Goal: Task Accomplishment & Management: Manage account settings

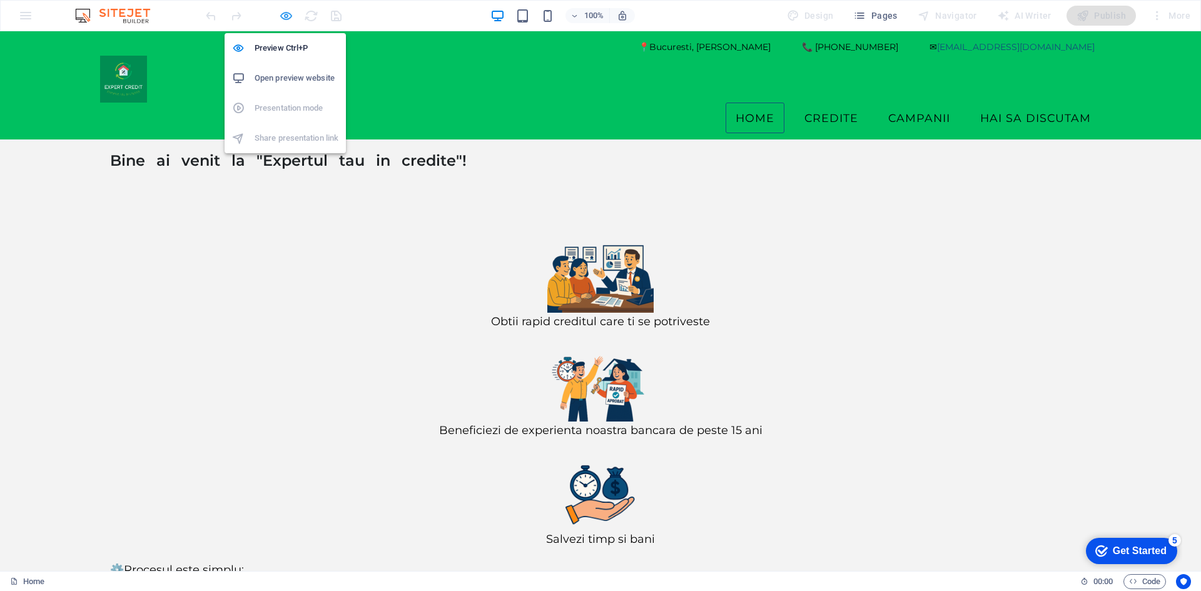
click at [280, 16] on icon "button" at bounding box center [286, 16] width 14 height 14
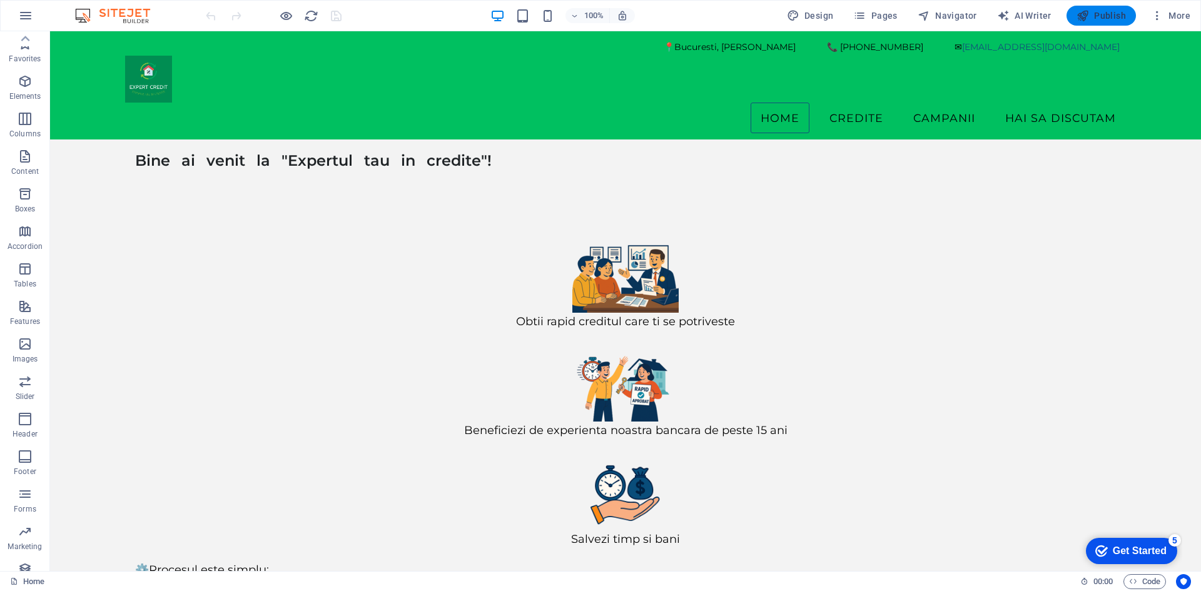
click at [1089, 18] on icon "button" at bounding box center [1082, 15] width 13 height 13
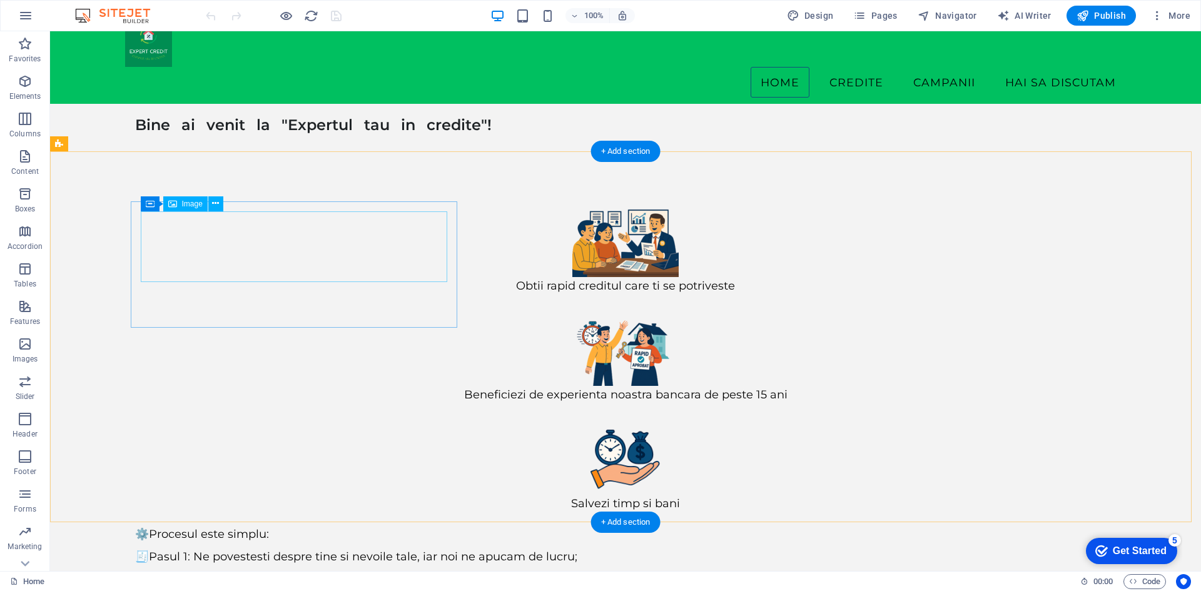
scroll to position [116, 0]
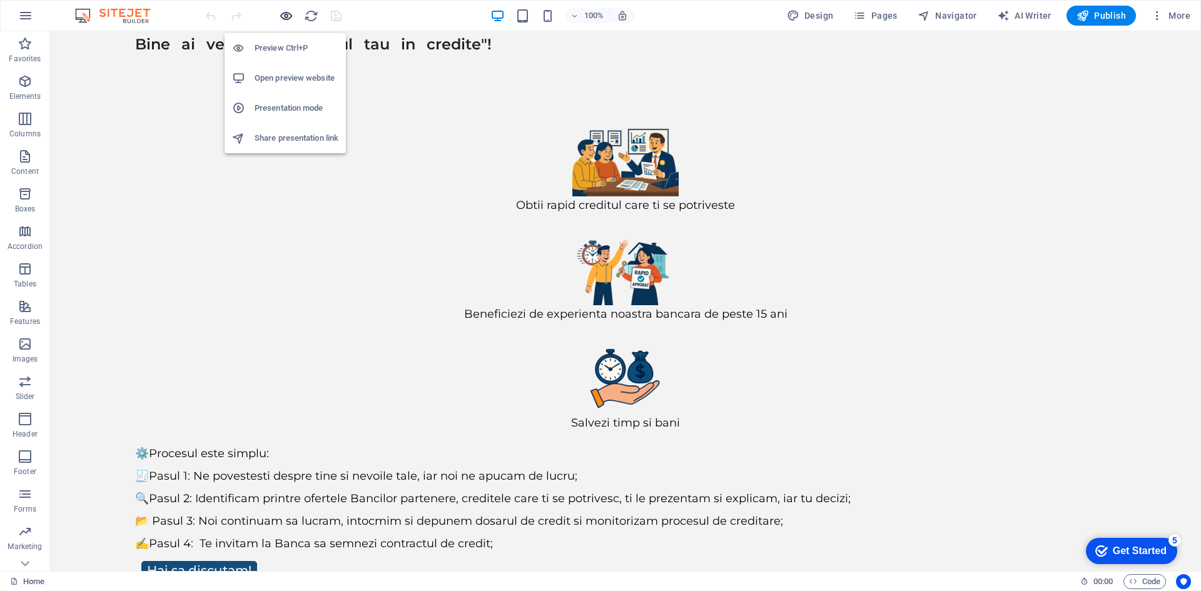
click at [285, 18] on icon "button" at bounding box center [286, 16] width 14 height 14
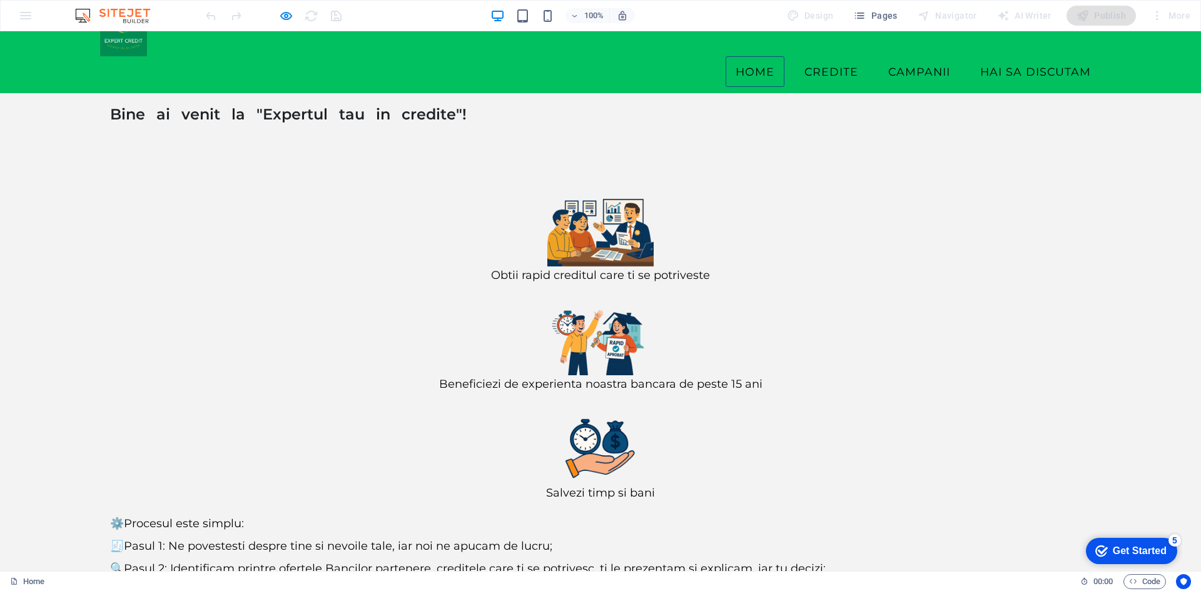
scroll to position [78, 0]
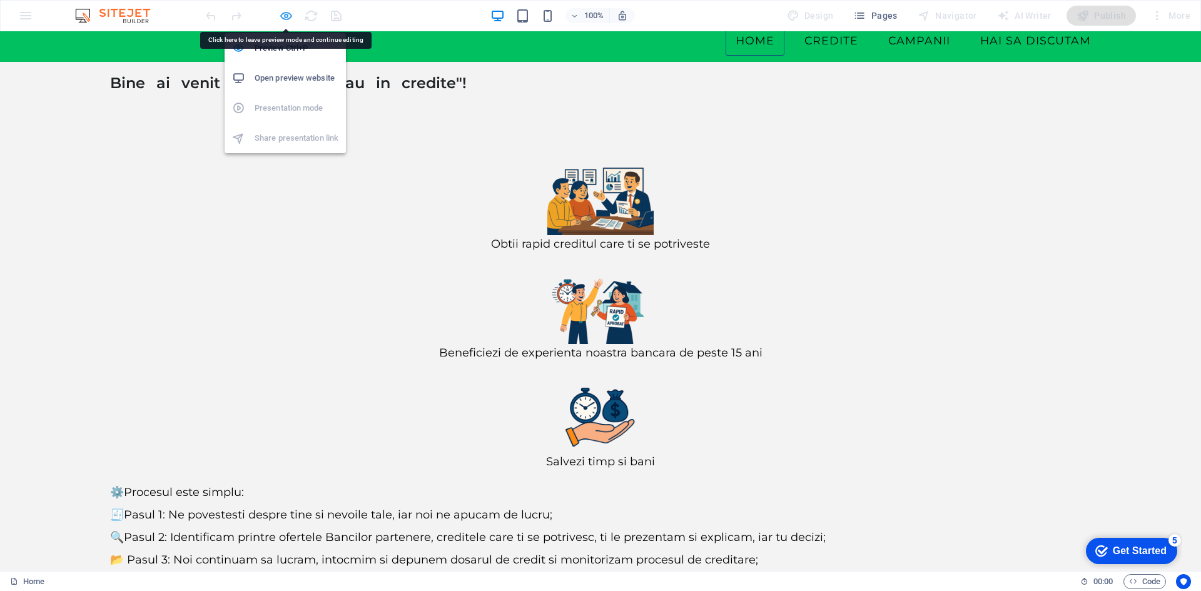
click at [286, 19] on icon "button" at bounding box center [286, 16] width 14 height 14
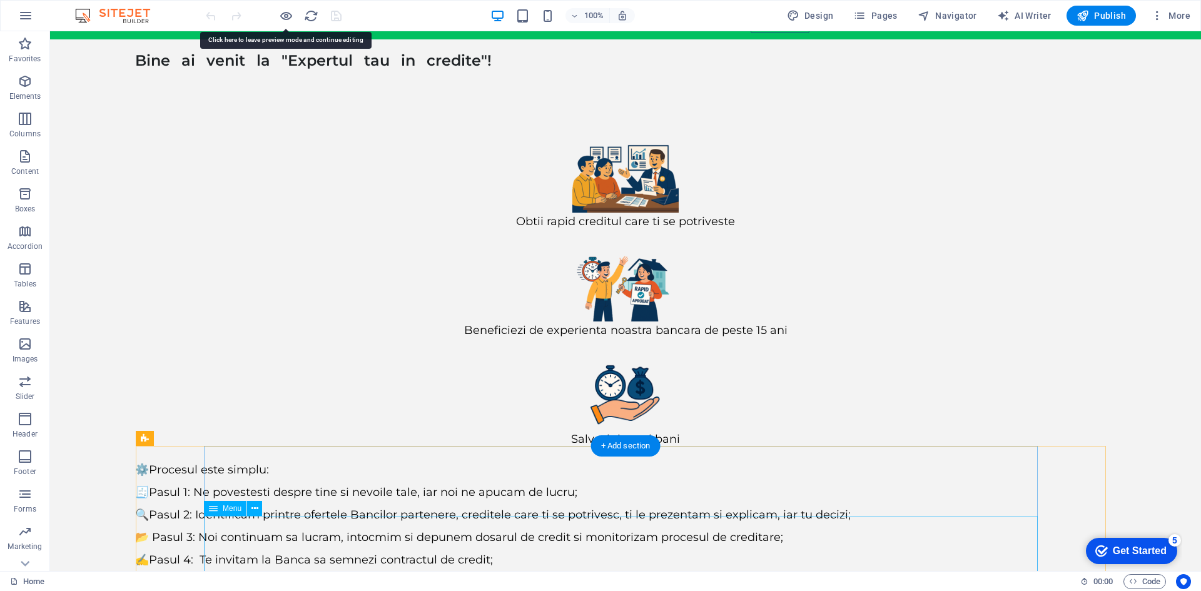
scroll to position [116, 0]
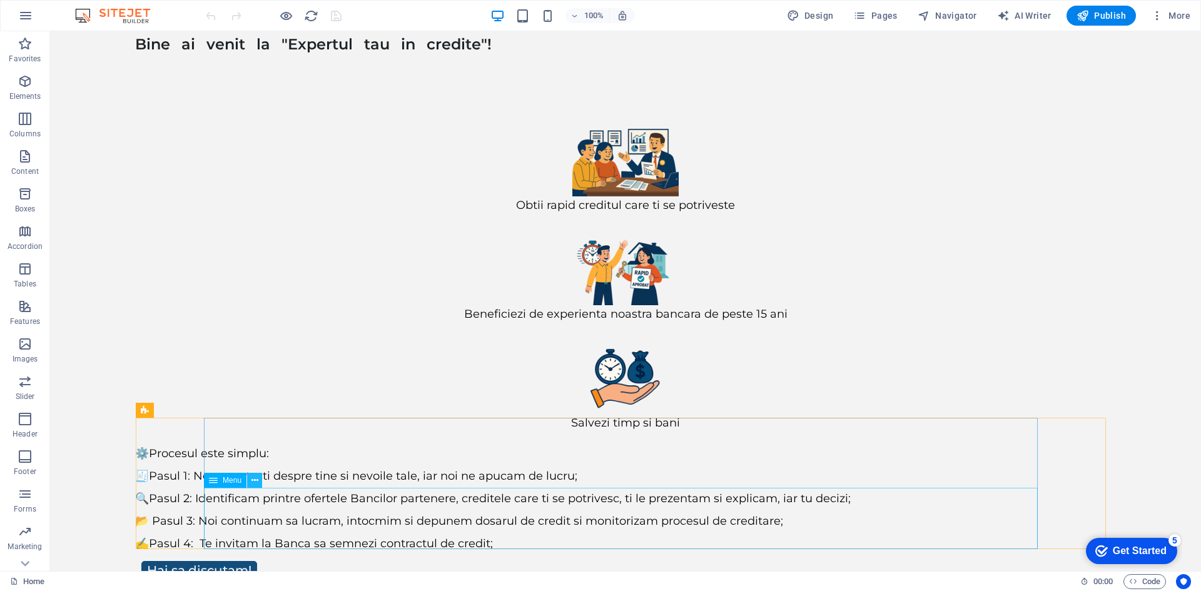
click at [253, 480] on icon at bounding box center [254, 480] width 7 height 13
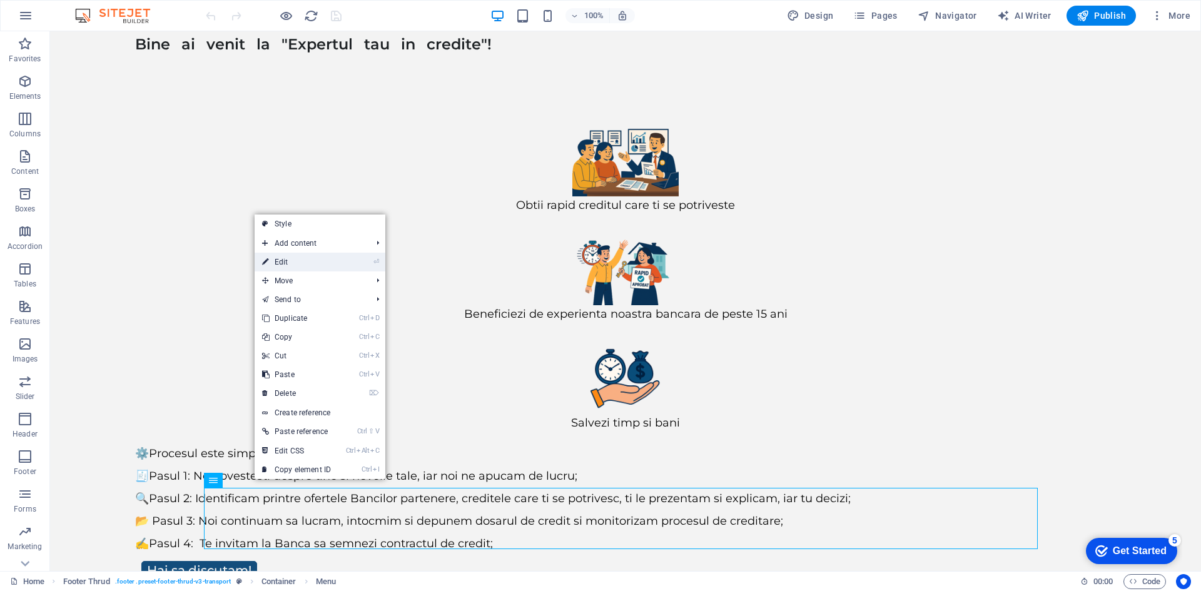
click at [295, 264] on link "⏎ Edit" at bounding box center [296, 262] width 84 height 19
select select "11"
select select
select select "10"
select select
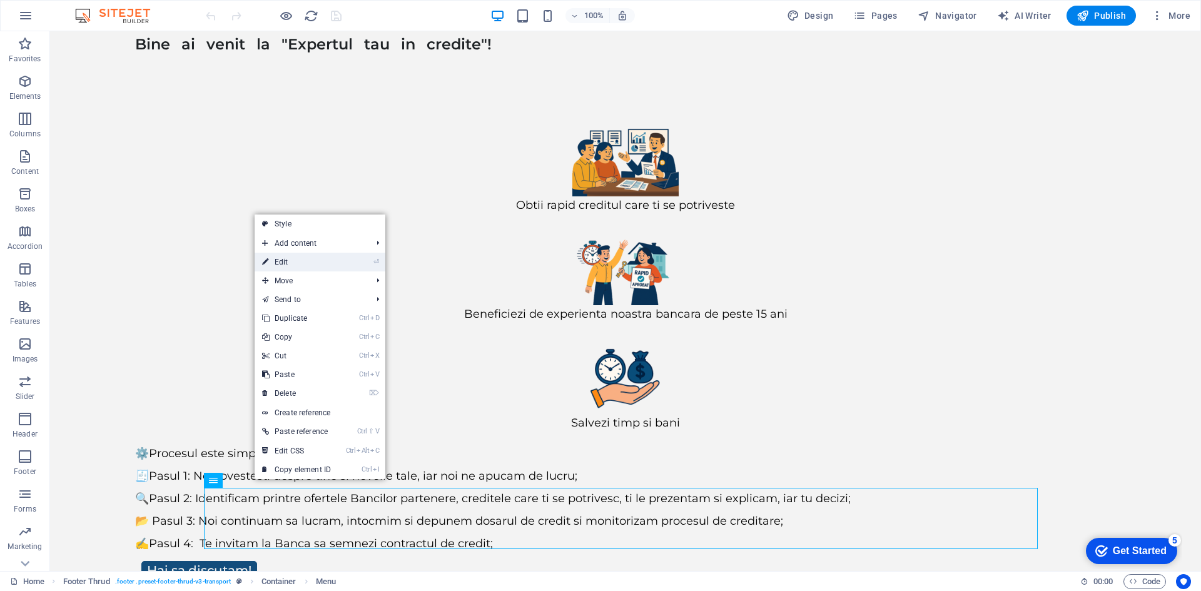
select select "12"
select select
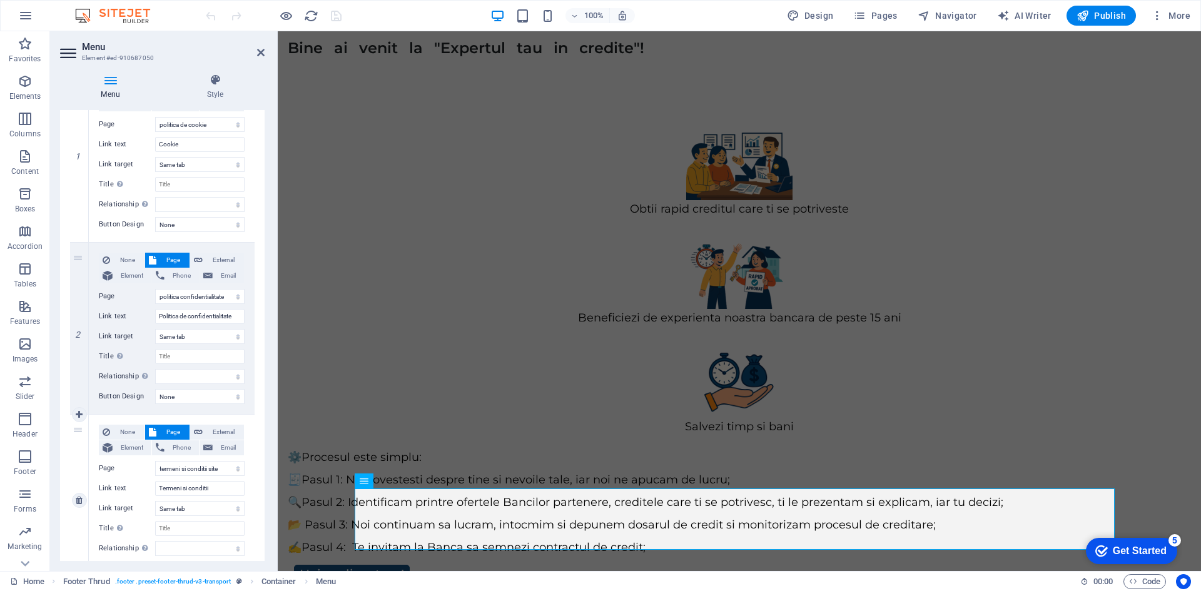
scroll to position [188, 0]
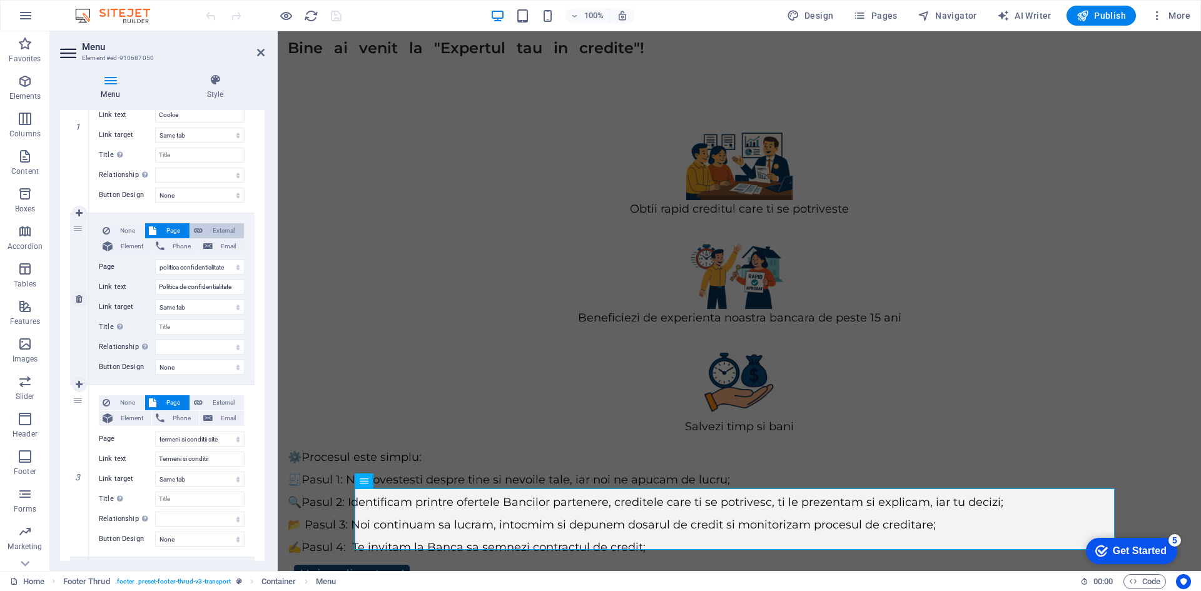
click at [225, 231] on span "External" at bounding box center [223, 230] width 34 height 15
select select
select select "blank"
select select
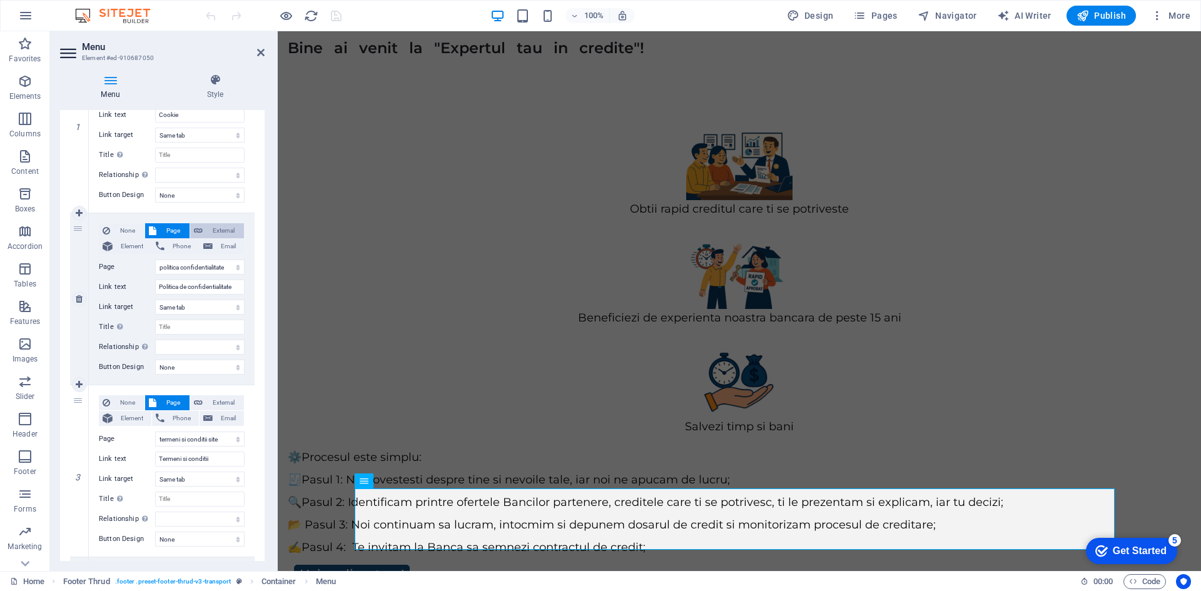
select select
click at [163, 224] on span "Page" at bounding box center [173, 230] width 26 height 15
select select
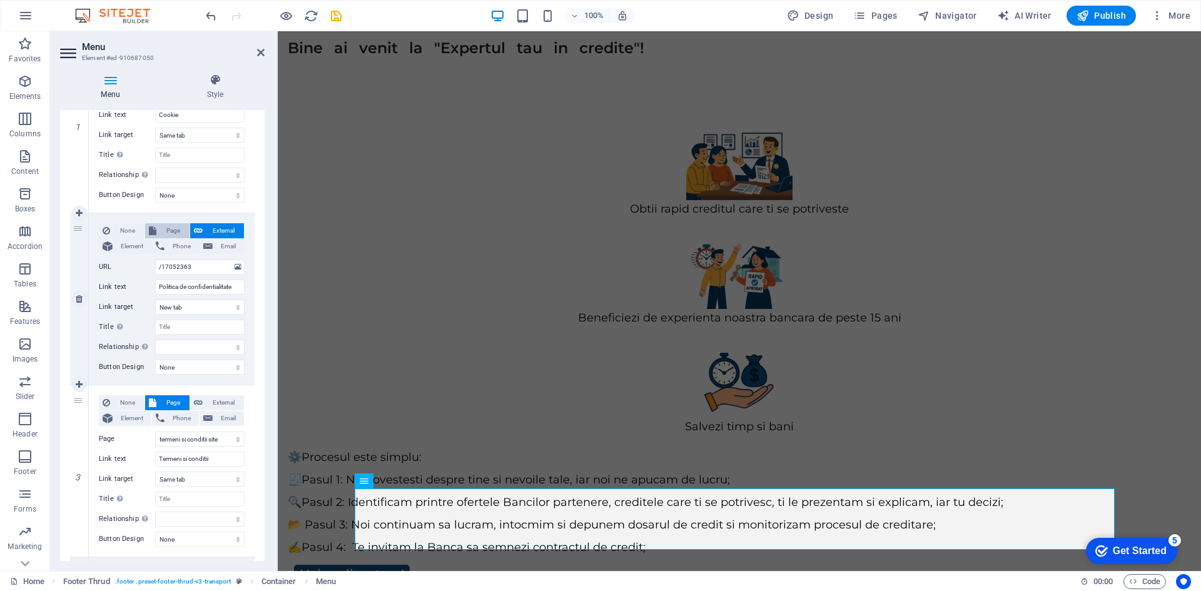
select select
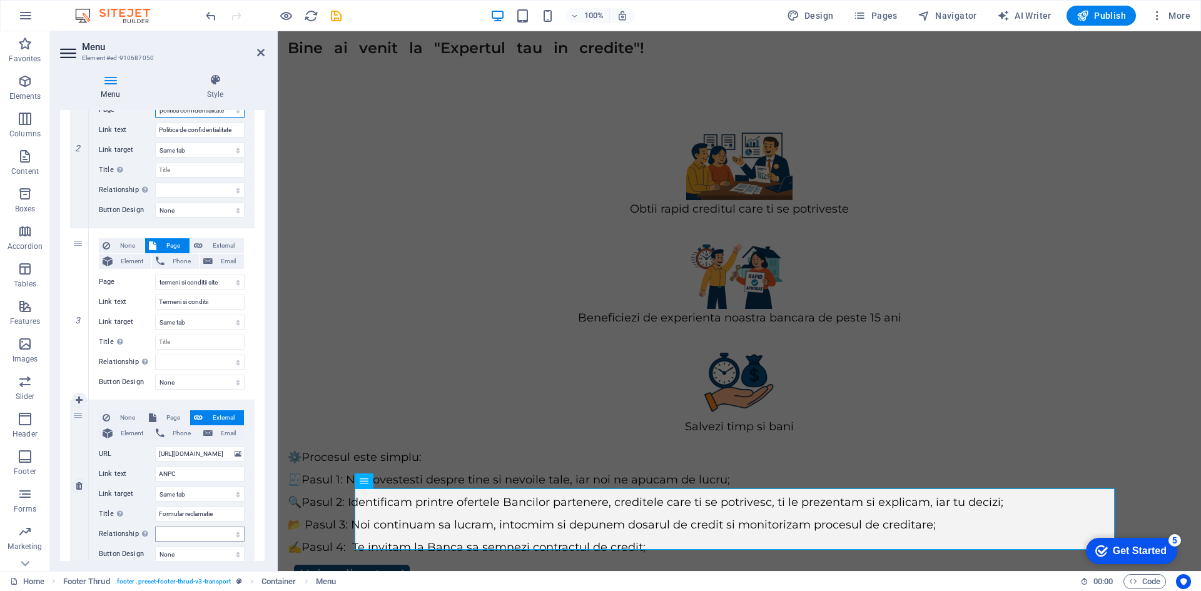
scroll to position [390, 0]
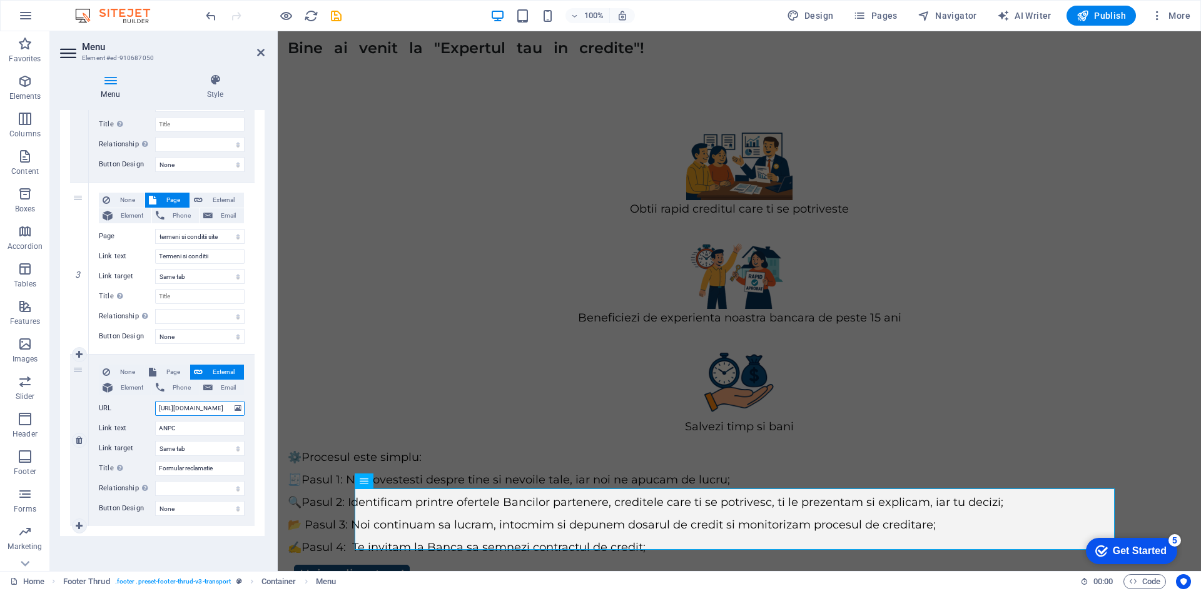
drag, startPoint x: 203, startPoint y: 410, endPoint x: 149, endPoint y: 408, distance: 54.4
click at [149, 408] on div "URL [URL][DOMAIN_NAME]" at bounding box center [172, 408] width 146 height 15
click at [170, 375] on span "Page" at bounding box center [173, 372] width 26 height 15
select select
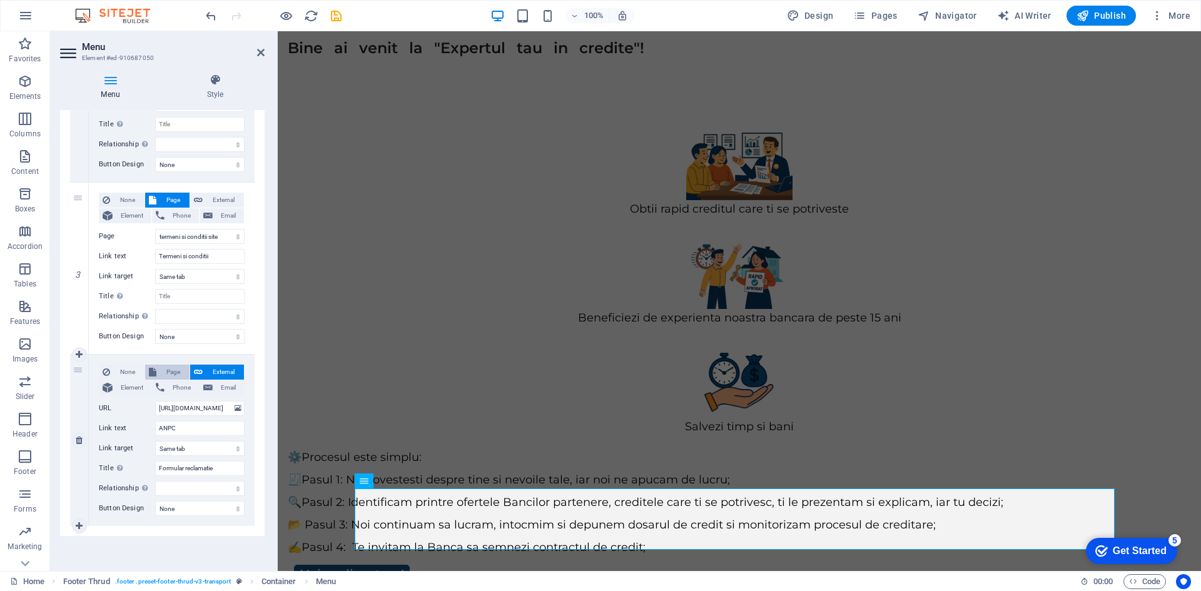
select select
click at [171, 405] on select "Home credite Credit Ipotecar Calculator imobiliar Calculator rata refinantare C…" at bounding box center [199, 408] width 89 height 15
click at [179, 545] on div "Menu Auto Custom Create custom menu items for this menu. Recommended for one-pa…" at bounding box center [162, 335] width 204 height 451
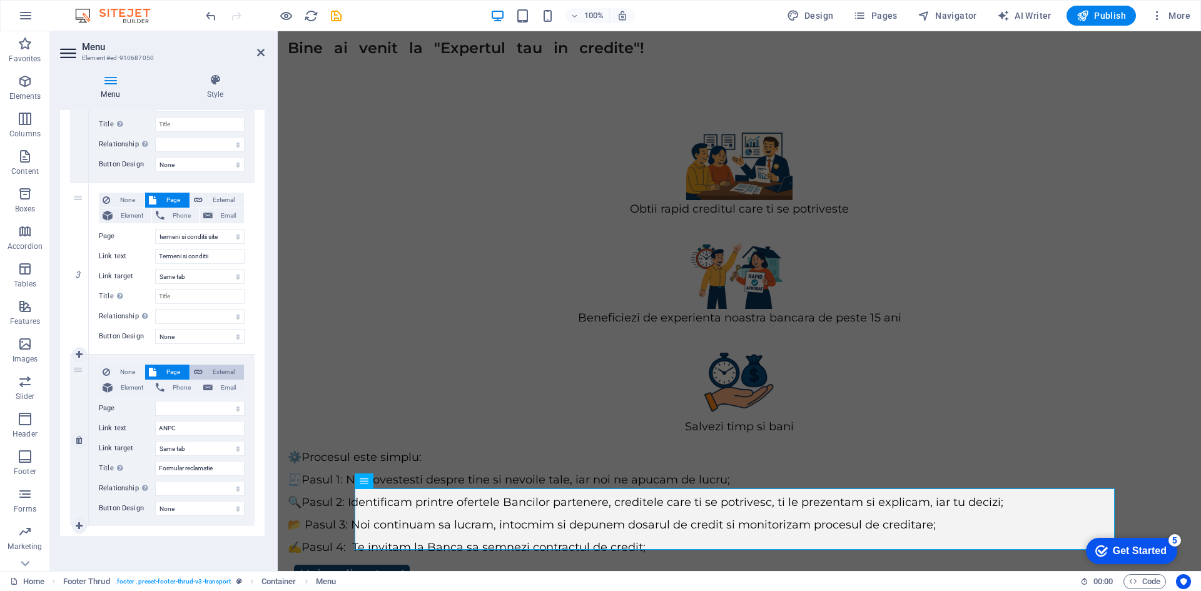
click at [228, 368] on span "External" at bounding box center [223, 372] width 34 height 15
select select
select select "blank"
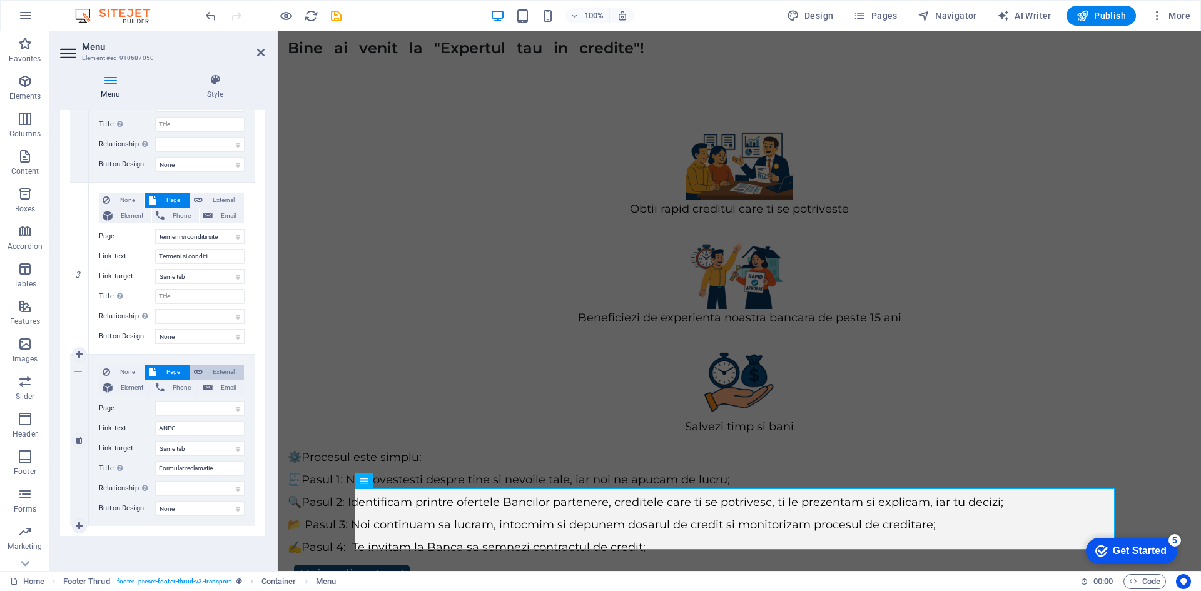
select select
click at [198, 448] on select "New tab Same tab Overlay" at bounding box center [199, 448] width 89 height 15
select select
click at [155, 441] on select "New tab Same tab Overlay" at bounding box center [199, 448] width 89 height 15
select select
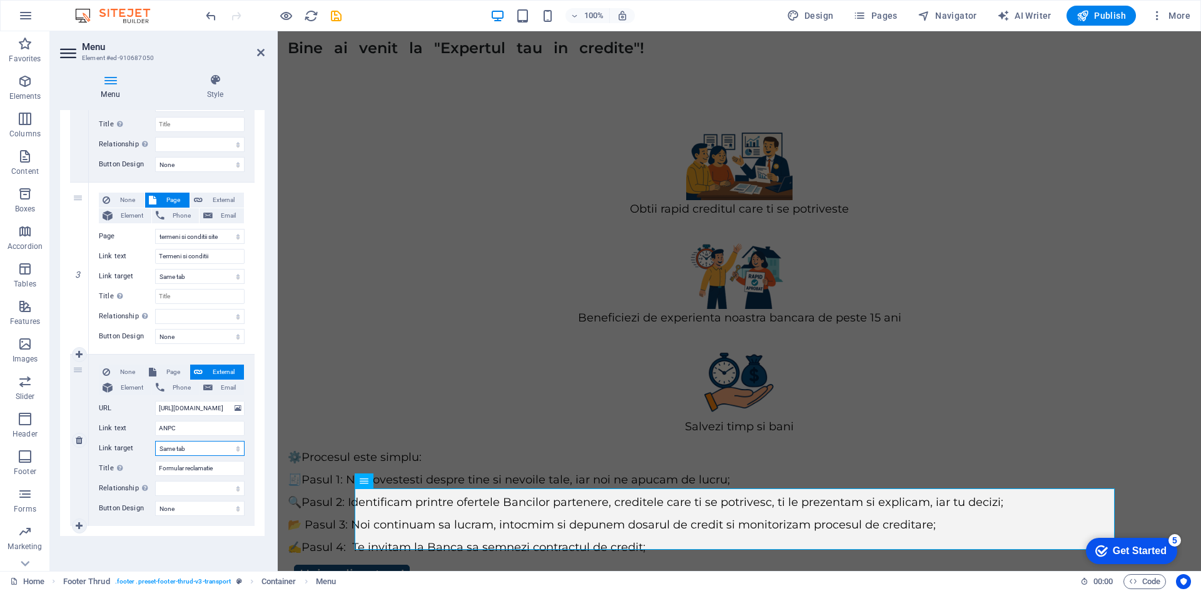
select select
click at [210, 511] on select "None Default Primary Secondary" at bounding box center [199, 508] width 89 height 15
select select "default"
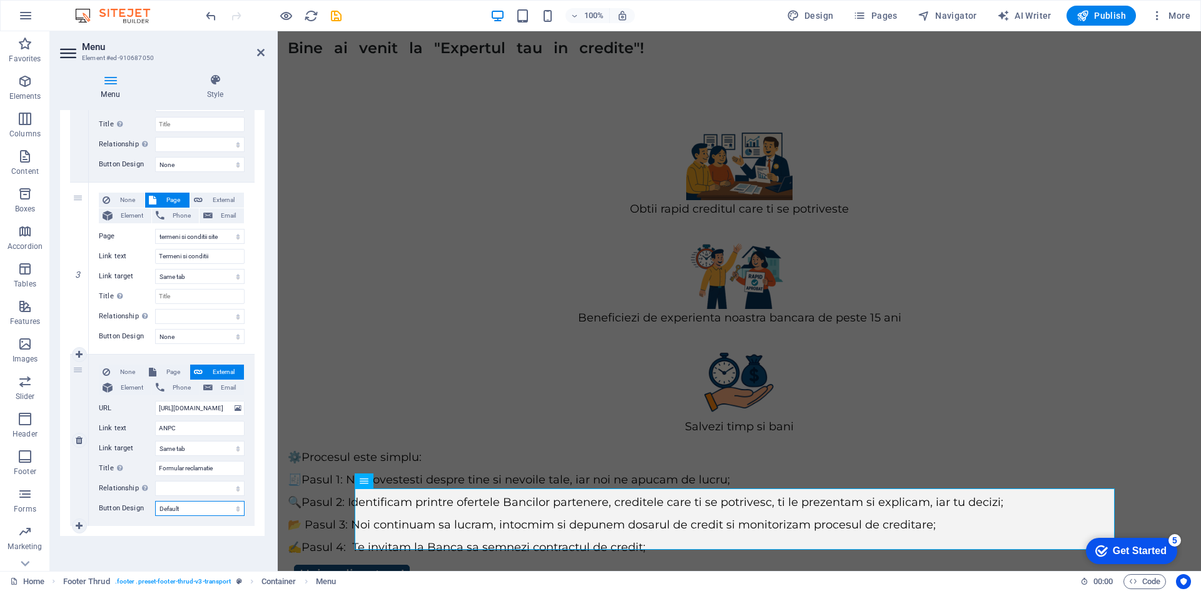
click at [155, 501] on select "None Default Primary Secondary" at bounding box center [199, 508] width 89 height 15
select select
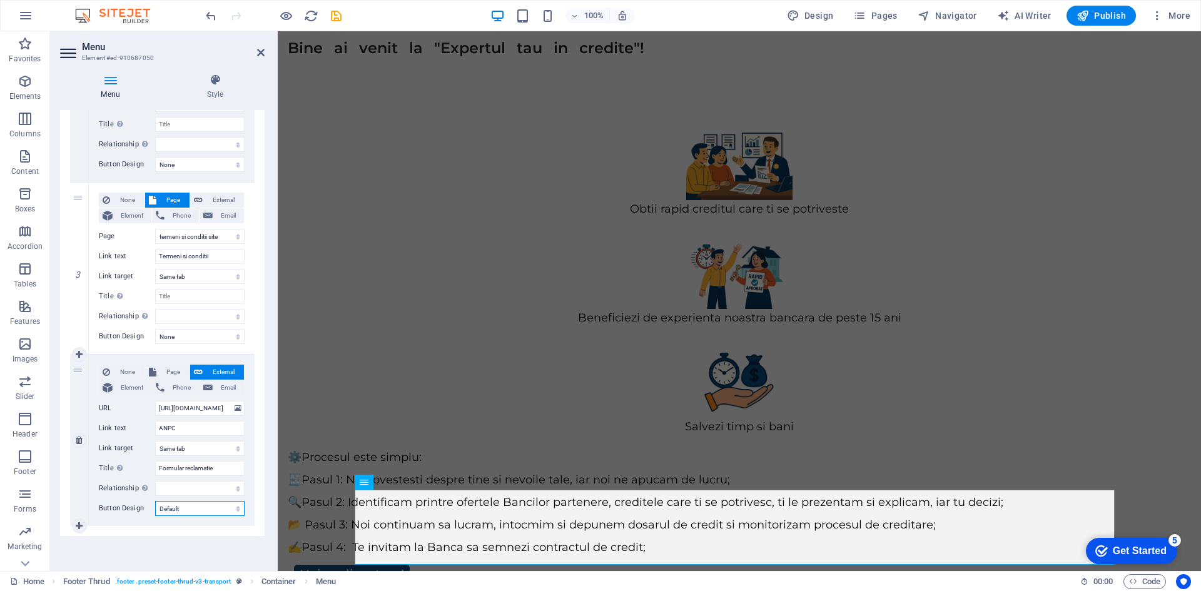
click at [193, 510] on select "None Default Primary Secondary" at bounding box center [199, 508] width 89 height 15
select select "primary"
click at [155, 501] on select "None Default Primary Secondary" at bounding box center [199, 508] width 89 height 15
select select
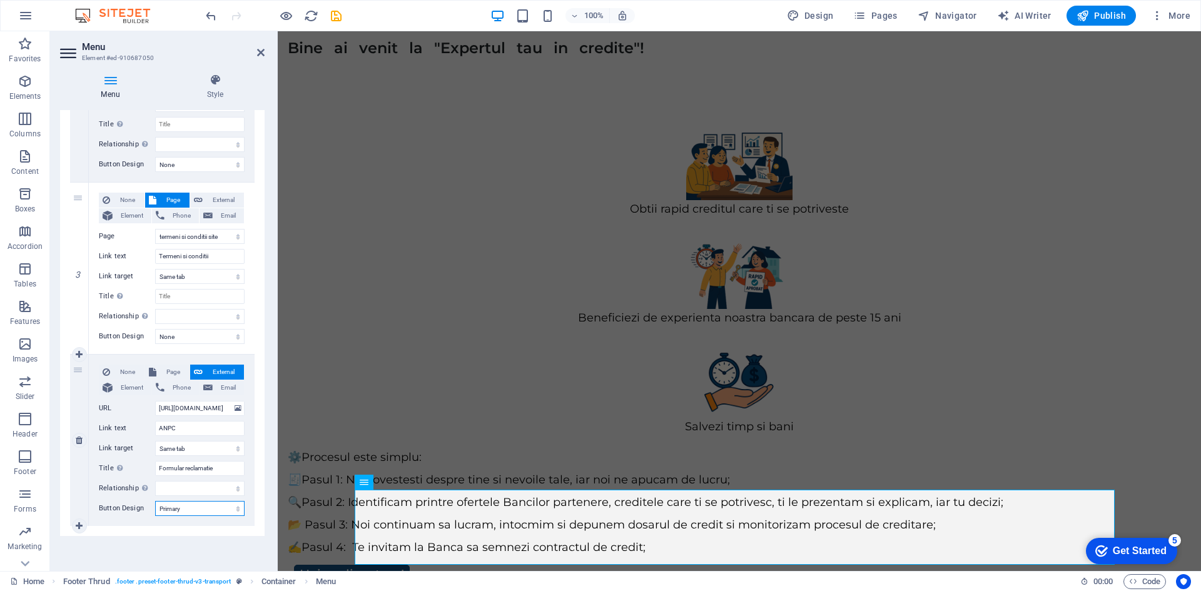
select select
click at [191, 509] on select "None Default Primary Secondary" at bounding box center [199, 508] width 89 height 15
select select
click at [155, 501] on select "None Default Primary Secondary" at bounding box center [199, 508] width 89 height 15
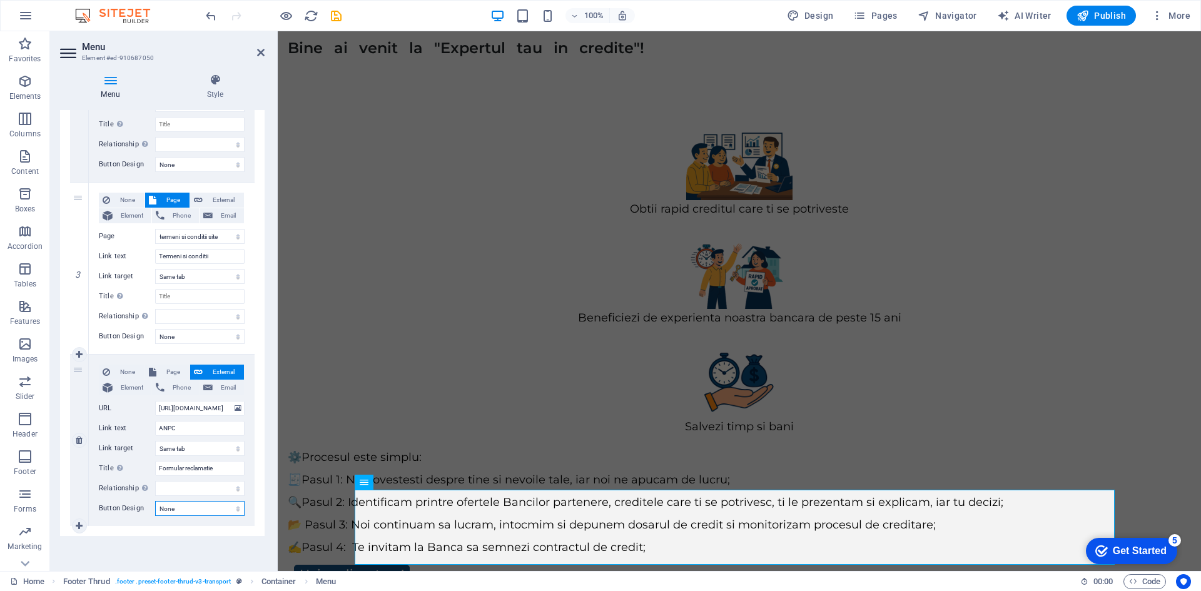
select select
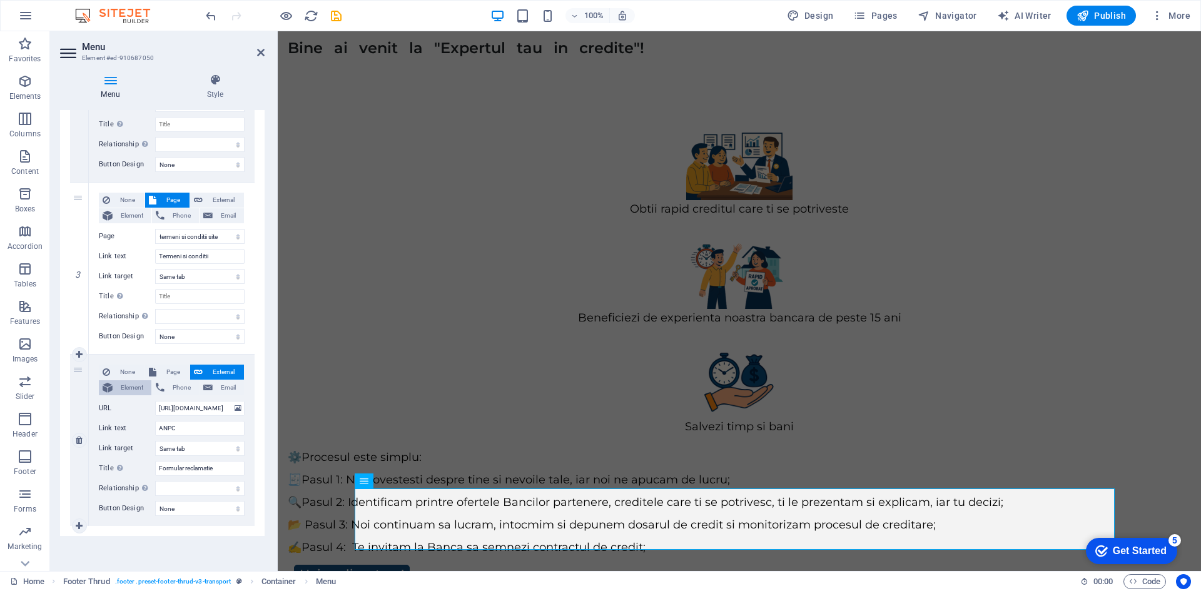
click at [124, 389] on span "Element" at bounding box center [131, 387] width 31 height 15
select select
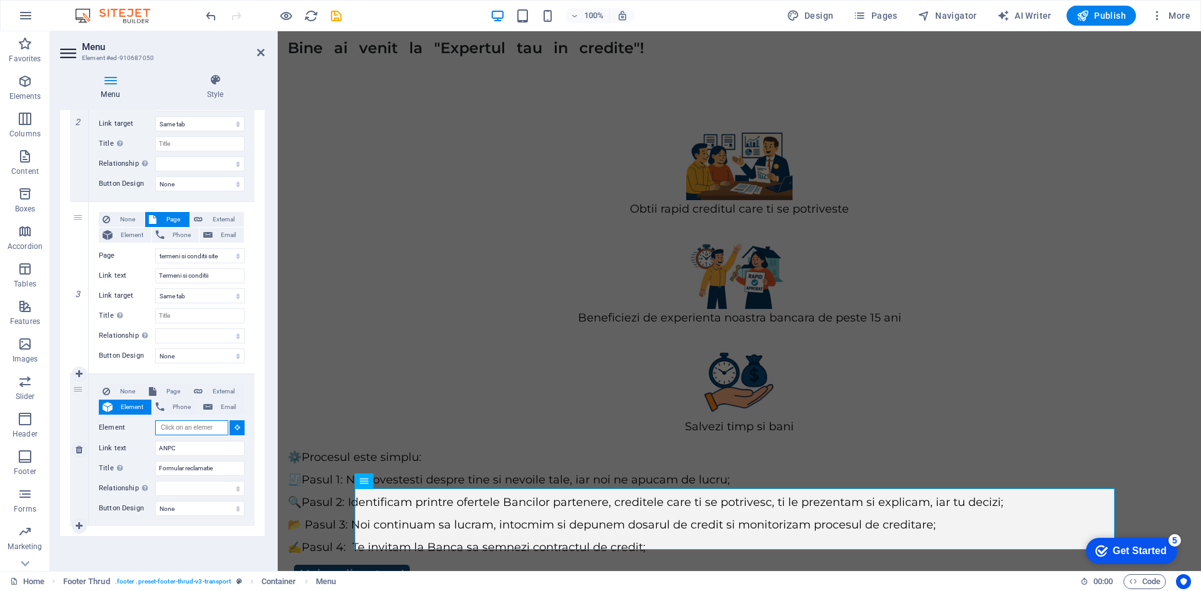
scroll to position [371, 0]
click at [224, 388] on span "External" at bounding box center [223, 391] width 34 height 15
select select
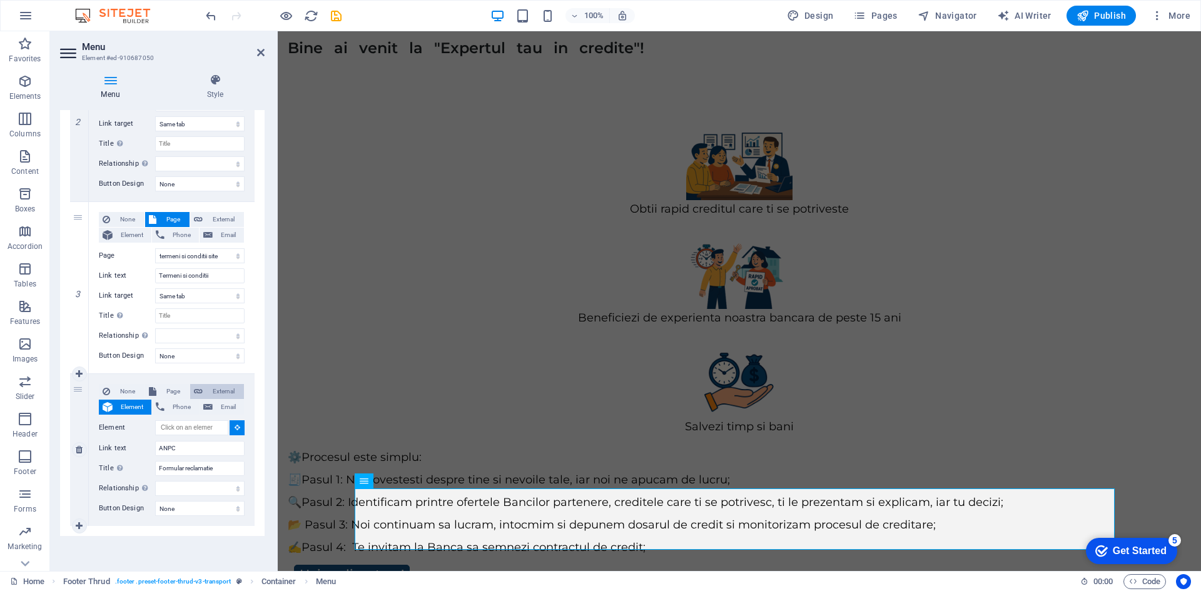
select select "blank"
select select
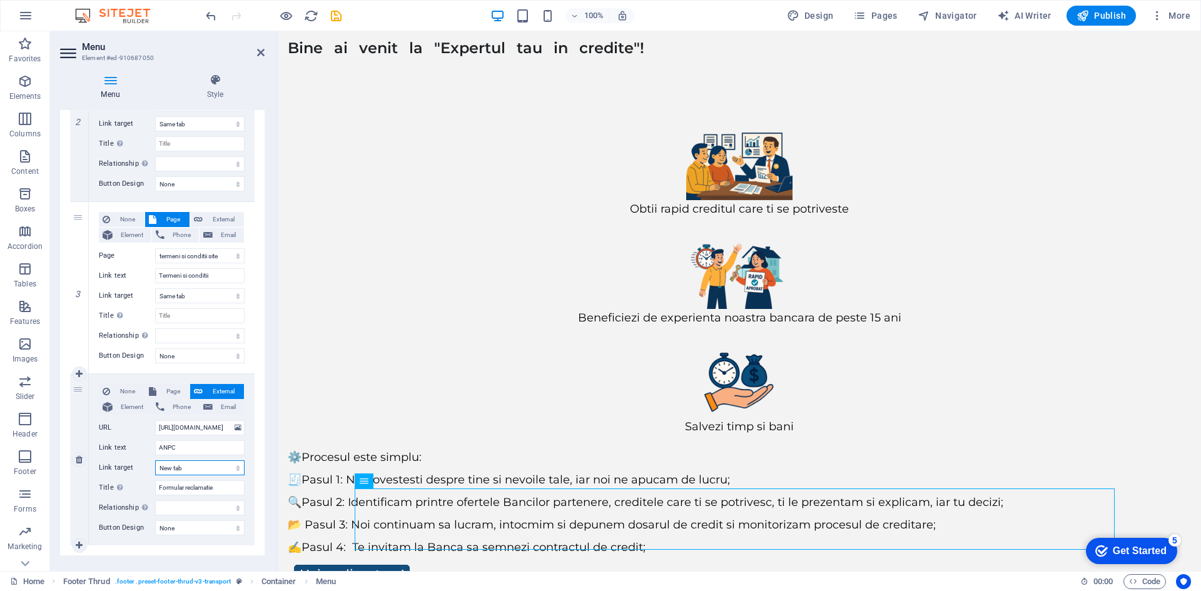
click at [196, 465] on select "New tab Same tab Overlay" at bounding box center [199, 467] width 89 height 15
select select
click at [155, 460] on select "New tab Same tab Overlay" at bounding box center [199, 467] width 89 height 15
select select
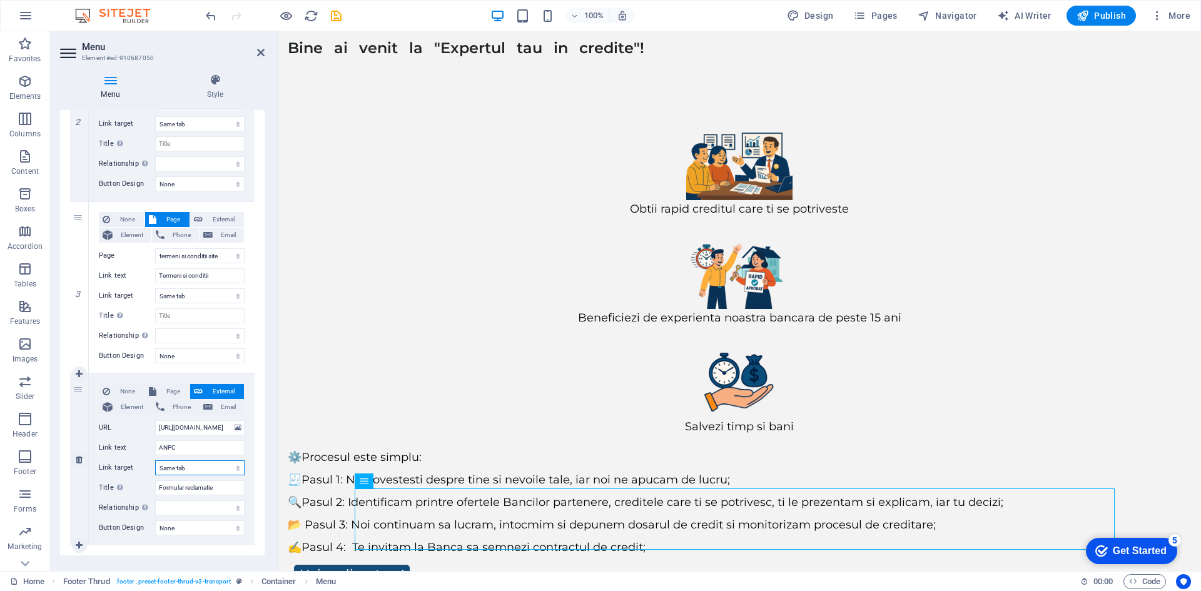
select select
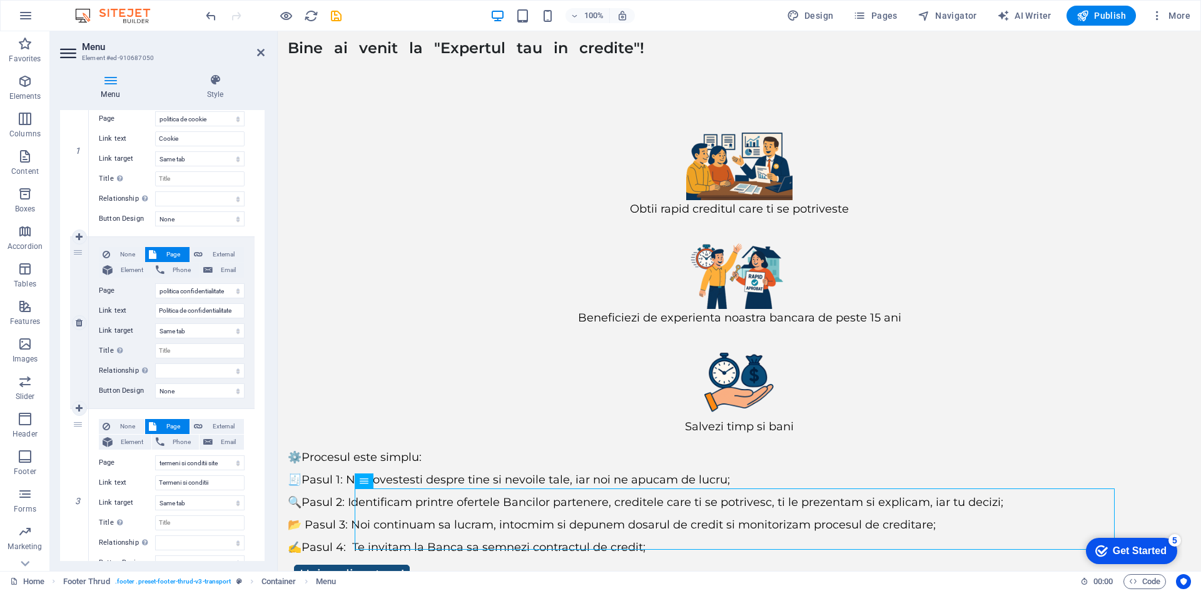
scroll to position [121, 0]
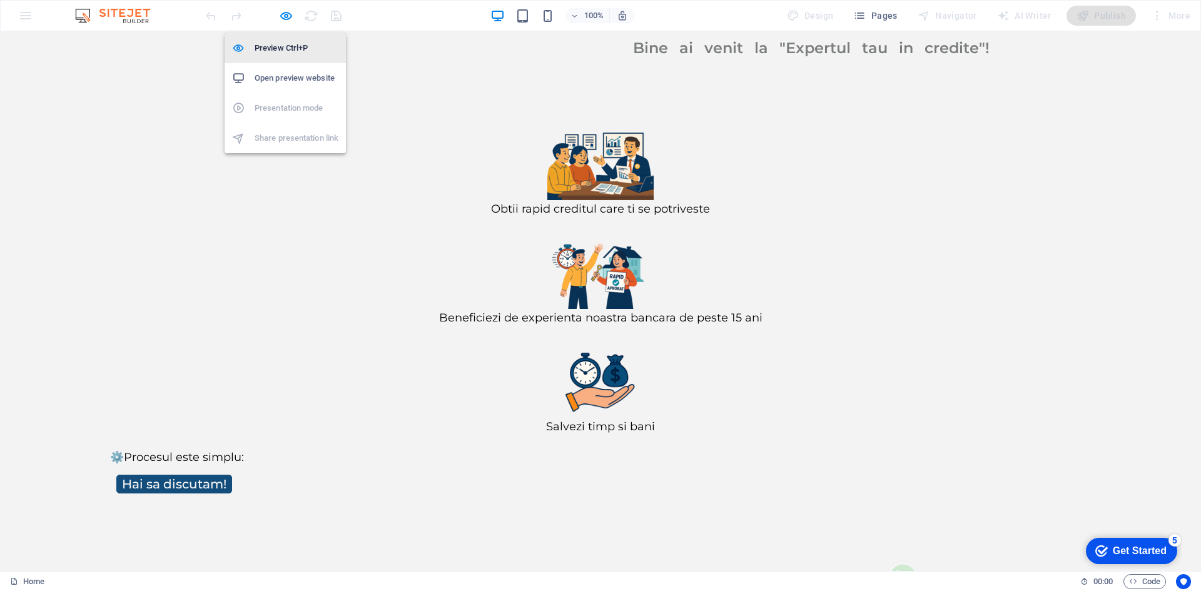
scroll to position [0, 0]
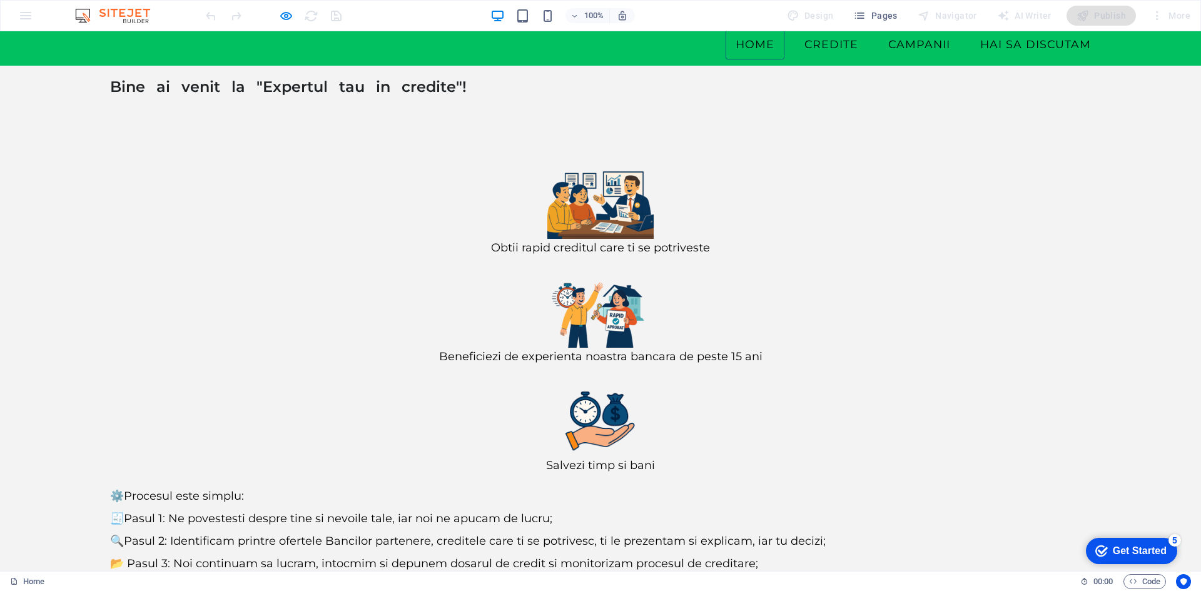
scroll to position [78, 0]
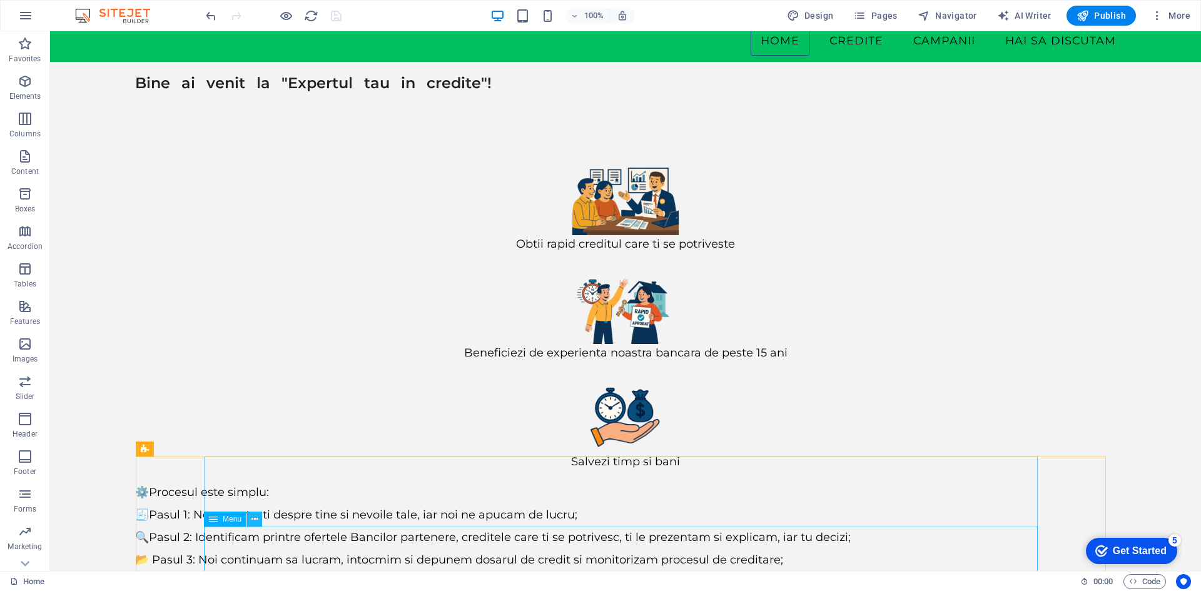
click at [253, 522] on icon at bounding box center [254, 519] width 7 height 13
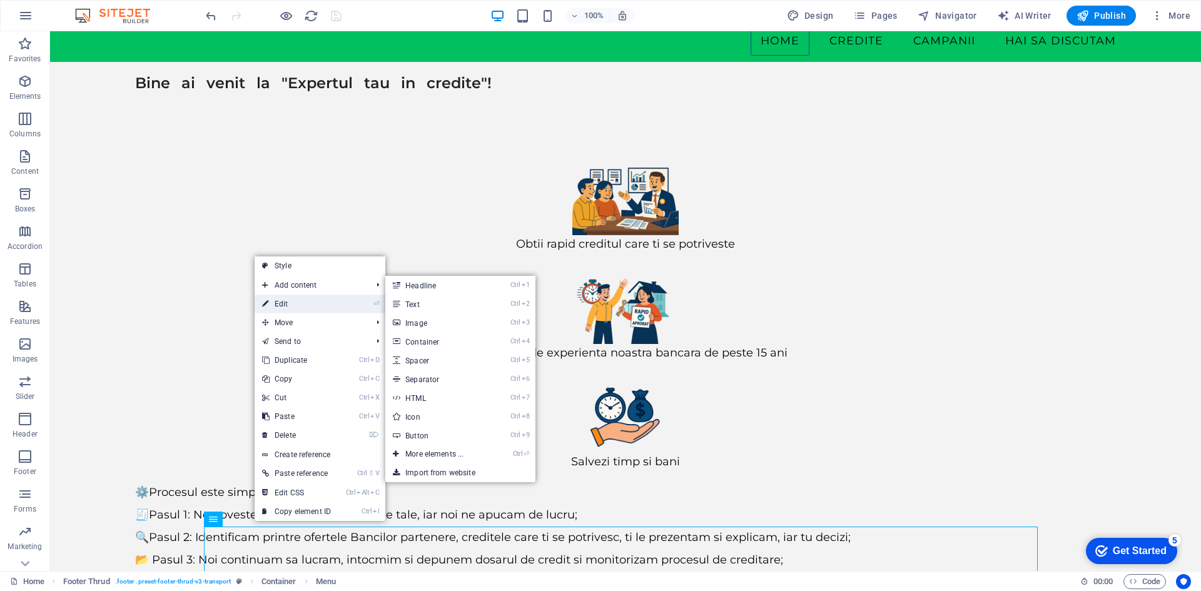
click at [303, 305] on link "⏎ Edit" at bounding box center [296, 304] width 84 height 19
select select "11"
select select
select select "10"
select select
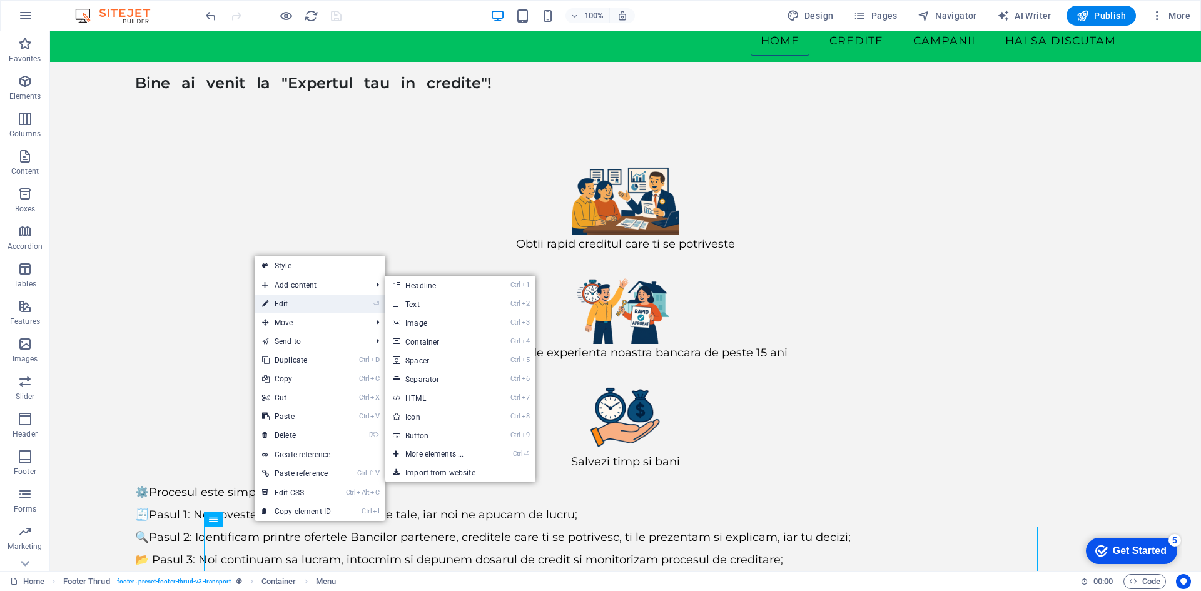
select select "12"
select select
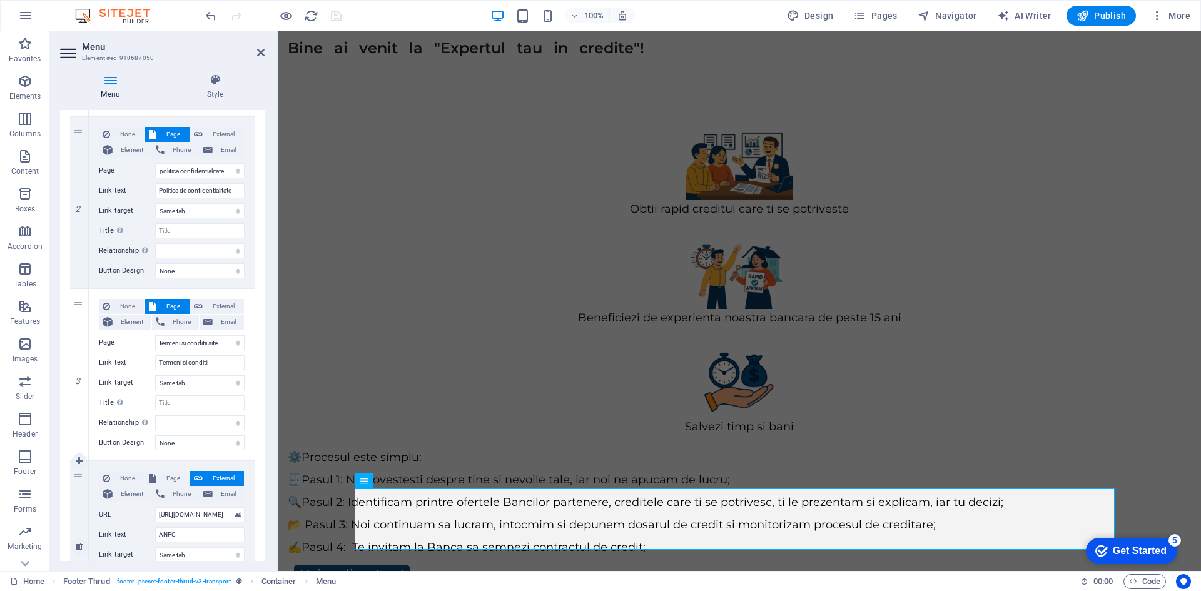
scroll to position [390, 0]
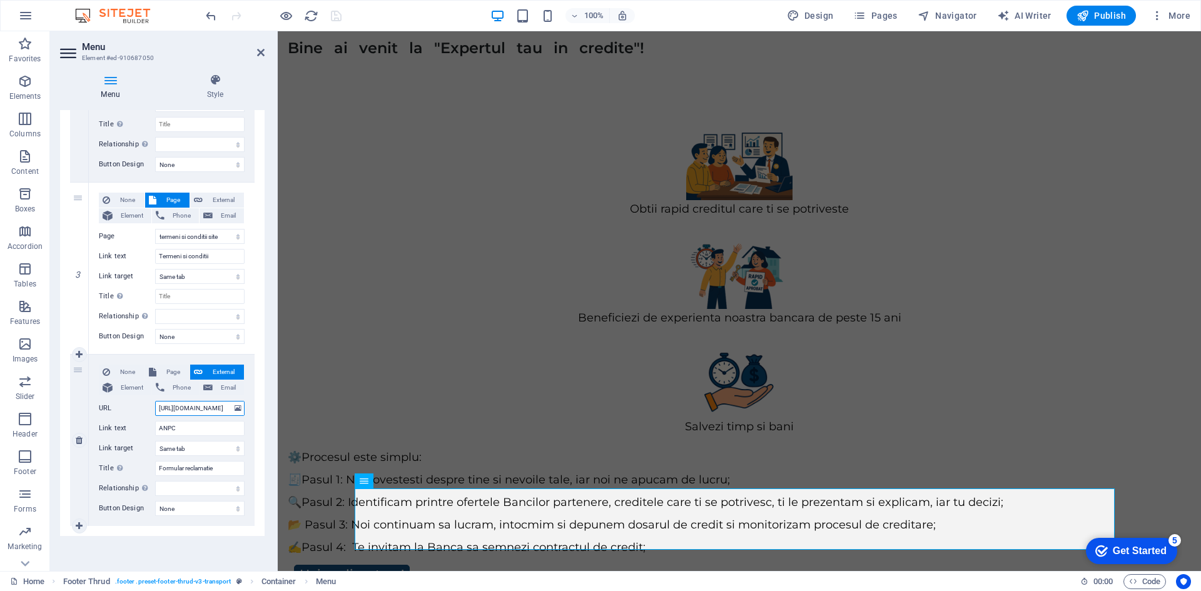
drag, startPoint x: 207, startPoint y: 405, endPoint x: 124, endPoint y: 405, distance: 82.5
click at [124, 405] on div "URL [URL][DOMAIN_NAME]" at bounding box center [172, 408] width 146 height 15
paste input "[DOMAIN_NAME][URL]"
type input "[URL][DOMAIN_NAME]"
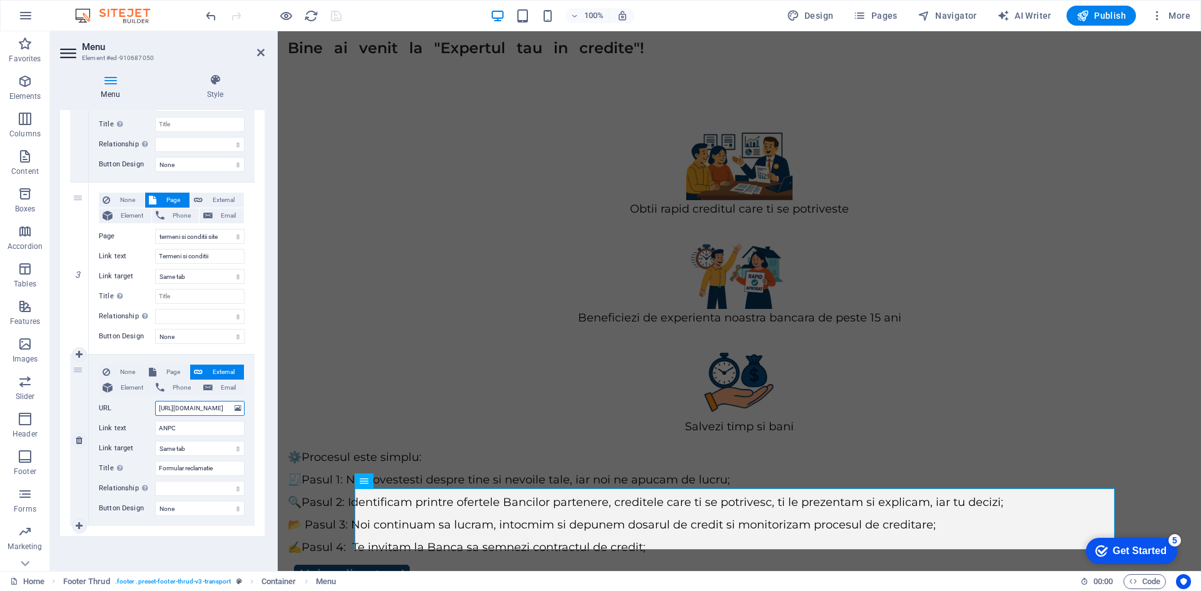
select select
type input "[URL][DOMAIN_NAME]"
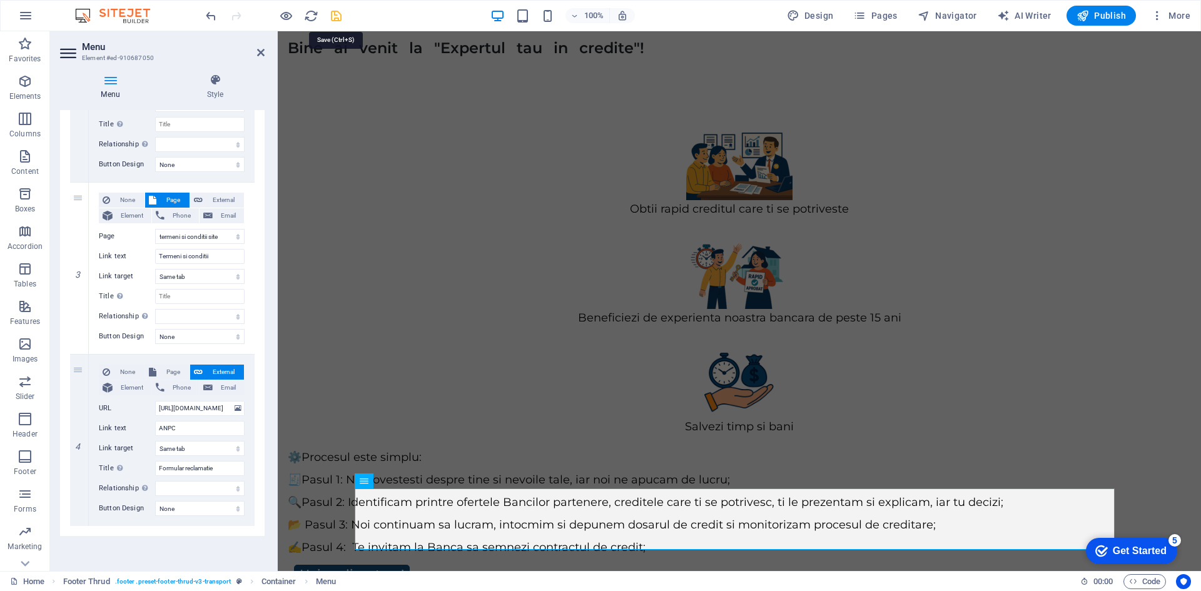
click at [335, 15] on icon "save" at bounding box center [336, 16] width 14 height 14
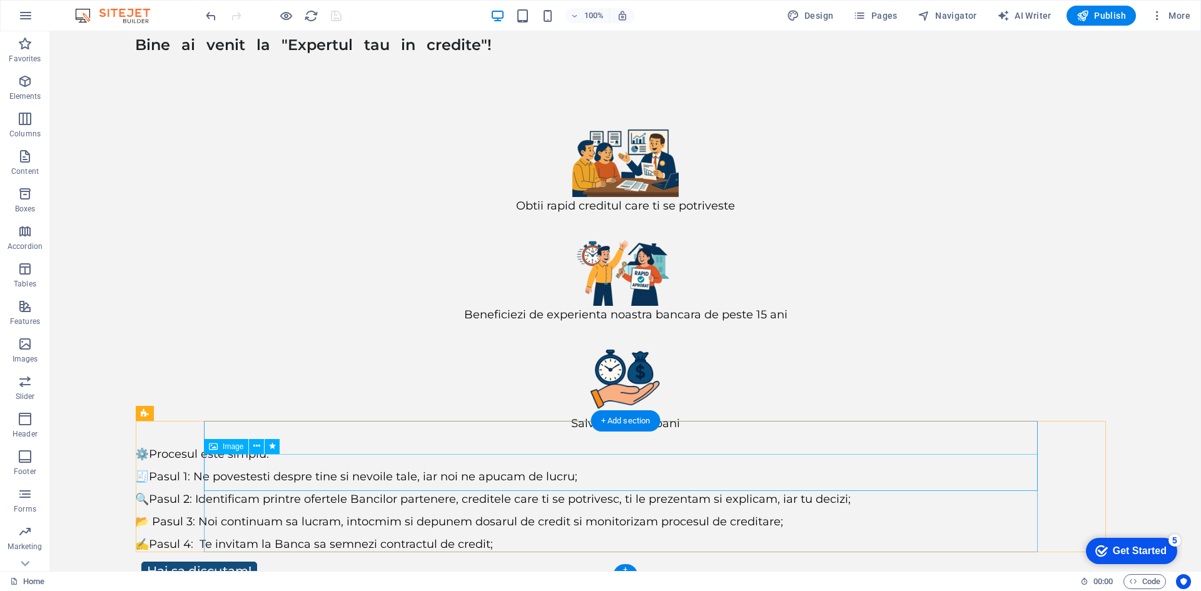
scroll to position [116, 0]
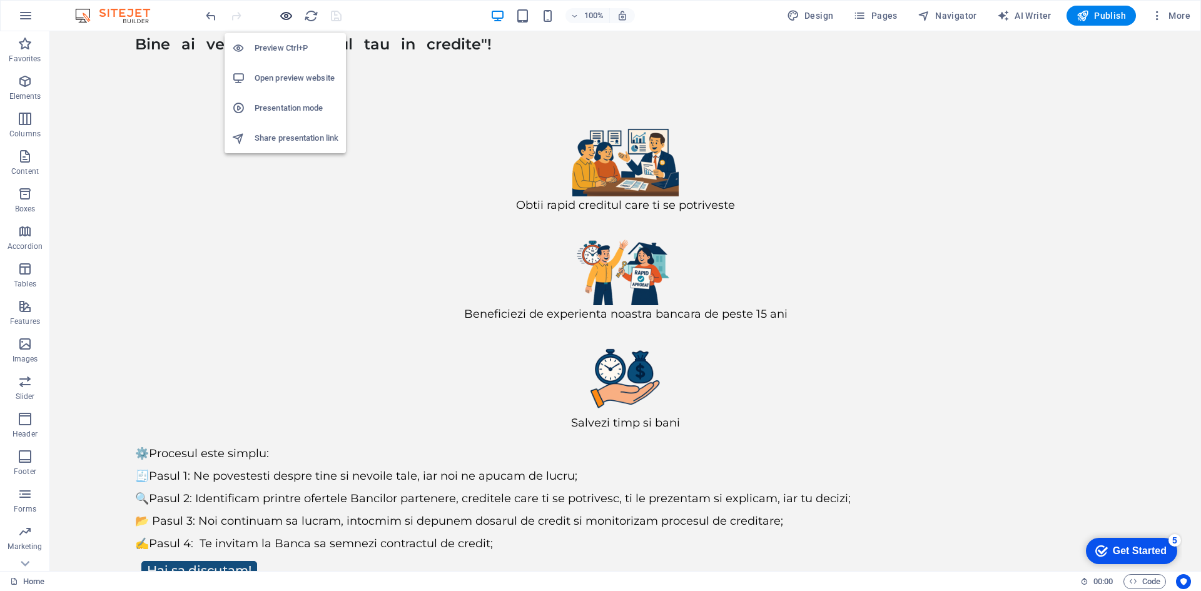
click at [283, 19] on icon "button" at bounding box center [286, 16] width 14 height 14
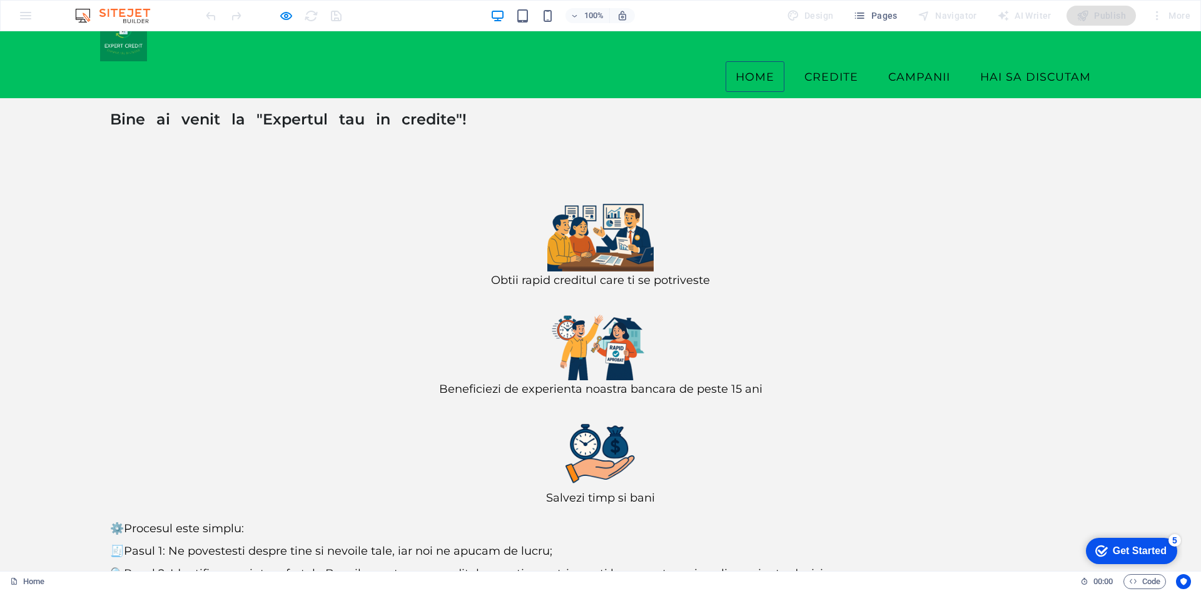
scroll to position [78, 0]
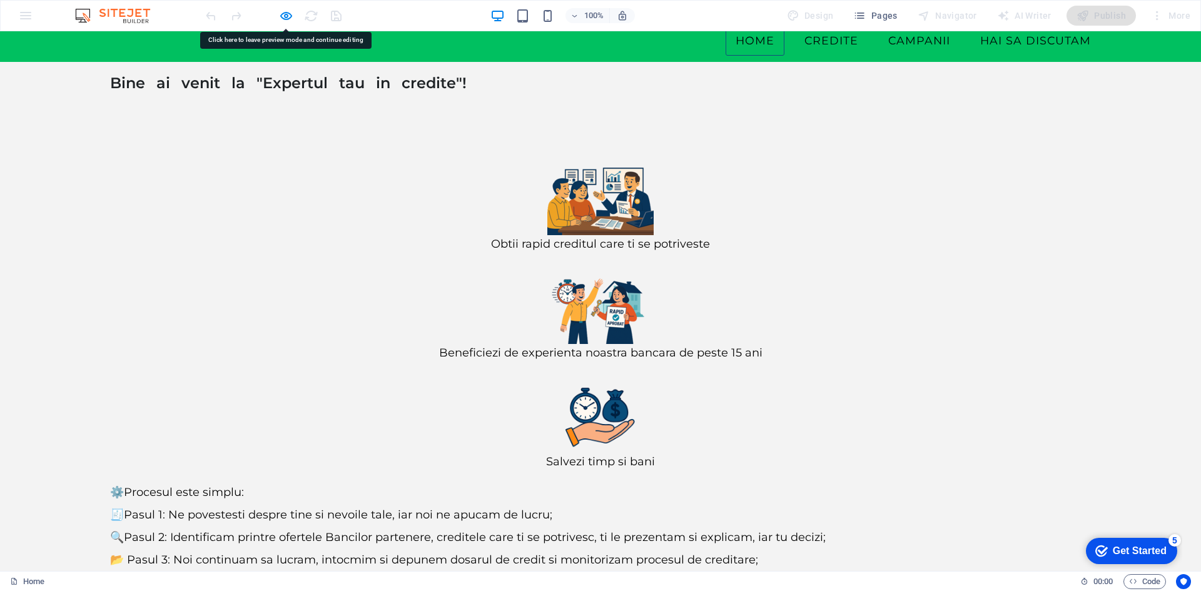
drag, startPoint x: 229, startPoint y: 575, endPoint x: 227, endPoint y: 585, distance: 10.8
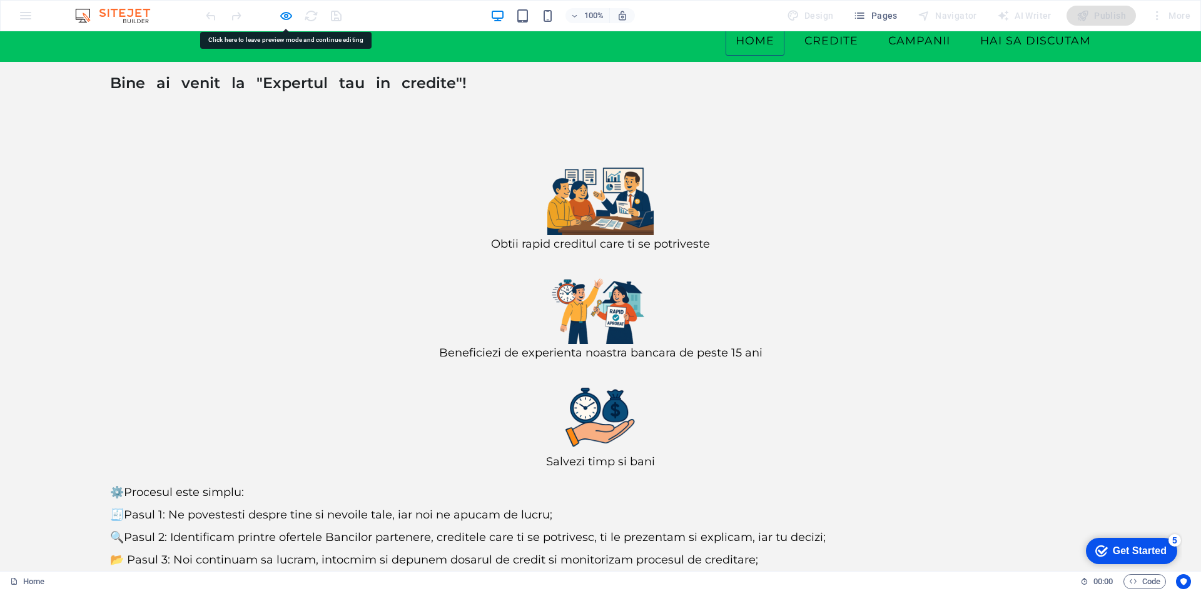
click at [227, 585] on div "Home" at bounding box center [540, 581] width 1060 height 15
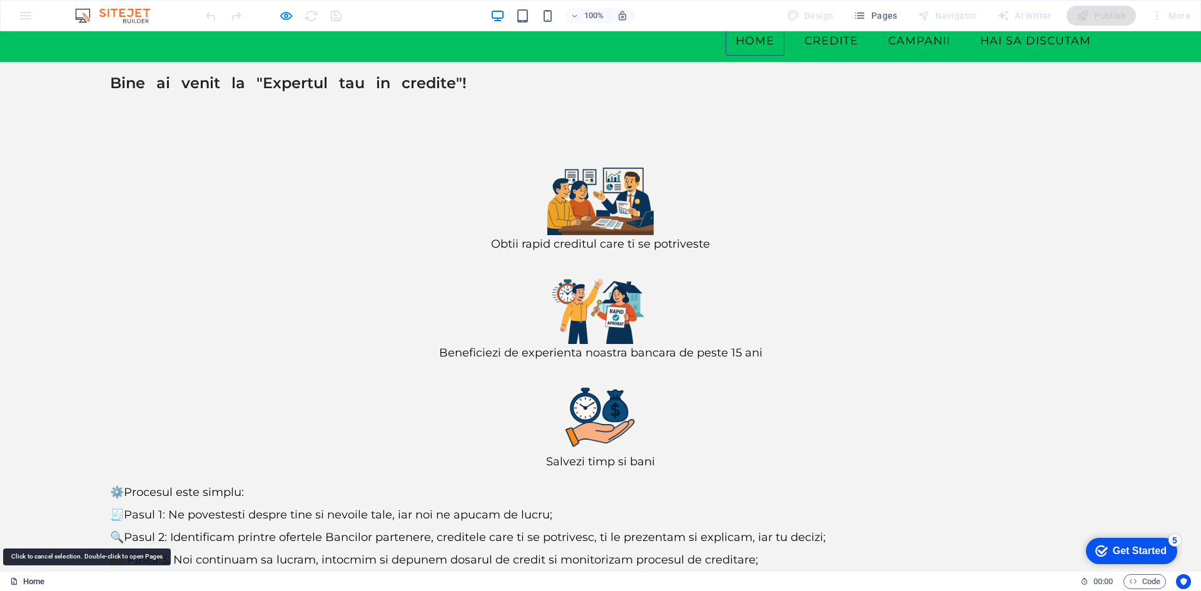
click at [18, 580] on icon at bounding box center [14, 581] width 8 height 8
click at [28, 578] on link "Home" at bounding box center [27, 581] width 34 height 15
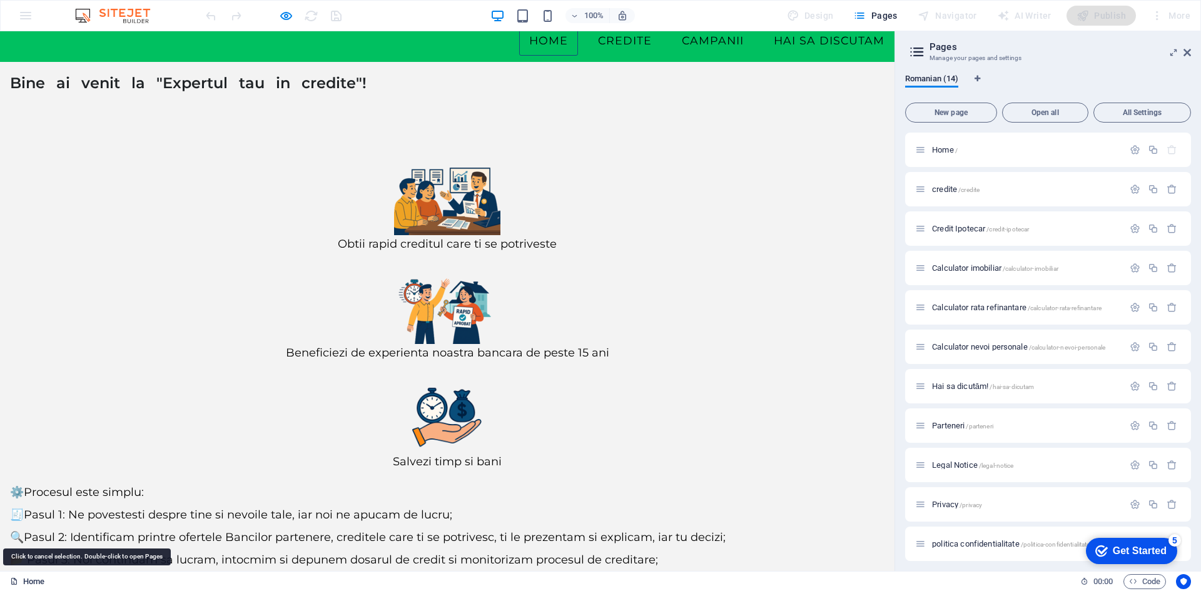
click at [28, 578] on link "Home" at bounding box center [27, 581] width 34 height 15
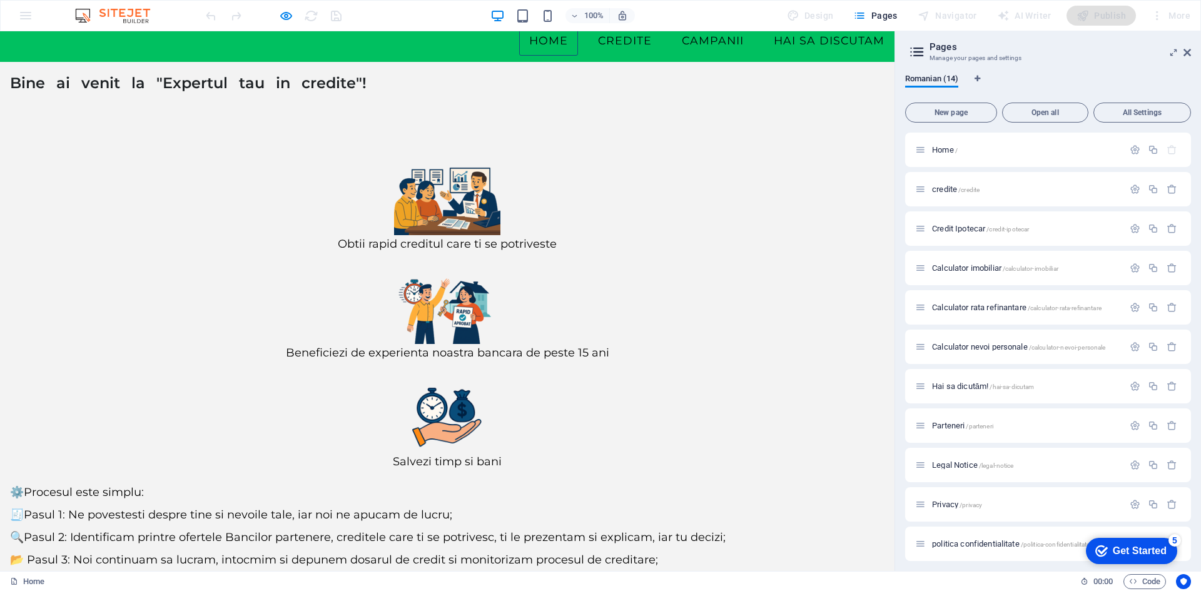
click at [1185, 51] on icon at bounding box center [1187, 53] width 8 height 10
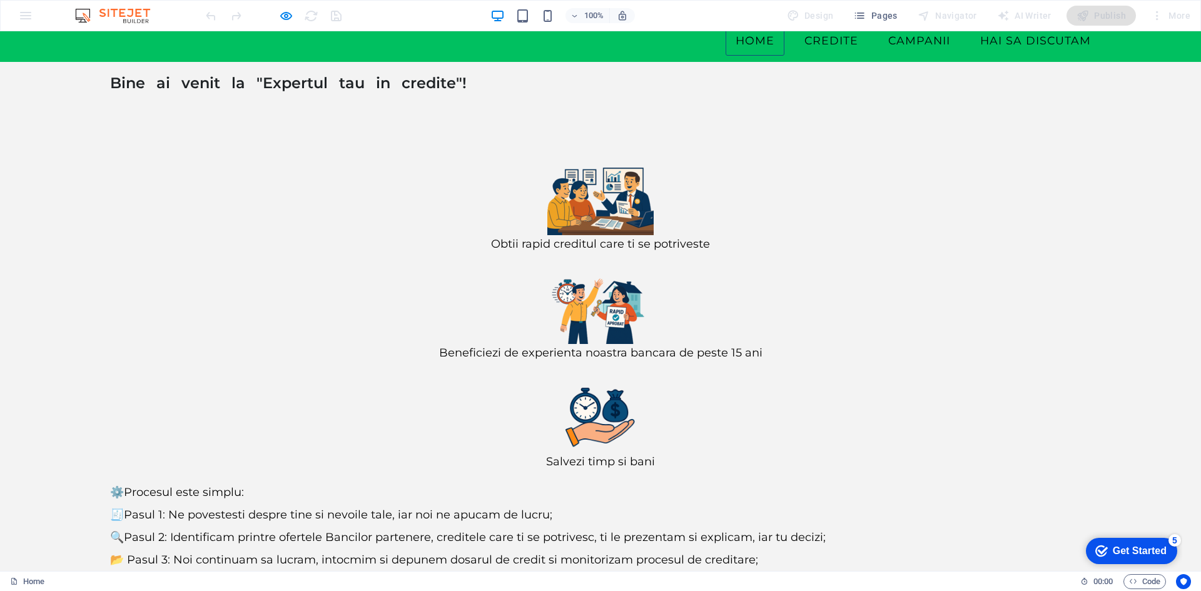
click at [288, 554] on div "📍Bucuresti, [PERSON_NAME]⠀⠀⠀⠀⠀📞 [PHONE_NUMBER]⠀⠀⠀⠀⠀✉ [EMAIL_ADDRESS][DOMAIN_NAM…" at bounding box center [600, 377] width 1201 height 847
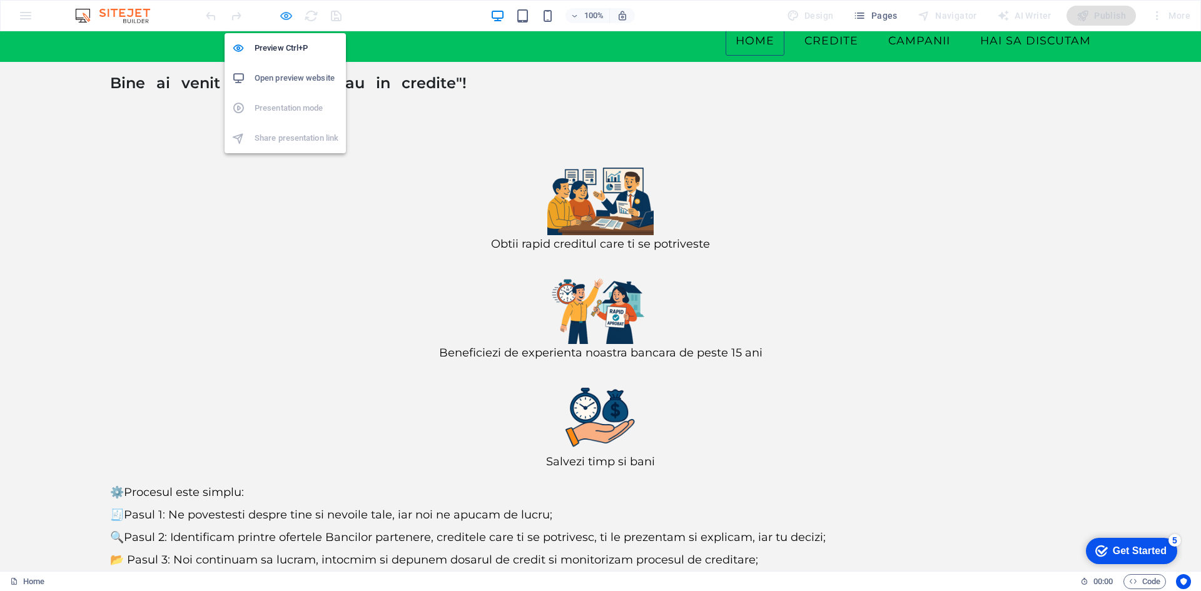
click at [280, 16] on icon "button" at bounding box center [286, 16] width 14 height 14
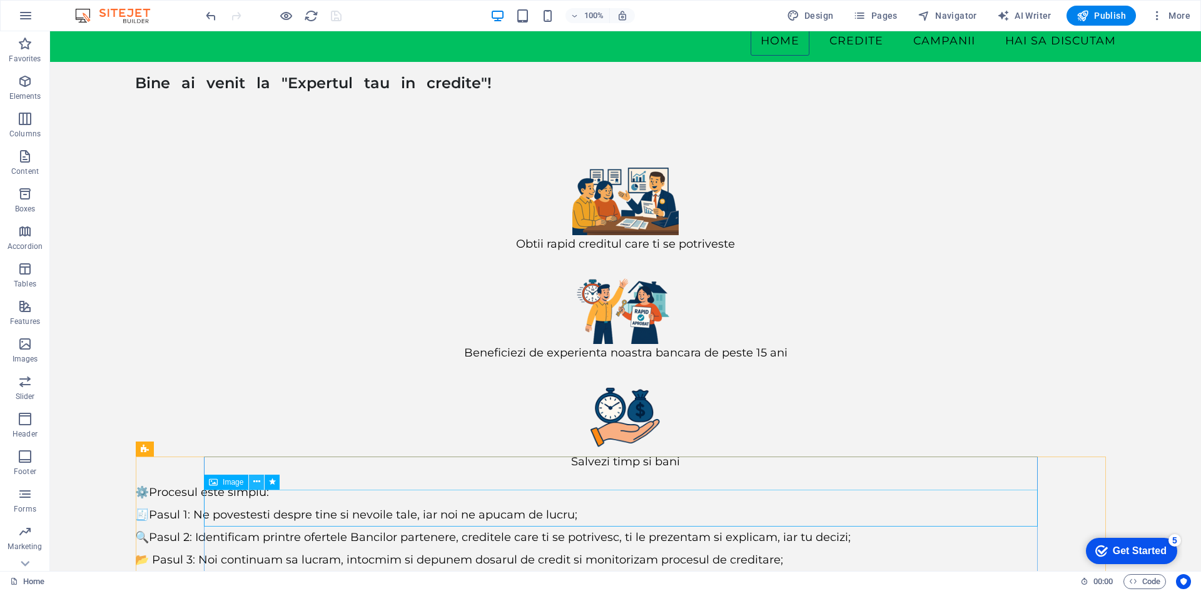
click at [259, 481] on icon at bounding box center [256, 481] width 7 height 13
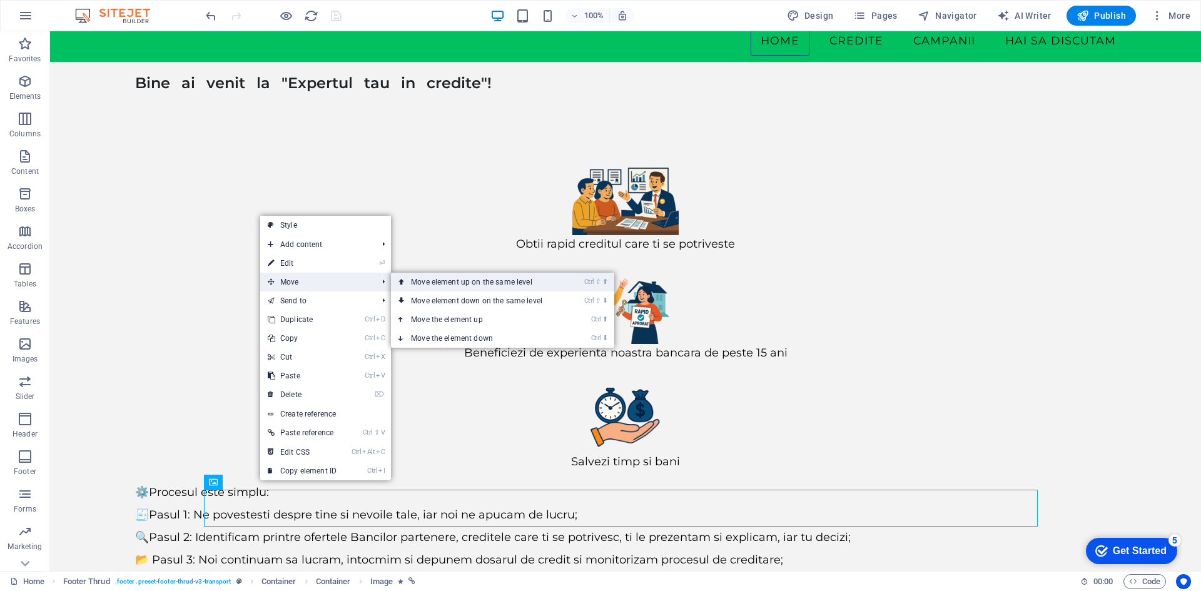
click at [478, 278] on link "Ctrl ⇧ ⬆ Move element up on the same level" at bounding box center [479, 282] width 176 height 19
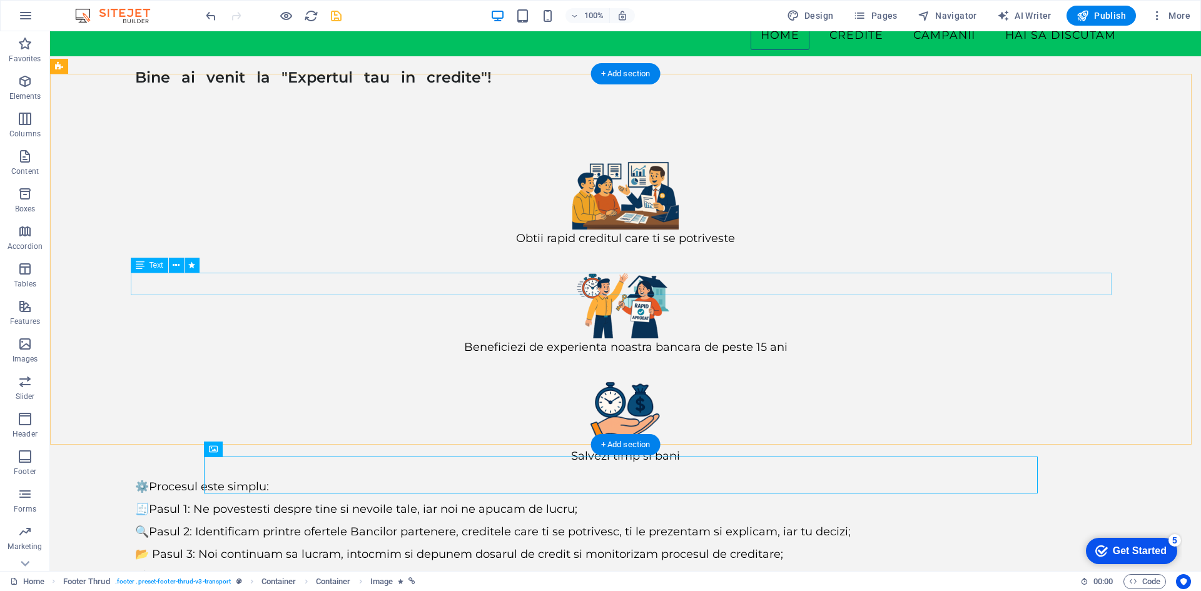
scroll to position [116, 0]
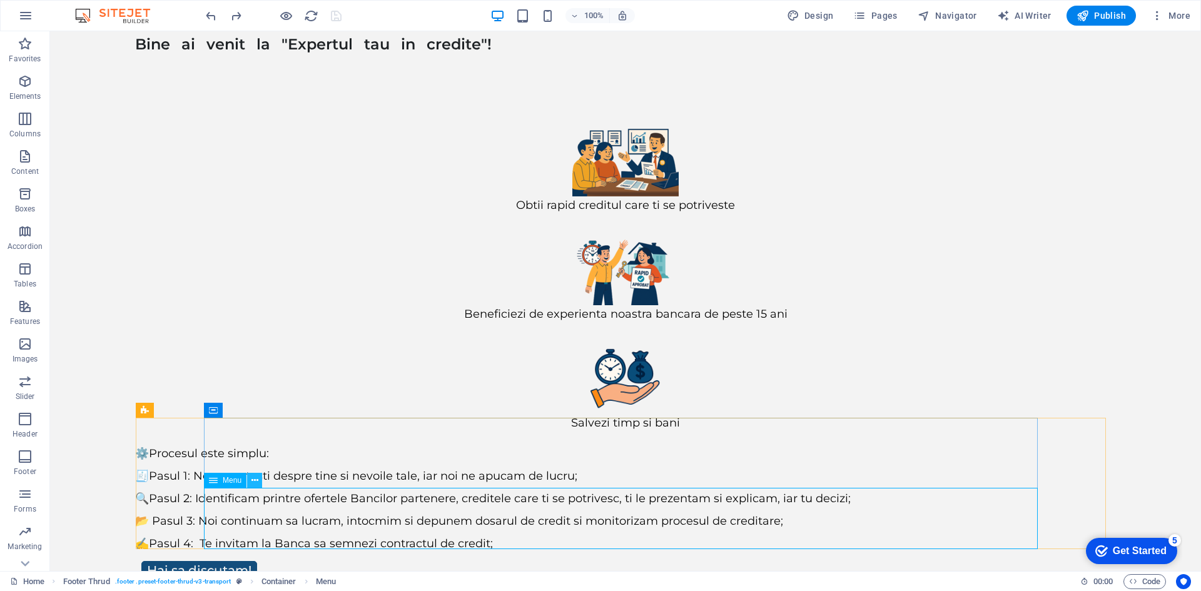
click at [255, 483] on icon at bounding box center [254, 480] width 7 height 13
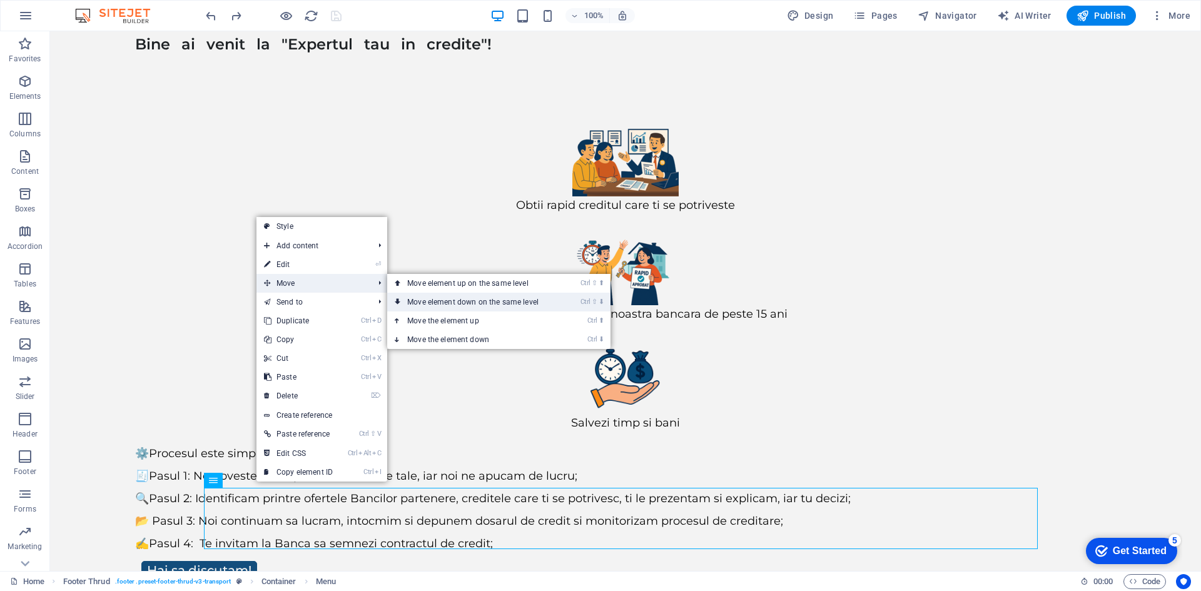
click at [491, 306] on link "Ctrl ⇧ ⬇ Move element down on the same level" at bounding box center [475, 302] width 176 height 19
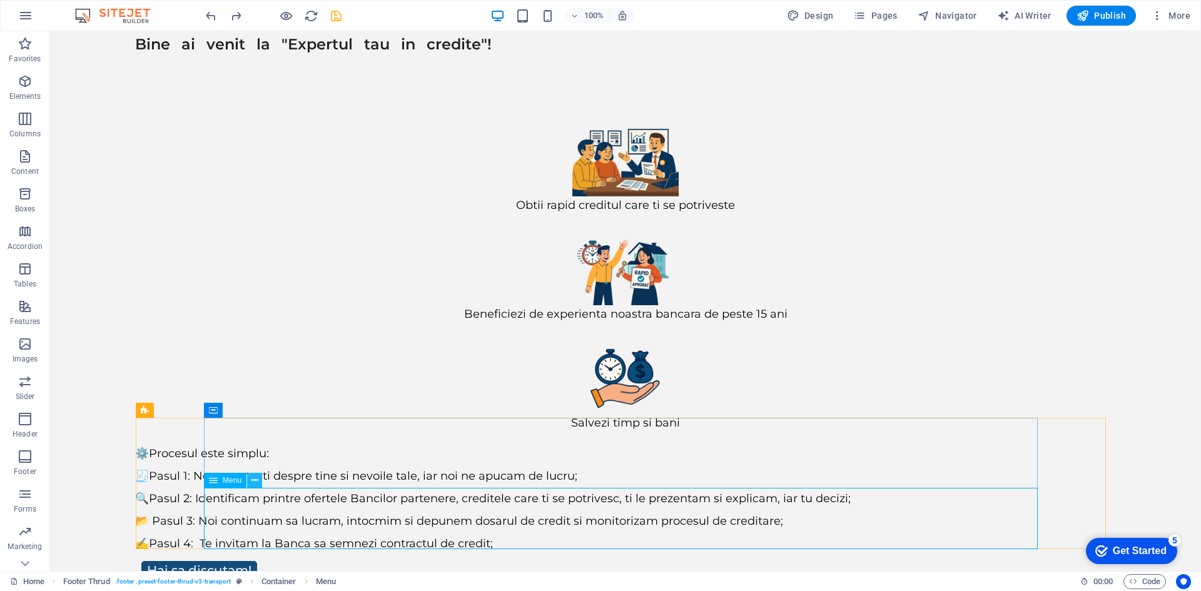
click at [251, 480] on icon at bounding box center [254, 480] width 7 height 13
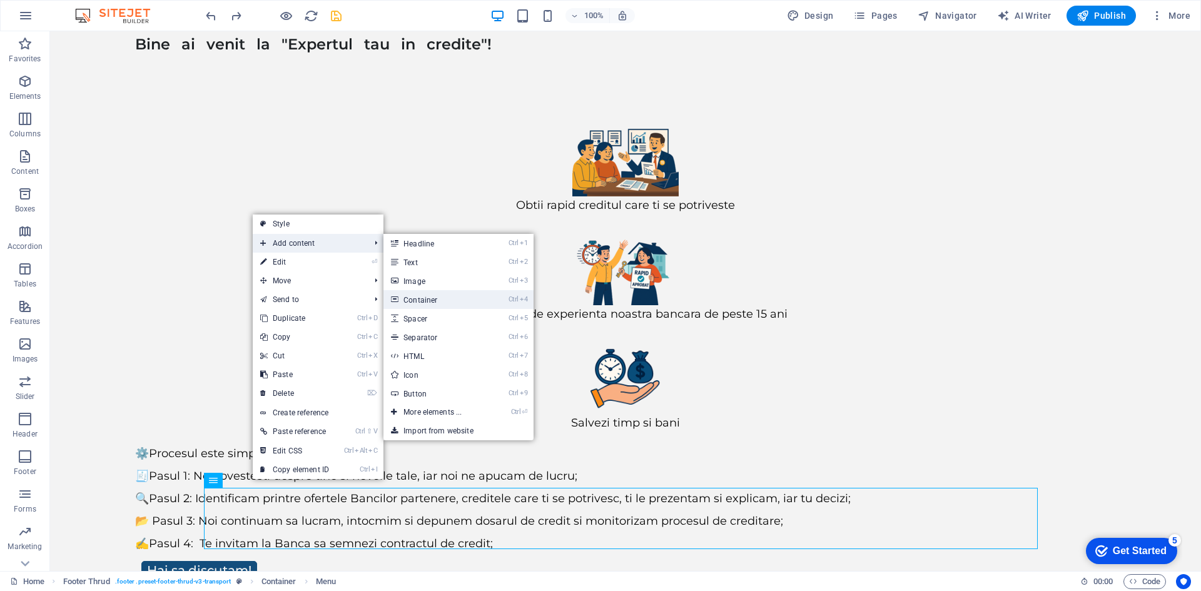
click at [430, 301] on link "Ctrl 4 Container" at bounding box center [434, 299] width 103 height 19
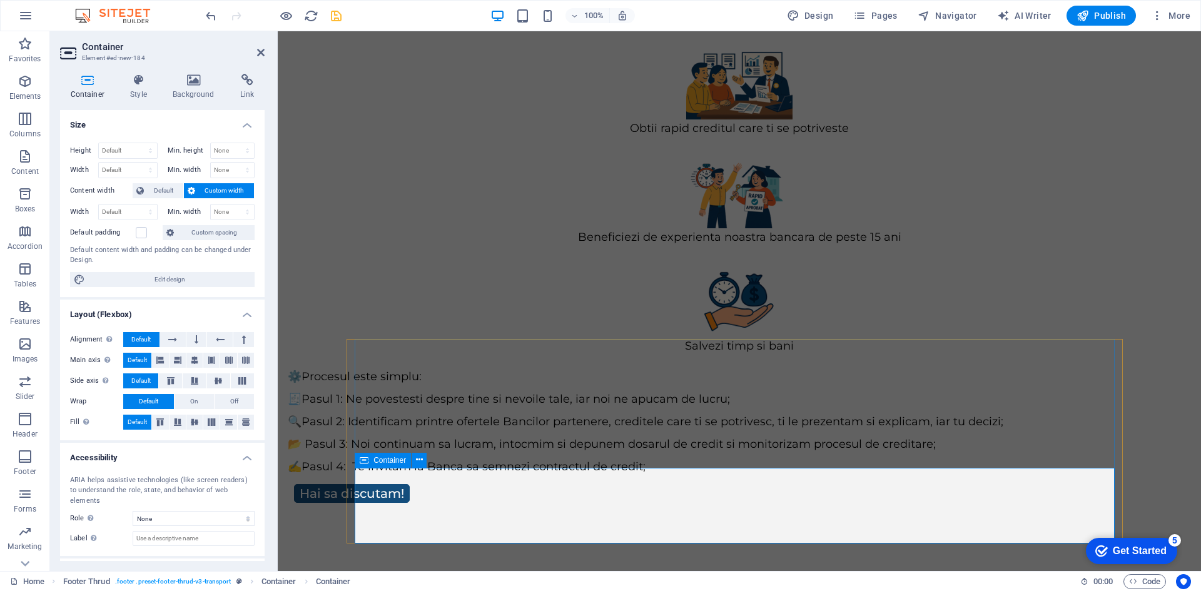
scroll to position [201, 0]
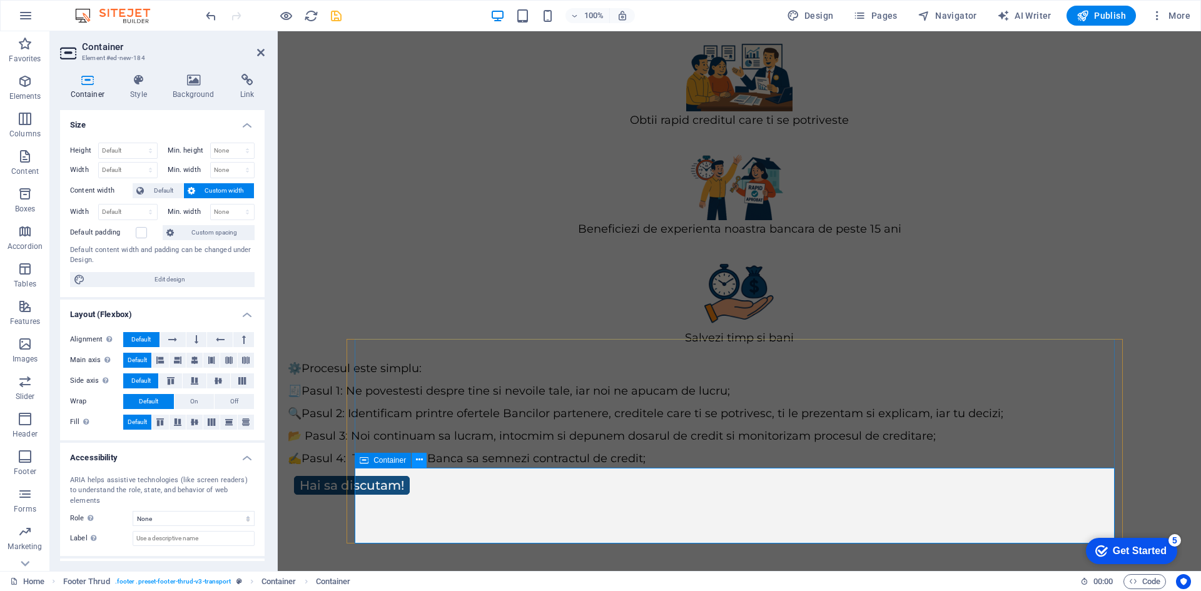
click at [423, 456] on icon at bounding box center [419, 459] width 7 height 13
click at [416, 460] on icon at bounding box center [419, 459] width 7 height 13
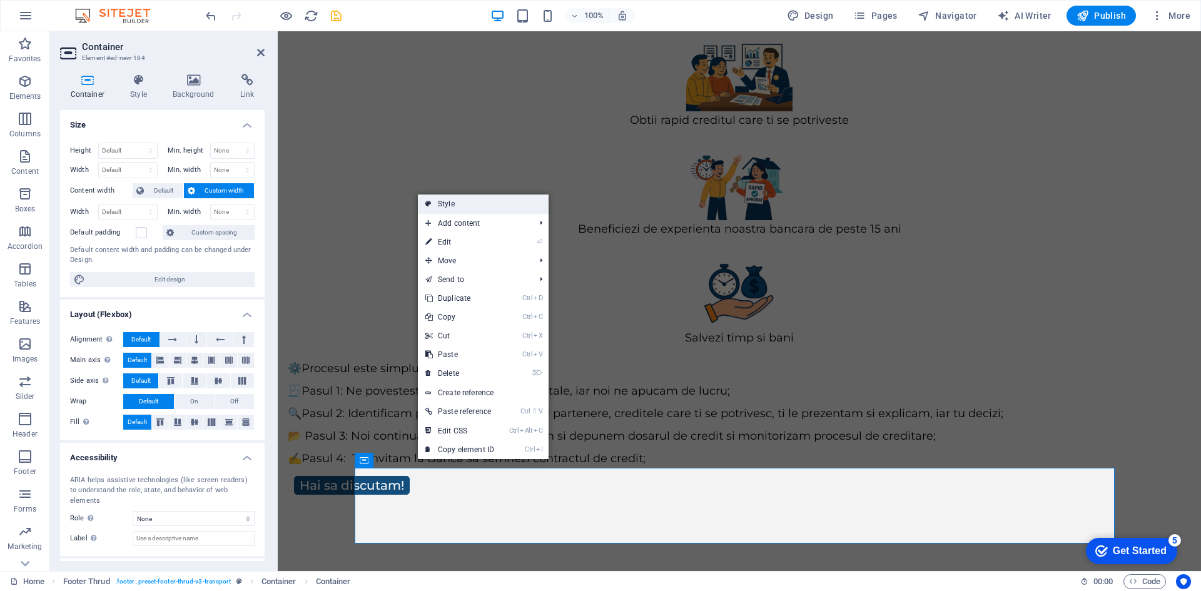
click at [447, 205] on link "Style" at bounding box center [483, 203] width 131 height 19
select select "rem"
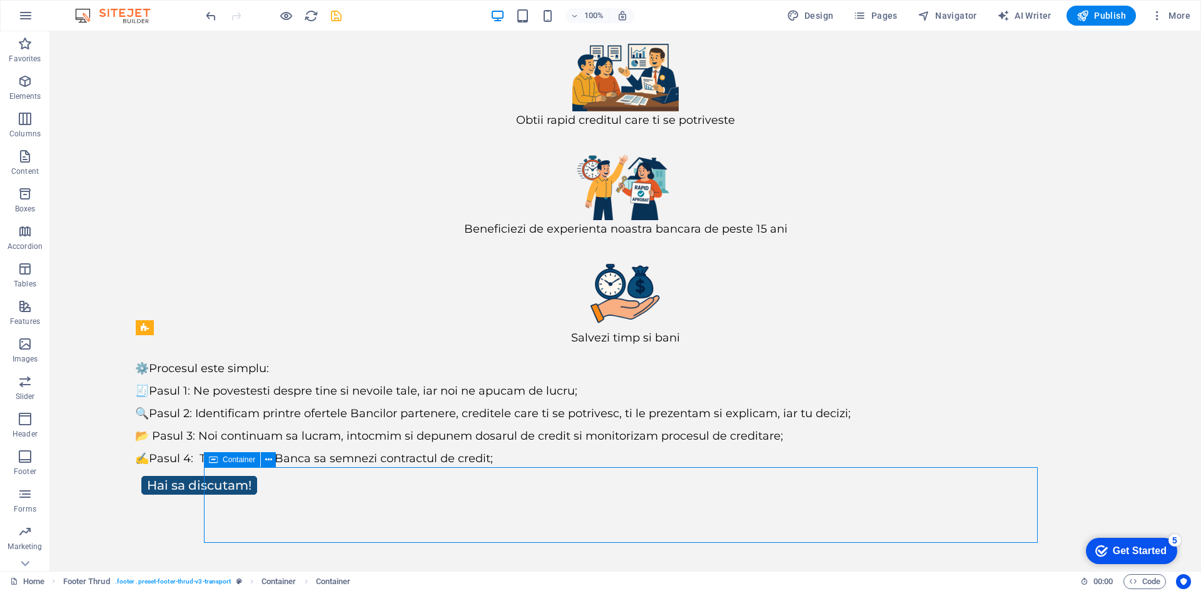
scroll to position [205, 0]
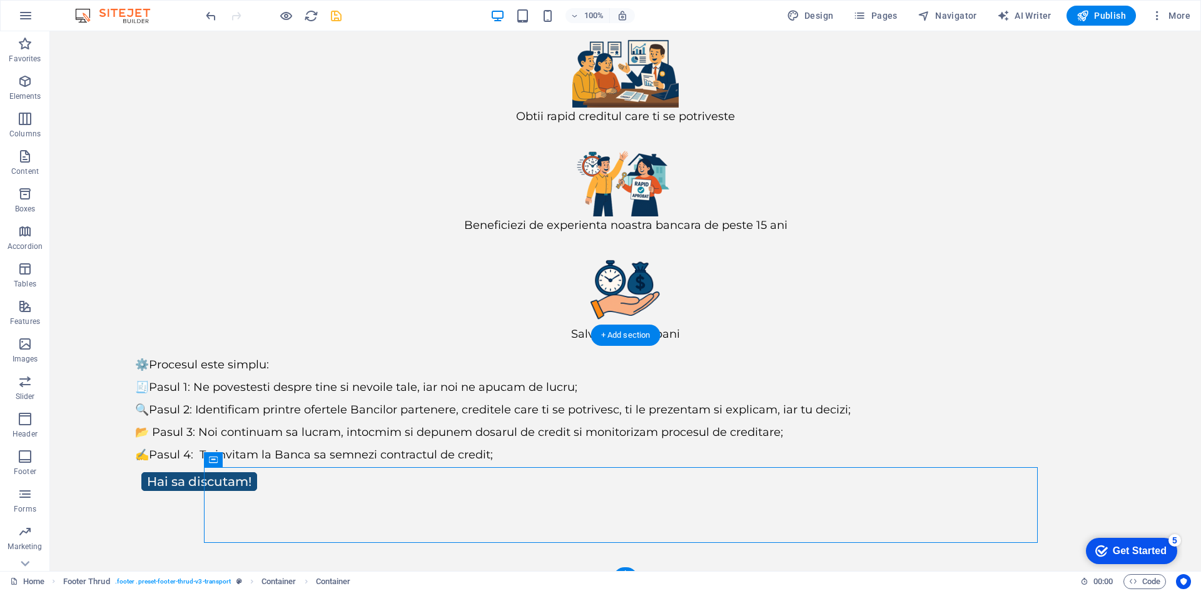
drag, startPoint x: 196, startPoint y: 511, endPoint x: 589, endPoint y: 443, distance: 399.3
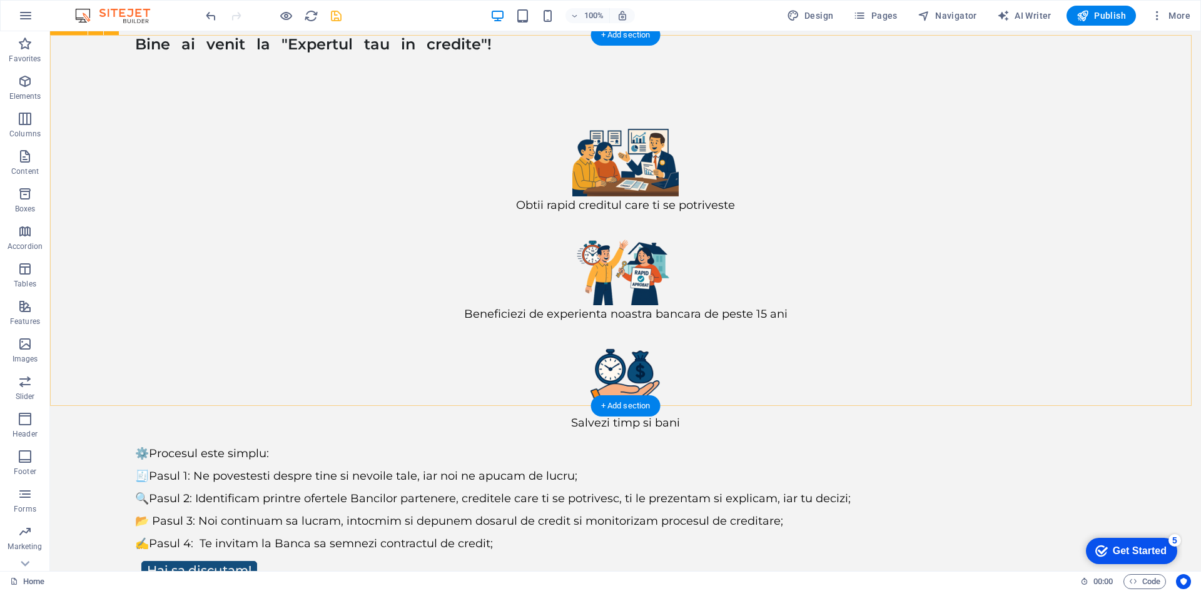
click at [523, 360] on div "Obtii rapid creditul care ti se potriveste Beneficiezi de experienta noastra ba…" at bounding box center [625, 351] width 1151 height 571
click at [429, 358] on div "Obtii rapid creditul care ti se potriveste Beneficiezi de experienta noastra ba…" at bounding box center [625, 351] width 1151 height 571
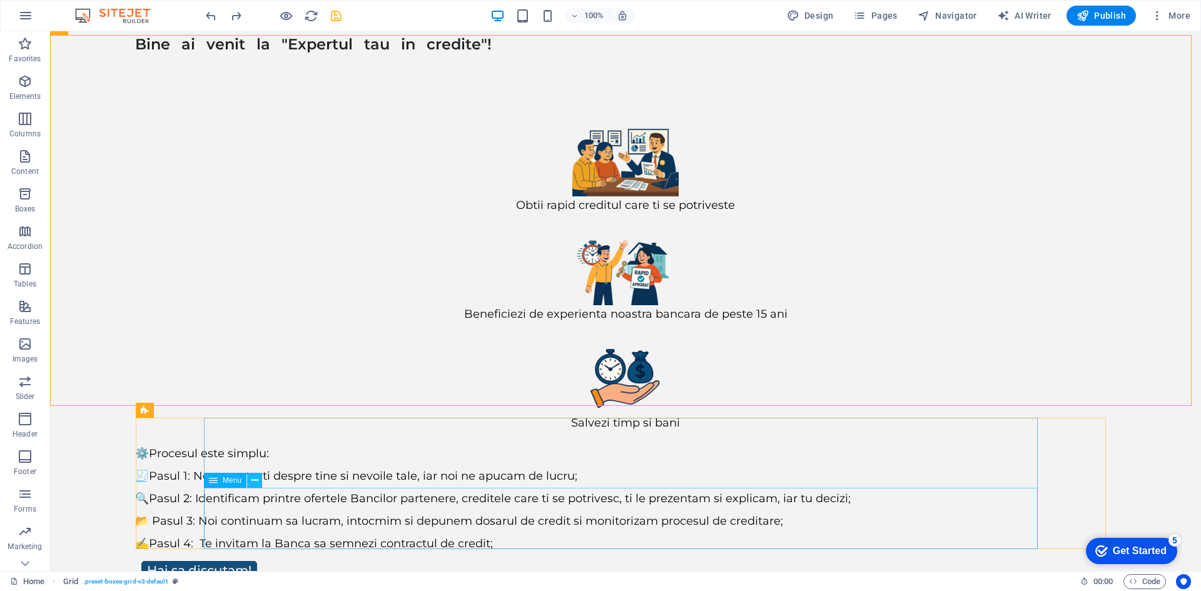
click at [259, 484] on button at bounding box center [254, 480] width 15 height 15
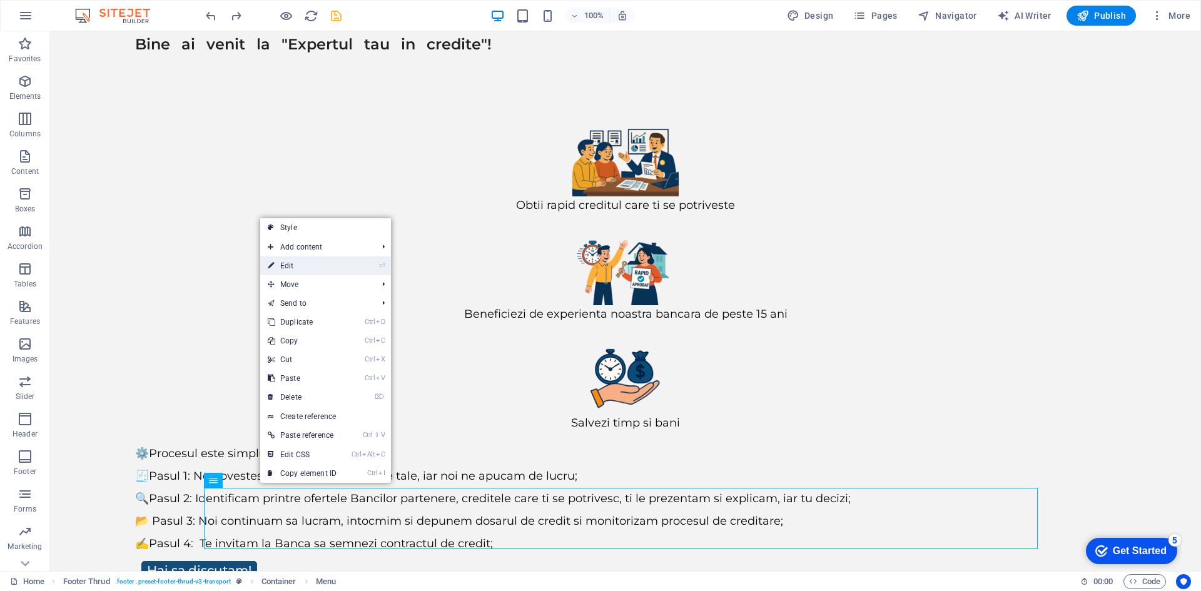
click at [302, 262] on link "⏎ Edit" at bounding box center [302, 265] width 84 height 19
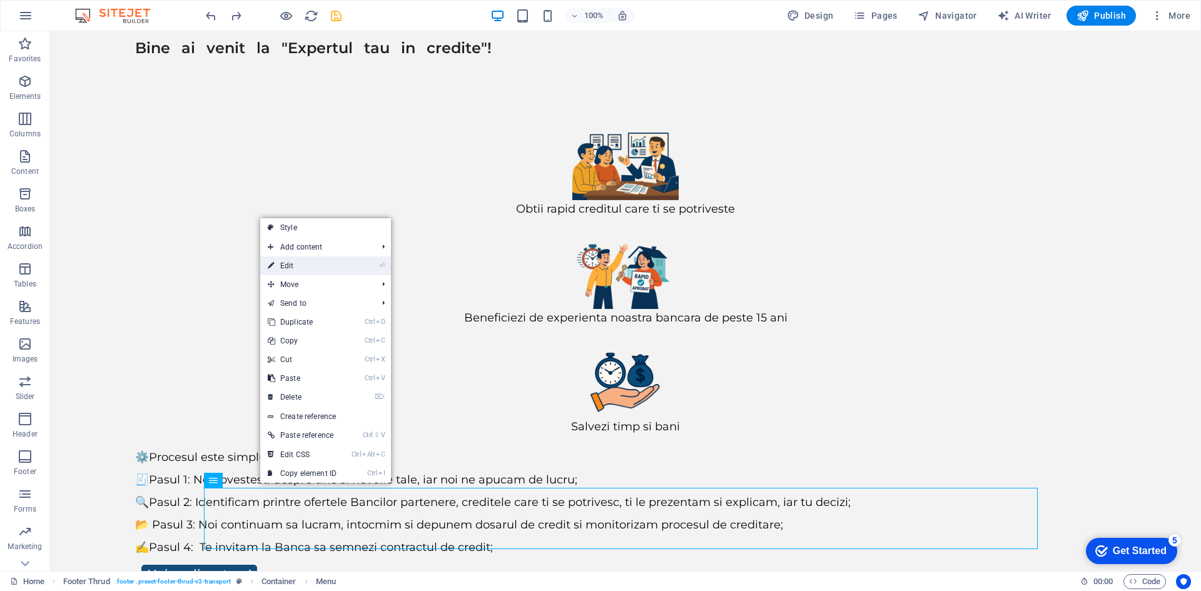
select select "11"
select select
select select "10"
select select
select select "12"
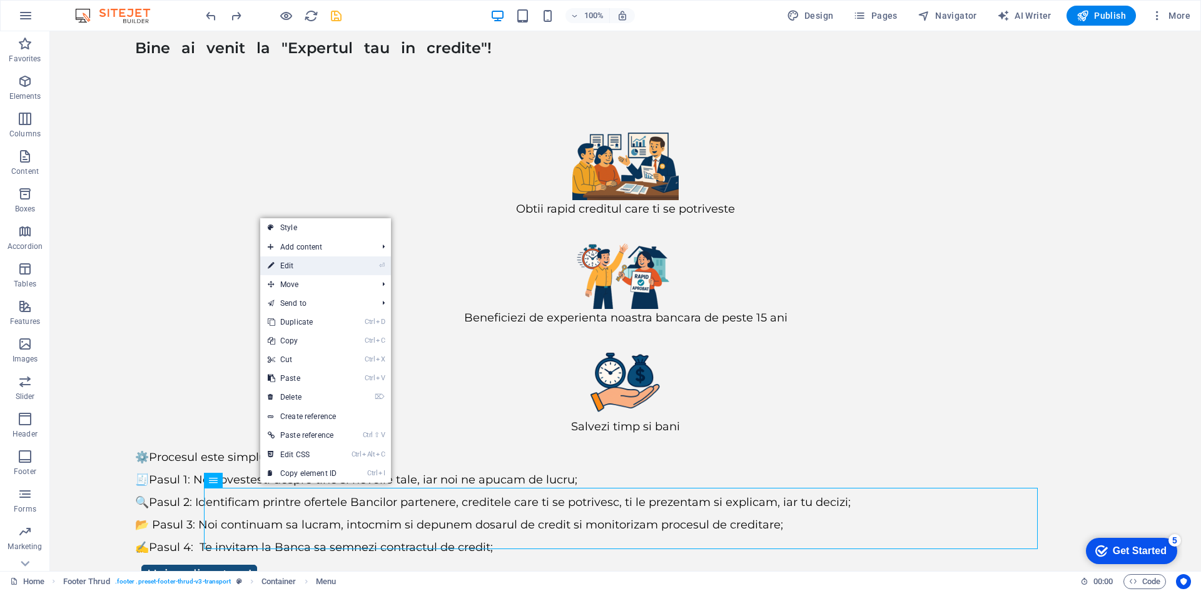
select select
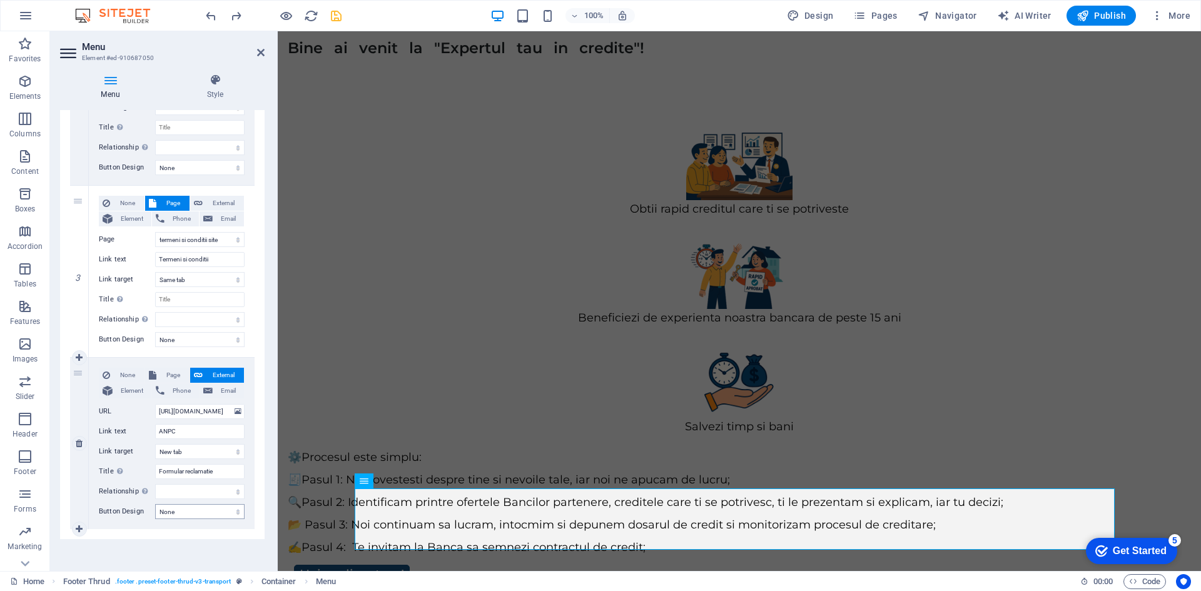
scroll to position [390, 0]
click at [215, 410] on input "[URL][DOMAIN_NAME]" at bounding box center [199, 408] width 89 height 15
type input "[URL][DOMAIN_NAME]"
select select
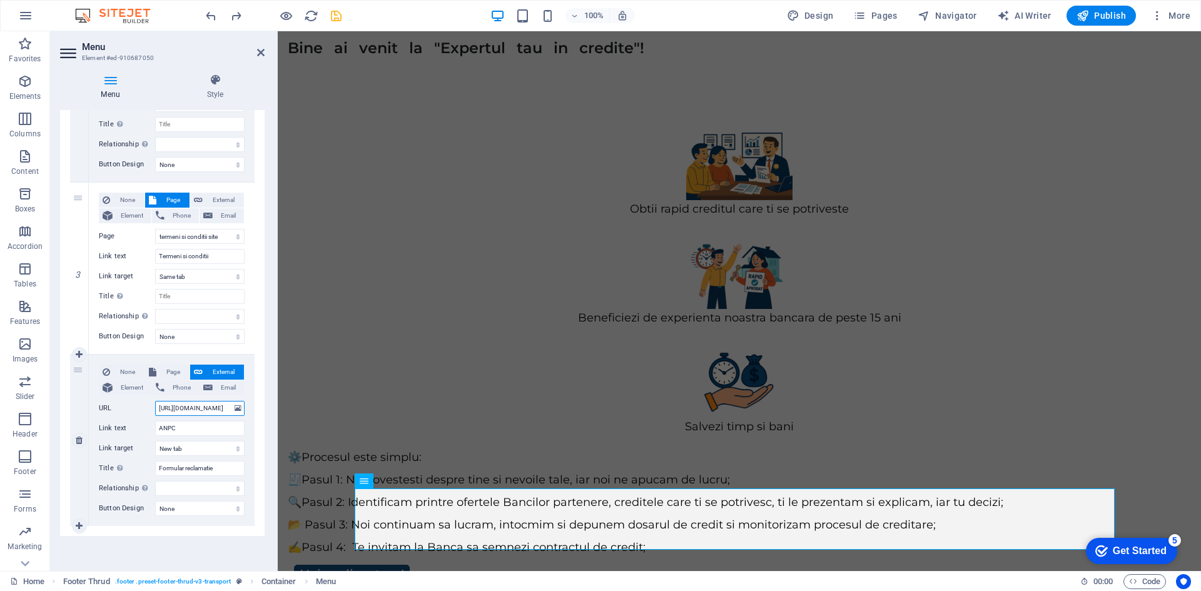
select select
type input "[URL][DOMAIN_NAME]"
select select
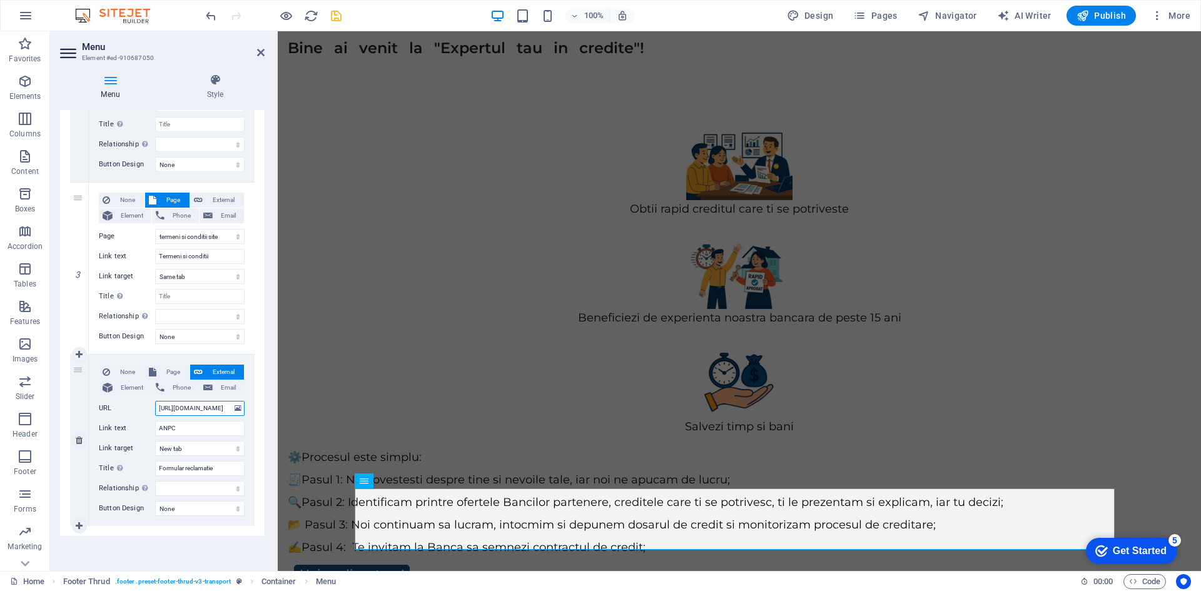
select select
type input "[URL][DOMAIN_NAME]"
select select
type input "[URL]"
select select
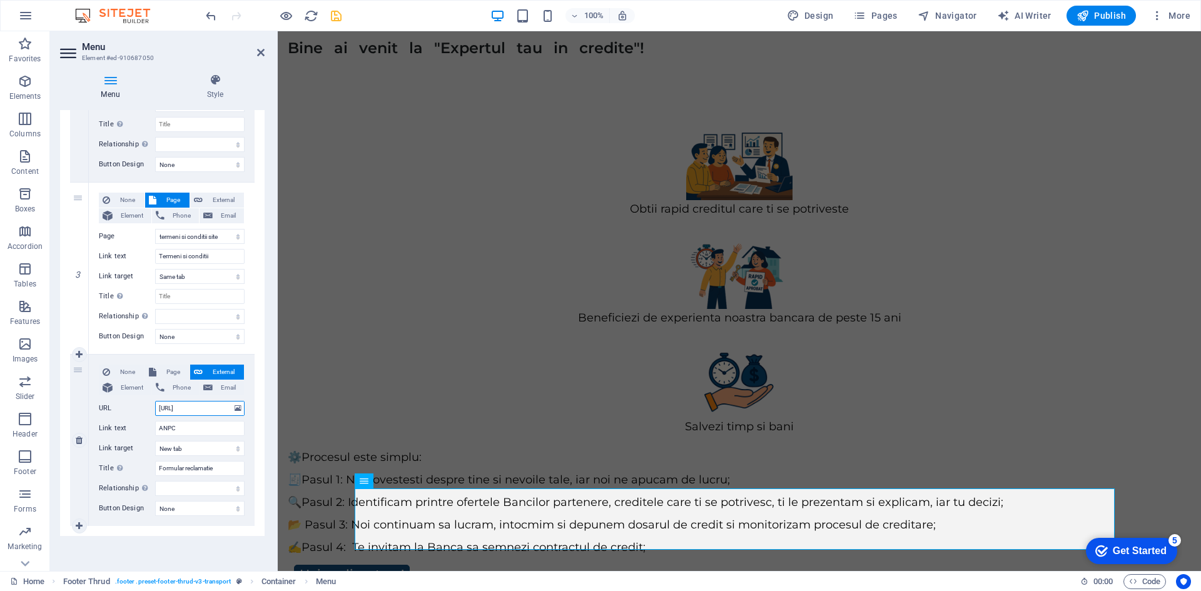
select select
type input "[URL][DOMAIN_NAME]"
select select
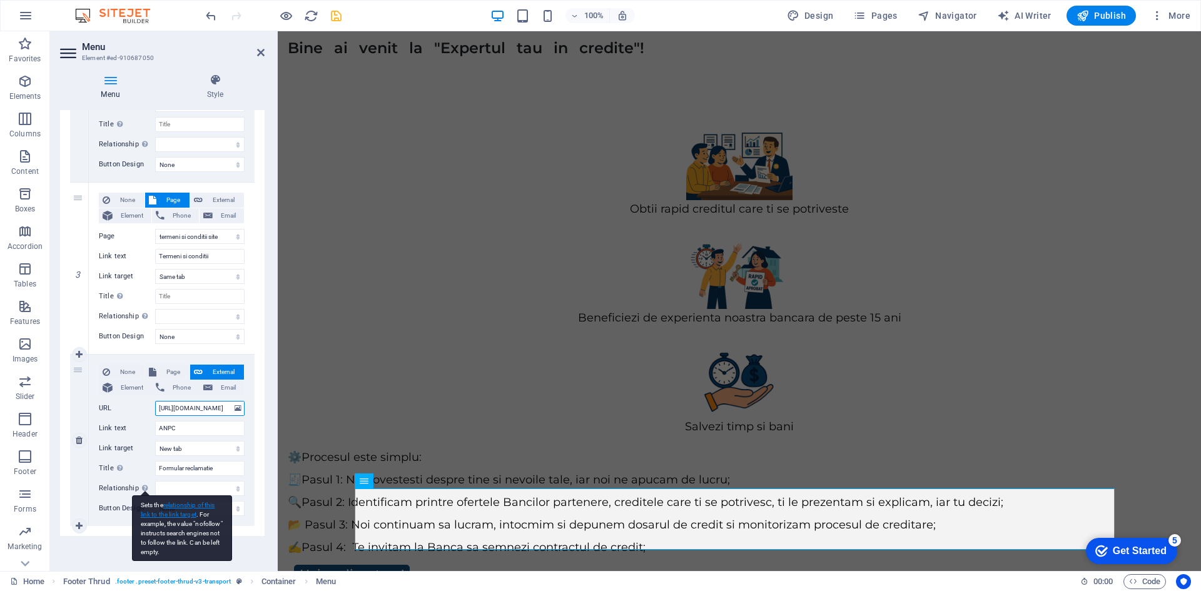
select select
type input "[URL][DOMAIN_NAME]"
click at [129, 560] on div "Menu Auto Custom Create custom menu items for this menu. Recommended for one-pa…" at bounding box center [162, 335] width 204 height 451
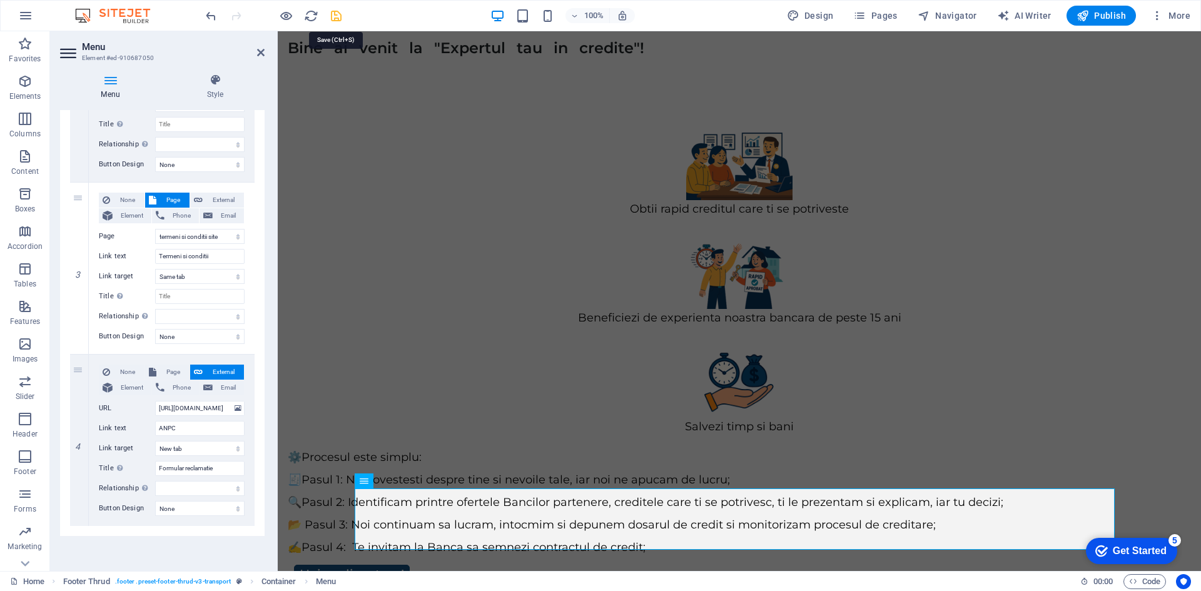
click at [334, 17] on icon "save" at bounding box center [336, 16] width 14 height 14
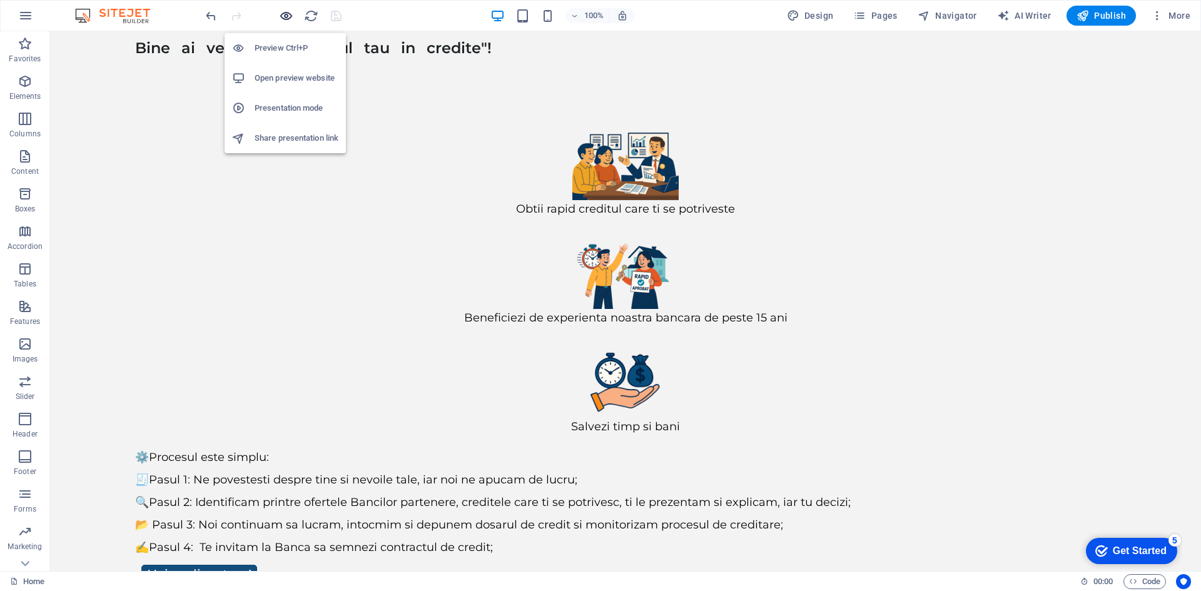
click at [285, 14] on icon "button" at bounding box center [286, 16] width 14 height 14
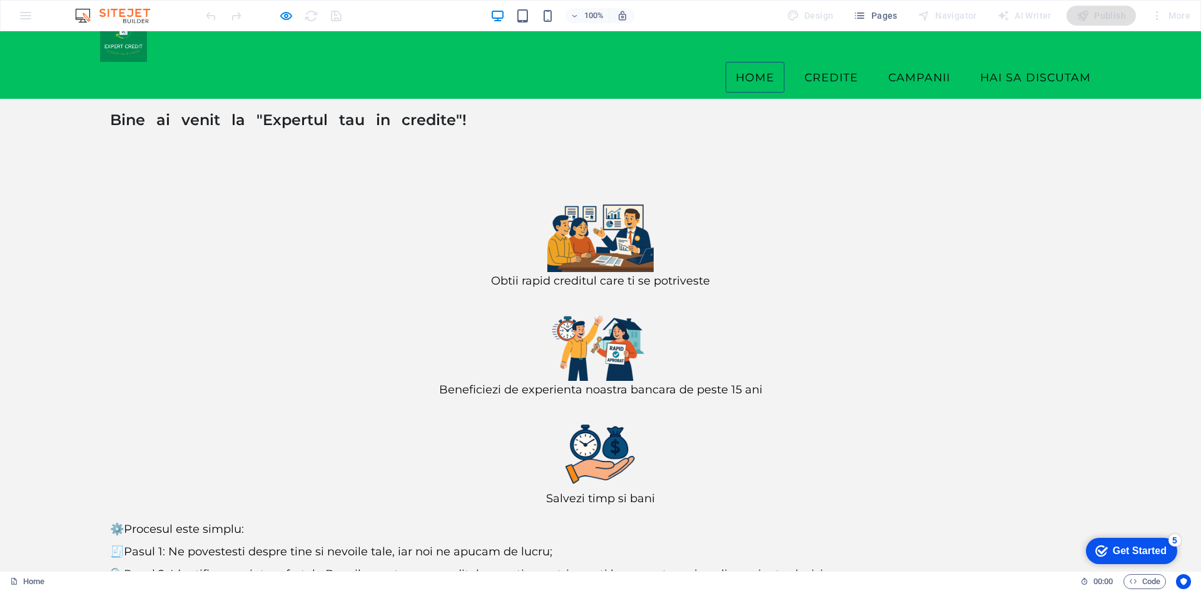
scroll to position [78, 0]
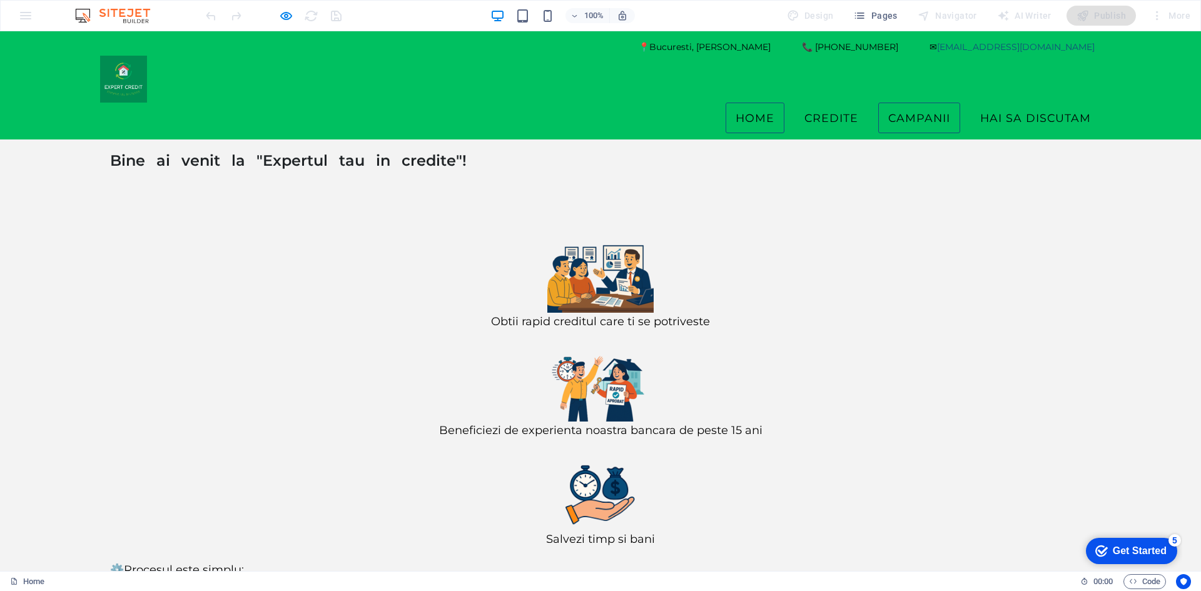
click at [907, 103] on link "Campanii" at bounding box center [919, 118] width 82 height 31
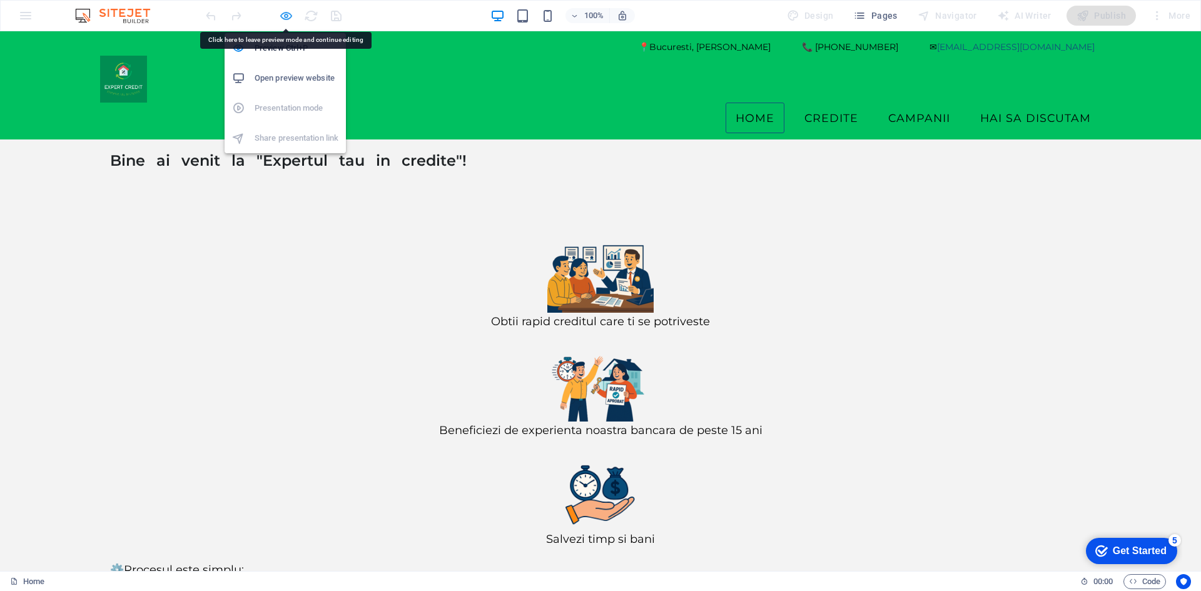
click at [285, 16] on icon "button" at bounding box center [286, 16] width 14 height 14
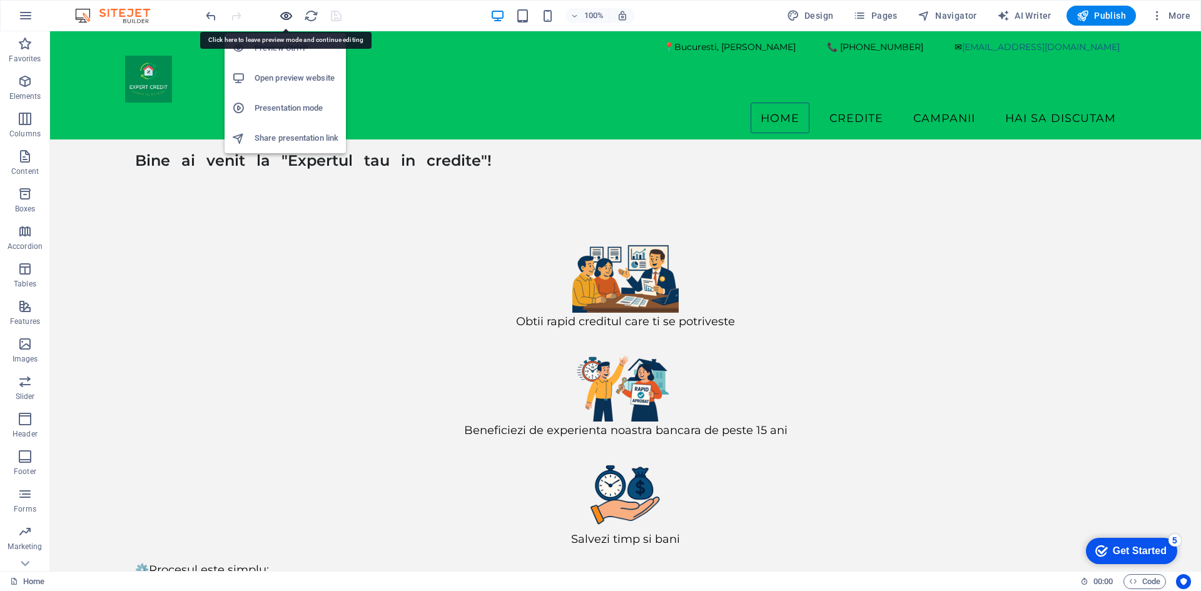
click at [284, 18] on icon "button" at bounding box center [286, 16] width 14 height 14
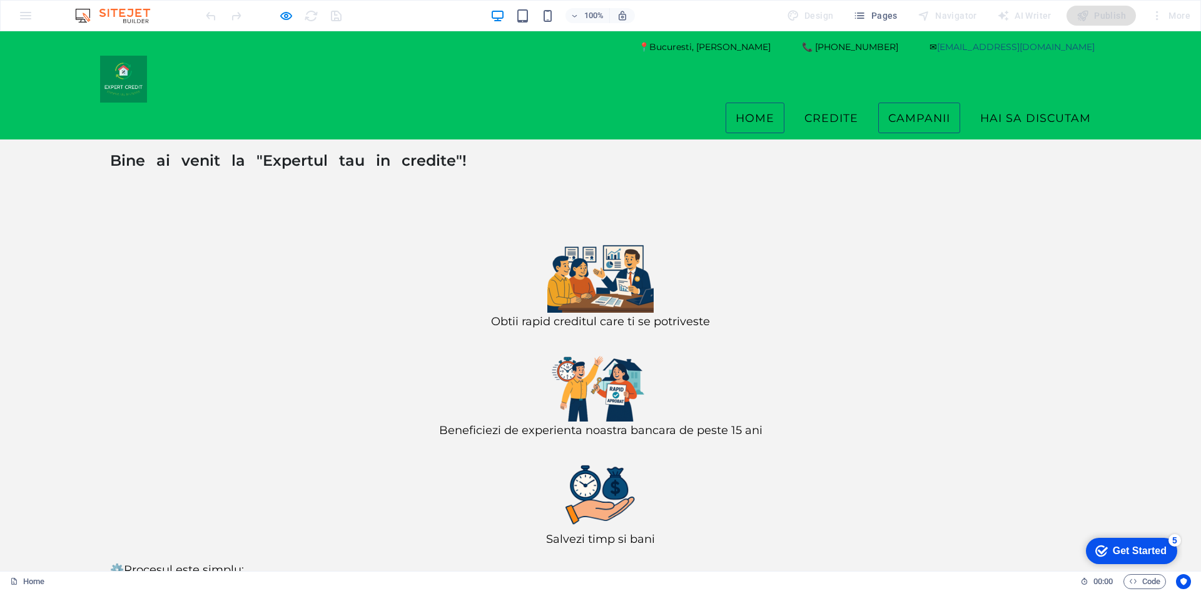
click at [923, 103] on link "Campanii" at bounding box center [919, 118] width 82 height 31
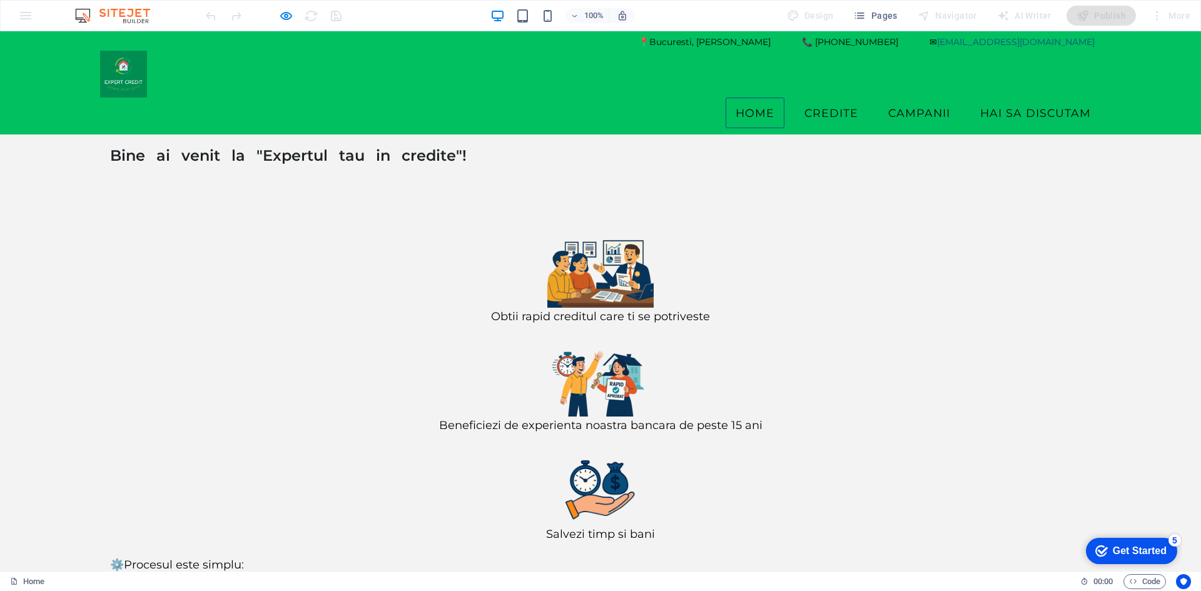
scroll to position [33, 0]
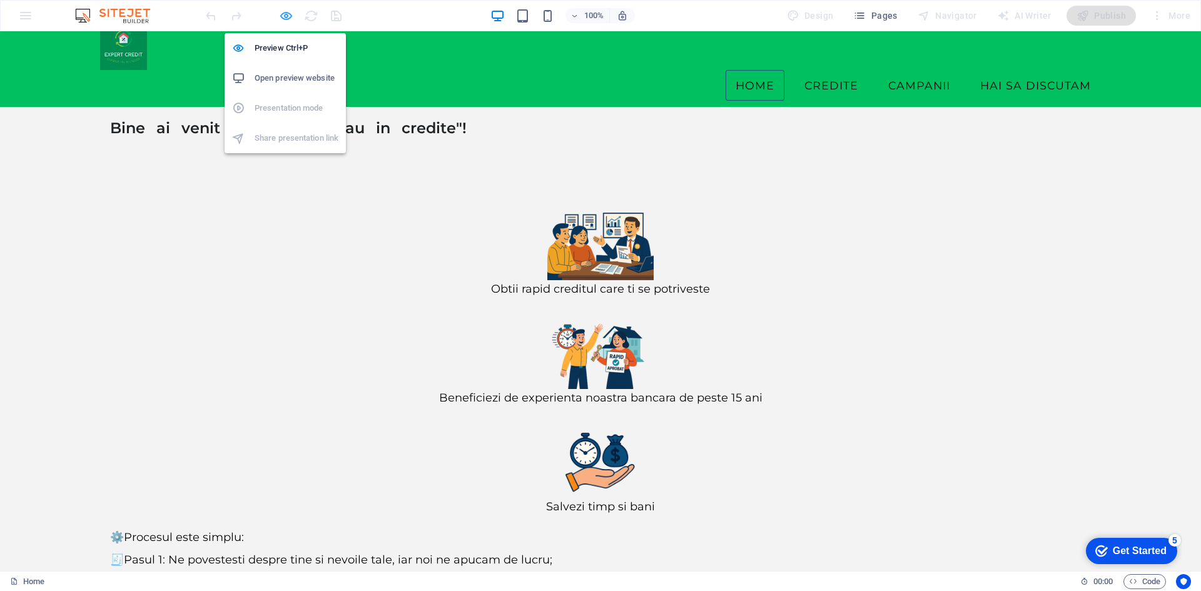
click at [283, 14] on icon "button" at bounding box center [286, 16] width 14 height 14
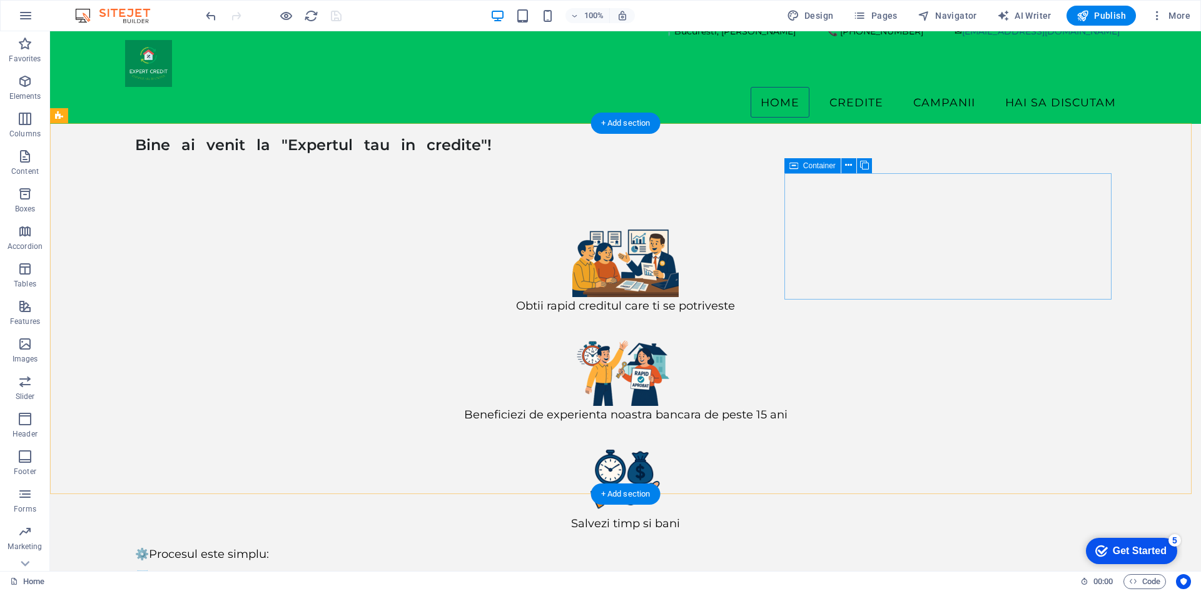
scroll to position [0, 0]
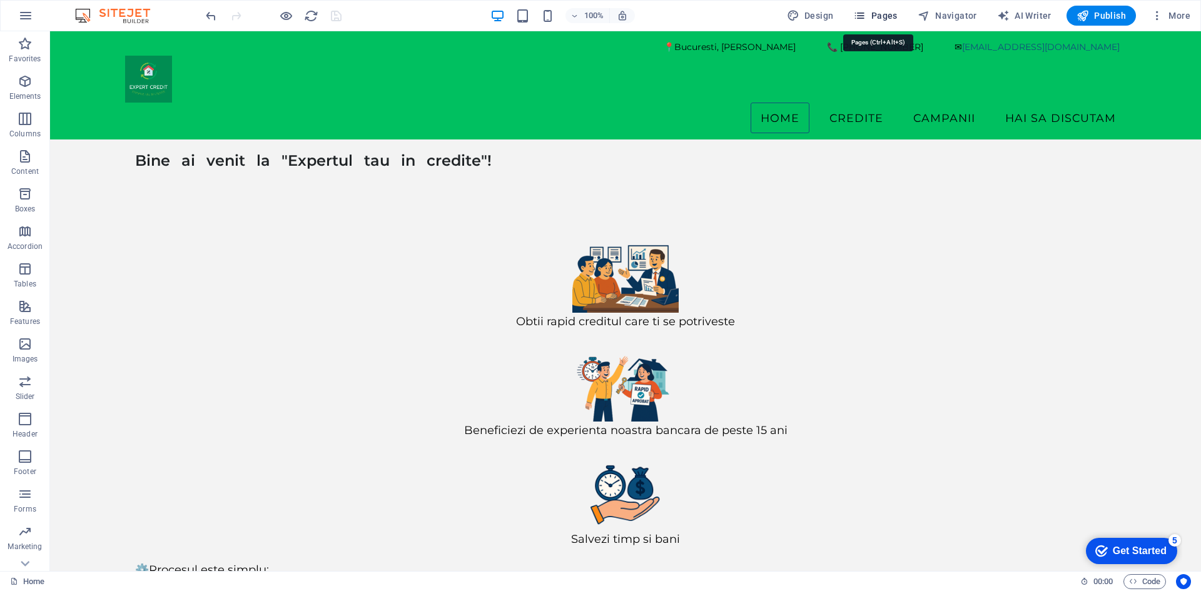
click at [0, 0] on icon "button" at bounding box center [0, 0] width 0 height 0
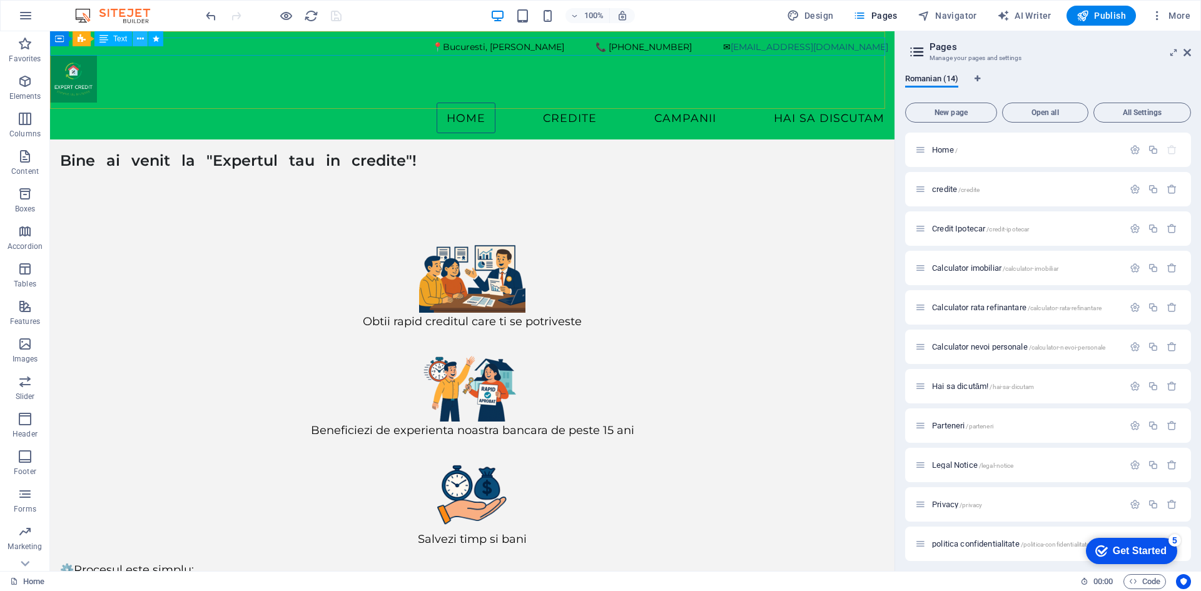
click at [139, 40] on icon at bounding box center [140, 39] width 7 height 13
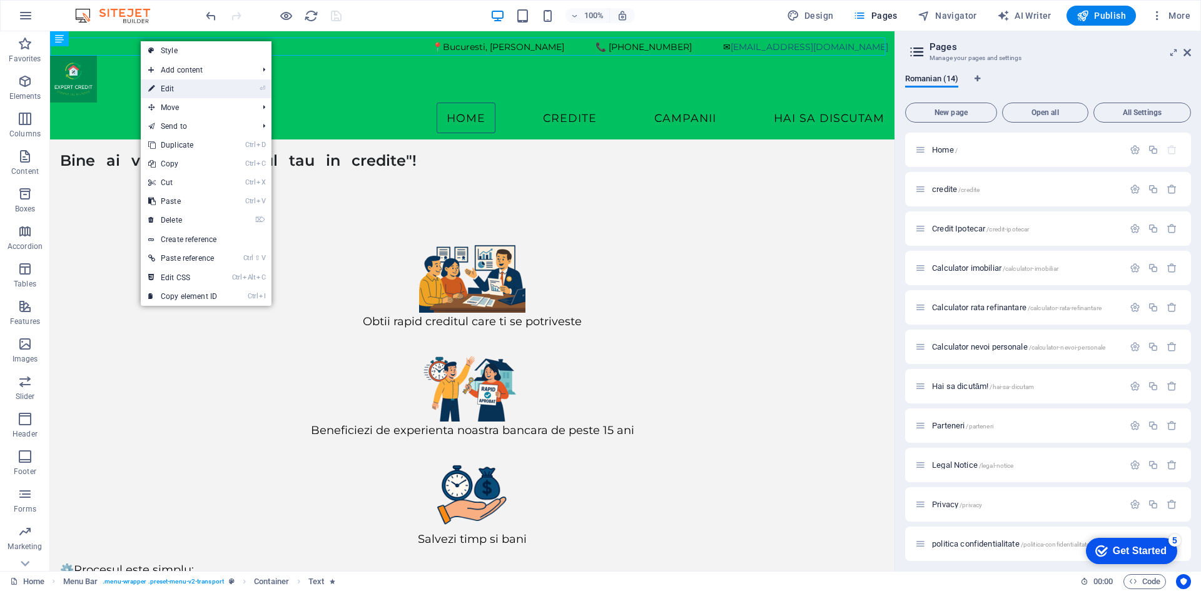
click at [176, 86] on link "⏎ Edit" at bounding box center [183, 88] width 84 height 19
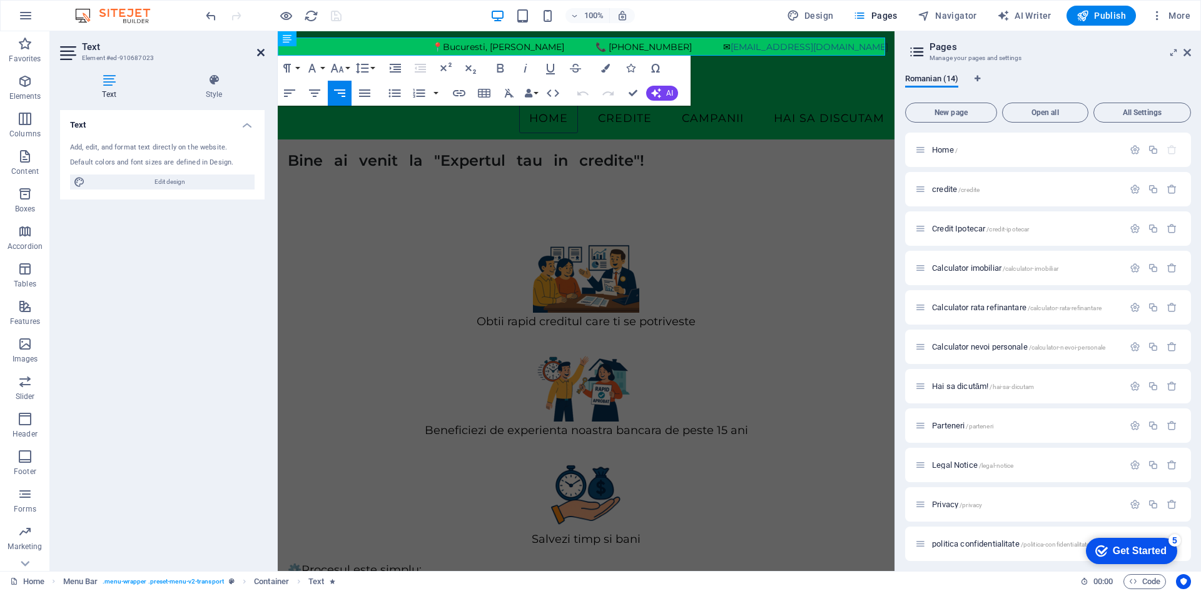
click at [260, 51] on icon at bounding box center [261, 53] width 8 height 10
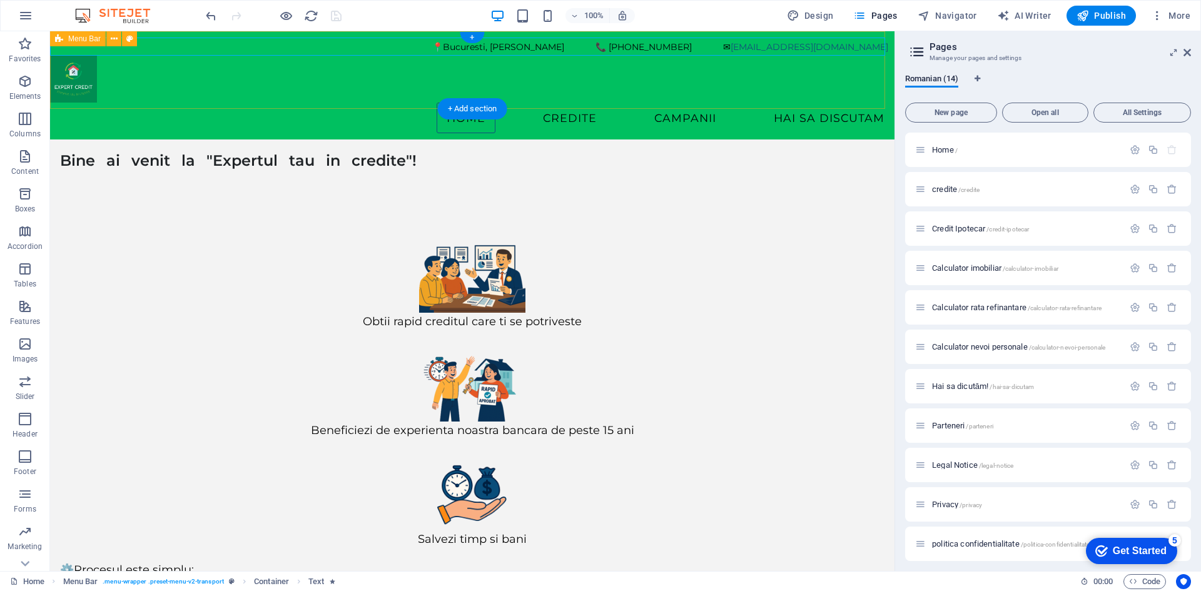
click at [283, 84] on div "📍Bucuresti, [PERSON_NAME]⠀⠀⠀⠀⠀📞 [PHONE_NUMBER]⠀⠀⠀⠀⠀✉ [EMAIL_ADDRESS][DOMAIN_NAM…" at bounding box center [472, 85] width 844 height 108
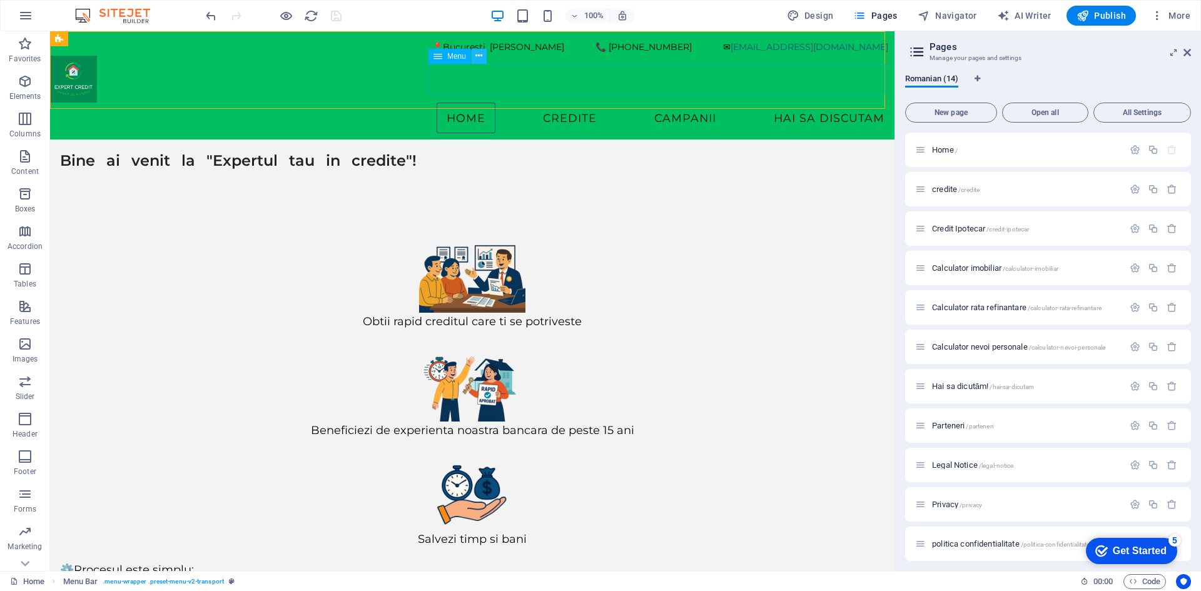
click at [480, 54] on icon at bounding box center [478, 55] width 7 height 13
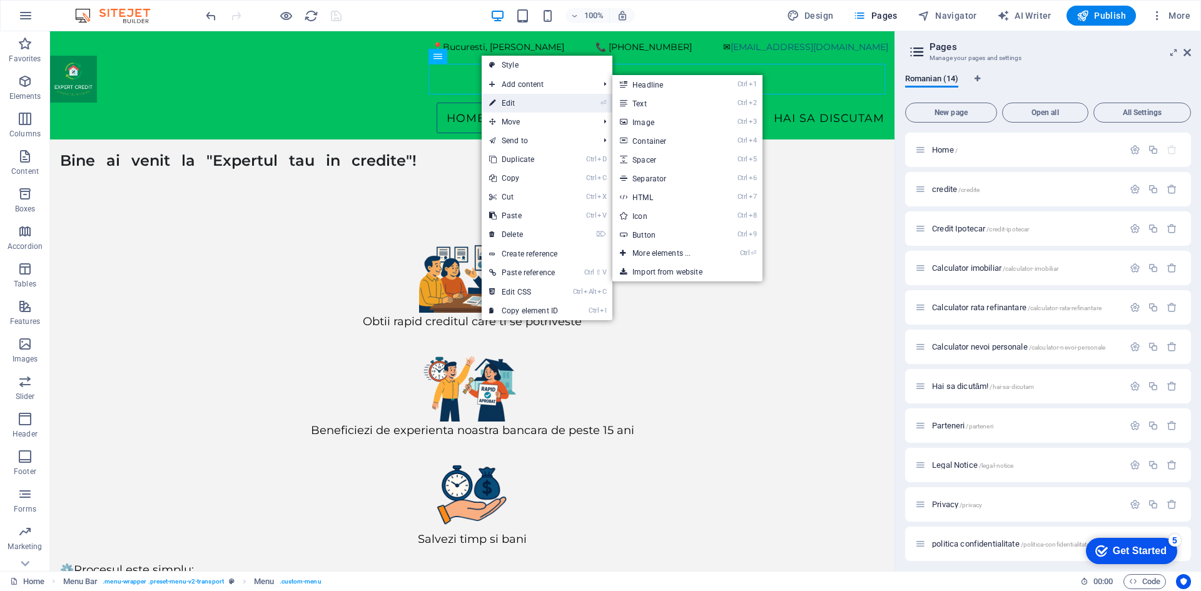
click at [517, 110] on link "⏎ Edit" at bounding box center [523, 103] width 84 height 19
select select
select select "2"
select select
select select "5"
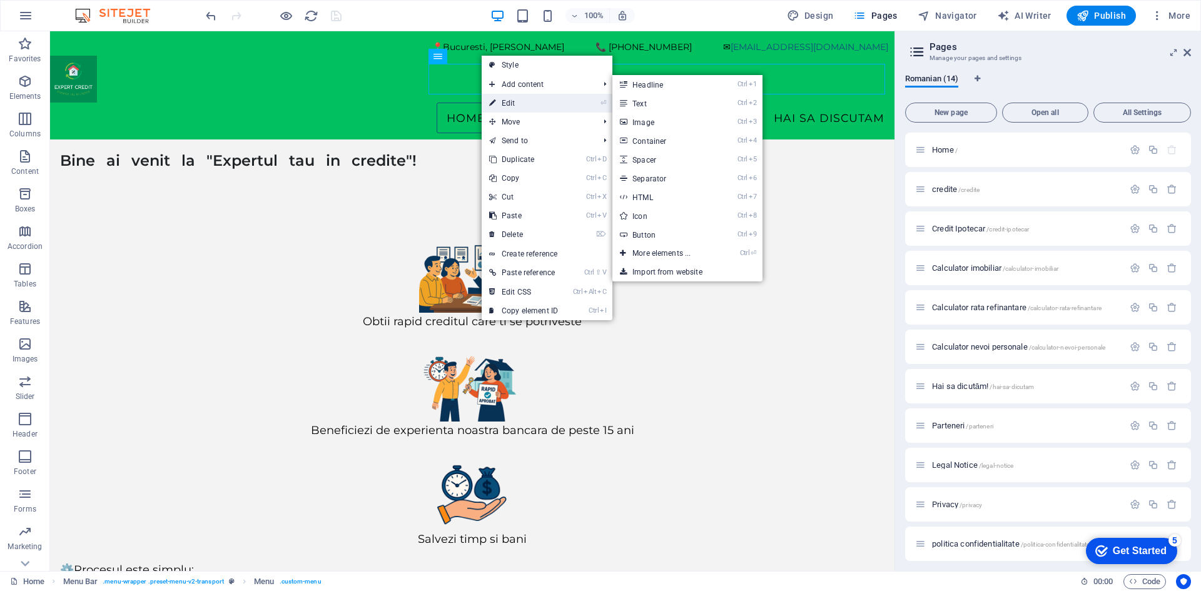
select select
select select "3"
select select
select select "4"
select select
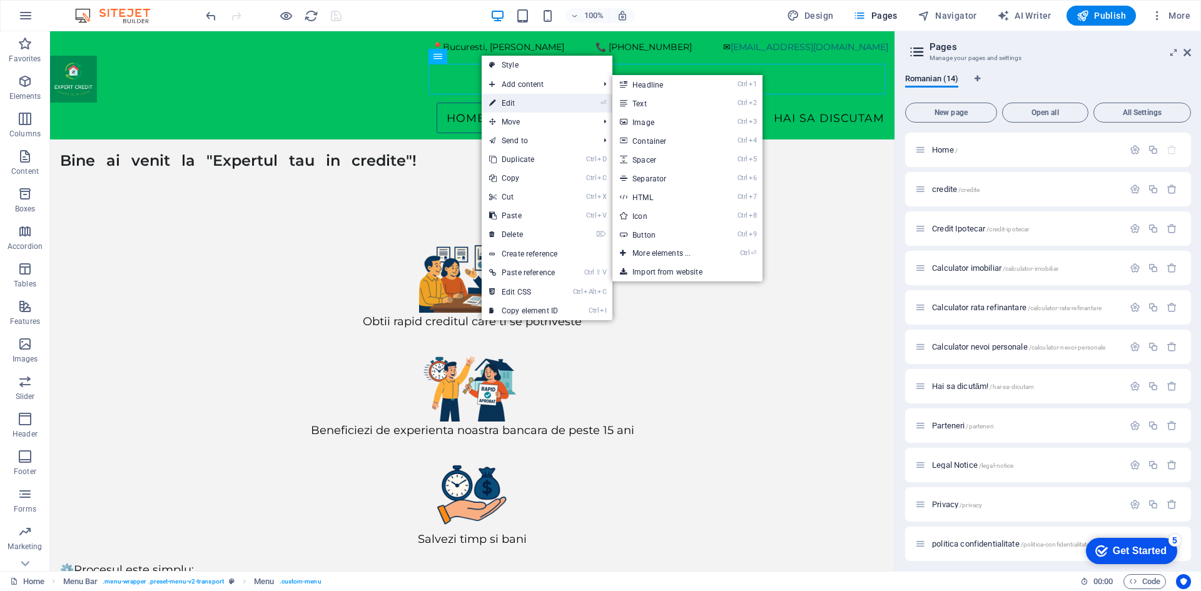
select select
select select "6"
select select
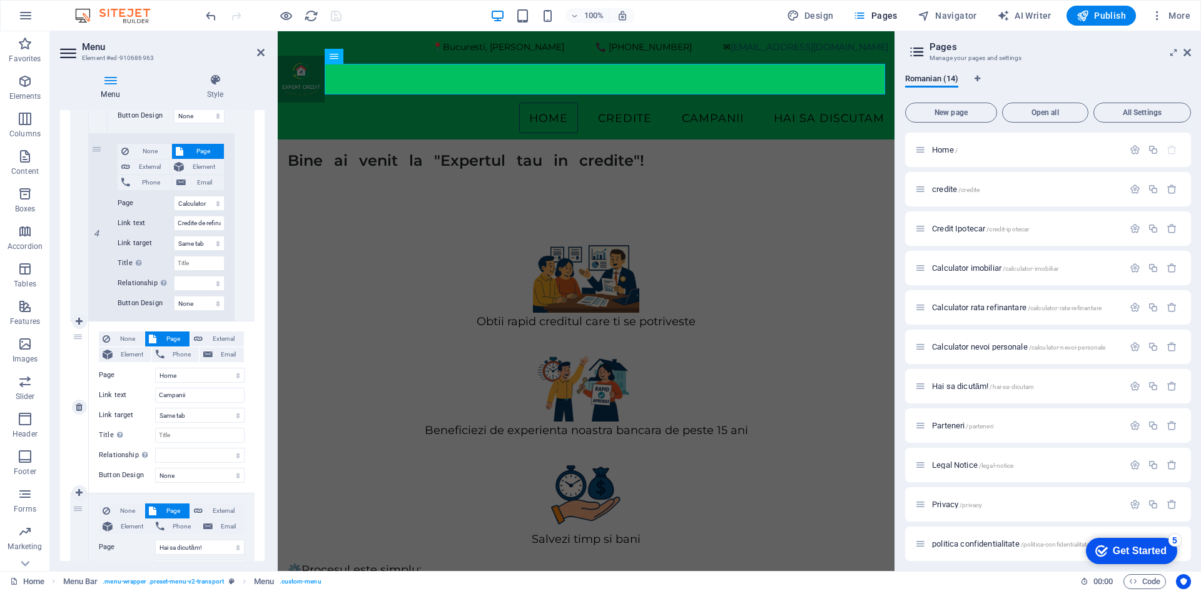
scroll to position [935, 0]
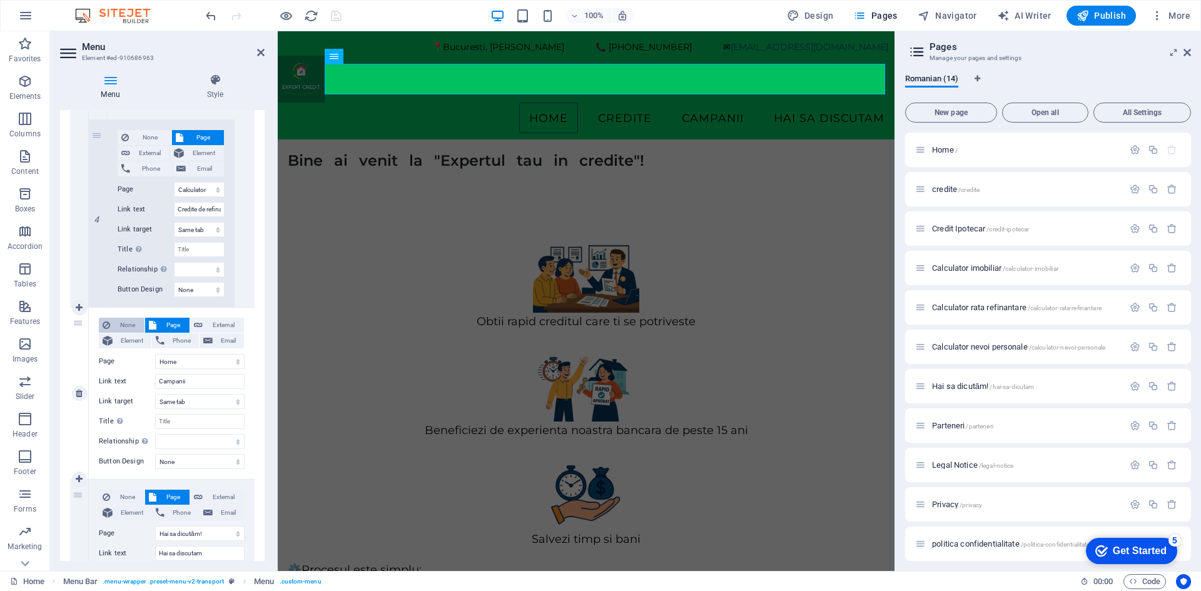
click at [118, 325] on span "None" at bounding box center [127, 325] width 27 height 15
select select
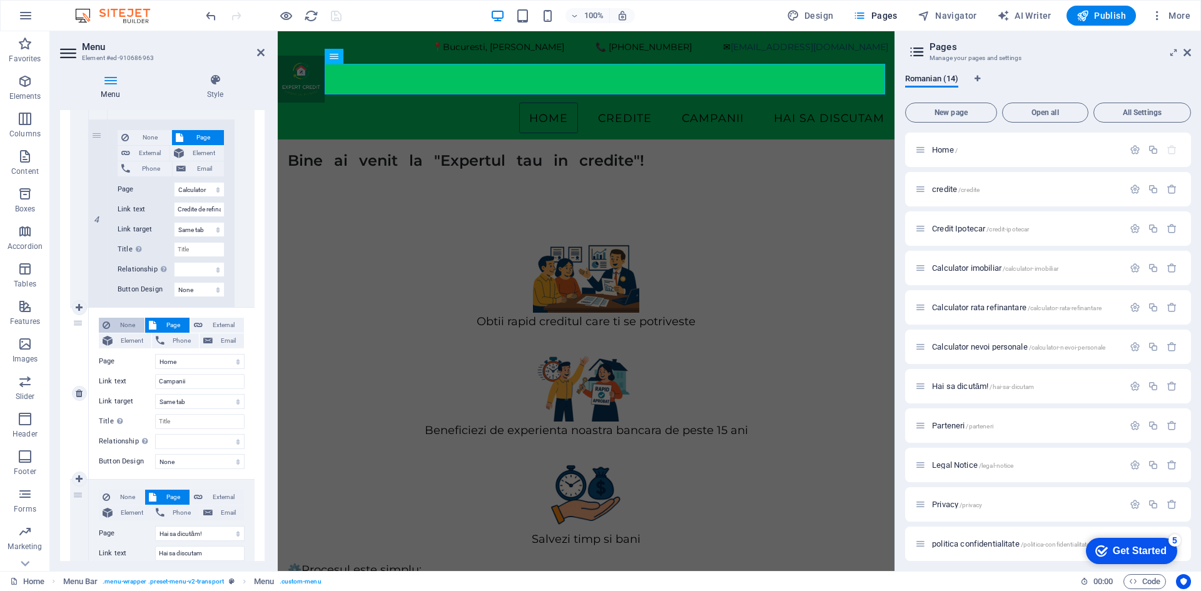
select select
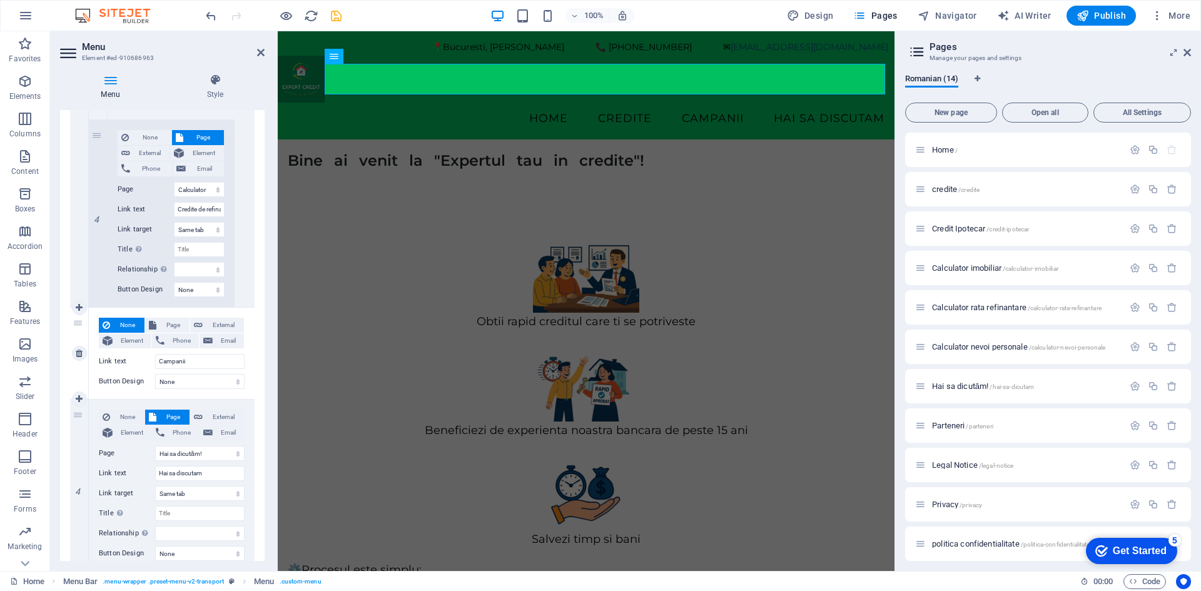
click at [118, 325] on span "None" at bounding box center [127, 325] width 27 height 15
click at [165, 323] on span "Page" at bounding box center [173, 325] width 26 height 15
select select
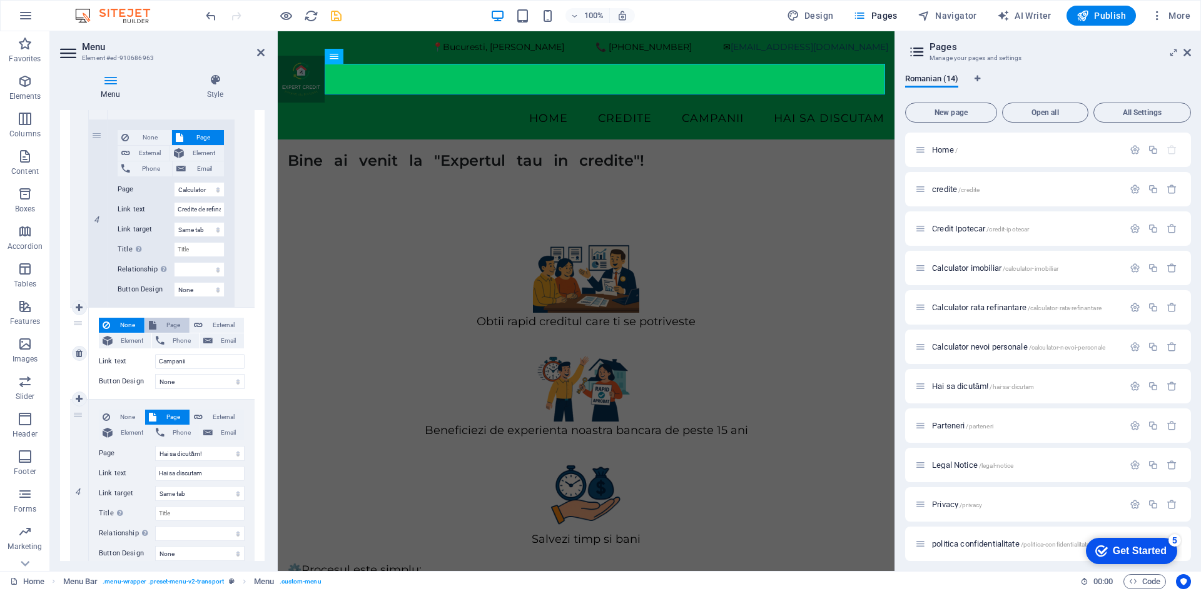
select select
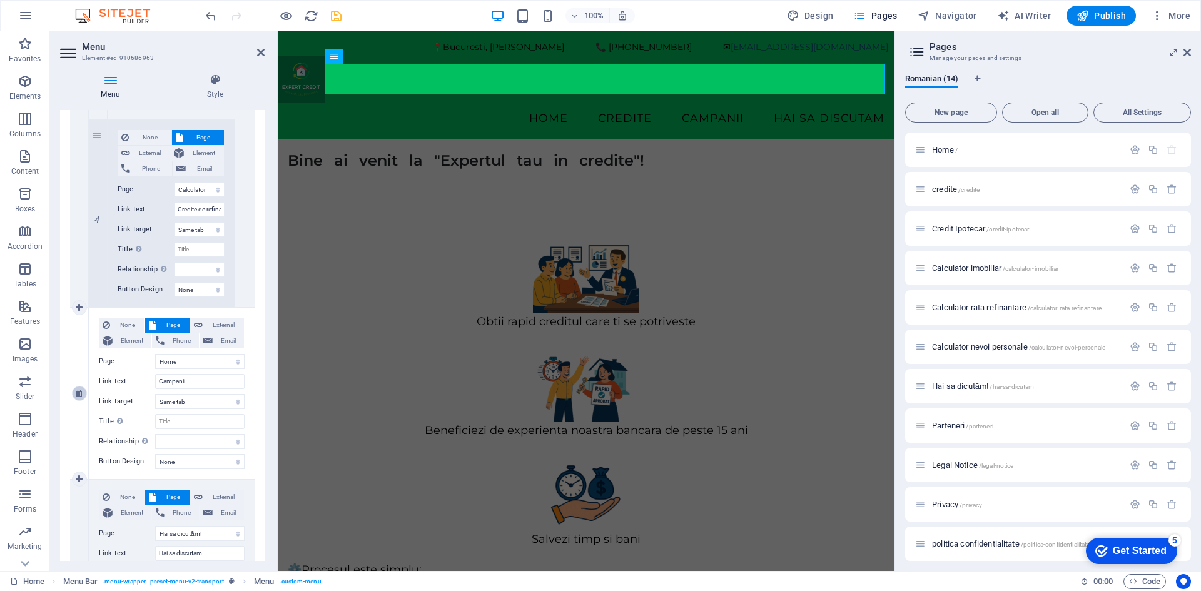
click at [80, 396] on icon at bounding box center [79, 393] width 7 height 9
select select
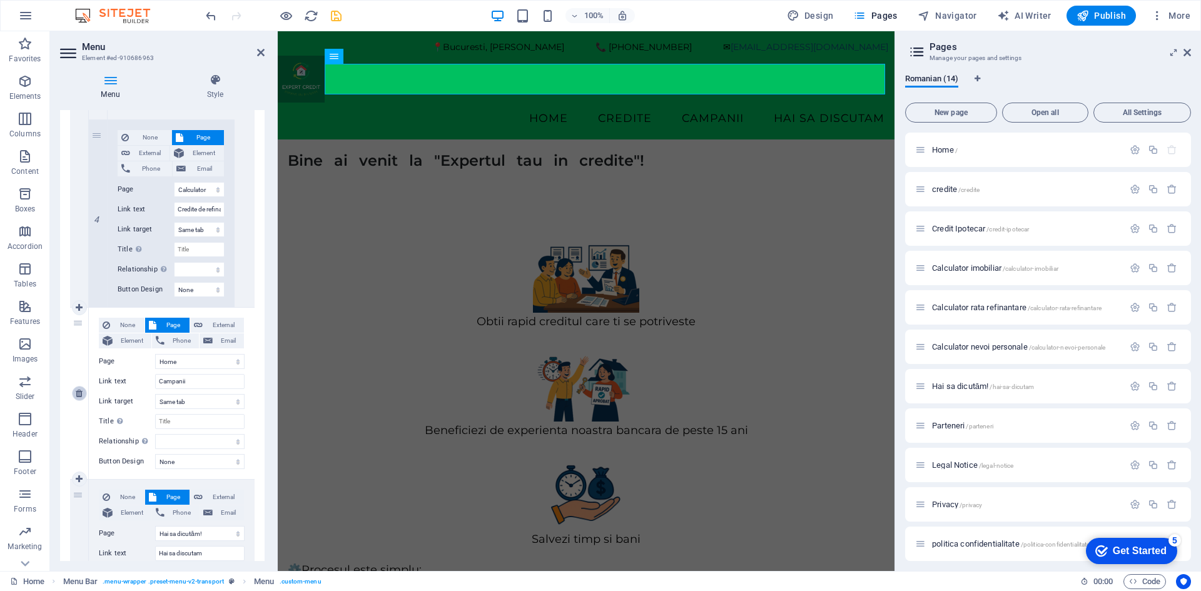
select select
select select "6"
type input "Hai sa discutam"
select select
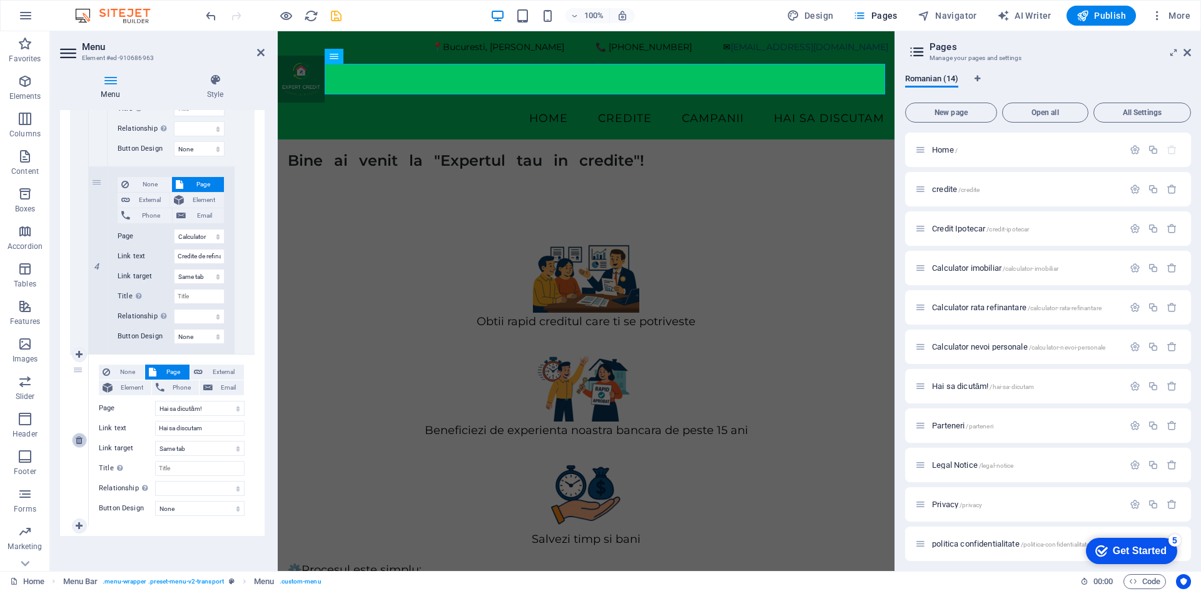
scroll to position [889, 0]
click at [79, 526] on icon at bounding box center [79, 526] width 7 height 9
select select
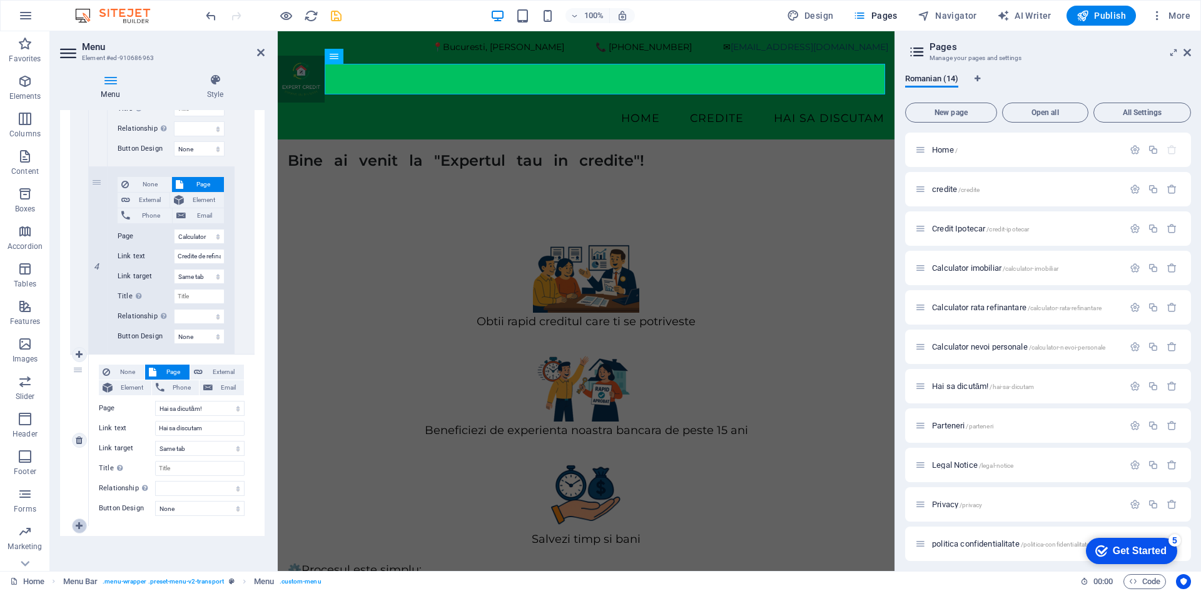
select select
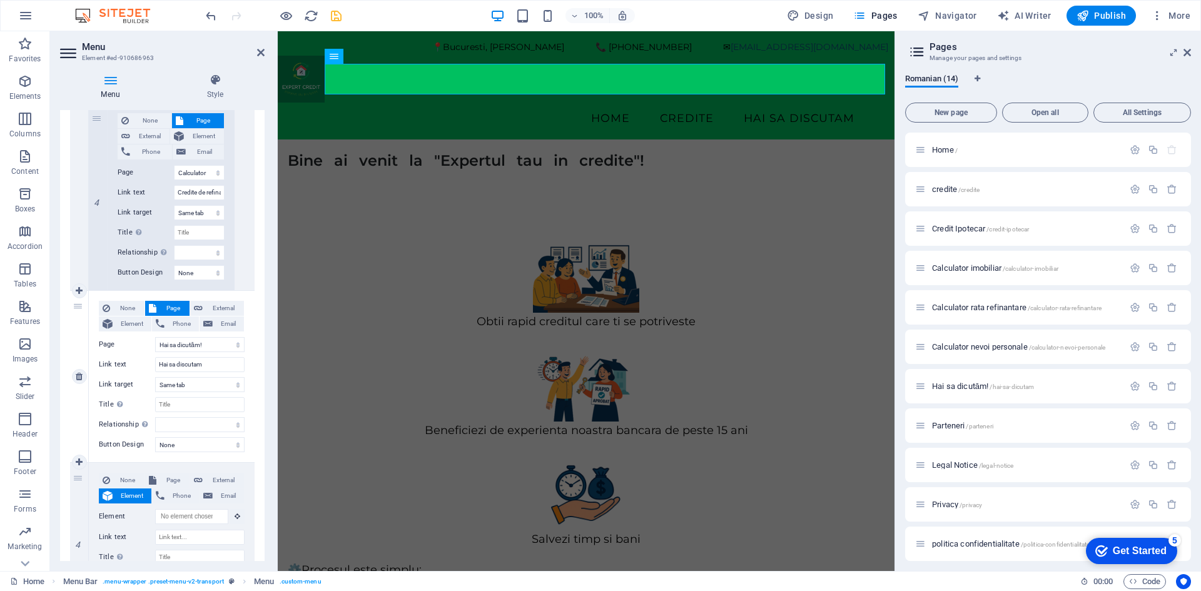
scroll to position [1041, 0]
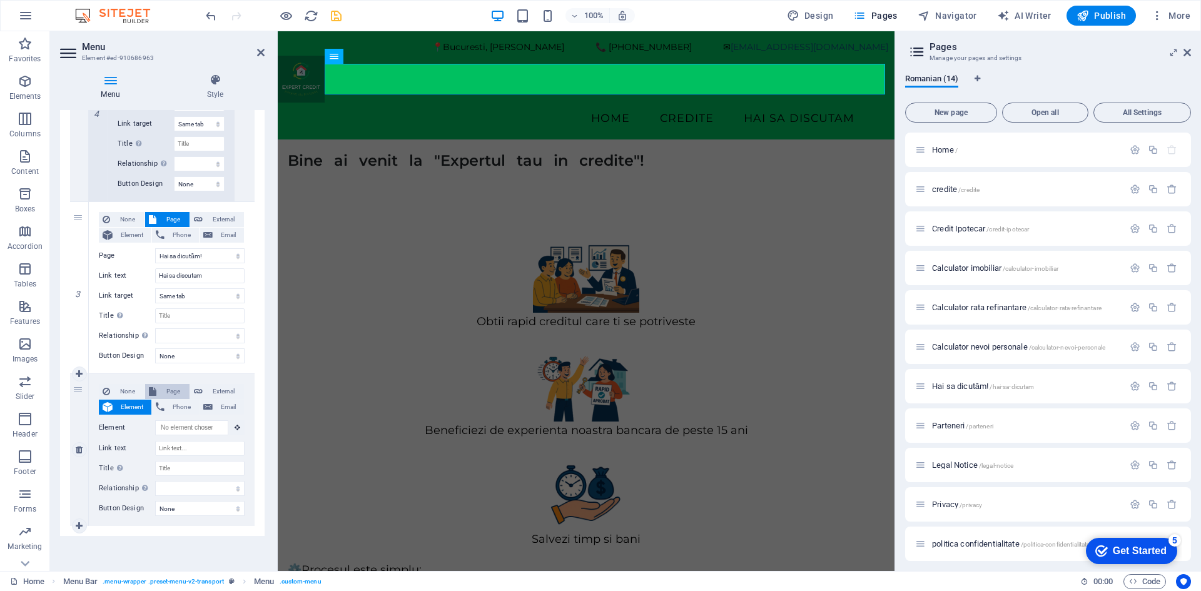
click at [173, 391] on span "Page" at bounding box center [173, 391] width 26 height 15
select select
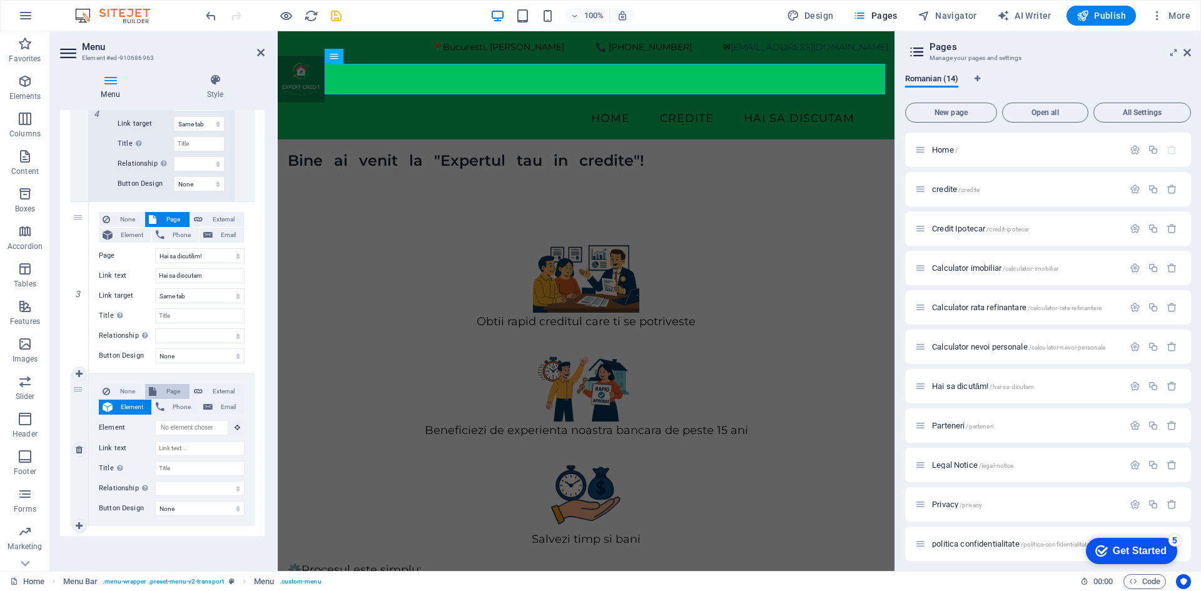
select select
click at [176, 423] on select "Home credite Credit Ipotecar Calculator imobiliar Calculator rata refinantare C…" at bounding box center [199, 427] width 89 height 15
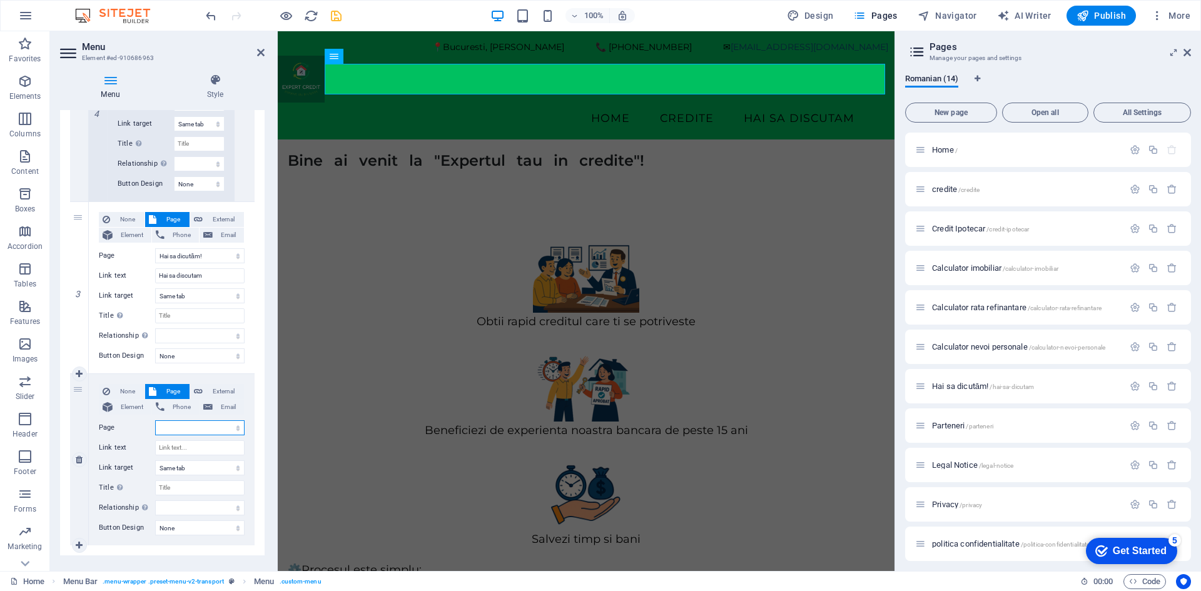
select select "7"
click at [155, 420] on select "Home credite Credit Ipotecar Calculator imobiliar Calculator rata refinantare C…" at bounding box center [199, 427] width 89 height 15
select select
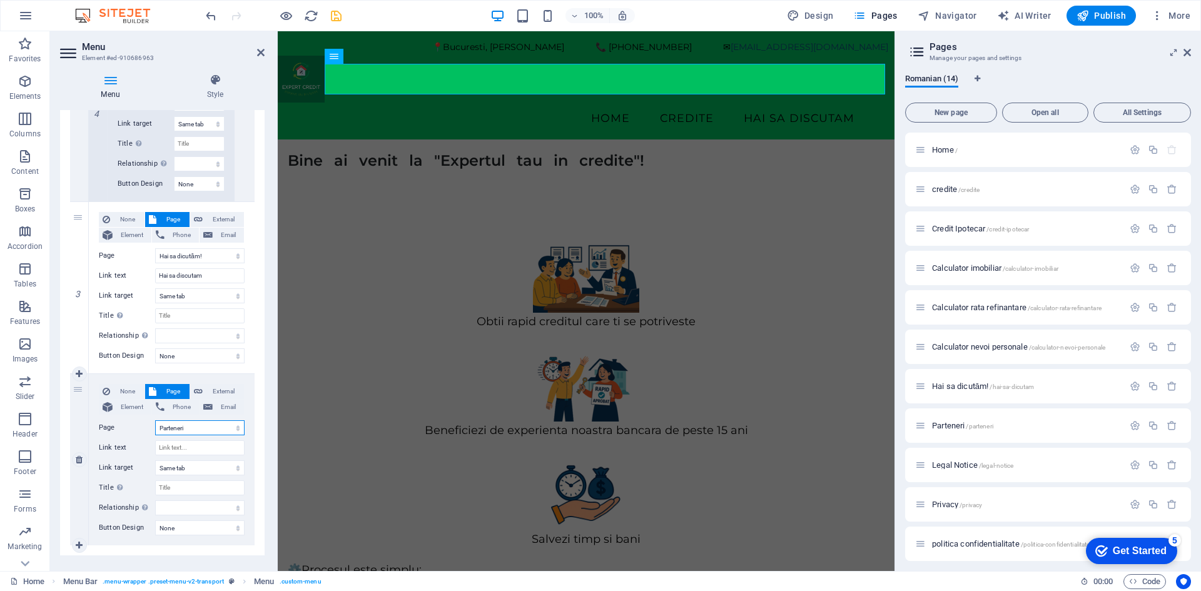
select select
drag, startPoint x: 79, startPoint y: 391, endPoint x: 78, endPoint y: 203, distance: 188.8
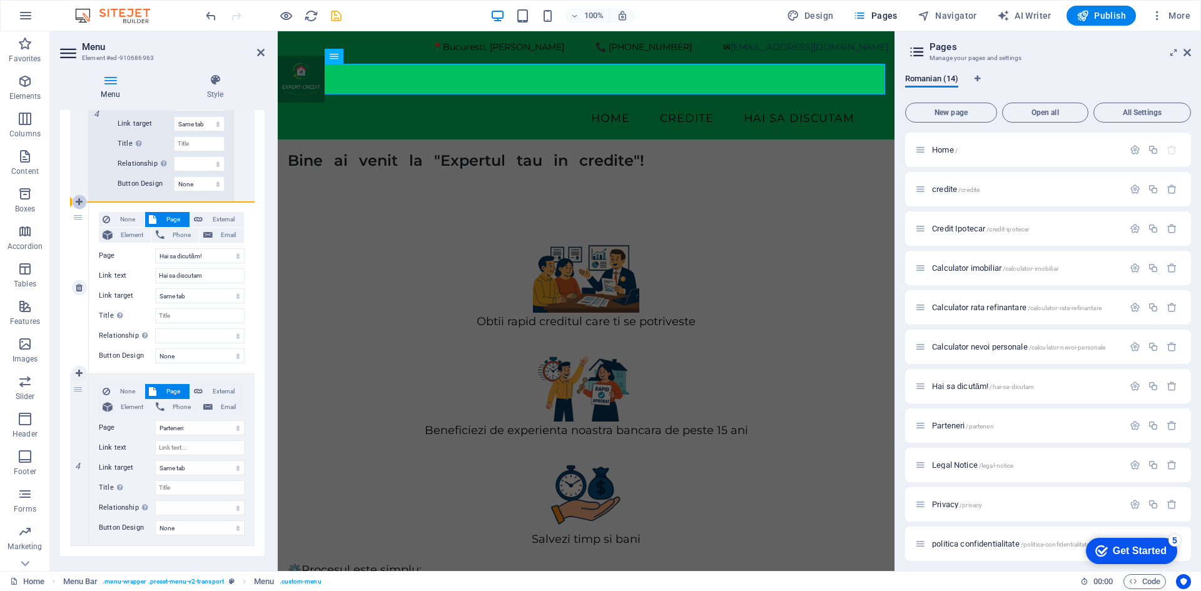
select select
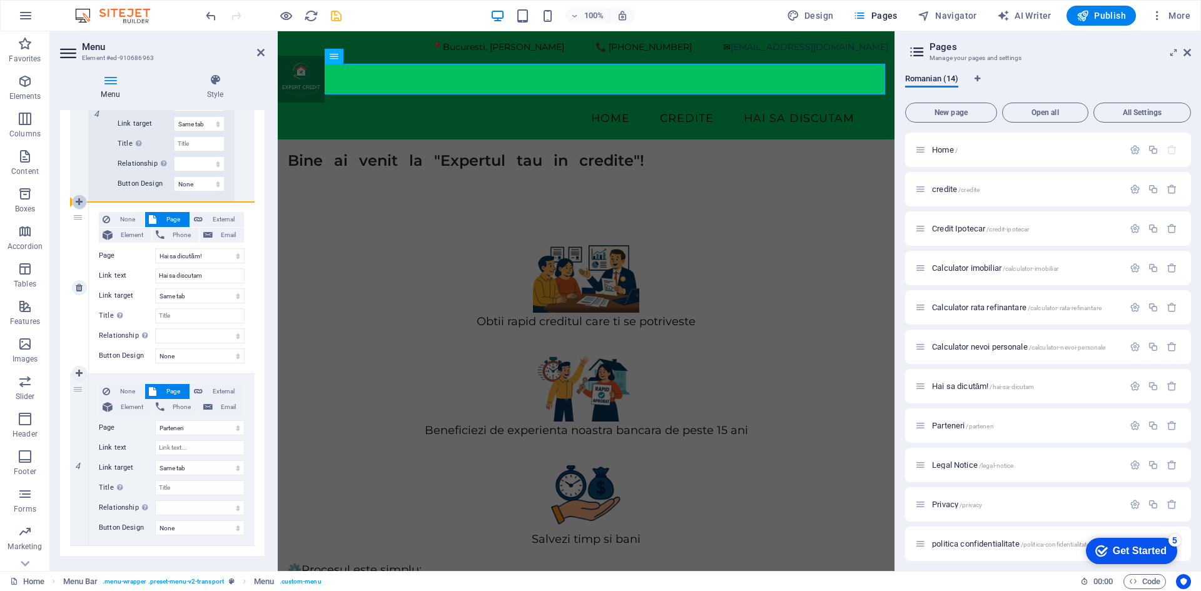
select select
select select "7"
select select
select select "6"
type input "Hai sa discutam"
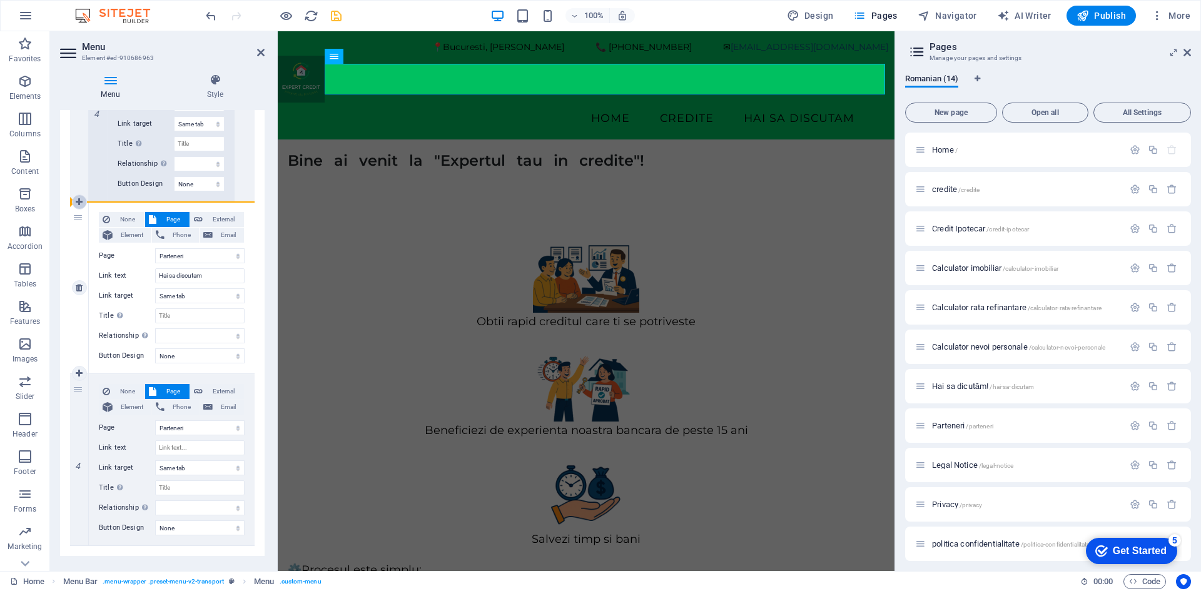
select select
click at [195, 276] on input "Link text" at bounding box center [199, 275] width 89 height 15
click at [193, 276] on input "Link text" at bounding box center [199, 275] width 89 height 15
select select
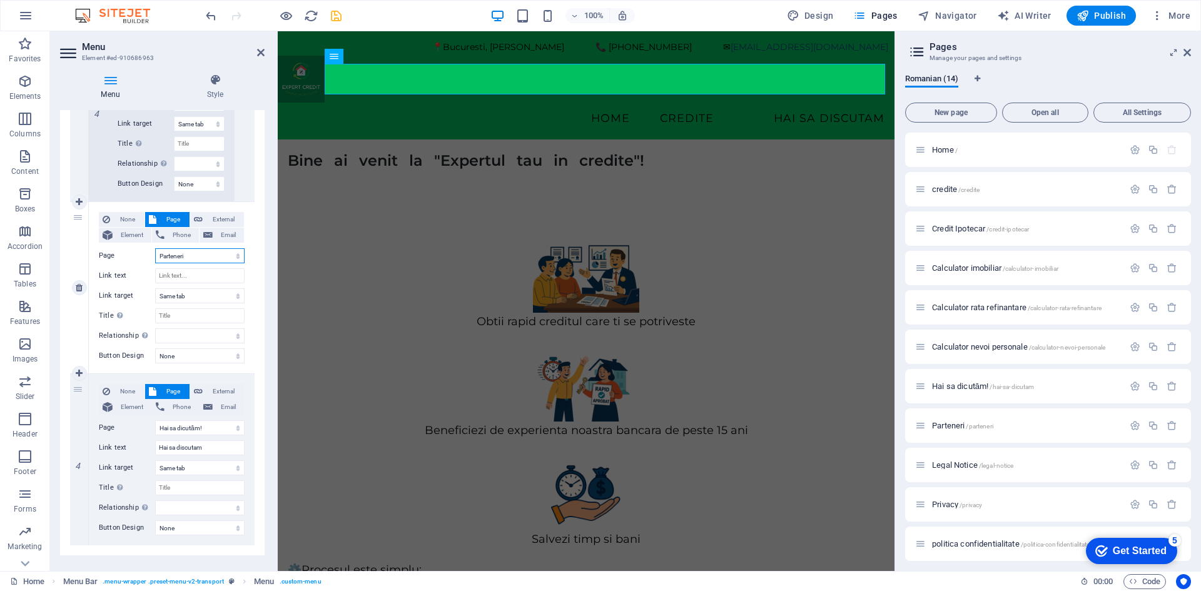
select select
type input "Parteneri"
select select
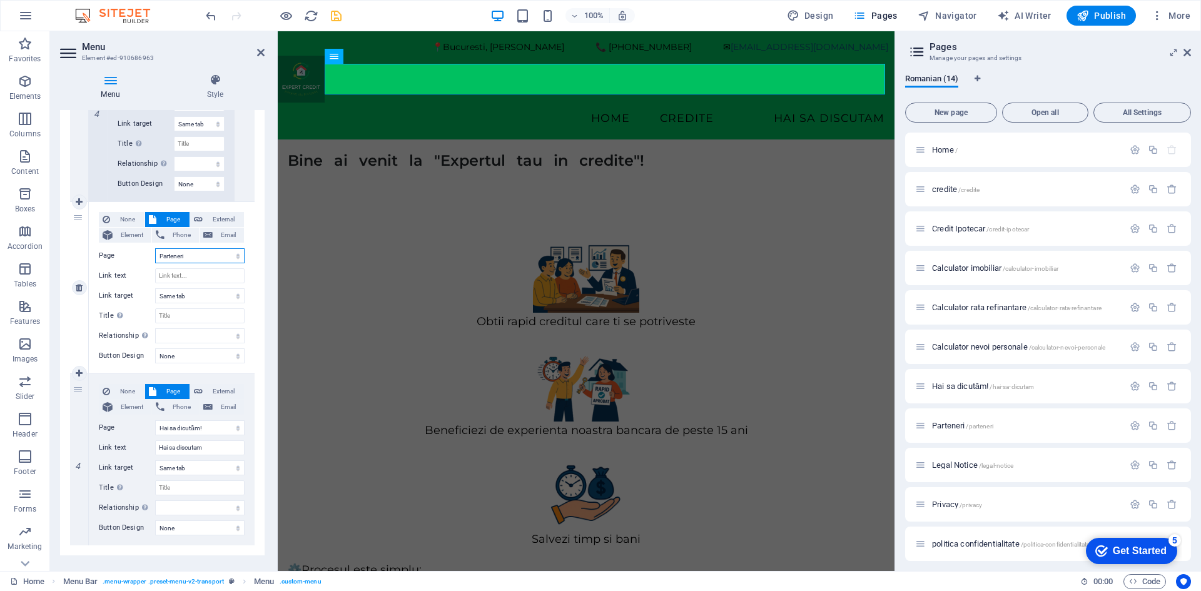
select select
click at [216, 249] on select "Home credite Credit Ipotecar Calculator imobiliar Calculator rata refinantare C…" at bounding box center [199, 255] width 89 height 15
click at [155, 248] on select "Home credite Credit Ipotecar Calculator imobiliar Calculator rata refinantare C…" at bounding box center [199, 255] width 89 height 15
click at [335, 13] on icon "save" at bounding box center [336, 16] width 14 height 14
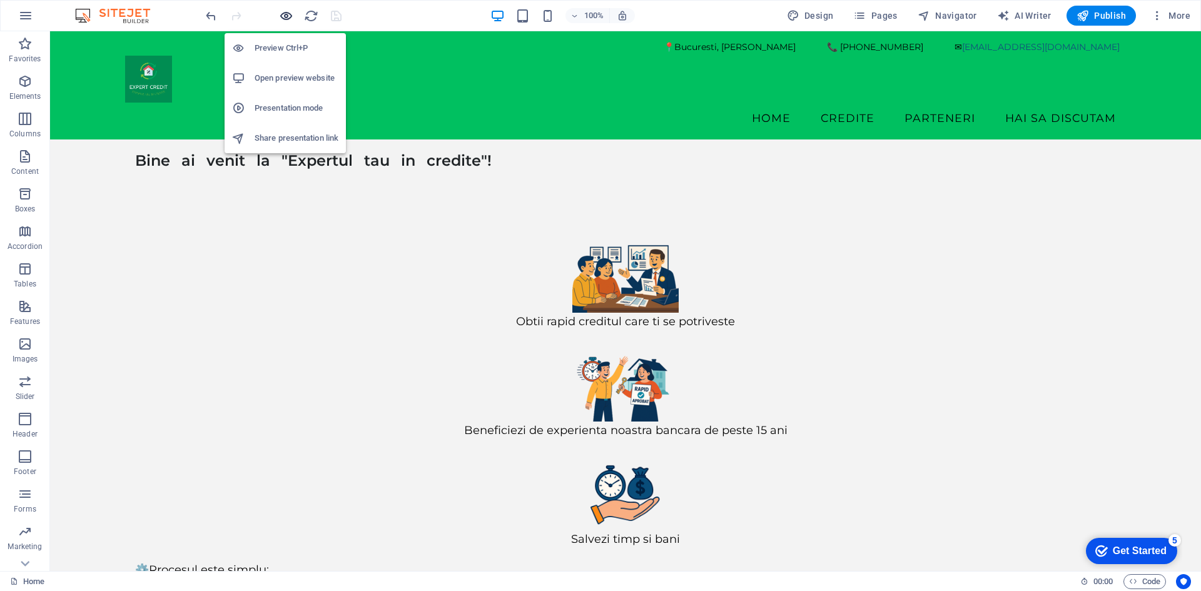
click at [288, 13] on icon "button" at bounding box center [286, 16] width 14 height 14
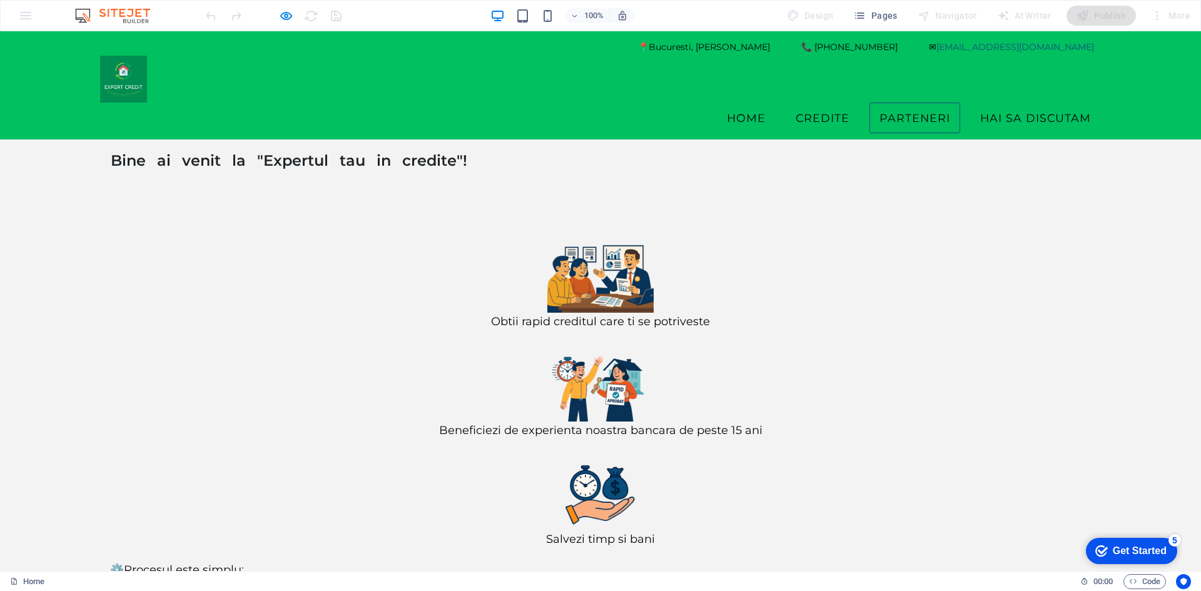
click at [914, 103] on link "Parteneri" at bounding box center [914, 118] width 91 height 31
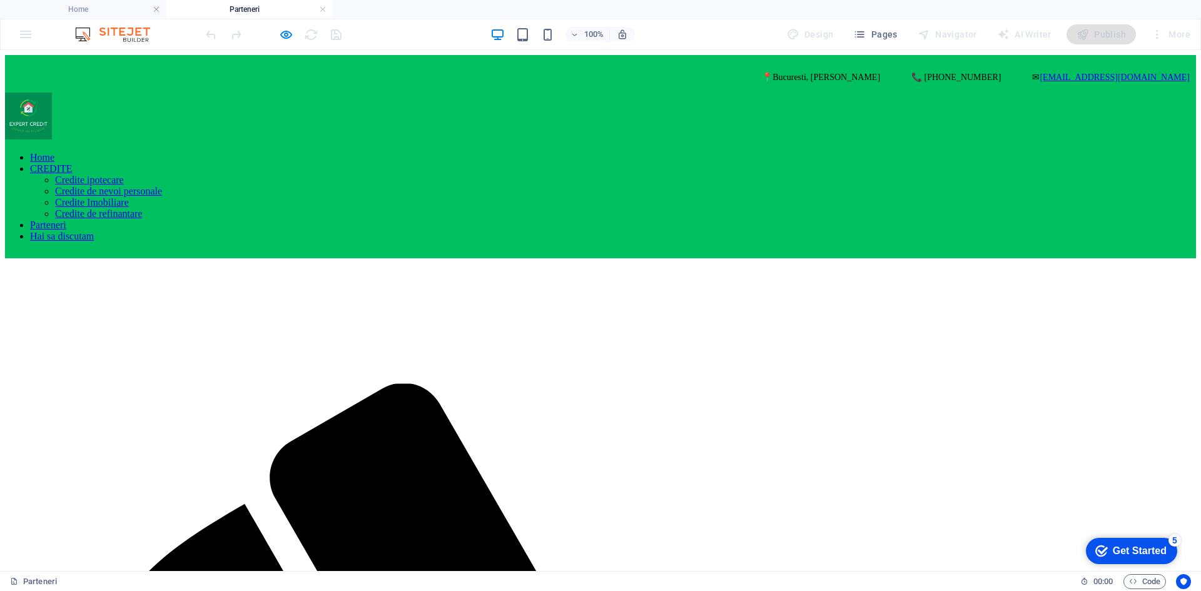
scroll to position [0, 0]
drag, startPoint x: 247, startPoint y: 184, endPoint x: 231, endPoint y: 184, distance: 16.3
click at [231, 258] on div "Drop content here or Add elements Paste clipboard" at bounding box center [600, 258] width 1191 height 0
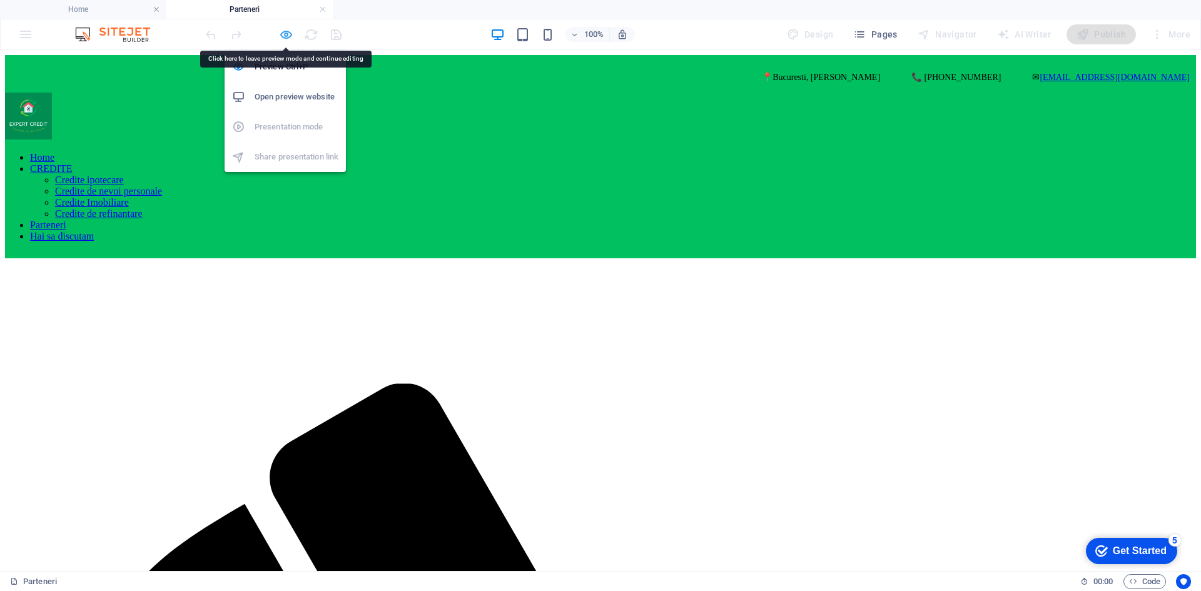
click at [286, 35] on icon "button" at bounding box center [286, 35] width 14 height 14
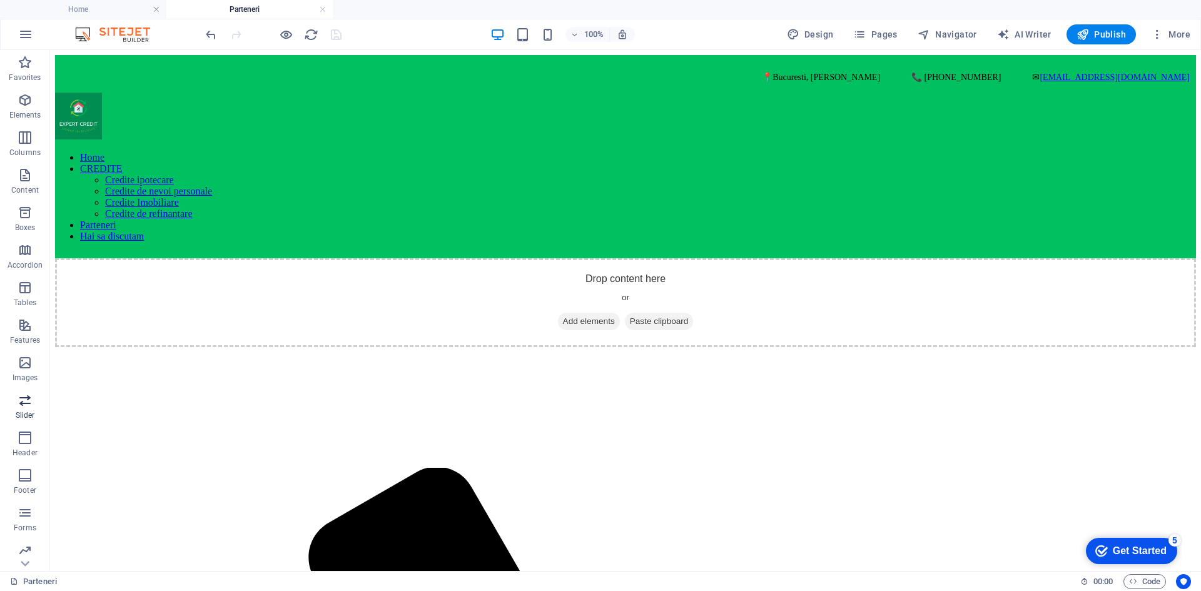
click at [24, 407] on icon "button" at bounding box center [25, 400] width 15 height 15
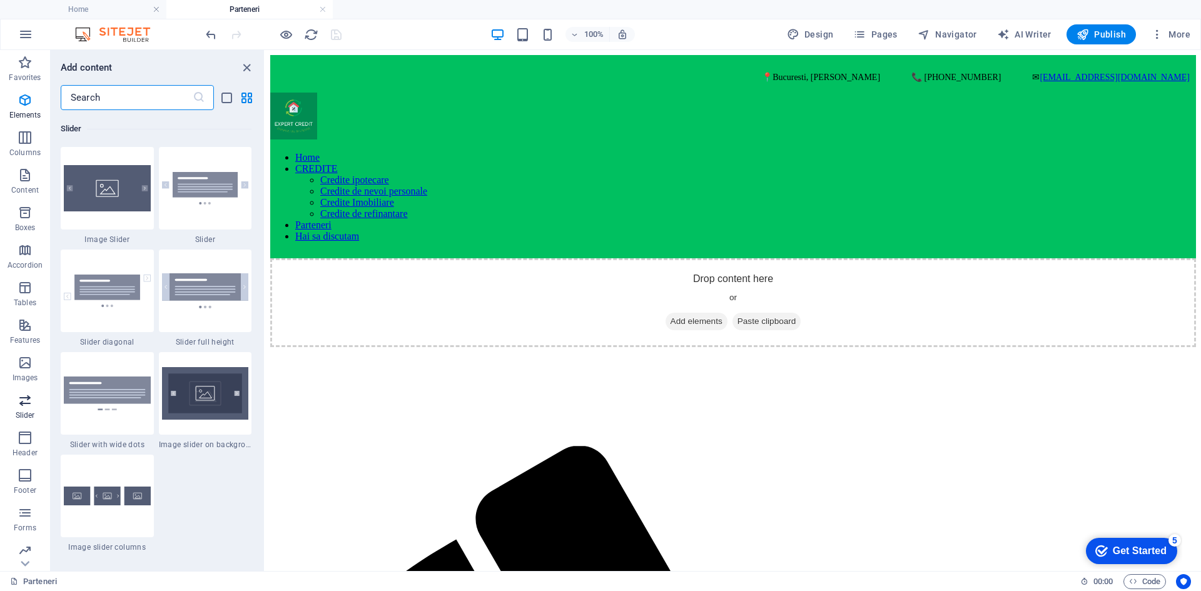
scroll to position [7089, 0]
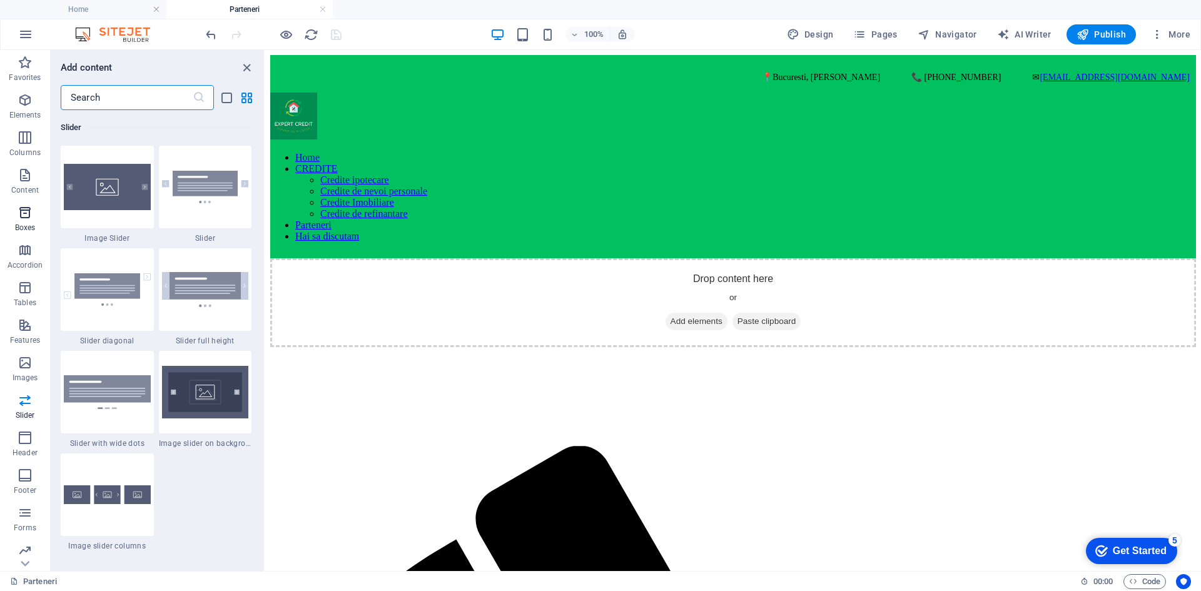
click at [31, 216] on icon "button" at bounding box center [25, 212] width 15 height 15
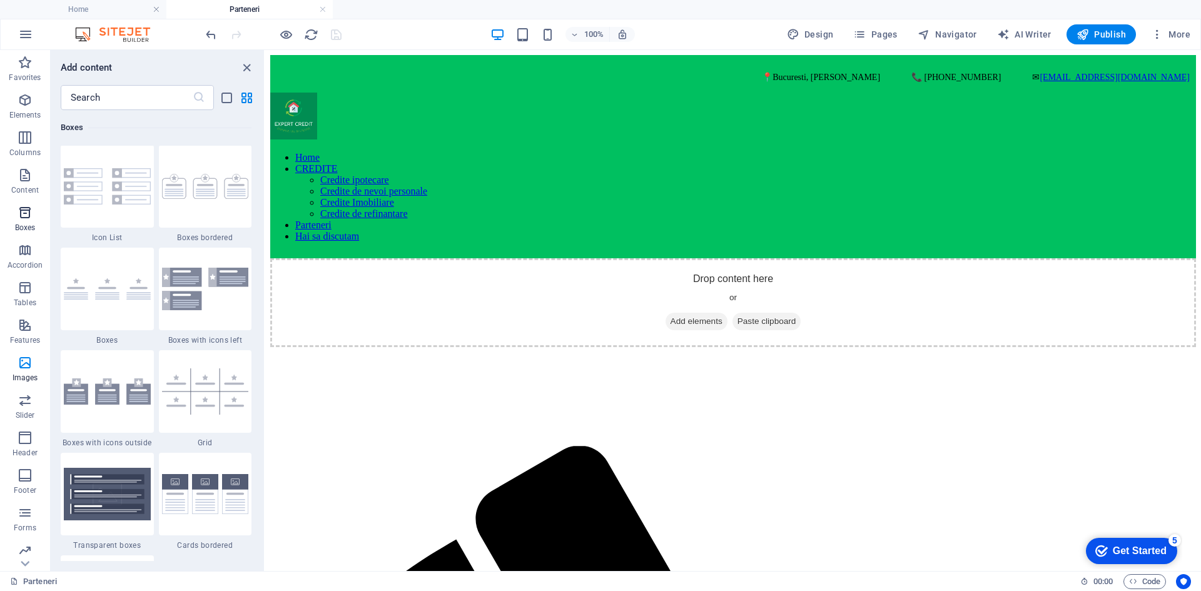
scroll to position [3449, 0]
click at [97, 201] on img at bounding box center [107, 187] width 87 height 36
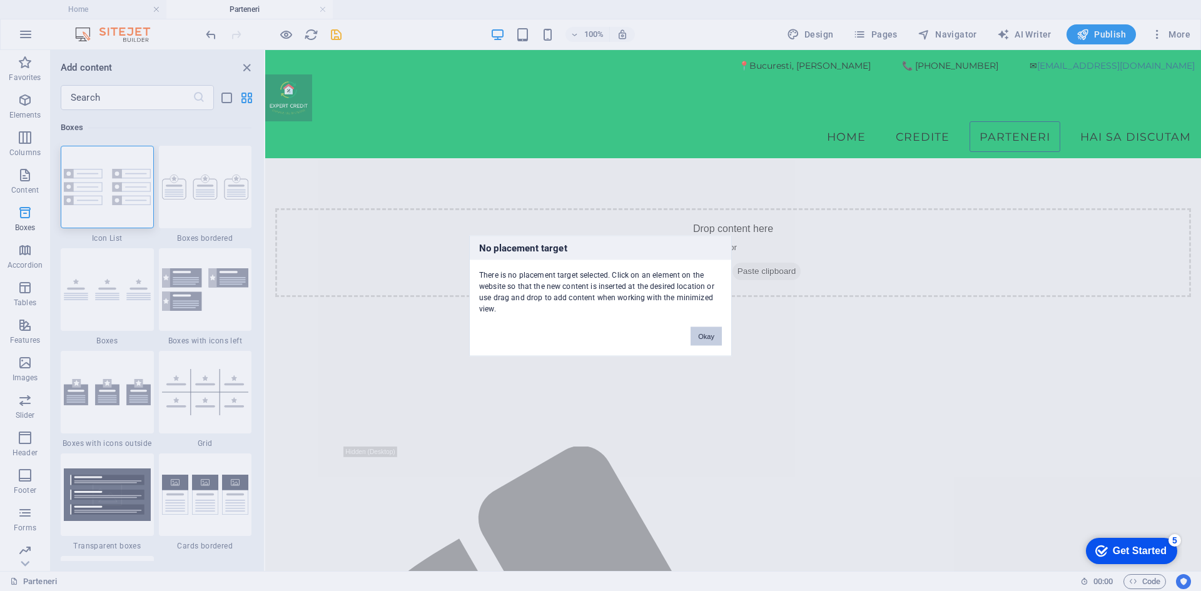
click at [712, 334] on button "Okay" at bounding box center [705, 335] width 31 height 19
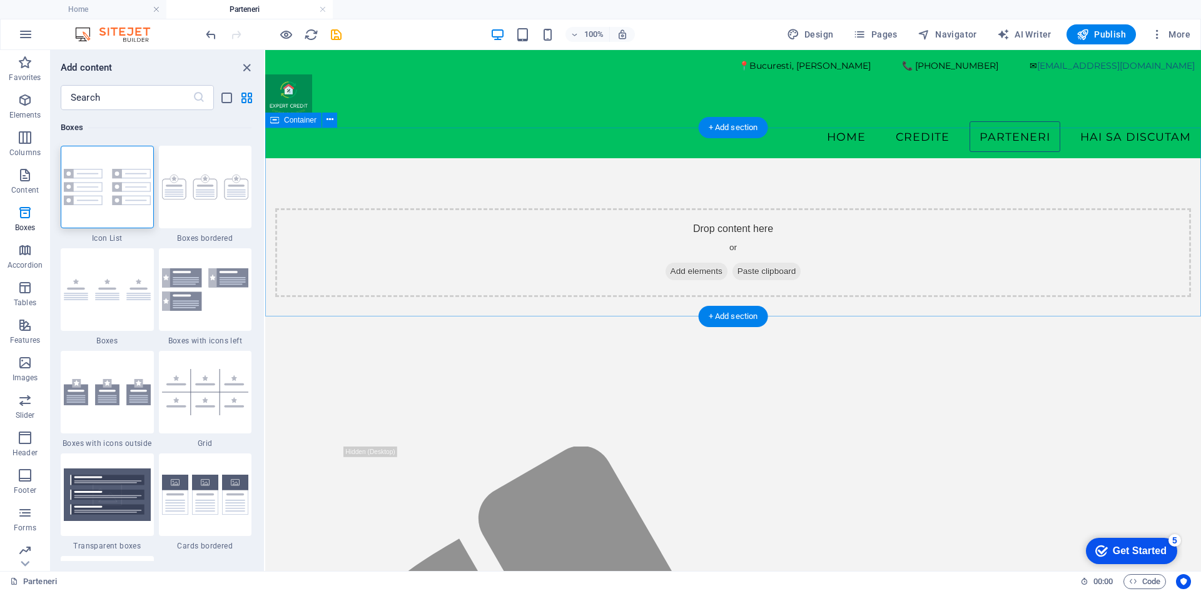
click at [485, 219] on div "Drop content here or Add elements Paste clipboard" at bounding box center [732, 252] width 915 height 89
click at [330, 116] on icon at bounding box center [329, 119] width 7 height 13
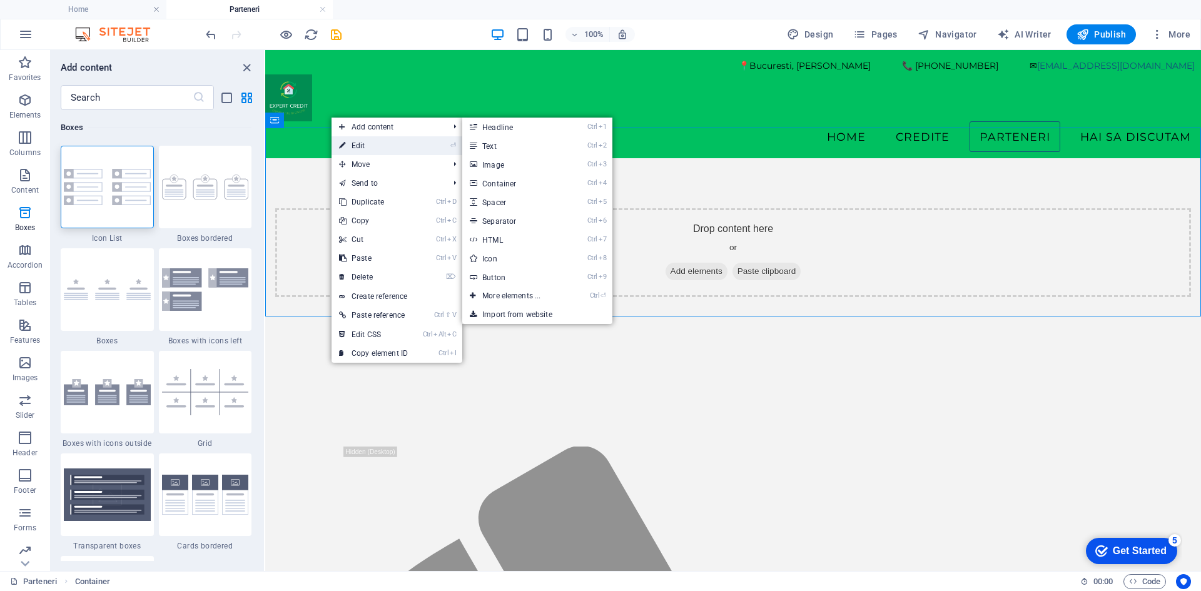
click at [361, 145] on link "⏎ Edit" at bounding box center [373, 145] width 84 height 19
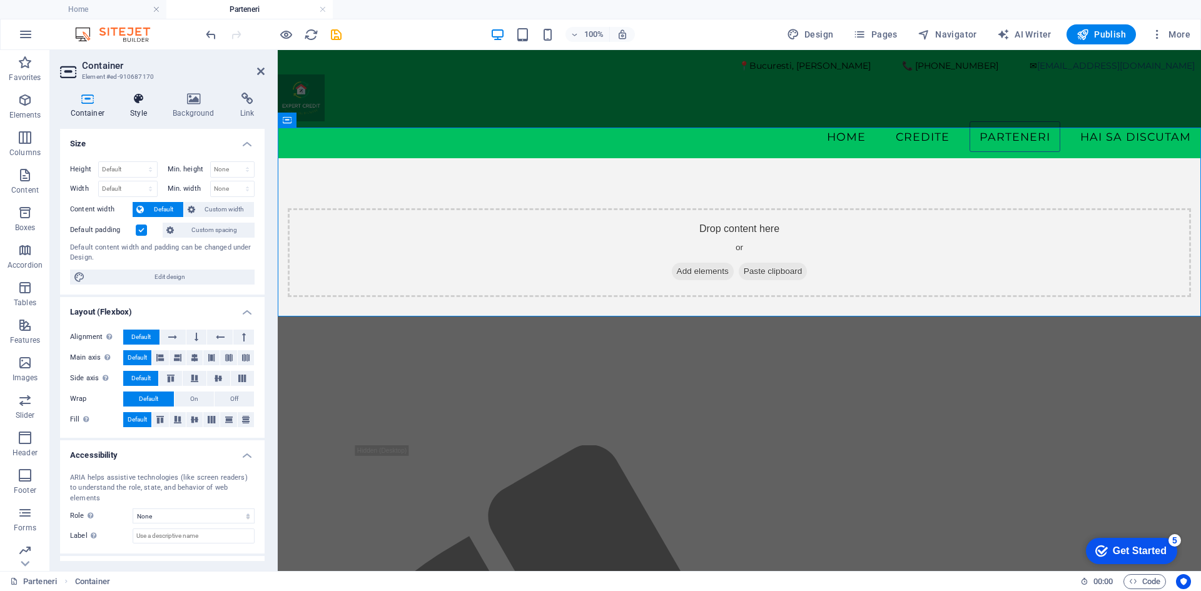
click at [139, 93] on icon at bounding box center [139, 99] width 38 height 13
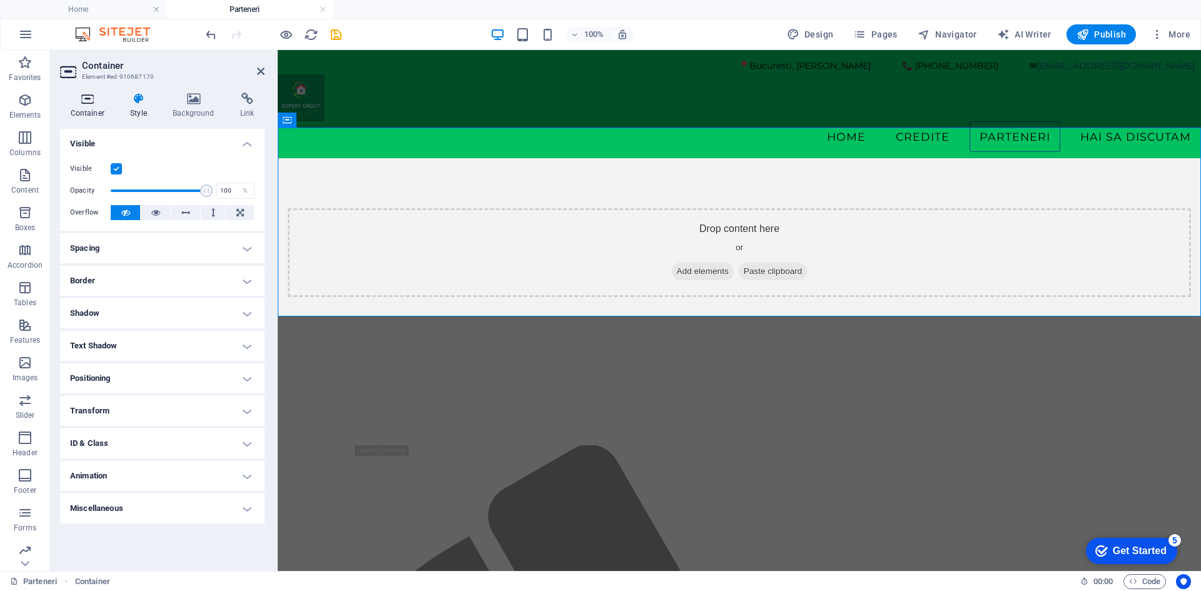
click at [84, 103] on icon at bounding box center [87, 99] width 55 height 13
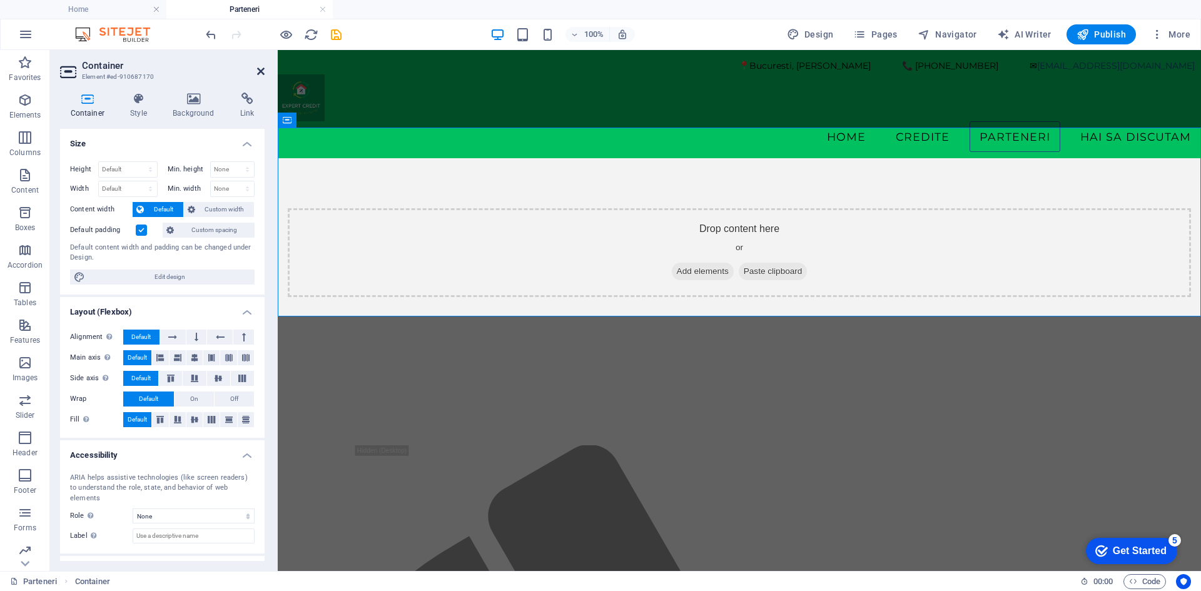
click at [258, 67] on icon at bounding box center [261, 71] width 8 height 10
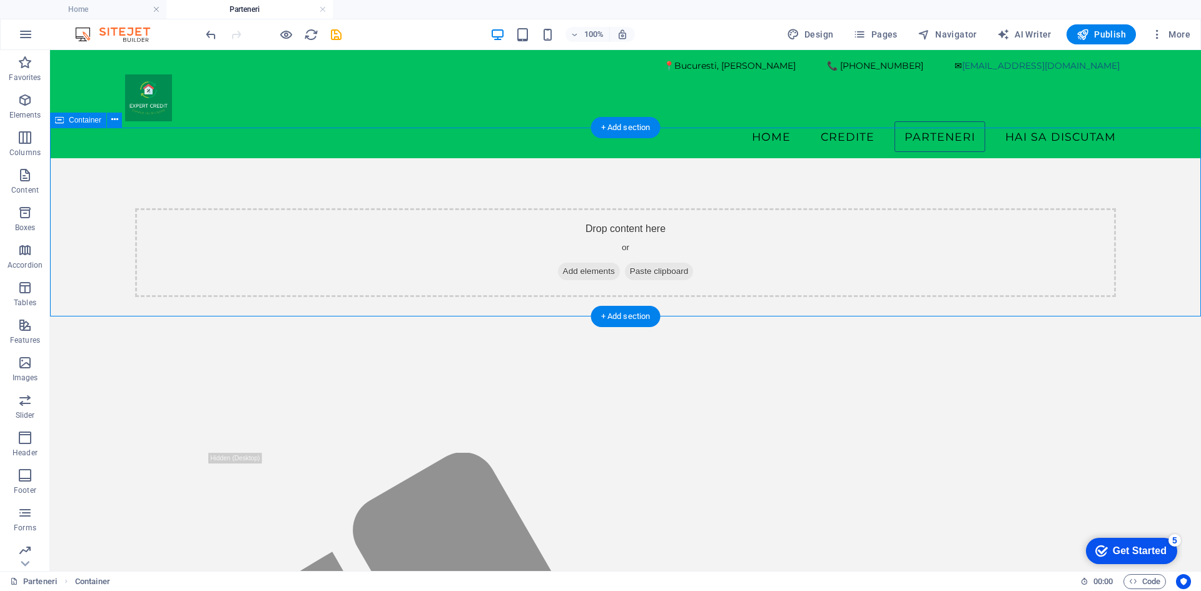
click at [580, 263] on span "Add elements" at bounding box center [589, 272] width 62 height 18
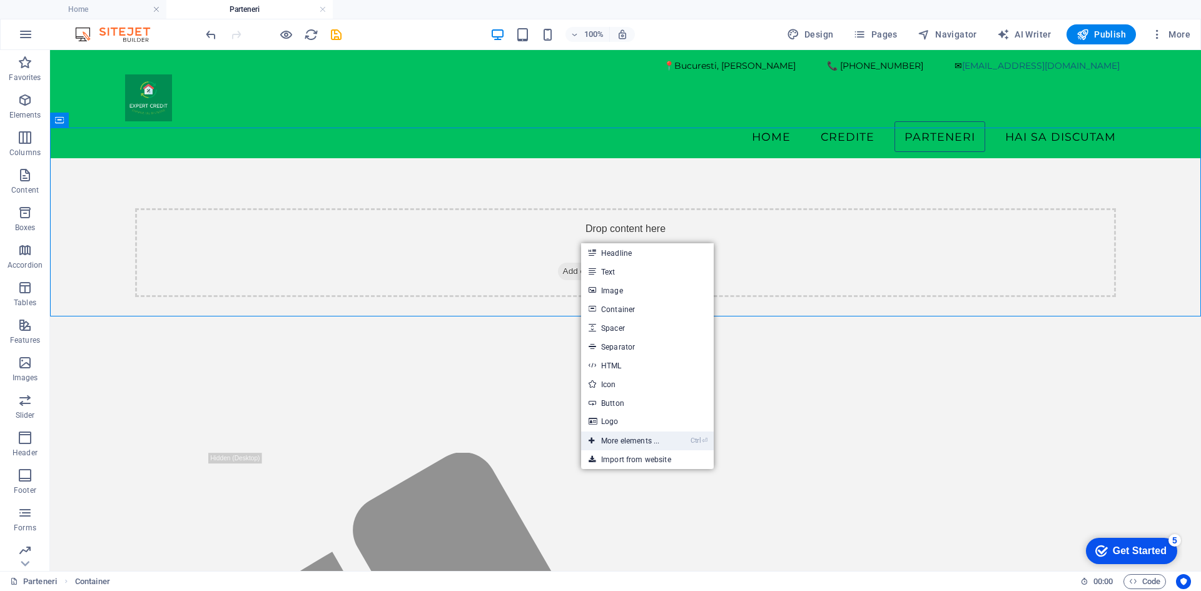
click at [624, 441] on link "Ctrl ⏎ More elements ..." at bounding box center [624, 440] width 86 height 19
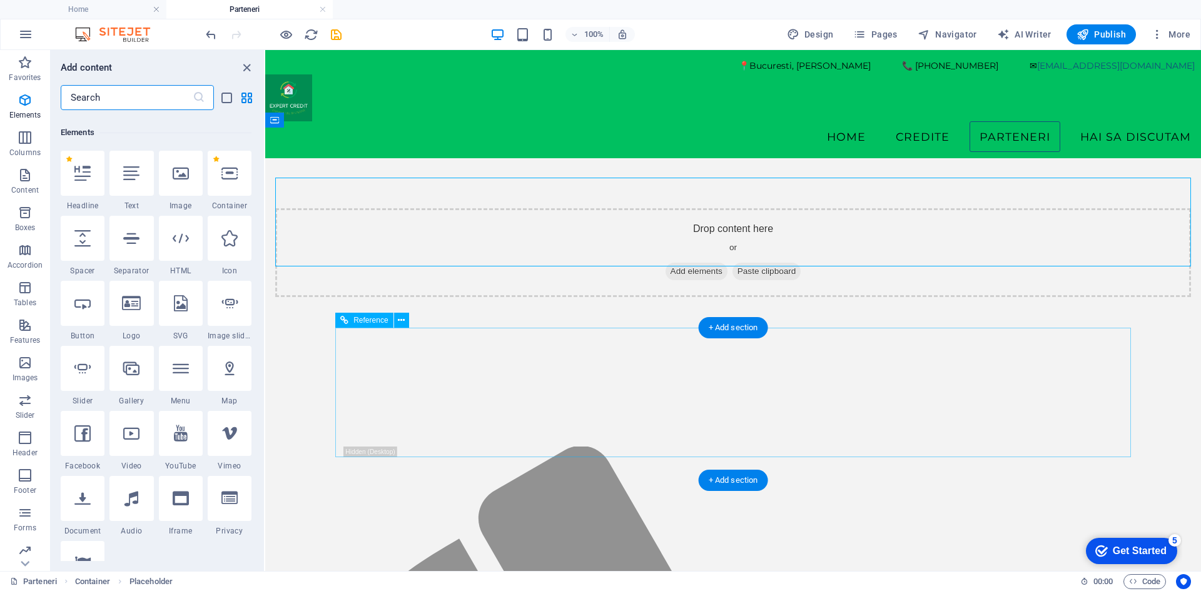
scroll to position [133, 0]
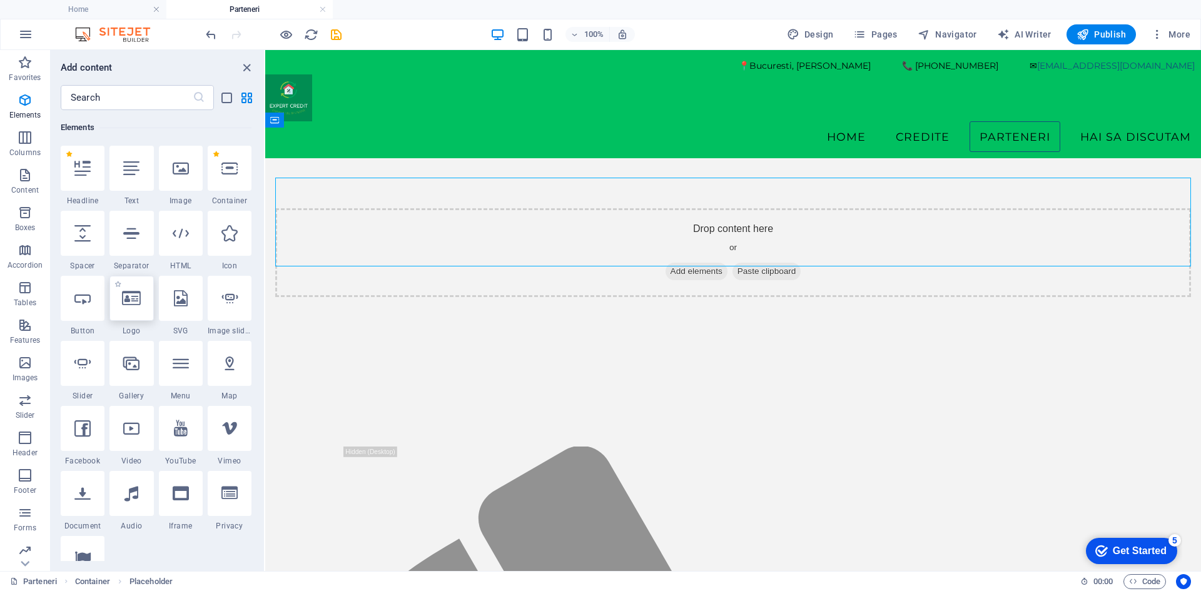
click at [142, 307] on div at bounding box center [131, 298] width 44 height 45
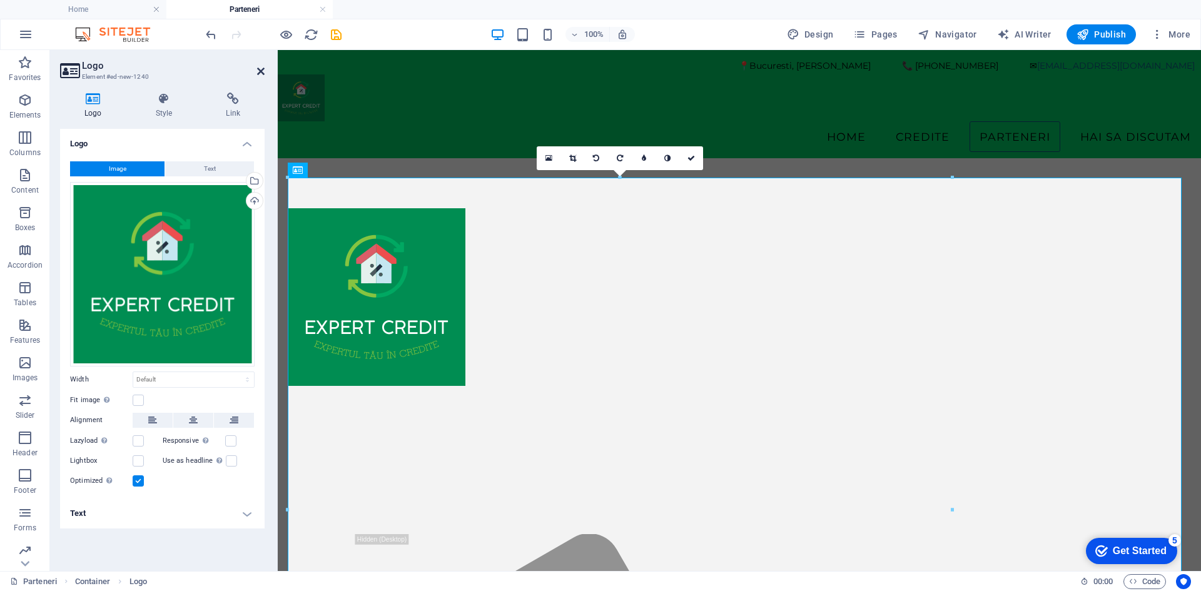
click at [257, 70] on icon at bounding box center [261, 71] width 8 height 10
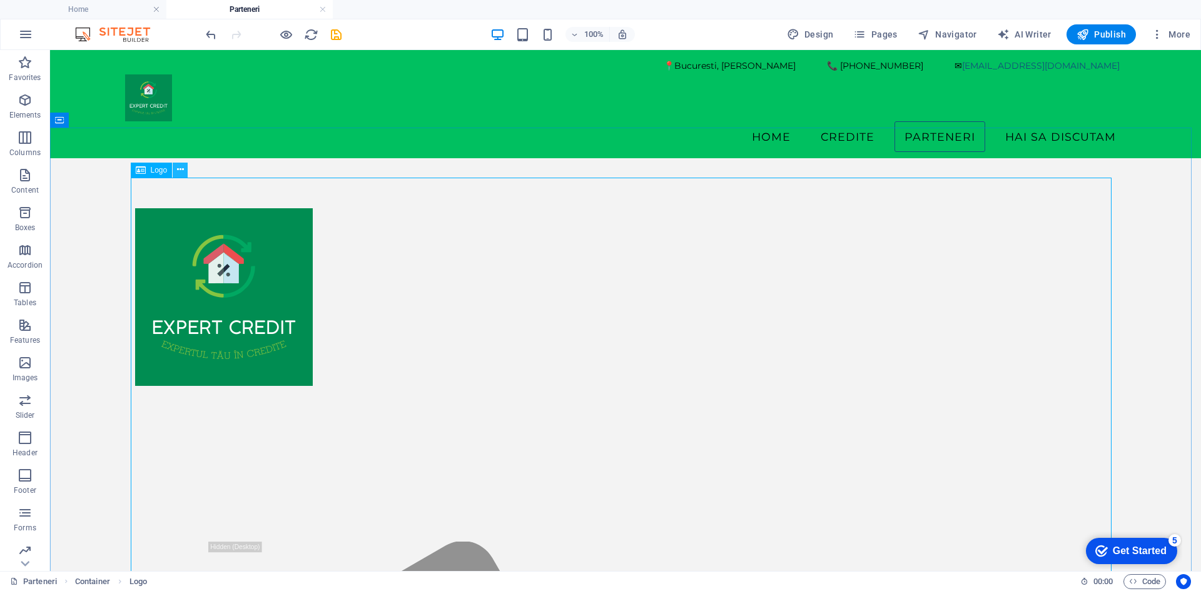
click at [181, 168] on icon at bounding box center [180, 169] width 7 height 13
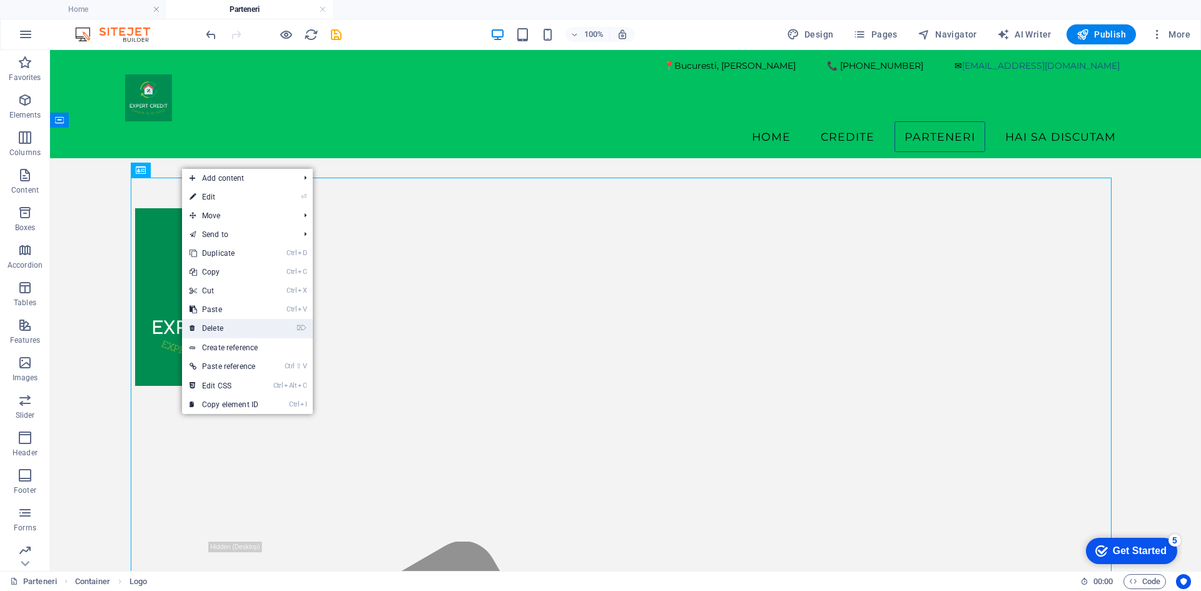
click at [235, 329] on link "⌦ Delete" at bounding box center [224, 328] width 84 height 19
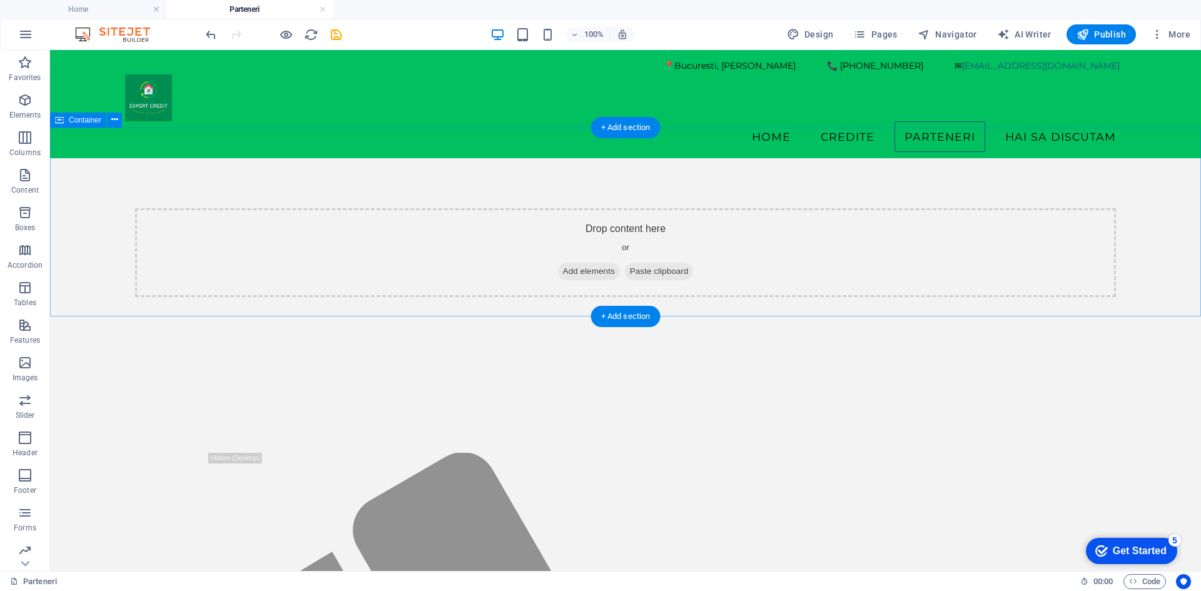
click at [582, 263] on span "Add elements" at bounding box center [589, 272] width 62 height 18
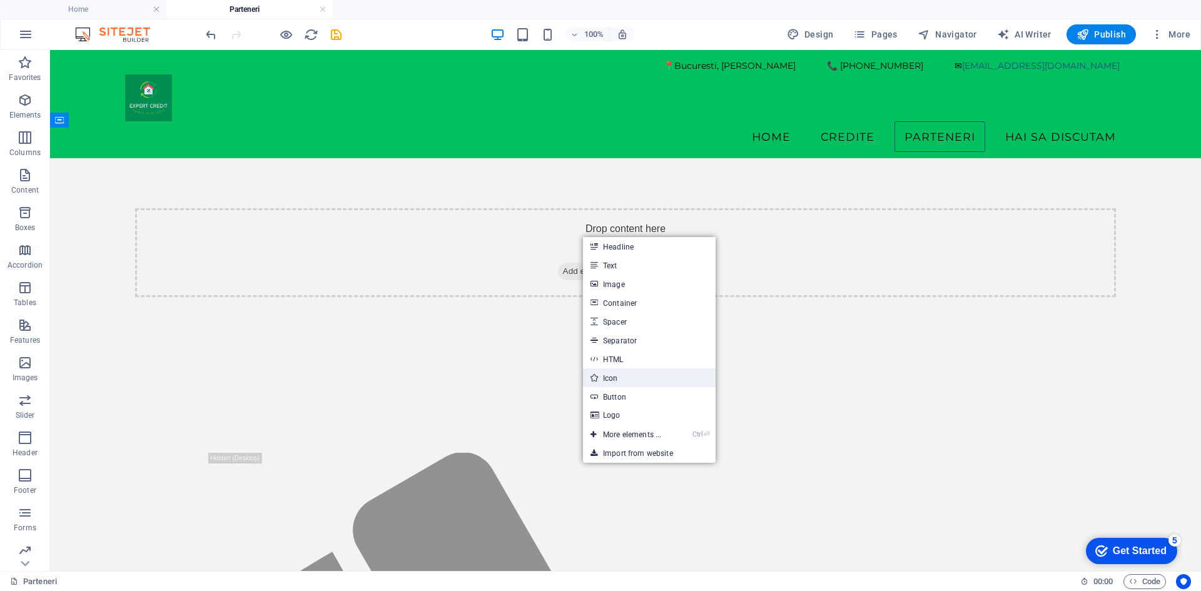
click at [624, 378] on link "Icon" at bounding box center [649, 377] width 133 height 19
select select "xMidYMid"
select select "px"
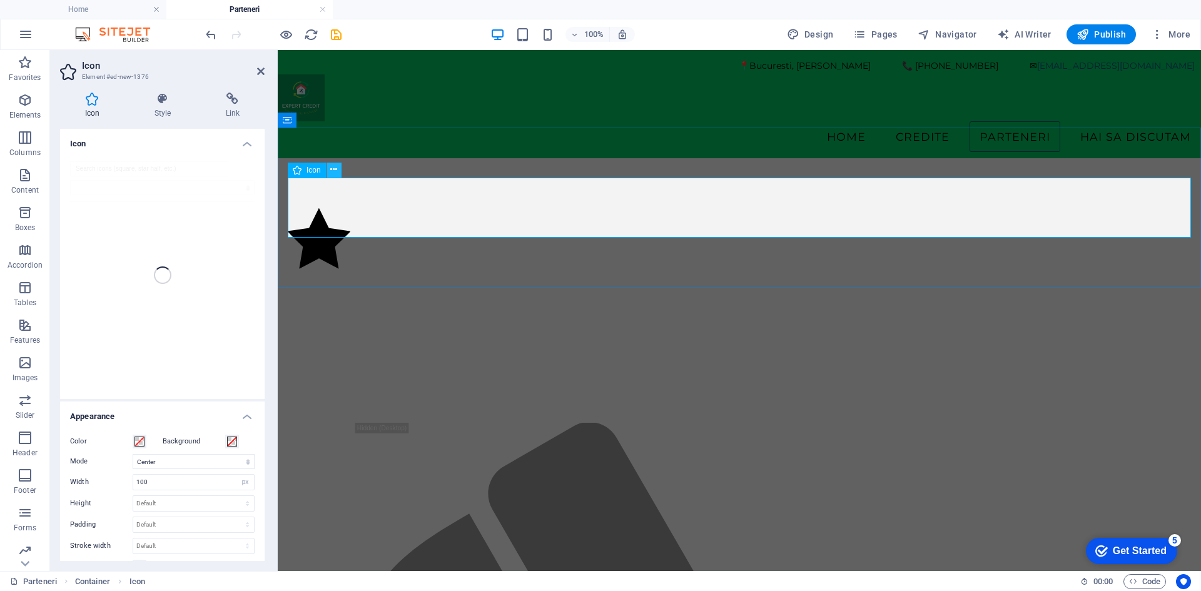
click at [334, 164] on icon at bounding box center [333, 169] width 7 height 13
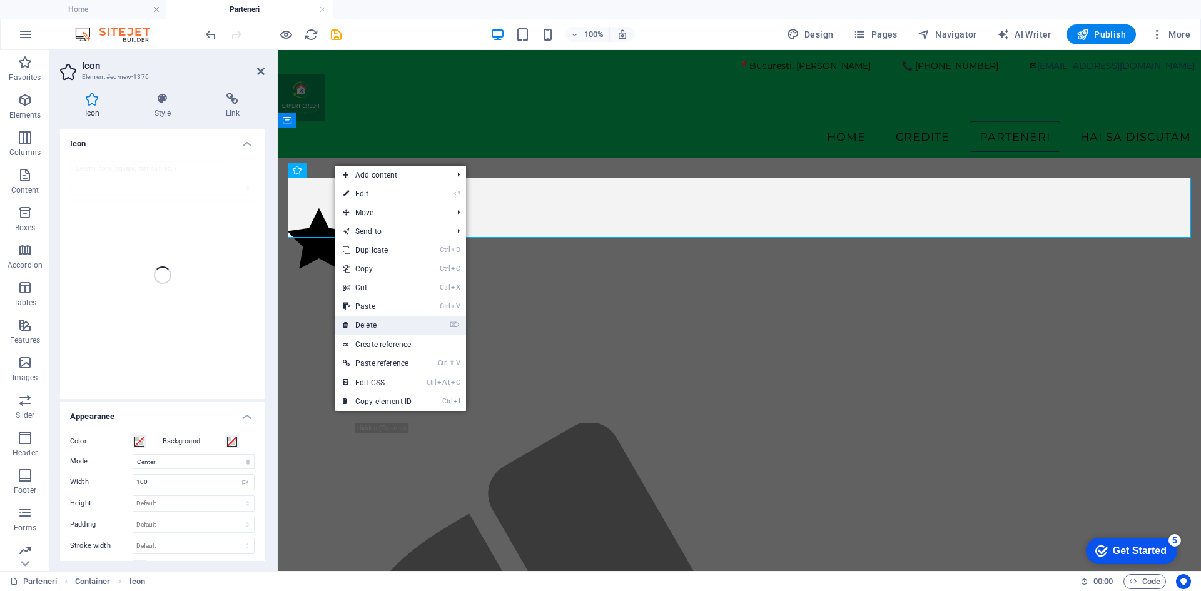
click at [419, 326] on link "⌦ Delete" at bounding box center [377, 325] width 84 height 19
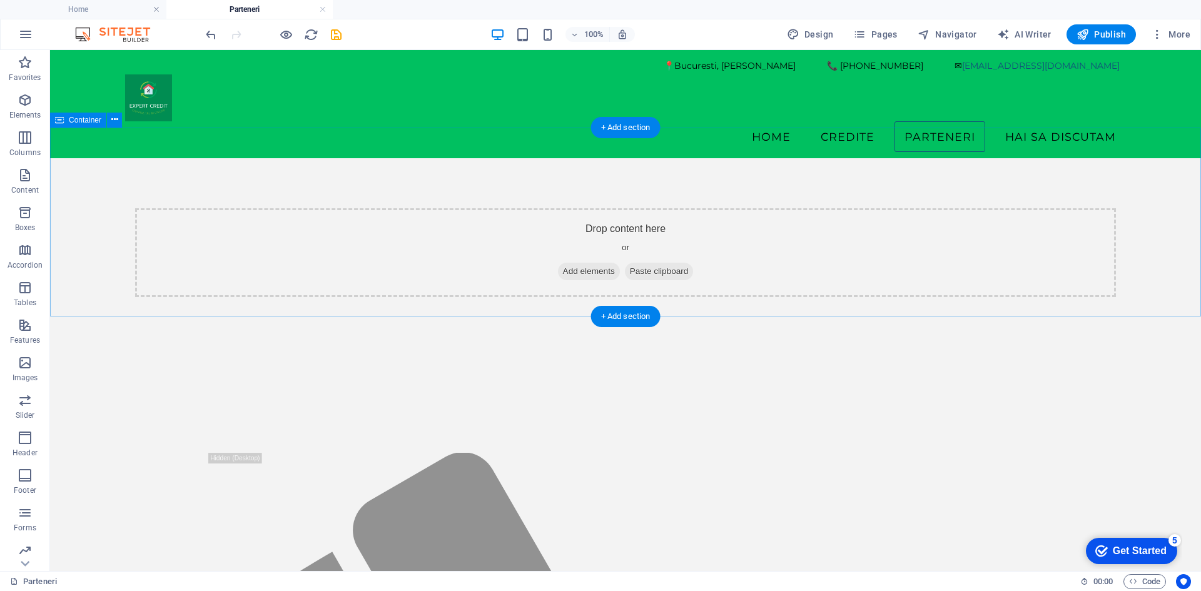
click at [223, 219] on div "Drop content here or Add elements Paste clipboard" at bounding box center [625, 252] width 980 height 89
click at [361, 216] on div "Drop content here or Add elements Paste clipboard" at bounding box center [625, 252] width 980 height 89
click at [579, 263] on span "Add elements" at bounding box center [589, 272] width 62 height 18
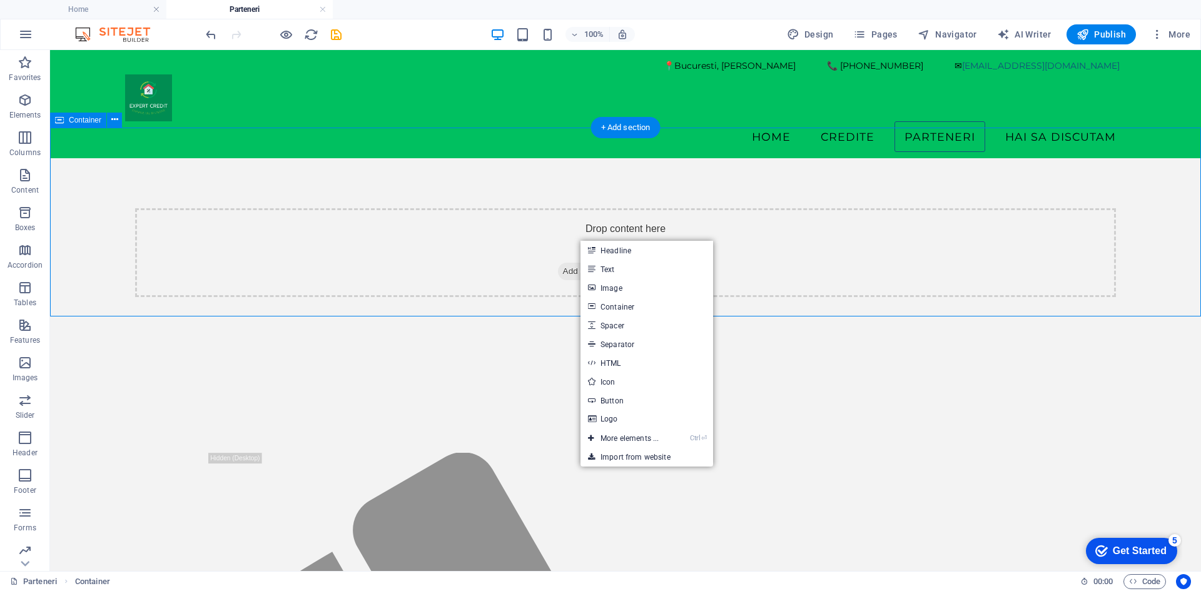
click at [886, 208] on div "Drop content here or Add elements Paste clipboard" at bounding box center [625, 252] width 980 height 89
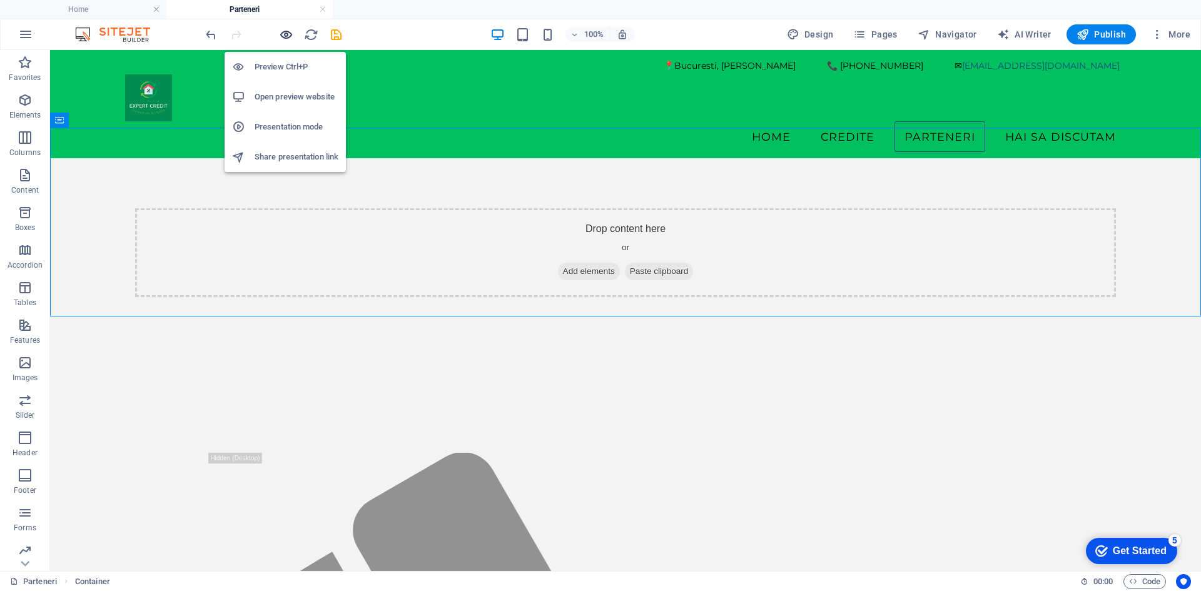
click at [285, 28] on icon "button" at bounding box center [286, 35] width 14 height 14
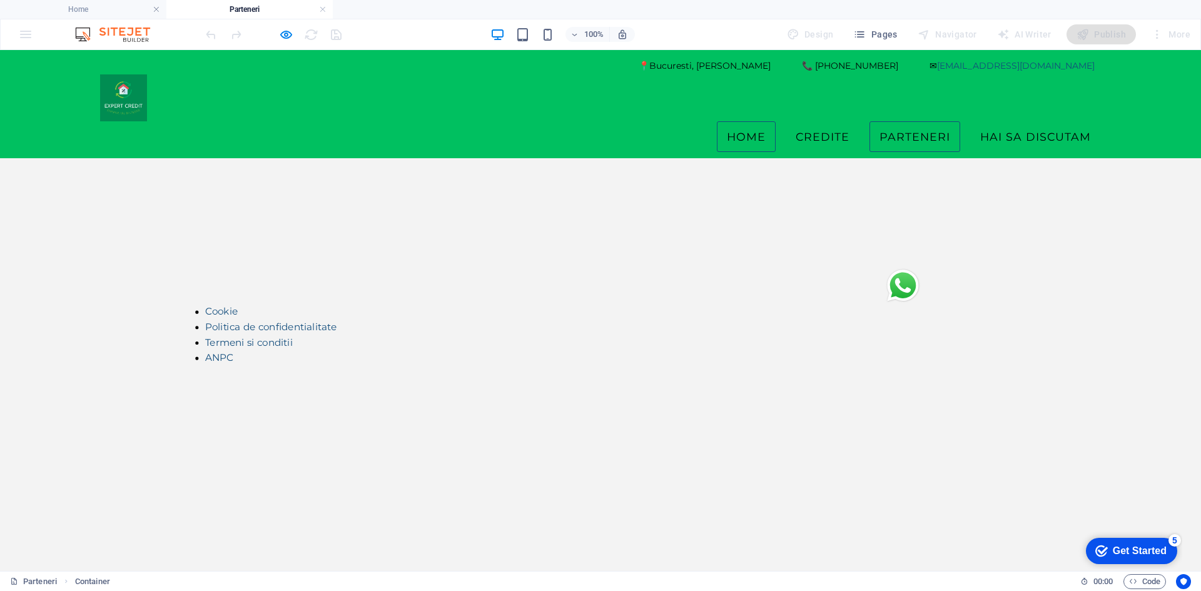
click at [745, 121] on link "Home" at bounding box center [746, 136] width 59 height 31
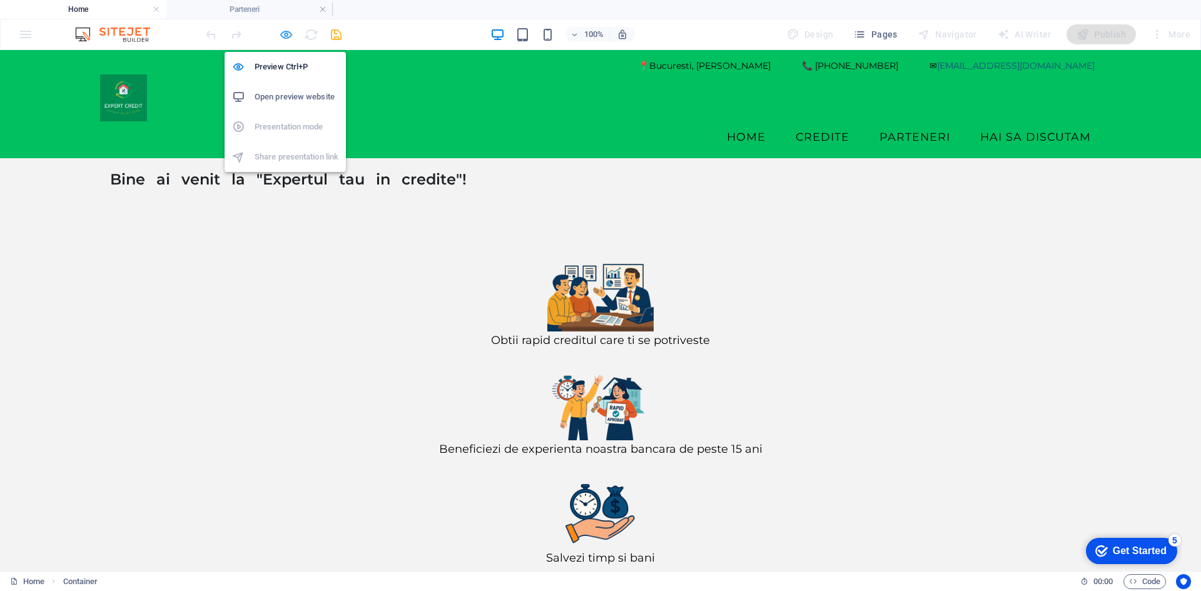
click at [286, 34] on icon "button" at bounding box center [286, 35] width 14 height 14
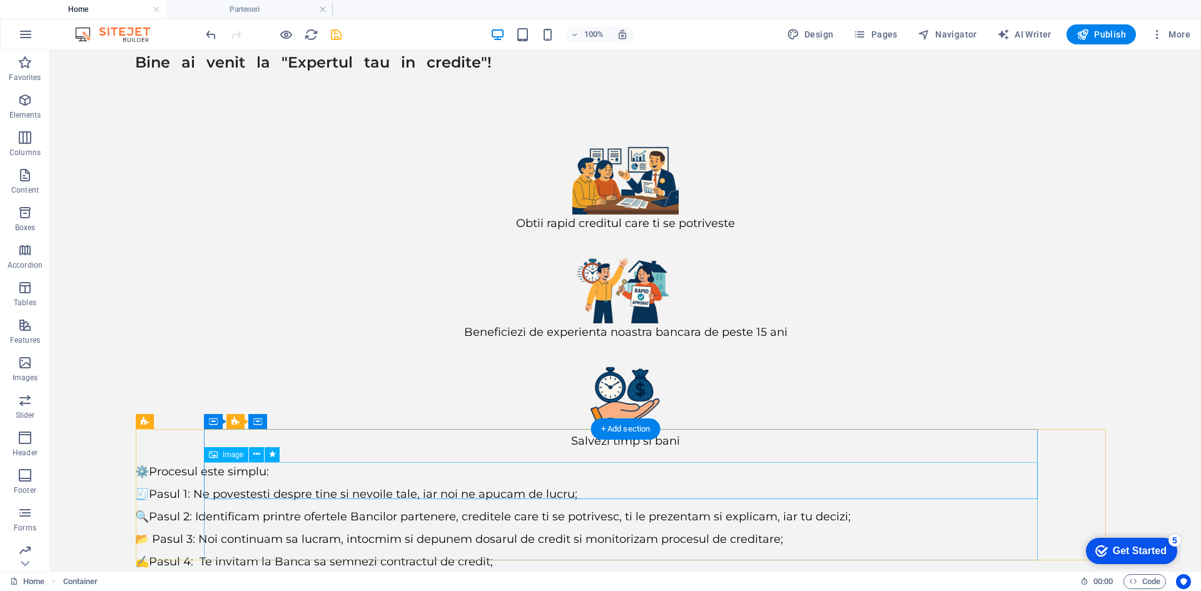
scroll to position [135, 0]
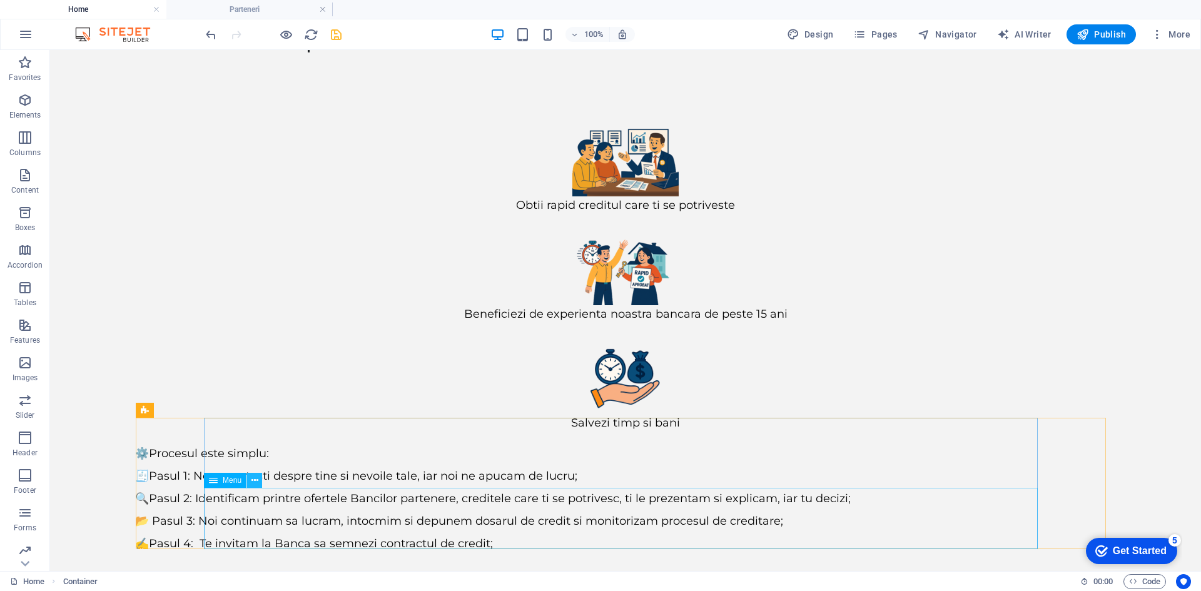
click at [259, 480] on button at bounding box center [254, 480] width 15 height 15
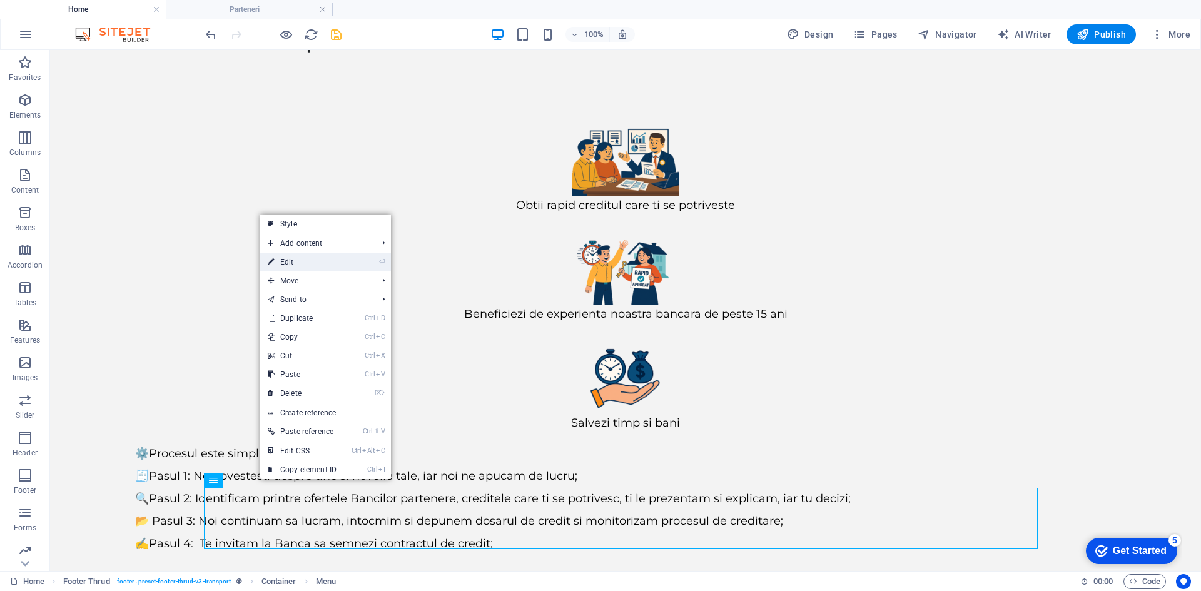
click at [304, 263] on link "⏎ Edit" at bounding box center [302, 262] width 84 height 19
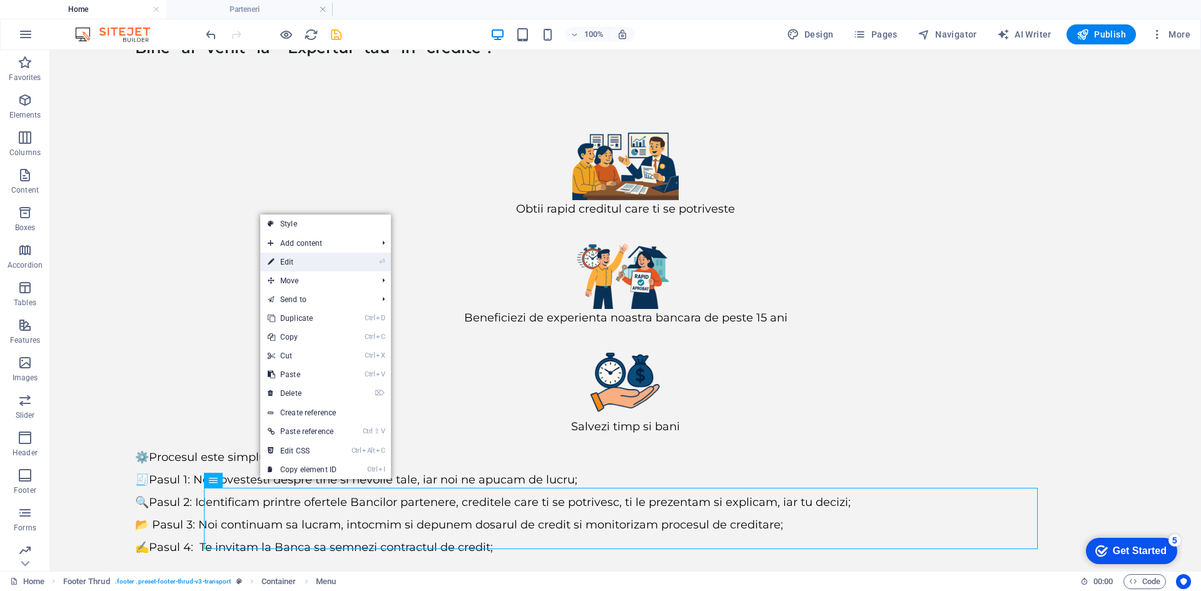
select select "11"
select select
select select "10"
select select
select select "12"
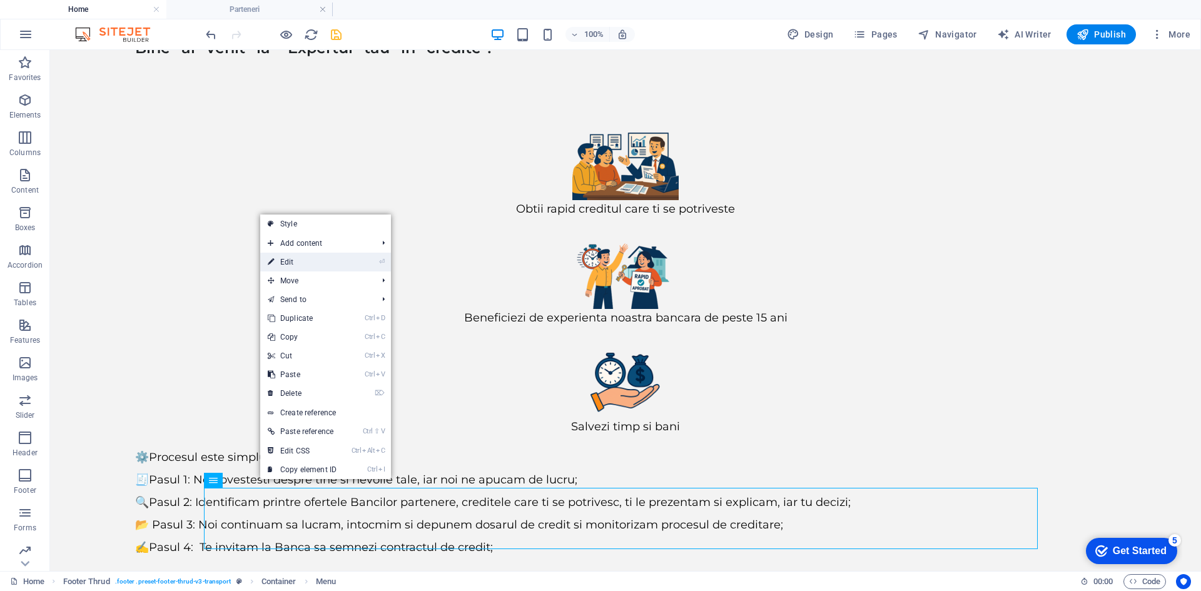
select select
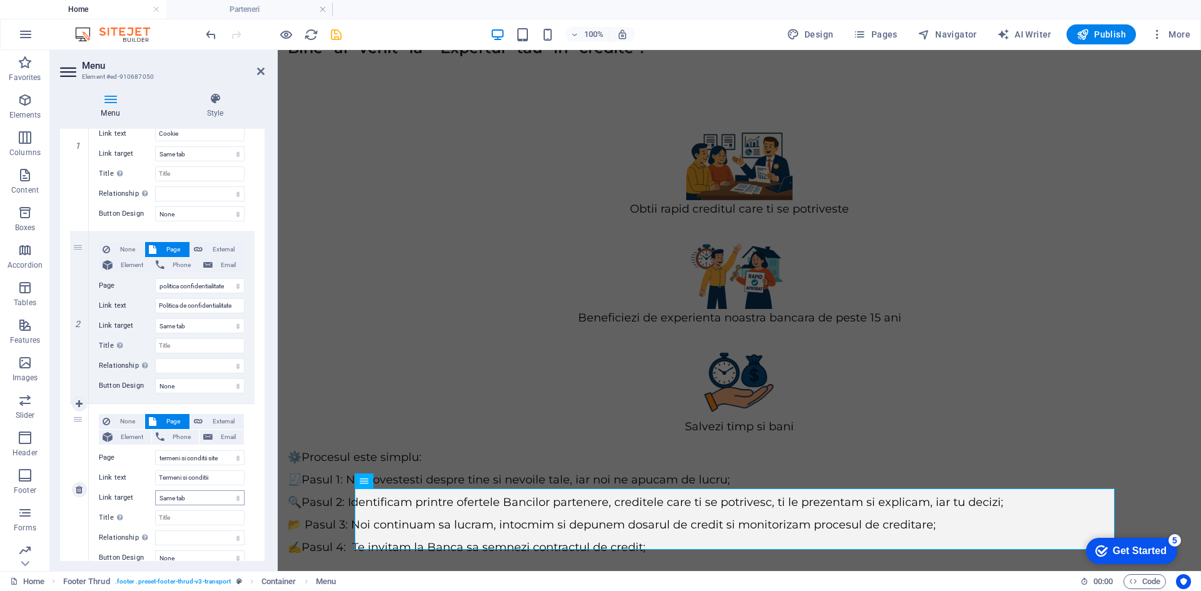
scroll to position [409, 0]
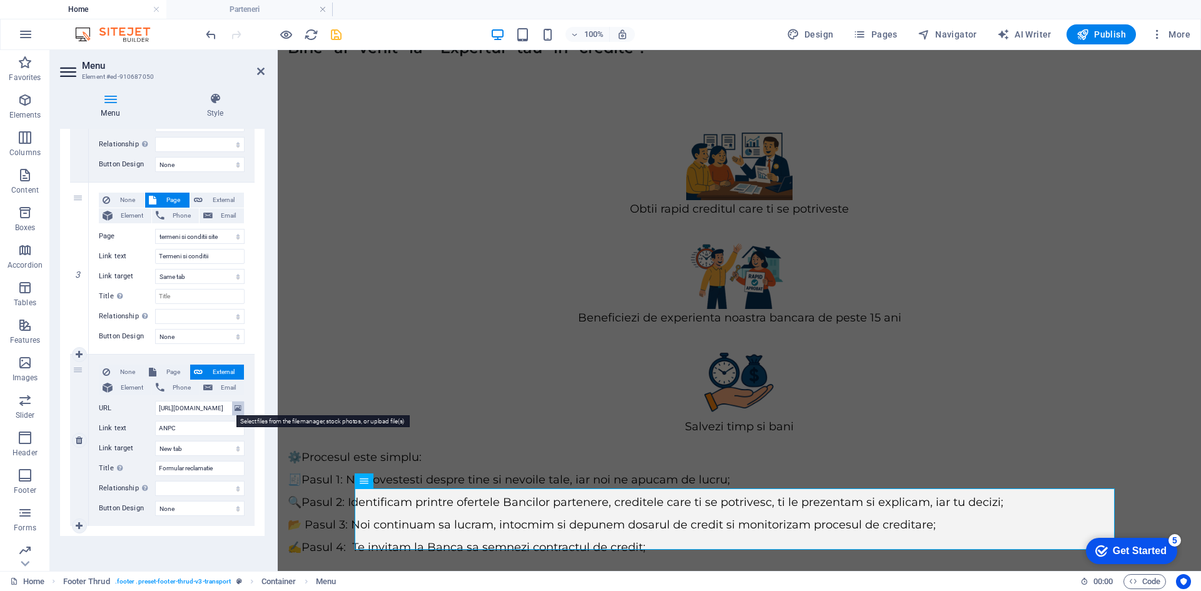
click at [232, 410] on button at bounding box center [238, 408] width 12 height 14
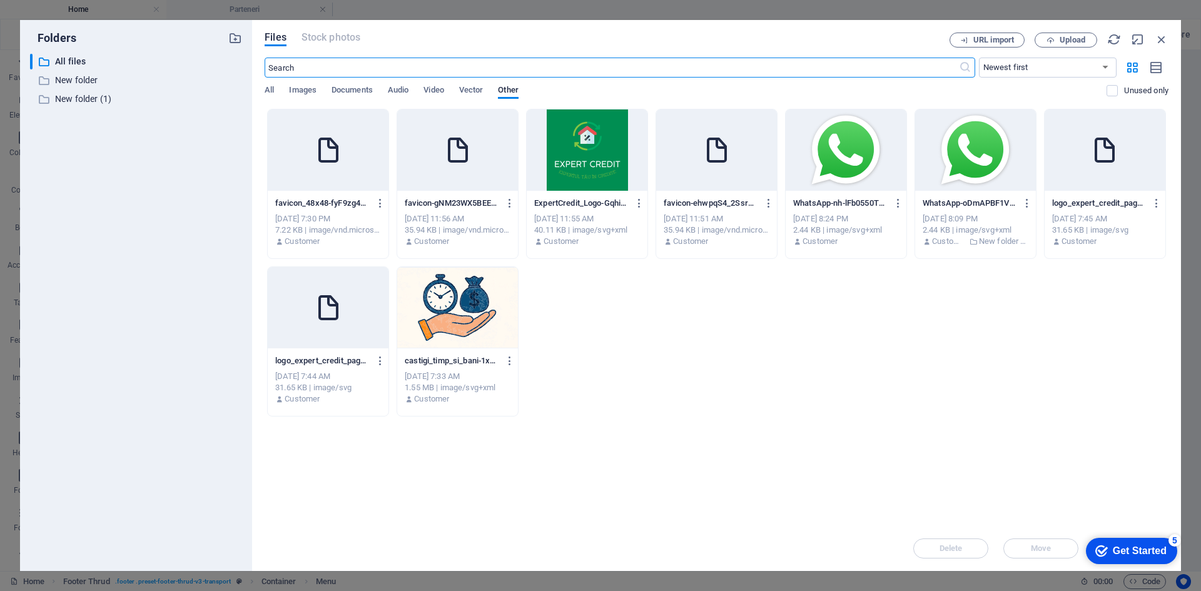
click at [407, 66] on input "text" at bounding box center [611, 68] width 693 height 20
click at [403, 68] on input "text" at bounding box center [611, 68] width 693 height 20
click at [271, 89] on span "All" at bounding box center [269, 92] width 9 height 18
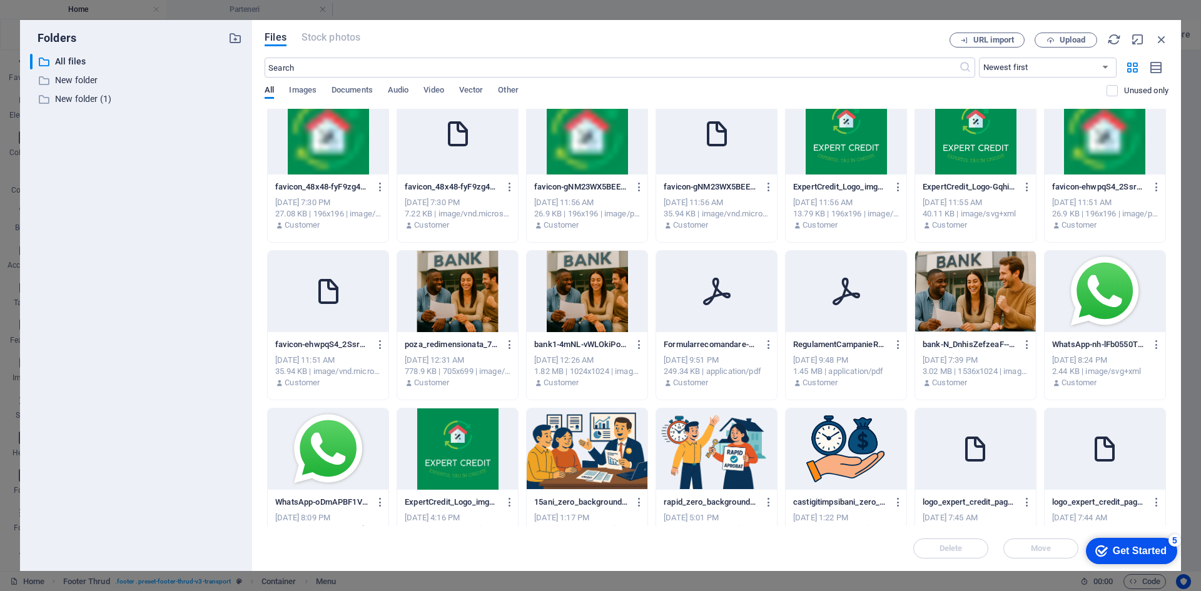
scroll to position [0, 0]
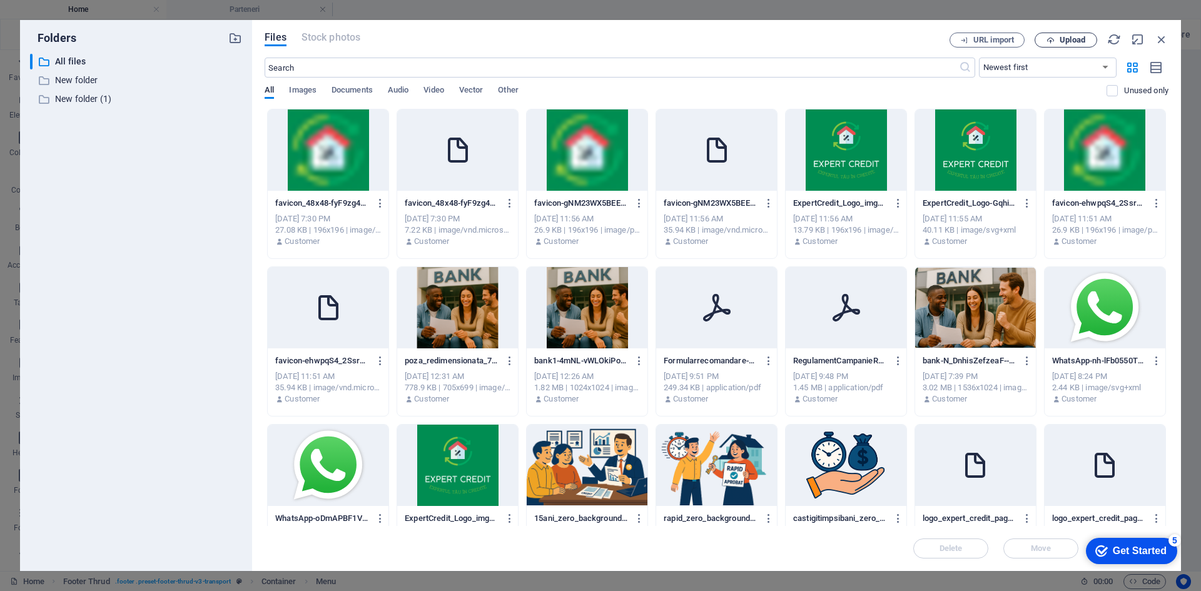
click at [1080, 41] on span "Upload" at bounding box center [1072, 40] width 26 height 8
select select
type input "[URL][DOMAIN_NAME]"
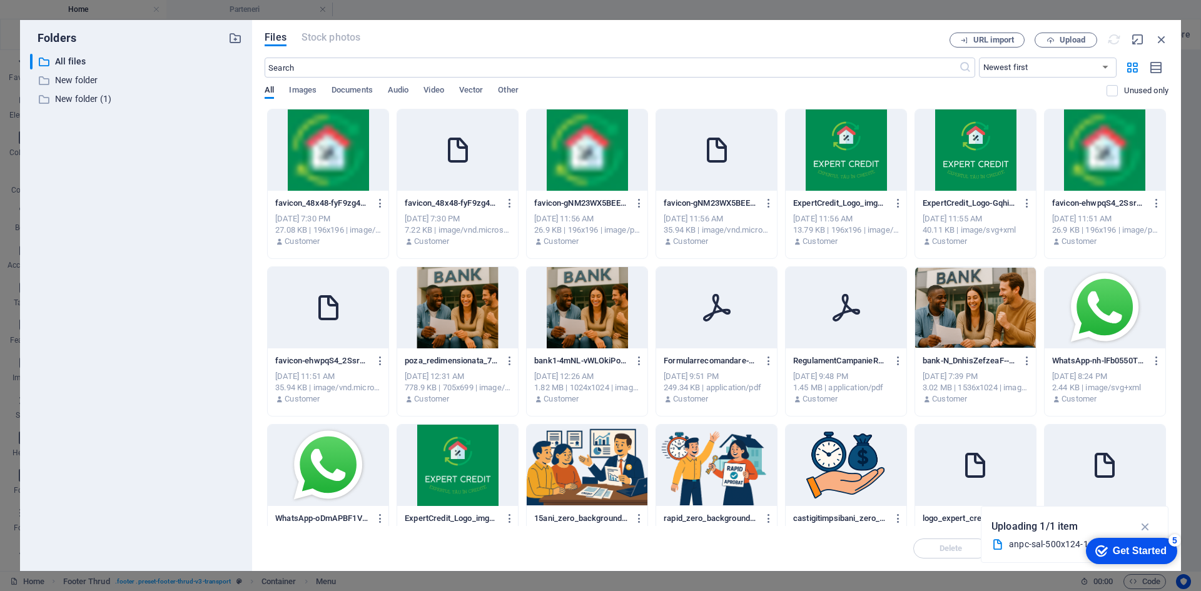
select select
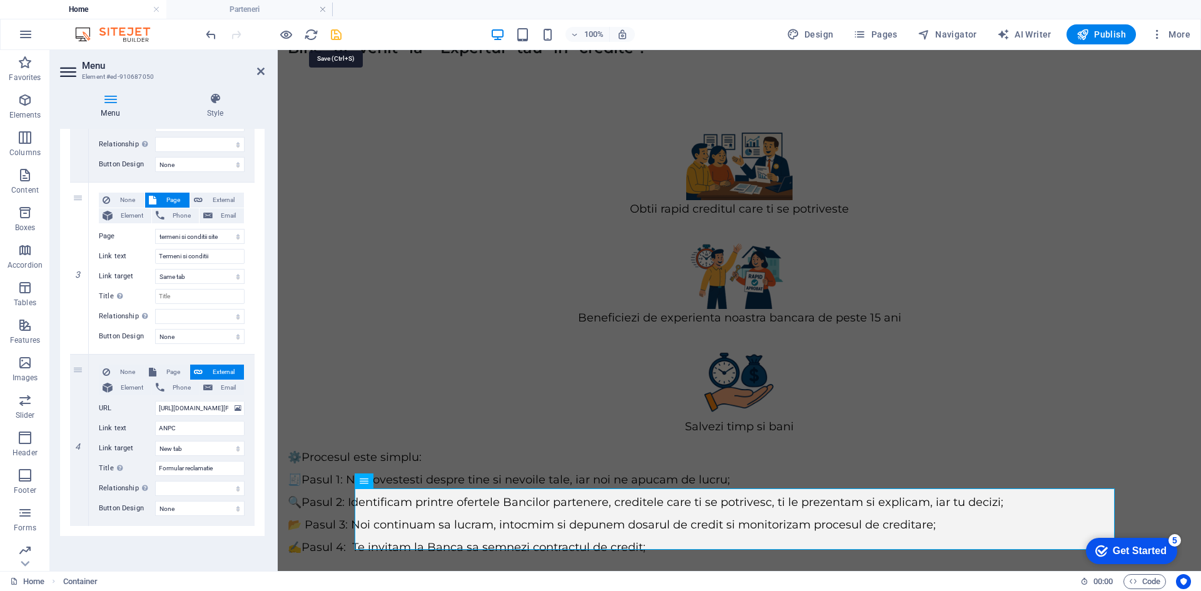
click at [331, 38] on icon "save" at bounding box center [336, 35] width 14 height 14
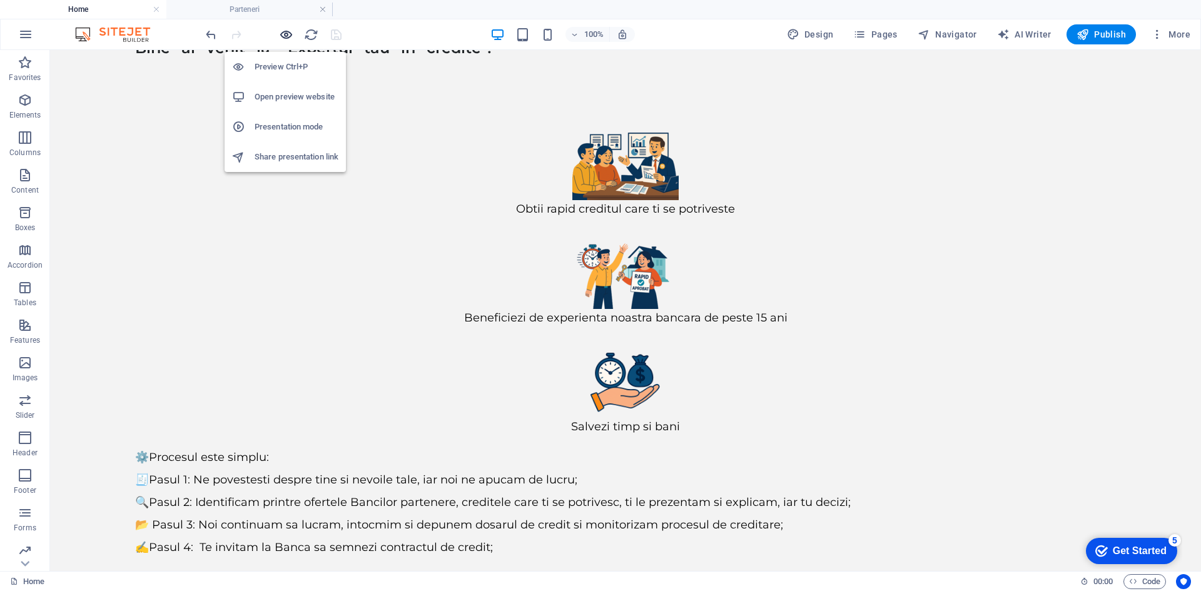
click at [283, 36] on icon "button" at bounding box center [286, 35] width 14 height 14
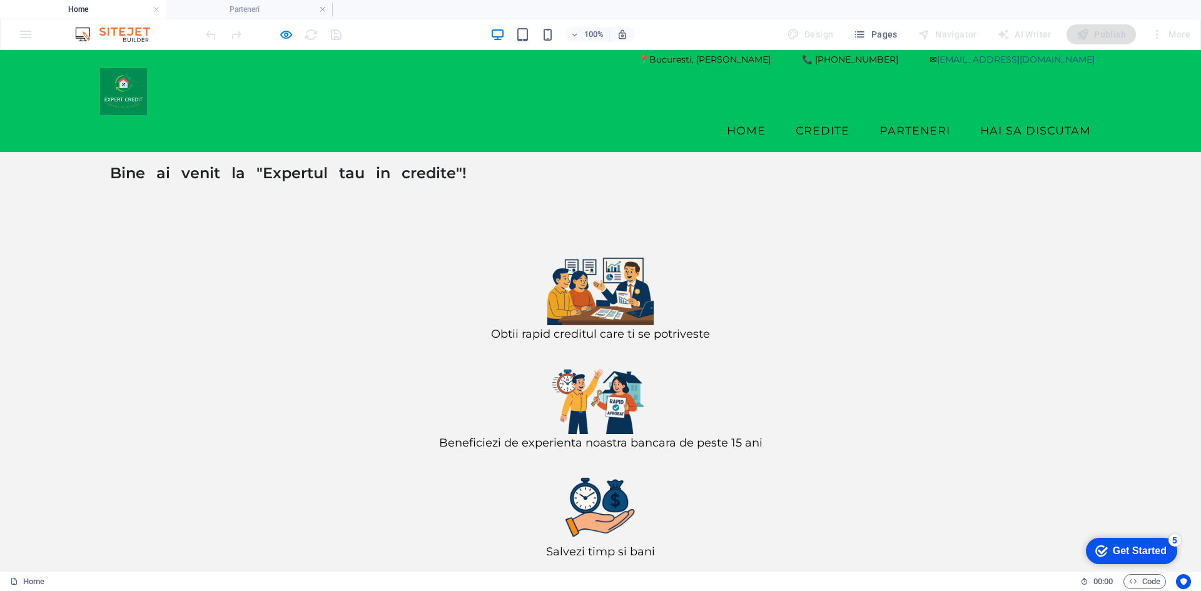
scroll to position [13, 0]
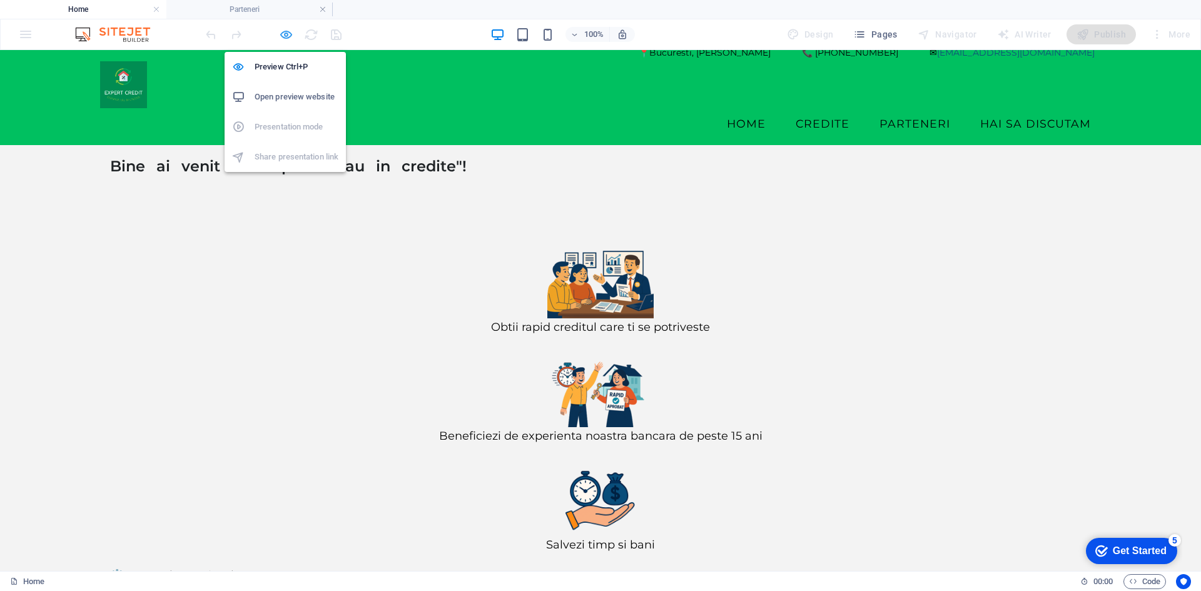
click at [286, 33] on icon "button" at bounding box center [286, 35] width 14 height 14
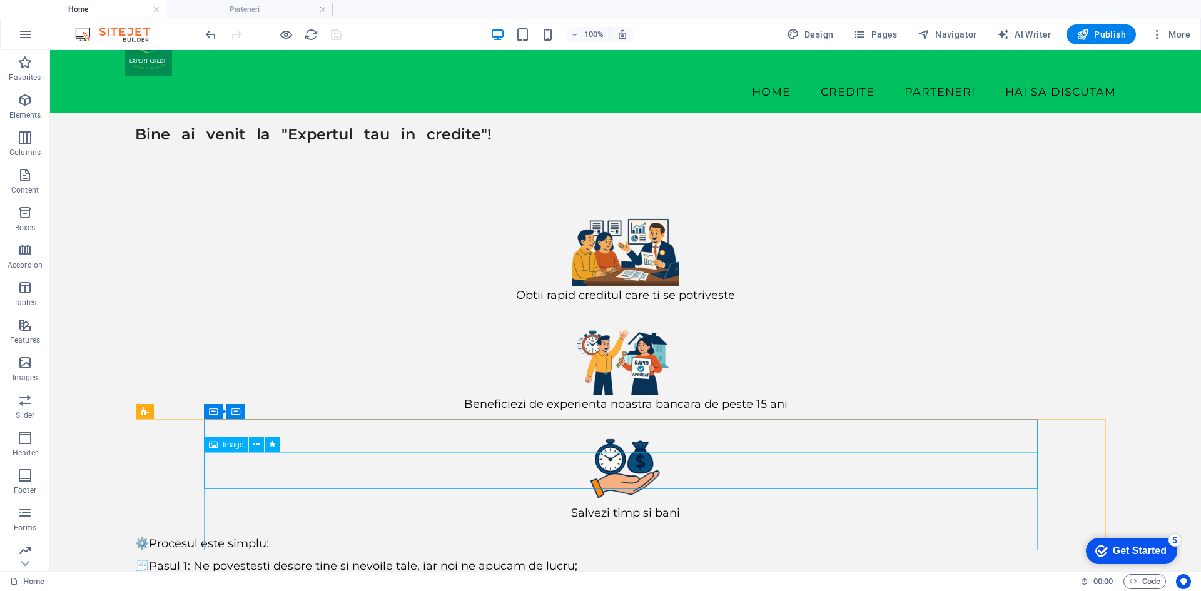
scroll to position [135, 0]
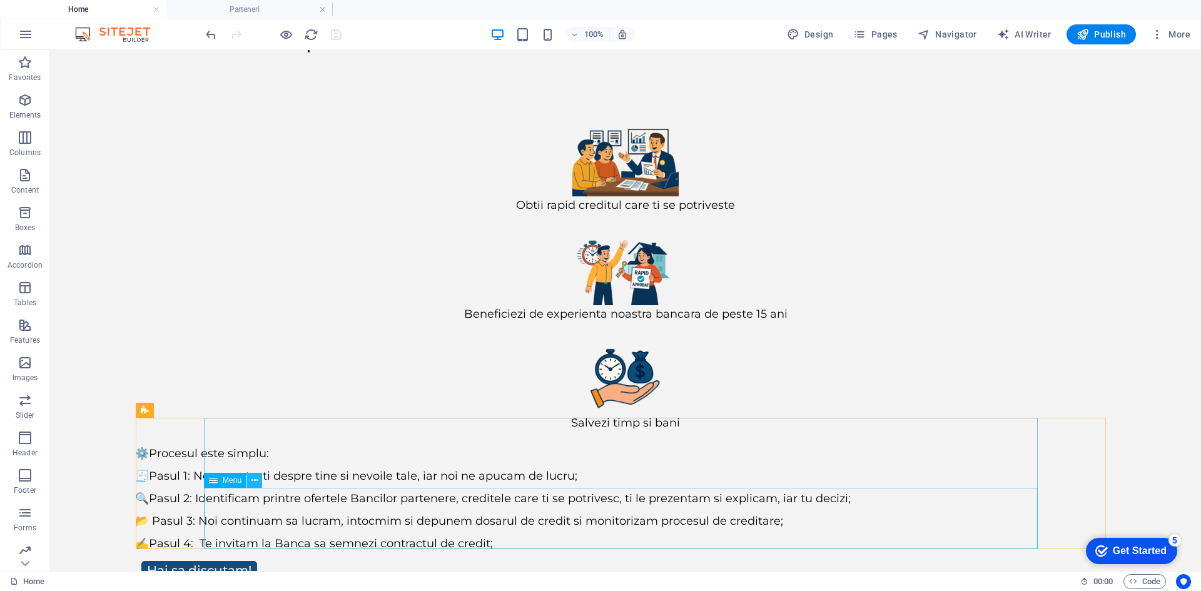
click at [760, 60] on icon at bounding box center [810, 37] width 100 height 46
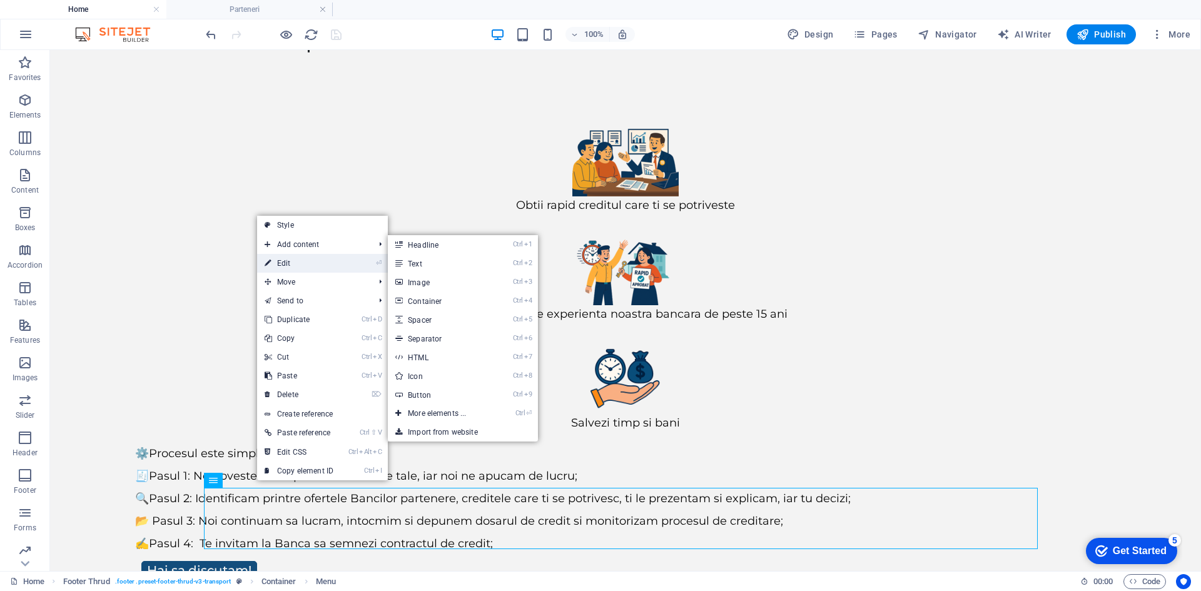
click at [311, 263] on link "⏎ Edit" at bounding box center [299, 263] width 84 height 19
select select "11"
select select
select select "10"
select select
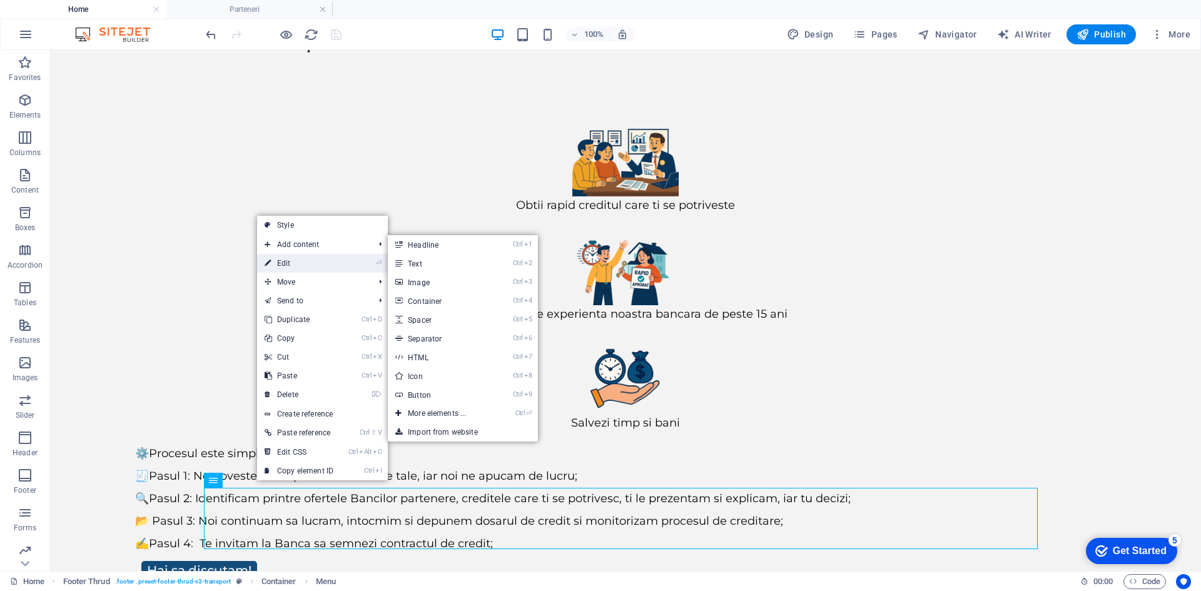
select select "12"
select select
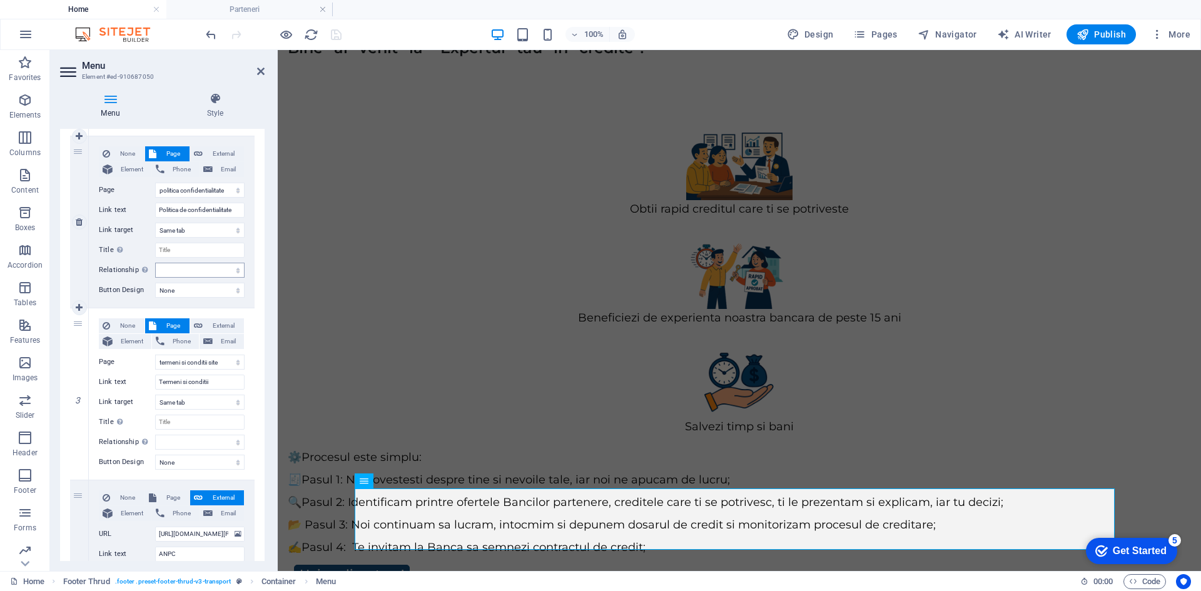
scroll to position [313, 0]
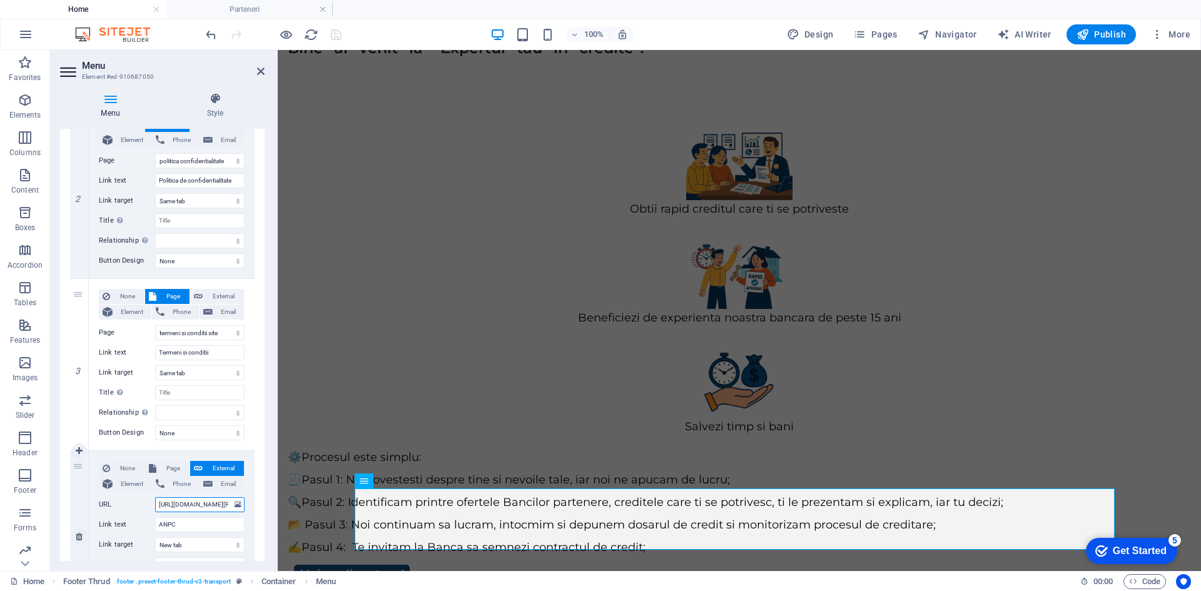
click at [216, 503] on input "[URL][DOMAIN_NAME]" at bounding box center [199, 504] width 89 height 15
click at [210, 505] on input "[URL][DOMAIN_NAME]" at bounding box center [199, 504] width 89 height 15
type input "[URL][DOMAIN_NAME]"
select select
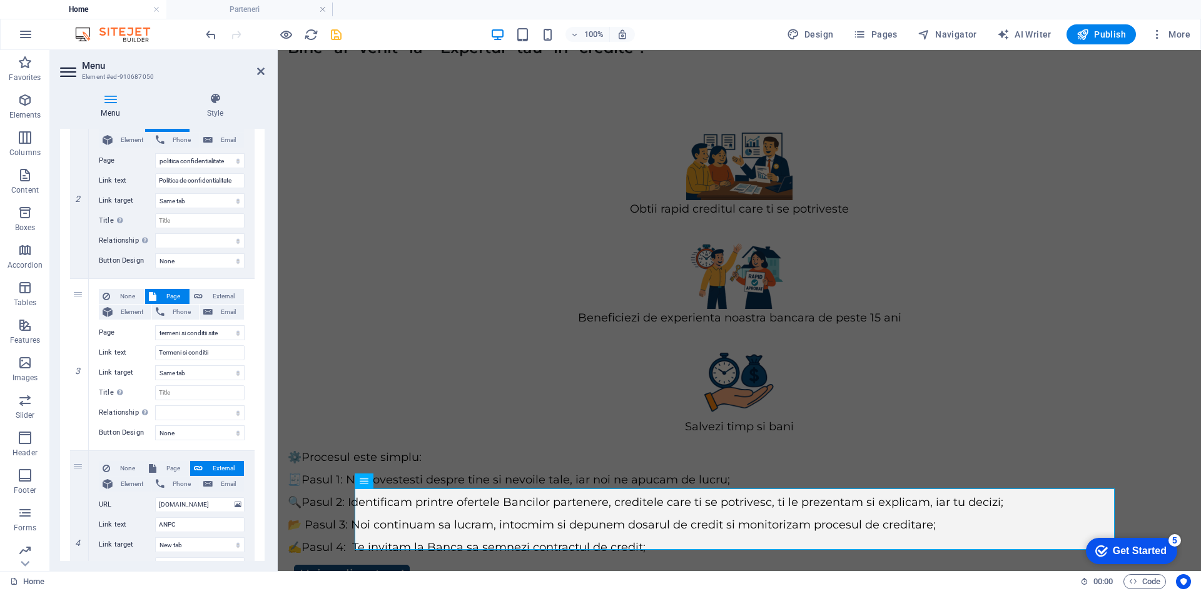
click at [259, 540] on div "1 None Page External Element Phone Email Page Home credite Credit Ipotecar Calc…" at bounding box center [162, 278] width 204 height 707
click at [334, 35] on icon "save" at bounding box center [336, 35] width 14 height 14
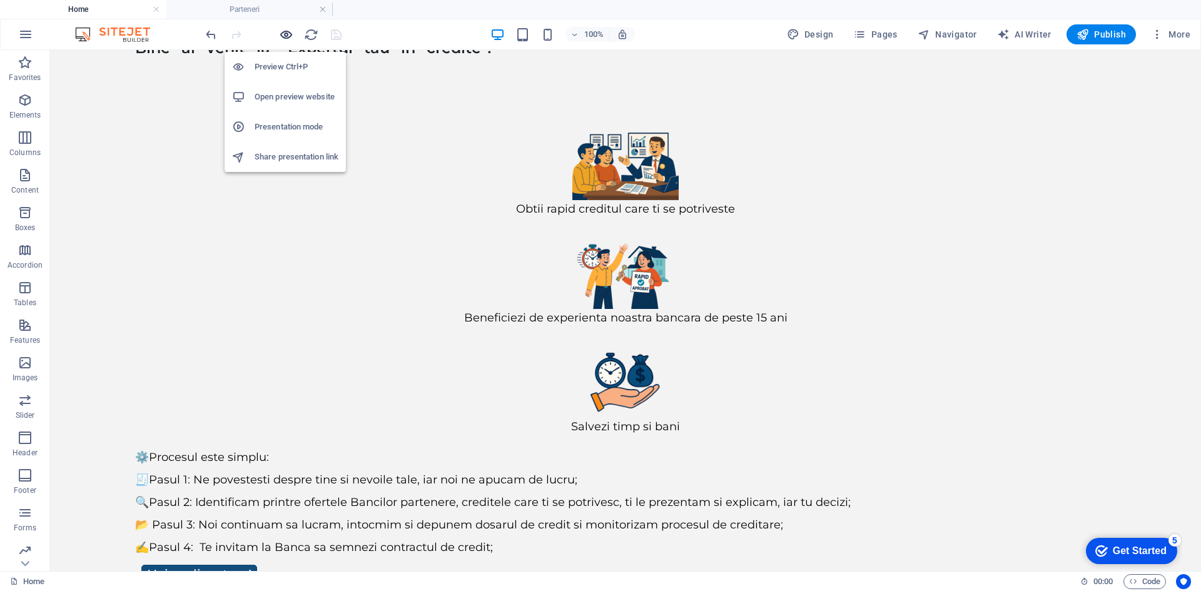
click at [285, 34] on icon "button" at bounding box center [286, 35] width 14 height 14
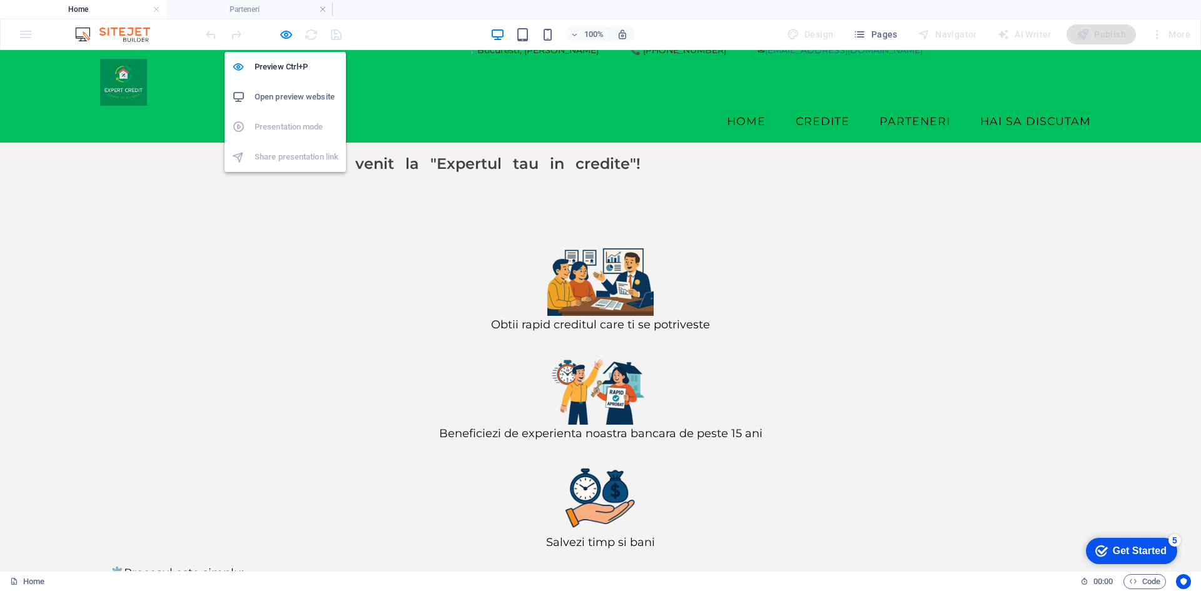
scroll to position [6, 0]
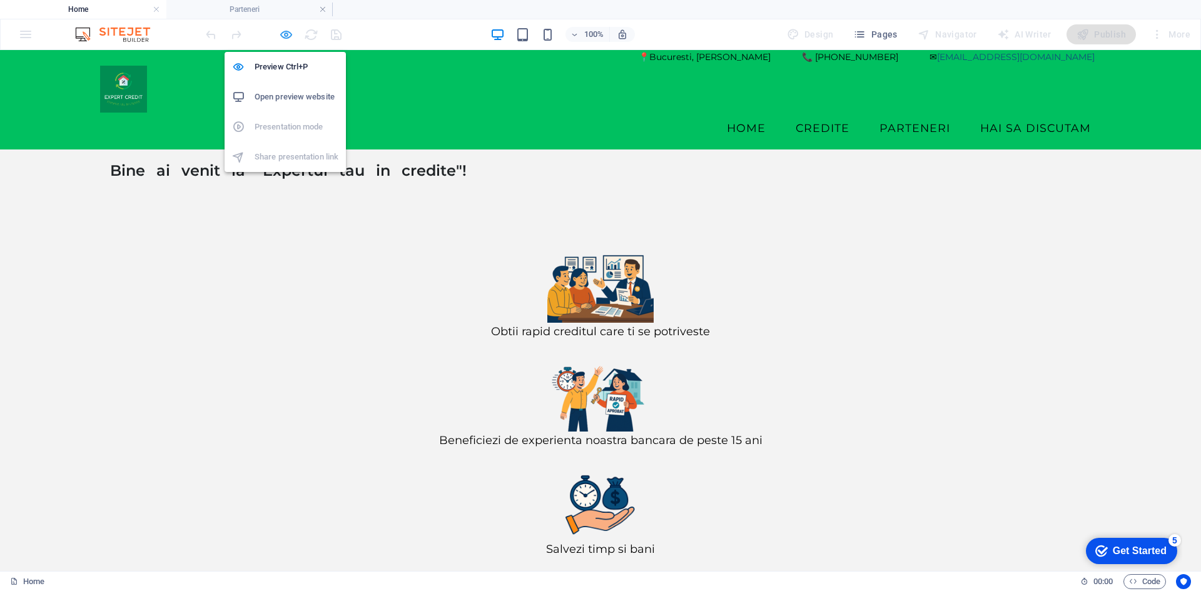
click at [283, 38] on icon "button" at bounding box center [286, 35] width 14 height 14
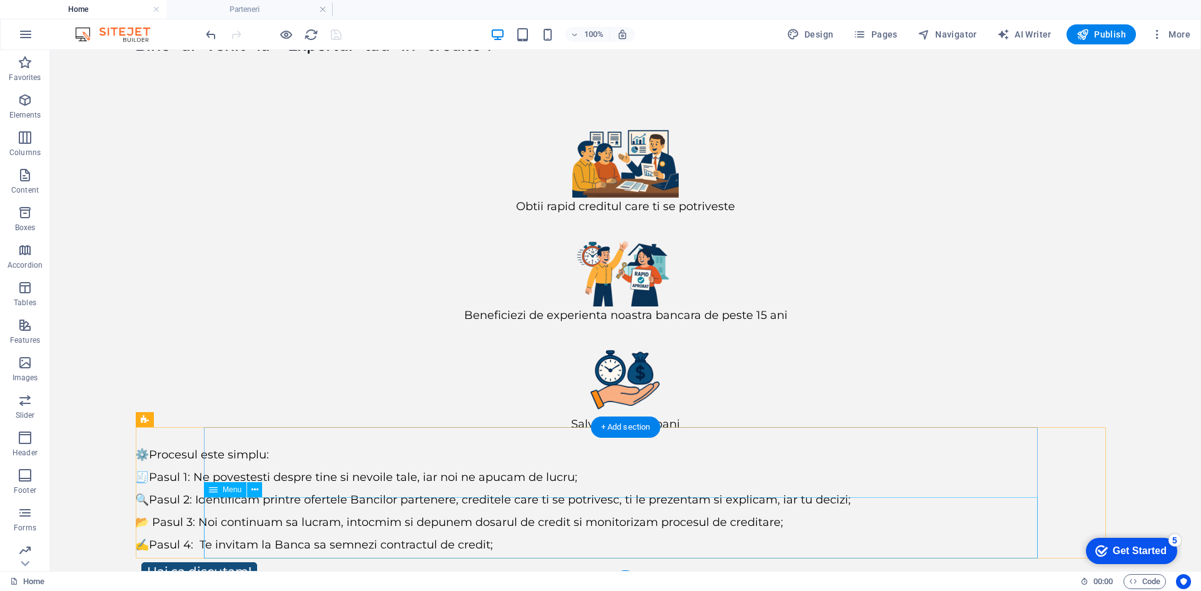
scroll to position [135, 0]
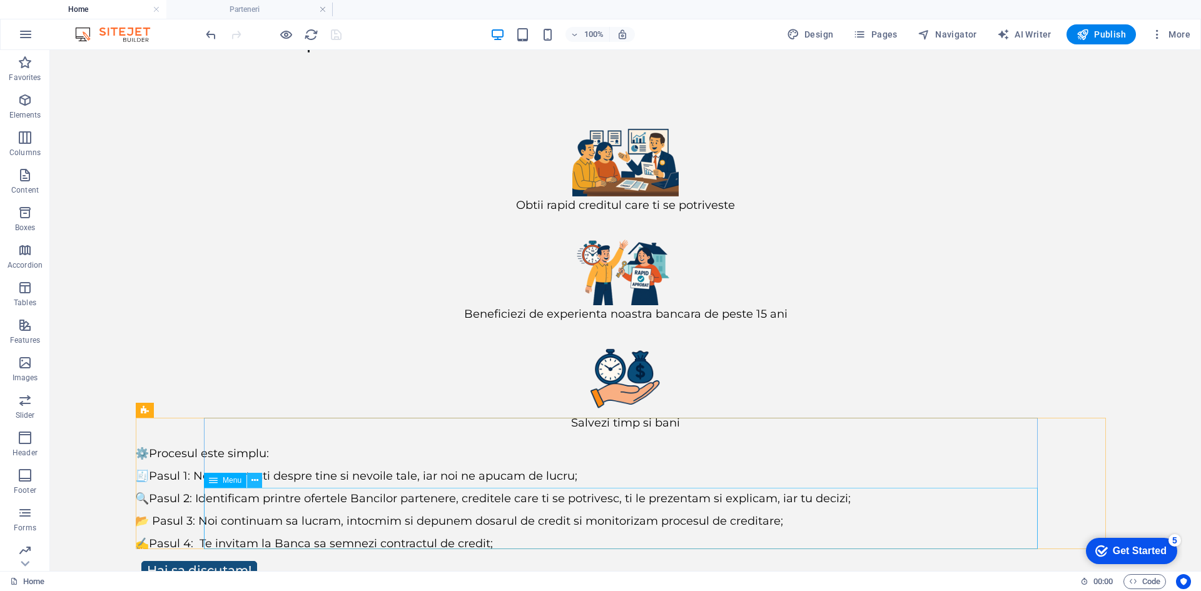
click at [760, 60] on icon at bounding box center [810, 37] width 100 height 46
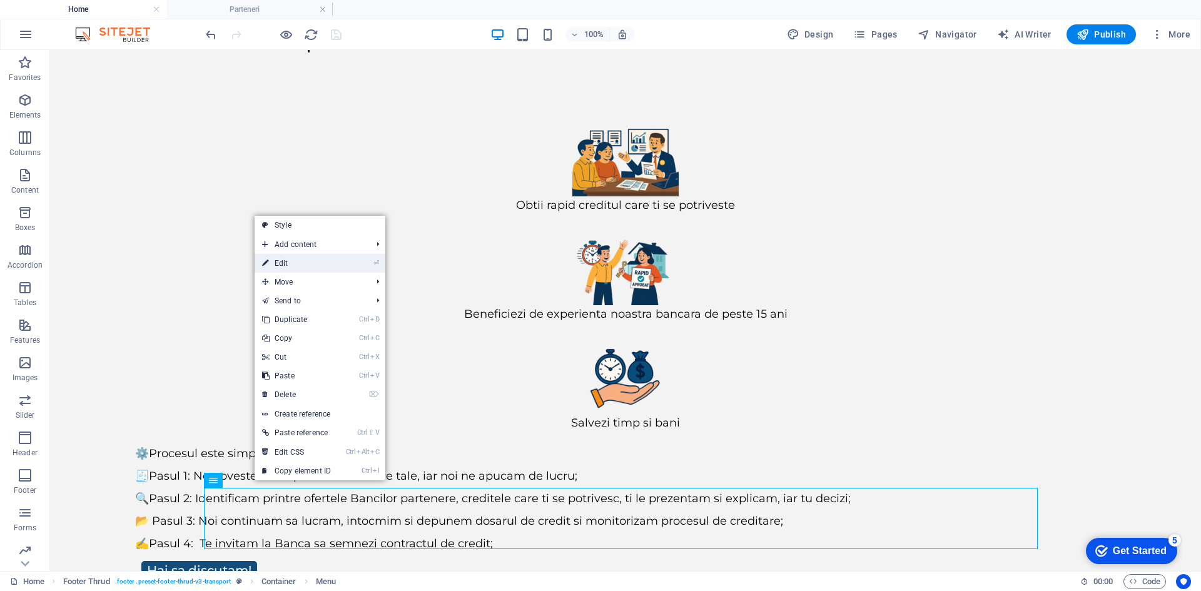
click at [315, 261] on link "⏎ Edit" at bounding box center [296, 263] width 84 height 19
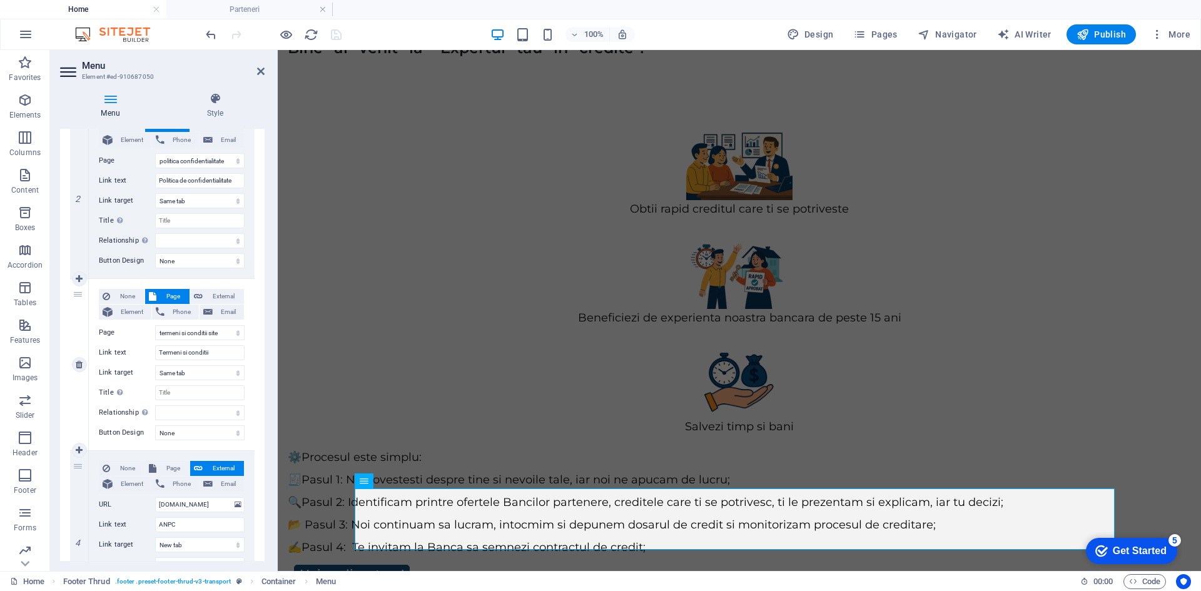
scroll to position [409, 0]
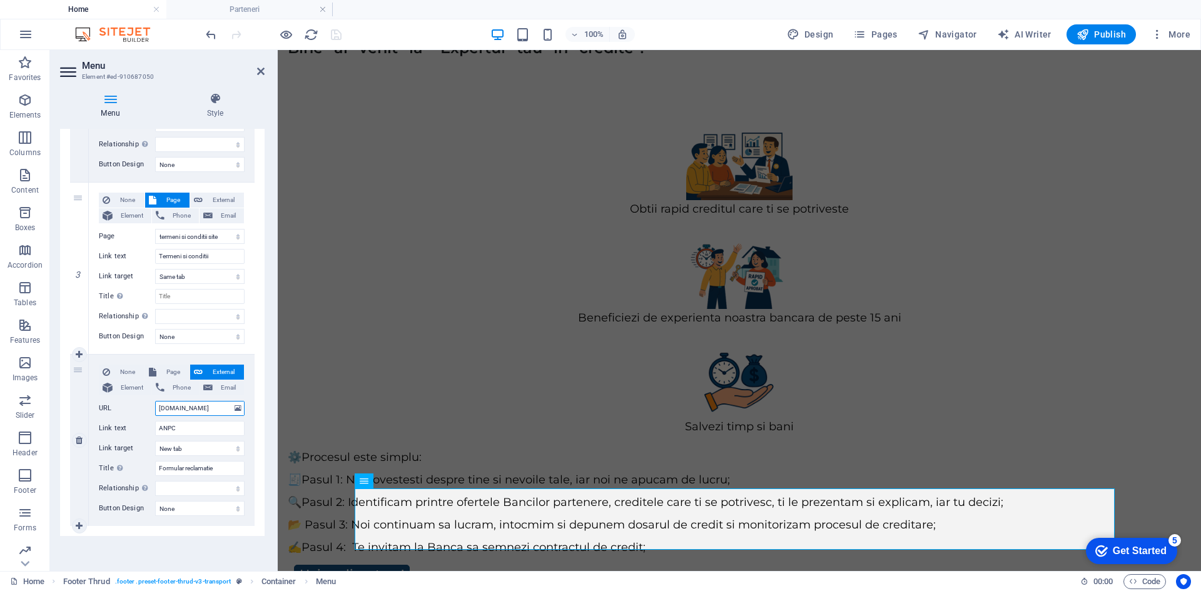
drag, startPoint x: 201, startPoint y: 405, endPoint x: 127, endPoint y: 403, distance: 74.4
click at [127, 403] on div "URL [DOMAIN_NAME]" at bounding box center [172, 408] width 146 height 15
paste input "[URL][DOMAIN_NAME]"
click at [256, 432] on div "1 None Page External Element Phone Email Page Home credite Credit Ipotecar Calc…" at bounding box center [162, 182] width 204 height 707
click at [222, 509] on select "None Default Primary Secondary" at bounding box center [199, 508] width 89 height 15
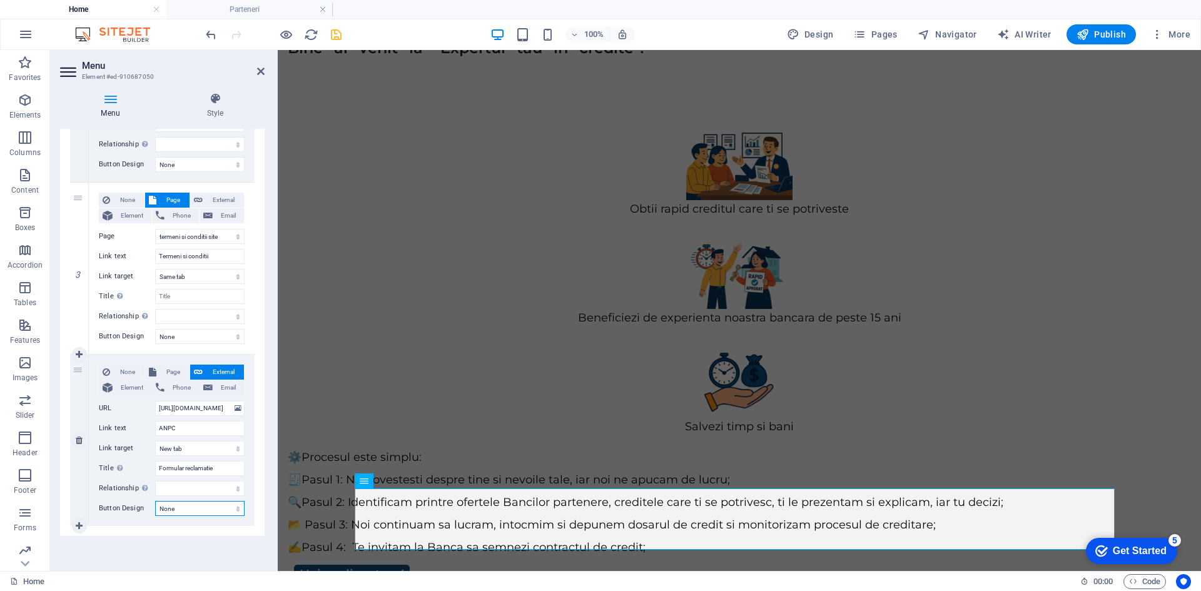
click at [217, 505] on select "None Default Primary Secondary" at bounding box center [199, 508] width 89 height 15
click at [337, 35] on icon "save" at bounding box center [336, 35] width 14 height 14
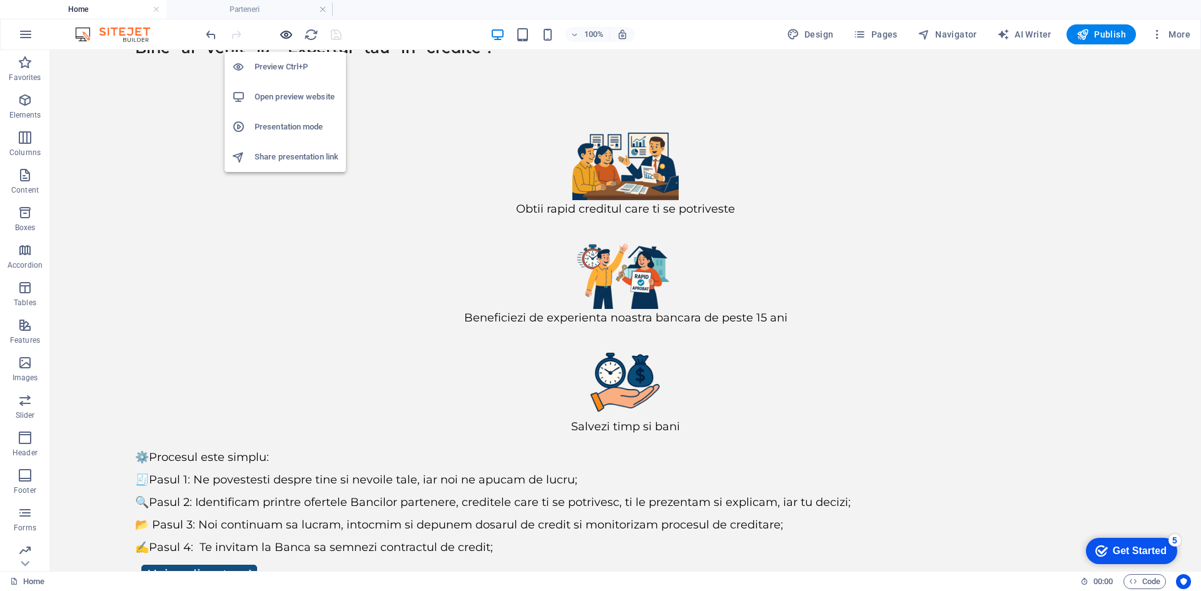
click at [286, 35] on icon "button" at bounding box center [286, 35] width 14 height 14
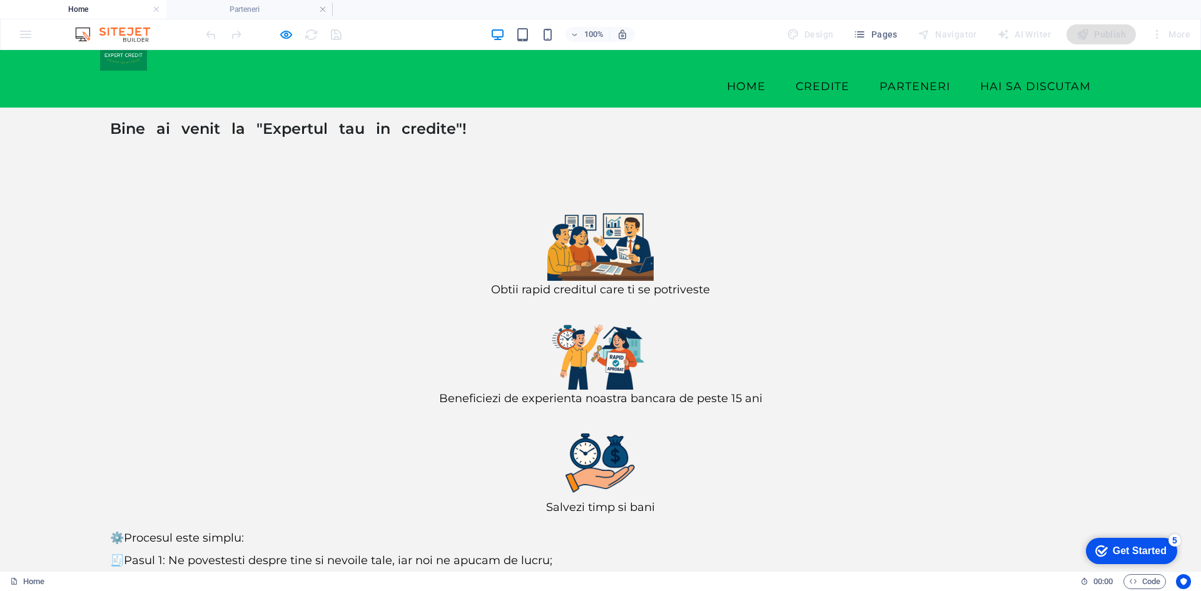
scroll to position [51, 0]
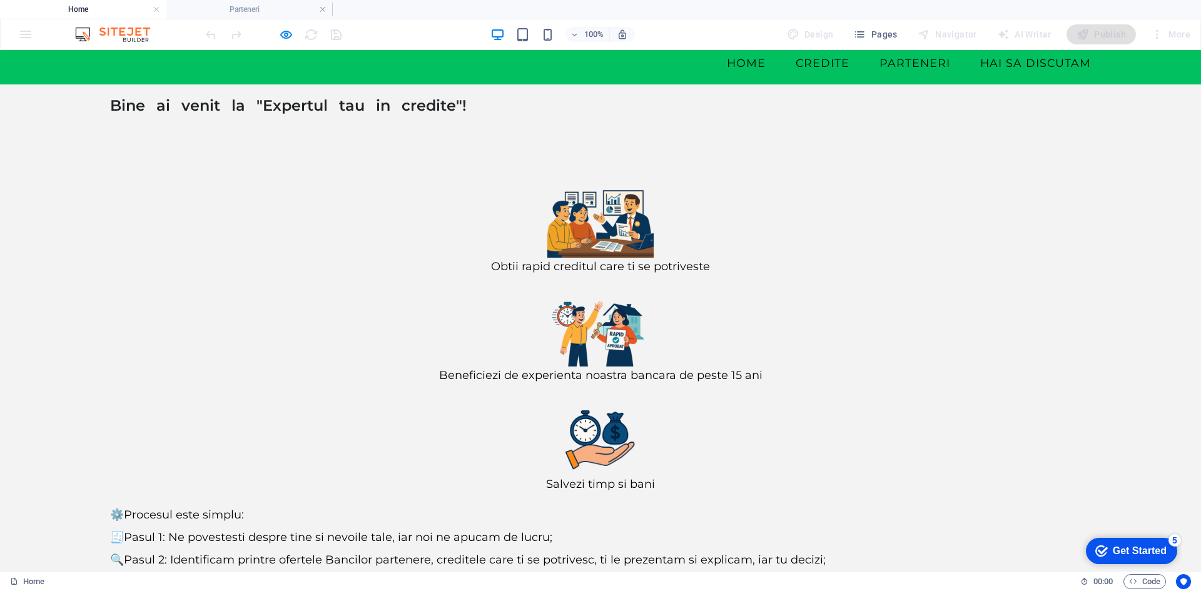
scroll to position [96, 0]
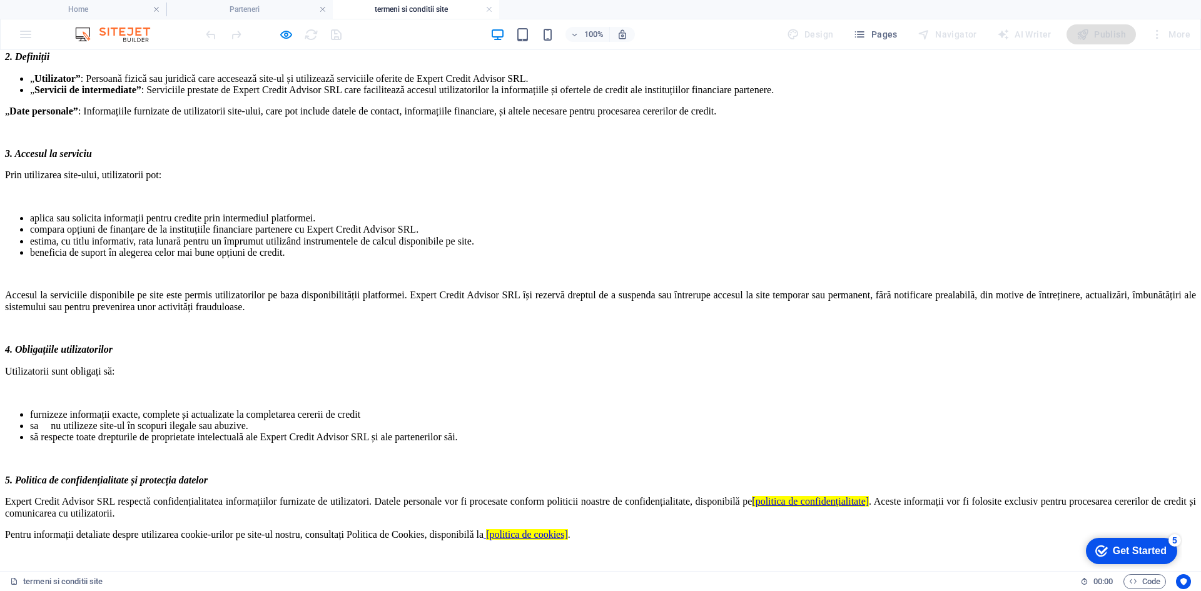
scroll to position [375, 0]
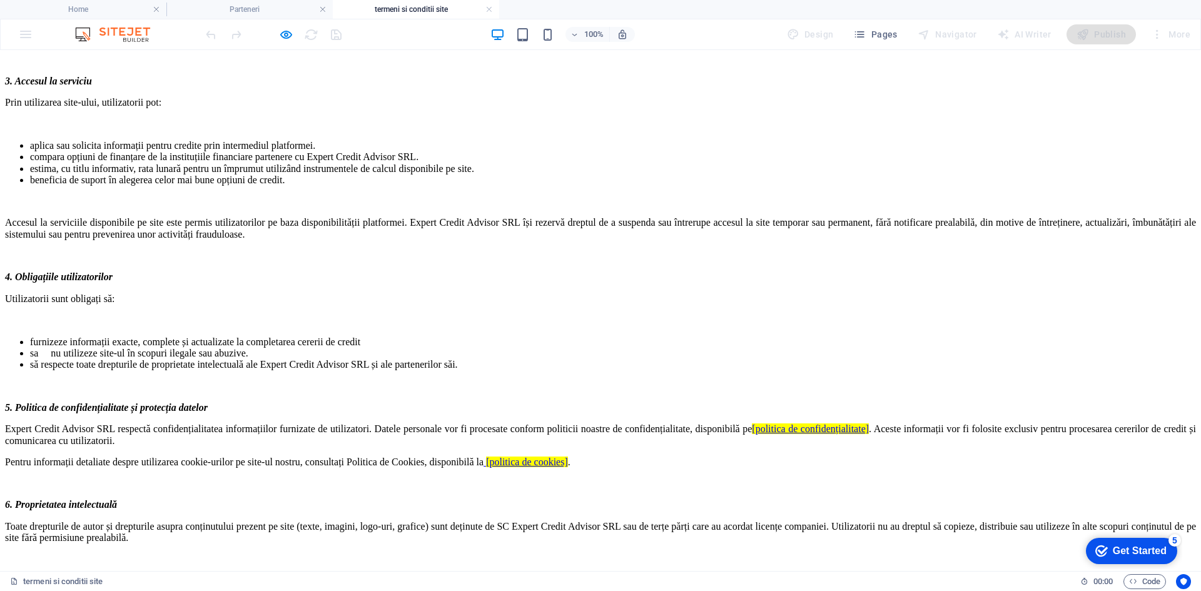
click at [277, 321] on div "Termeni și Condiții pentru Utilizarea Site-ului Expert Credit Advisor SRL 1. In…" at bounding box center [600, 417] width 1191 height 1048
click at [336, 319] on div "Termeni și Condiții pentru Utilizarea Site-ului Expert Credit Advisor SRL 1. In…" at bounding box center [600, 417] width 1191 height 1048
click at [869, 333] on div "Termeni și Condiții pentru Utilizarea Site-ului Expert Credit Advisor SRL 1. In…" at bounding box center [600, 417] width 1191 height 1048
click at [241, 316] on div "Termeni și Condiții pentru Utilizarea Site-ului Expert Credit Advisor SRL 1. In…" at bounding box center [600, 417] width 1191 height 1048
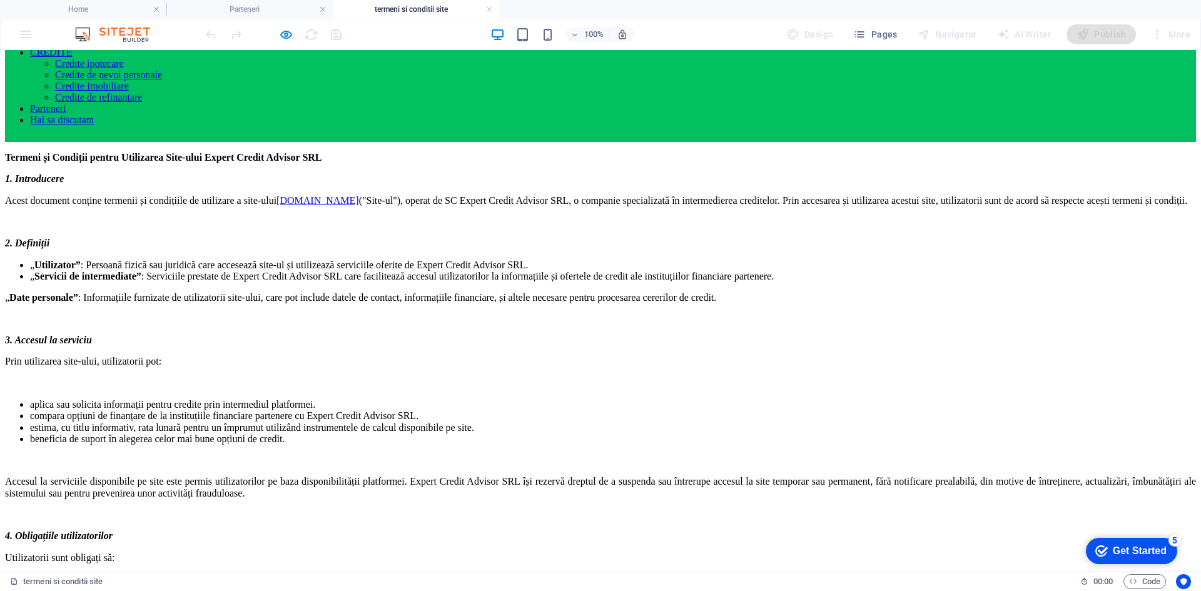
scroll to position [304, 0]
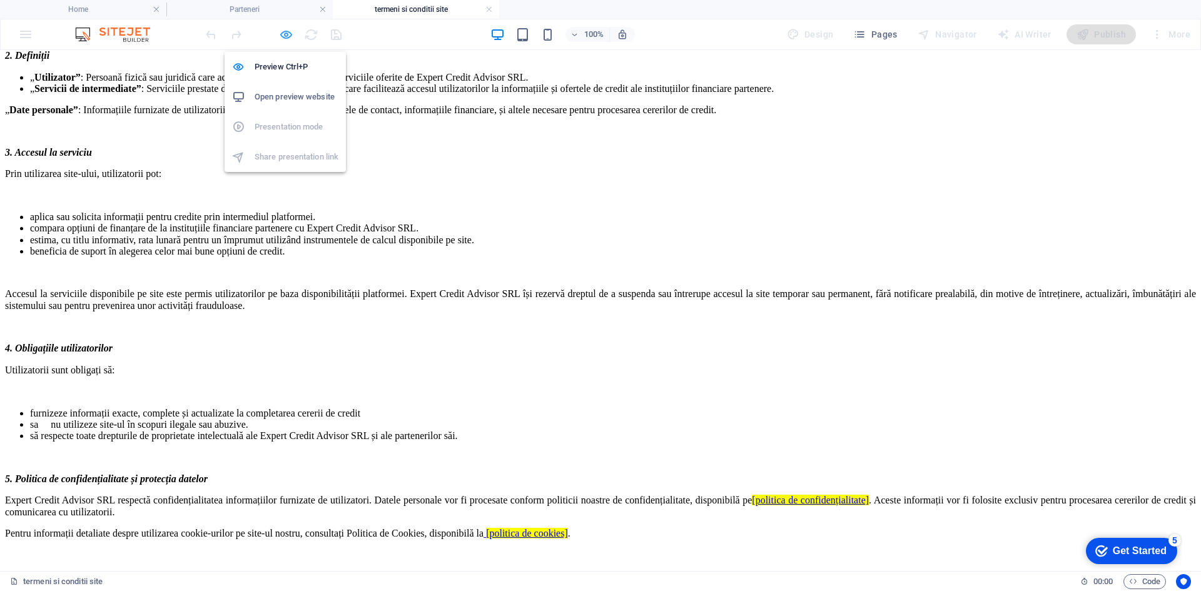
click at [287, 37] on icon "button" at bounding box center [286, 35] width 14 height 14
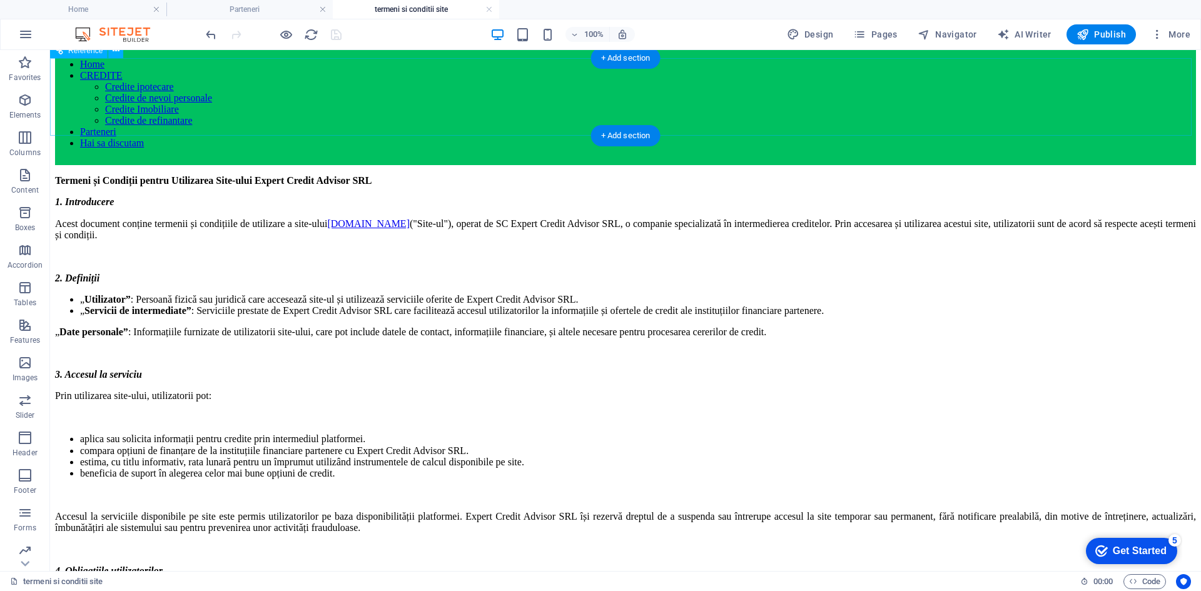
scroll to position [0, 0]
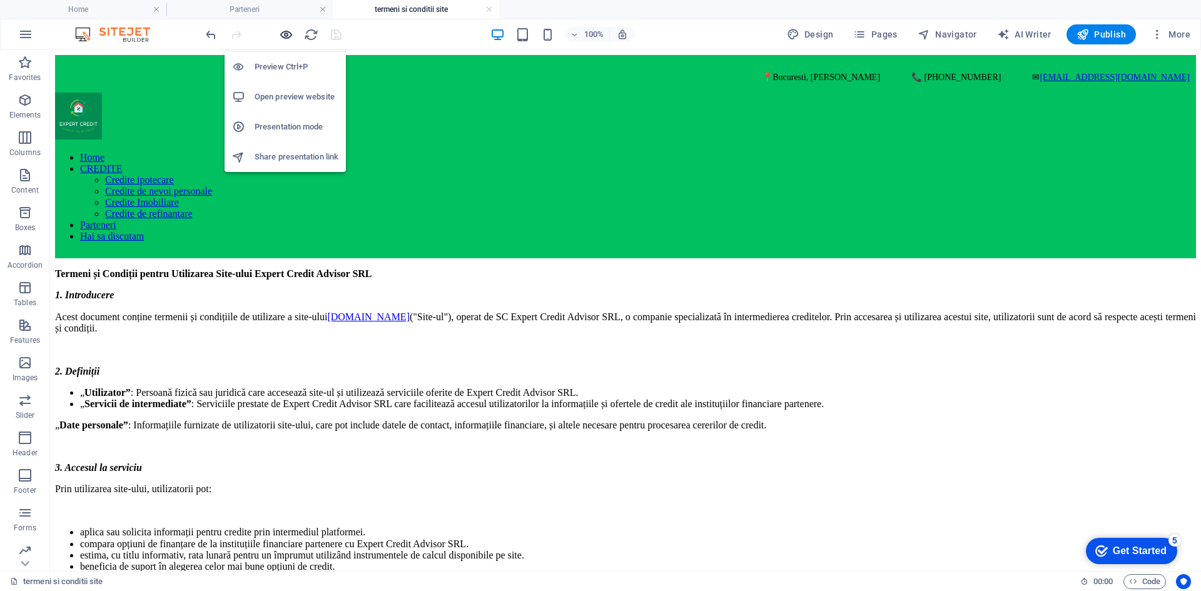
click at [283, 33] on icon "button" at bounding box center [286, 35] width 14 height 14
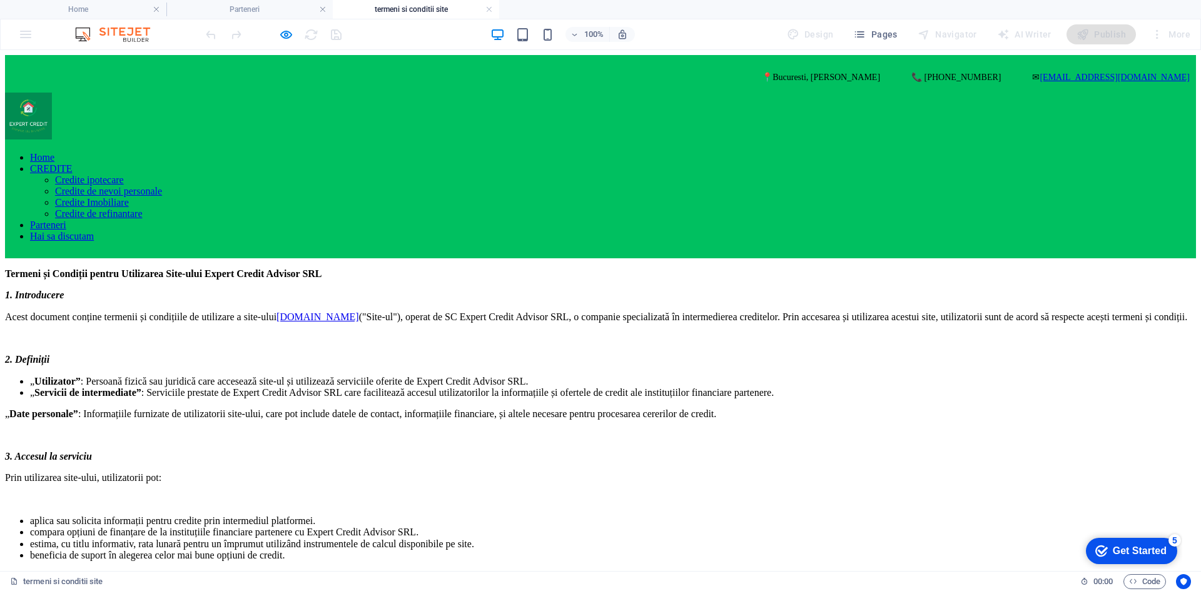
drag, startPoint x: 760, startPoint y: 93, endPoint x: 744, endPoint y: 94, distance: 16.3
click at [54, 152] on link "Home" at bounding box center [42, 157] width 24 height 11
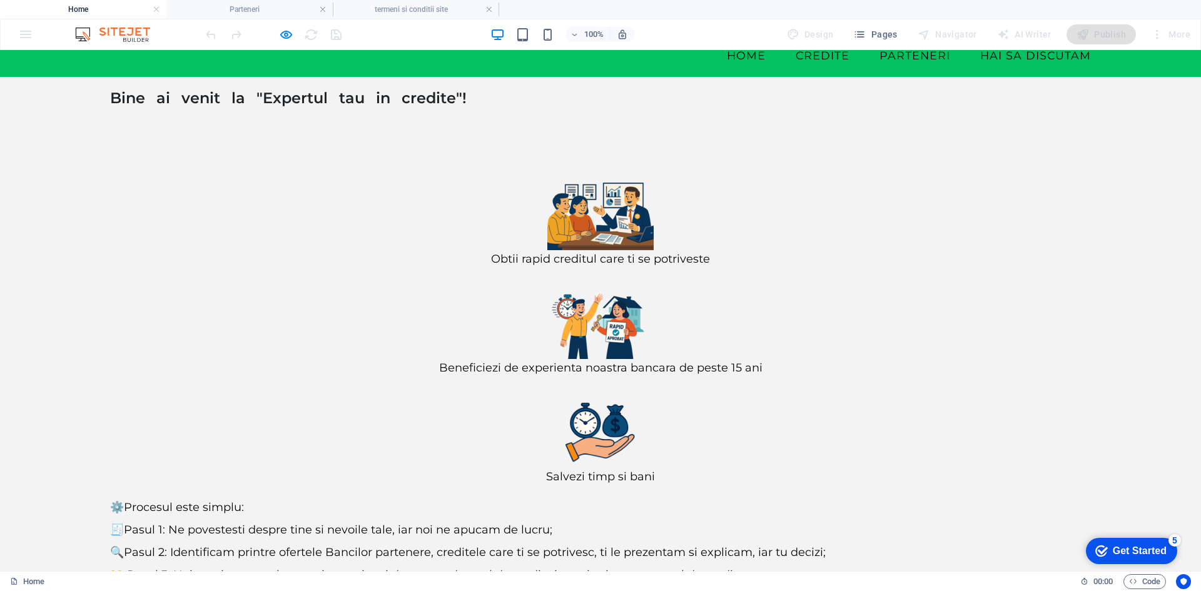
scroll to position [96, 0]
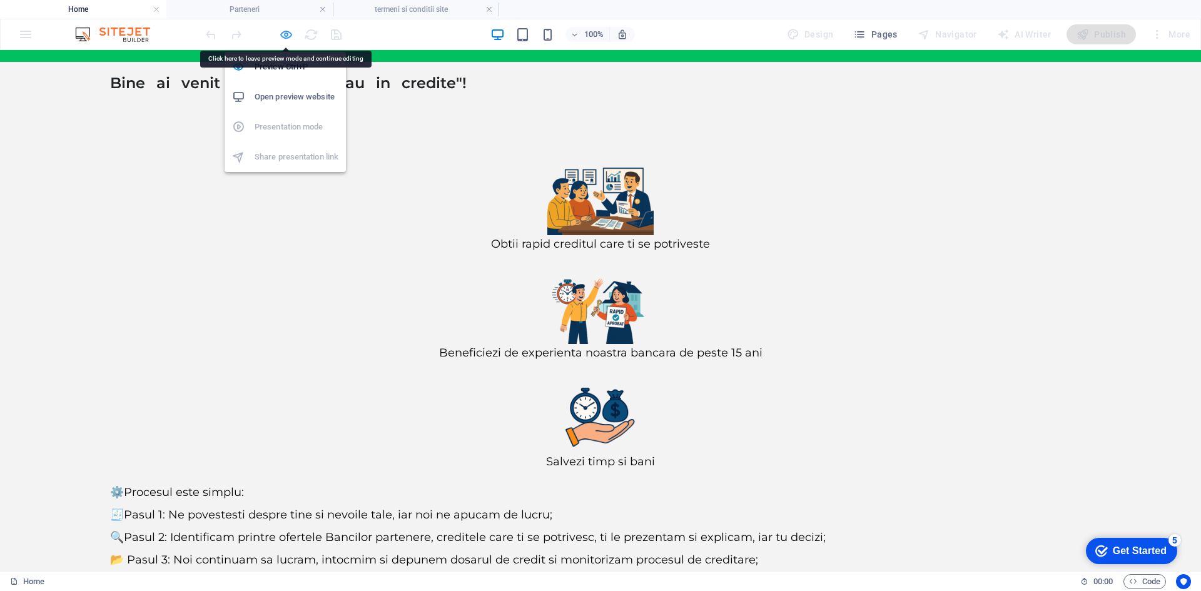
click at [288, 34] on icon "button" at bounding box center [286, 35] width 14 height 14
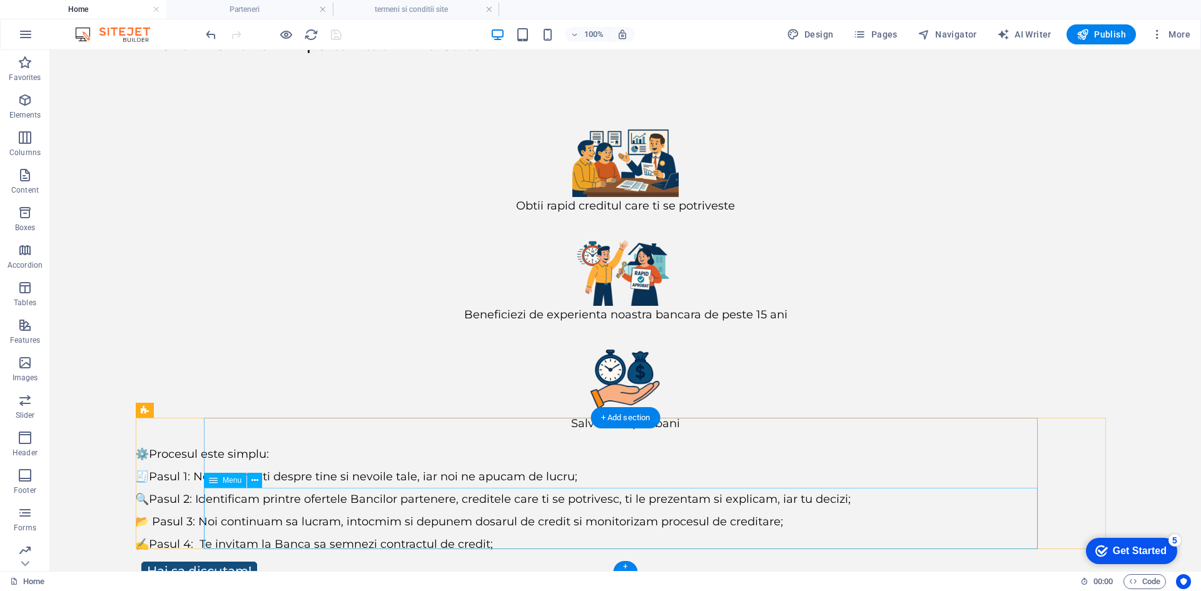
scroll to position [135, 0]
click at [760, 60] on icon at bounding box center [810, 37] width 100 height 46
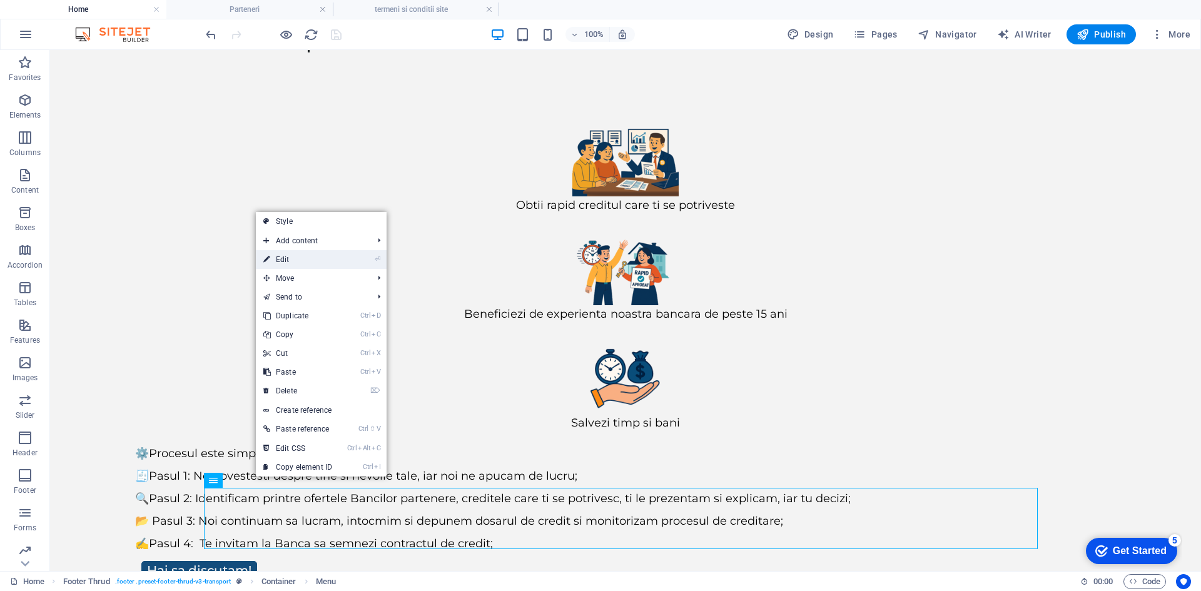
click at [303, 256] on link "⏎ Edit" at bounding box center [298, 259] width 84 height 19
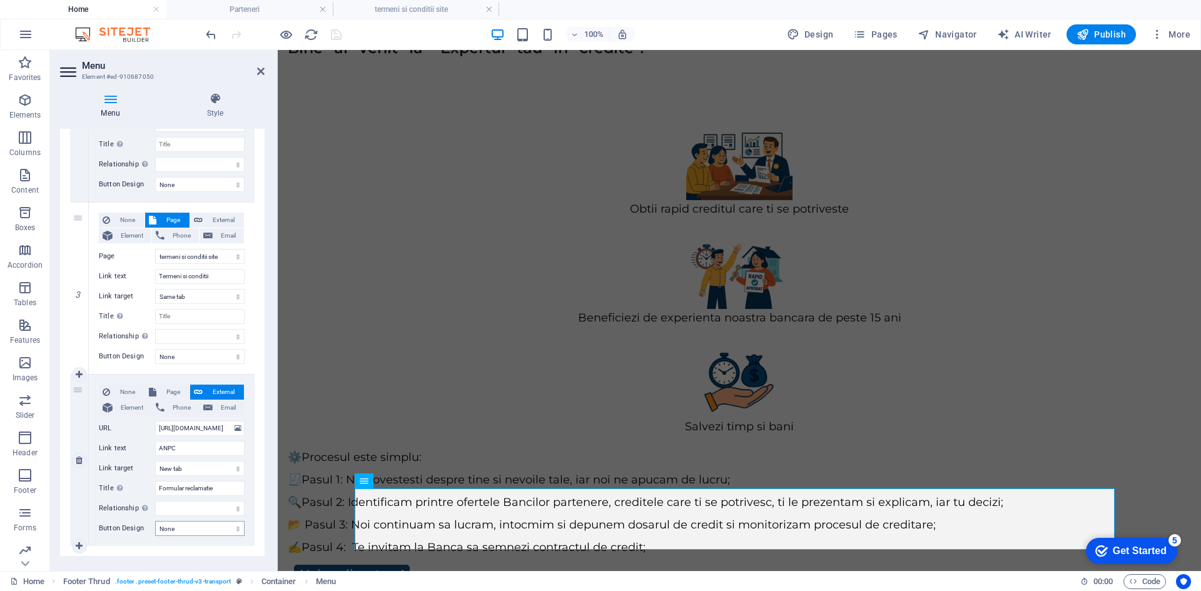
scroll to position [409, 0]
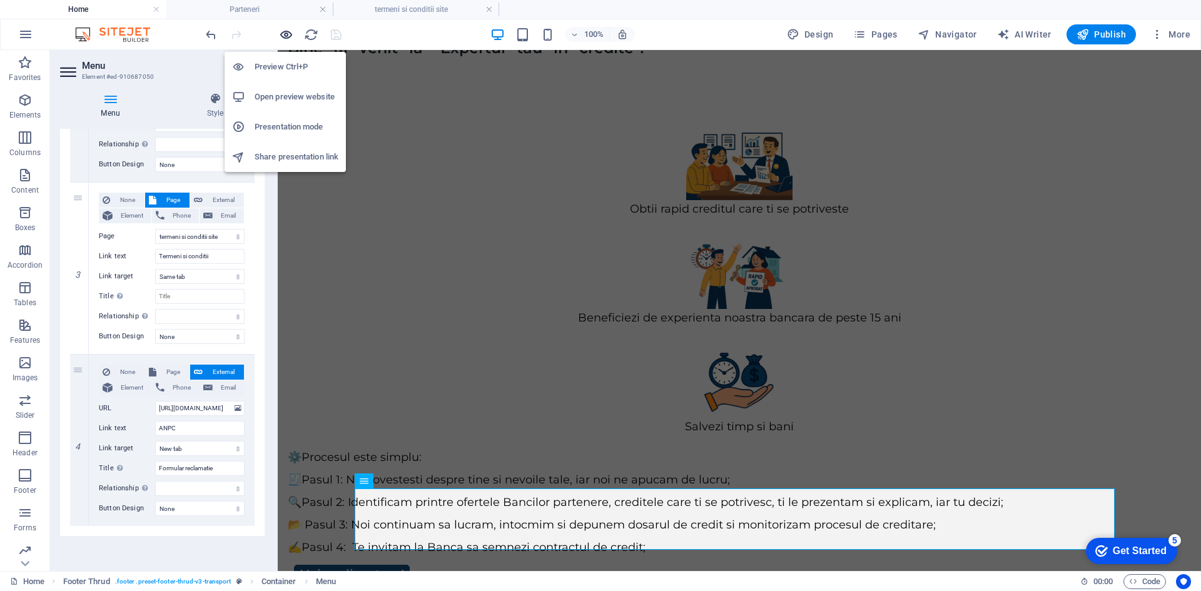
click at [283, 34] on icon "button" at bounding box center [286, 35] width 14 height 14
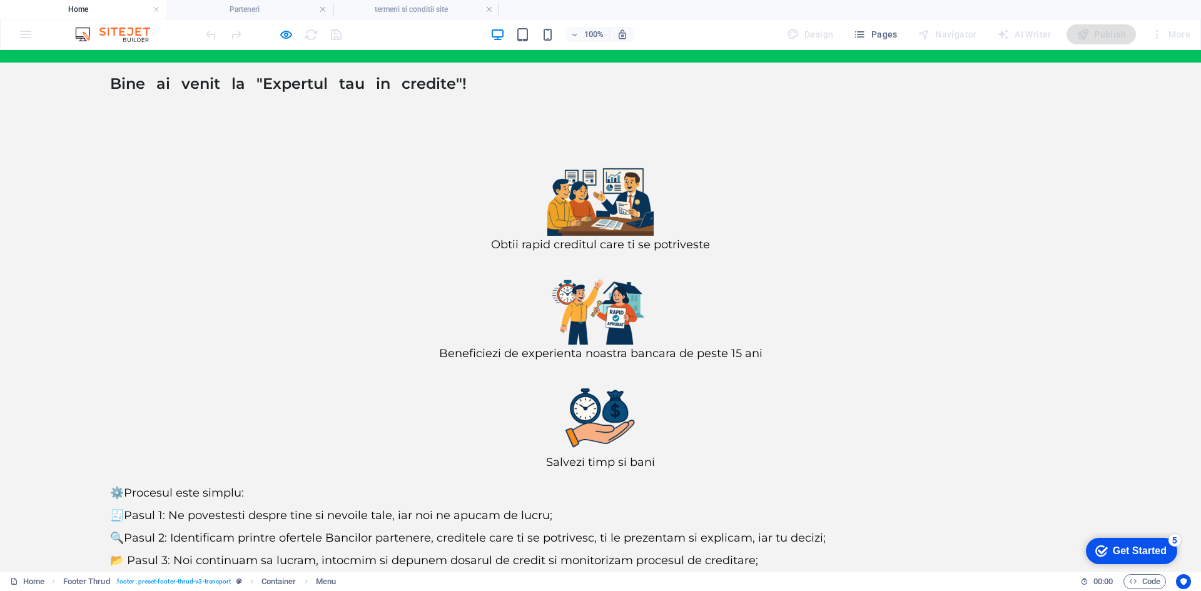
scroll to position [96, 0]
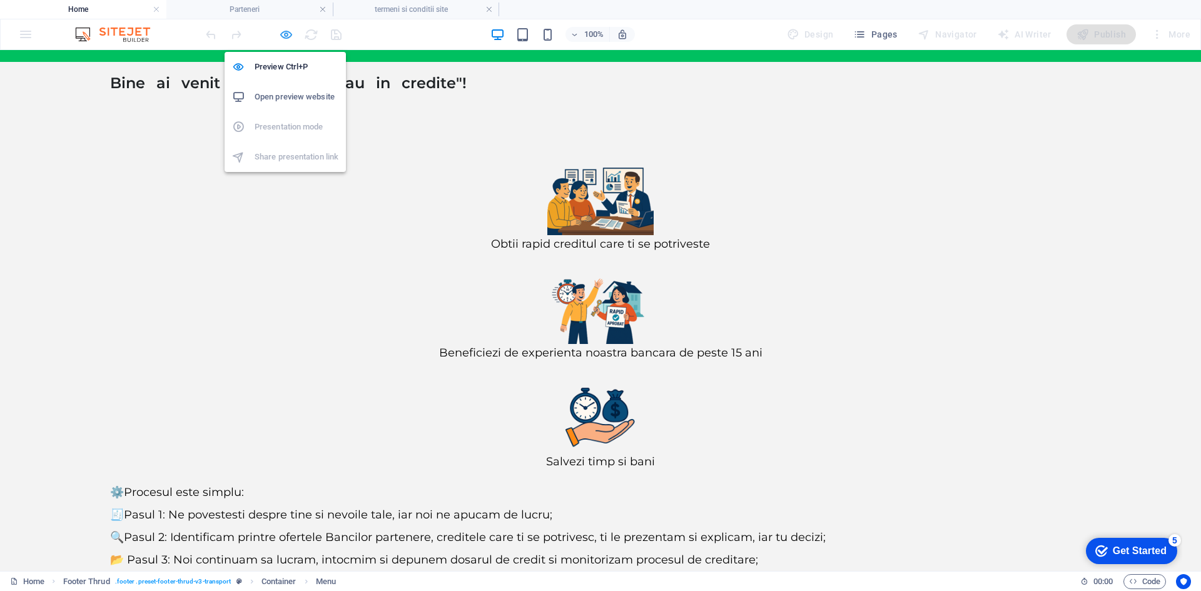
click at [282, 31] on icon "button" at bounding box center [286, 35] width 14 height 14
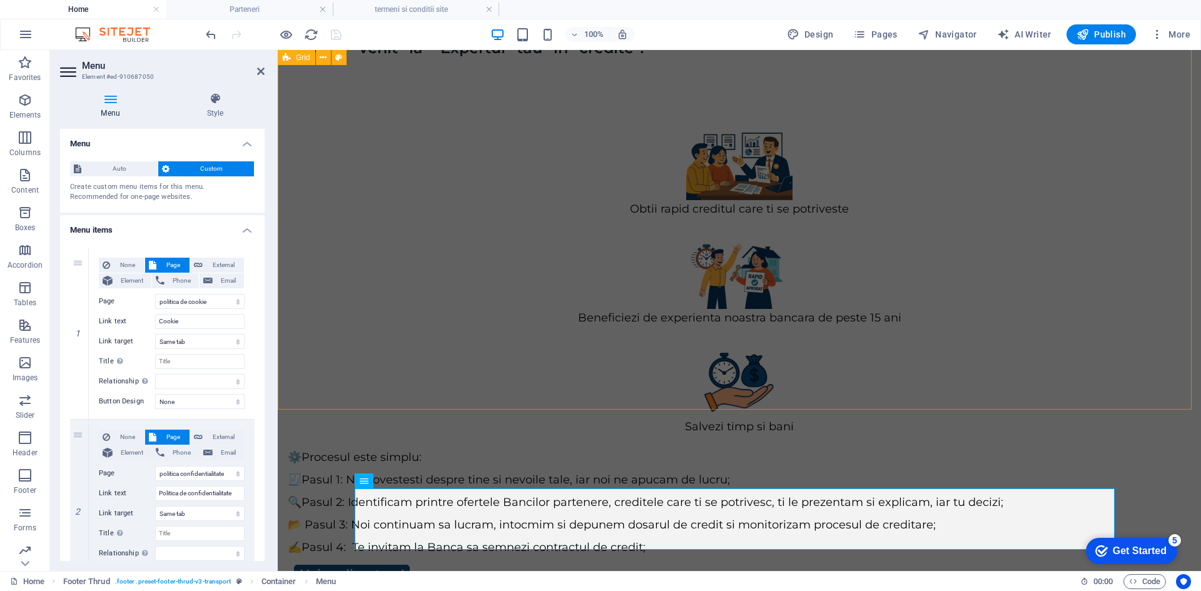
click at [327, 383] on div "Obtii rapid creditul care ti se potriveste Beneficiezi de experienta noastra ba…" at bounding box center [739, 354] width 923 height 571
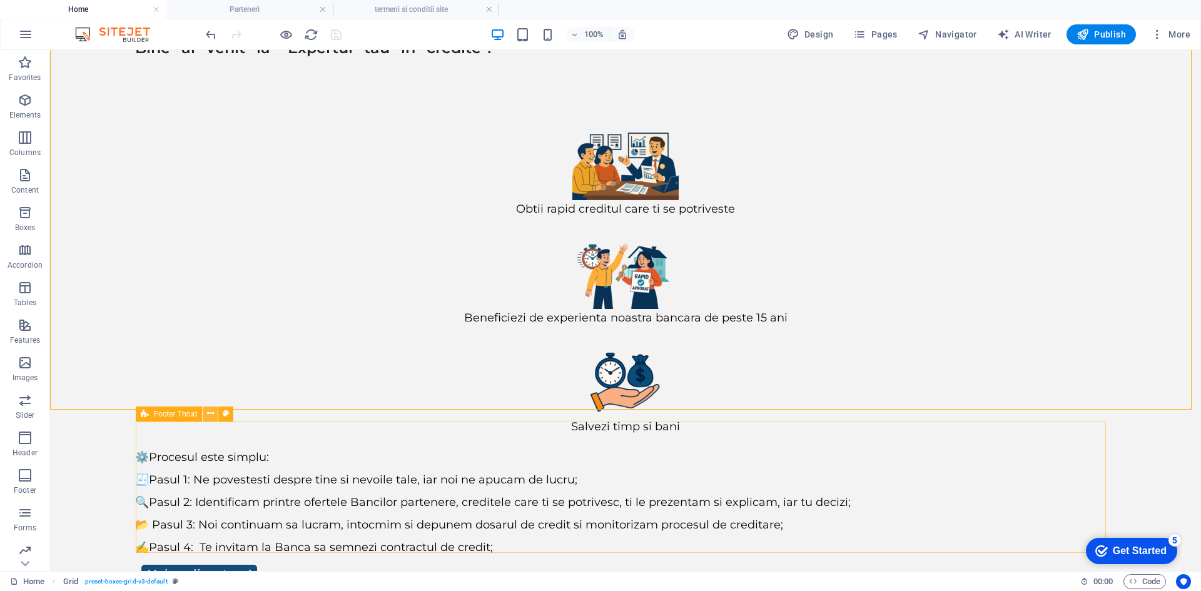
click at [211, 416] on icon at bounding box center [210, 413] width 7 height 13
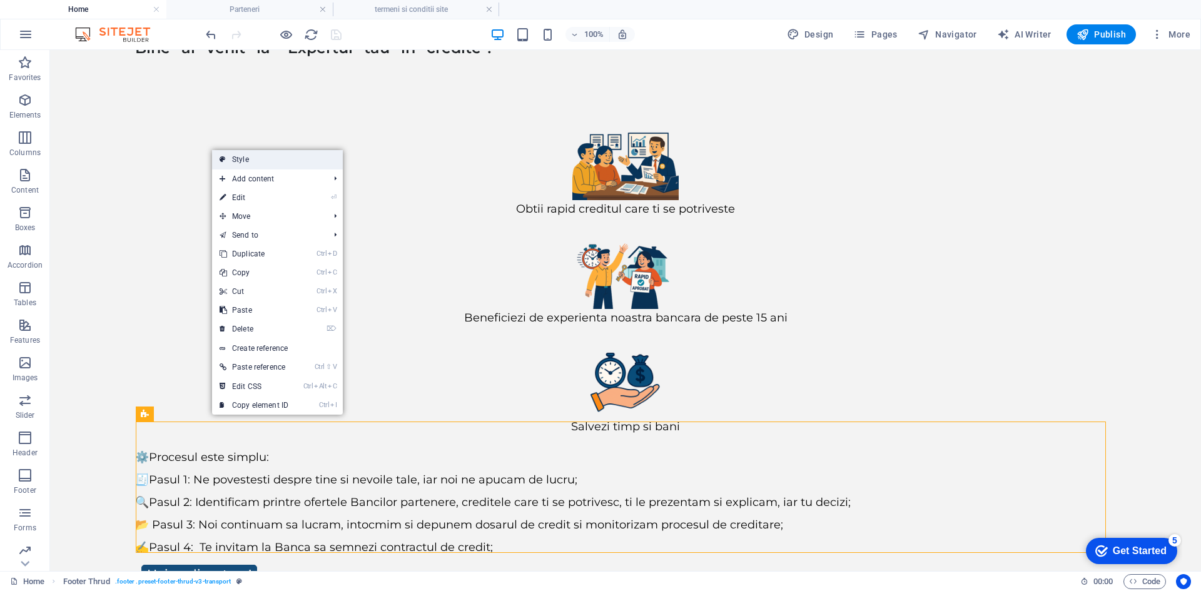
click at [253, 160] on link "Style" at bounding box center [277, 159] width 131 height 19
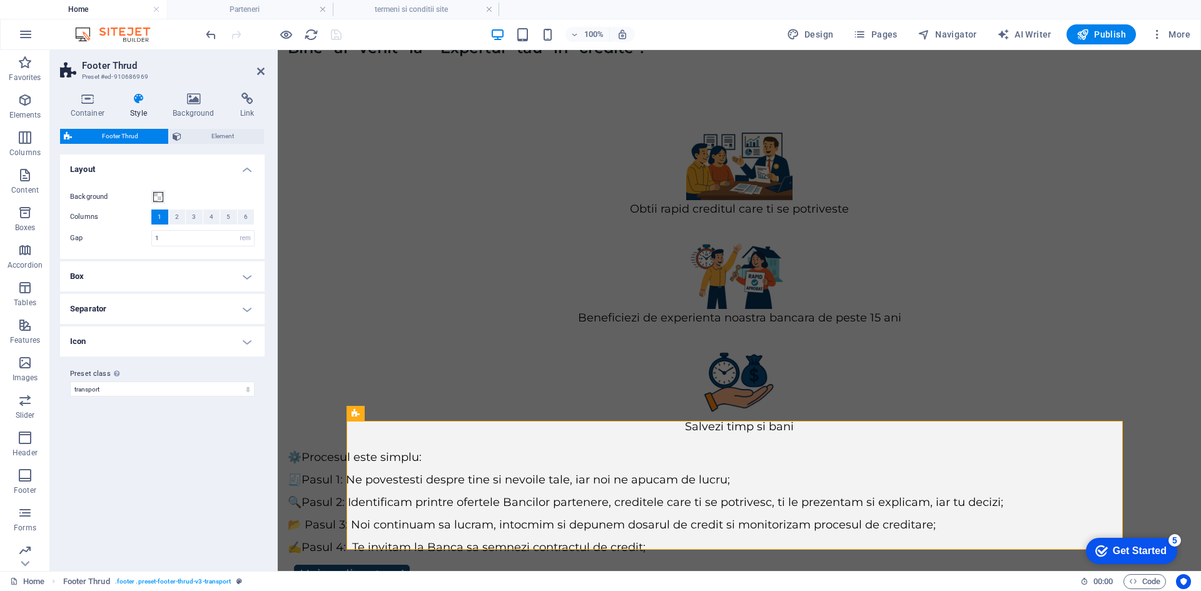
click at [126, 280] on h4 "Box" at bounding box center [162, 276] width 204 height 30
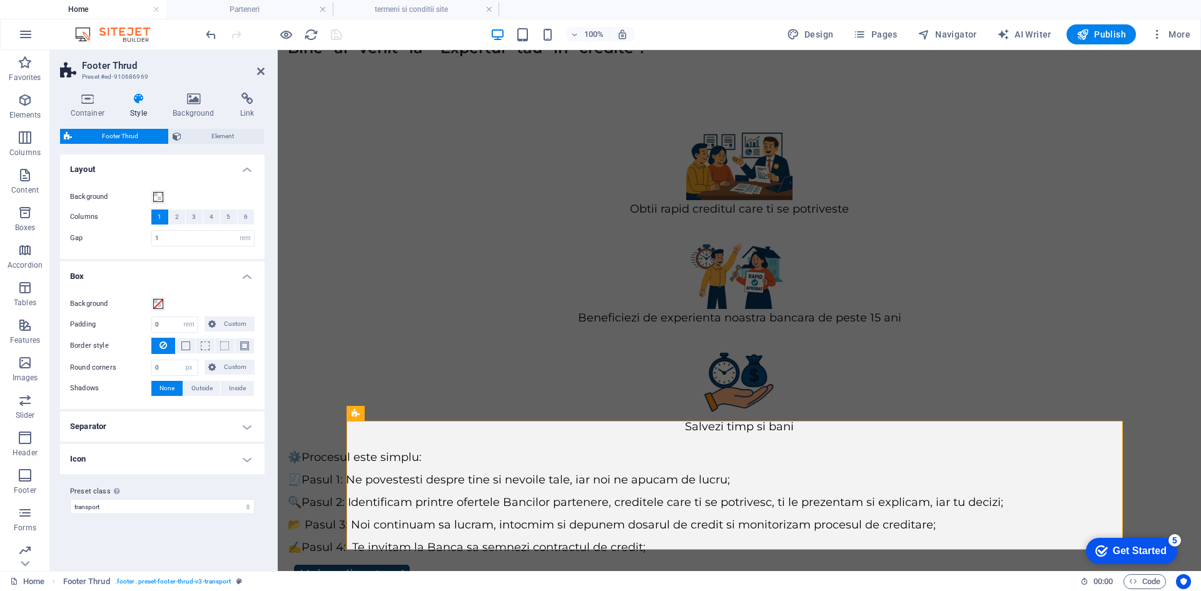
click at [125, 278] on h4 "Box" at bounding box center [162, 272] width 204 height 23
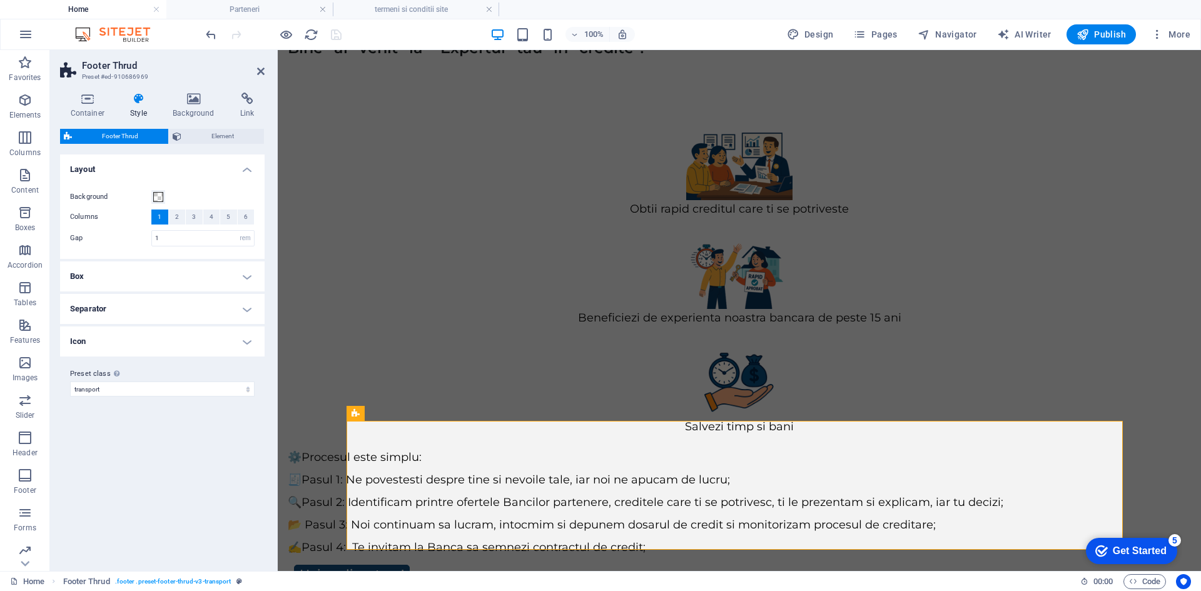
click at [106, 338] on h4 "Icon" at bounding box center [162, 341] width 204 height 30
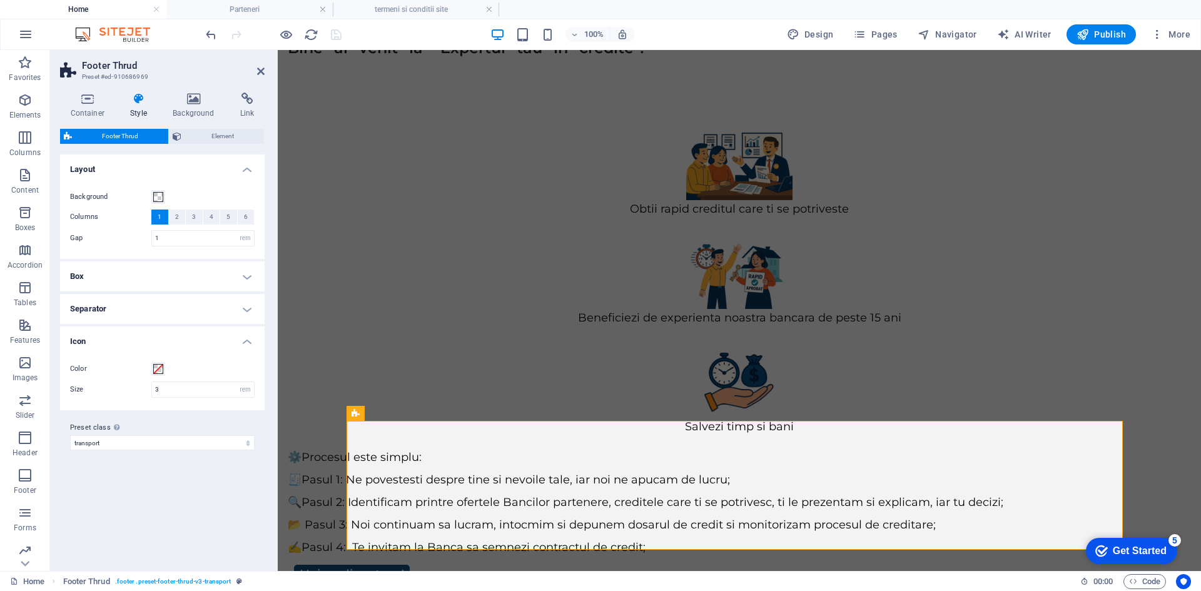
click at [106, 338] on h4 "Icon" at bounding box center [162, 337] width 204 height 23
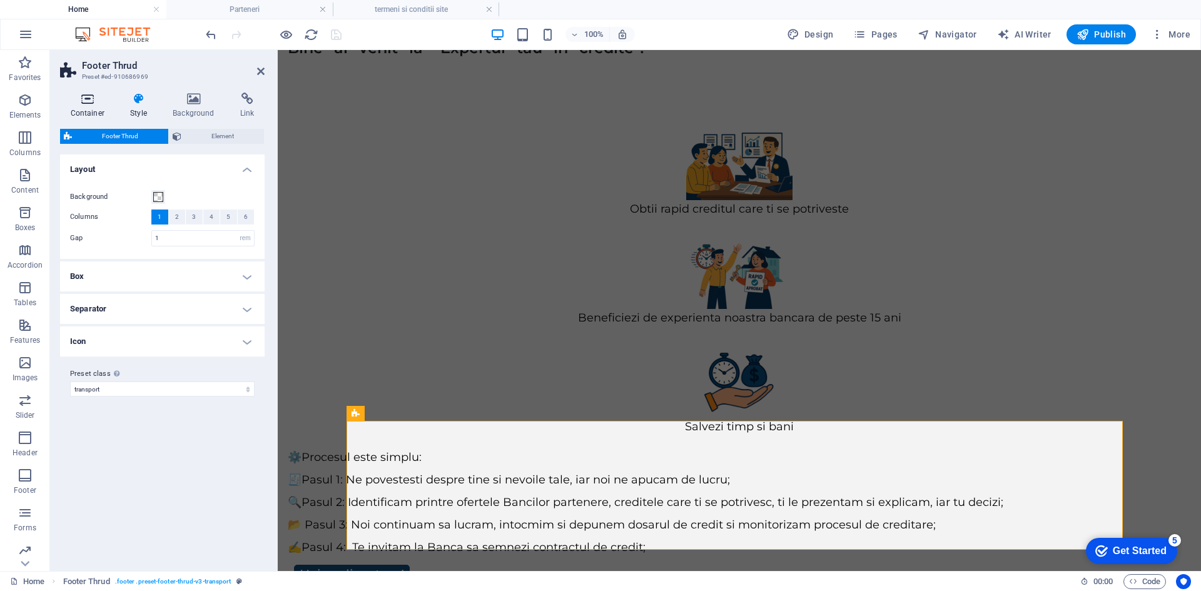
click at [91, 95] on icon at bounding box center [87, 99] width 55 height 13
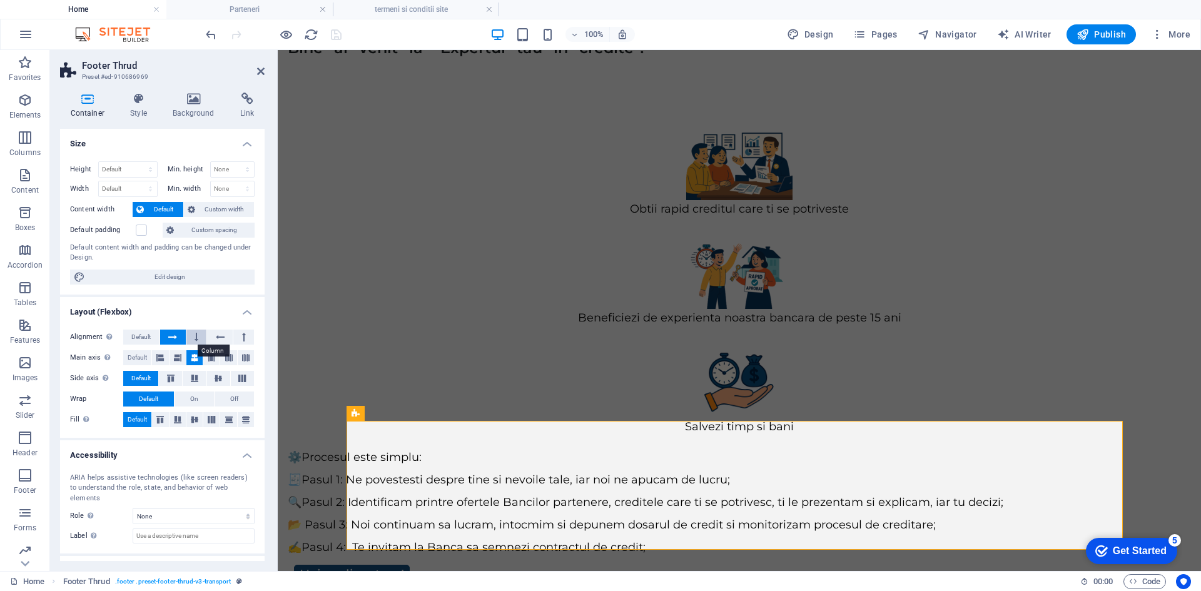
click at [194, 336] on icon at bounding box center [196, 337] width 4 height 15
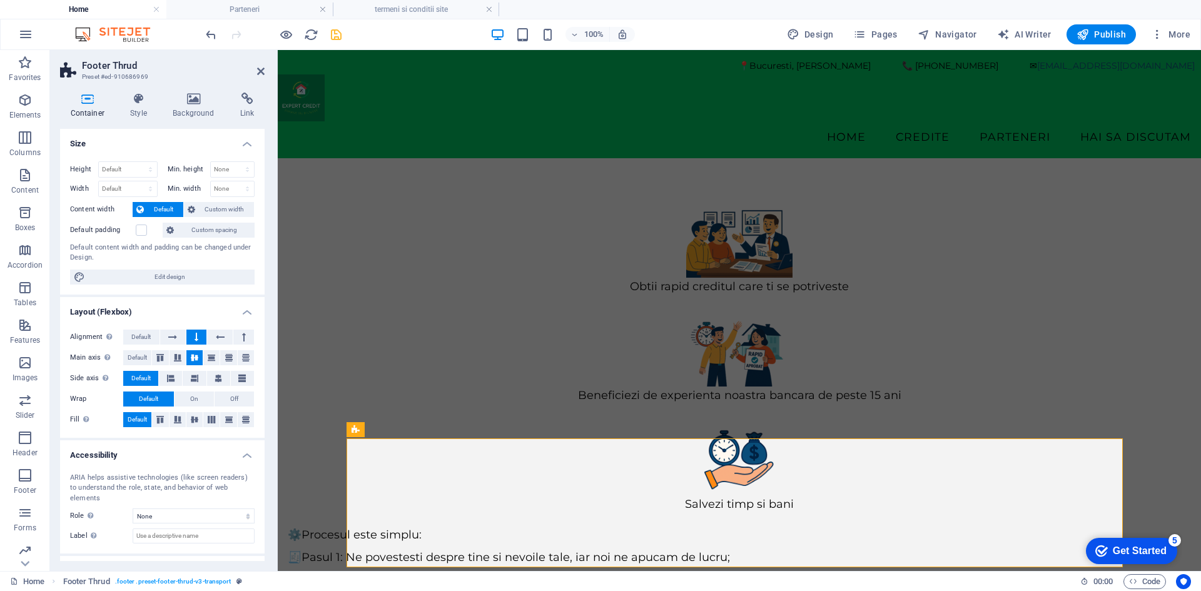
scroll to position [114, 0]
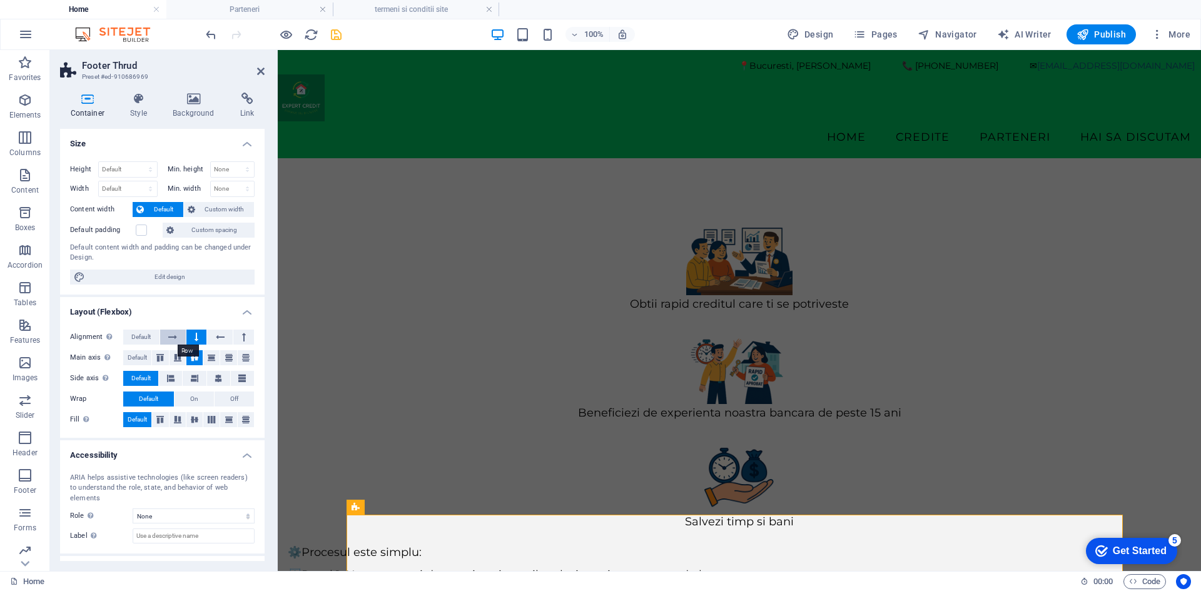
click at [171, 337] on icon at bounding box center [172, 337] width 9 height 15
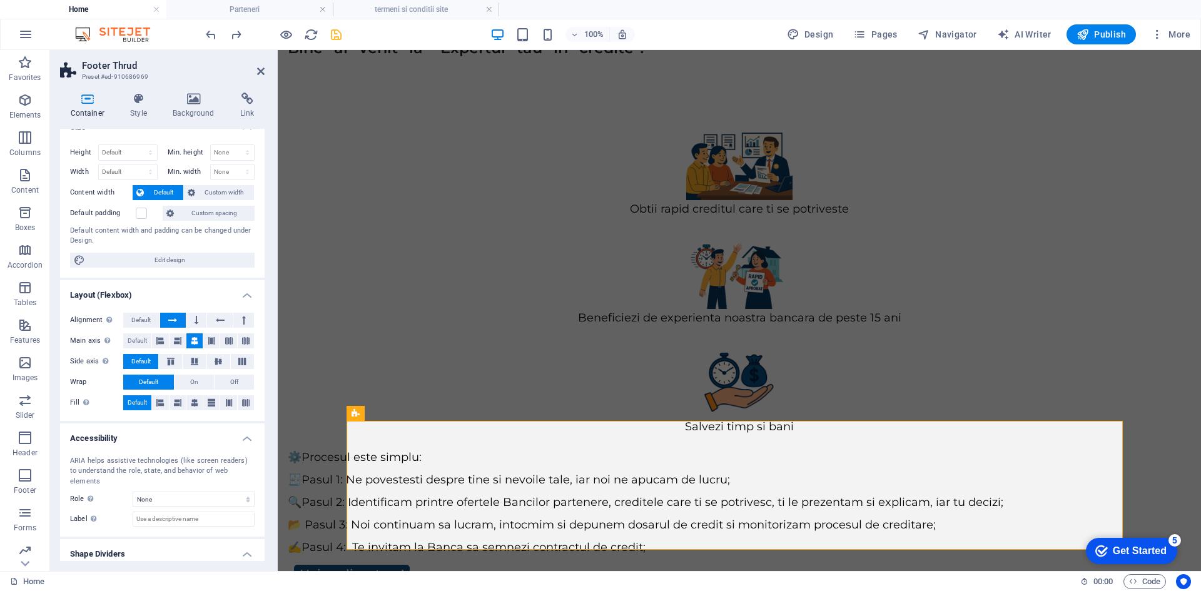
scroll to position [43, 0]
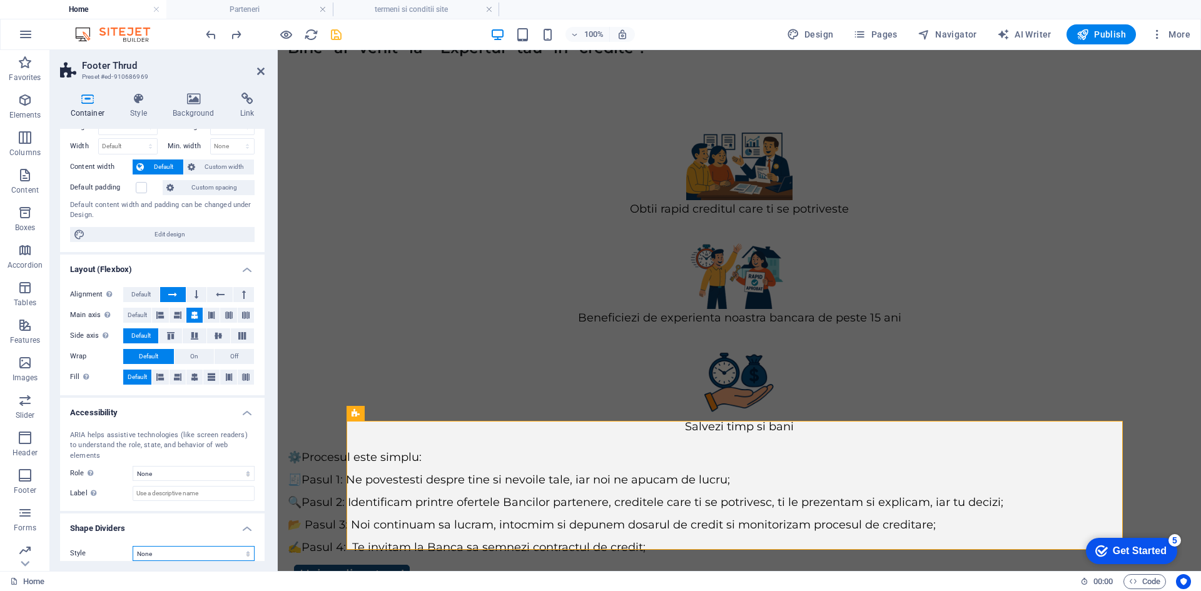
click at [196, 546] on select "None Triangle Square Diagonal Polygon 1 Polygon 2 Zigzag Multiple Zigzags Waves…" at bounding box center [194, 553] width 122 height 15
click at [261, 75] on icon at bounding box center [261, 71] width 8 height 10
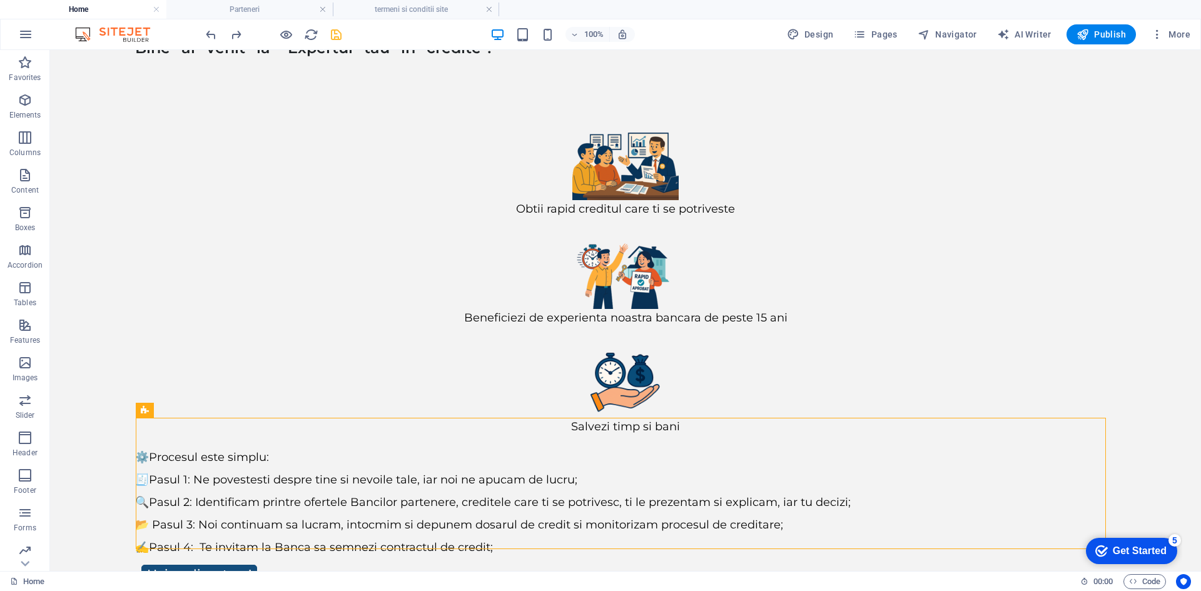
scroll to position [135, 0]
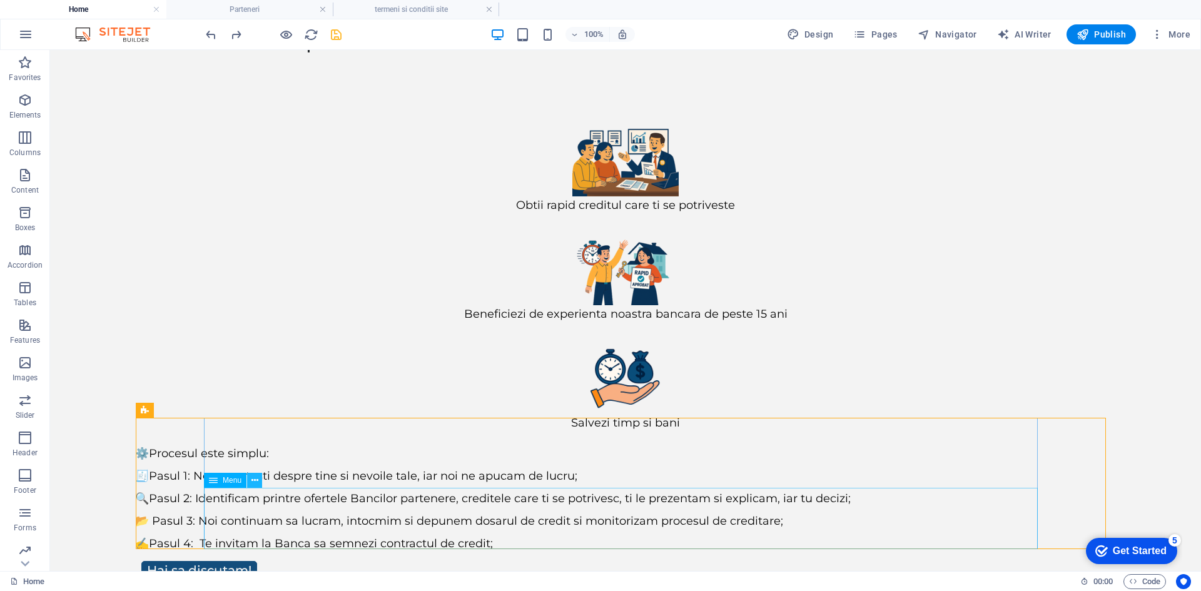
click at [760, 60] on icon at bounding box center [810, 37] width 100 height 46
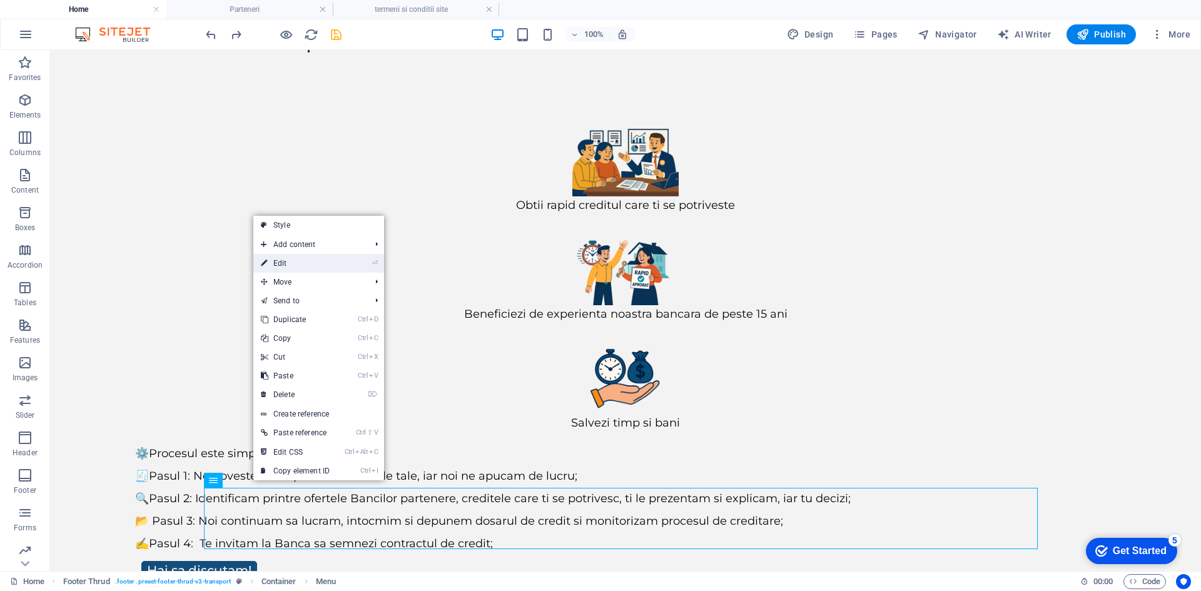
click at [300, 265] on link "⏎ Edit" at bounding box center [295, 263] width 84 height 19
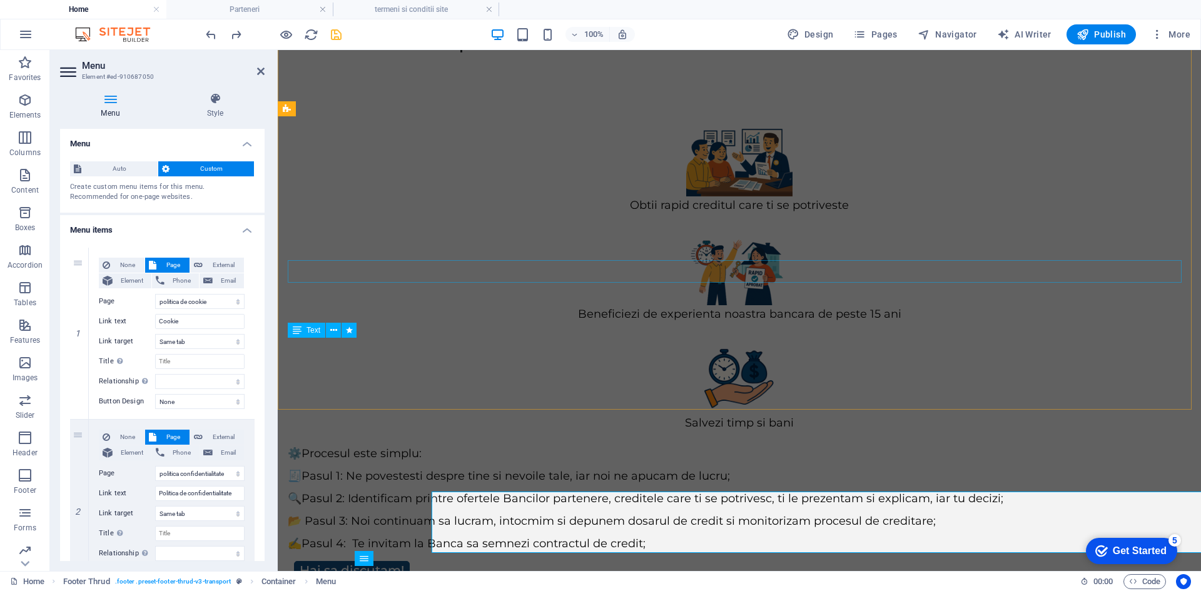
scroll to position [131, 0]
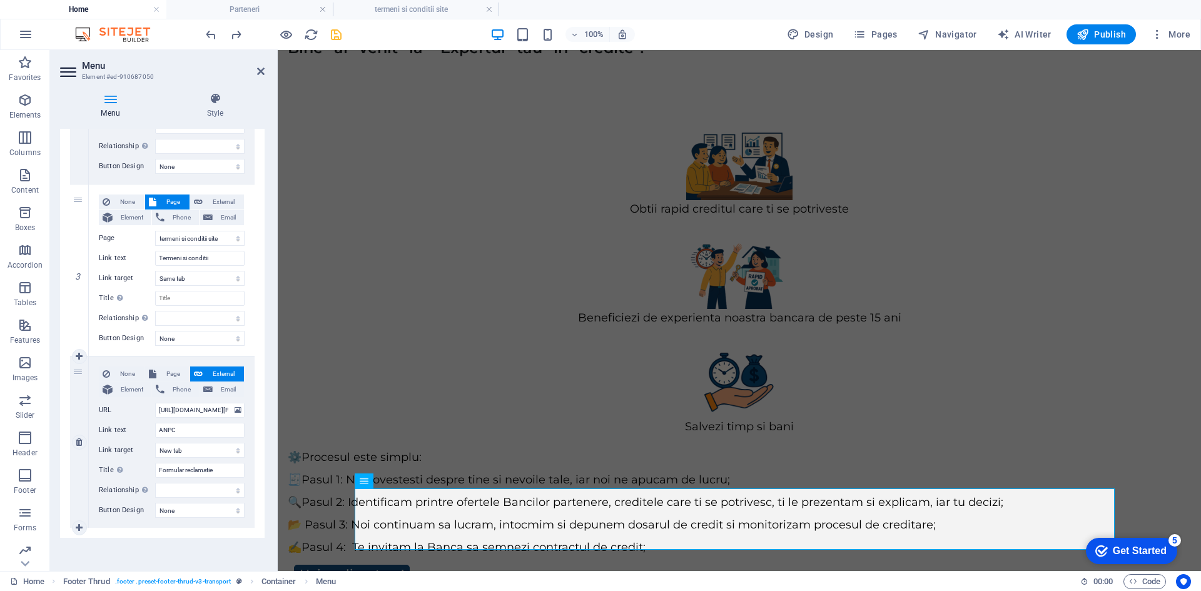
scroll to position [409, 0]
click at [76, 523] on icon at bounding box center [79, 526] width 7 height 9
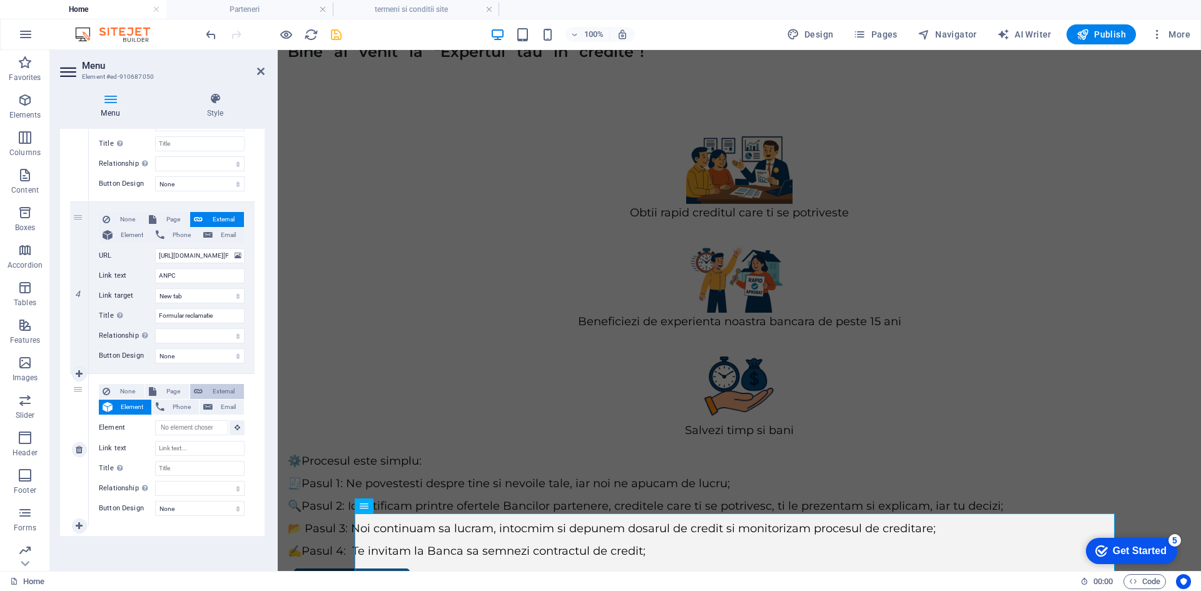
scroll to position [131, 0]
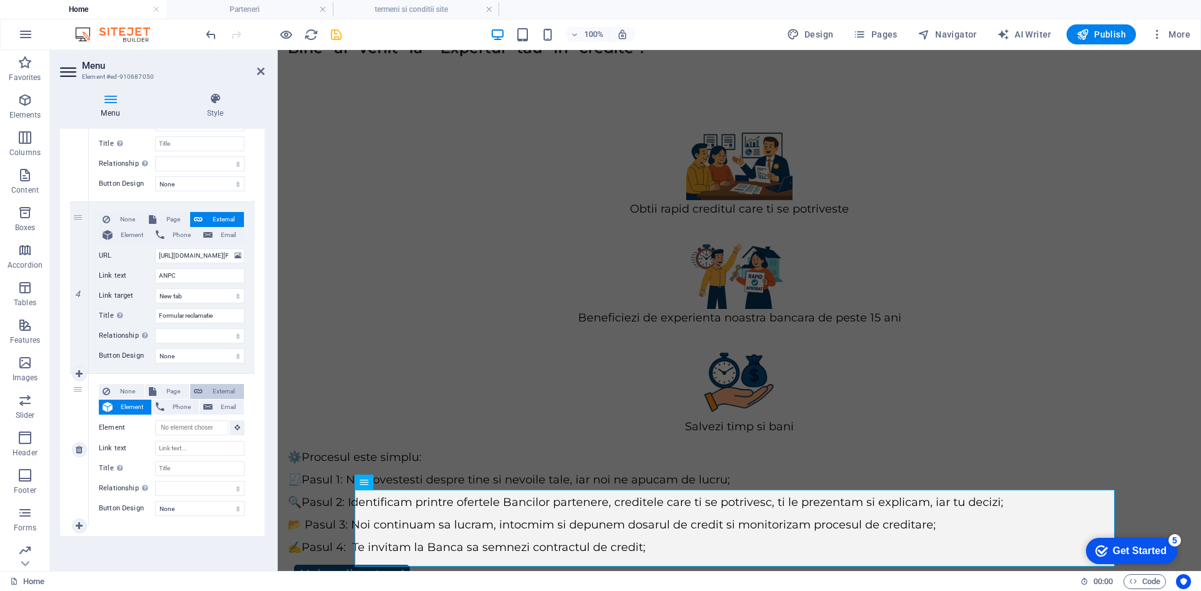
click at [224, 390] on span "External" at bounding box center [223, 391] width 34 height 15
click at [179, 390] on span "Page" at bounding box center [173, 391] width 26 height 15
click at [206, 388] on span "External" at bounding box center [223, 391] width 34 height 15
click at [180, 428] on input "URL" at bounding box center [199, 427] width 89 height 15
paste input "[URL][DOMAIN_NAME][DOMAIN_NAME]"
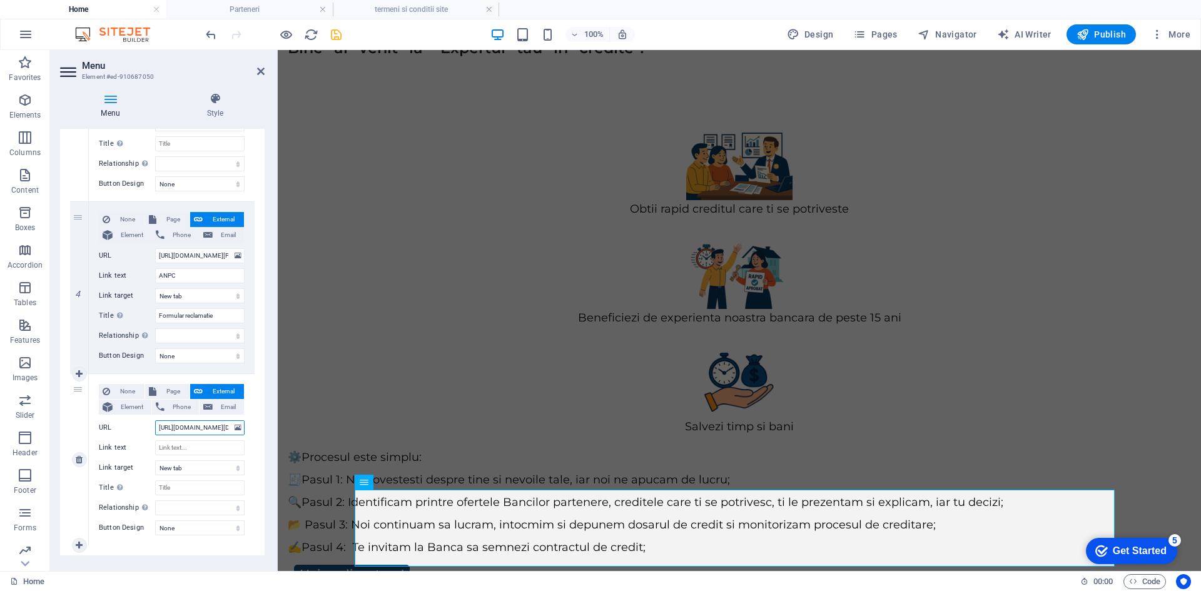
scroll to position [0, 189]
click at [179, 450] on input "Link text" at bounding box center [199, 447] width 89 height 15
click at [198, 546] on div "1 None Page External Element Phone Email Page Home credite Credit Ipotecar Calc…" at bounding box center [162, 115] width 204 height 879
click at [338, 35] on icon "save" at bounding box center [336, 35] width 14 height 14
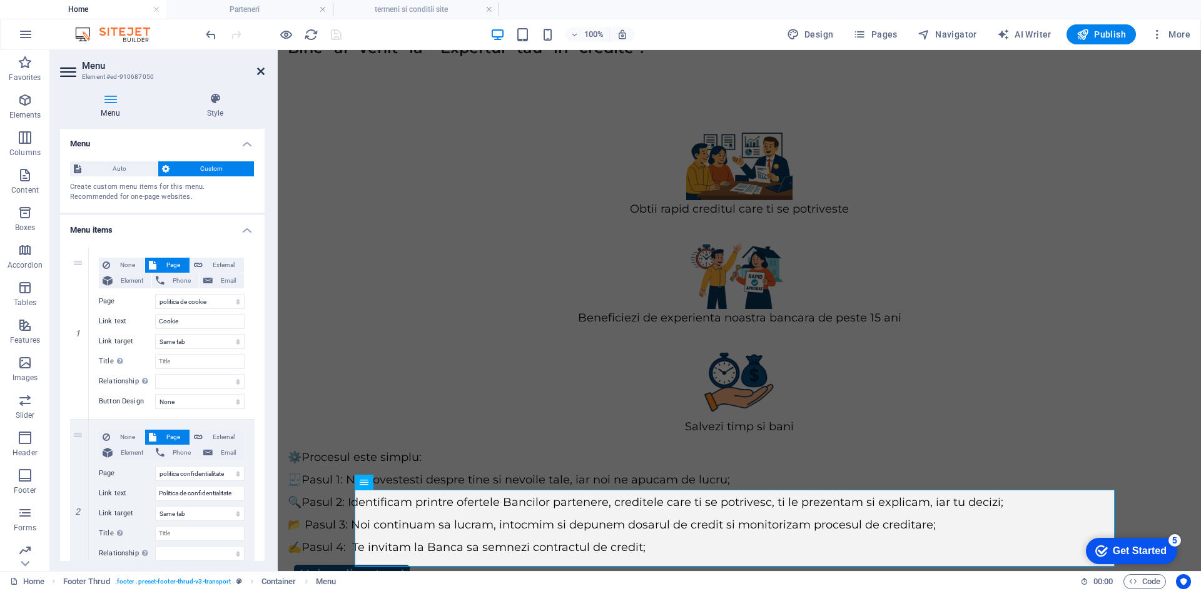
click at [261, 71] on icon at bounding box center [261, 71] width 8 height 10
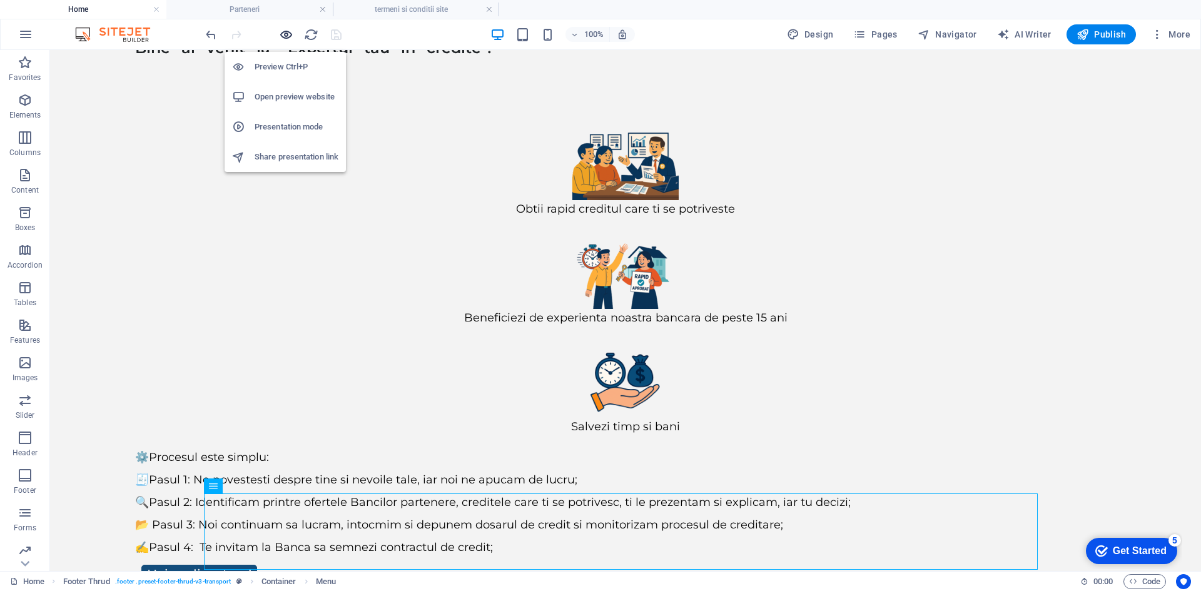
click at [287, 28] on icon "button" at bounding box center [286, 35] width 14 height 14
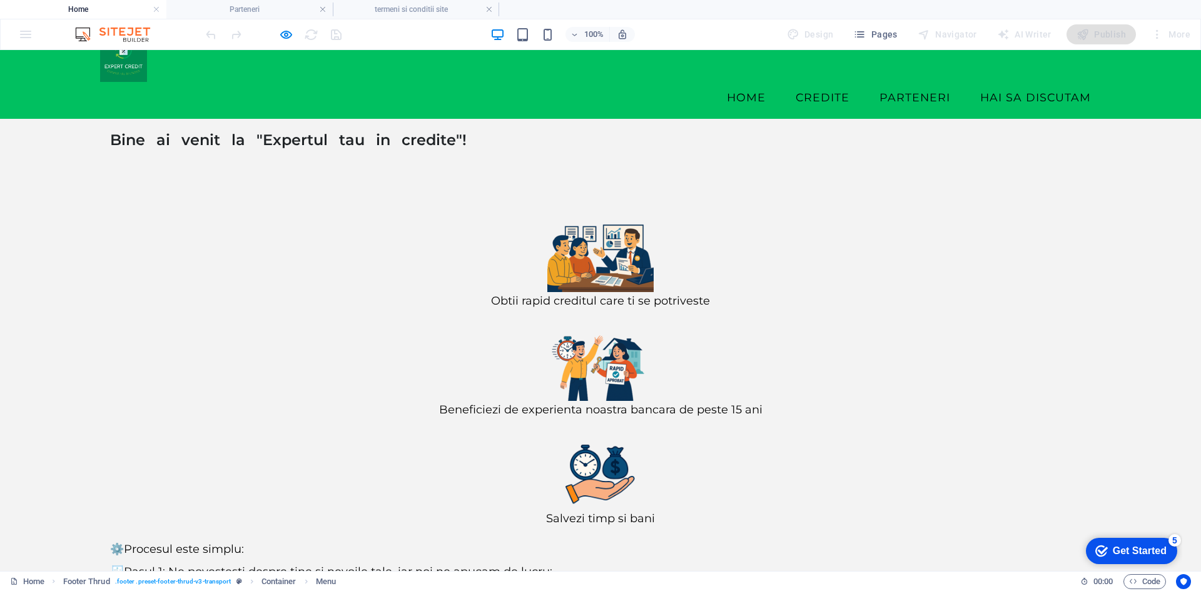
scroll to position [43, 0]
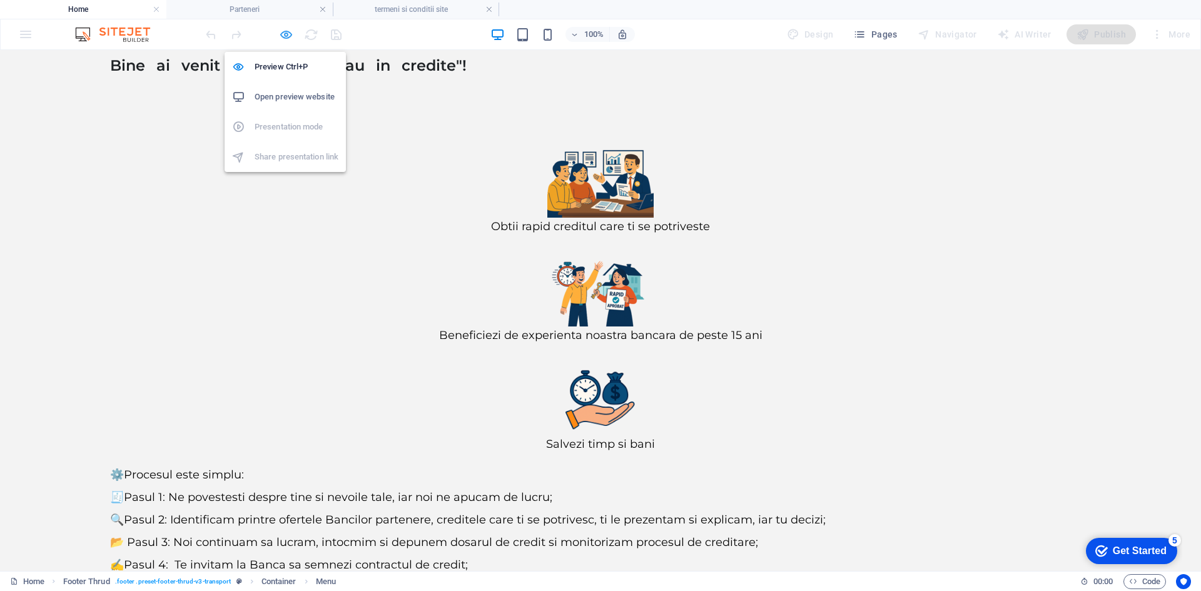
click at [286, 36] on icon "button" at bounding box center [286, 35] width 14 height 14
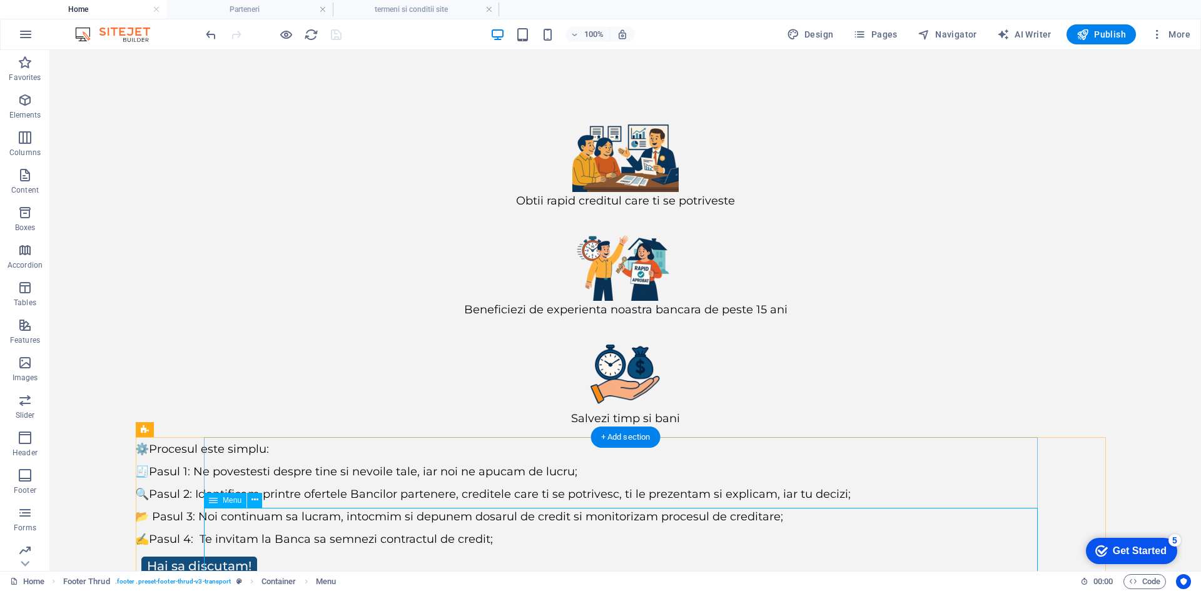
scroll to position [153, 0]
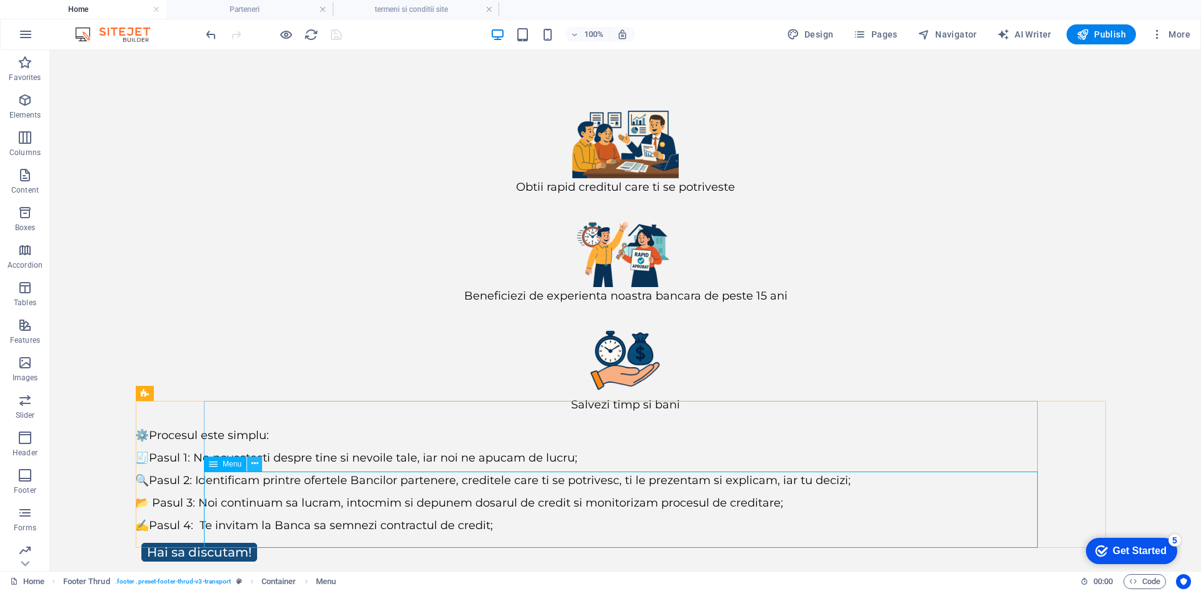
click at [760, 42] on icon at bounding box center [810, 19] width 100 height 46
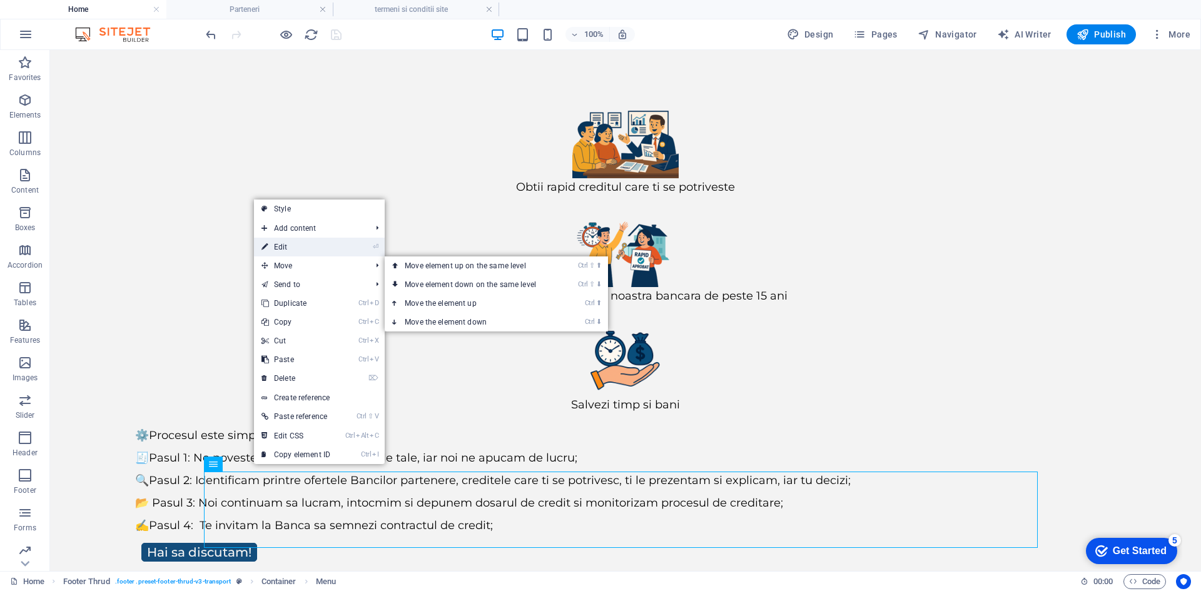
click at [303, 248] on link "⏎ Edit" at bounding box center [296, 247] width 84 height 19
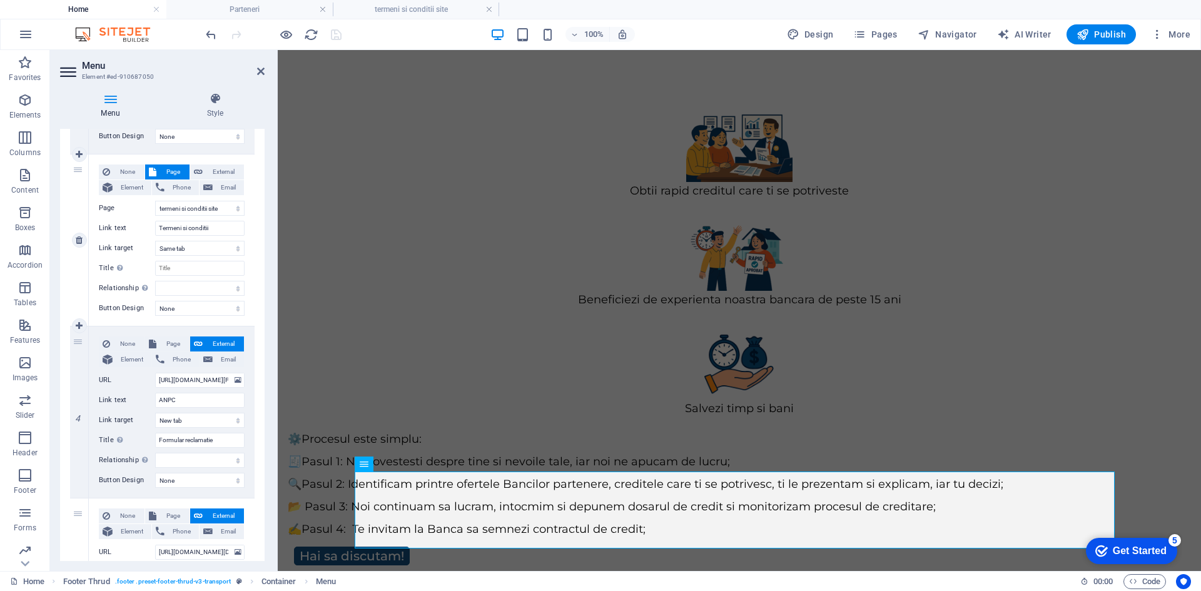
scroll to position [438, 0]
click at [199, 381] on input "[URL][DOMAIN_NAME]" at bounding box center [199, 379] width 89 height 15
drag, startPoint x: 179, startPoint y: 380, endPoint x: 243, endPoint y: 383, distance: 63.8
click at [243, 383] on div "None Page External Element Phone Email Page Home credite Credit Ipotecar Calcul…" at bounding box center [172, 411] width 166 height 171
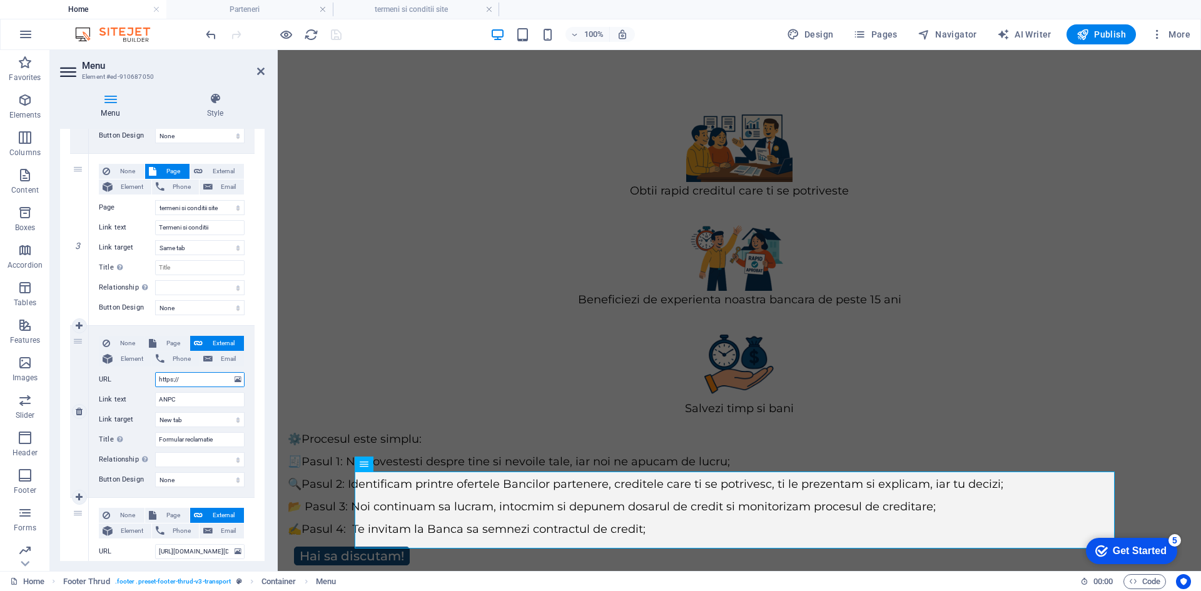
scroll to position [0, 0]
click at [219, 380] on input "[URL][DOMAIN_NAME]" at bounding box center [199, 379] width 89 height 15
click at [268, 395] on div "Menu Style Menu Auto Custom Create custom menu items for this menu. Recommended…" at bounding box center [162, 327] width 224 height 488
click at [339, 33] on icon "save" at bounding box center [336, 35] width 14 height 14
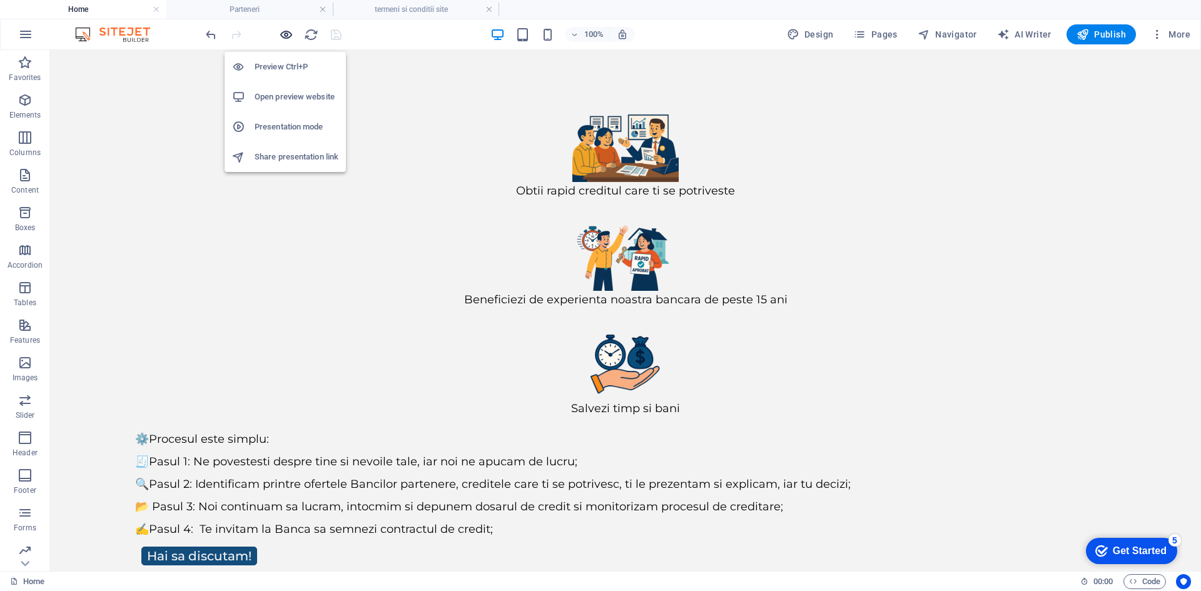
click at [280, 38] on icon "button" at bounding box center [286, 35] width 14 height 14
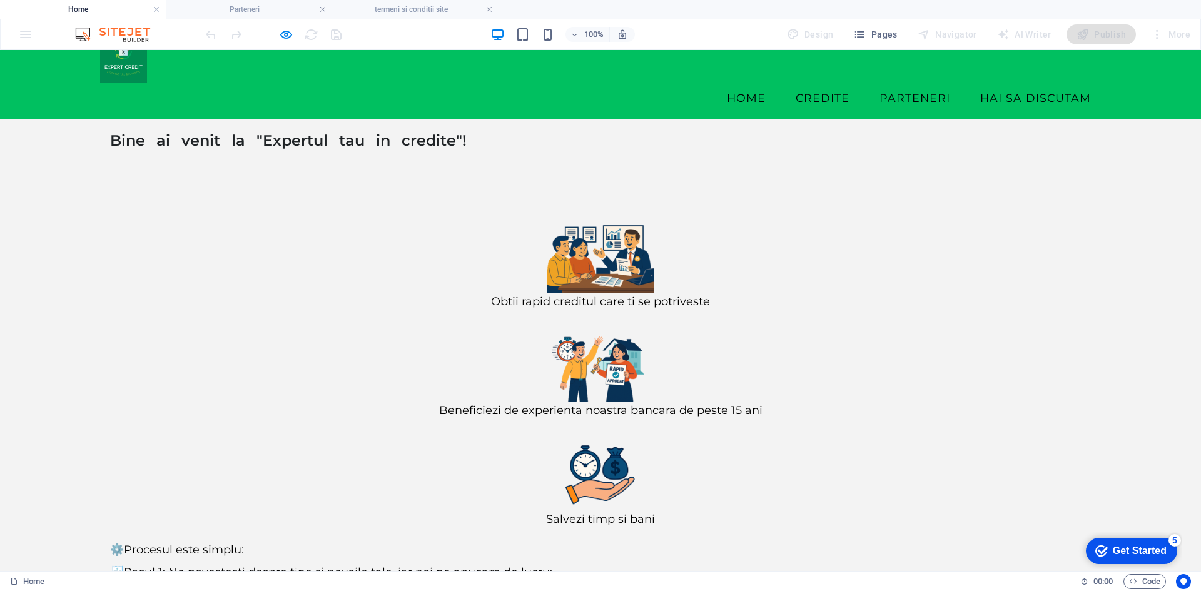
scroll to position [39, 0]
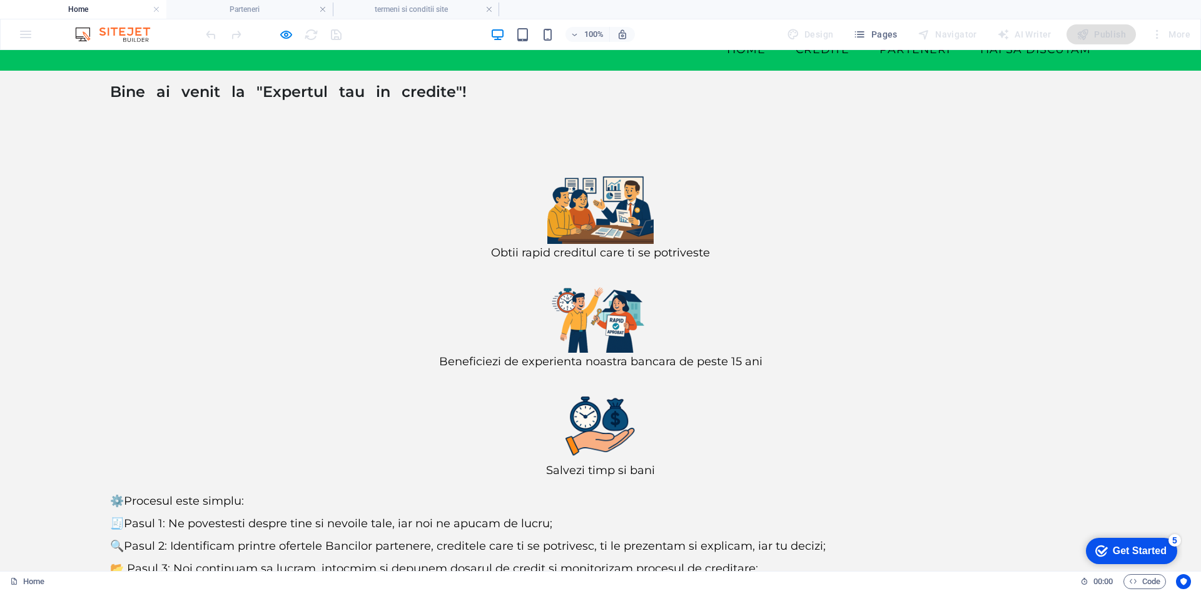
scroll to position [95, 0]
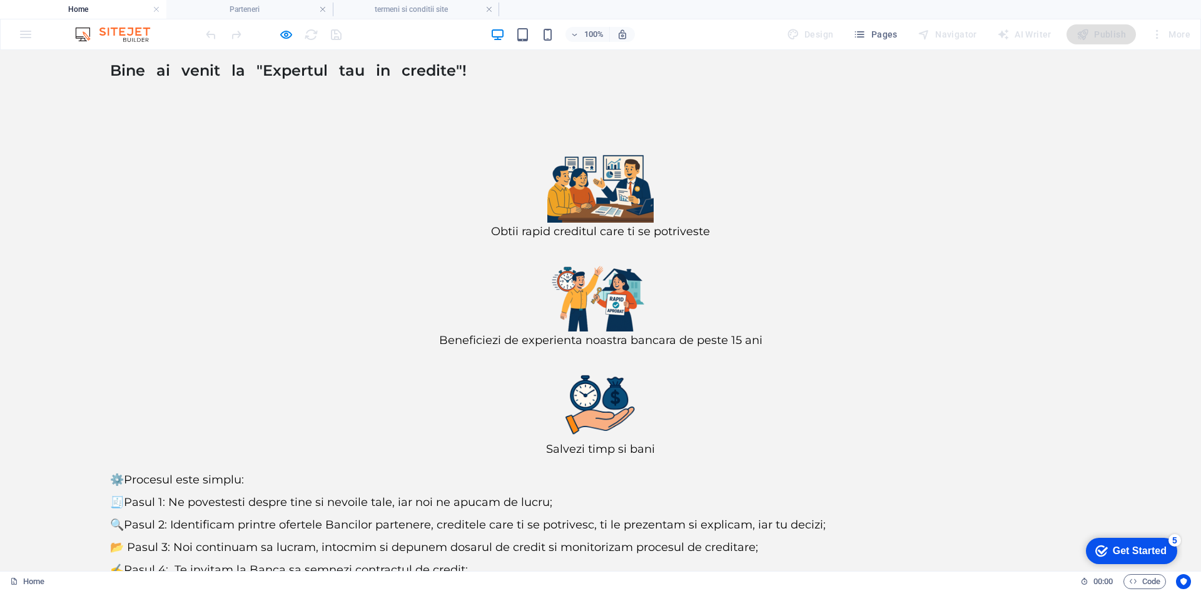
scroll to position [114, 0]
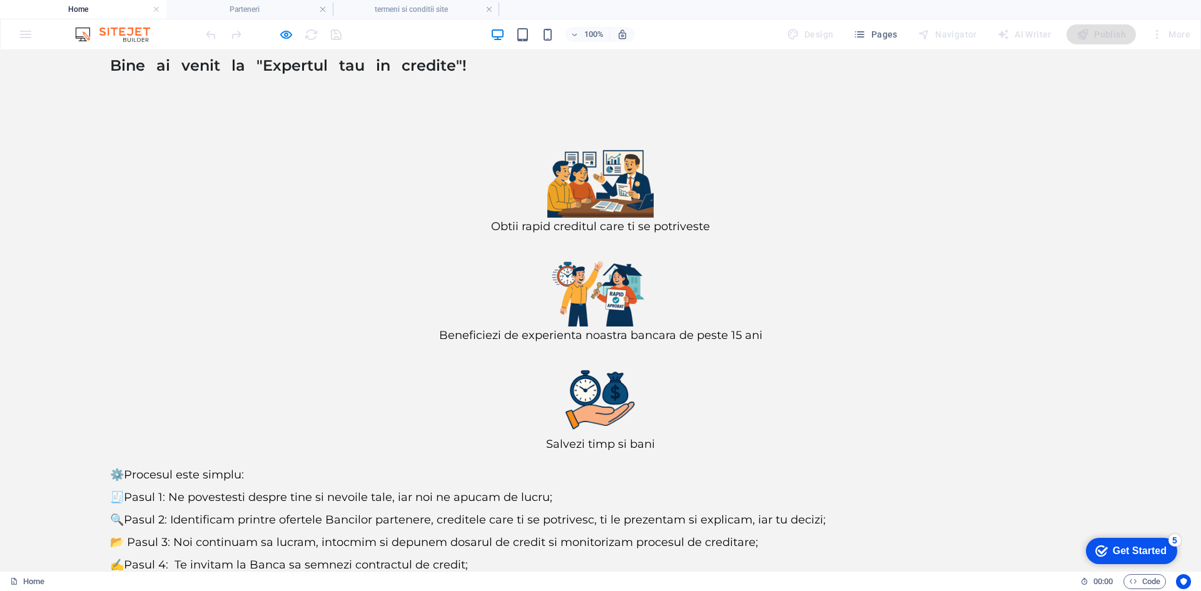
click at [282, 35] on icon "button" at bounding box center [286, 35] width 14 height 14
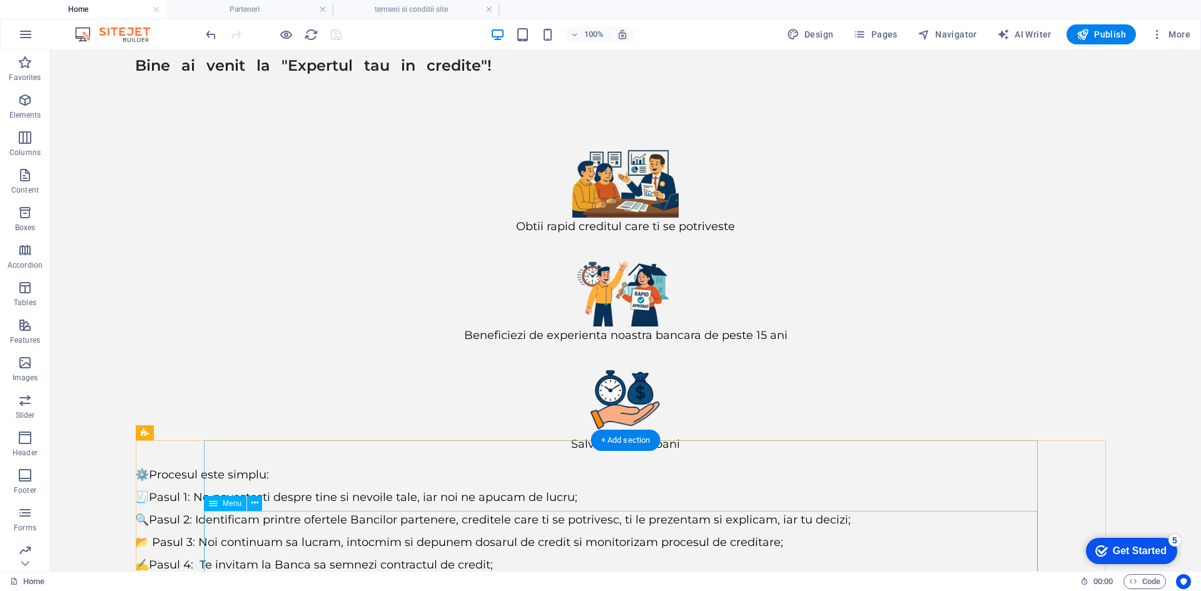
scroll to position [153, 0]
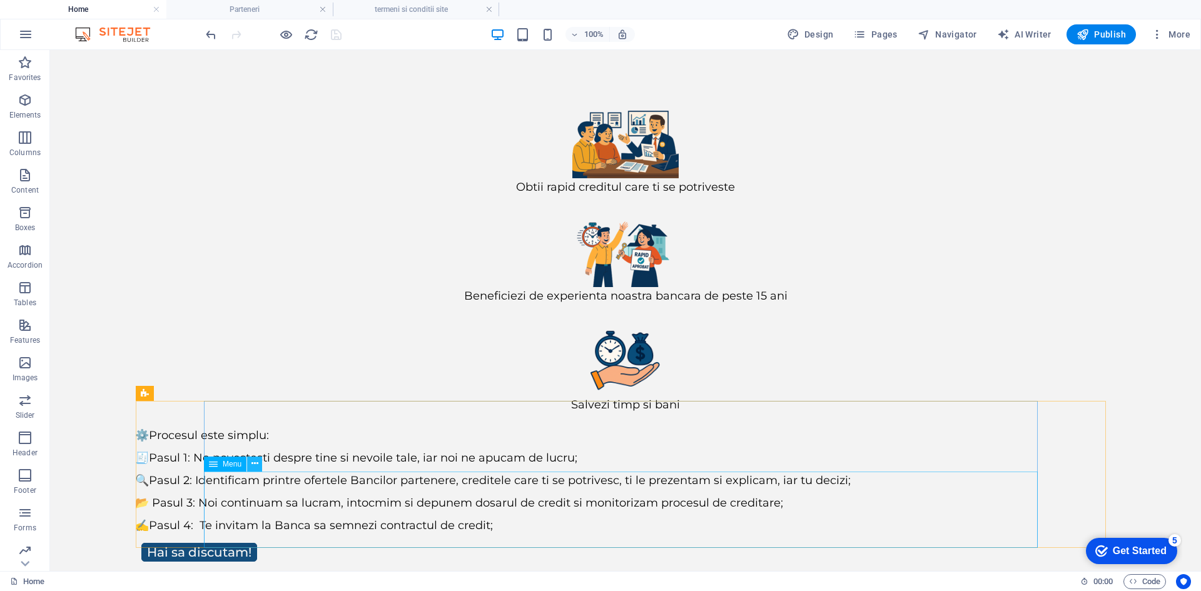
click at [760, 42] on icon at bounding box center [810, 19] width 100 height 46
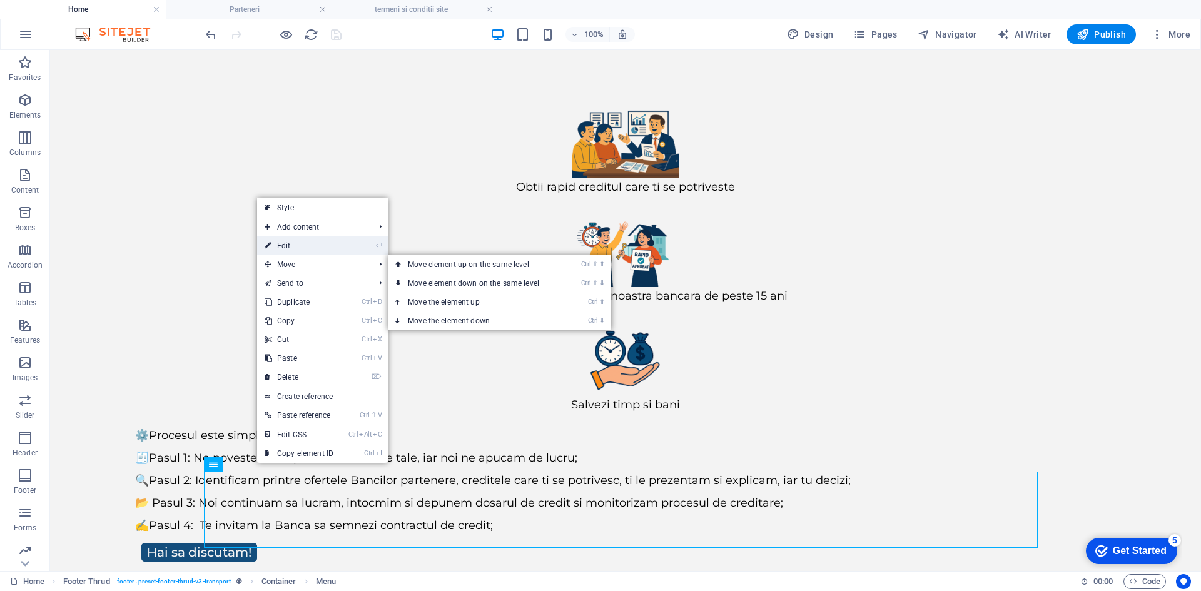
click at [312, 243] on link "⏎ Edit" at bounding box center [299, 245] width 84 height 19
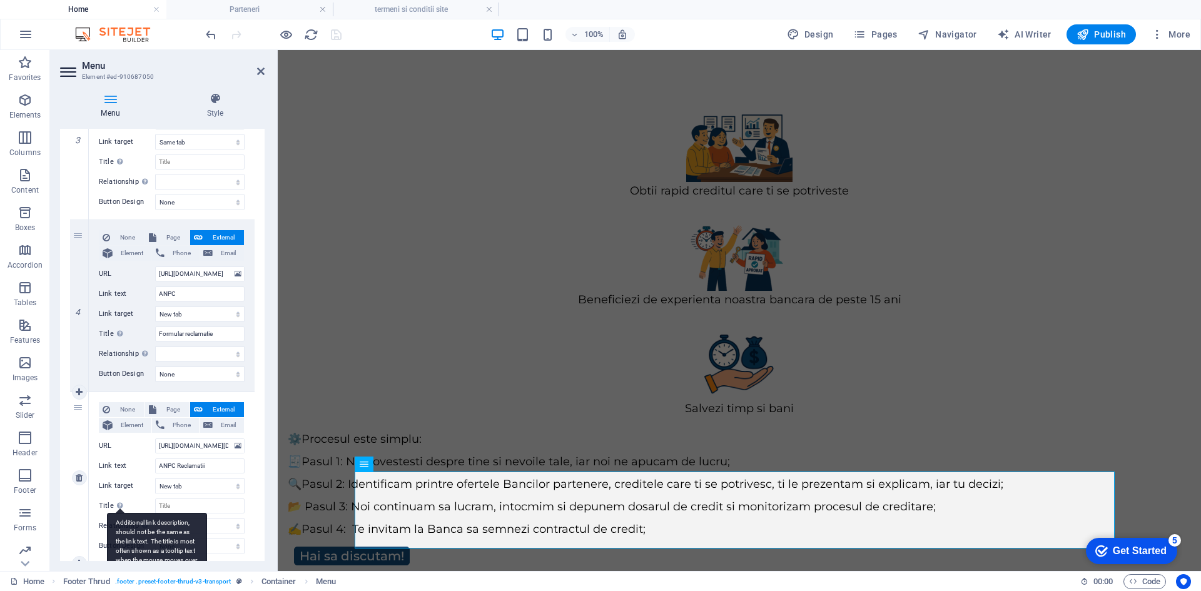
scroll to position [581, 0]
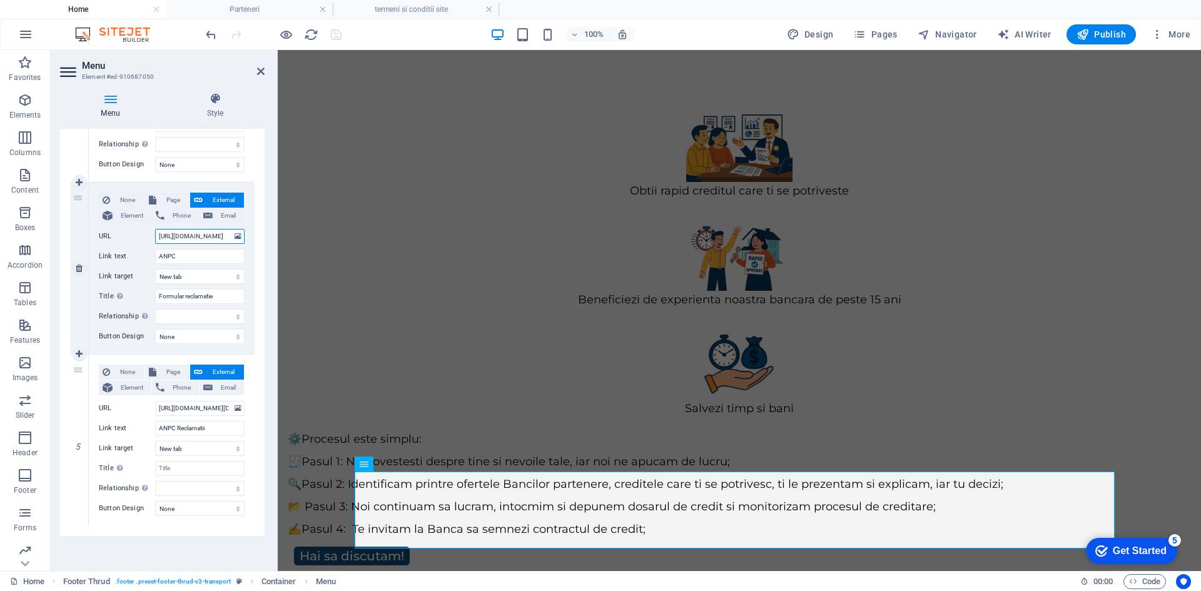
click at [210, 238] on input "[URL][DOMAIN_NAME]" at bounding box center [199, 236] width 89 height 15
click at [209, 410] on input "[URL][DOMAIN_NAME][DOMAIN_NAME]" at bounding box center [199, 408] width 89 height 15
click at [218, 236] on input "[URL][DOMAIN_NAME]" at bounding box center [199, 236] width 89 height 15
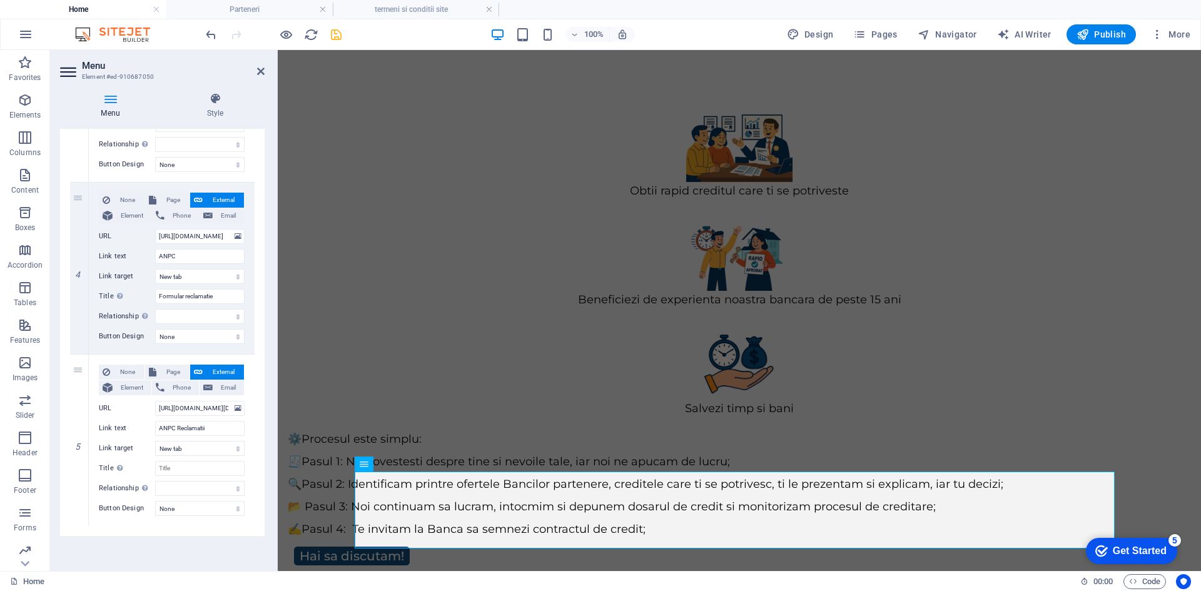
click at [270, 228] on div "Menu Style Menu Auto Custom Create custom menu items for this menu. Recommended…" at bounding box center [162, 327] width 224 height 488
click at [336, 32] on icon "save" at bounding box center [336, 35] width 14 height 14
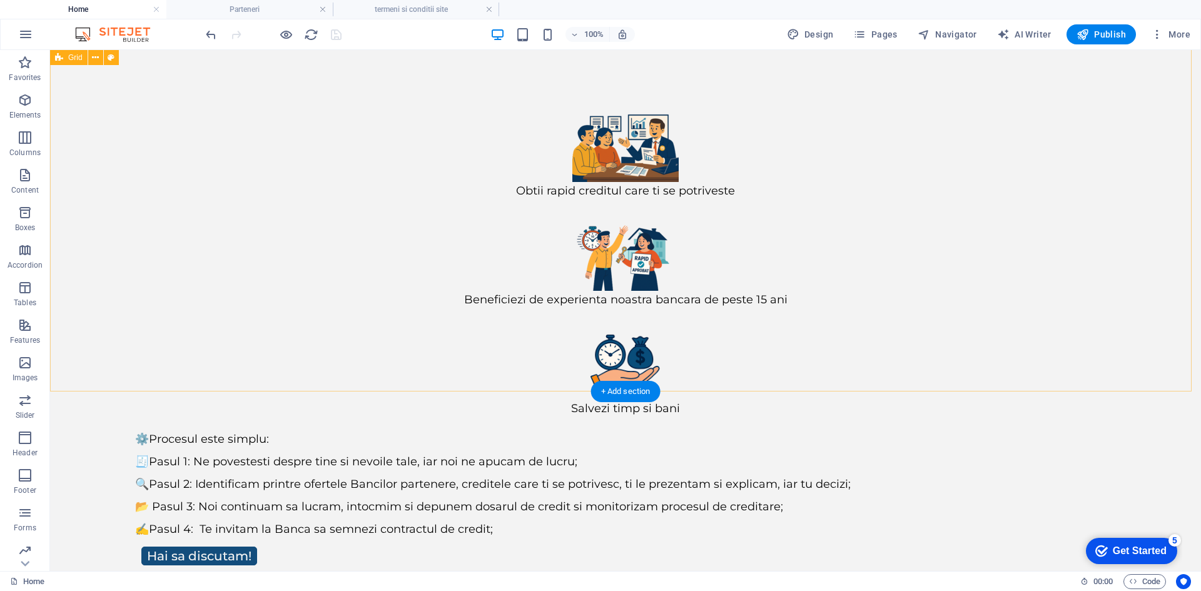
click at [350, 356] on div "Obtii rapid creditul care ti se potriveste Beneficiezi de experienta noastra ba…" at bounding box center [625, 336] width 1151 height 571
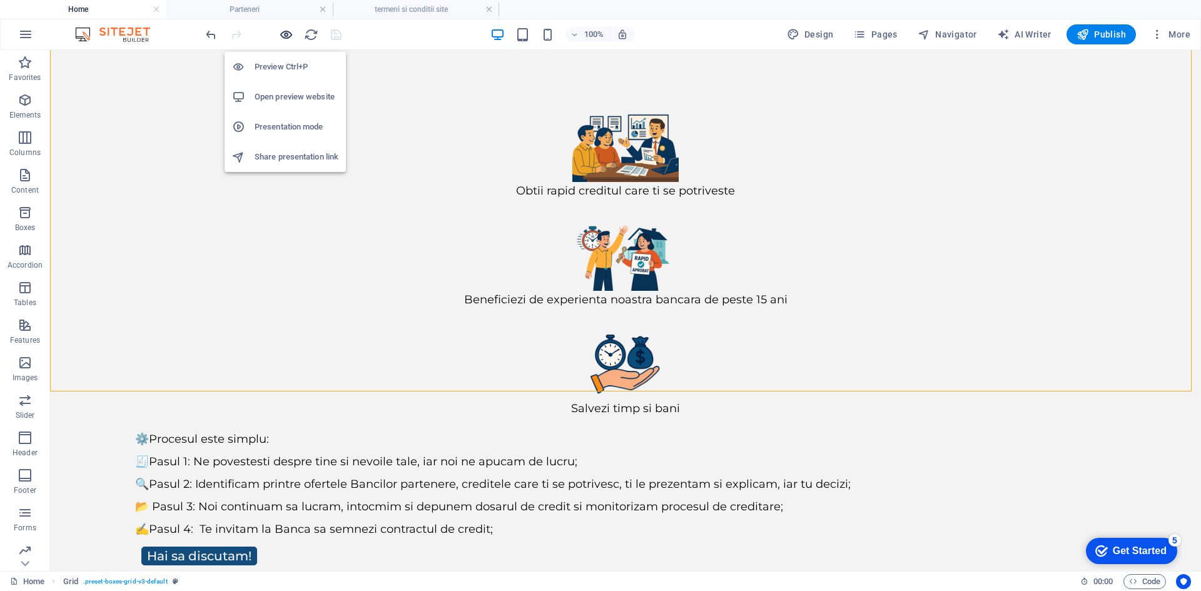
click at [280, 28] on icon "button" at bounding box center [286, 35] width 14 height 14
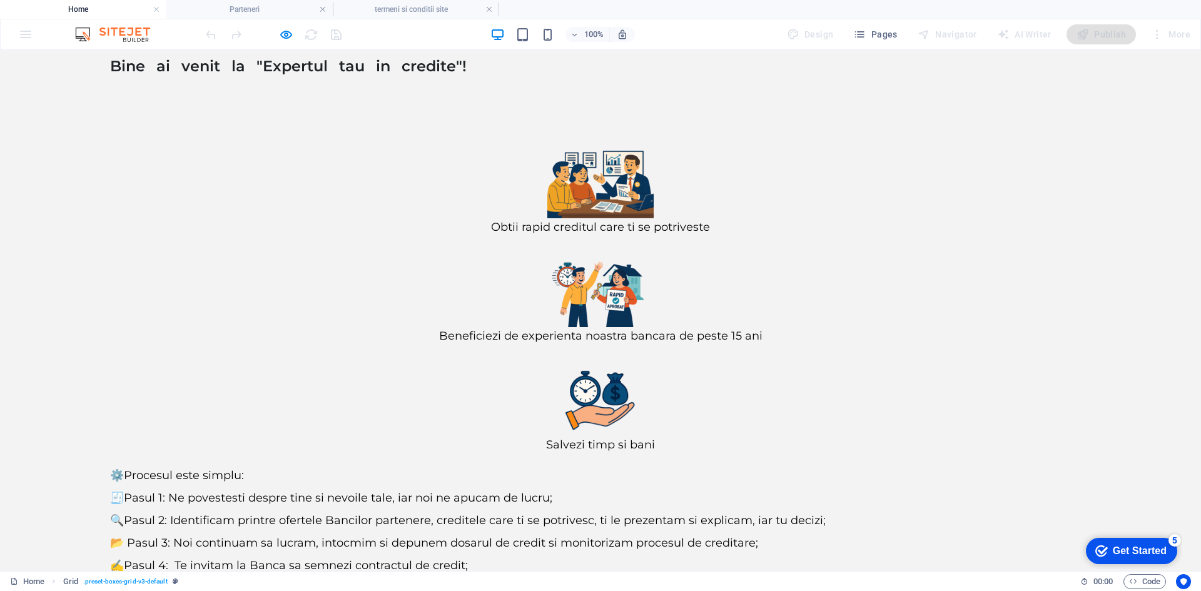
scroll to position [114, 0]
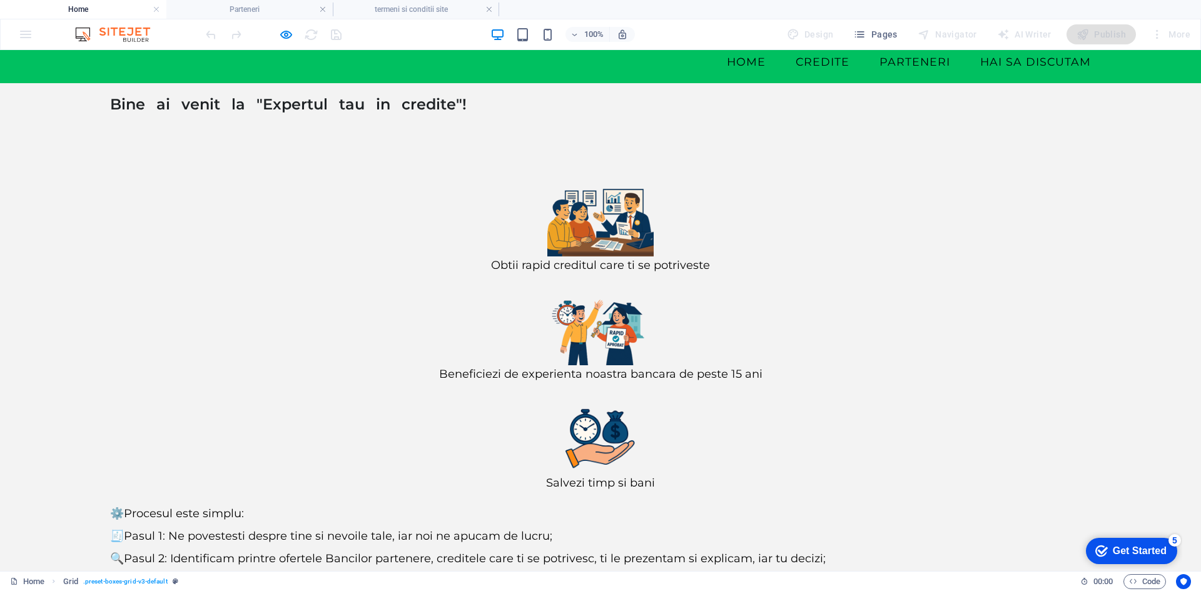
scroll to position [51, 0]
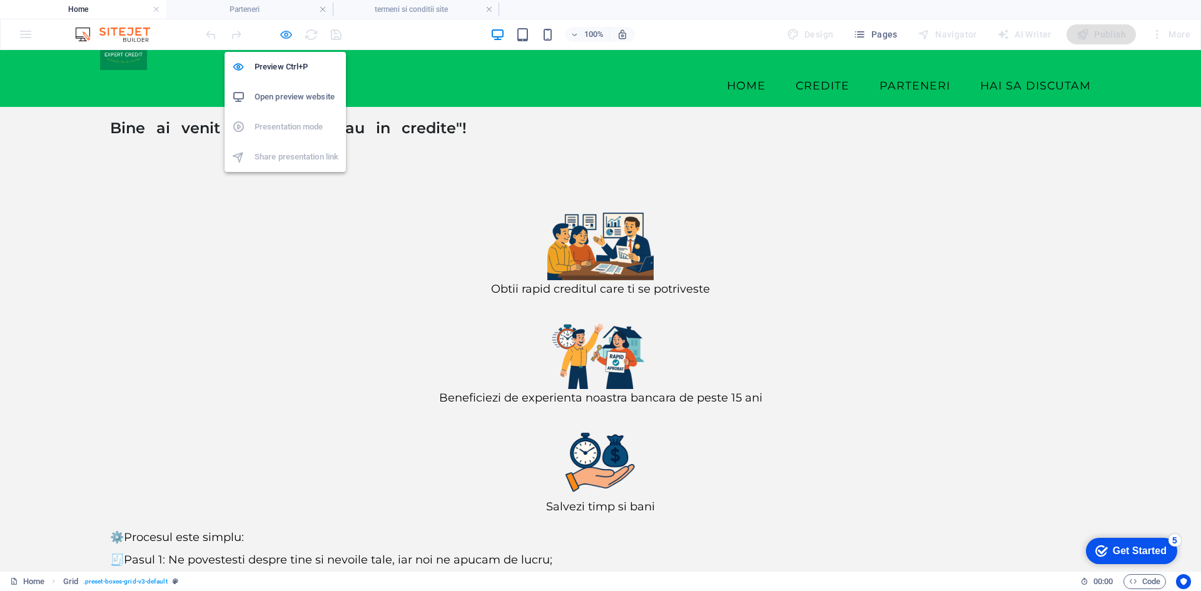
click at [288, 34] on icon "button" at bounding box center [286, 35] width 14 height 14
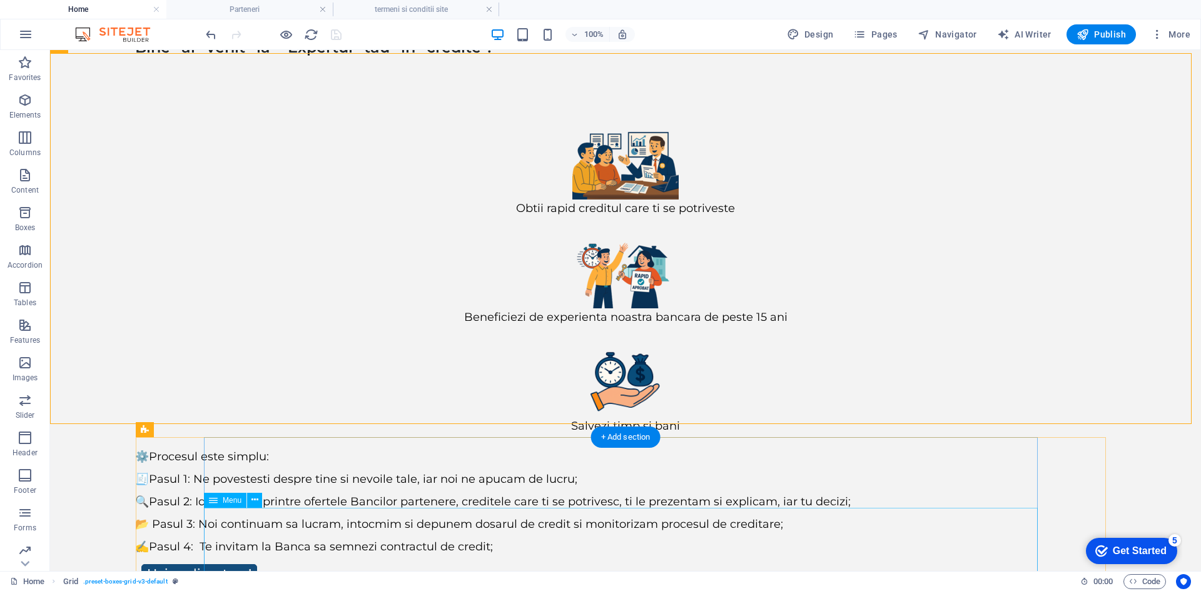
scroll to position [153, 0]
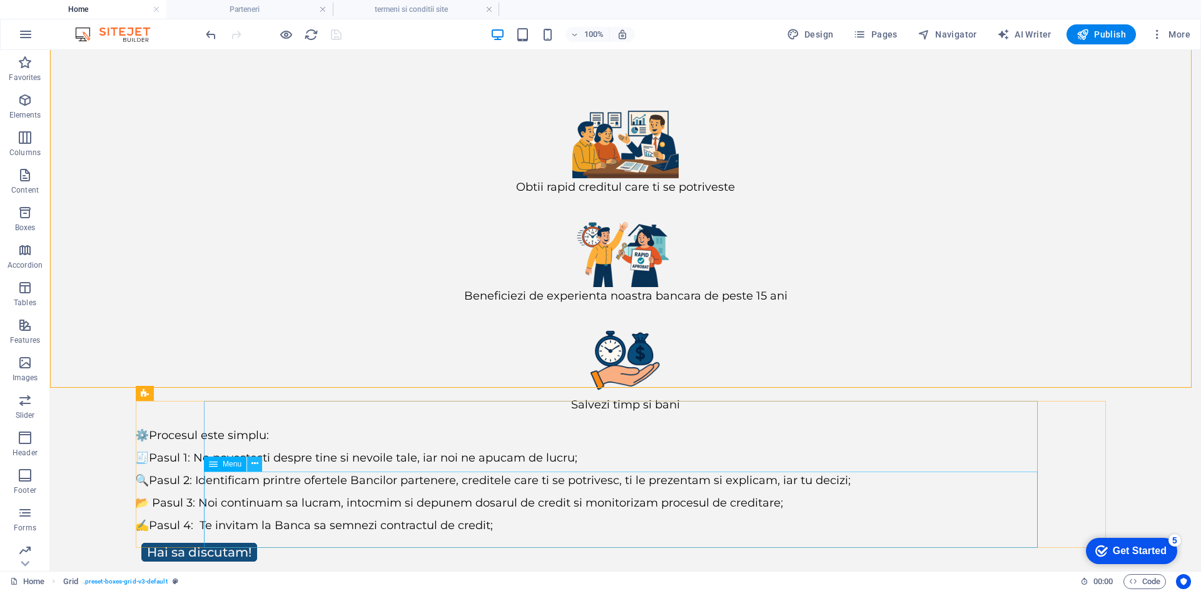
click at [760, 42] on icon at bounding box center [810, 19] width 100 height 46
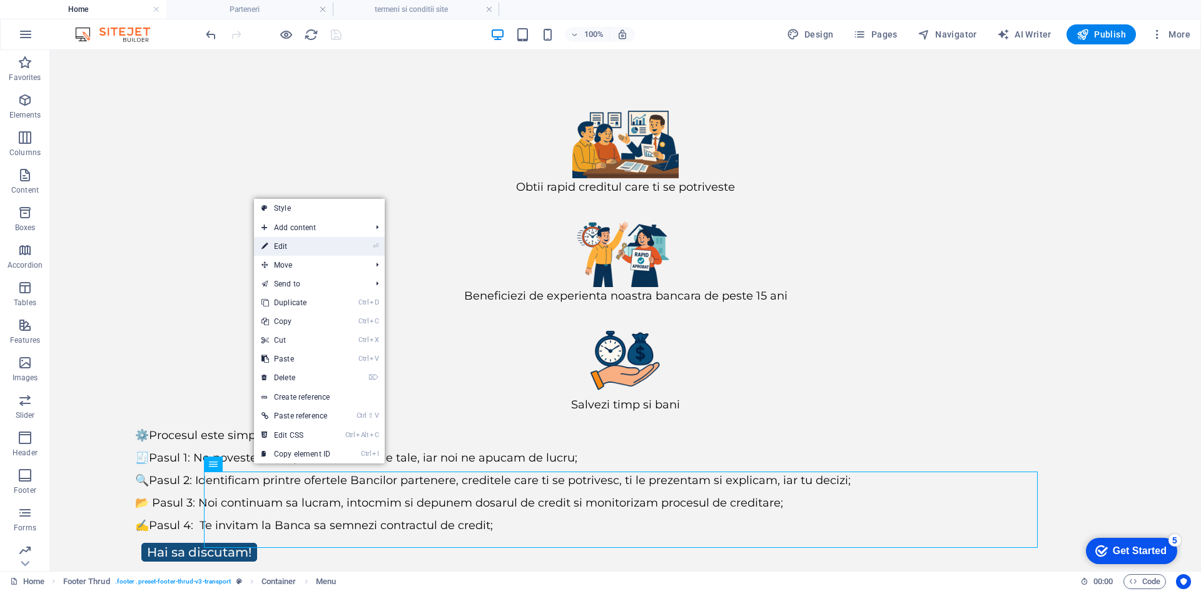
click at [287, 244] on link "⏎ Edit" at bounding box center [296, 246] width 84 height 19
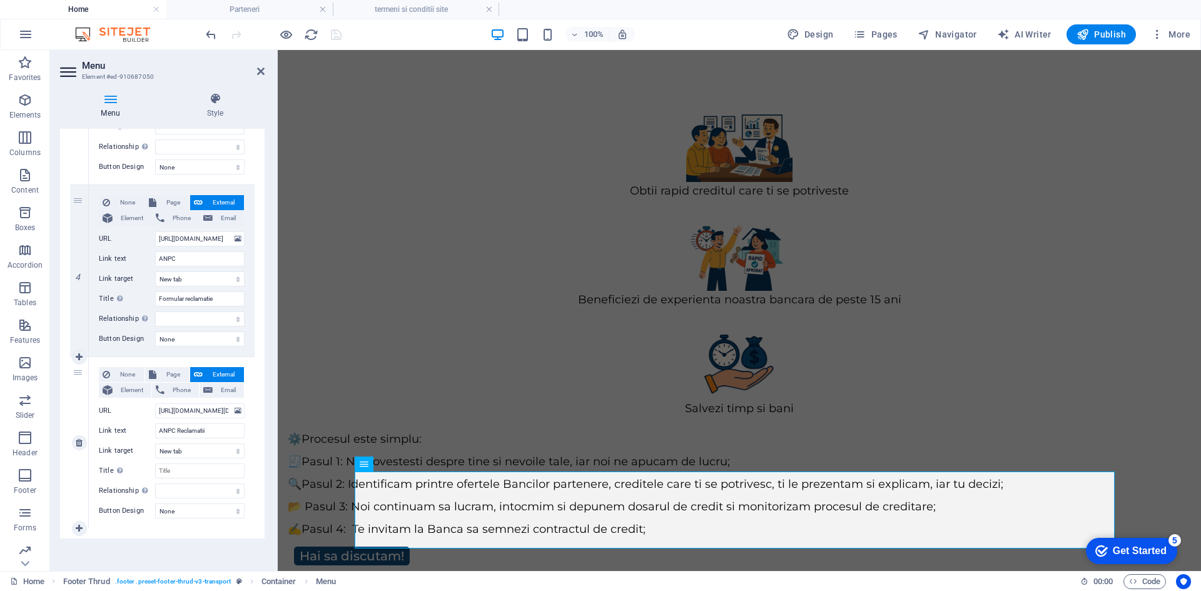
scroll to position [581, 0]
click at [180, 412] on input "[URL][DOMAIN_NAME][DOMAIN_NAME]" at bounding box center [199, 408] width 89 height 15
paste input "[DOMAIN_NAME][URL]"
click at [199, 548] on div "Menu Auto Custom Create custom menu items for this menu. Recommended for one-pa…" at bounding box center [162, 345] width 204 height 432
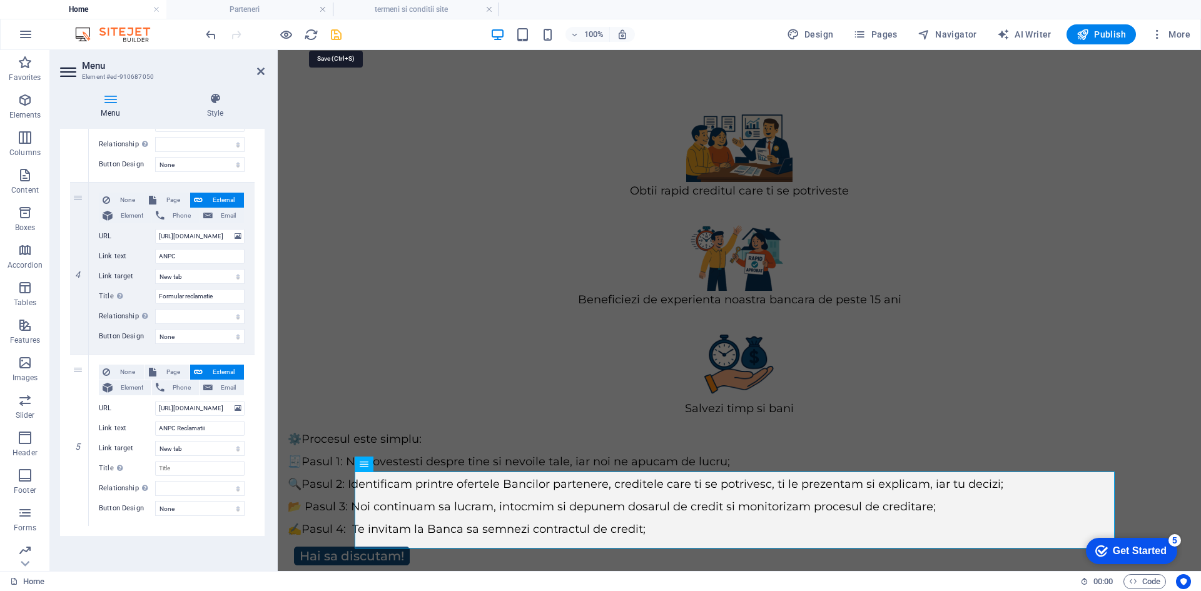
click at [337, 33] on icon "save" at bounding box center [336, 35] width 14 height 14
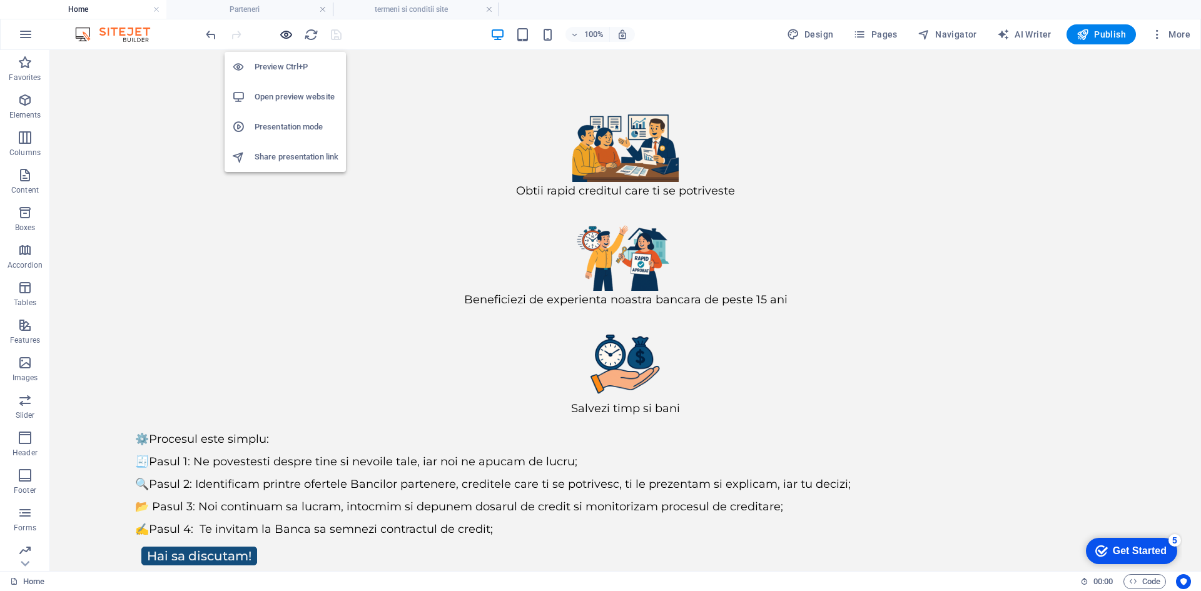
click at [287, 34] on icon "button" at bounding box center [286, 35] width 14 height 14
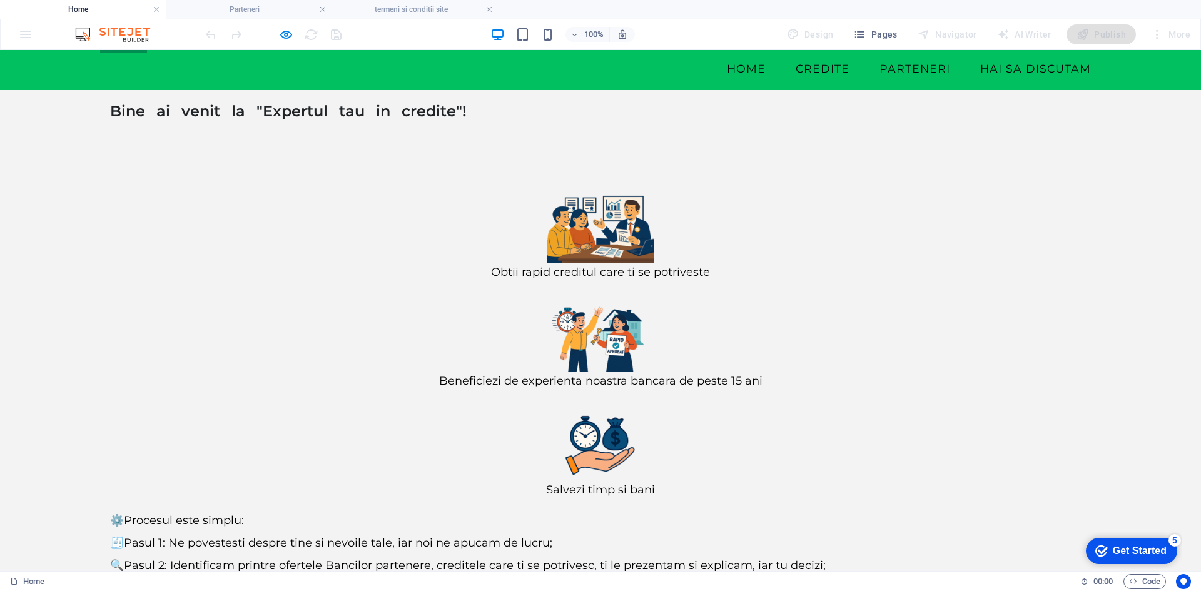
scroll to position [69, 0]
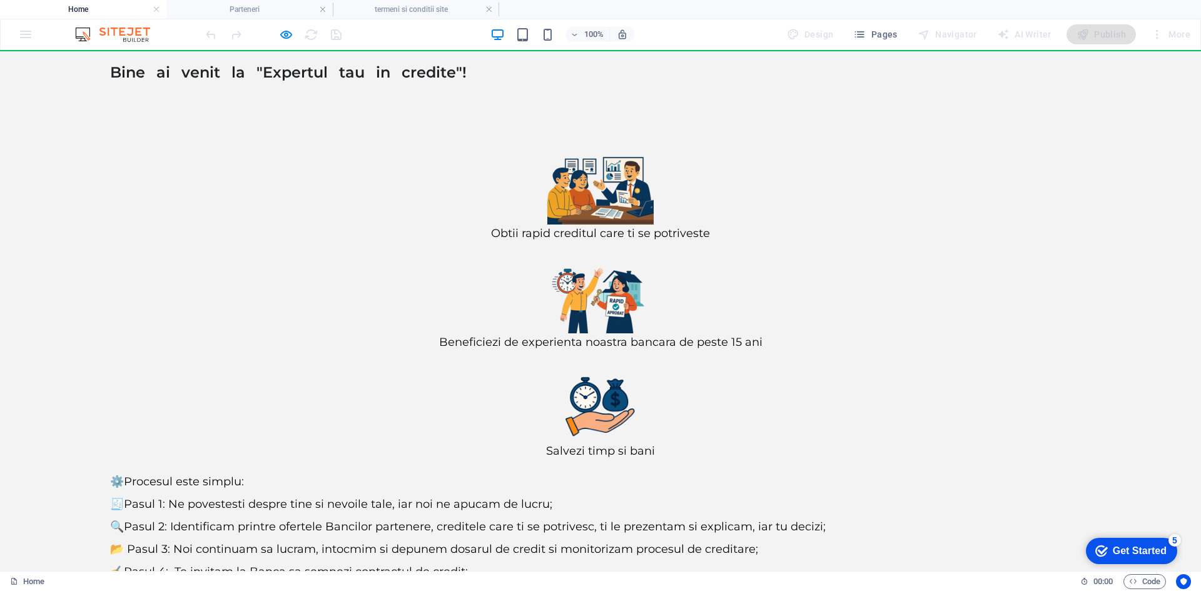
scroll to position [114, 0]
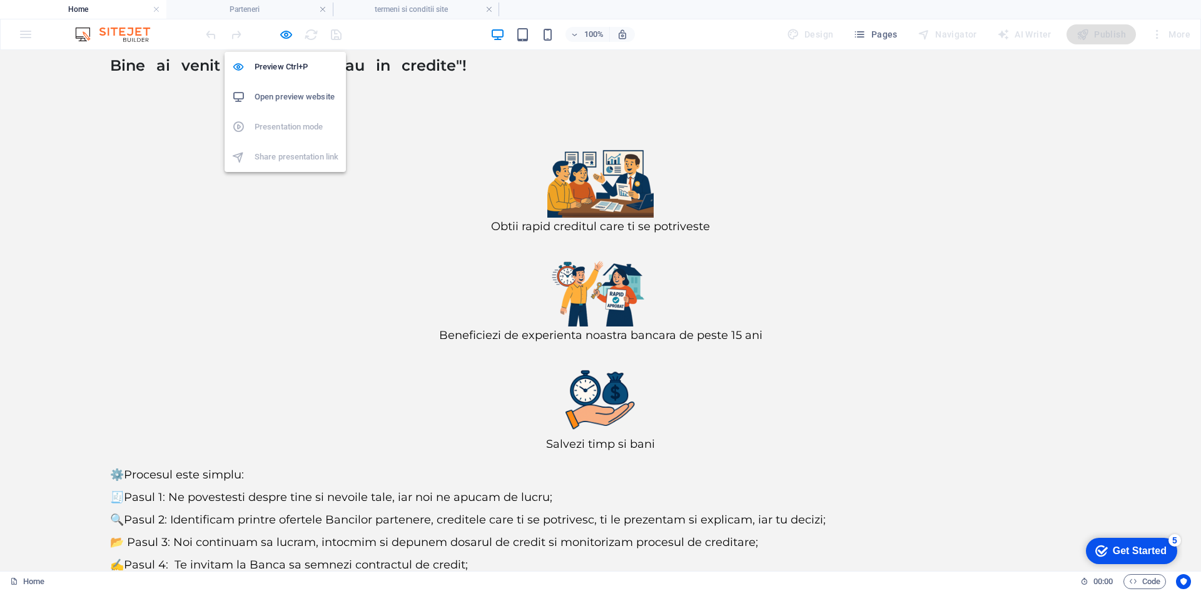
click at [281, 37] on icon "button" at bounding box center [286, 35] width 14 height 14
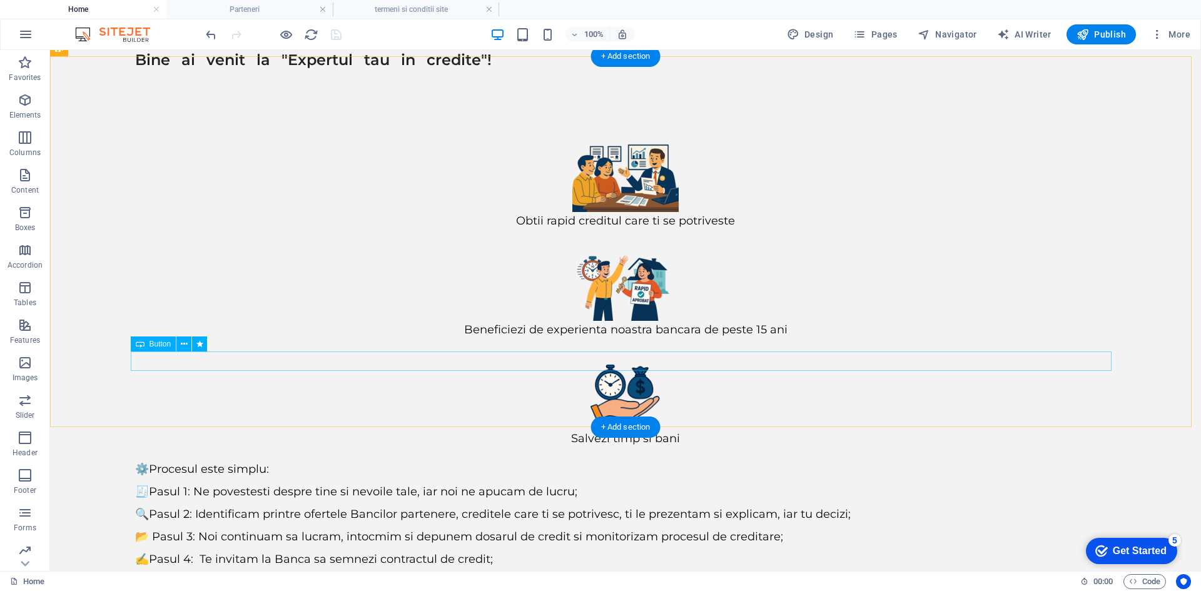
scroll to position [153, 0]
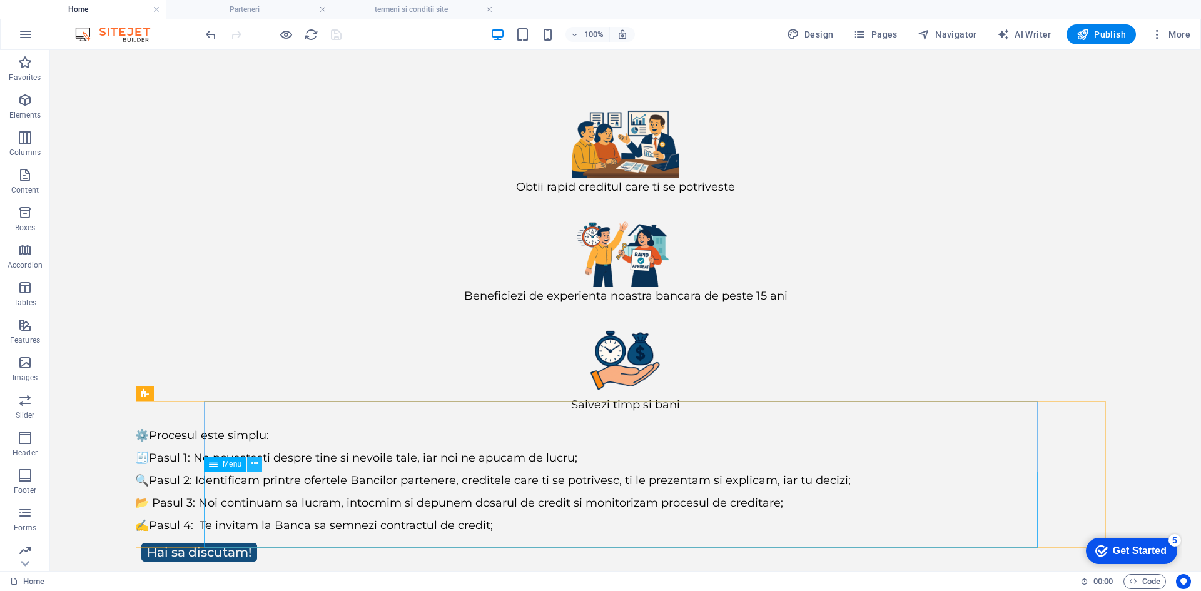
click at [259, 462] on button at bounding box center [254, 463] width 15 height 15
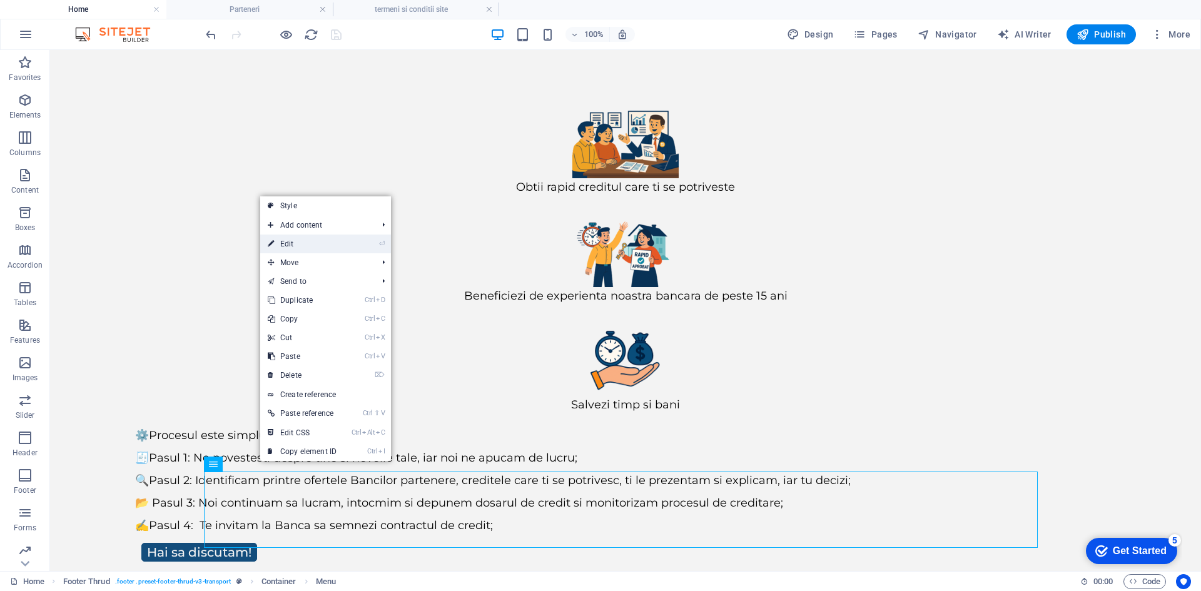
click at [298, 243] on link "⏎ Edit" at bounding box center [302, 243] width 84 height 19
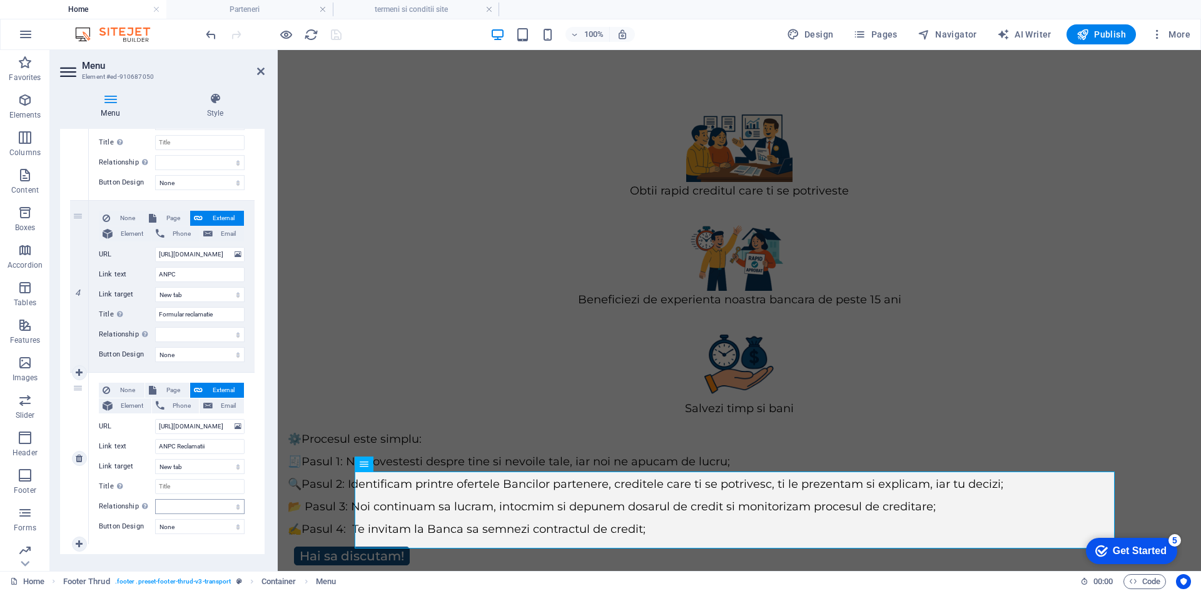
scroll to position [581, 0]
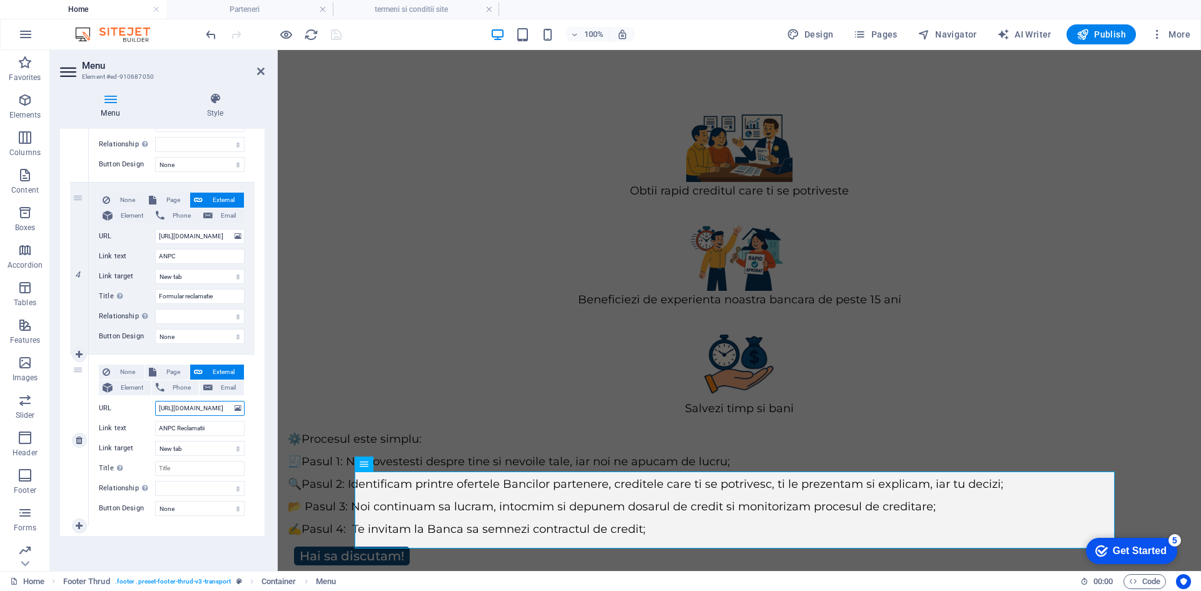
click at [203, 405] on input "[URL][DOMAIN_NAME]" at bounding box center [199, 408] width 89 height 15
paste input "[DOMAIN_NAME][URL]"
click at [211, 450] on select "New tab Same tab Overlay" at bounding box center [199, 448] width 89 height 15
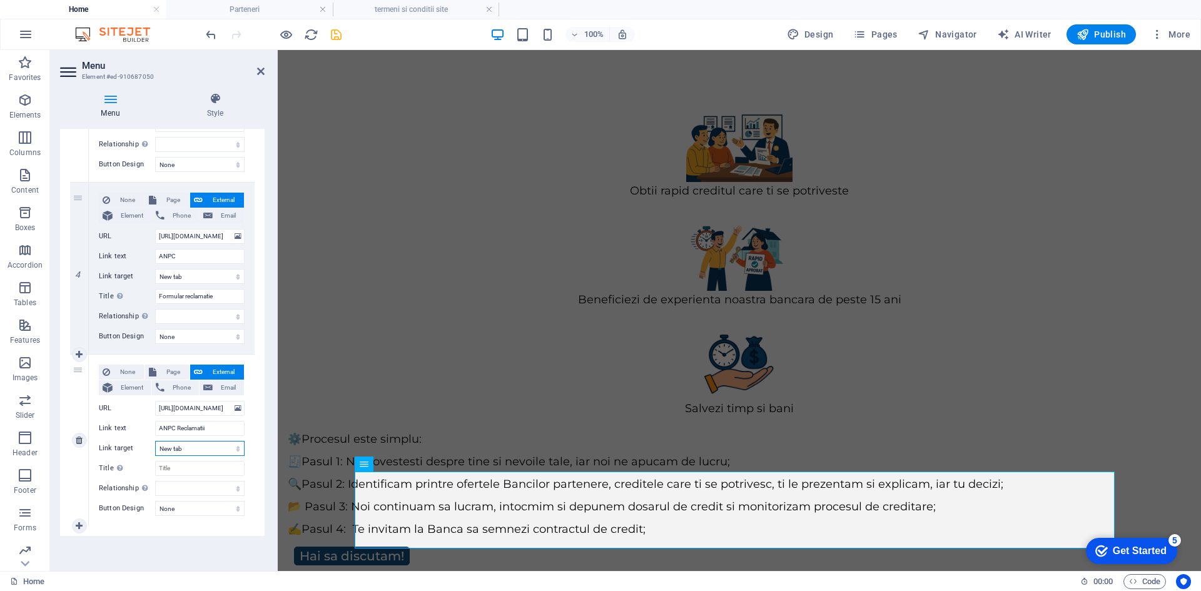
click at [205, 447] on select "New tab Same tab Overlay" at bounding box center [199, 448] width 89 height 15
click at [206, 545] on div "Menu Auto Custom Create custom menu items for this menu. Recommended for one-pa…" at bounding box center [162, 345] width 204 height 432
click at [335, 36] on icon "save" at bounding box center [336, 35] width 14 height 14
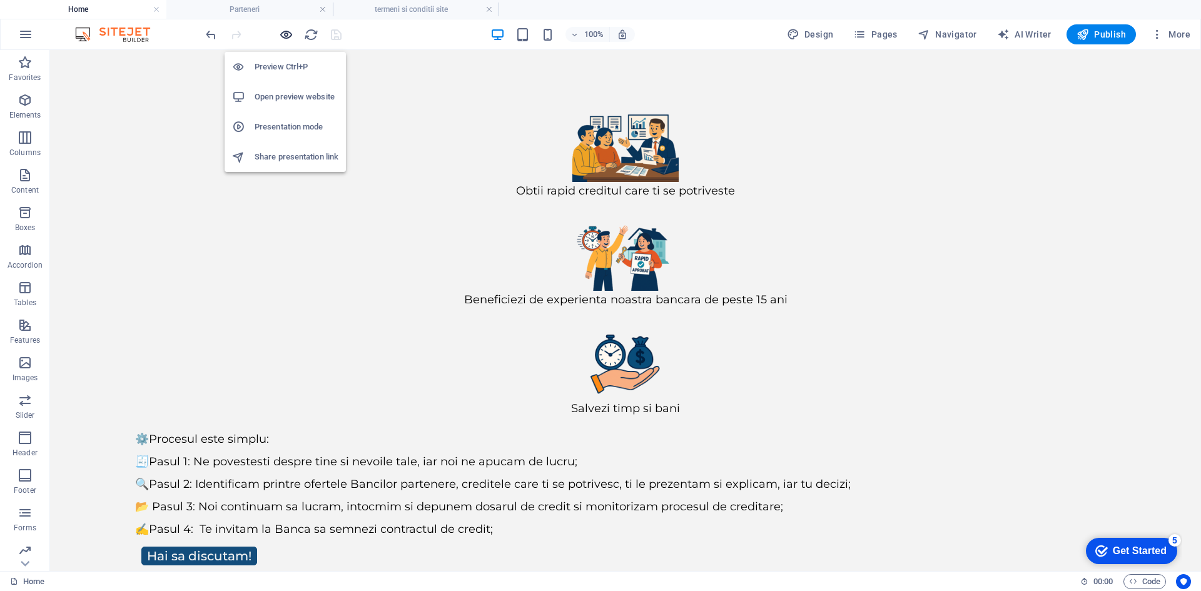
click at [287, 34] on icon "button" at bounding box center [286, 35] width 14 height 14
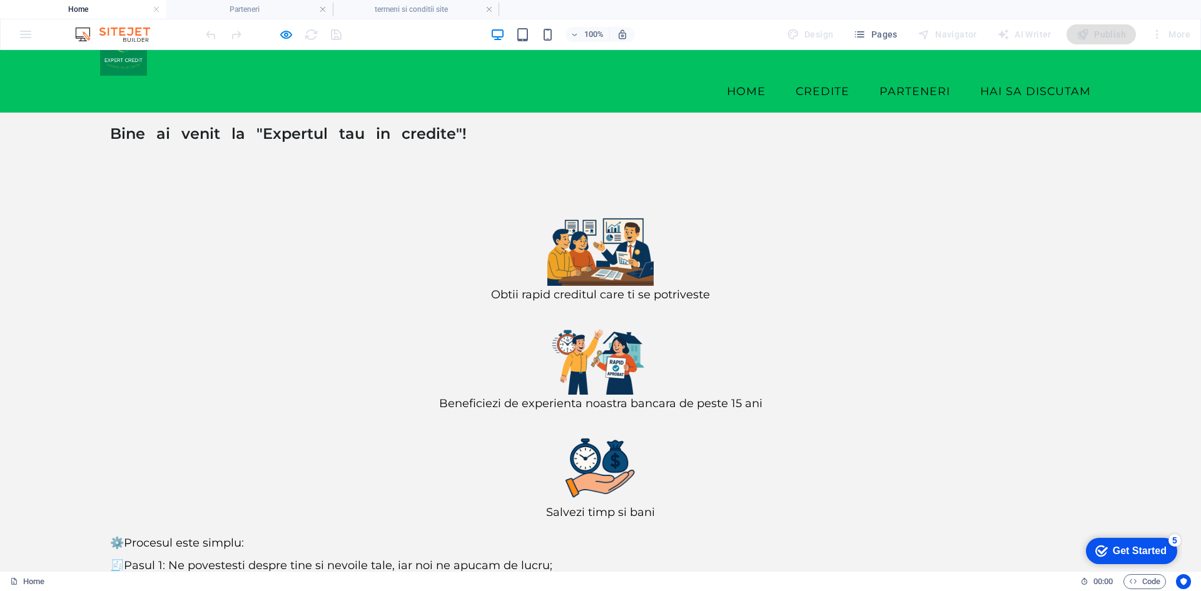
scroll to position [46, 0]
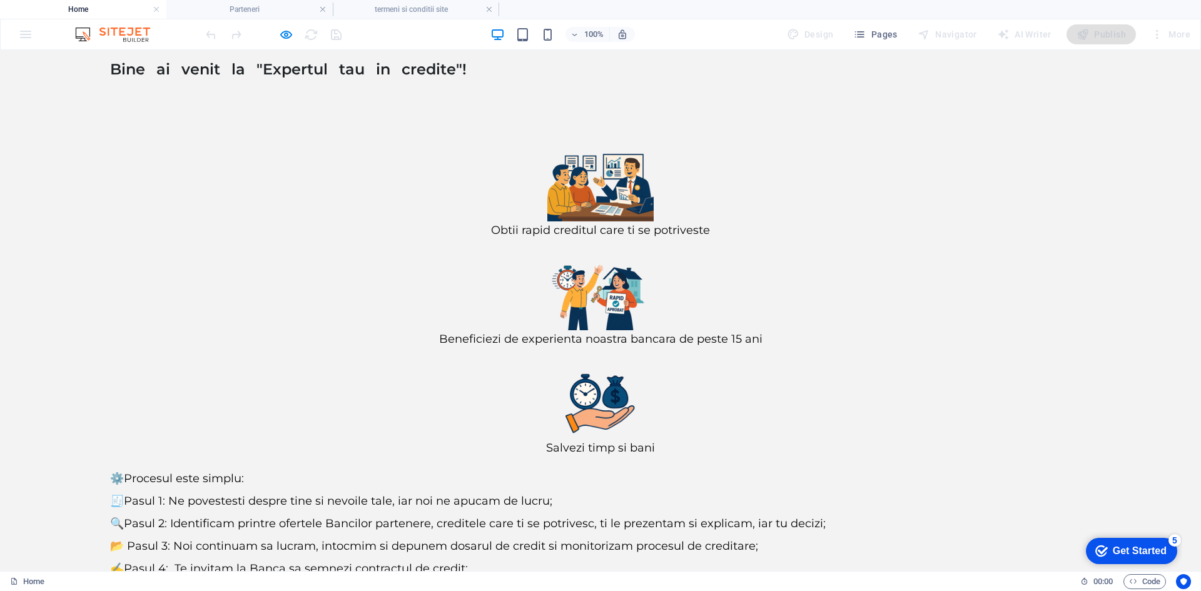
scroll to position [114, 0]
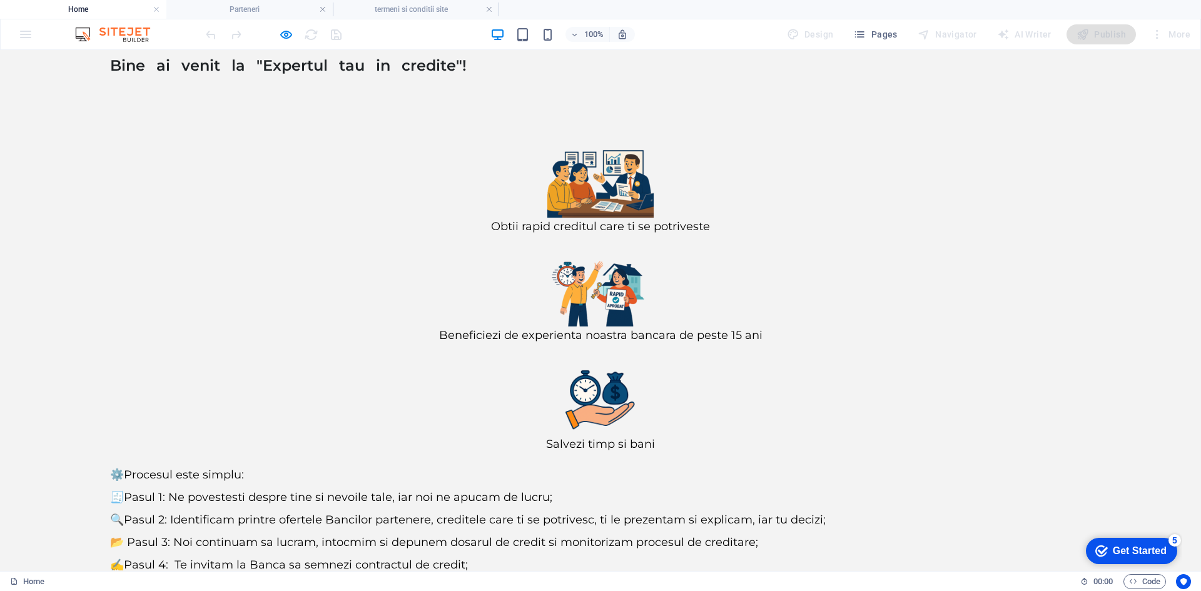
drag, startPoint x: 216, startPoint y: 530, endPoint x: 225, endPoint y: 532, distance: 9.1
click at [281, 35] on icon "button" at bounding box center [286, 35] width 14 height 14
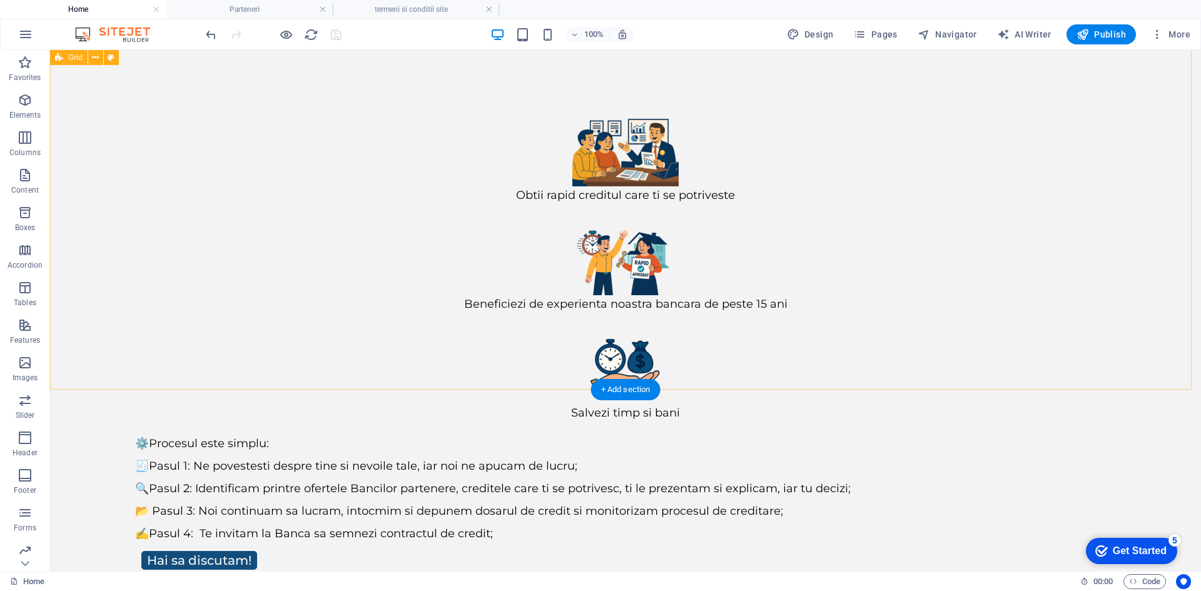
scroll to position [153, 0]
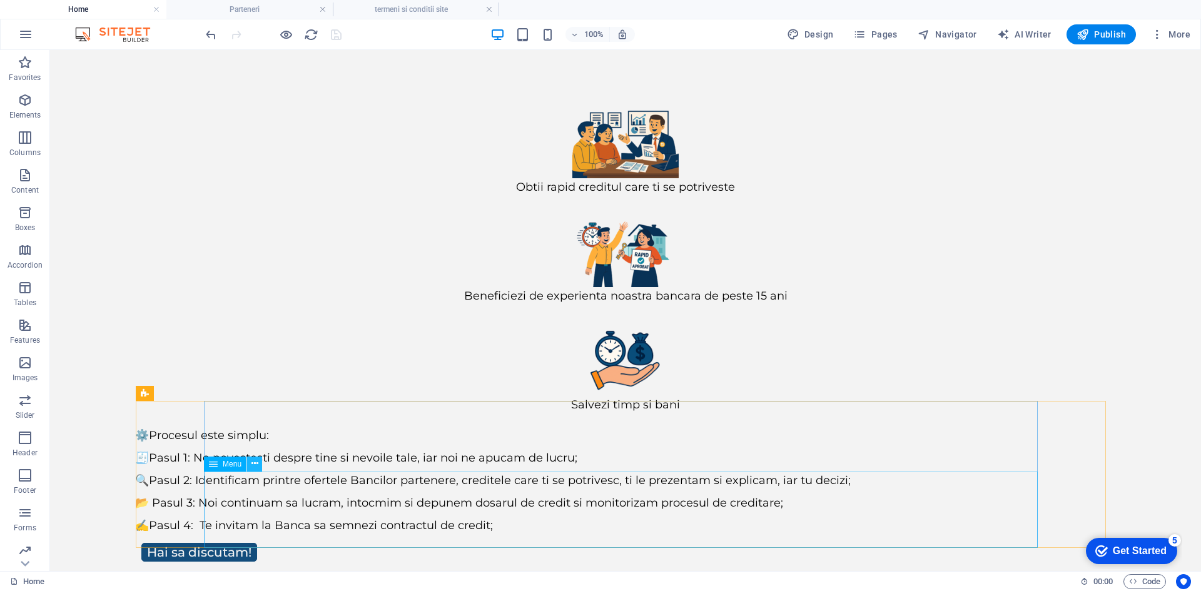
click at [760, 42] on icon at bounding box center [810, 19] width 100 height 46
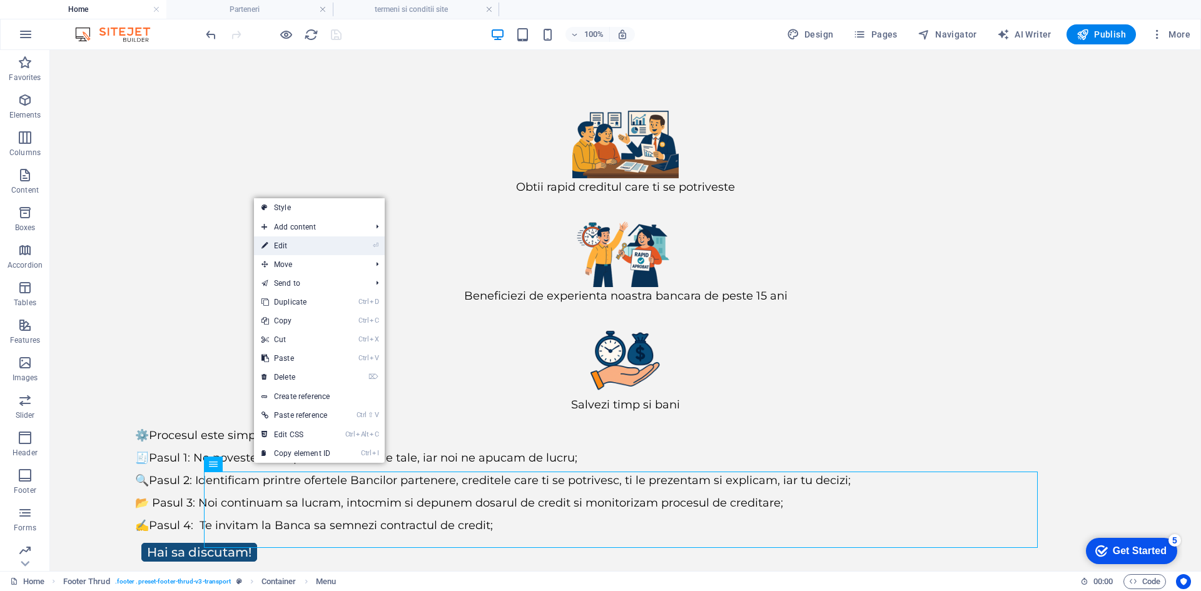
click at [295, 244] on link "⏎ Edit" at bounding box center [296, 245] width 84 height 19
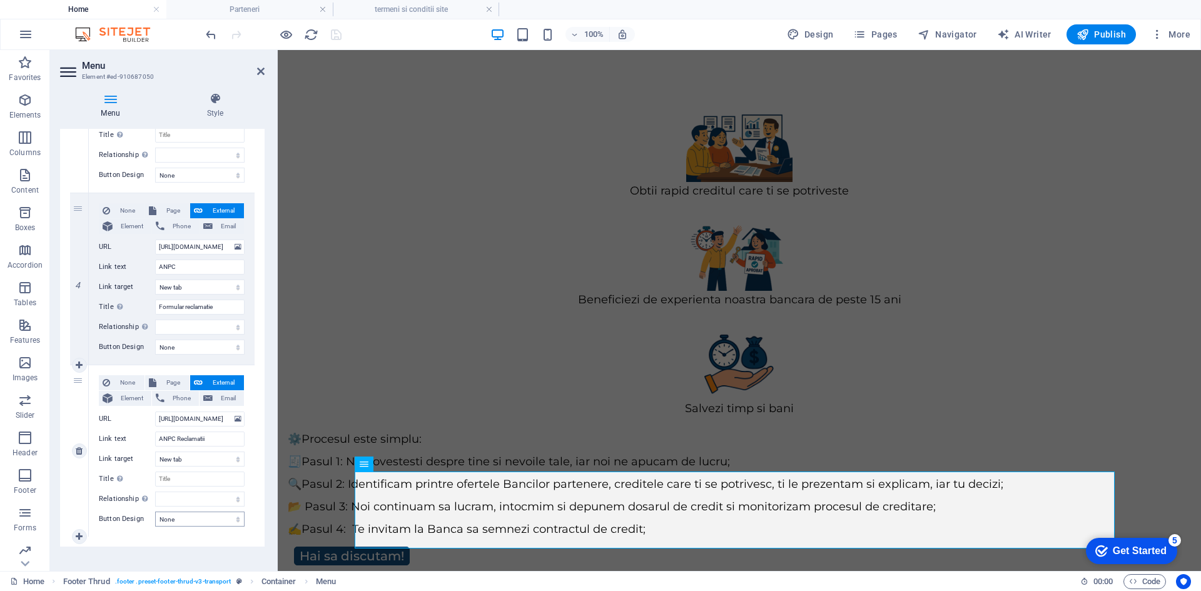
scroll to position [581, 0]
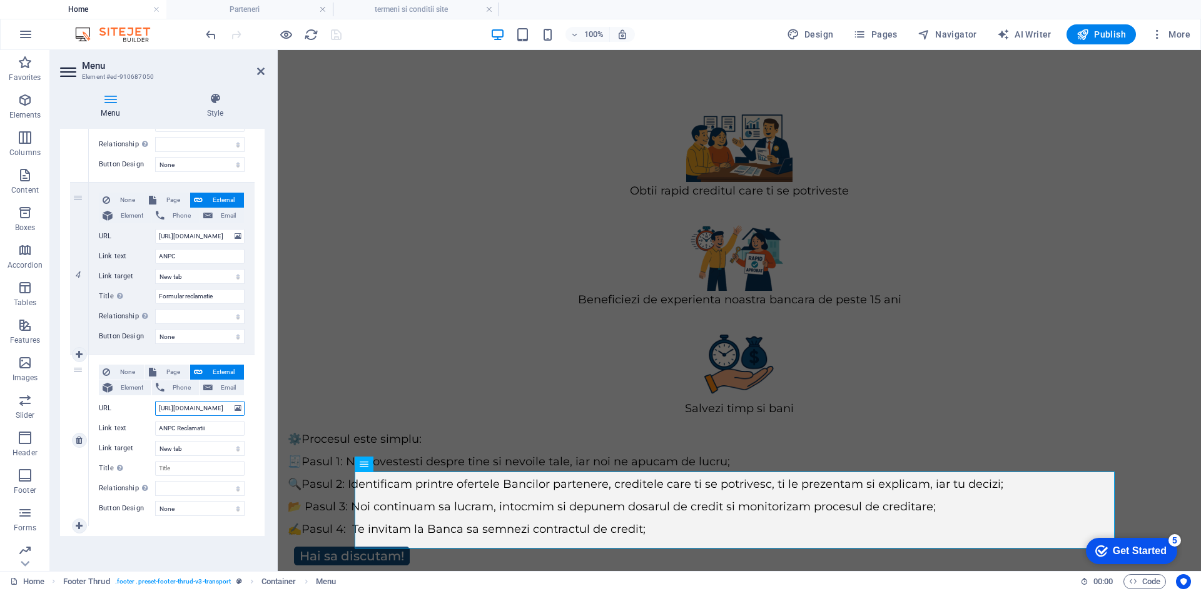
click at [204, 412] on input "[URL][DOMAIN_NAME]" at bounding box center [199, 408] width 89 height 15
paste input "[DOMAIN_NAME][URL]"
click at [240, 532] on div "1 None Page External Element Phone Email Page Home credite Credit Ipotecar Calc…" at bounding box center [162, 96] width 204 height 879
click at [337, 31] on icon "save" at bounding box center [336, 35] width 14 height 14
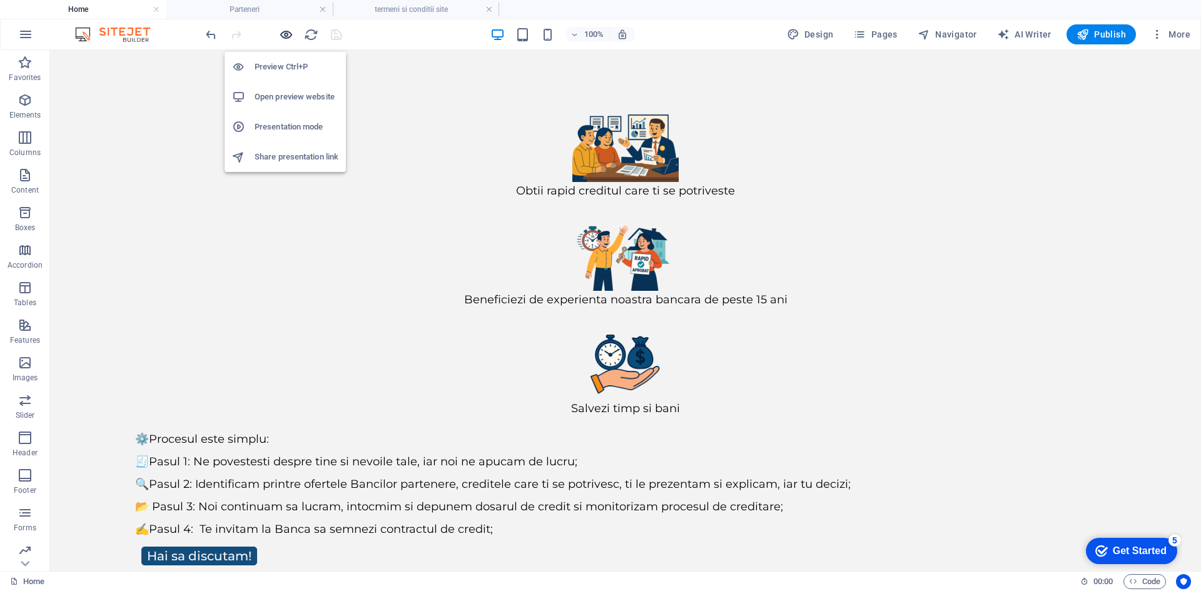
click at [286, 31] on icon "button" at bounding box center [286, 35] width 14 height 14
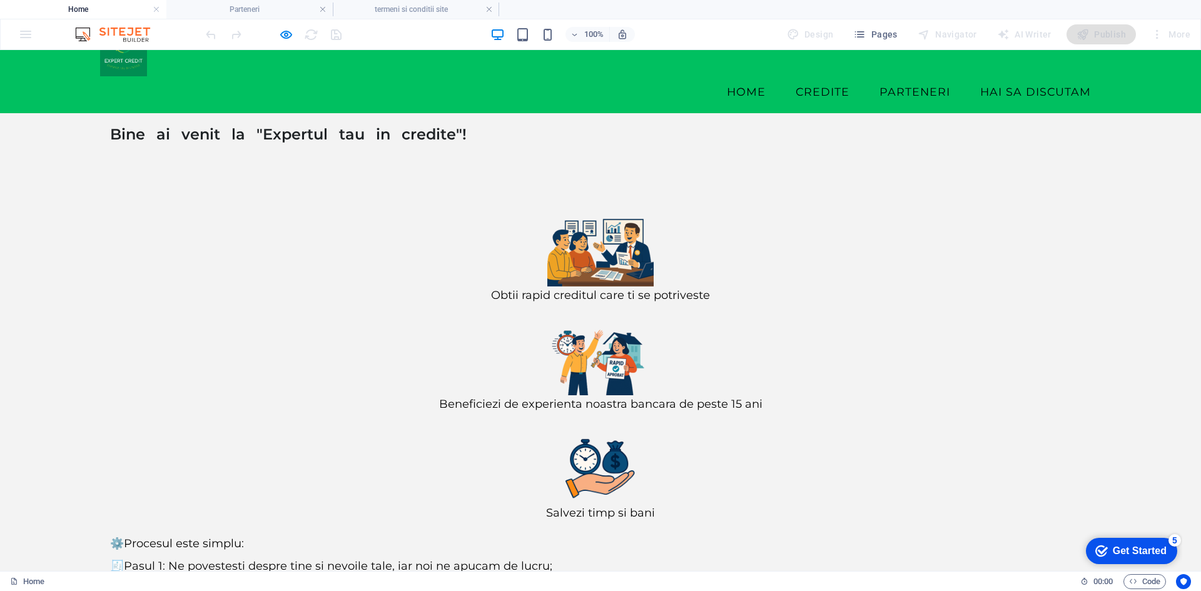
scroll to position [46, 0]
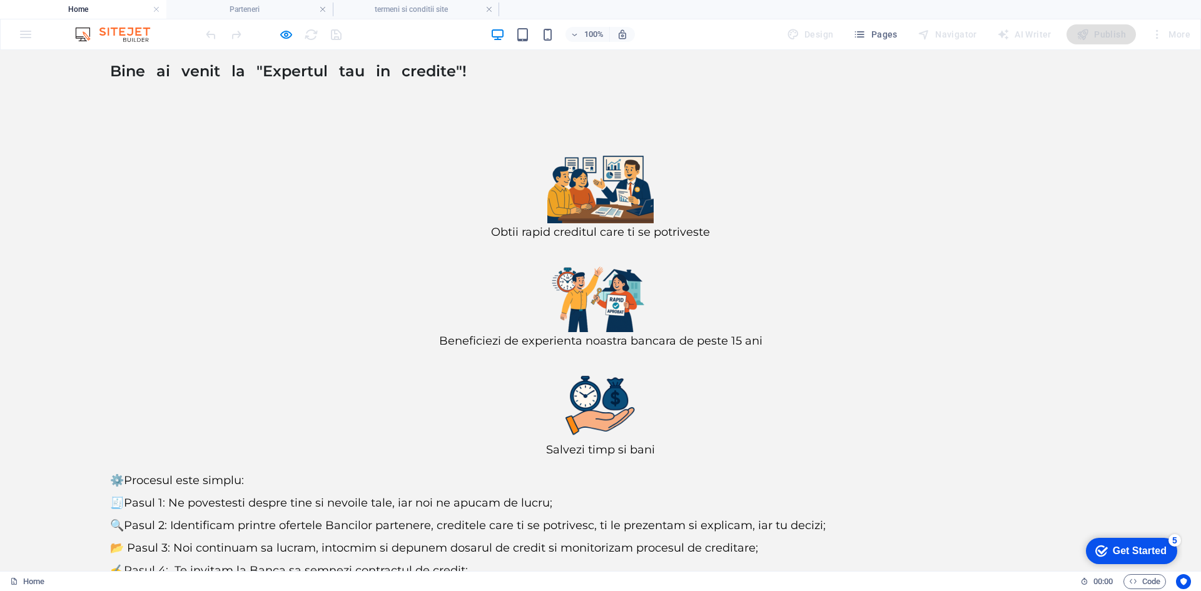
scroll to position [114, 0]
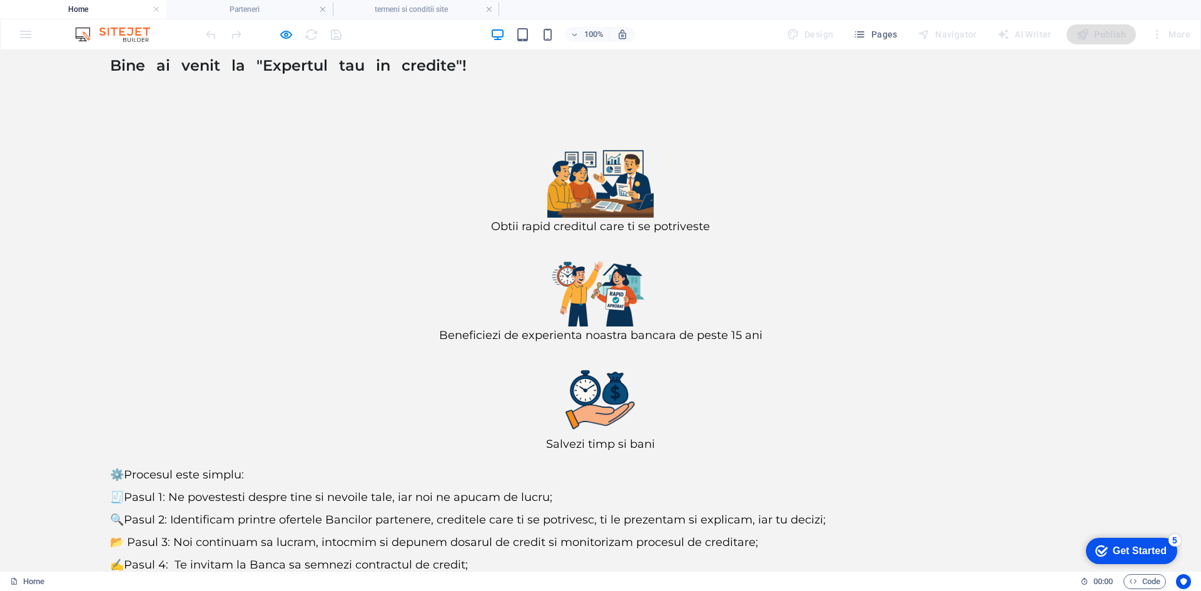
drag, startPoint x: 288, startPoint y: 31, endPoint x: 286, endPoint y: 51, distance: 20.7
click at [288, 31] on icon "button" at bounding box center [286, 35] width 14 height 14
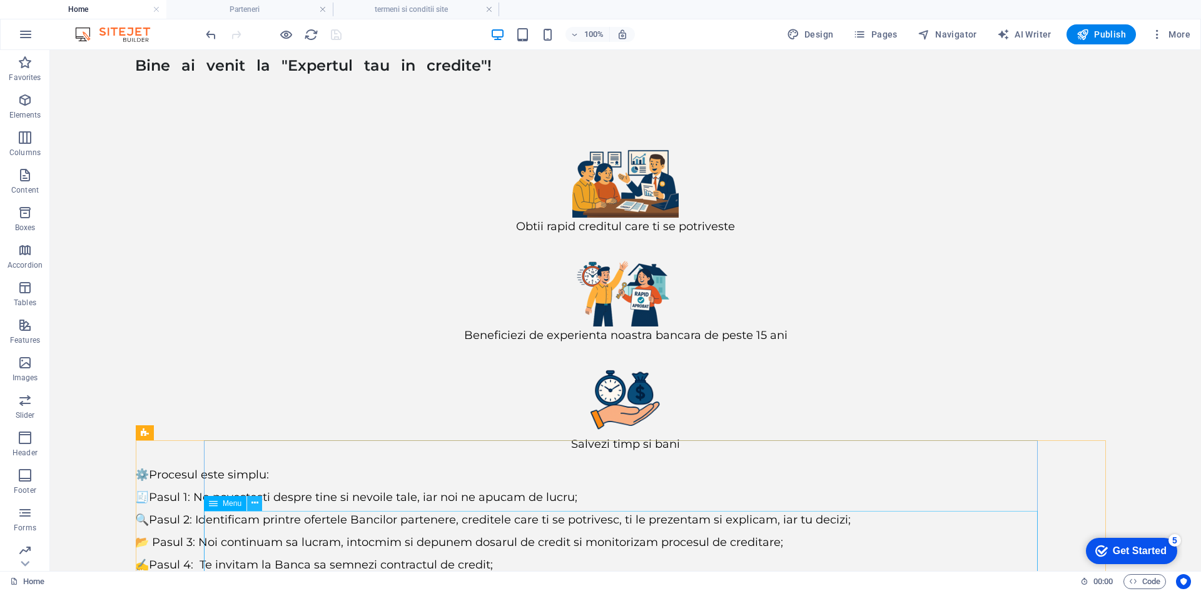
click at [760, 81] on icon at bounding box center [810, 59] width 100 height 46
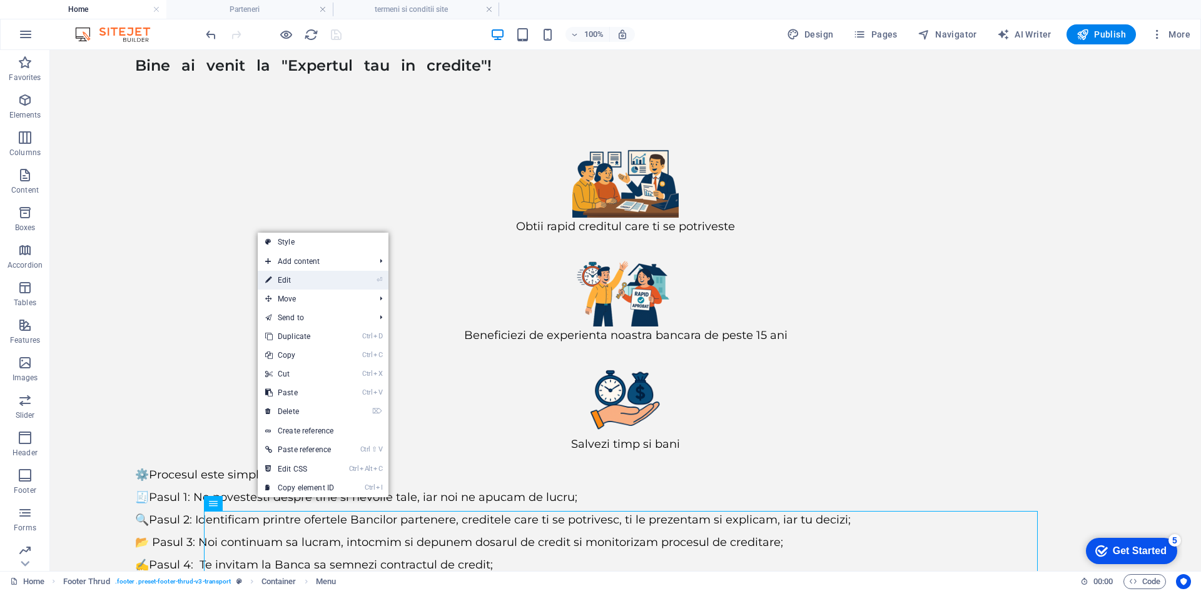
click at [306, 283] on link "⏎ Edit" at bounding box center [300, 280] width 84 height 19
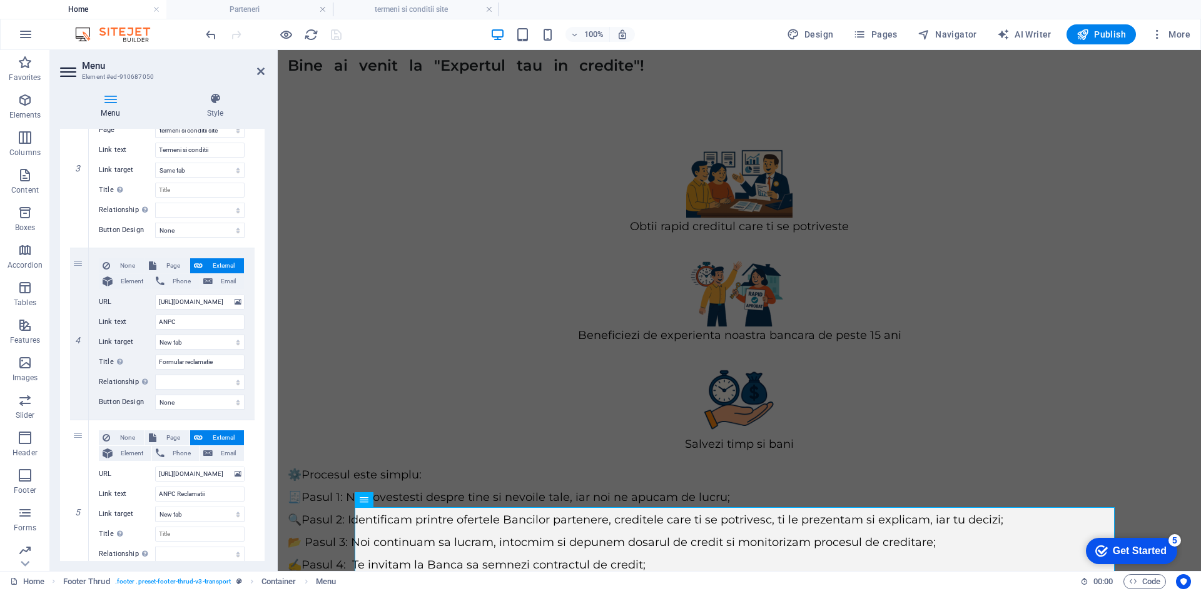
scroll to position [581, 0]
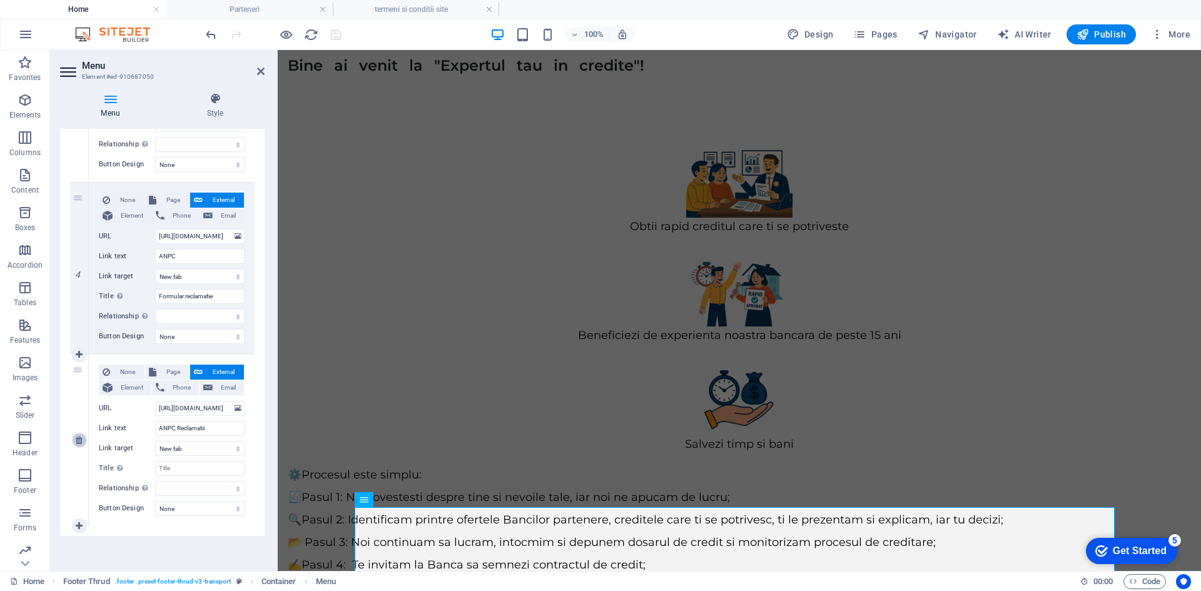
click at [82, 443] on icon at bounding box center [79, 440] width 7 height 9
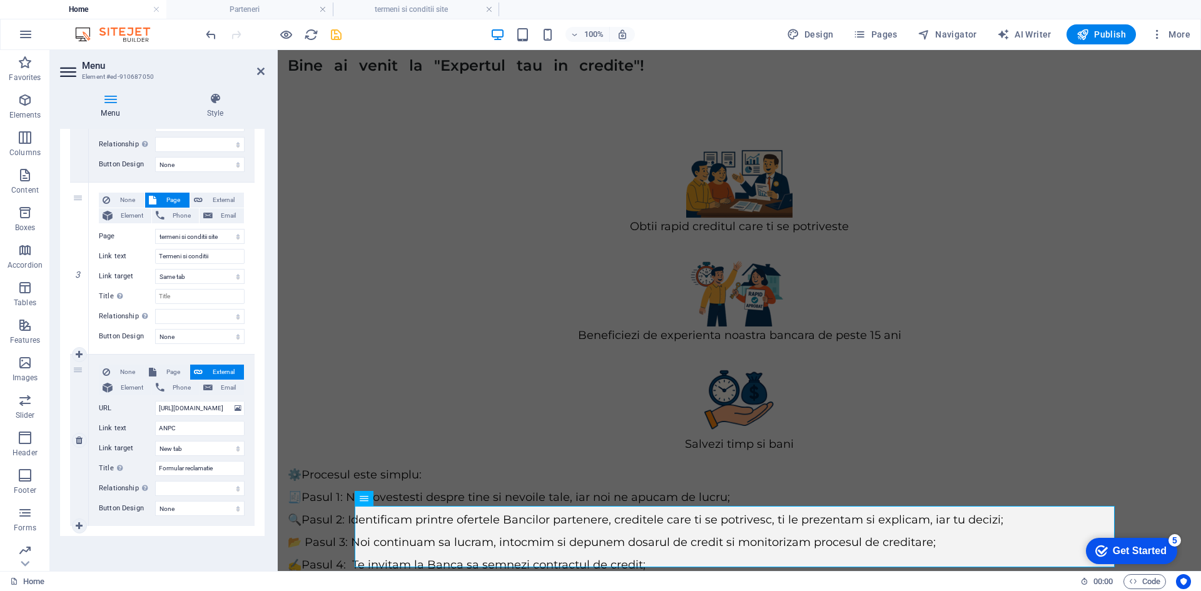
scroll to position [409, 0]
click at [84, 440] on link at bounding box center [79, 440] width 15 height 15
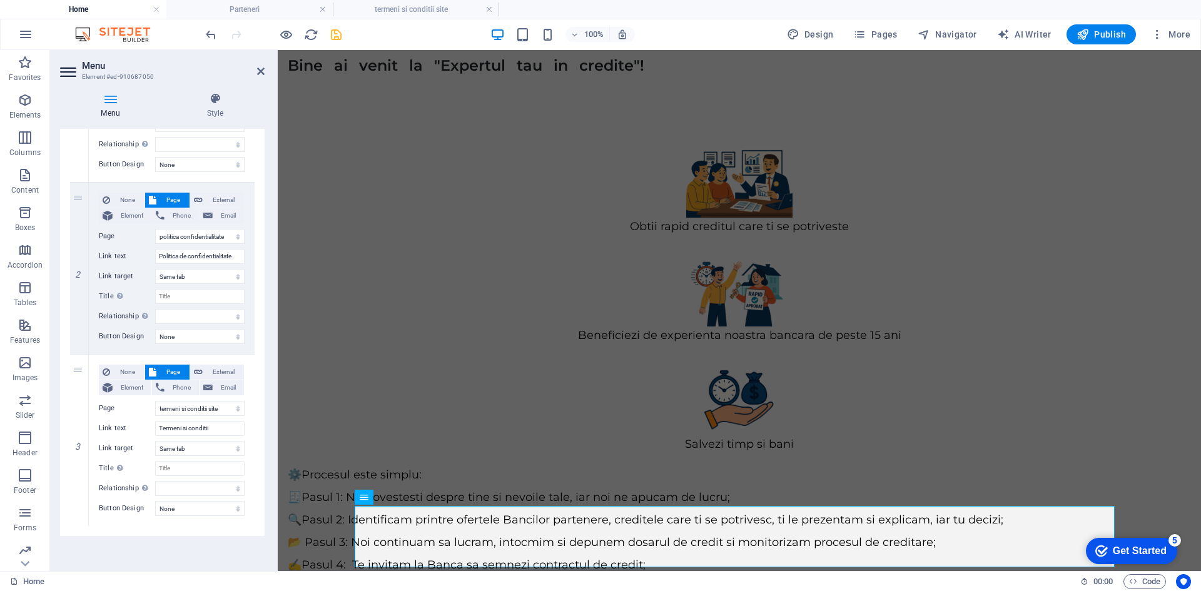
scroll to position [237, 0]
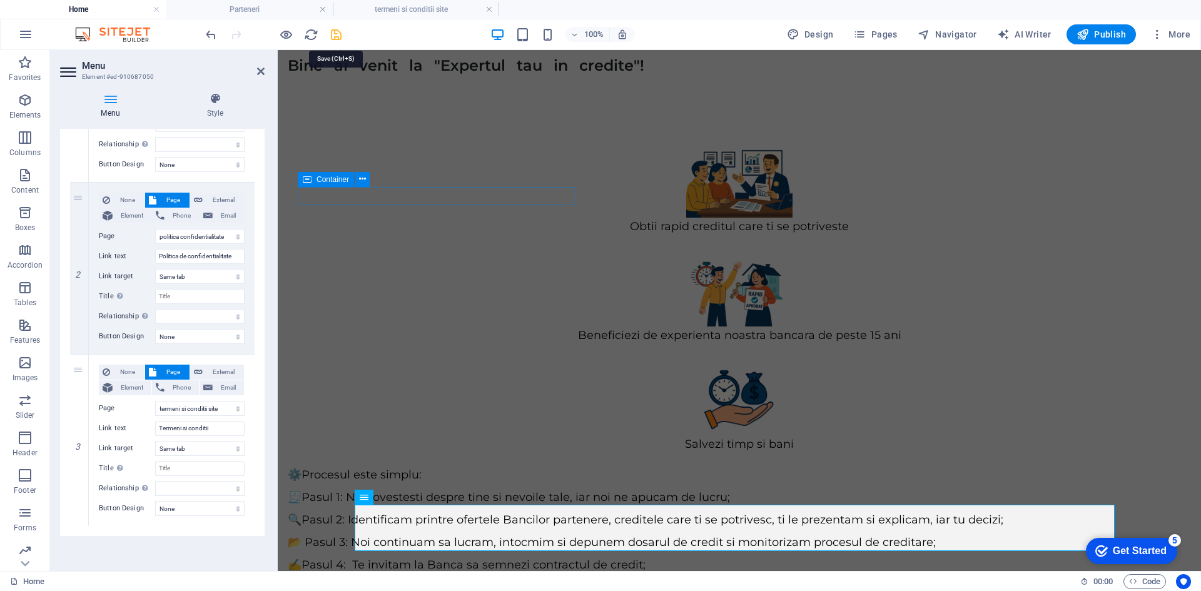
click at [335, 36] on icon "save" at bounding box center [336, 35] width 14 height 14
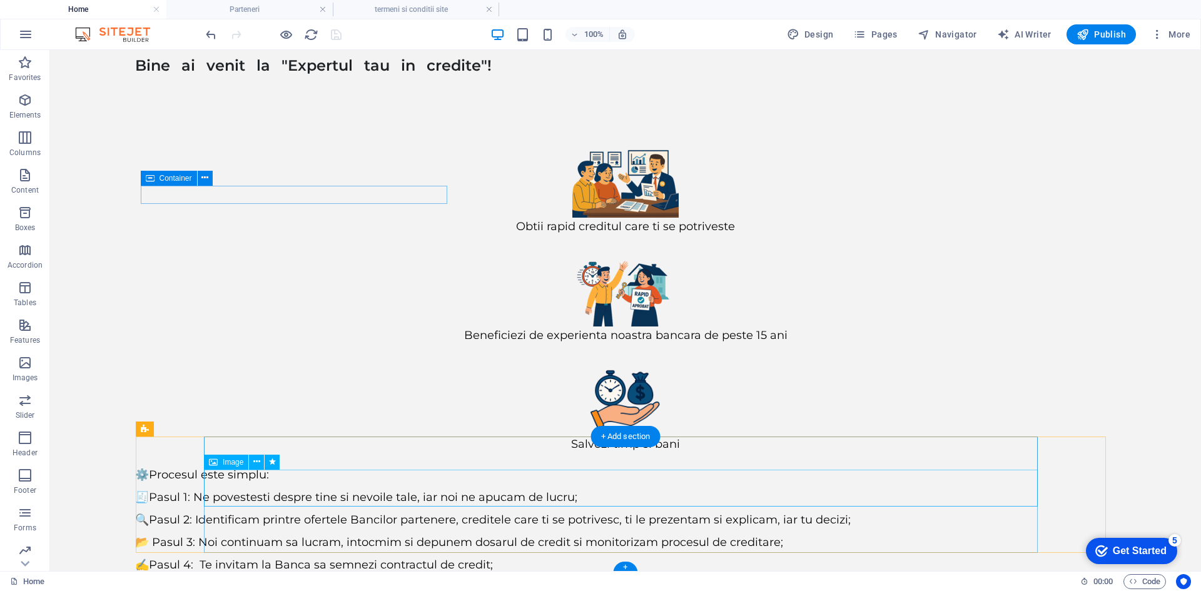
scroll to position [117, 0]
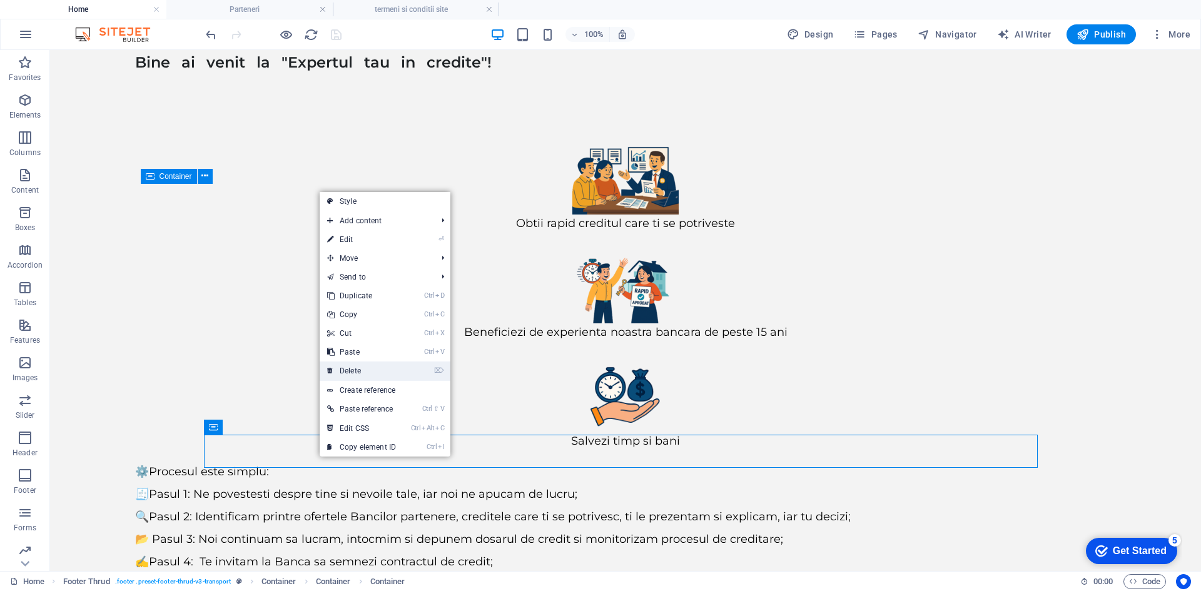
click at [366, 376] on link "⌦ Delete" at bounding box center [362, 370] width 84 height 19
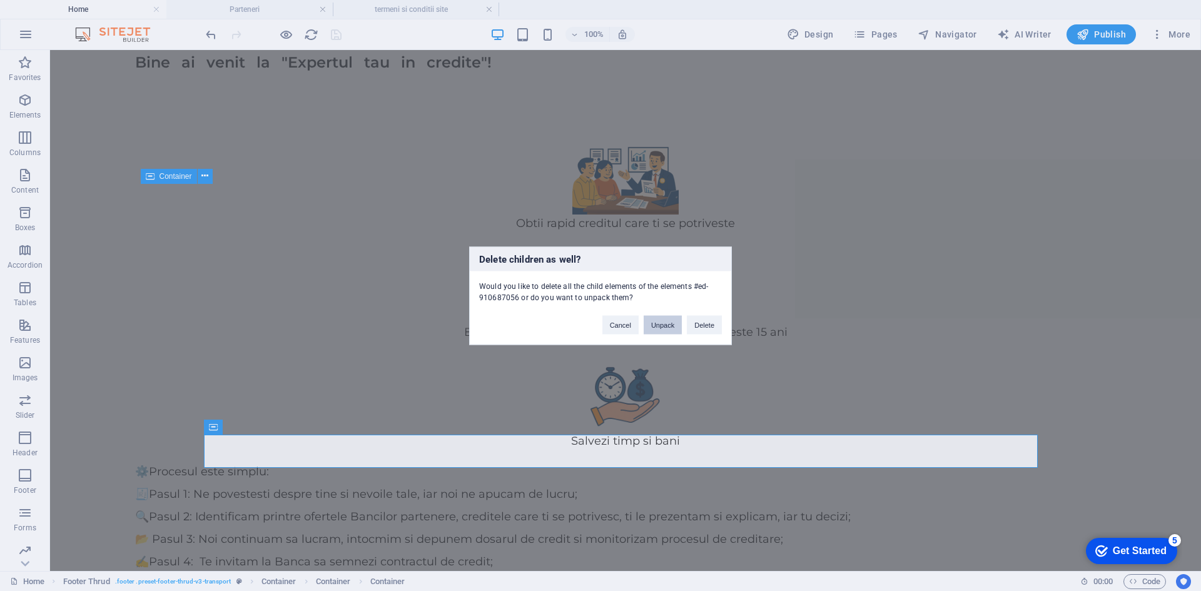
click at [667, 324] on button "Unpack" at bounding box center [662, 324] width 38 height 19
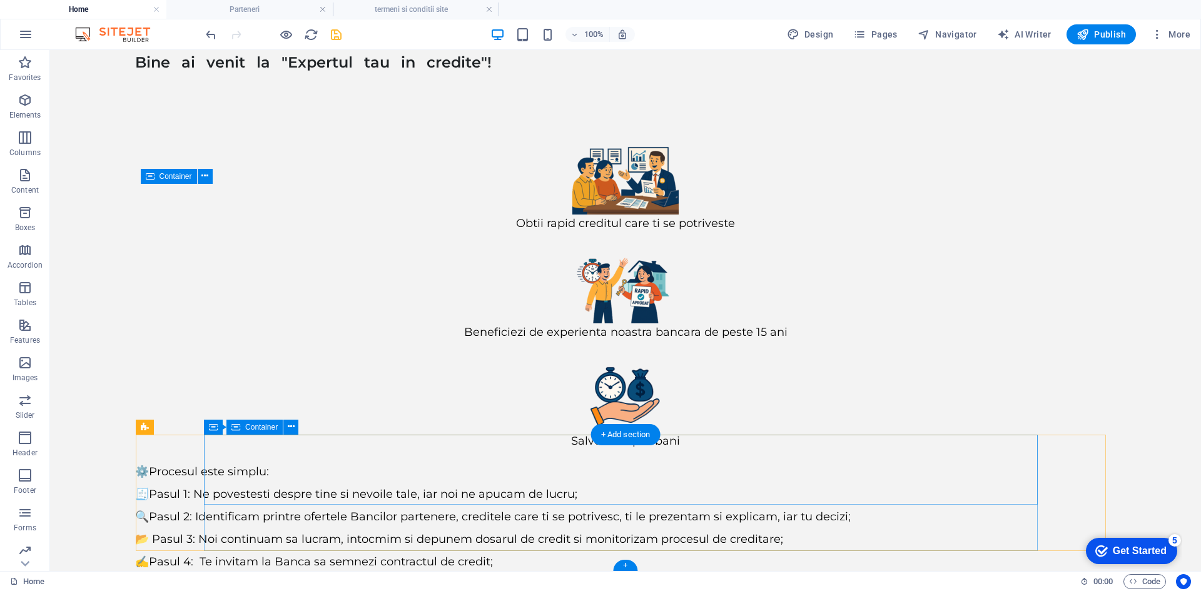
click at [291, 423] on icon at bounding box center [291, 426] width 7 height 13
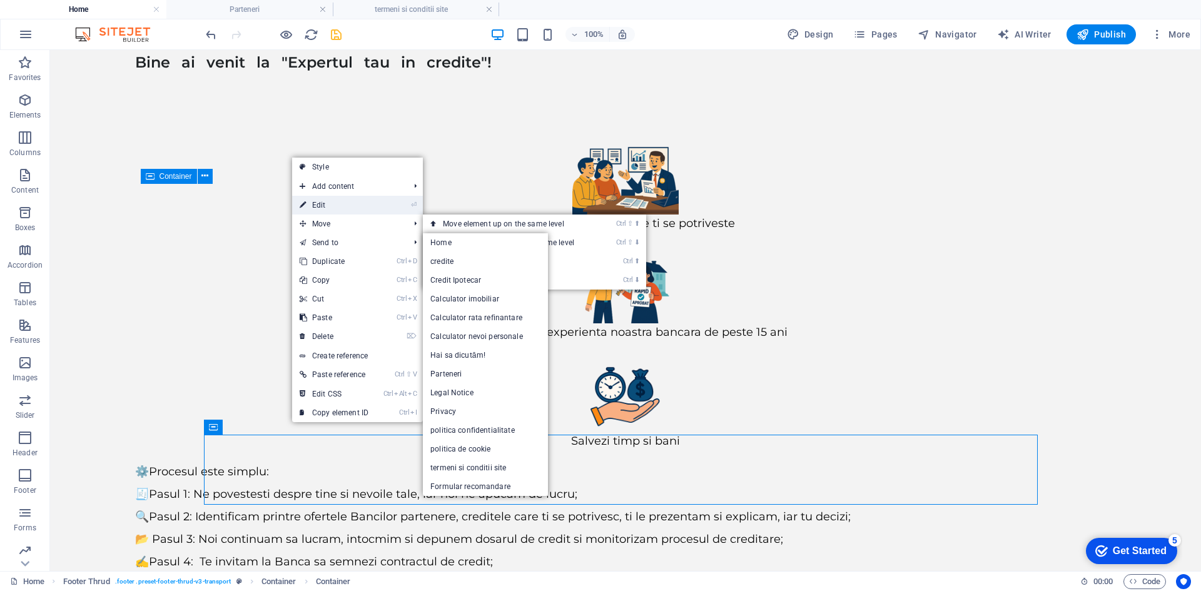
click at [346, 205] on link "⏎ Edit" at bounding box center [334, 205] width 84 height 19
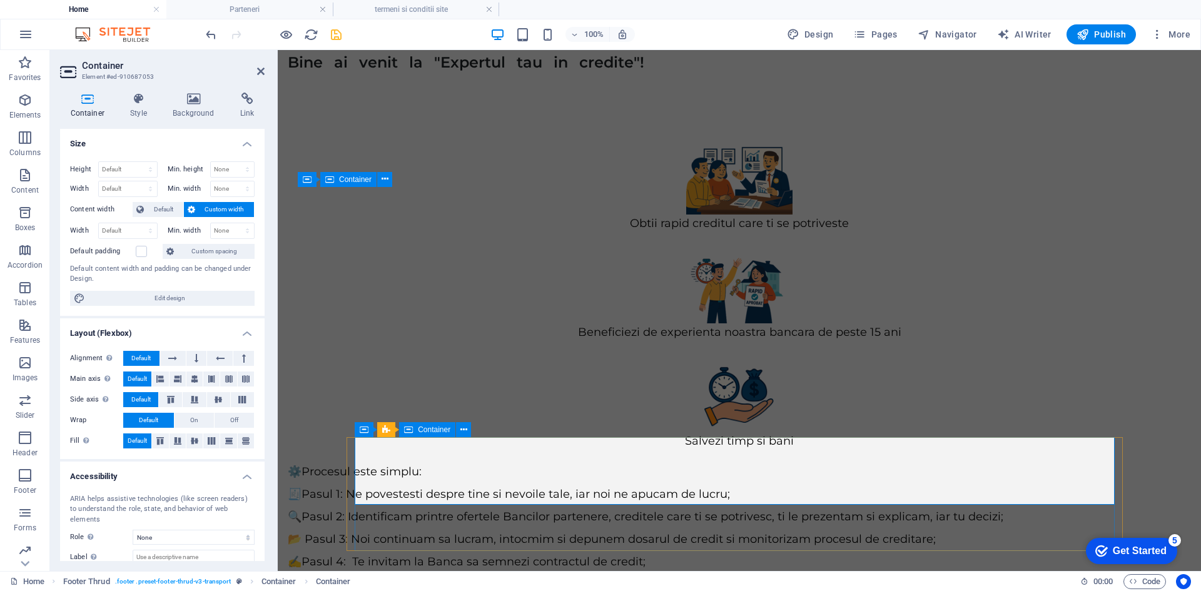
scroll to position [114, 0]
click at [458, 430] on button at bounding box center [463, 429] width 15 height 15
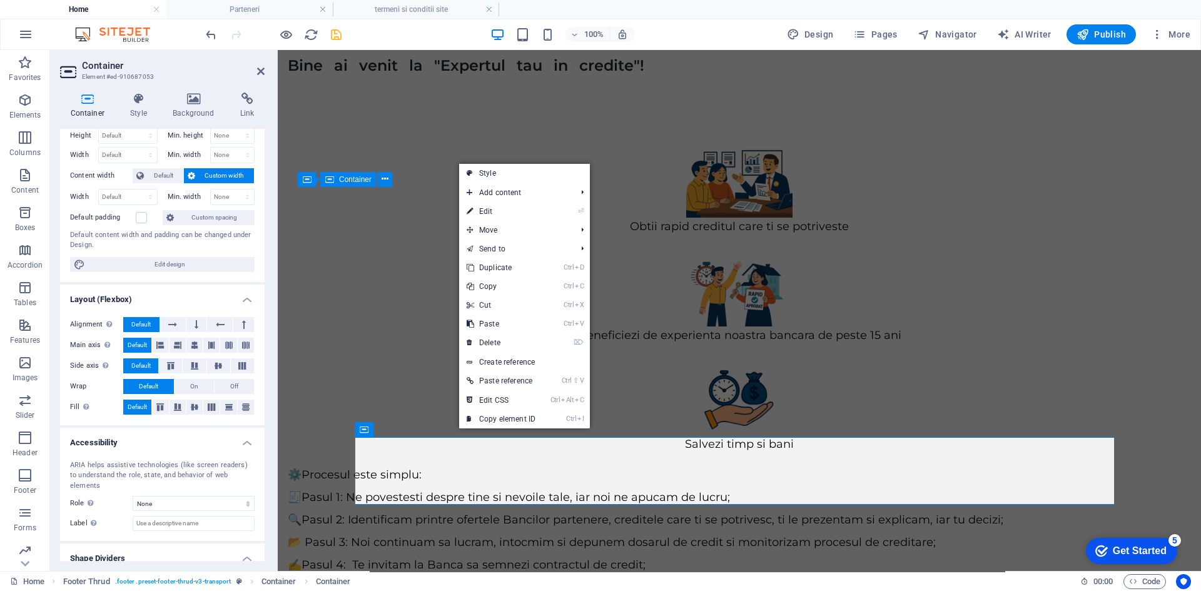
scroll to position [64, 0]
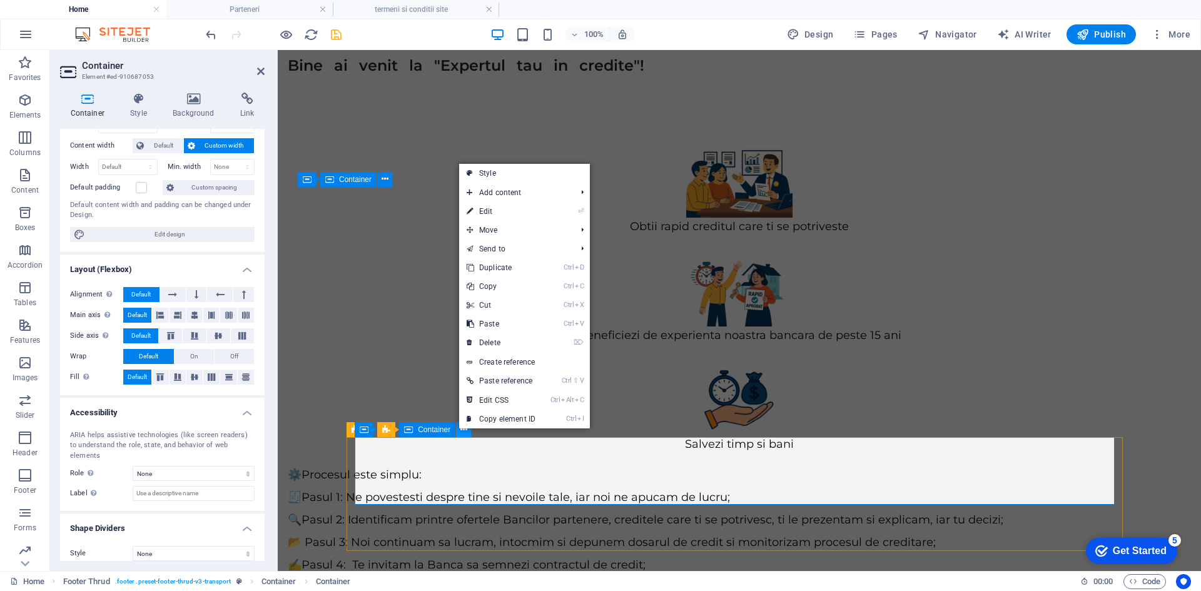
click at [461, 430] on icon at bounding box center [463, 429] width 7 height 13
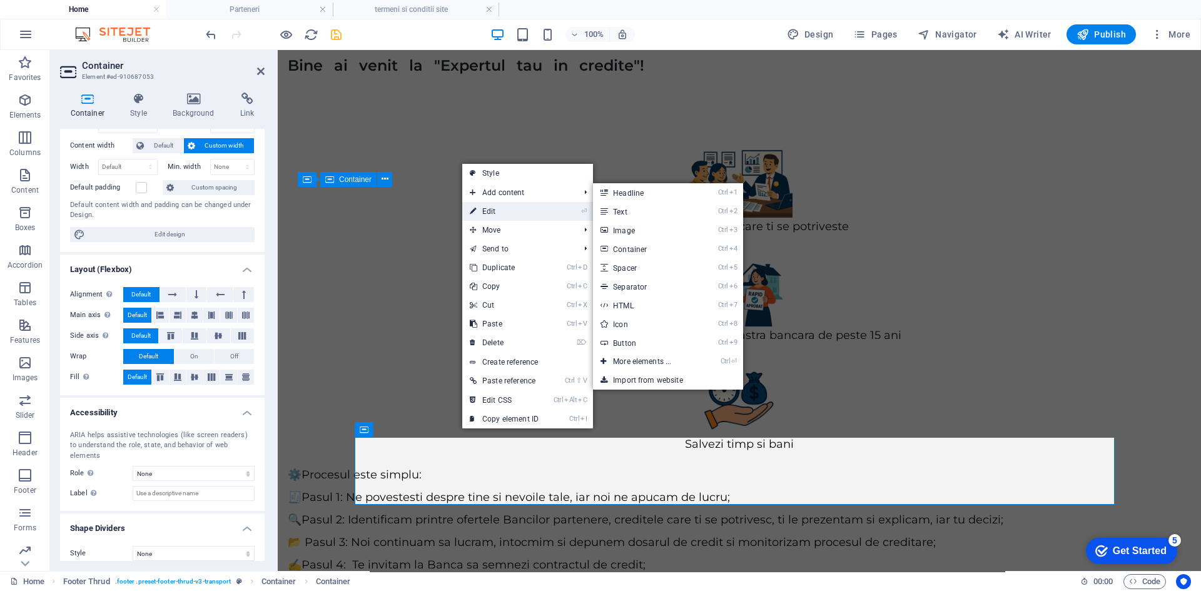
click at [495, 216] on link "⏎ Edit" at bounding box center [504, 211] width 84 height 19
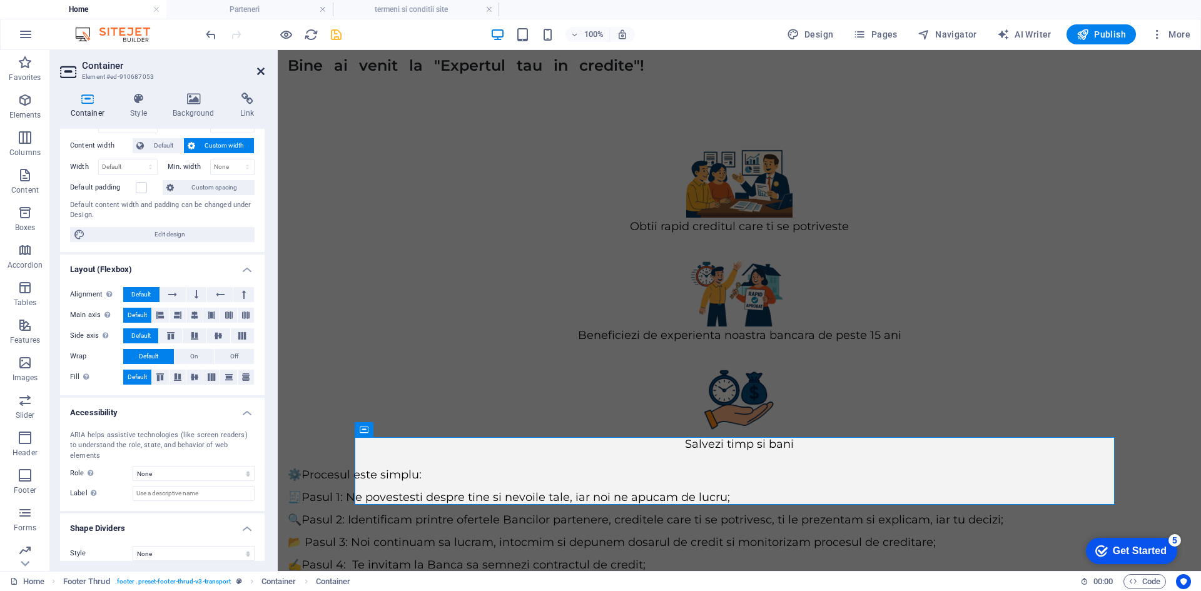
click at [260, 72] on icon at bounding box center [261, 71] width 8 height 10
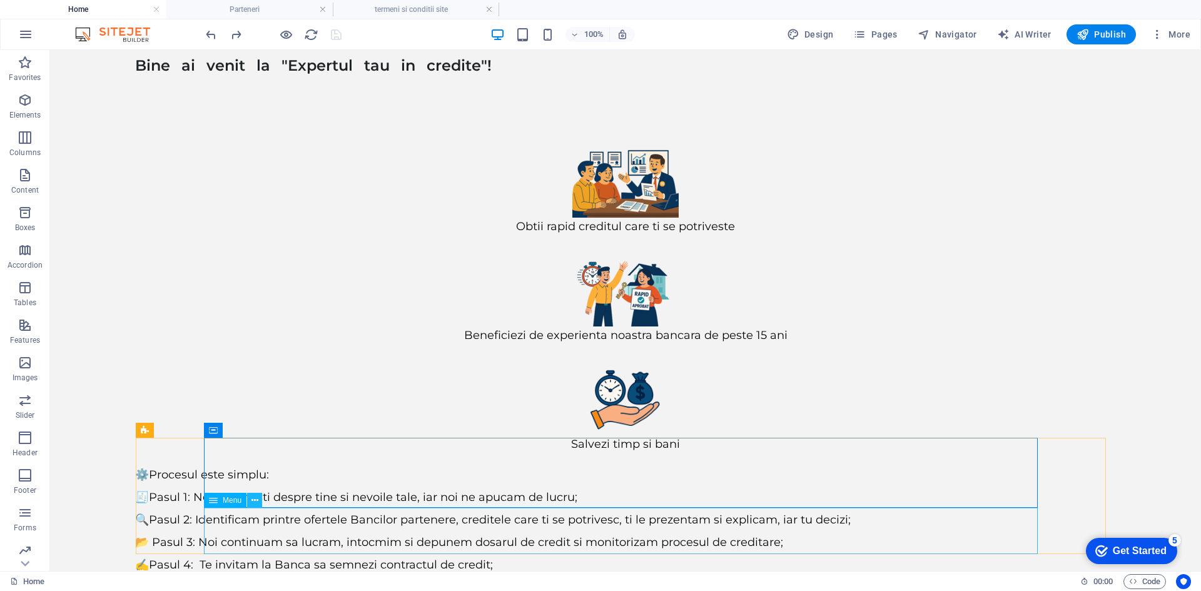
click at [760, 81] on icon at bounding box center [810, 59] width 100 height 46
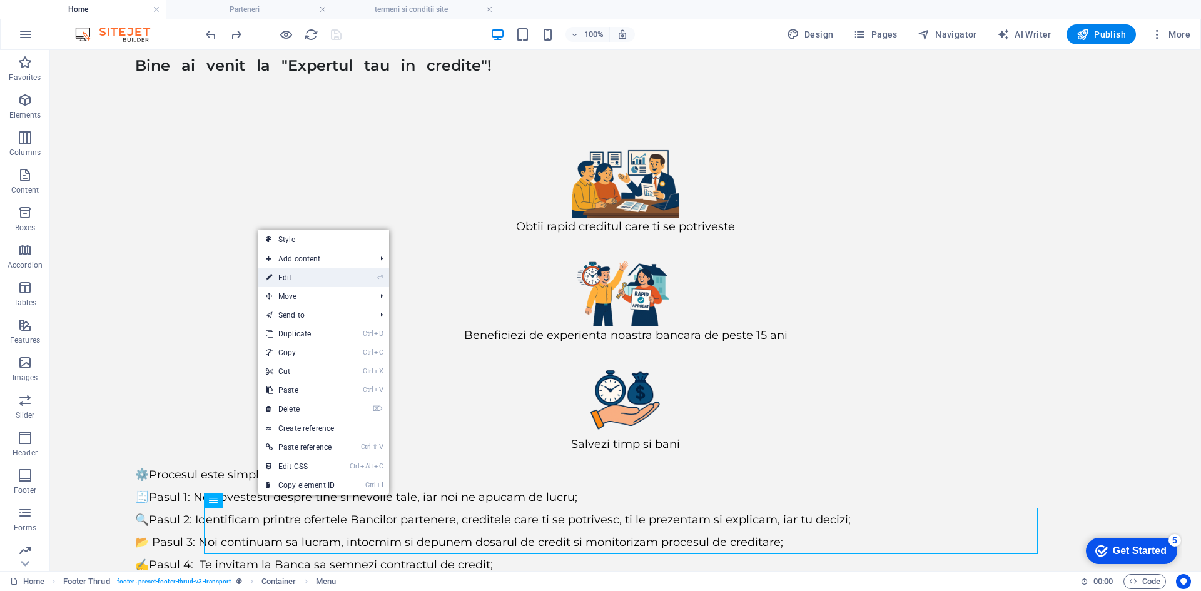
click at [293, 275] on link "⏎ Edit" at bounding box center [300, 277] width 84 height 19
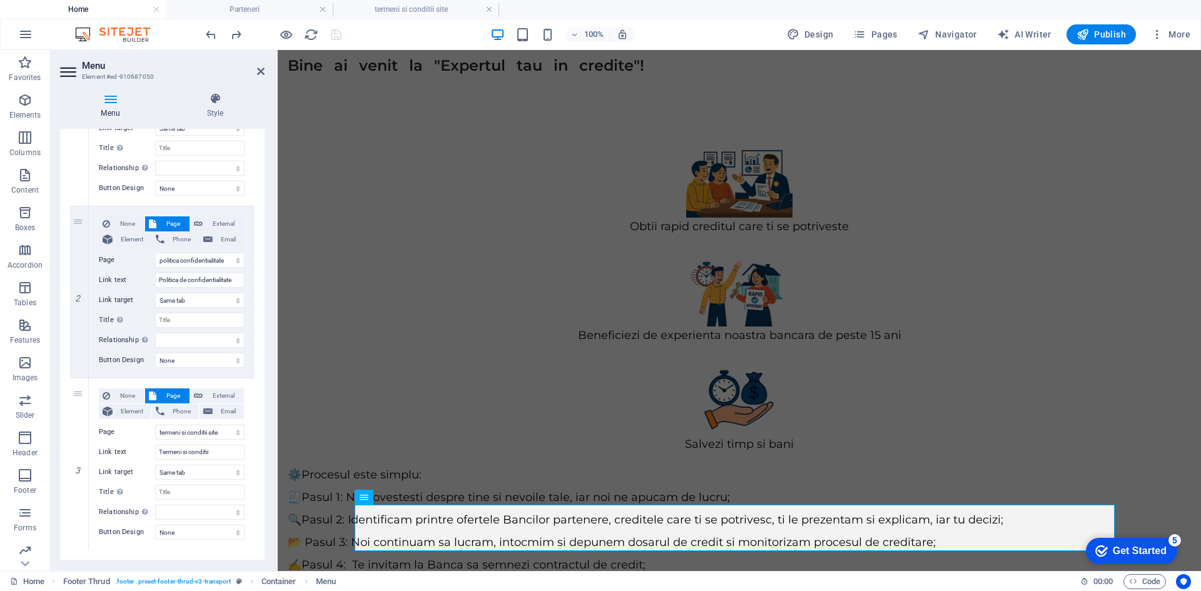
scroll to position [237, 0]
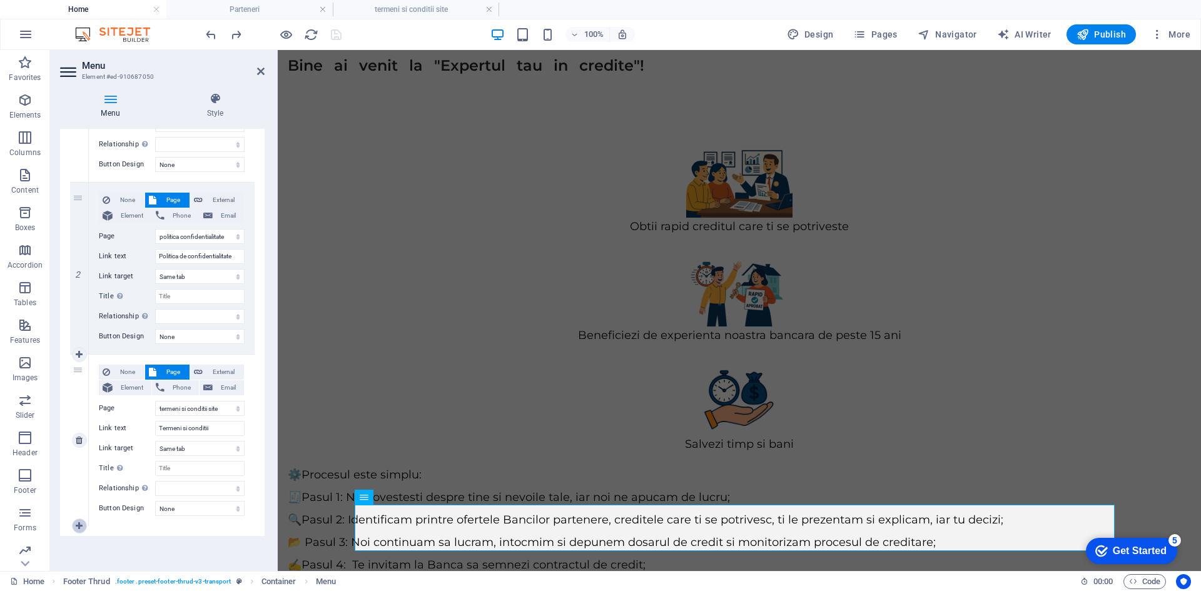
click at [79, 529] on icon at bounding box center [79, 526] width 7 height 9
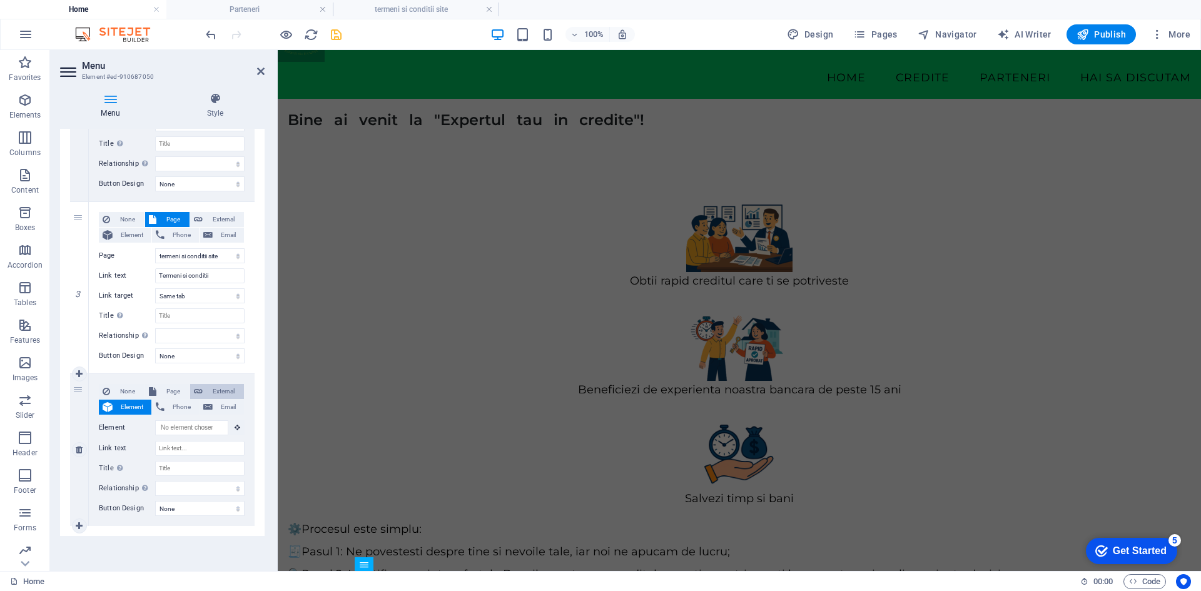
scroll to position [109, 0]
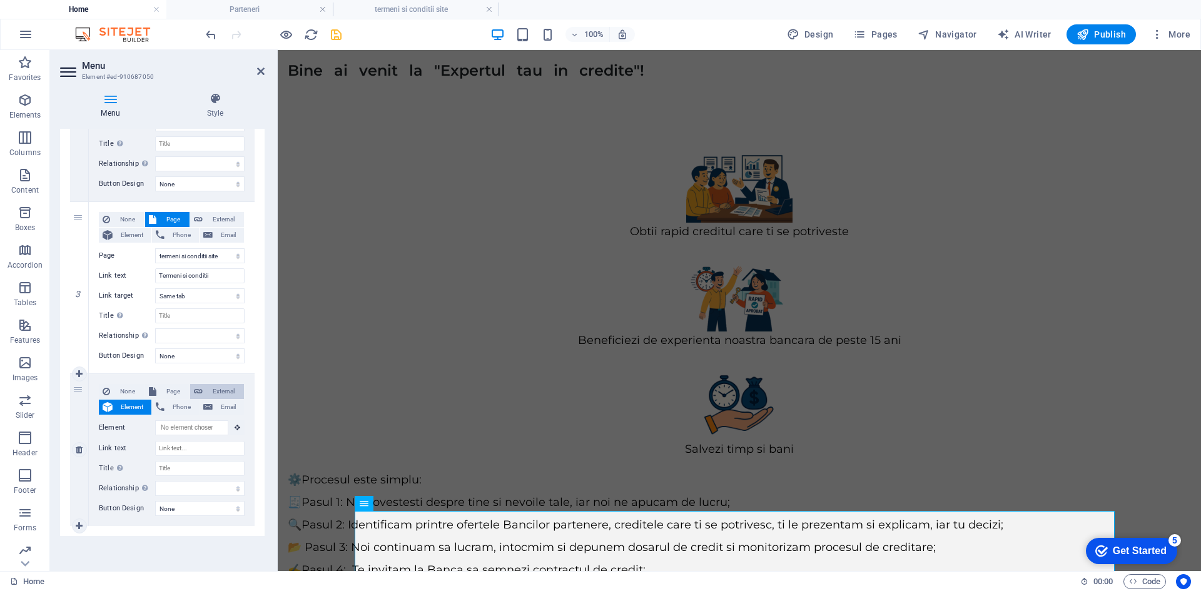
click at [213, 392] on span "External" at bounding box center [223, 391] width 34 height 15
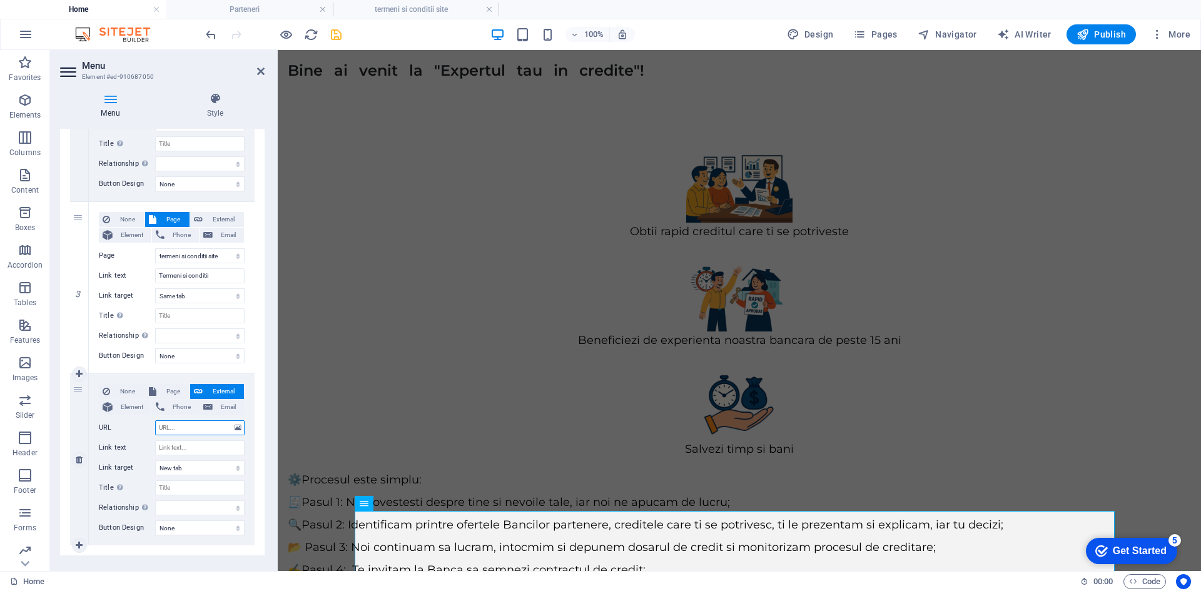
paste input "[URL][DOMAIN_NAME]"
click at [204, 448] on input "Link text" at bounding box center [199, 447] width 89 height 15
click at [186, 486] on input "Title Additional link description, should not be the same as the link text. The…" at bounding box center [199, 487] width 89 height 15
click at [257, 548] on div "1 None Page External Element Phone Email Page Home credite Credit Ipotecar Calc…" at bounding box center [162, 201] width 204 height 707
click at [335, 39] on icon "save" at bounding box center [336, 35] width 14 height 14
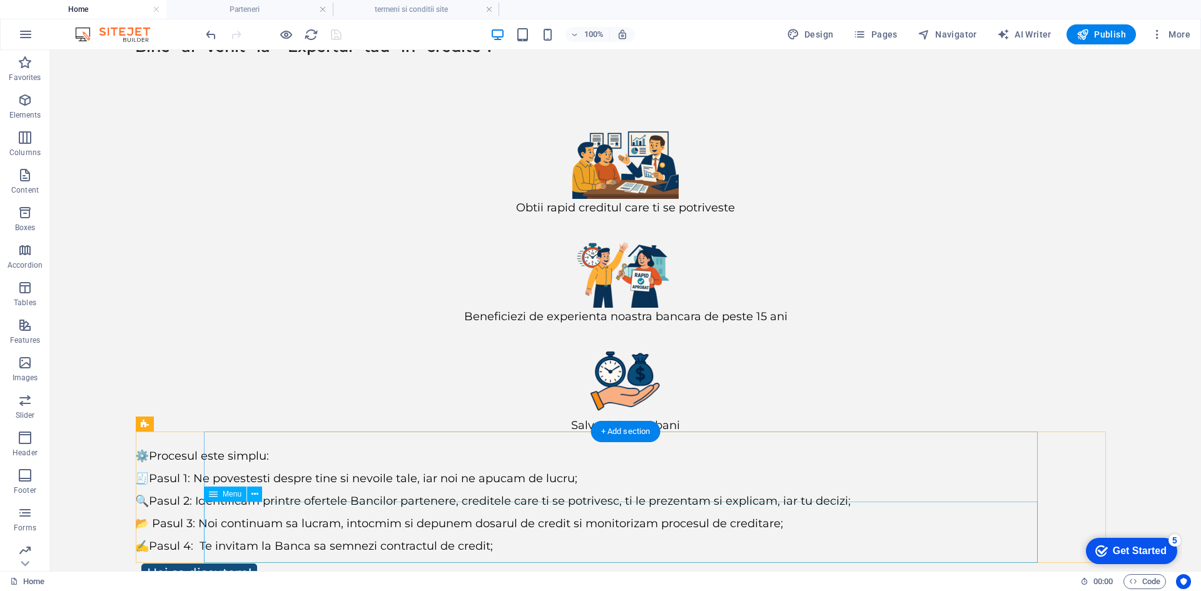
scroll to position [135, 0]
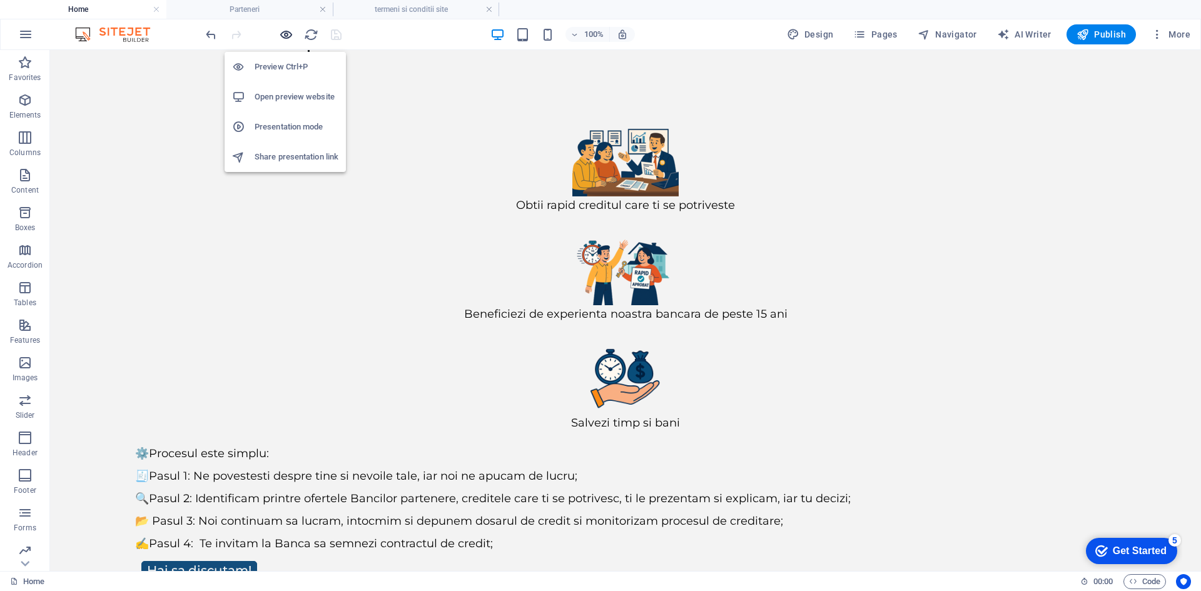
click at [281, 32] on icon "button" at bounding box center [286, 35] width 14 height 14
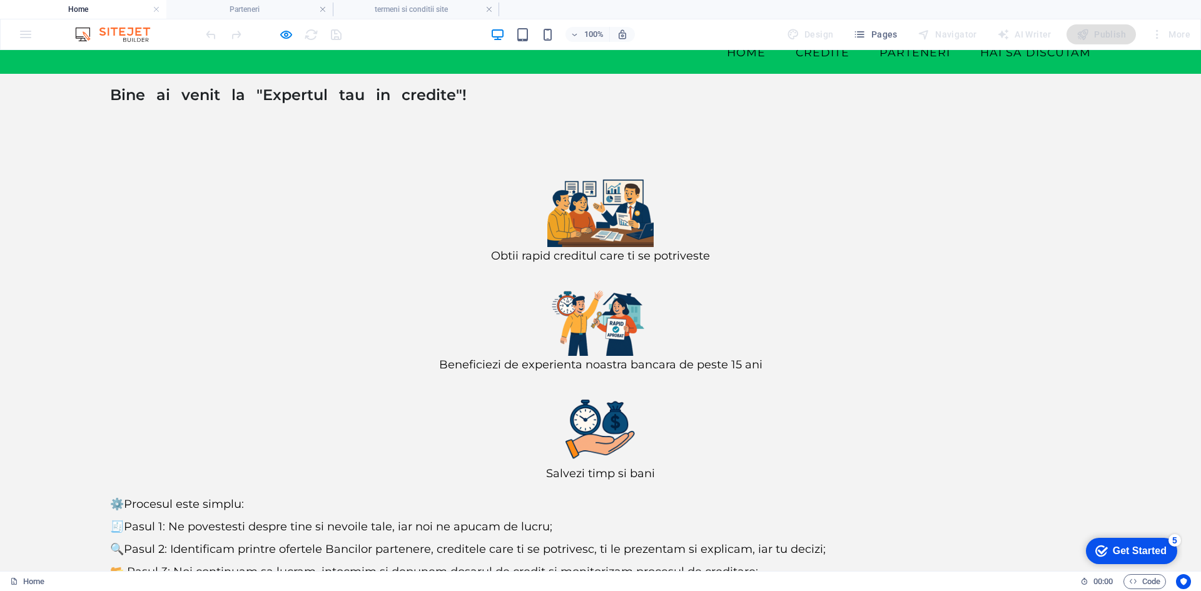
scroll to position [96, 0]
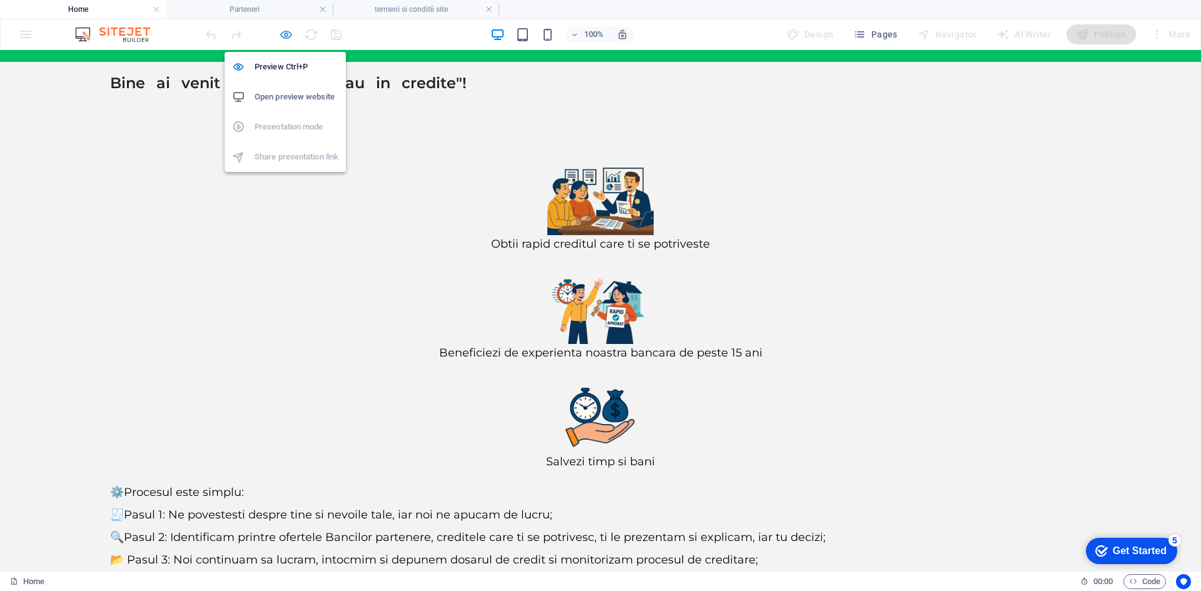
drag, startPoint x: 283, startPoint y: 33, endPoint x: 280, endPoint y: 40, distance: 8.1
click at [283, 33] on icon "button" at bounding box center [286, 35] width 14 height 14
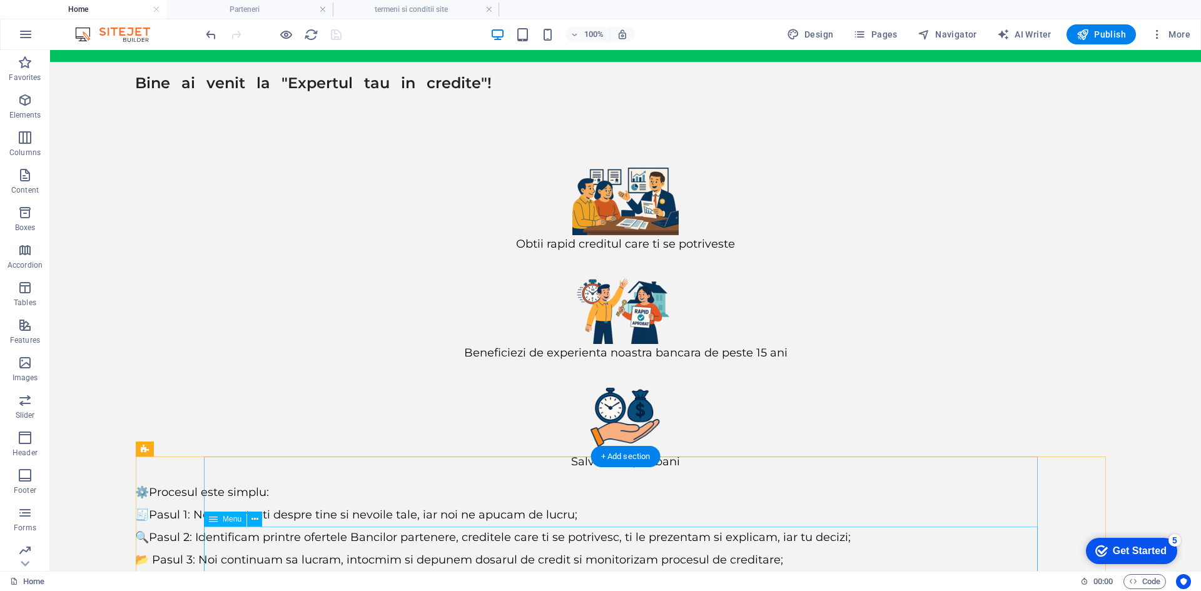
scroll to position [135, 0]
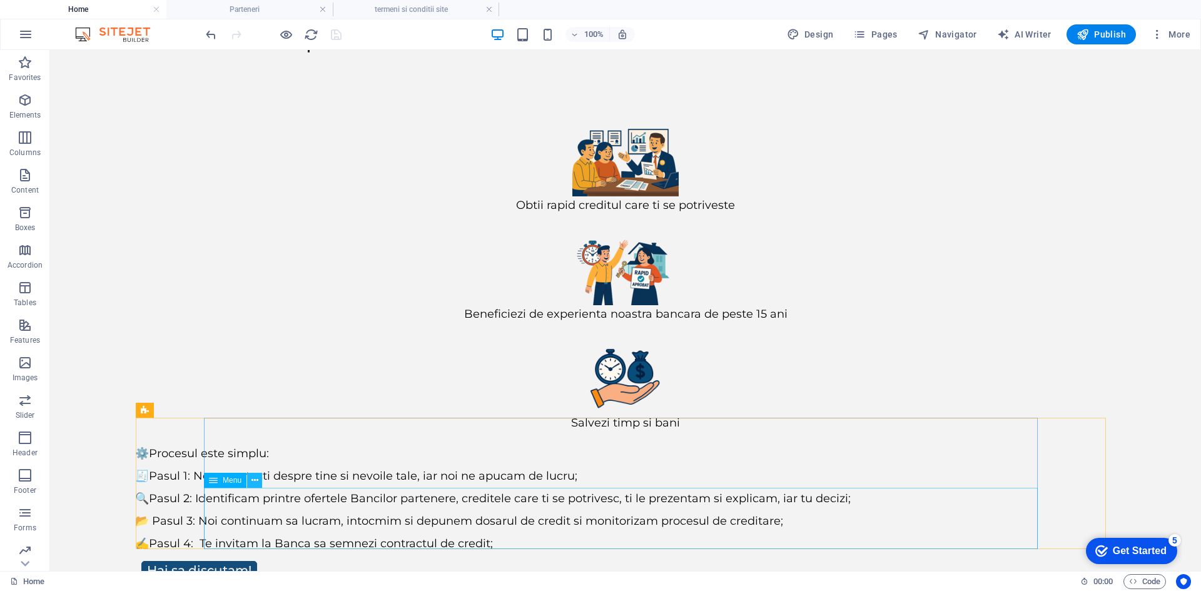
click at [760, 60] on icon at bounding box center [810, 37] width 100 height 46
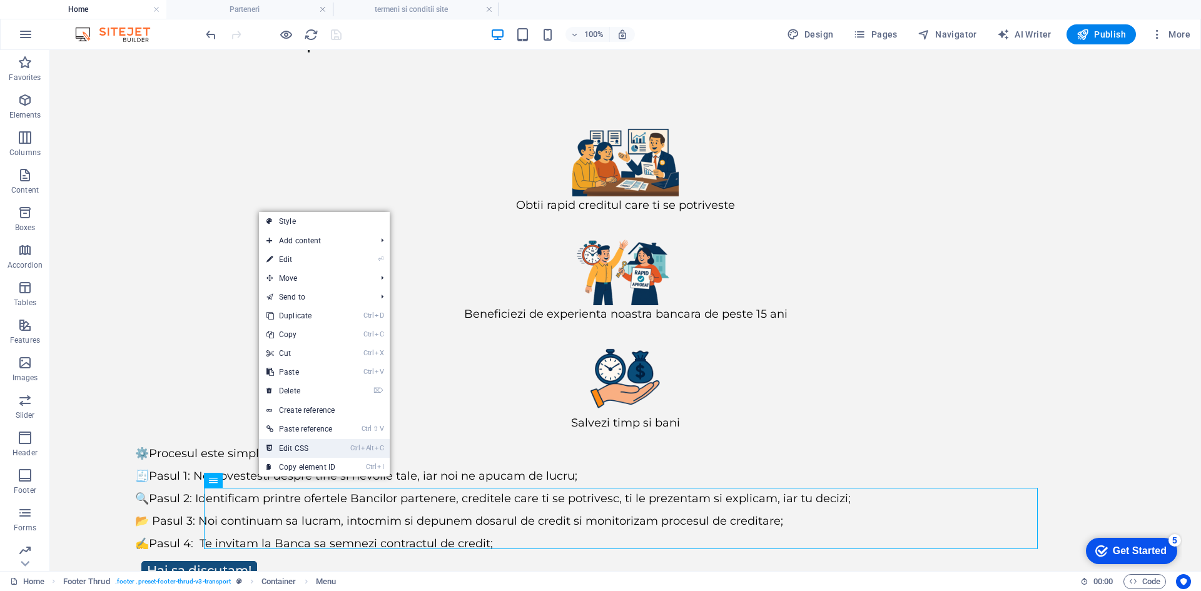
click at [309, 450] on link "Ctrl Alt C Edit CSS" at bounding box center [301, 448] width 84 height 19
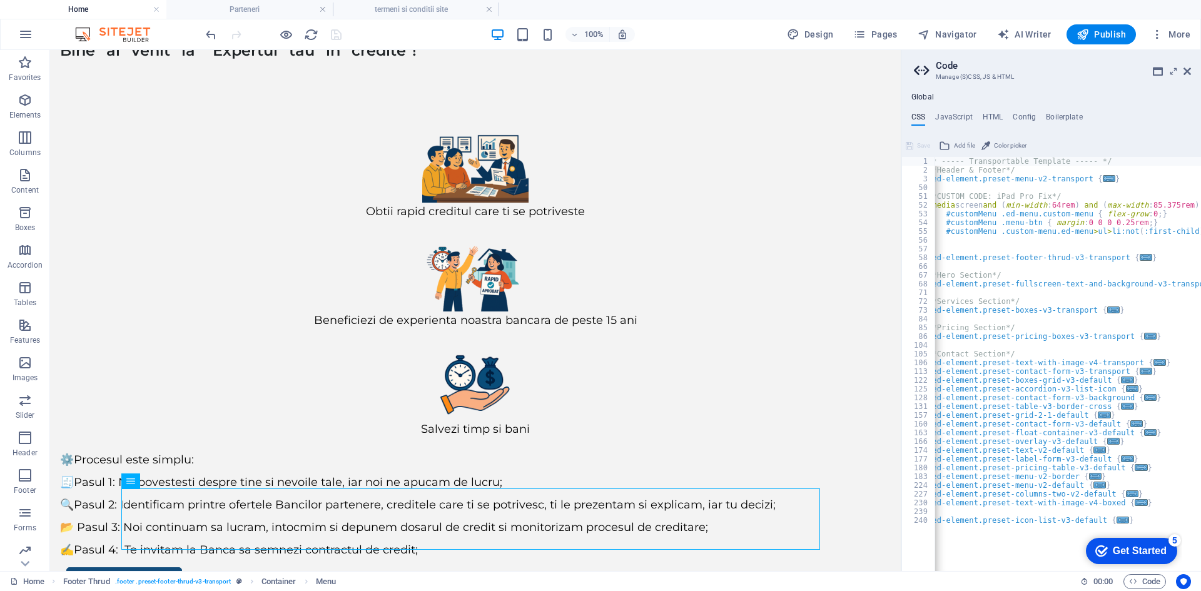
scroll to position [0, 0]
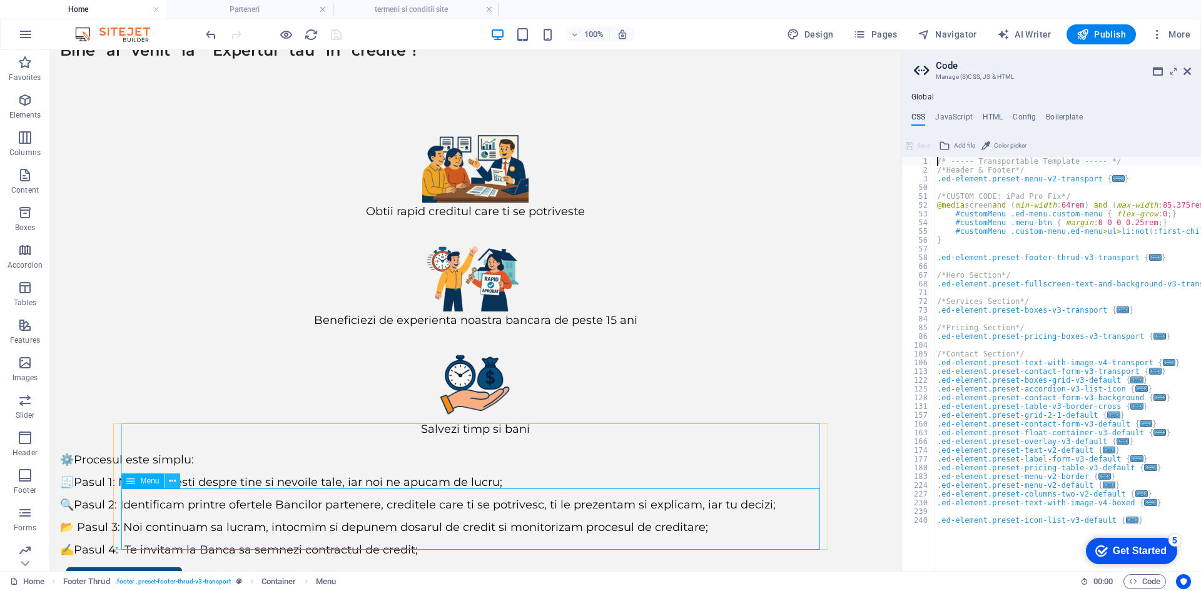
click at [480, 66] on icon at bounding box center [530, 44] width 100 height 46
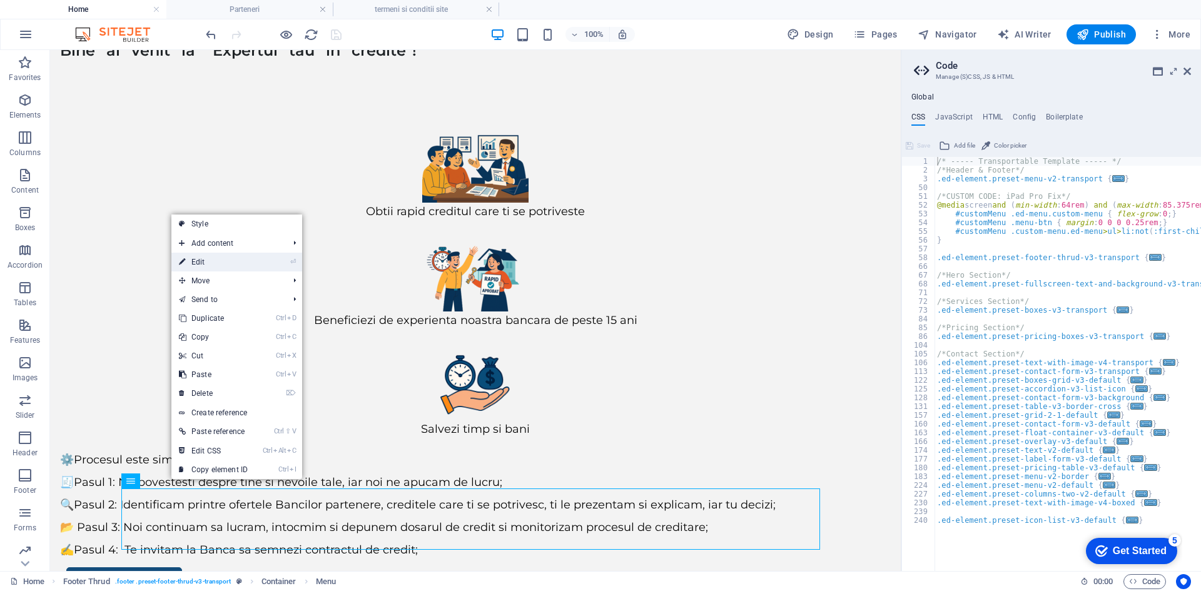
click at [208, 261] on link "⏎ Edit" at bounding box center [213, 262] width 84 height 19
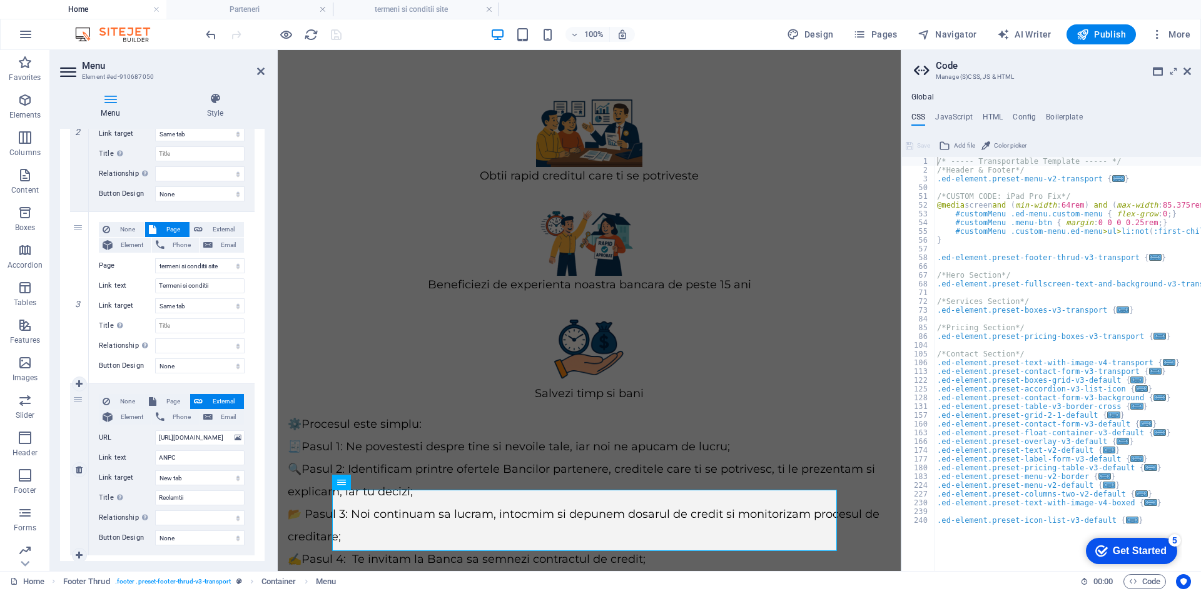
scroll to position [409, 0]
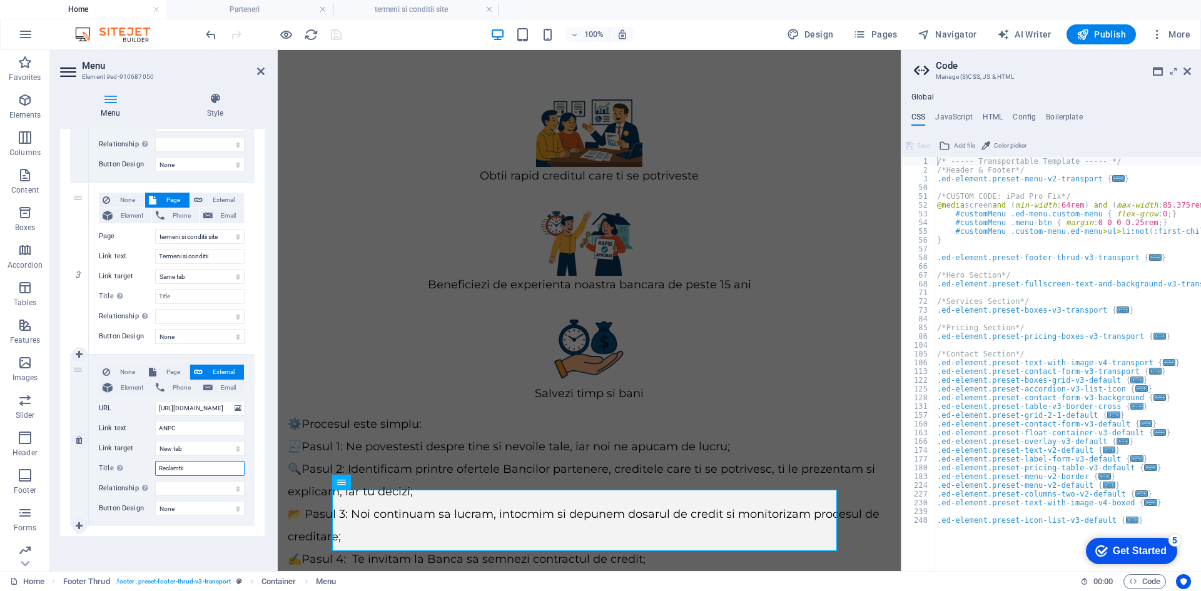
click at [178, 469] on input "Reclamtii" at bounding box center [199, 468] width 89 height 15
click at [172, 371] on span "Page" at bounding box center [173, 372] width 26 height 15
click at [183, 408] on select "Home credite Credit Ipotecar Calculator imobiliar Calculator rata refinantare C…" at bounding box center [199, 408] width 89 height 15
click at [206, 370] on span "External" at bounding box center [223, 372] width 34 height 15
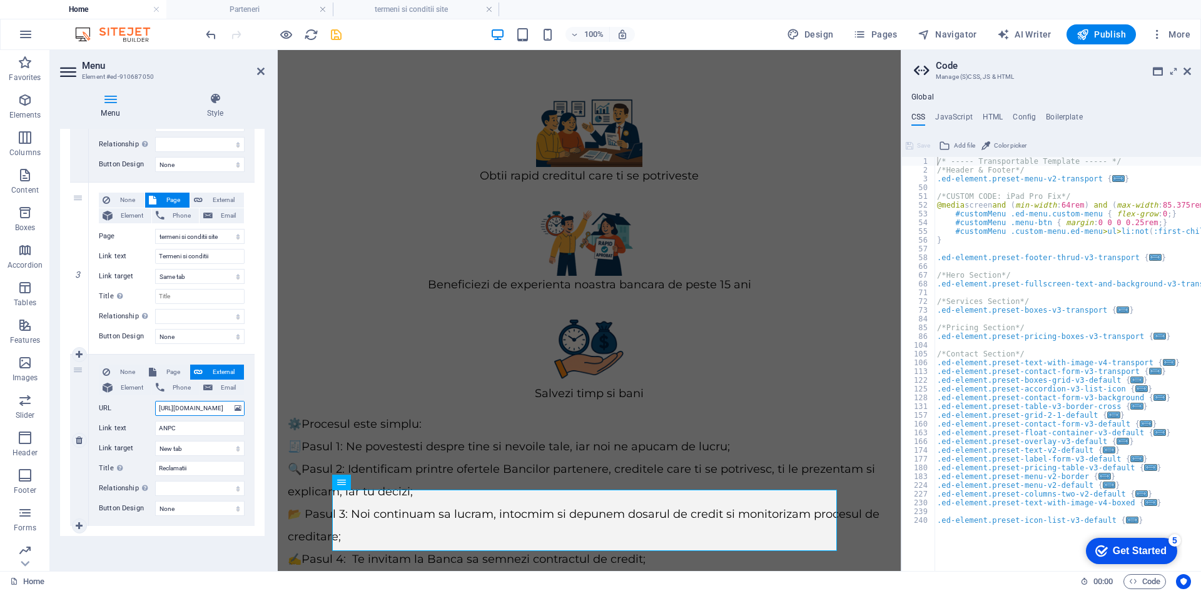
drag, startPoint x: 208, startPoint y: 405, endPoint x: 141, endPoint y: 405, distance: 66.9
click at [141, 405] on div "URL [URL][DOMAIN_NAME]" at bounding box center [172, 408] width 146 height 15
click at [193, 488] on select "alternate author bookmark external help license next nofollow noreferrer noopen…" at bounding box center [199, 488] width 89 height 15
click at [186, 508] on select "None Default Primary Secondary" at bounding box center [199, 508] width 89 height 15
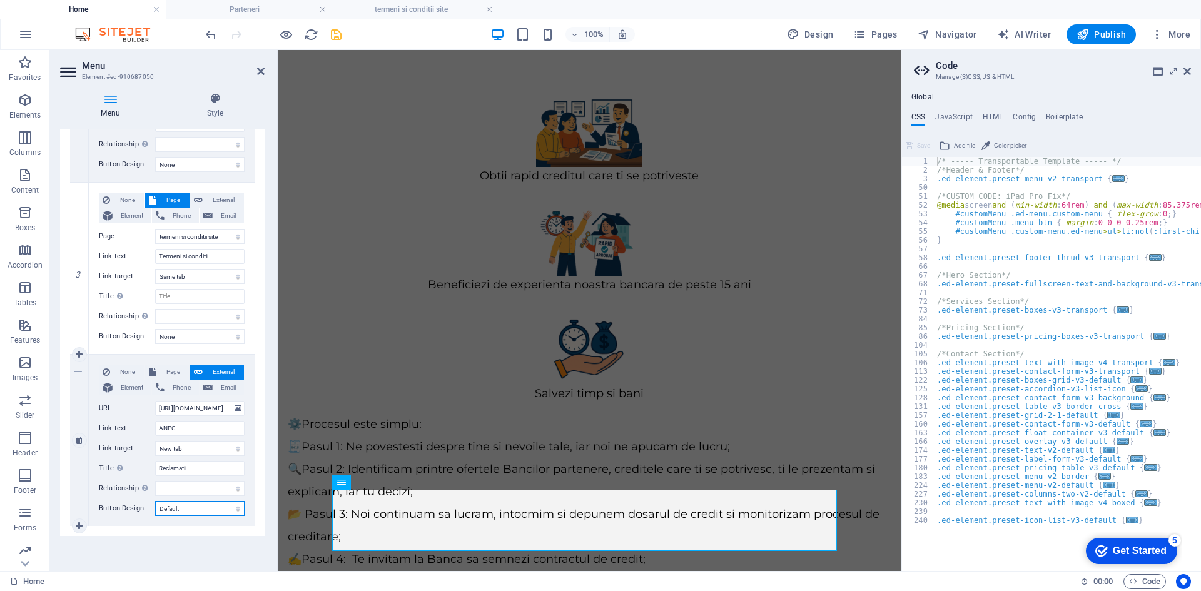
click at [155, 501] on select "None Default Primary Secondary" at bounding box center [199, 508] width 89 height 15
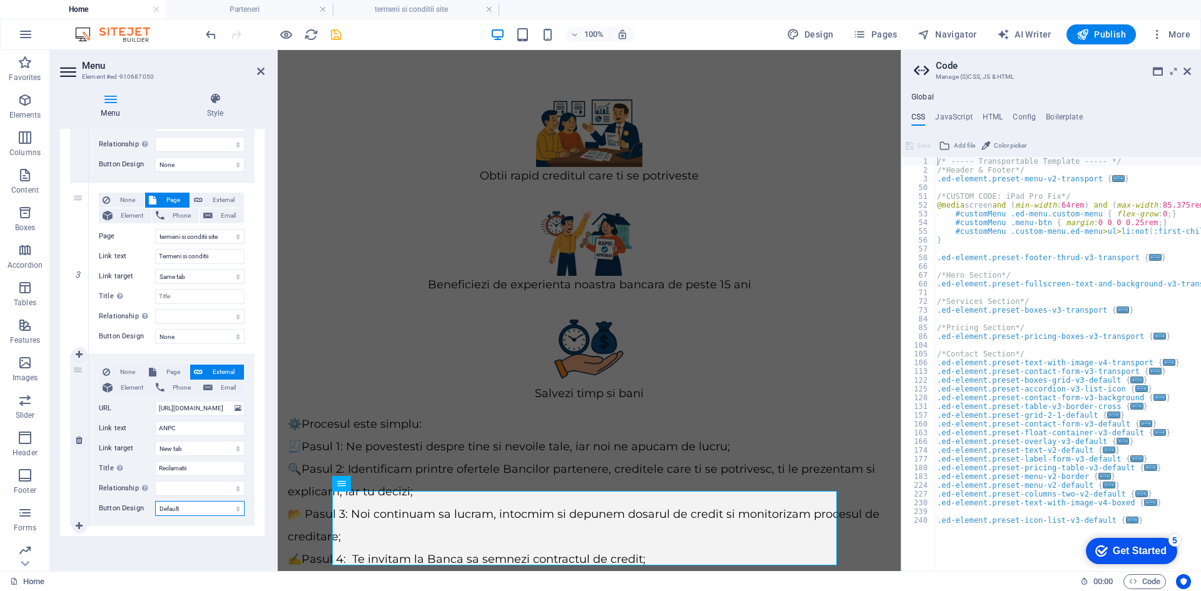
click at [186, 510] on select "None Default Primary Secondary" at bounding box center [199, 508] width 89 height 15
click at [155, 501] on select "None Default Primary Secondary" at bounding box center [199, 508] width 89 height 15
click at [193, 510] on select "None Default Primary Secondary" at bounding box center [199, 508] width 89 height 15
click at [155, 501] on select "None Default Primary Secondary" at bounding box center [199, 508] width 89 height 15
click at [189, 509] on select "None Default Primary Secondary" at bounding box center [199, 508] width 89 height 15
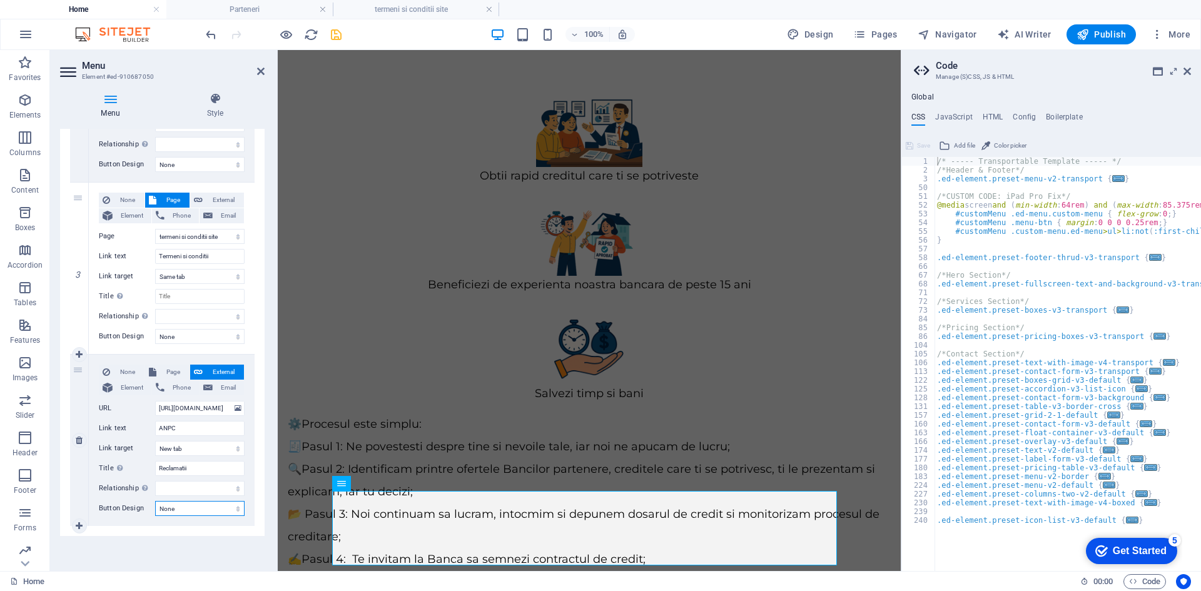
click at [155, 501] on select "None Default Primary Secondary" at bounding box center [199, 508] width 89 height 15
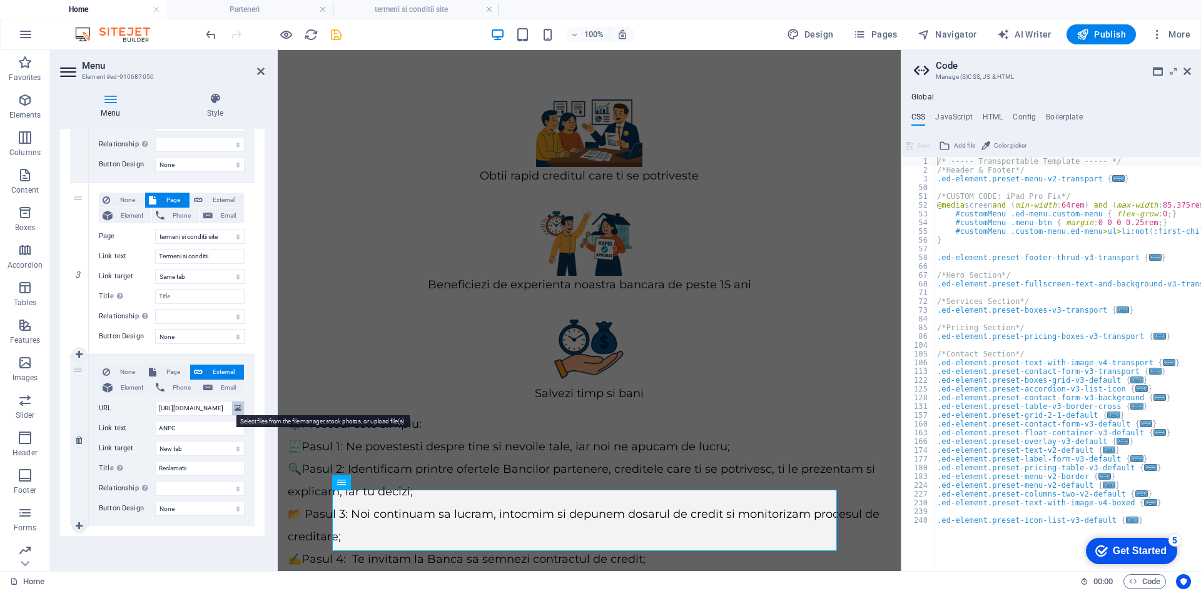
click at [235, 410] on icon at bounding box center [237, 408] width 7 height 14
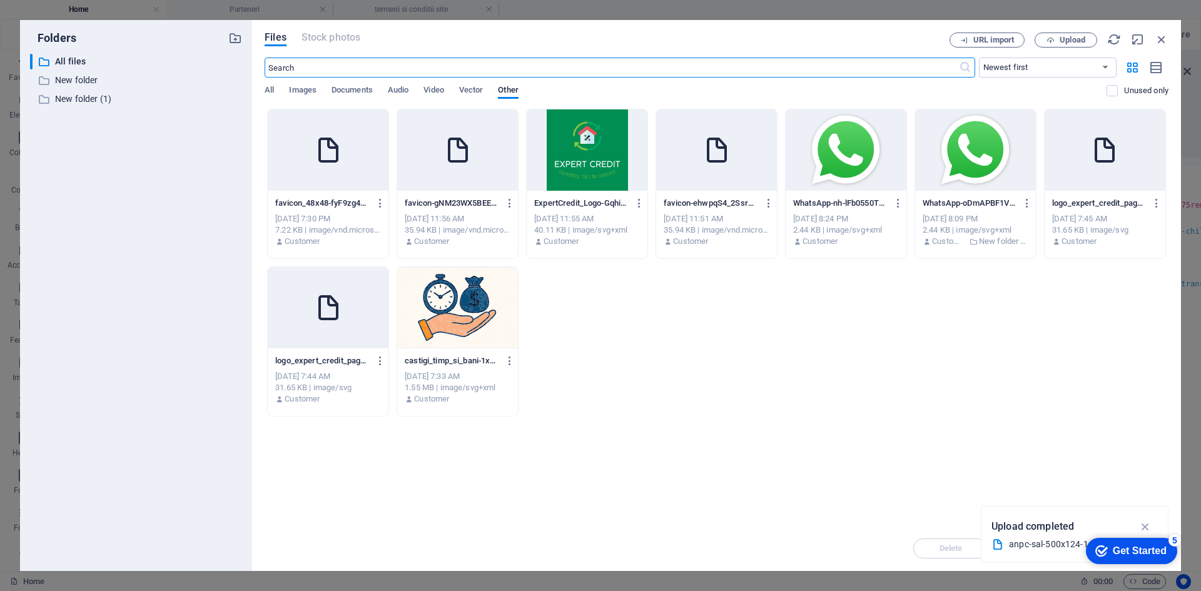
scroll to position [0, 0]
click at [1159, 39] on icon "button" at bounding box center [1161, 40] width 14 height 14
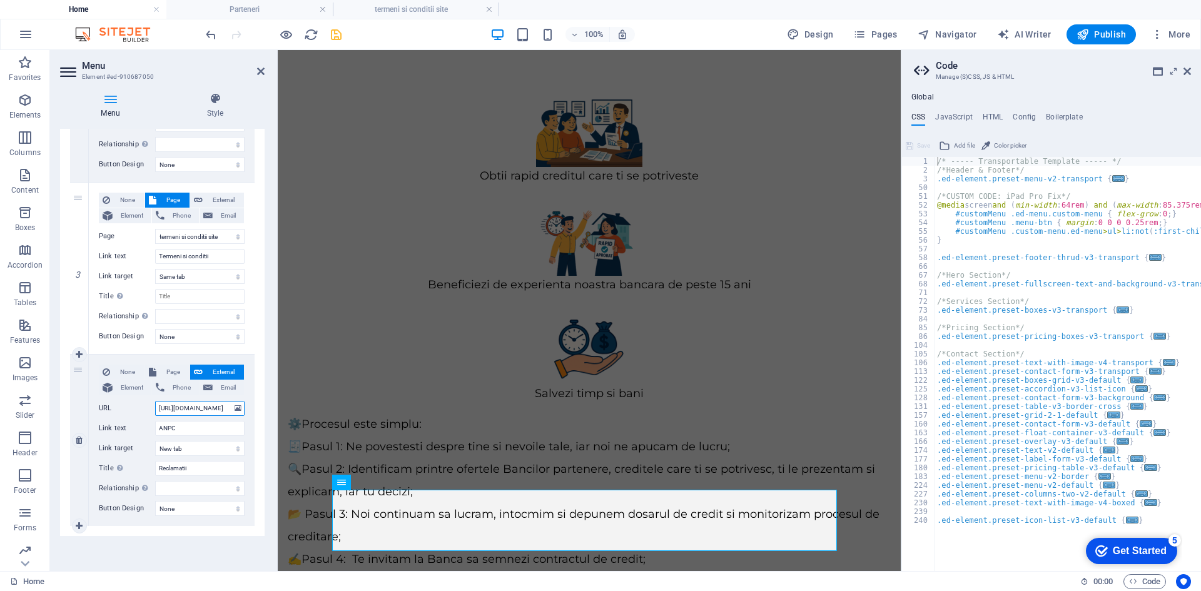
click at [203, 408] on input "[URL][DOMAIN_NAME]" at bounding box center [199, 408] width 89 height 15
click at [183, 408] on input "[URL][DOMAIN_NAME]" at bounding box center [199, 408] width 89 height 15
drag, startPoint x: 208, startPoint y: 407, endPoint x: 153, endPoint y: 408, distance: 55.0
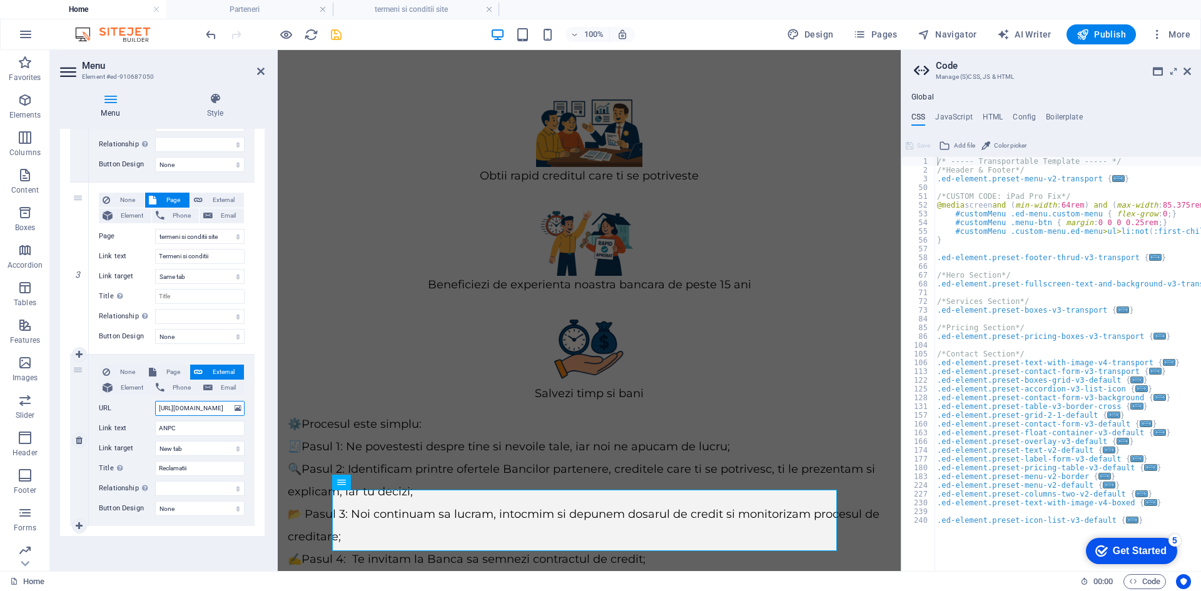
click at [153, 408] on div "URL [URL][DOMAIN_NAME]" at bounding box center [172, 408] width 146 height 15
click at [123, 372] on span "None" at bounding box center [127, 372] width 27 height 15
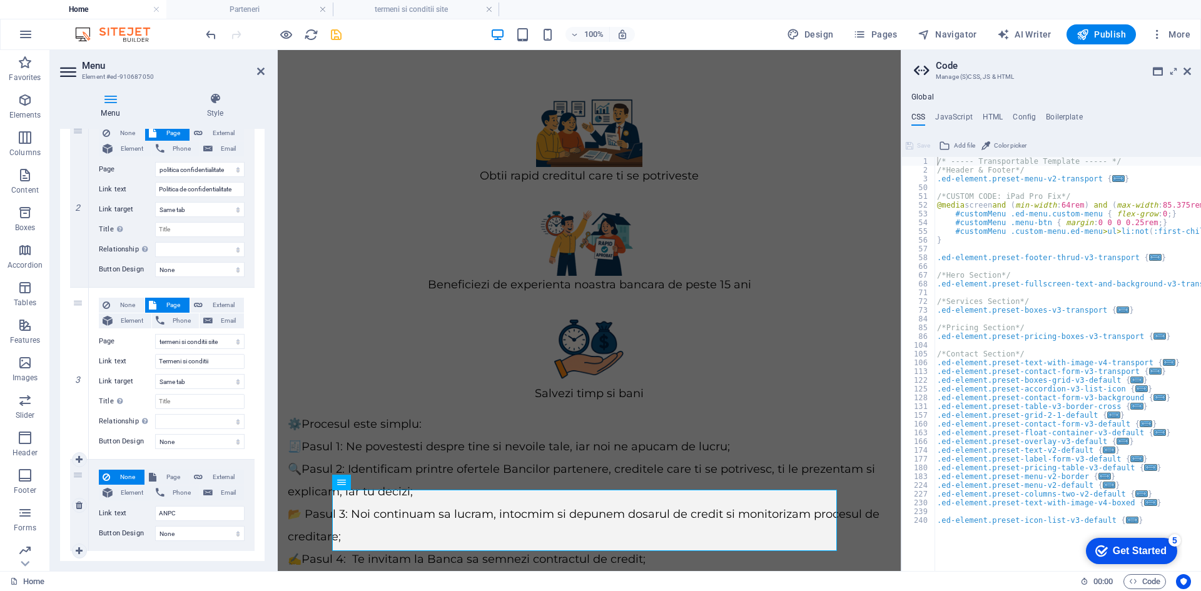
scroll to position [304, 0]
click at [208, 474] on span "External" at bounding box center [223, 477] width 34 height 15
click at [212, 513] on input "[URL][DOMAIN_NAME]" at bounding box center [199, 513] width 89 height 15
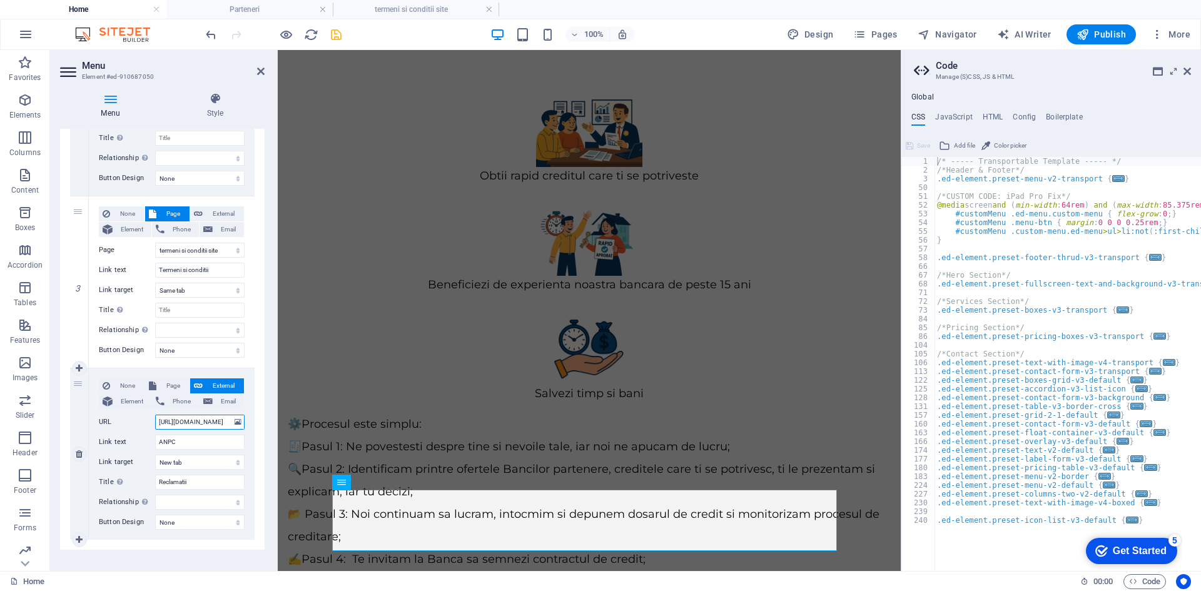
scroll to position [409, 0]
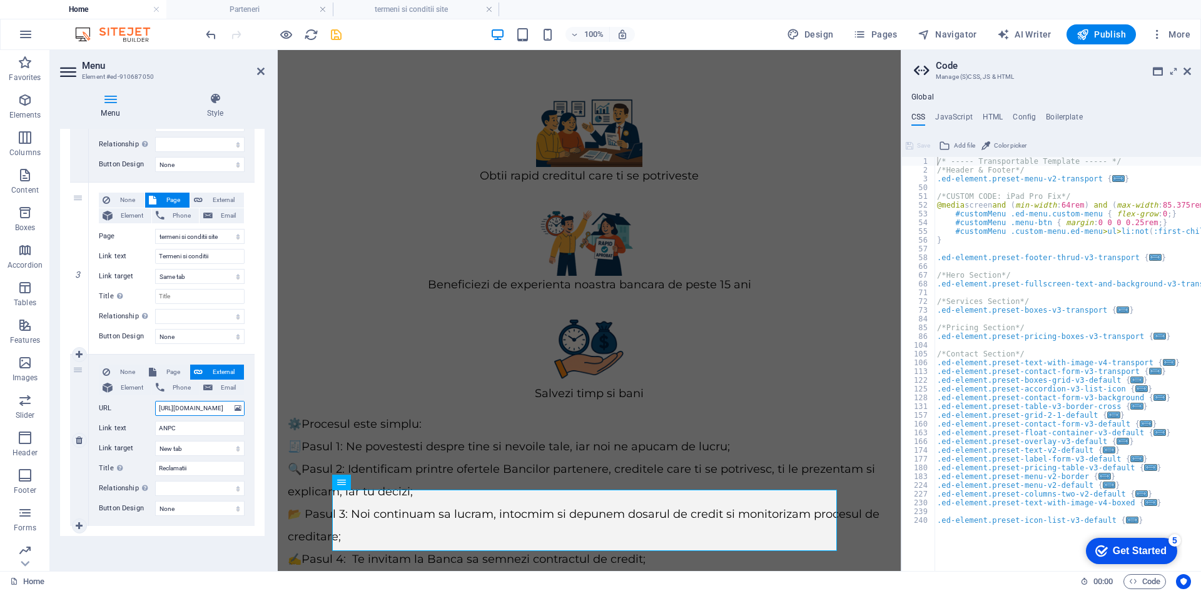
drag, startPoint x: 206, startPoint y: 408, endPoint x: 98, endPoint y: 408, distance: 108.2
click at [98, 408] on div "None Page External Element Phone Email Page Home credite Credit Ipotecar Calcul…" at bounding box center [172, 440] width 166 height 171
paste input "[DOMAIN_NAME][URL]"
click at [338, 37] on icon "save" at bounding box center [336, 35] width 14 height 14
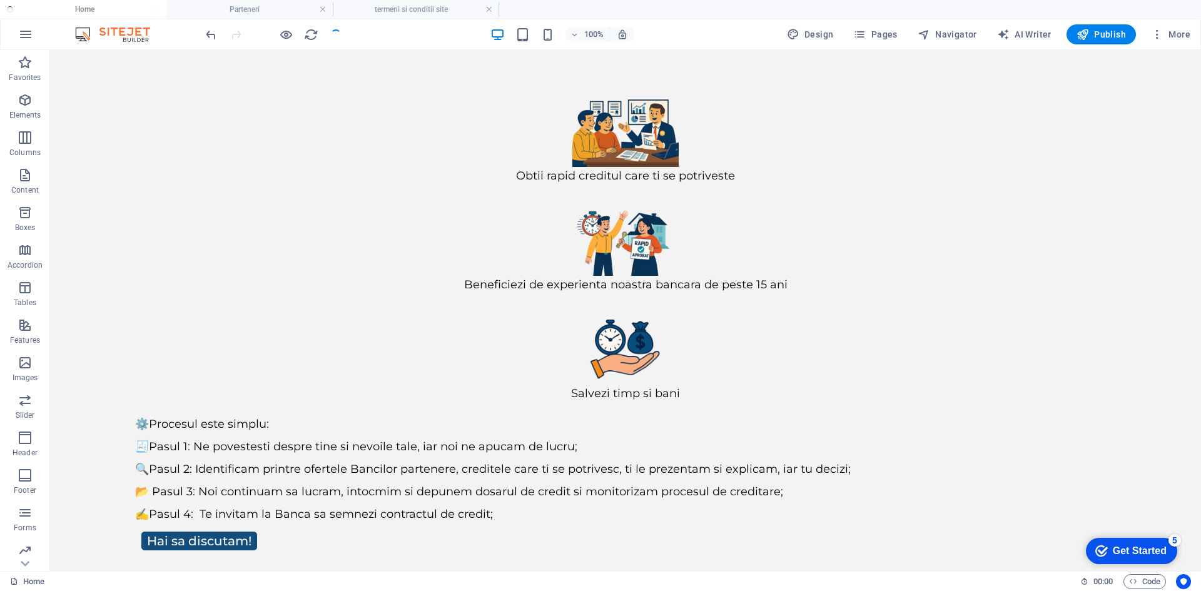
scroll to position [129, 0]
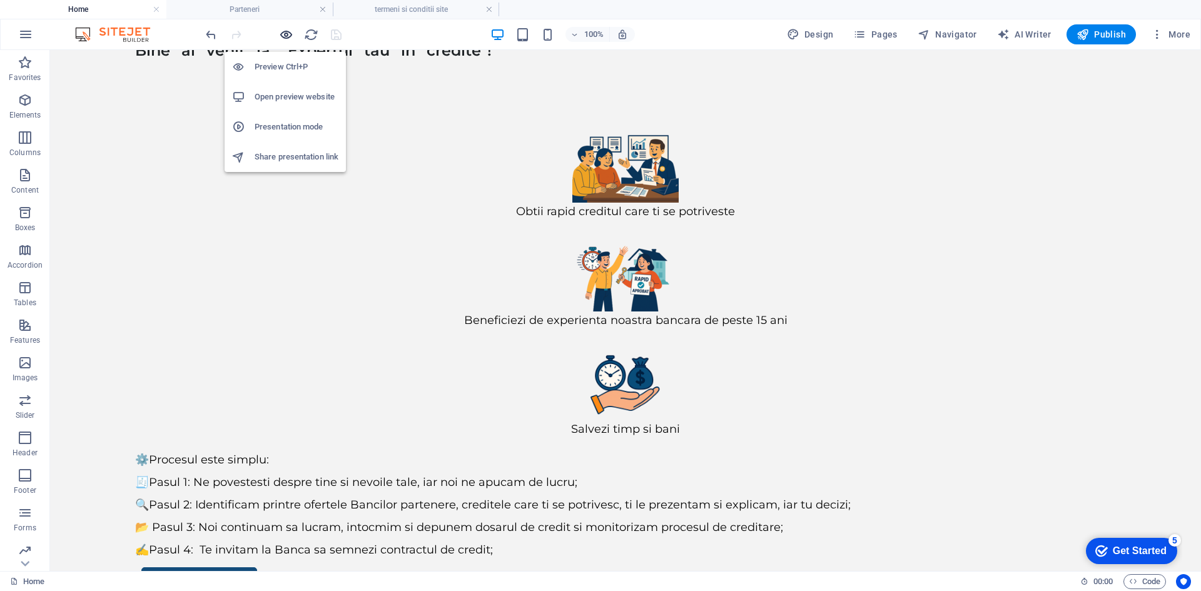
click at [288, 33] on icon "button" at bounding box center [286, 35] width 14 height 14
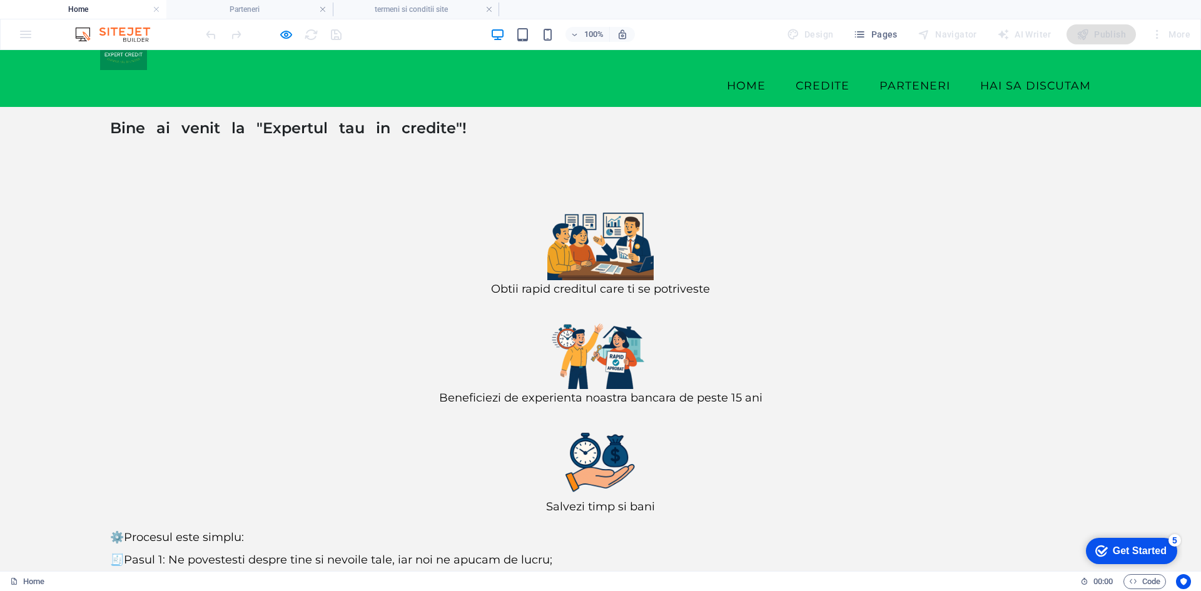
scroll to position [58, 0]
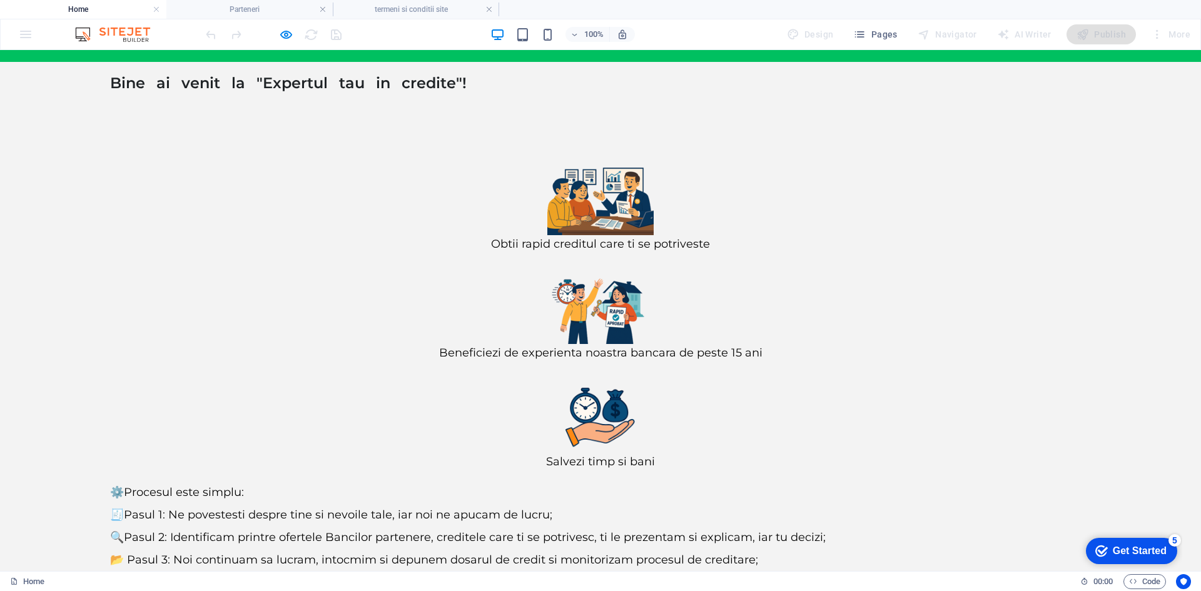
click at [1106, 336] on div "Obtii rapid creditul care ti se potriveste Beneficiezi de experienta noastra ba…" at bounding box center [600, 389] width 1201 height 571
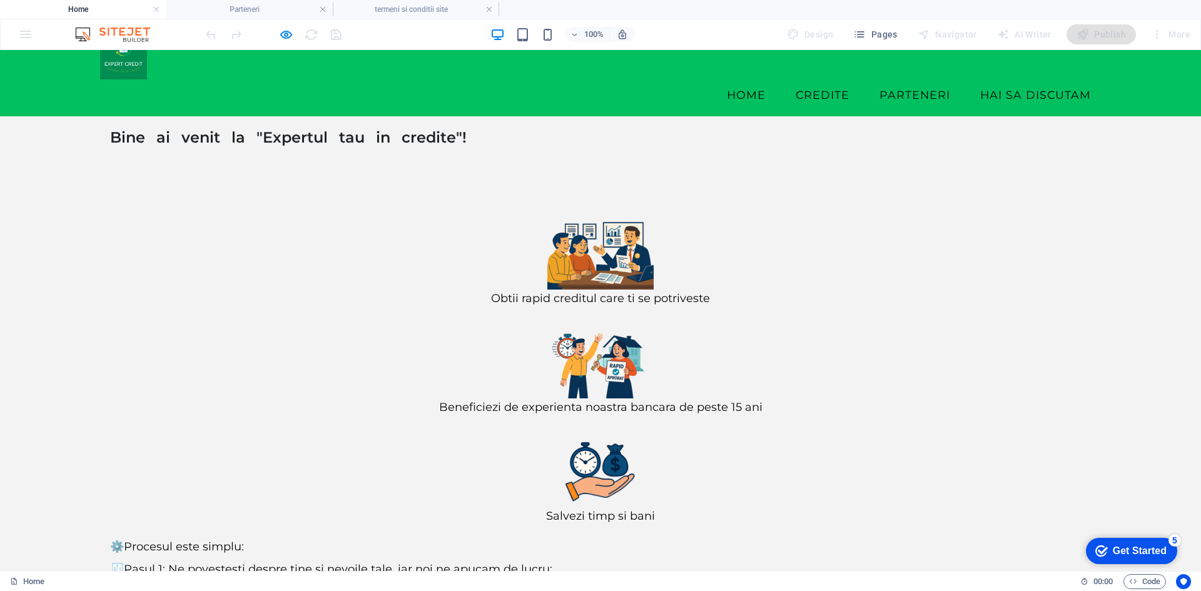
scroll to position [0, 0]
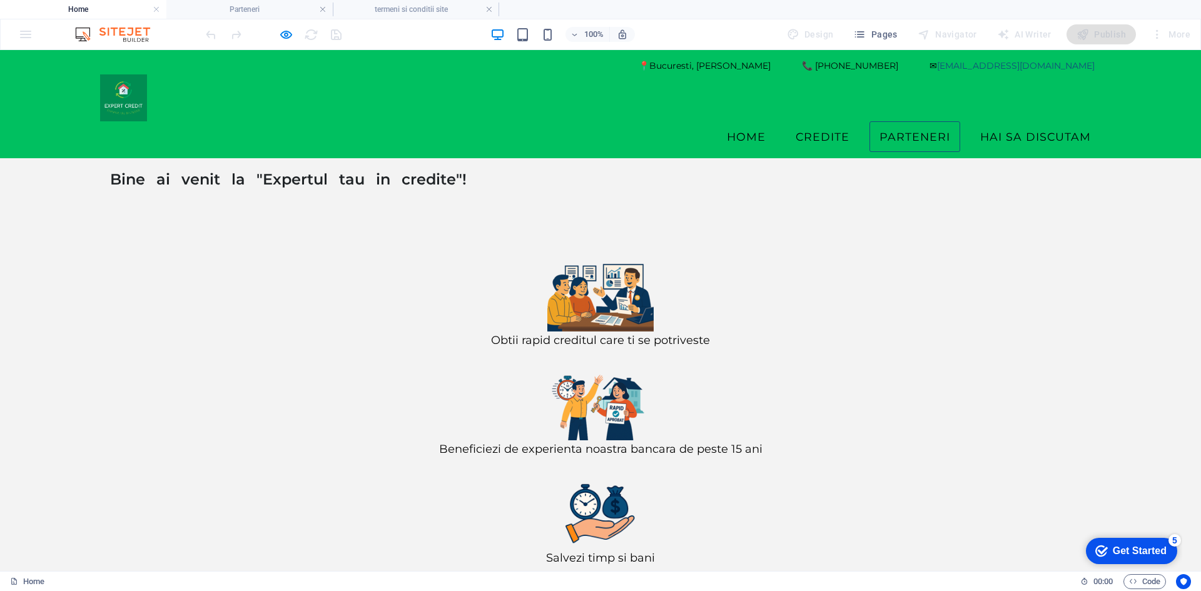
click at [893, 121] on link "Parteneri" at bounding box center [914, 136] width 91 height 31
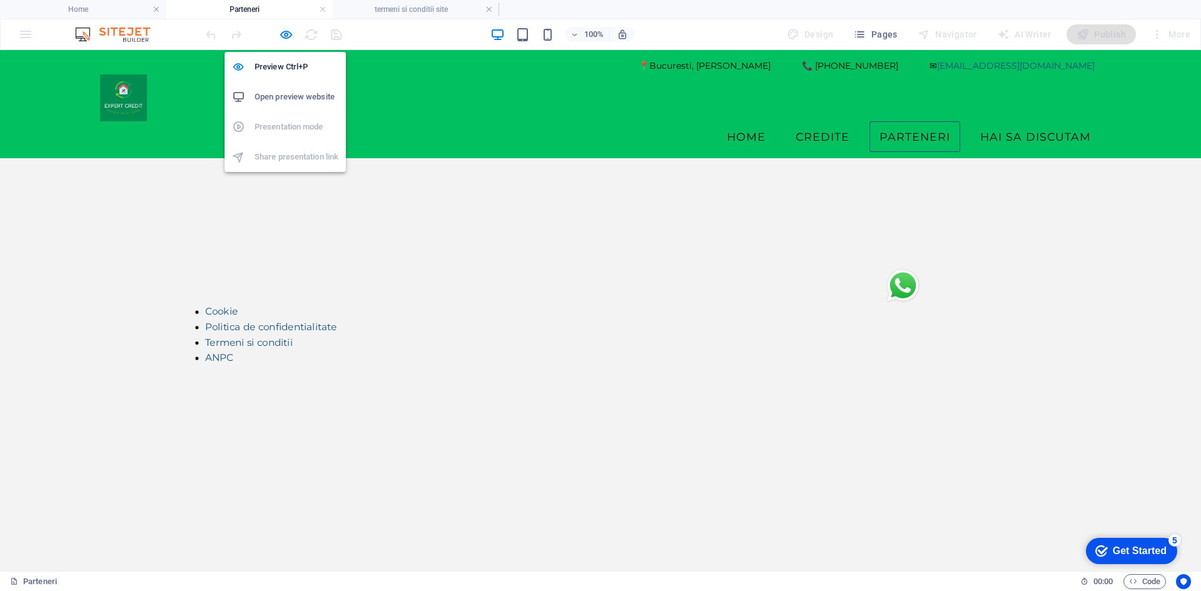
drag, startPoint x: 284, startPoint y: 33, endPoint x: 286, endPoint y: 47, distance: 13.9
click at [284, 33] on icon "button" at bounding box center [286, 35] width 14 height 14
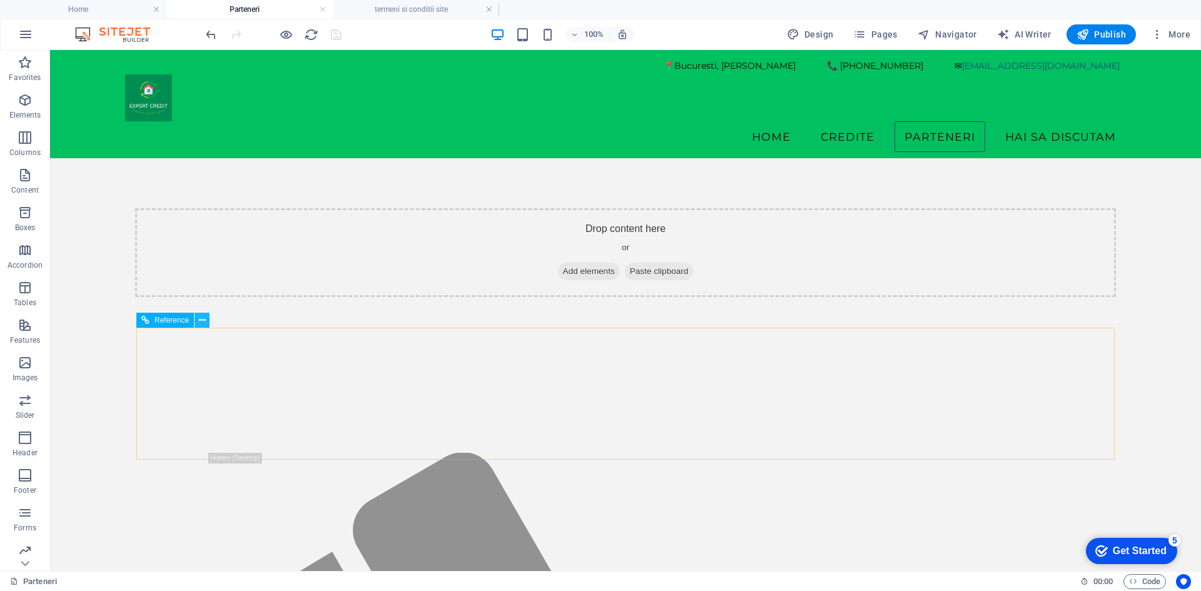
click at [201, 319] on icon at bounding box center [202, 320] width 7 height 13
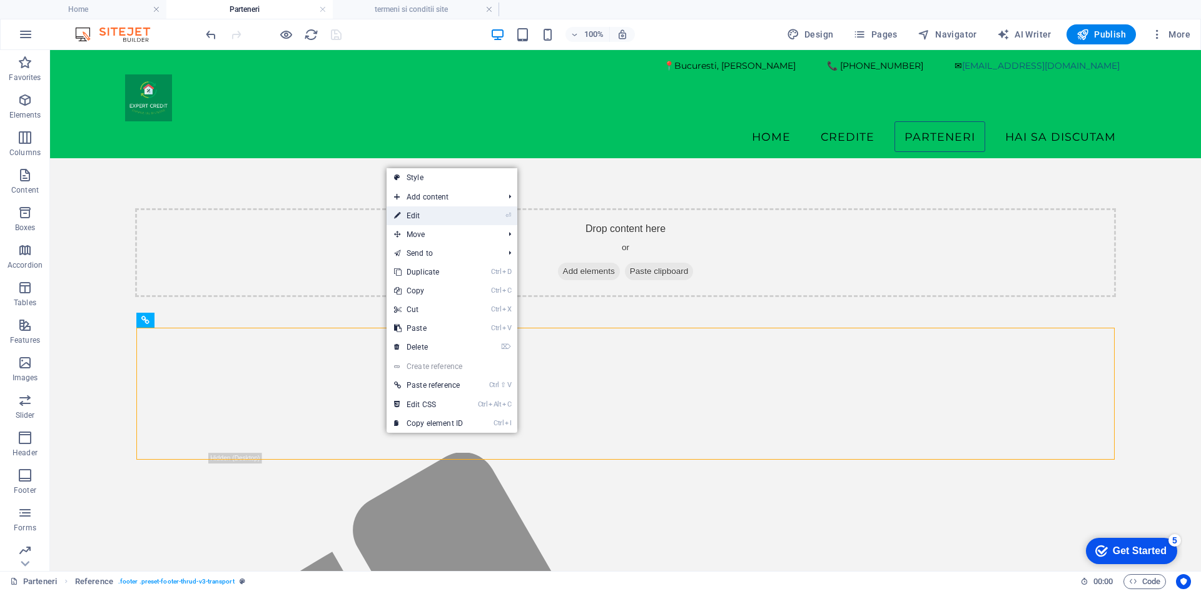
drag, startPoint x: 431, startPoint y: 213, endPoint x: 122, endPoint y: 403, distance: 362.9
click at [431, 213] on link "⏎ Edit" at bounding box center [428, 215] width 84 height 19
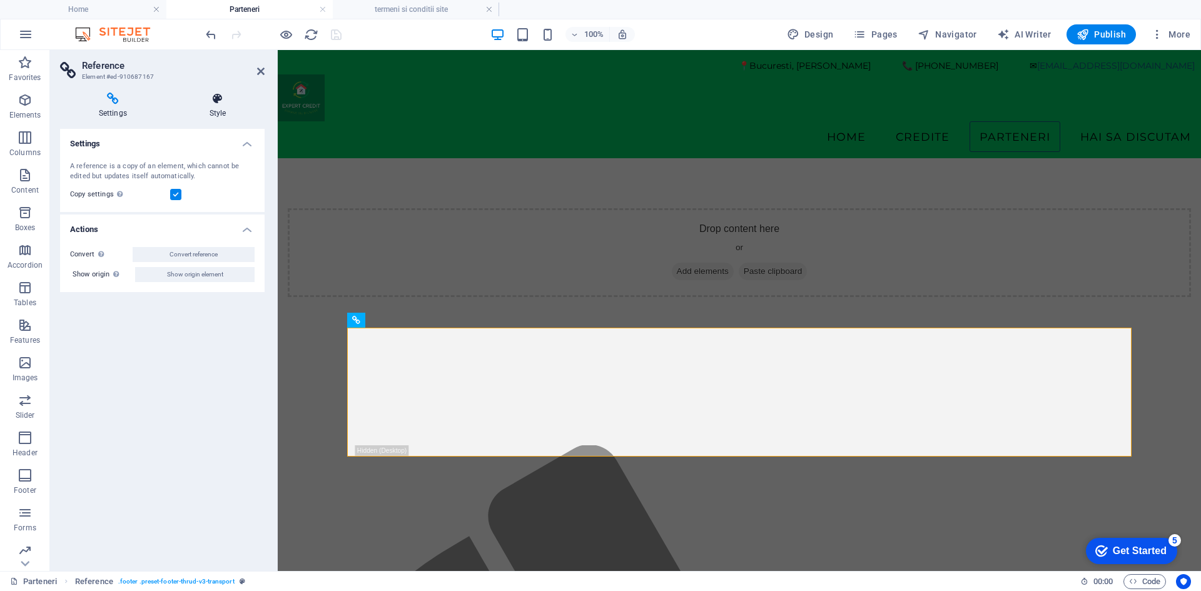
click at [221, 99] on icon at bounding box center [218, 99] width 94 height 13
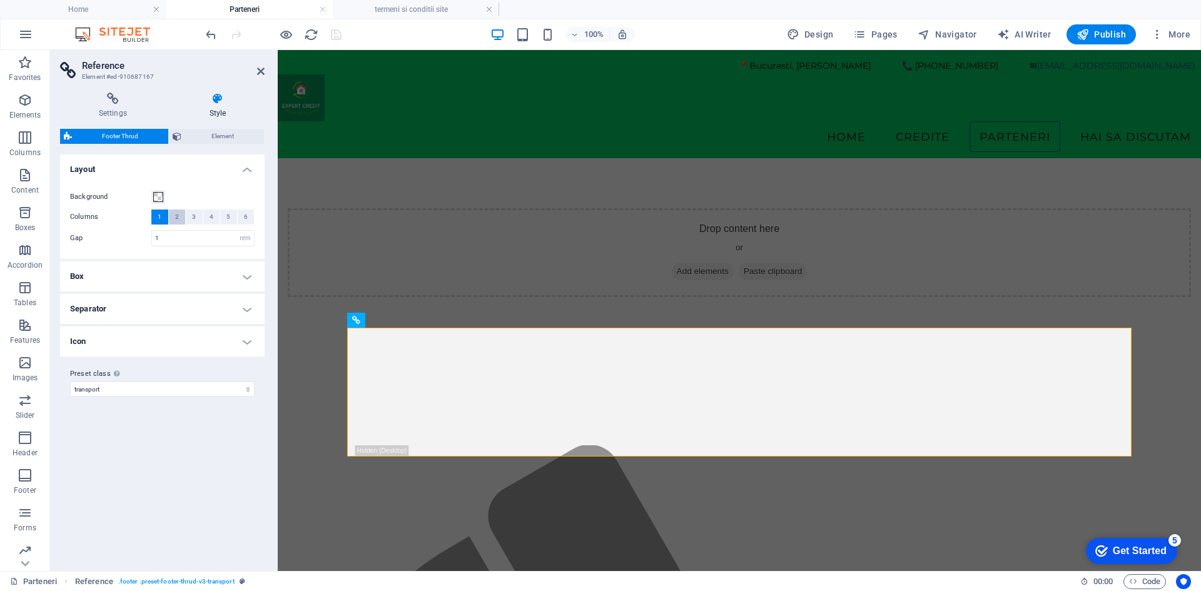
click at [176, 219] on span "2" at bounding box center [177, 216] width 4 height 15
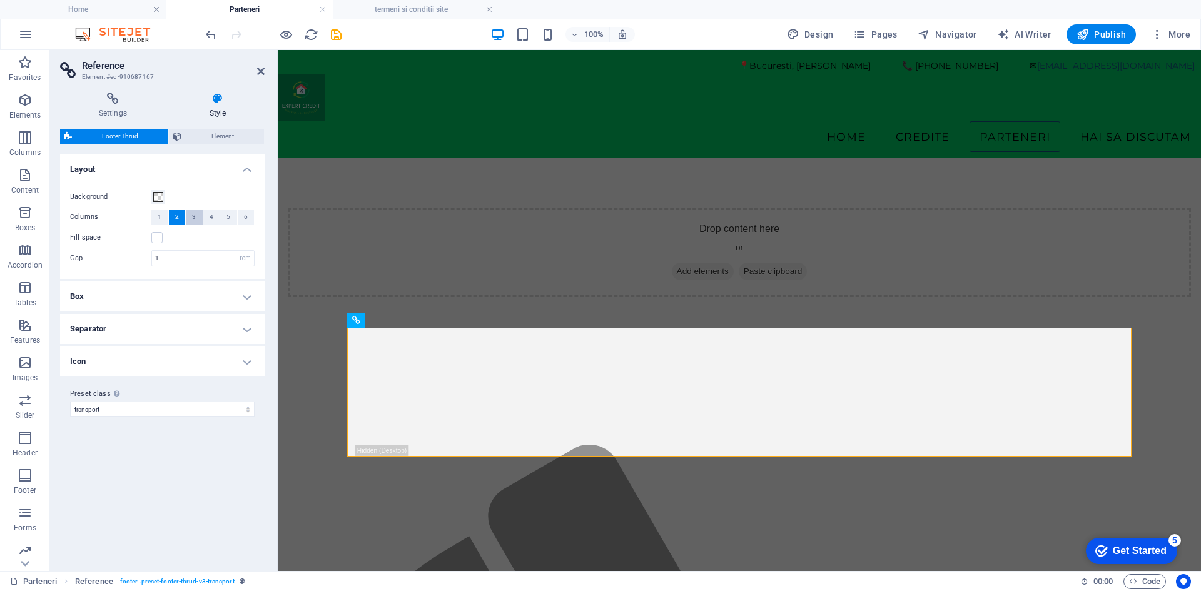
click at [197, 216] on button "3" at bounding box center [194, 216] width 17 height 15
click at [206, 214] on button "4" at bounding box center [211, 216] width 17 height 15
click at [227, 218] on span "5" at bounding box center [228, 216] width 4 height 15
click at [201, 508] on div "Variants Default Layout Background Columns 1 2 3 4 5 6 Fill space Gap 1 rem px …" at bounding box center [162, 357] width 204 height 406
click at [248, 360] on h4 "Icon" at bounding box center [162, 361] width 204 height 30
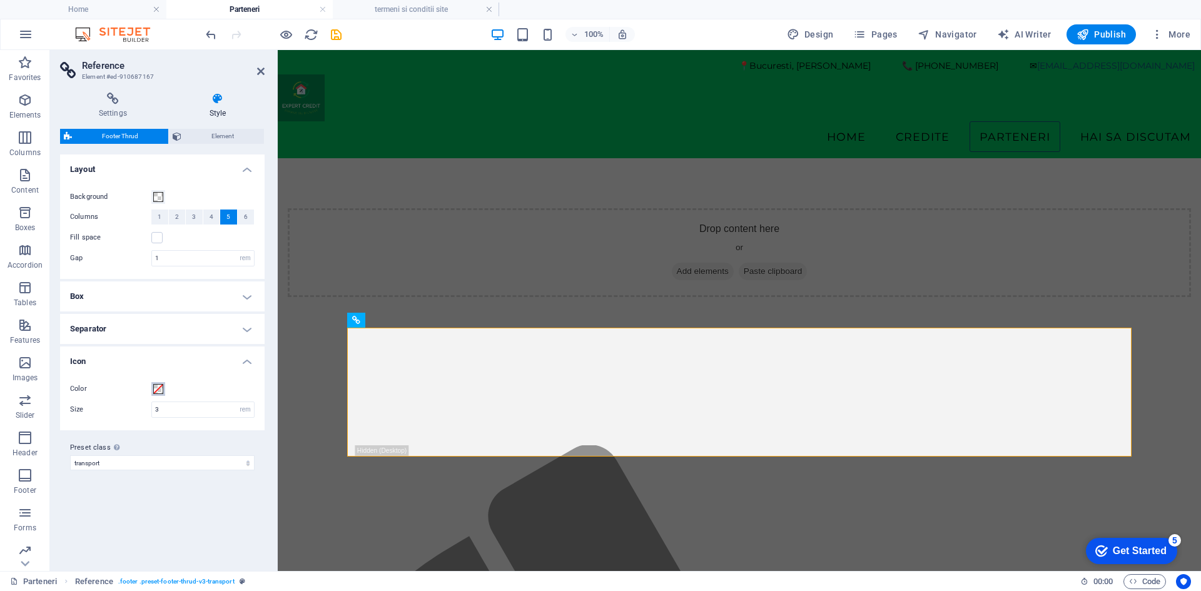
click at [161, 389] on span at bounding box center [158, 389] width 10 height 10
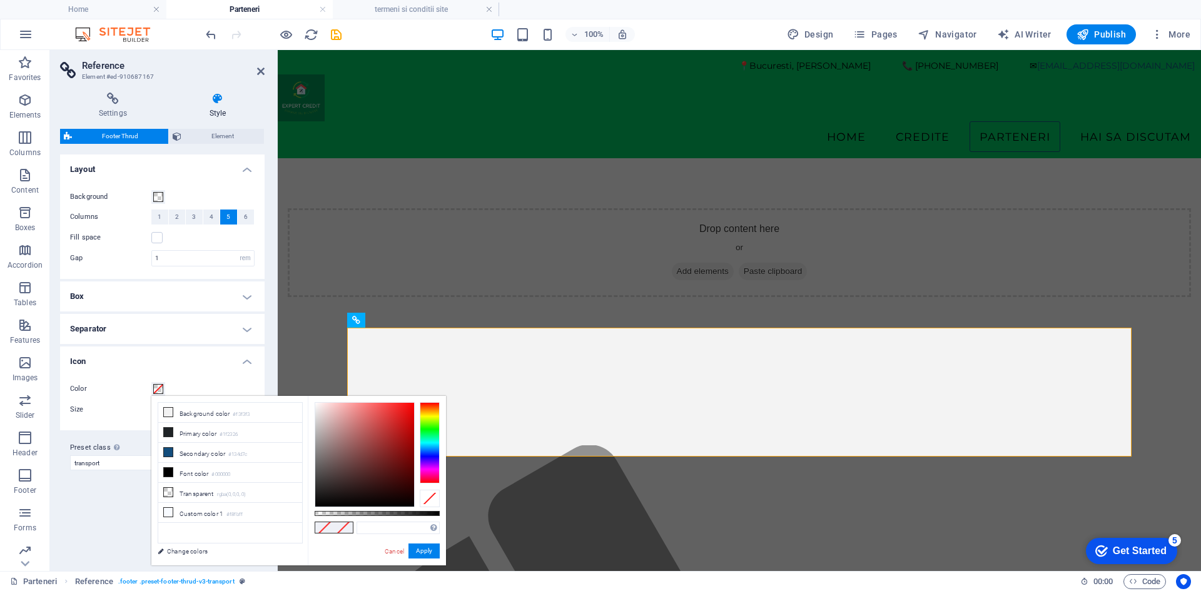
click at [161, 389] on span at bounding box center [158, 389] width 10 height 10
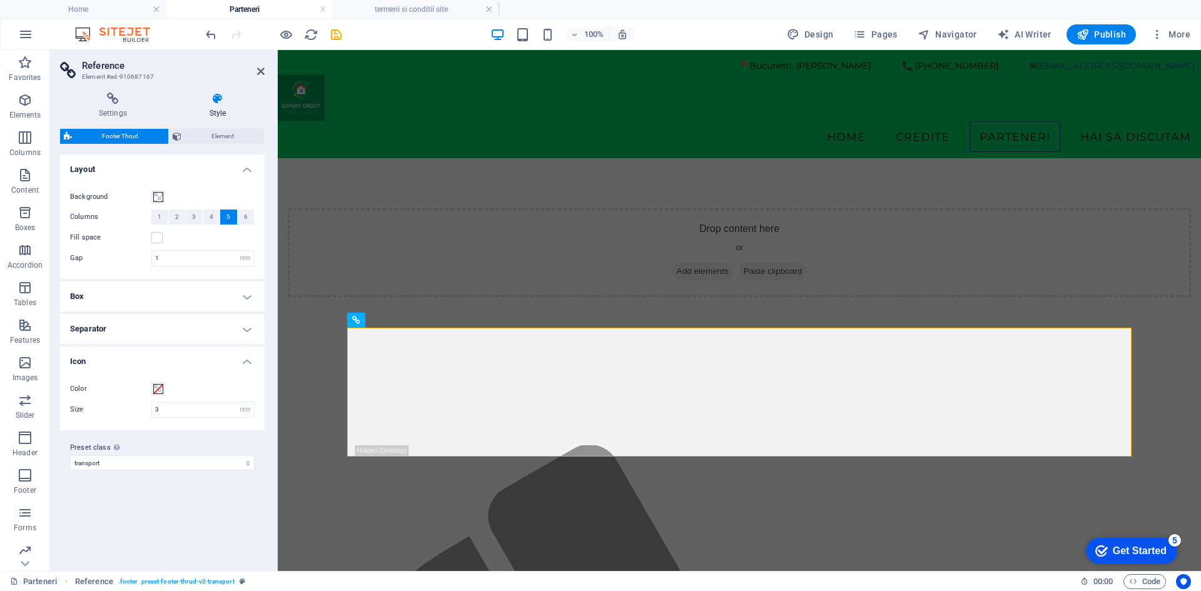
click at [175, 530] on div "Variants Default Layout Background Columns 1 2 3 4 5 6 Fill space Gap 1 rem px …" at bounding box center [162, 357] width 204 height 406
click at [229, 533] on div "Variants Default Layout Background Columns 1 2 3 4 5 6 Fill space Gap 1 rem px …" at bounding box center [162, 357] width 204 height 406
click at [259, 69] on icon at bounding box center [261, 71] width 8 height 10
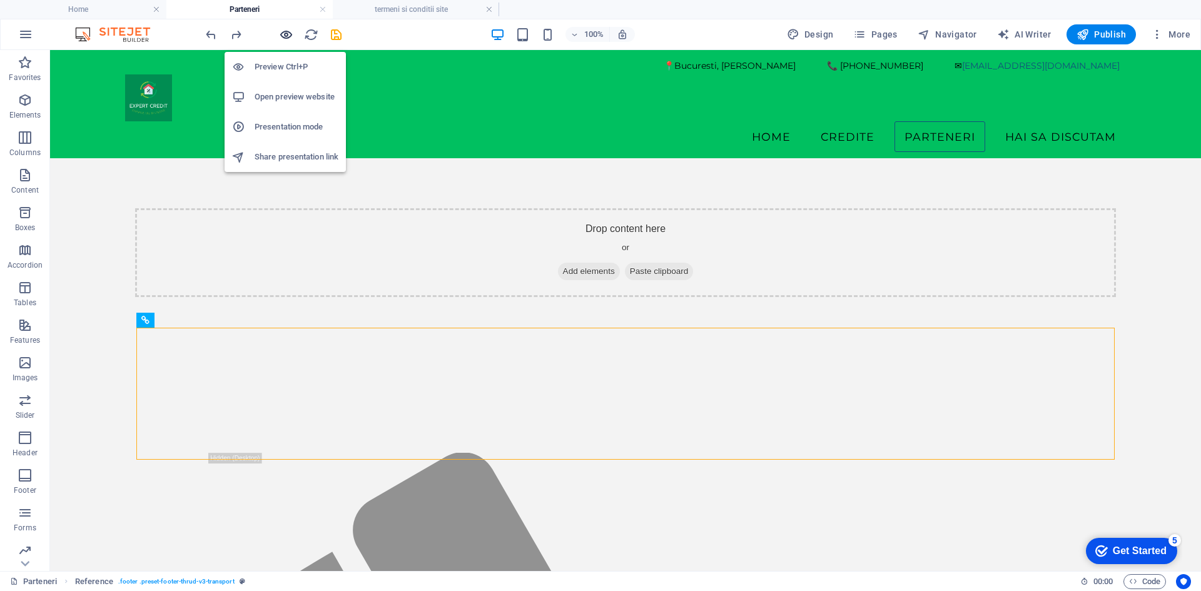
click at [286, 34] on icon "button" at bounding box center [286, 35] width 14 height 14
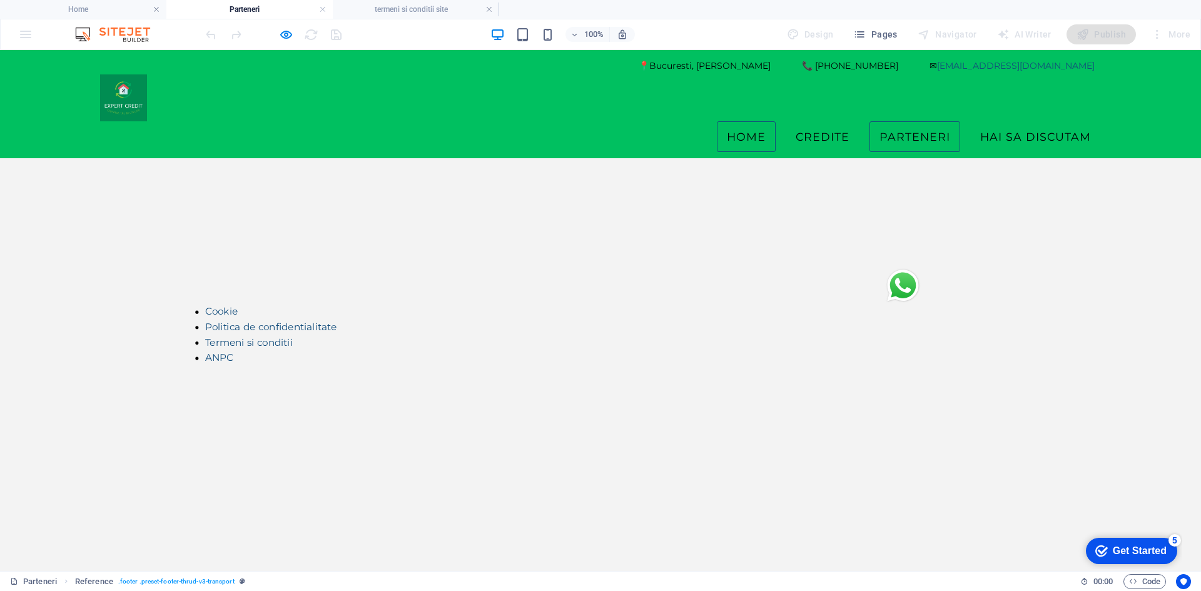
click at [745, 121] on link "Home" at bounding box center [746, 136] width 59 height 31
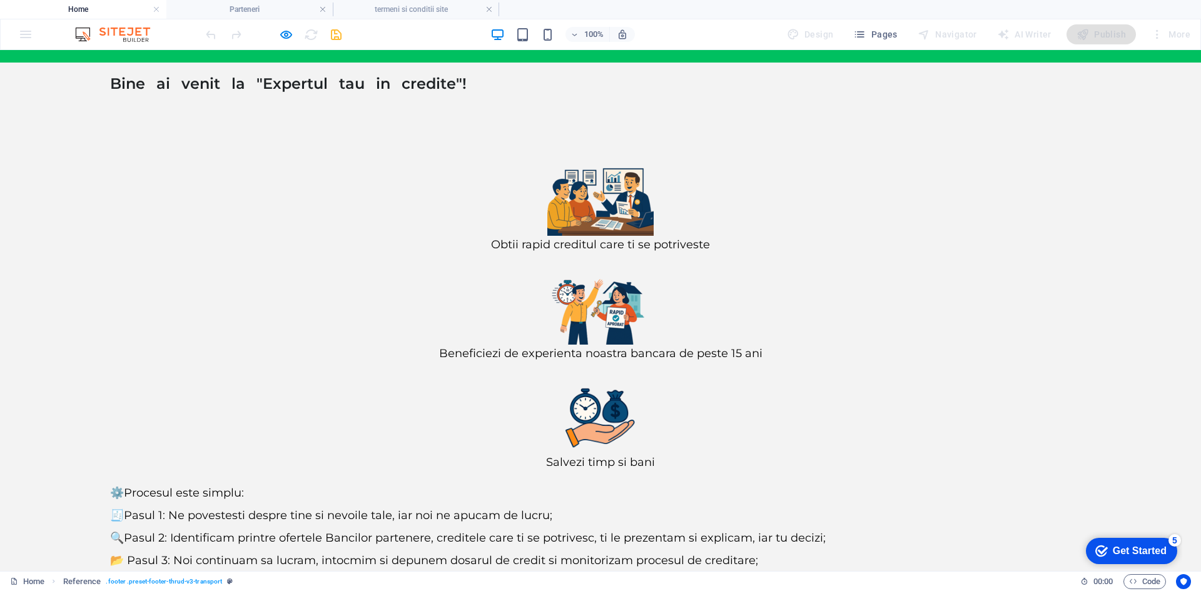
scroll to position [96, 0]
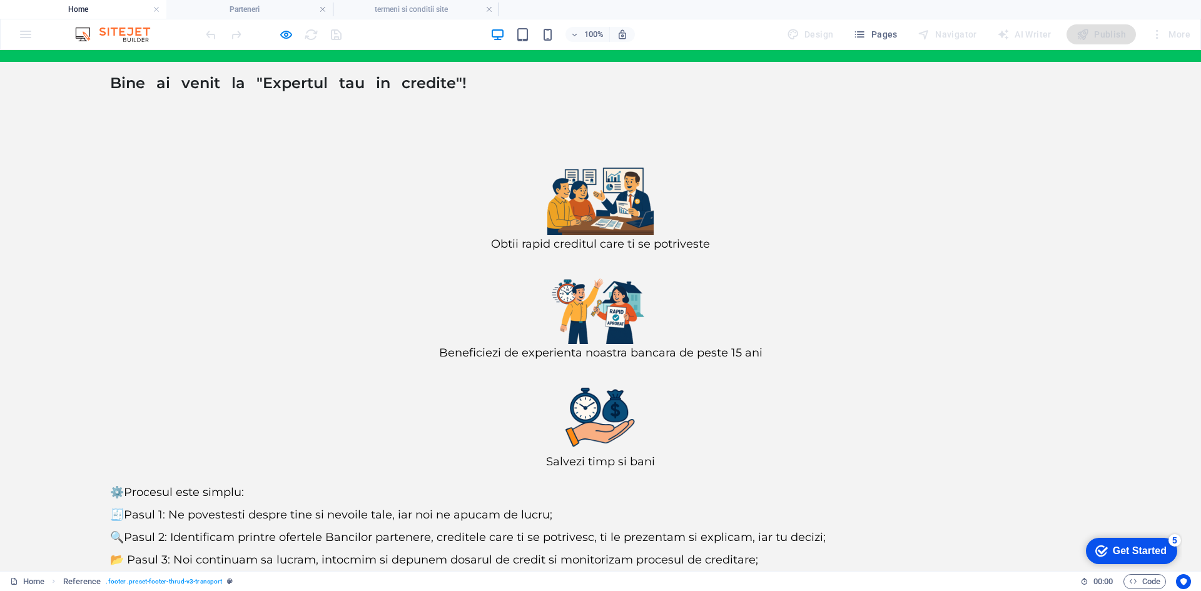
scroll to position [96, 0]
click at [285, 37] on icon "button" at bounding box center [286, 35] width 14 height 14
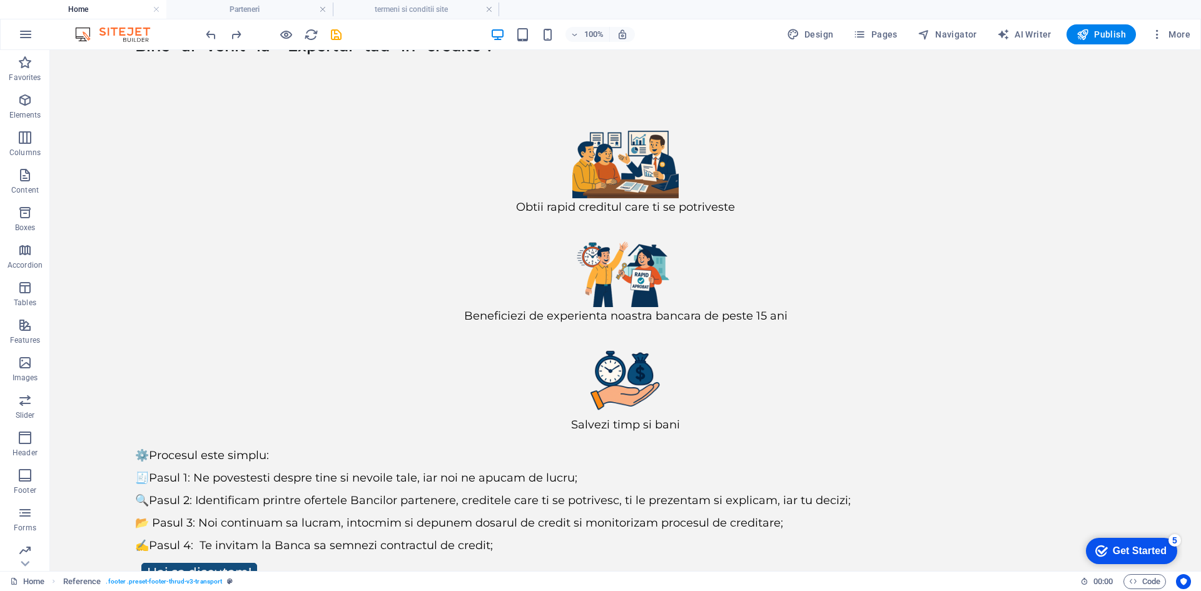
scroll to position [135, 0]
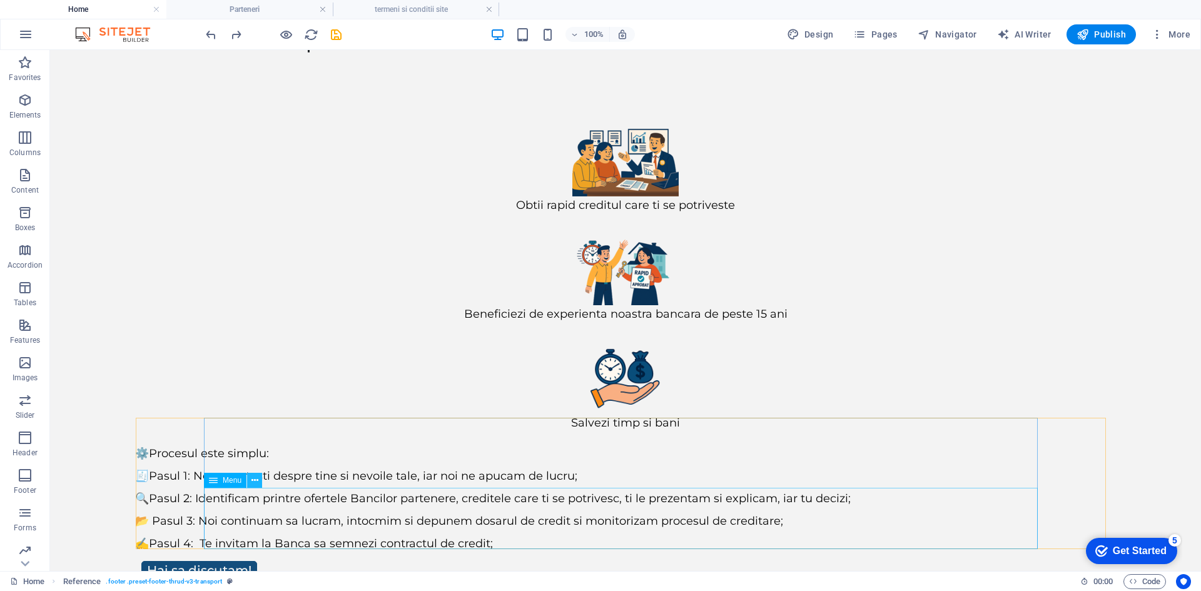
click at [253, 478] on icon at bounding box center [254, 480] width 7 height 13
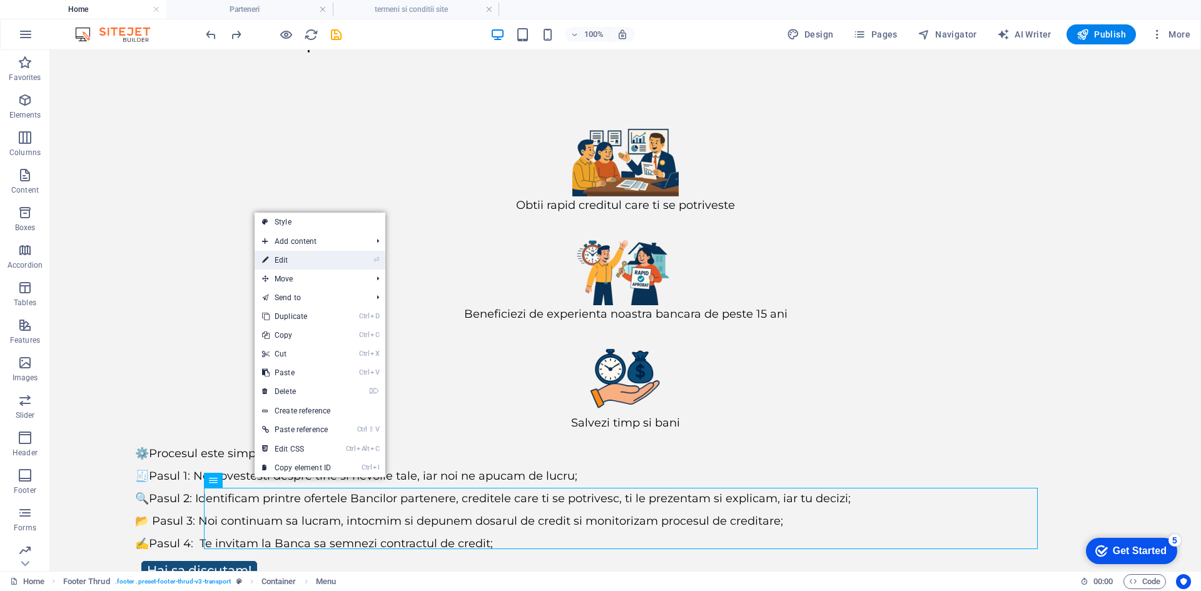
click at [304, 258] on link "⏎ Edit" at bounding box center [296, 260] width 84 height 19
select select "11"
select select
select select "10"
select select
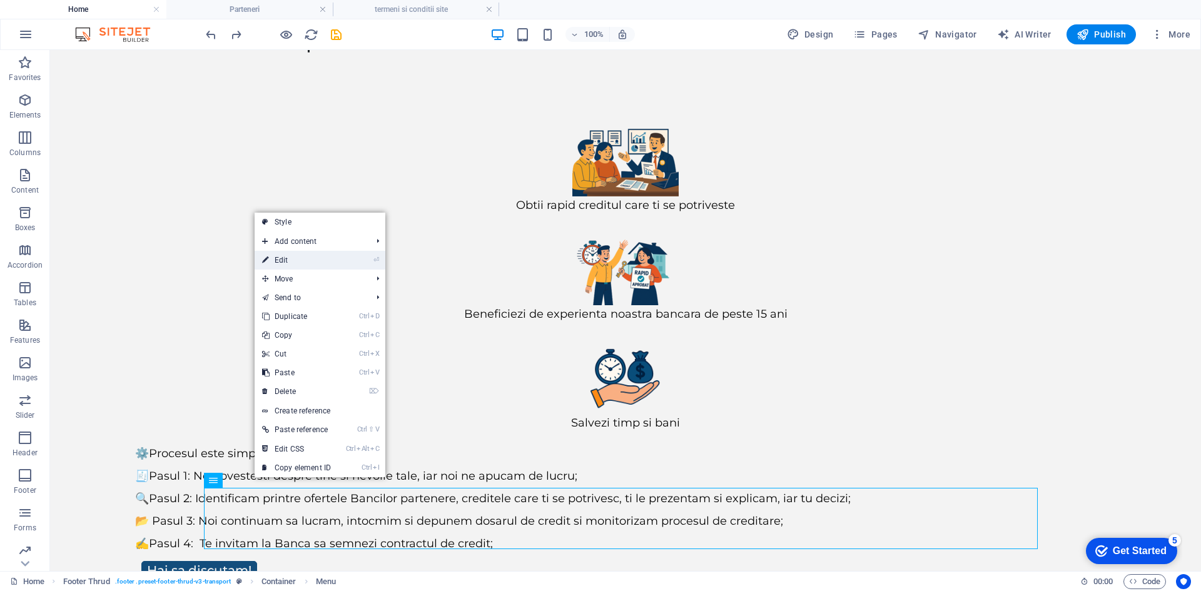
select select "12"
select select
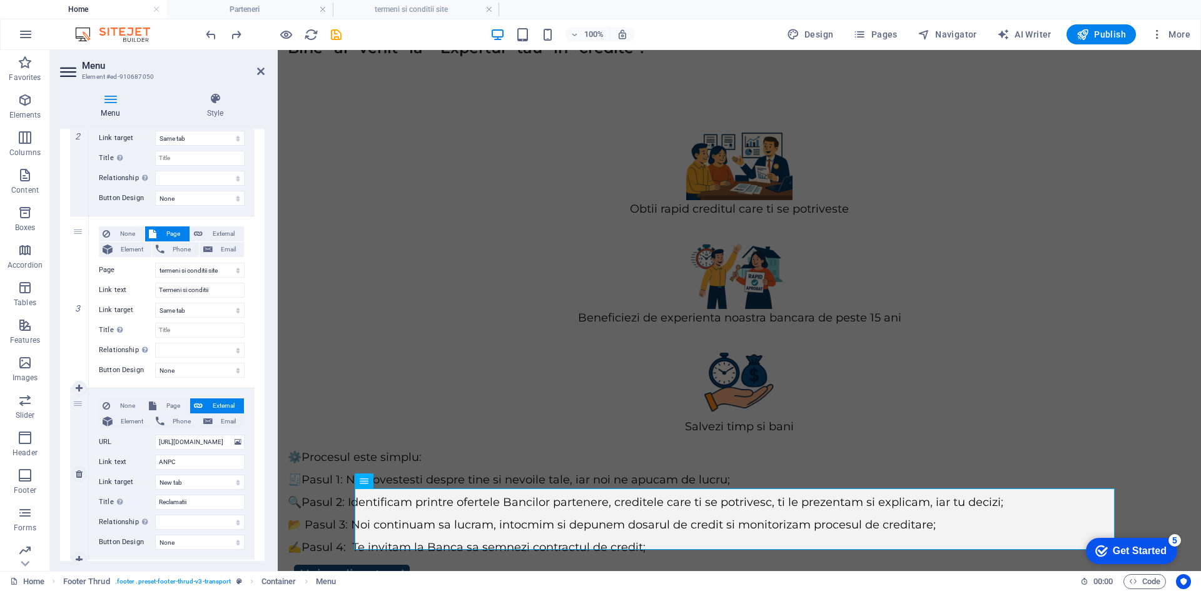
scroll to position [409, 0]
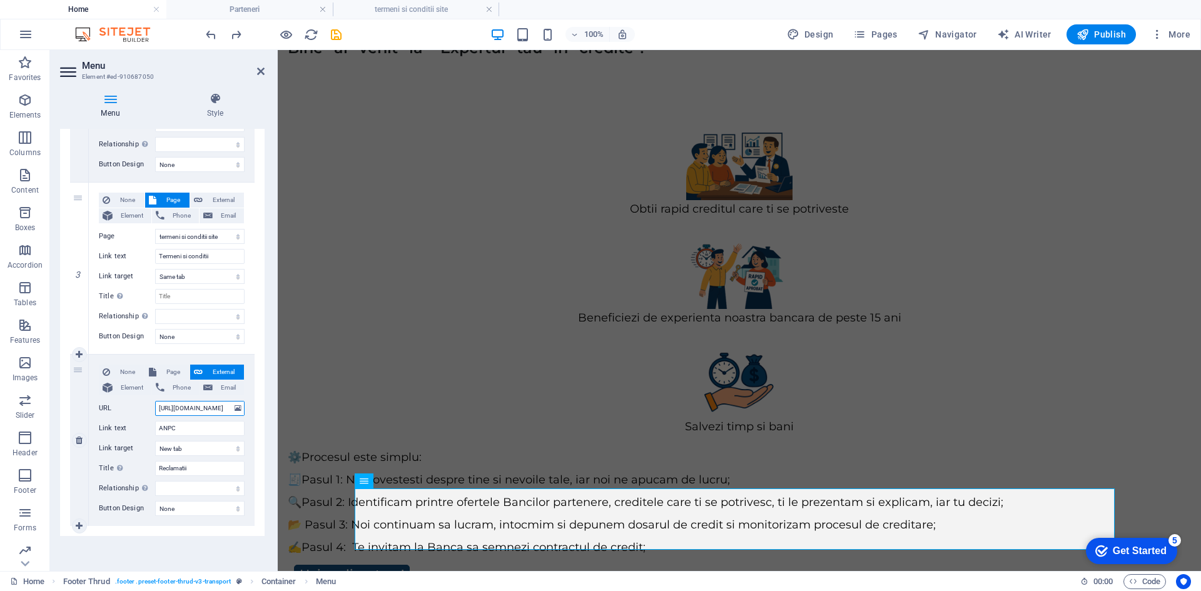
click at [194, 413] on input "[URL][DOMAIN_NAME]" at bounding box center [199, 408] width 89 height 15
paste input "reclamatiisal.anpc.ro/"
type input "https://reclamatiisal.anpc.ro/"
select select
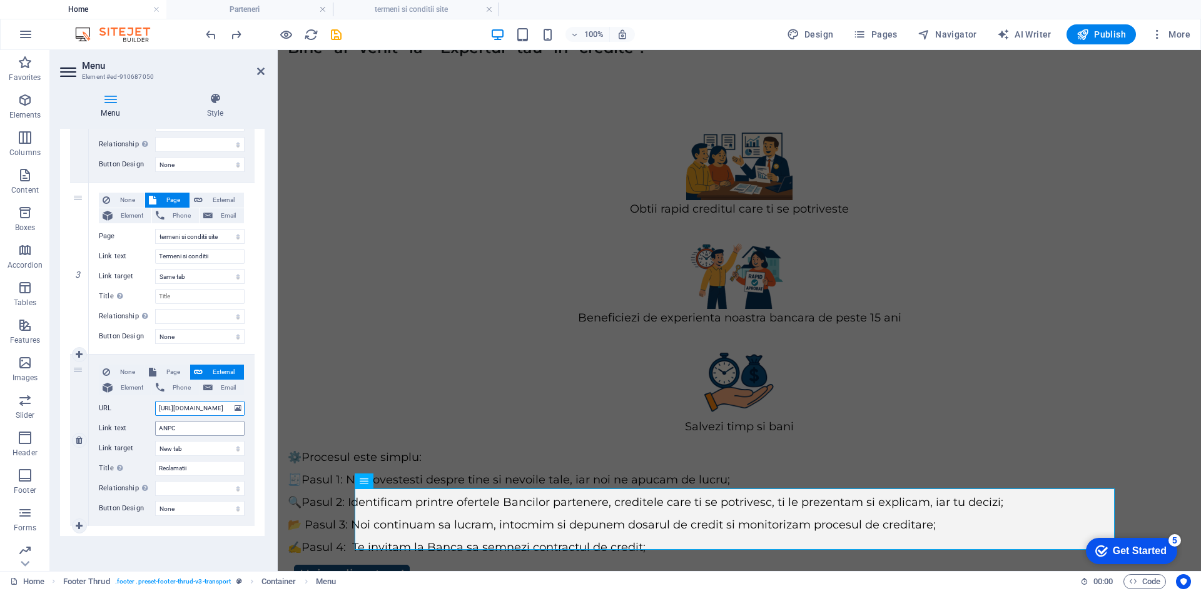
select select
type input "https://reclamatiisal.anpc.ro/"
click at [216, 552] on div "Menu Auto Custom Create custom menu items for this menu. Recommended for one-pa…" at bounding box center [162, 345] width 204 height 432
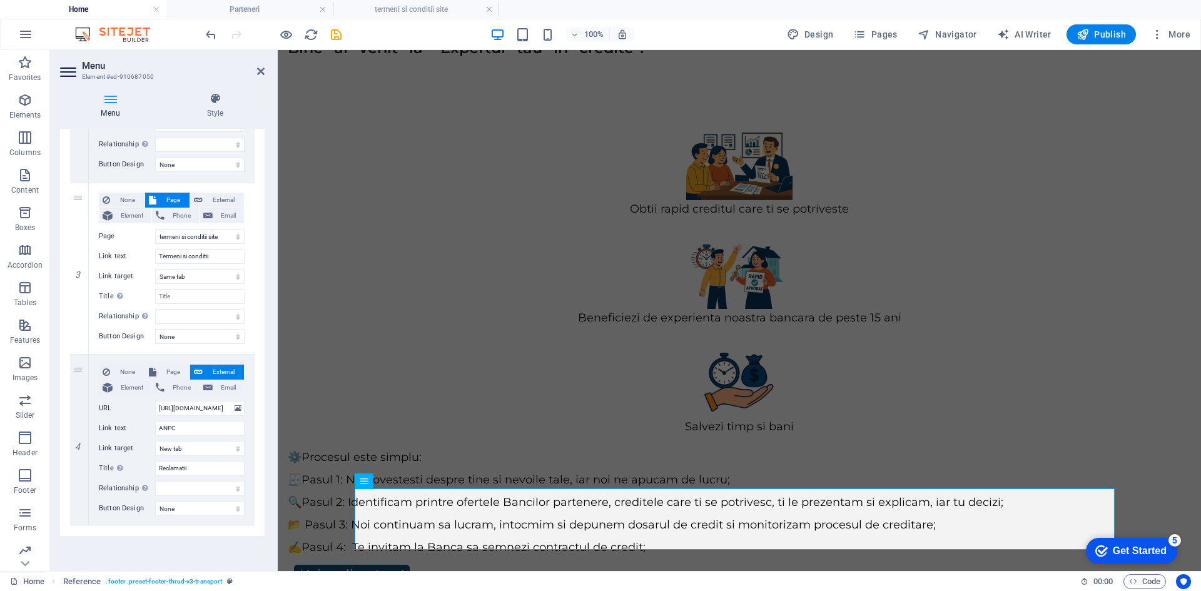
scroll to position [0, 0]
click at [335, 34] on icon "save" at bounding box center [336, 35] width 14 height 14
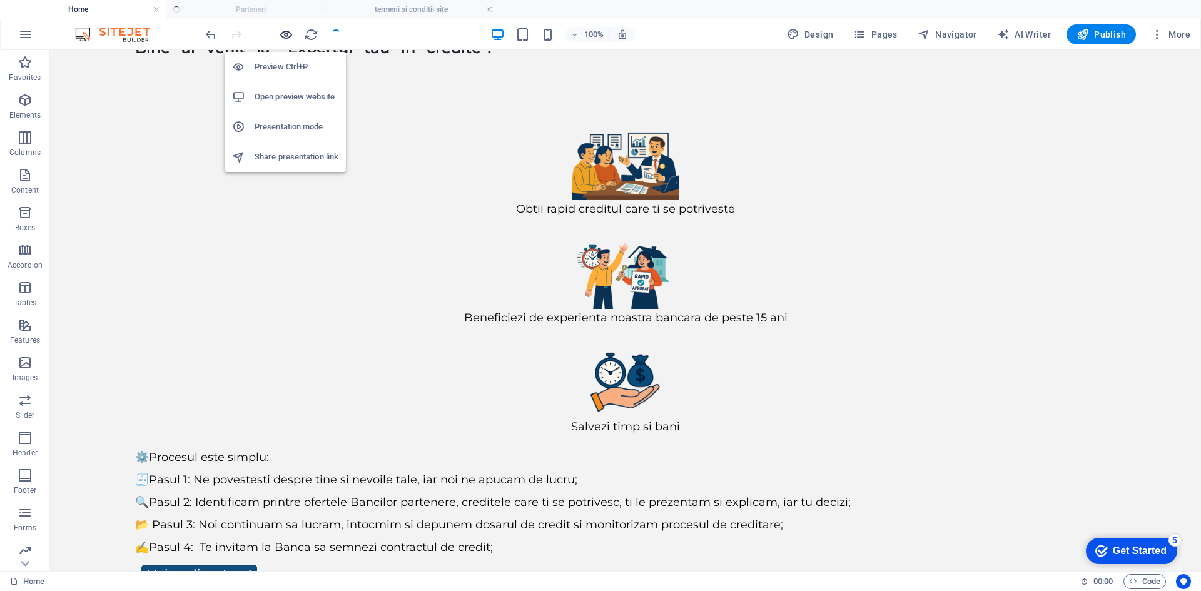
click at [285, 33] on icon "button" at bounding box center [286, 35] width 14 height 14
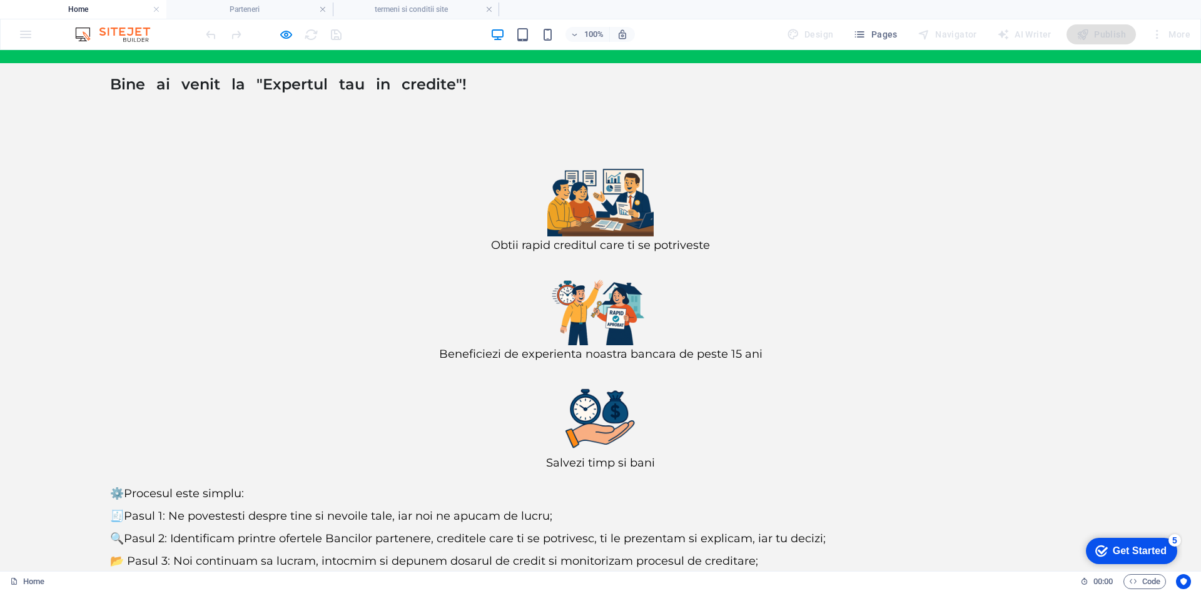
scroll to position [96, 0]
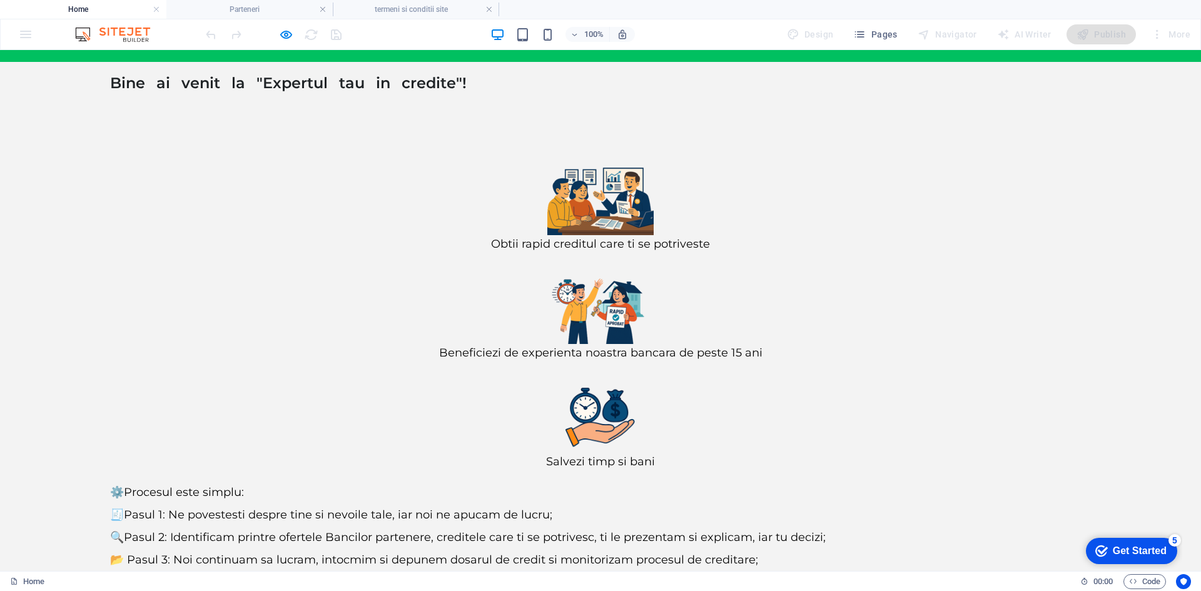
drag, startPoint x: 288, startPoint y: 31, endPoint x: 289, endPoint y: 38, distance: 7.6
click at [288, 31] on icon "button" at bounding box center [286, 35] width 14 height 14
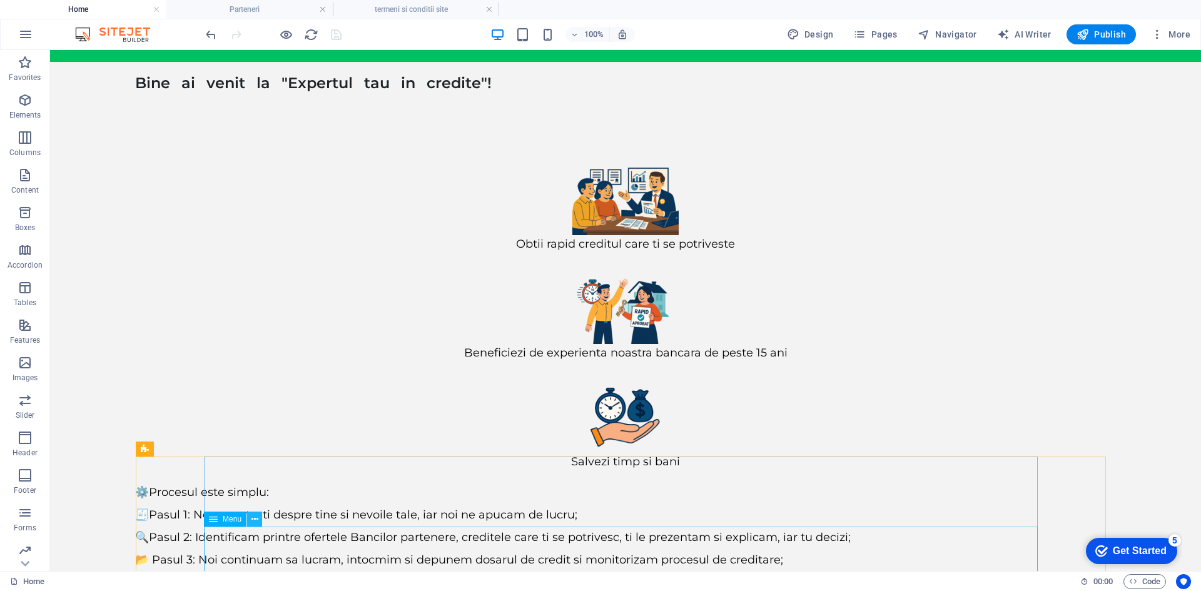
click at [254, 523] on icon at bounding box center [254, 519] width 7 height 13
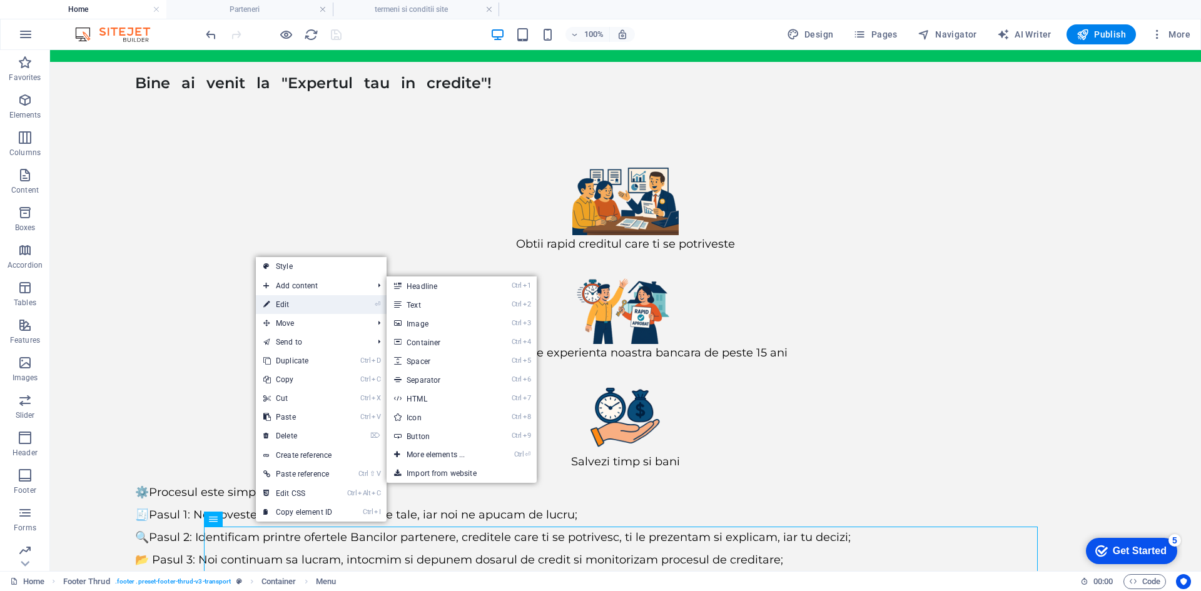
click at [288, 302] on link "⏎ Edit" at bounding box center [298, 304] width 84 height 19
select select "11"
select select
select select "10"
select select
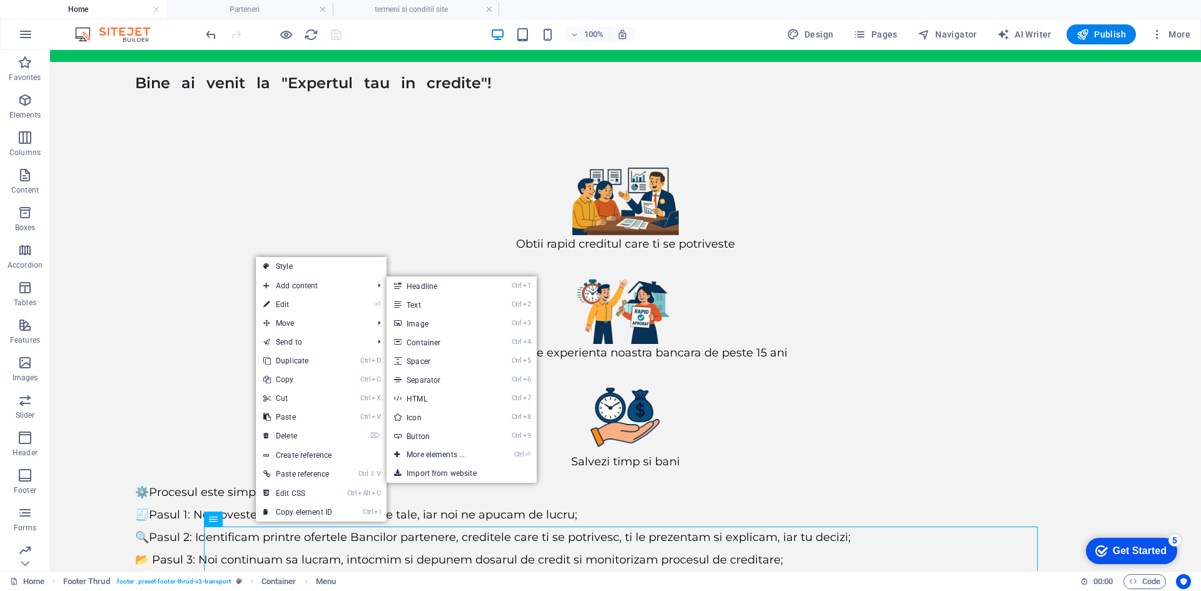
select select "12"
select select
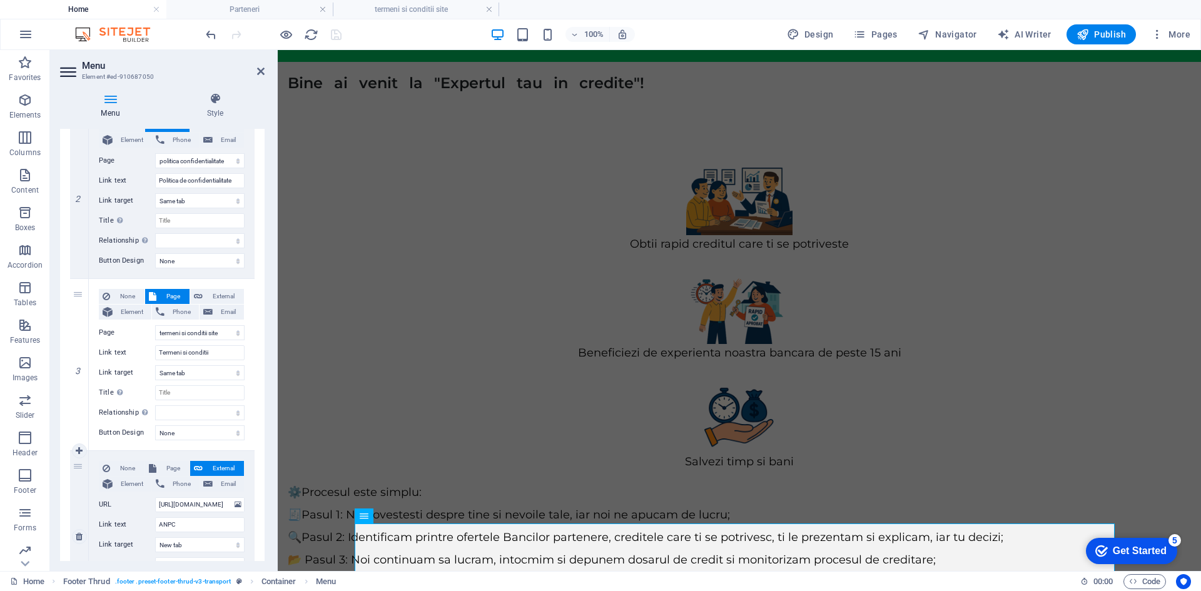
scroll to position [409, 0]
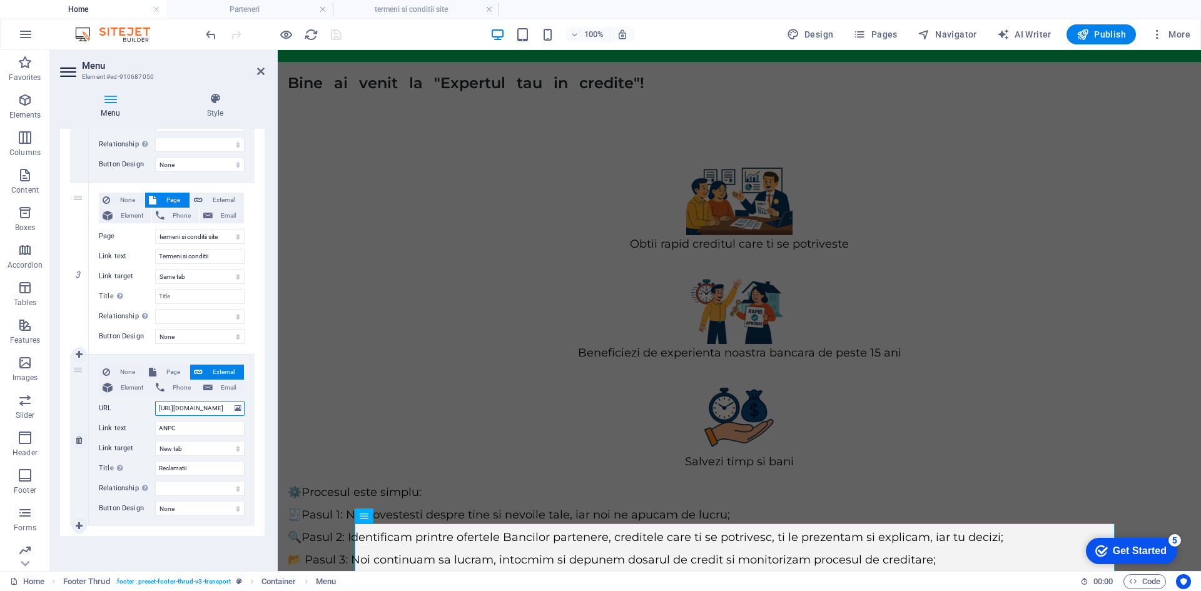
click at [211, 407] on input "https://reclamatiisal.anpc.ro/" at bounding box center [199, 408] width 89 height 15
type input "https://reclamatiisal.anpc.ro"
select select
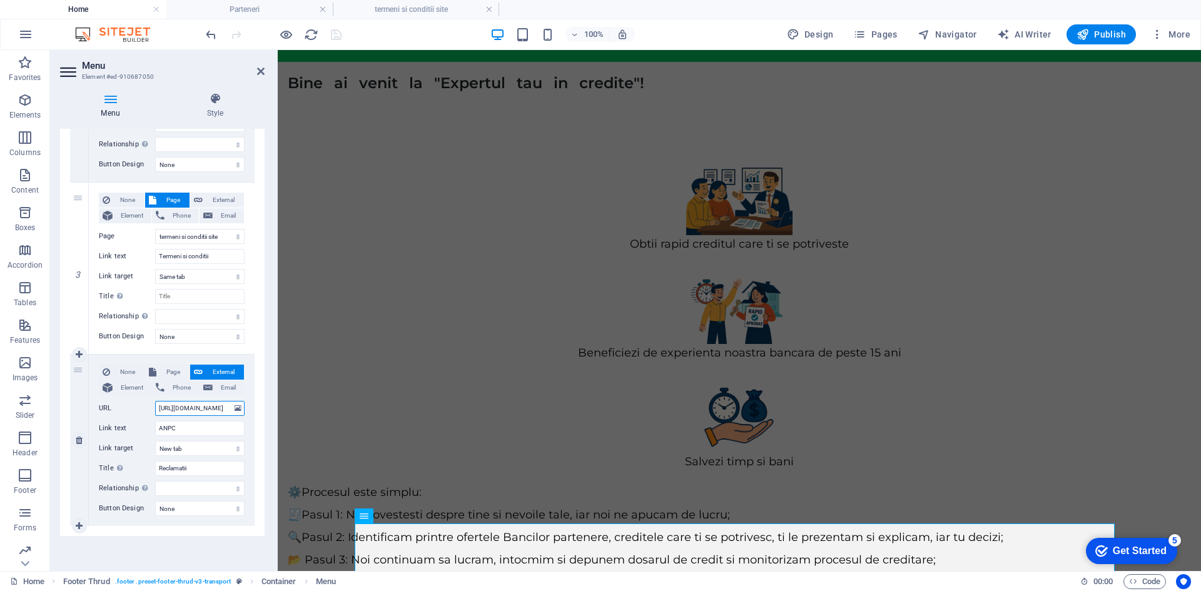
select select
type input "https://reclamatiisal.anpc.ro"
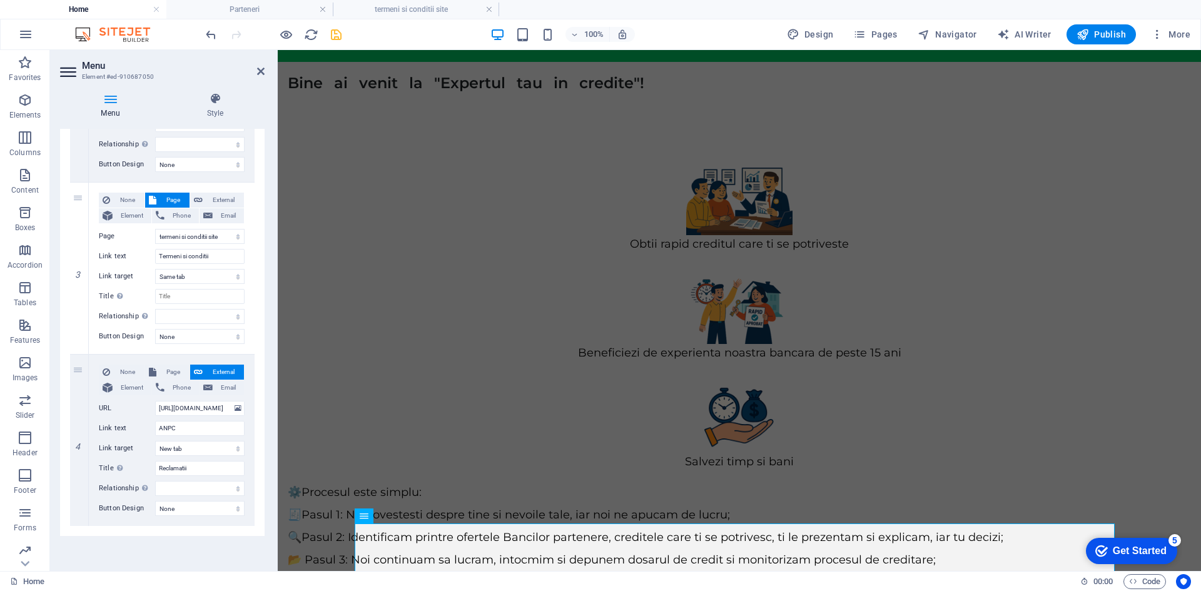
click at [176, 535] on div "1 None Page External Element Phone Email Page Home credite Credit Ipotecar Calc…" at bounding box center [162, 182] width 204 height 707
click at [204, 448] on select "New tab Same tab Overlay" at bounding box center [199, 448] width 89 height 15
select select
click at [155, 441] on select "New tab Same tab Overlay" at bounding box center [199, 448] width 89 height 15
select select
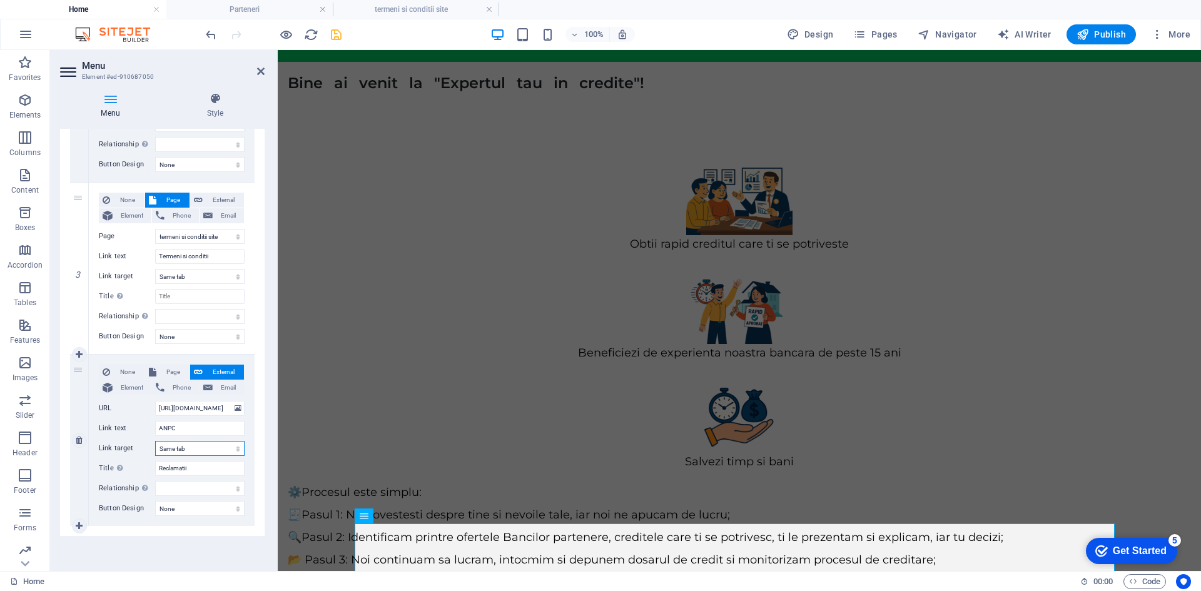
select select
click at [200, 448] on select "New tab Same tab Overlay" at bounding box center [199, 448] width 89 height 15
select select "overlay"
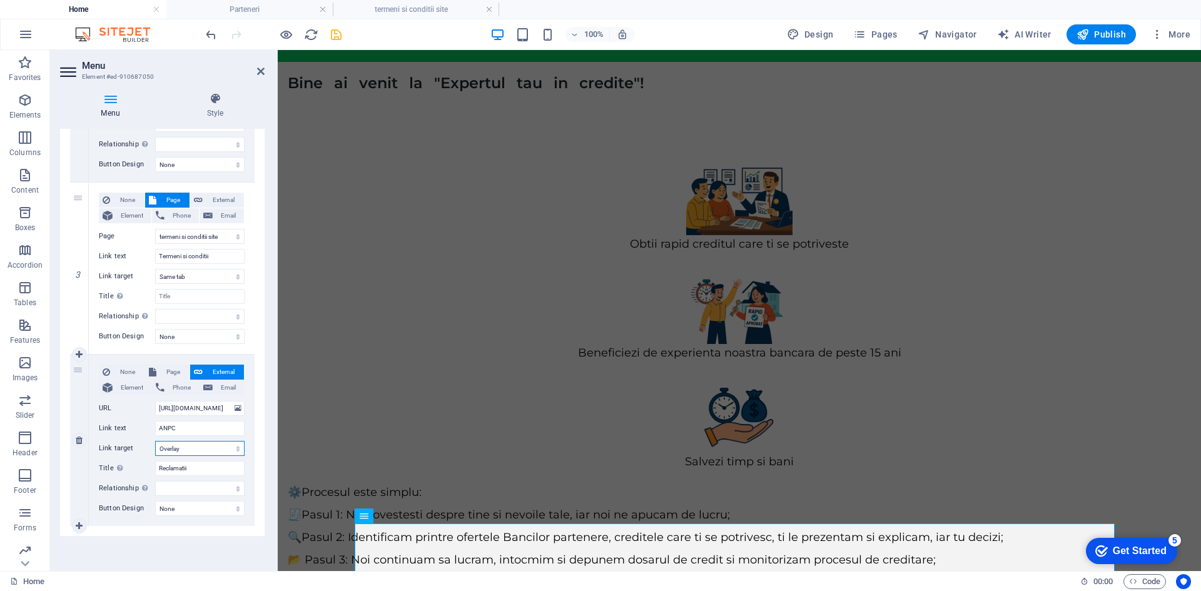
click at [155, 441] on select "New tab Same tab Overlay" at bounding box center [199, 448] width 89 height 15
select select
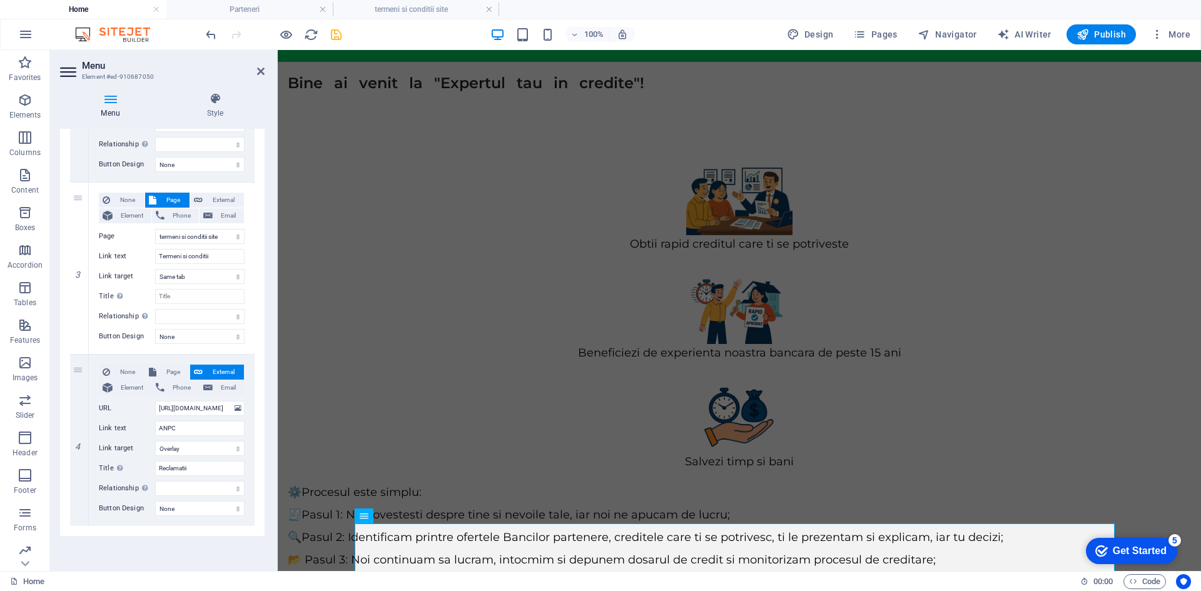
click at [198, 553] on div "Menu Auto Custom Create custom menu items for this menu. Recommended for one-pa…" at bounding box center [162, 345] width 204 height 432
click at [331, 34] on icon "save" at bounding box center [336, 35] width 14 height 14
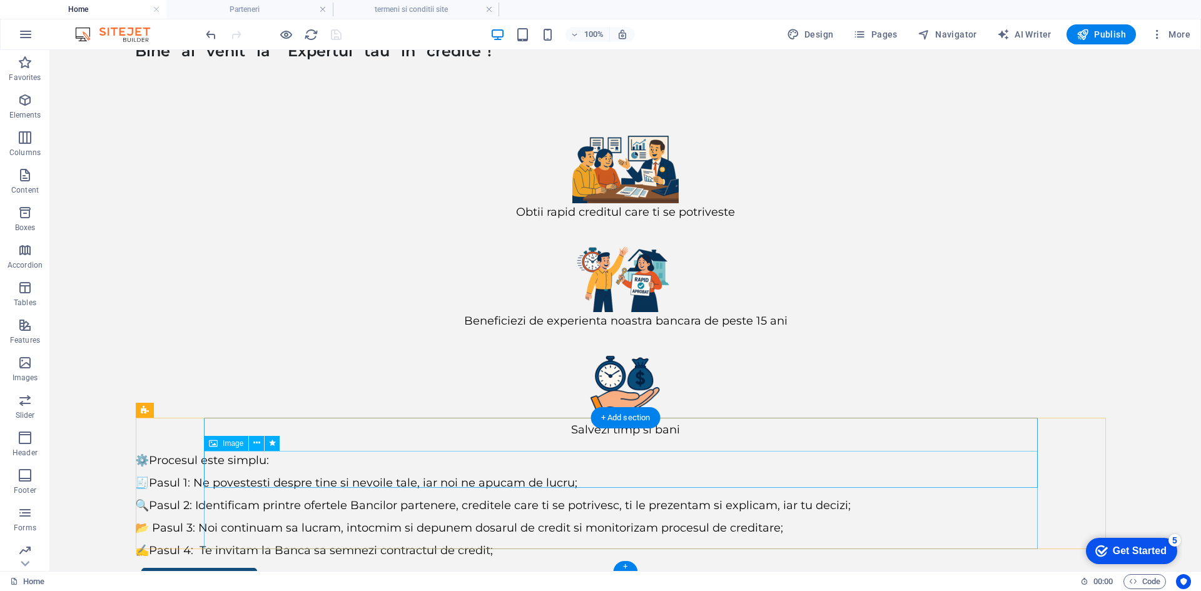
scroll to position [135, 0]
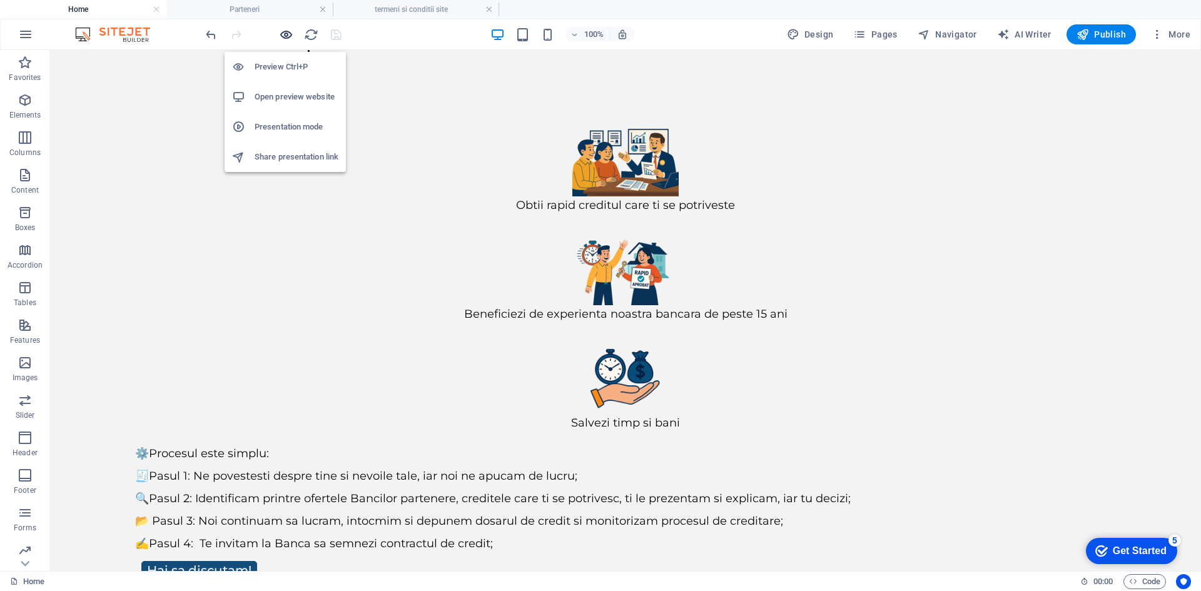
click at [290, 34] on icon "button" at bounding box center [286, 35] width 14 height 14
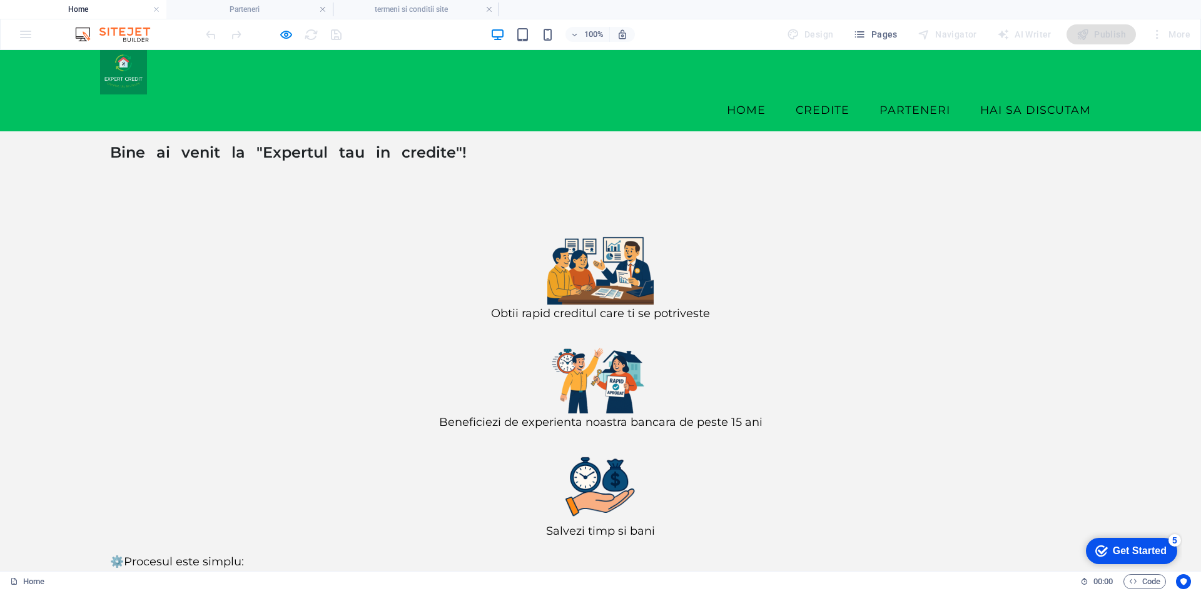
scroll to position [29, 0]
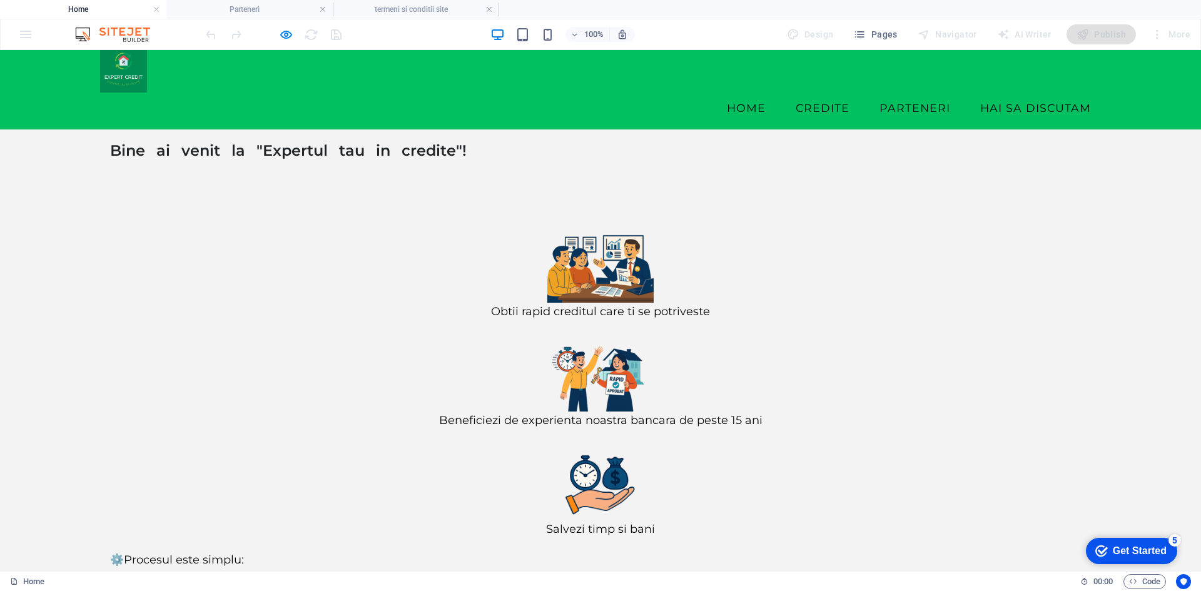
click at [6, 141] on button "×" at bounding box center [3, 140] width 6 height 18
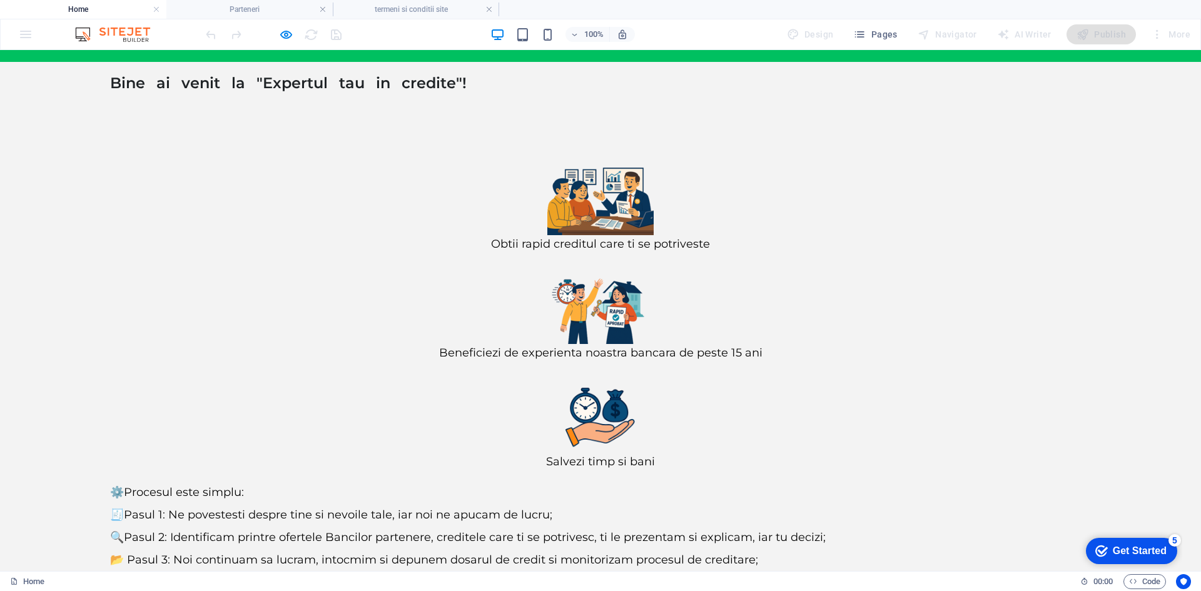
click at [6, 133] on button "×" at bounding box center [3, 140] width 6 height 18
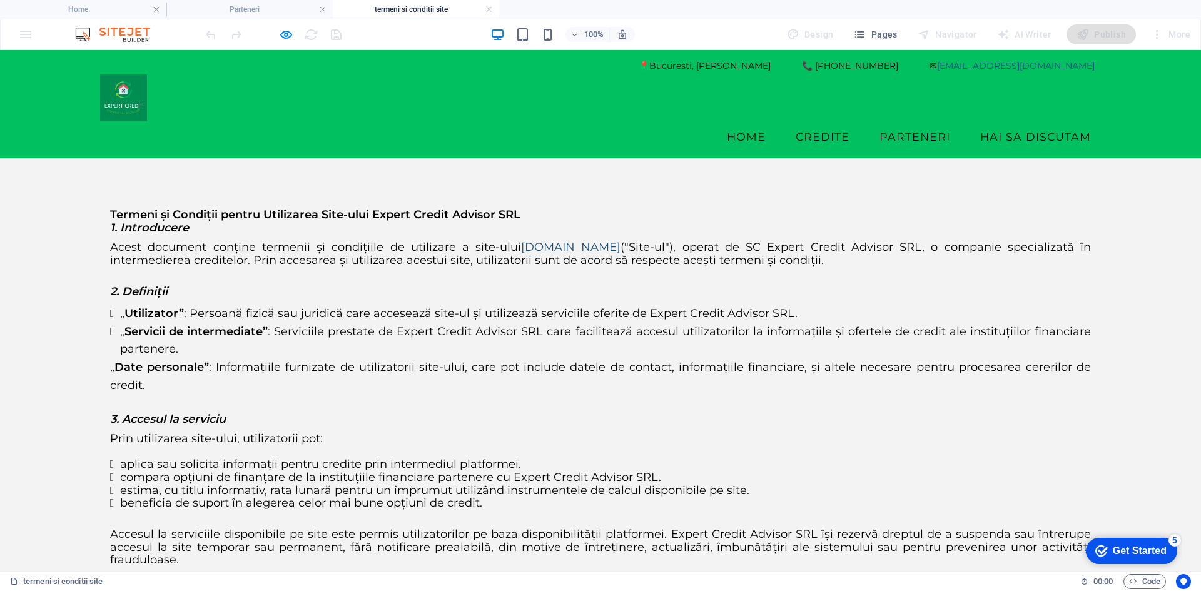
scroll to position [0, 0]
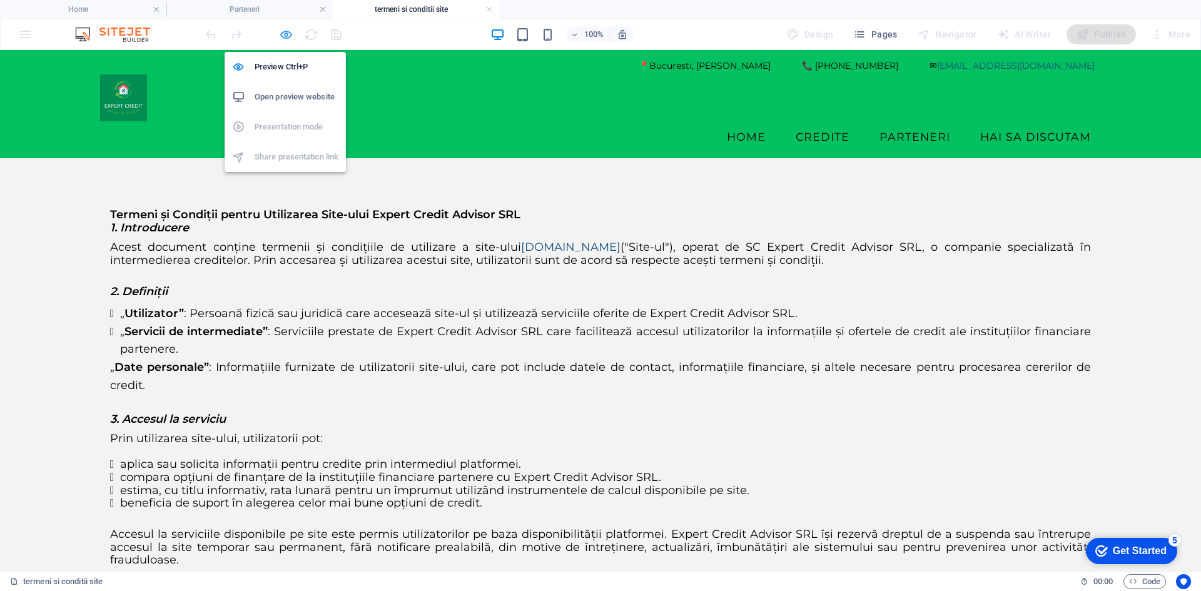
click at [286, 39] on icon "button" at bounding box center [286, 35] width 14 height 14
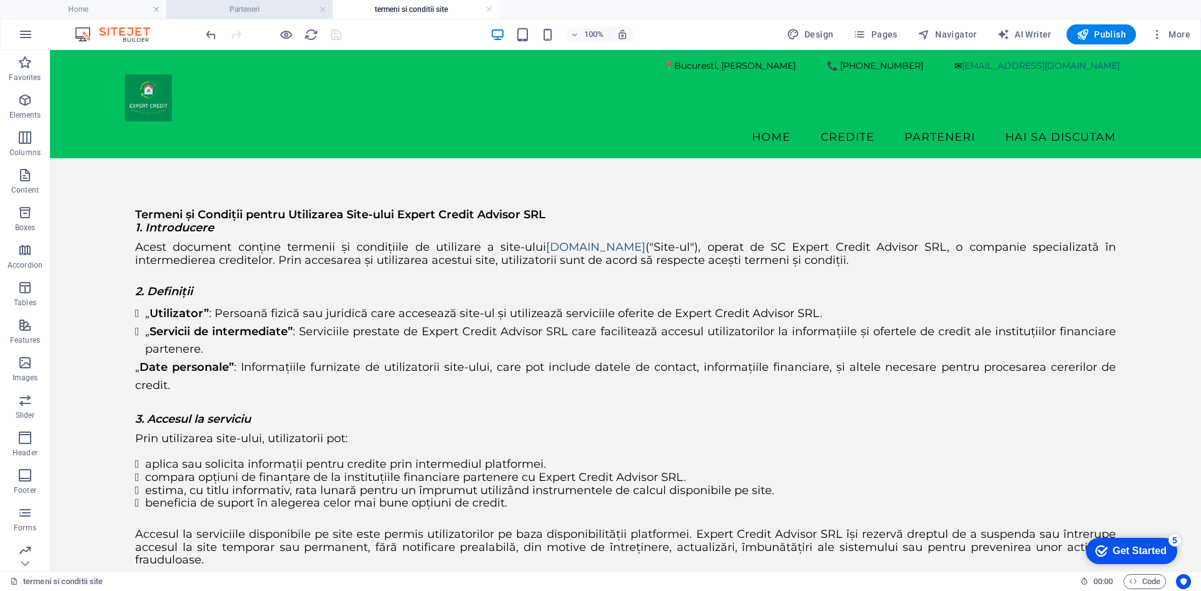
click at [318, 10] on h4 "Parteneri" at bounding box center [249, 10] width 166 height 14
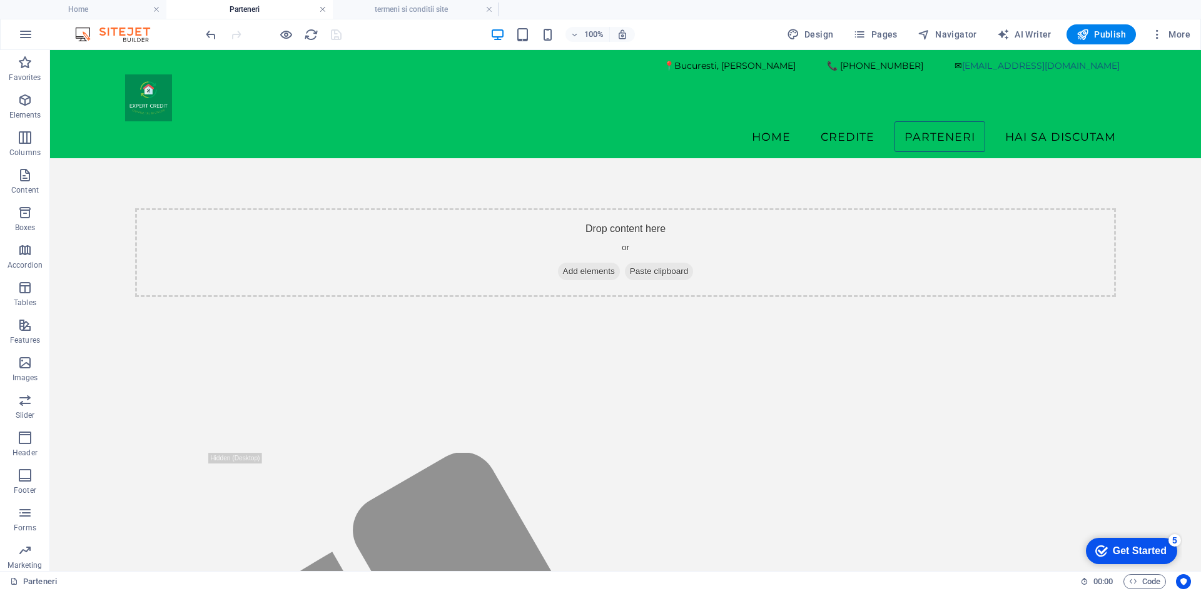
click at [320, 11] on link at bounding box center [323, 10] width 8 height 12
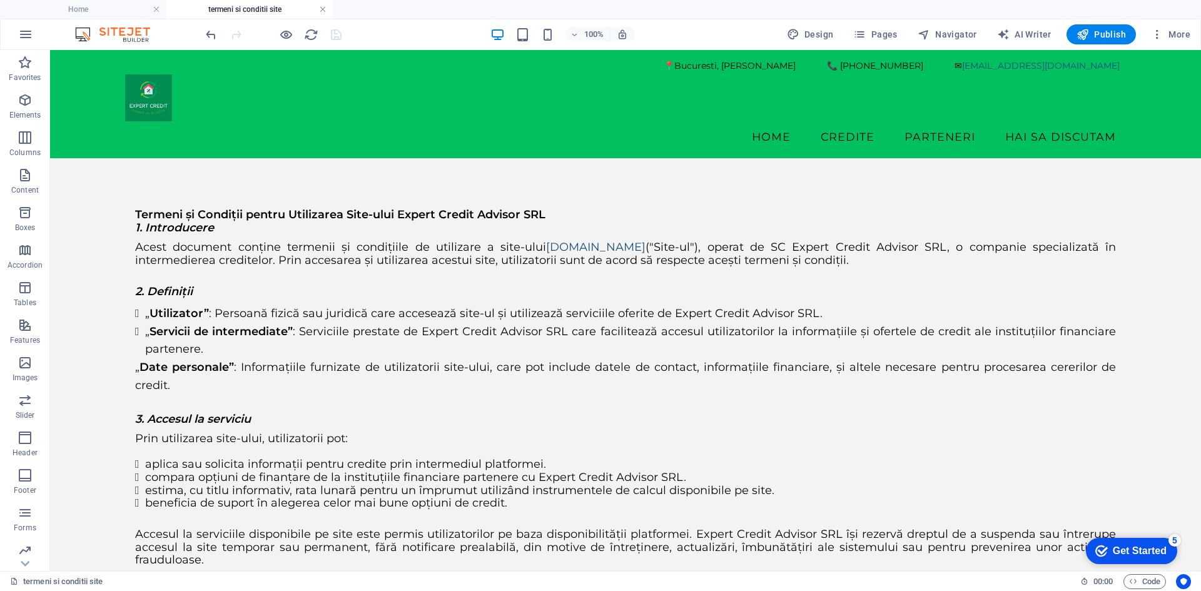
click at [320, 8] on link at bounding box center [323, 10] width 8 height 12
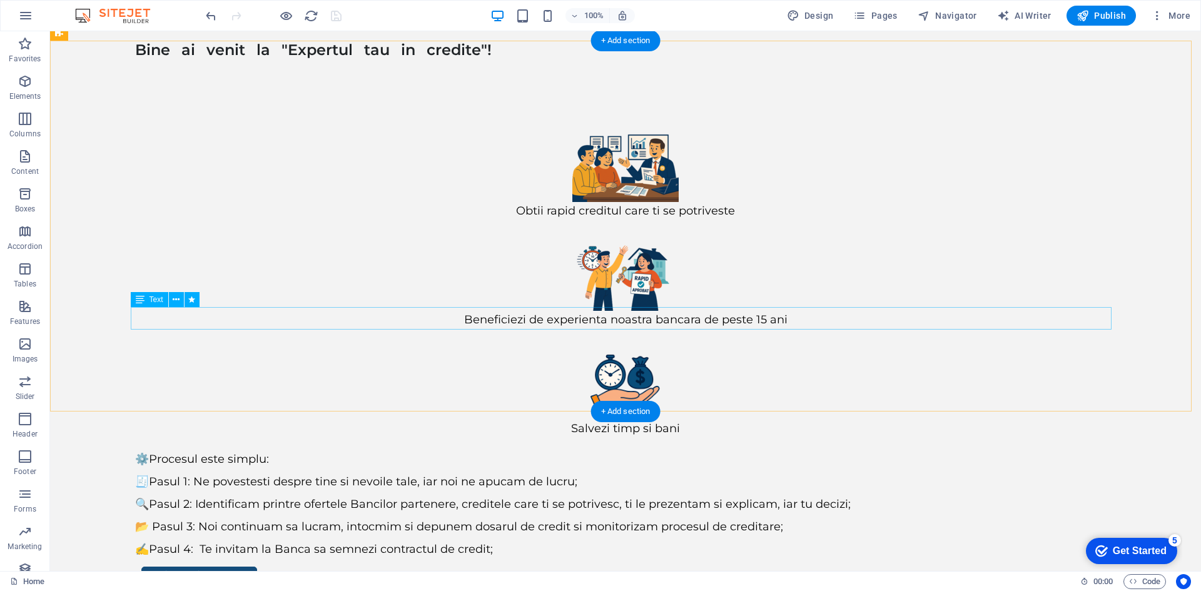
scroll to position [116, 0]
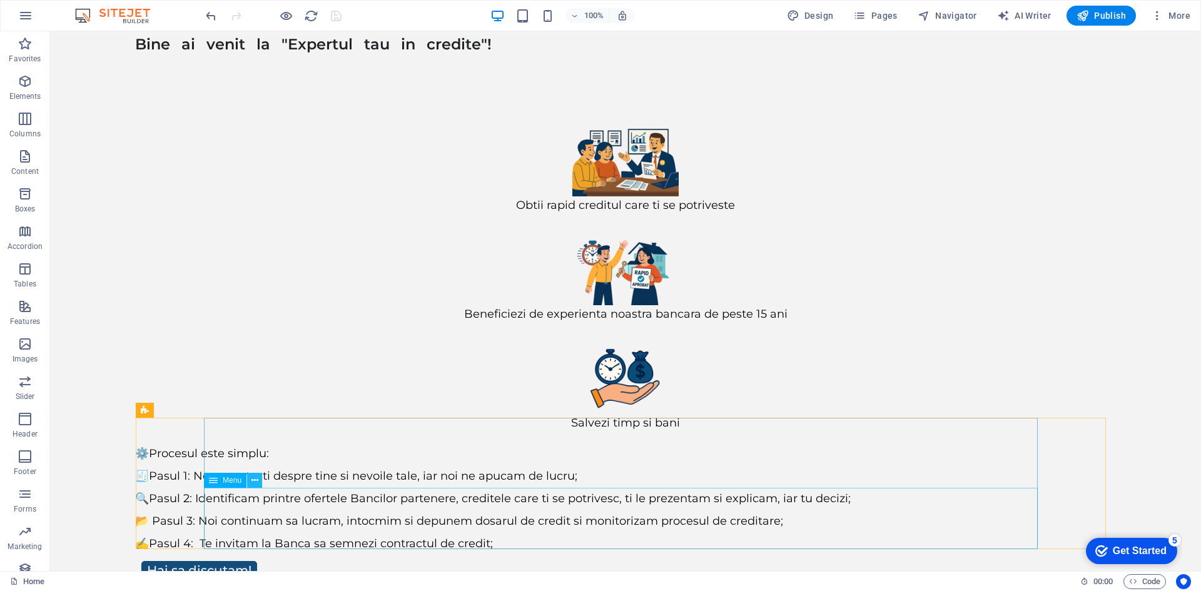
click at [256, 480] on icon at bounding box center [254, 480] width 7 height 13
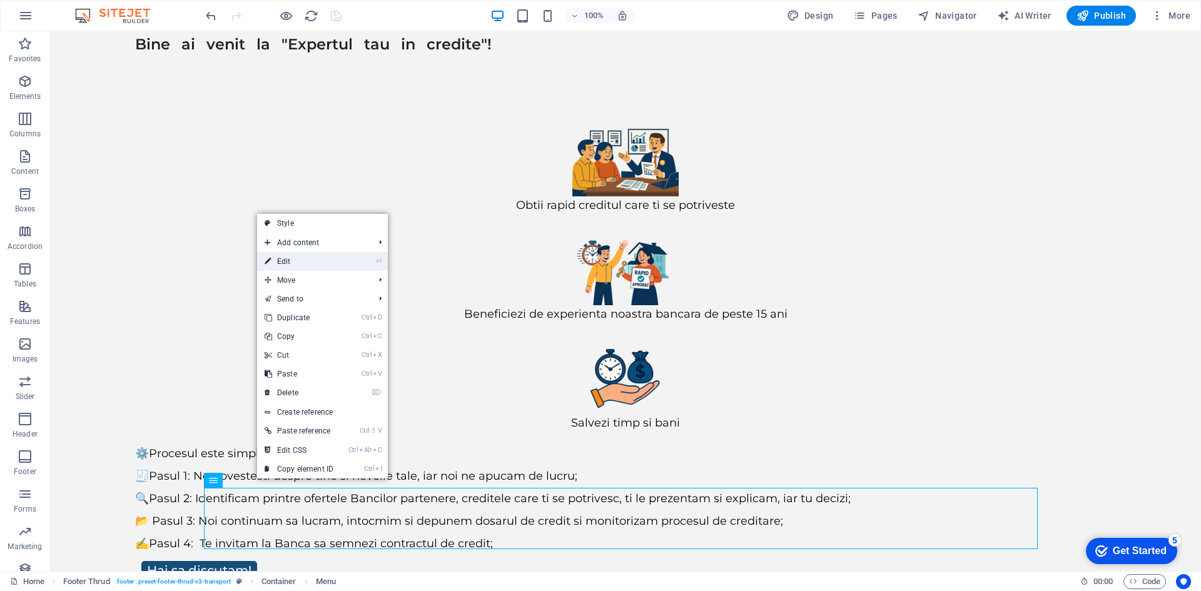
click at [294, 263] on link "⏎ Edit" at bounding box center [299, 261] width 84 height 19
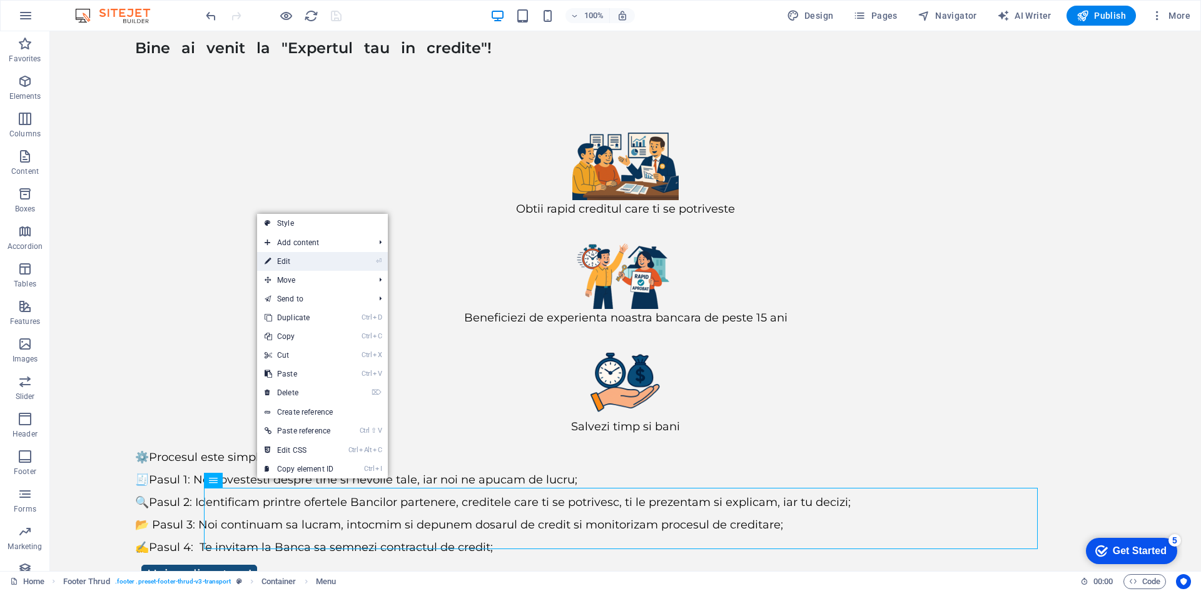
select select "11"
select select
select select "10"
select select
select select "12"
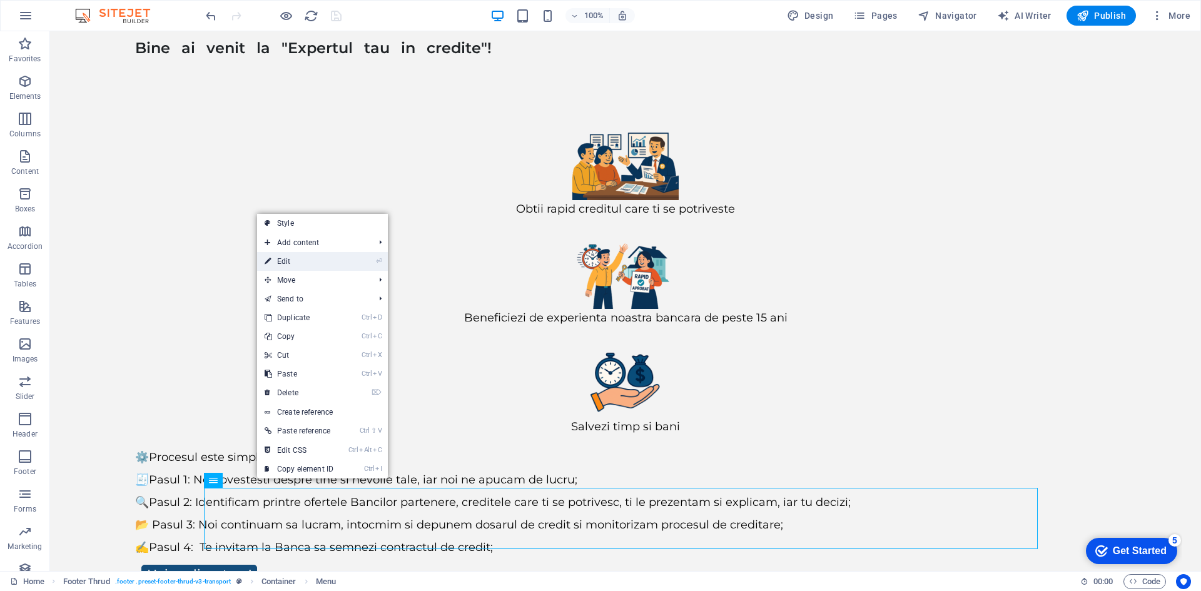
select select
select select "overlay"
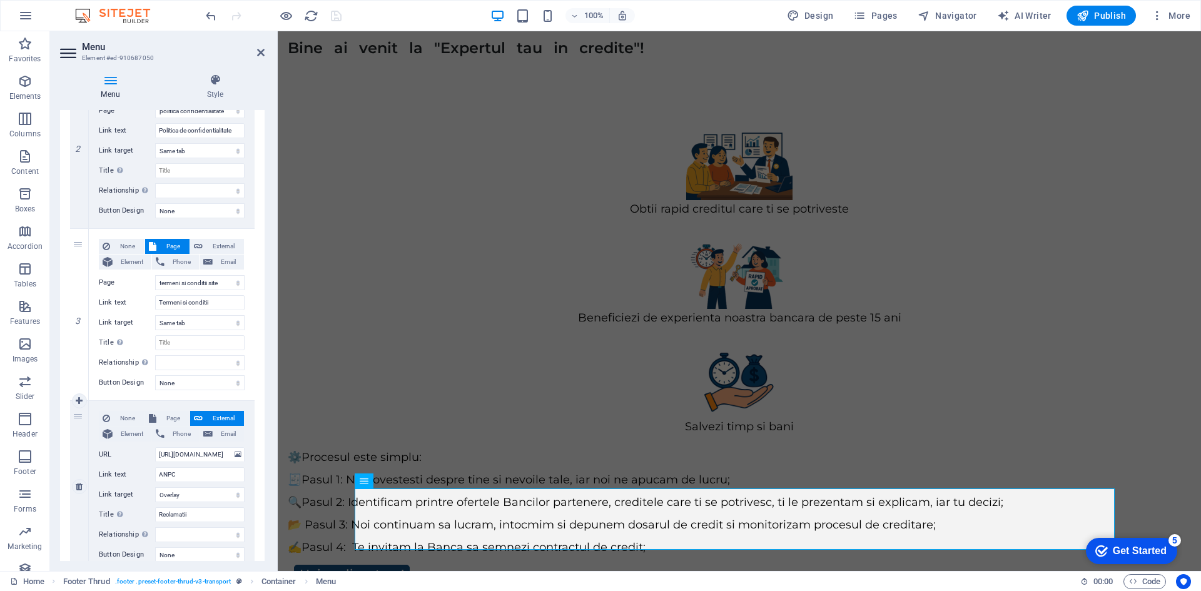
scroll to position [390, 0]
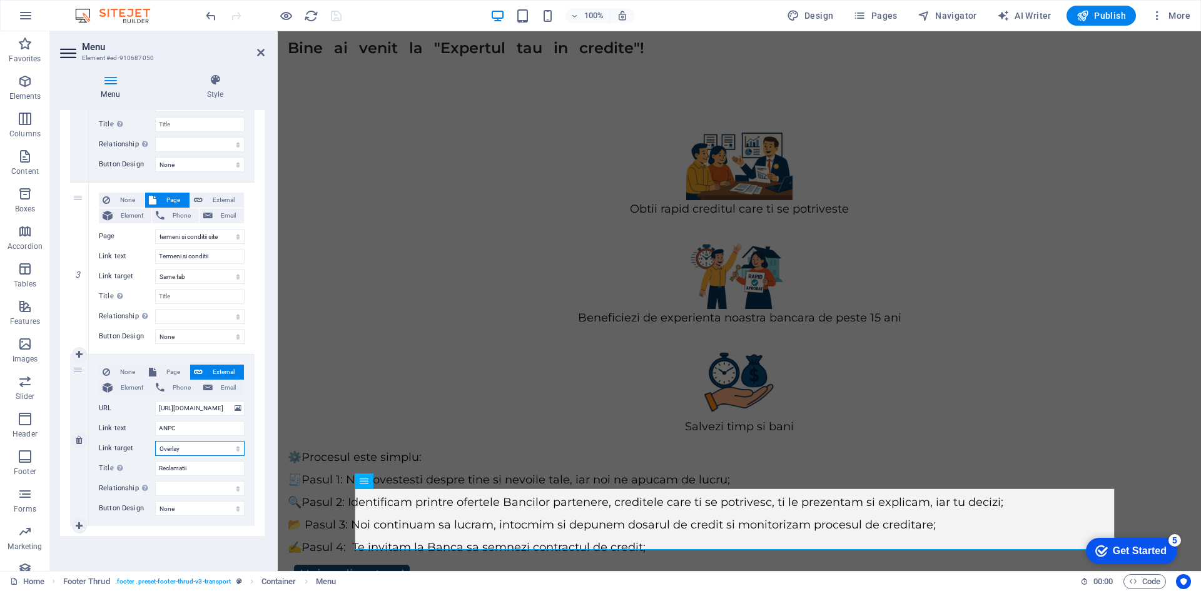
drag, startPoint x: 201, startPoint y: 446, endPoint x: 197, endPoint y: 455, distance: 9.5
click at [201, 446] on select "New tab Same tab Overlay" at bounding box center [199, 448] width 89 height 15
select select
click at [155, 441] on select "New tab Same tab Overlay" at bounding box center [199, 448] width 89 height 15
select select
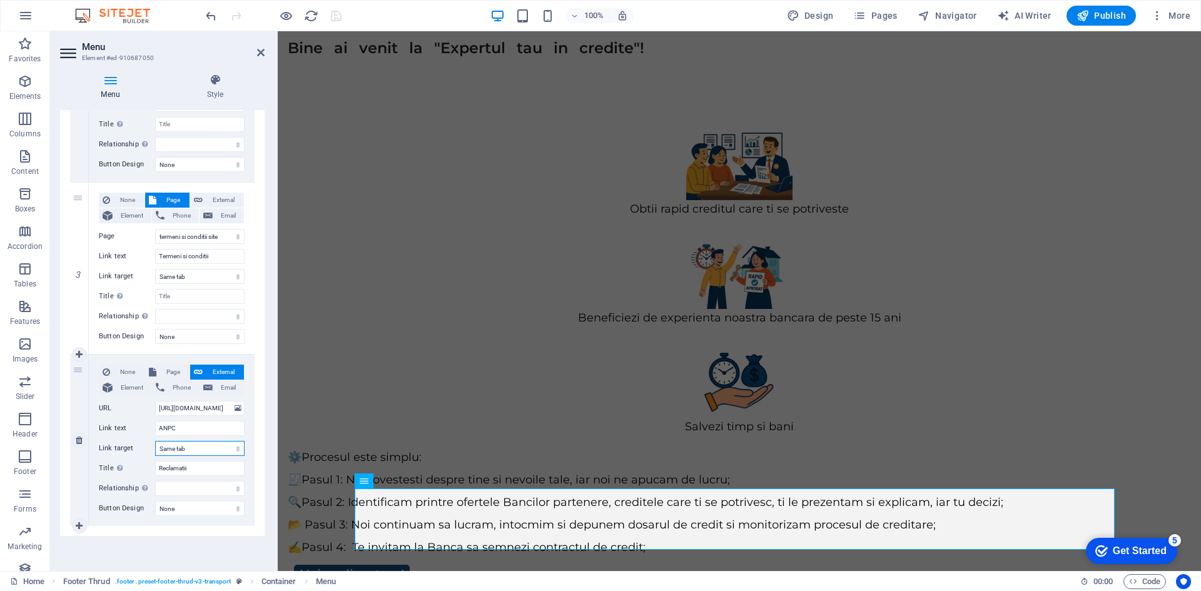
select select
click at [214, 547] on div "Menu Auto Custom Create custom menu items for this menu. Recommended for one-pa…" at bounding box center [162, 335] width 204 height 451
click at [336, 18] on icon "save" at bounding box center [336, 16] width 14 height 14
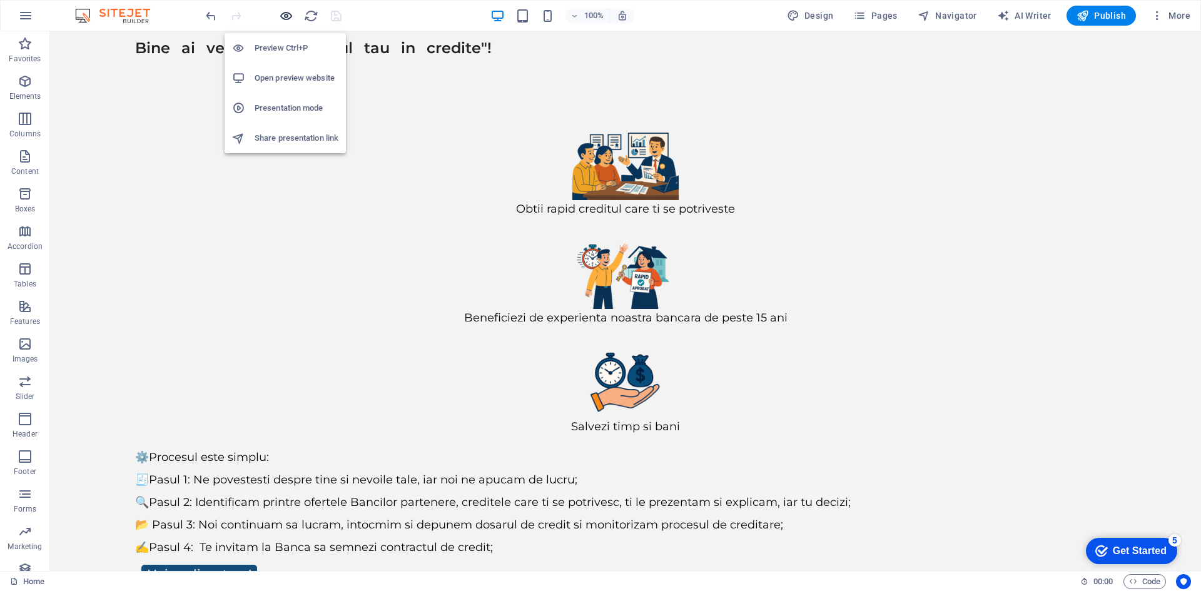
click at [284, 14] on icon "button" at bounding box center [286, 16] width 14 height 14
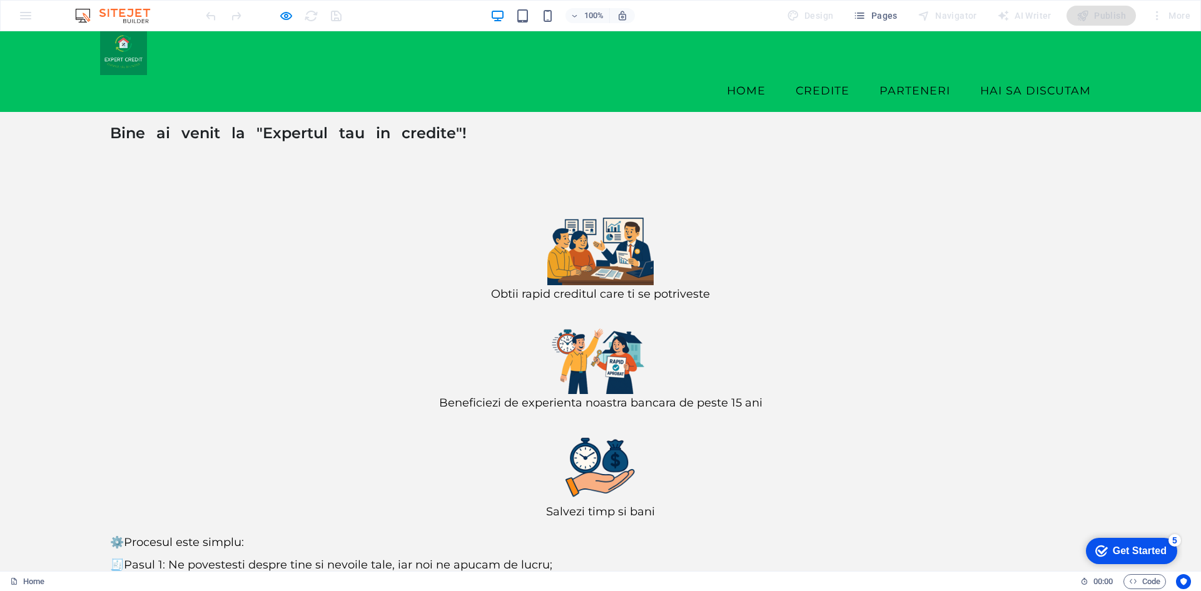
scroll to position [33, 0]
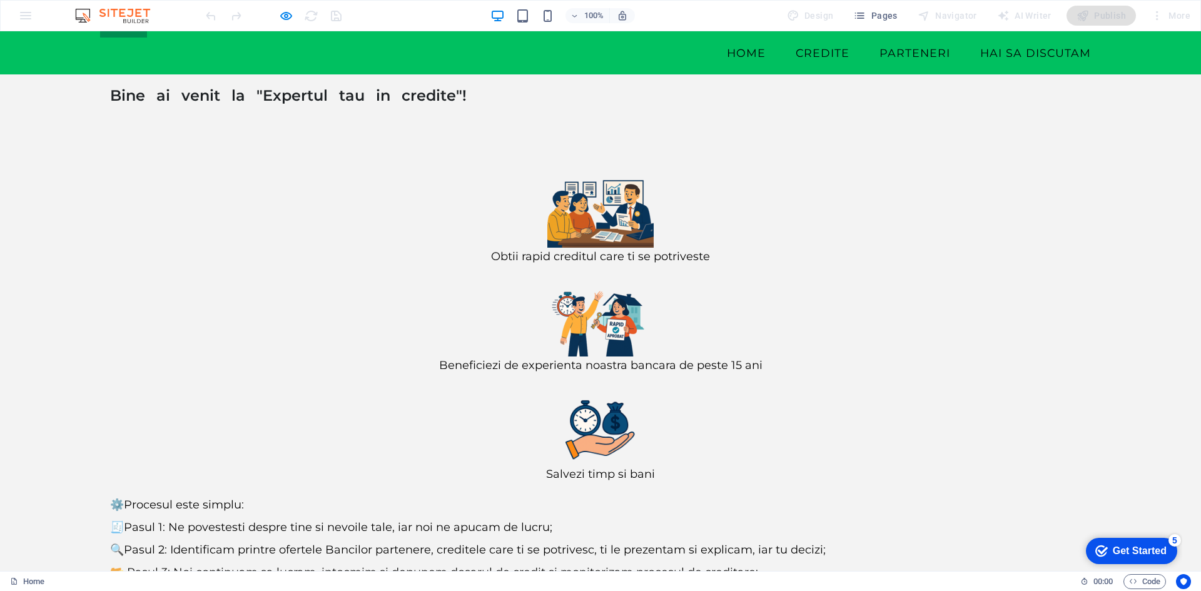
scroll to position [78, 0]
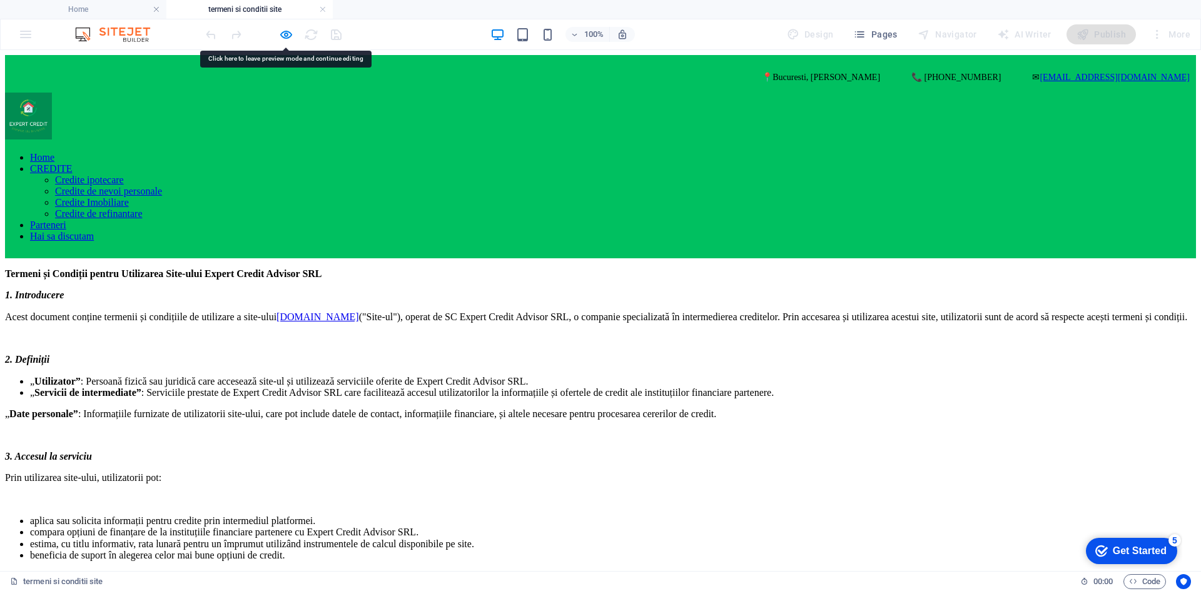
scroll to position [0, 0]
click at [321, 9] on link at bounding box center [323, 10] width 8 height 12
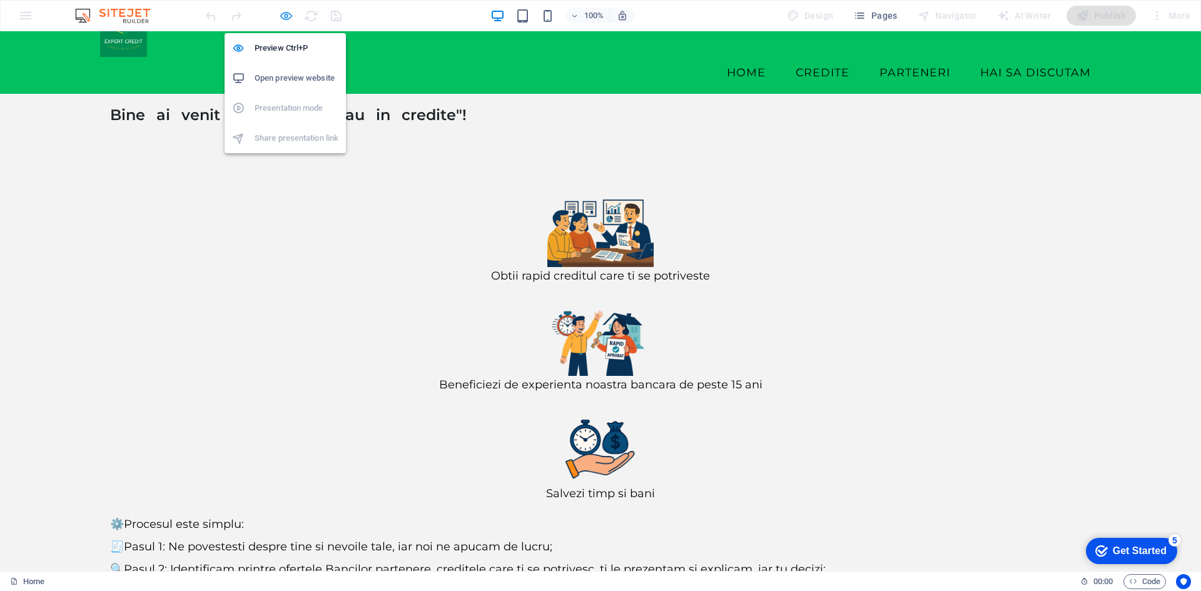
click at [282, 17] on icon "button" at bounding box center [286, 16] width 14 height 14
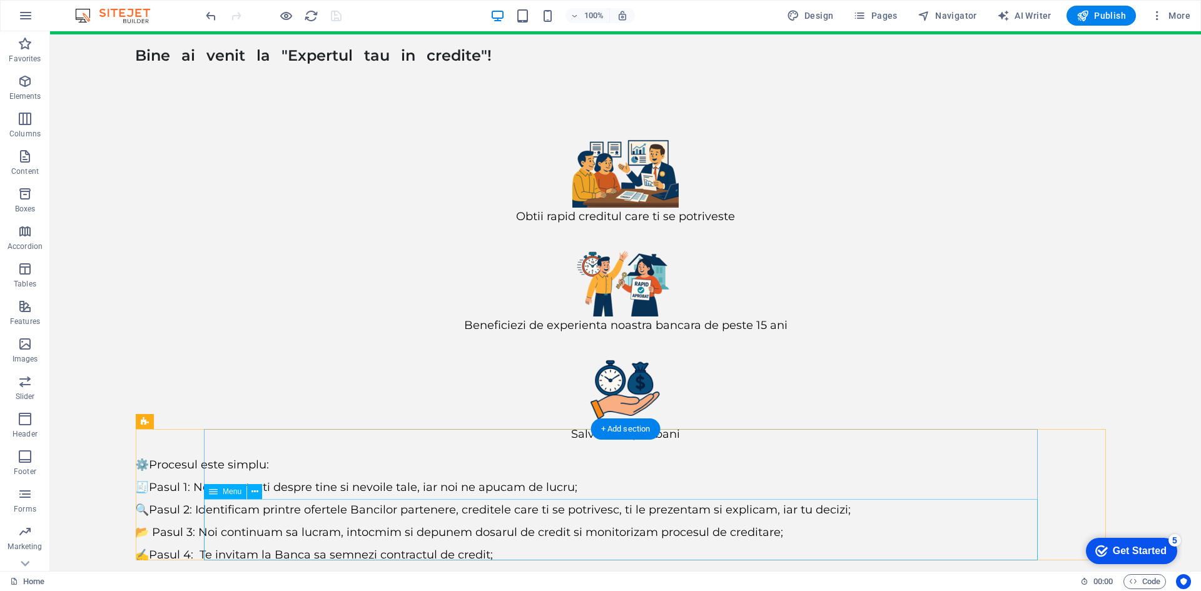
scroll to position [116, 0]
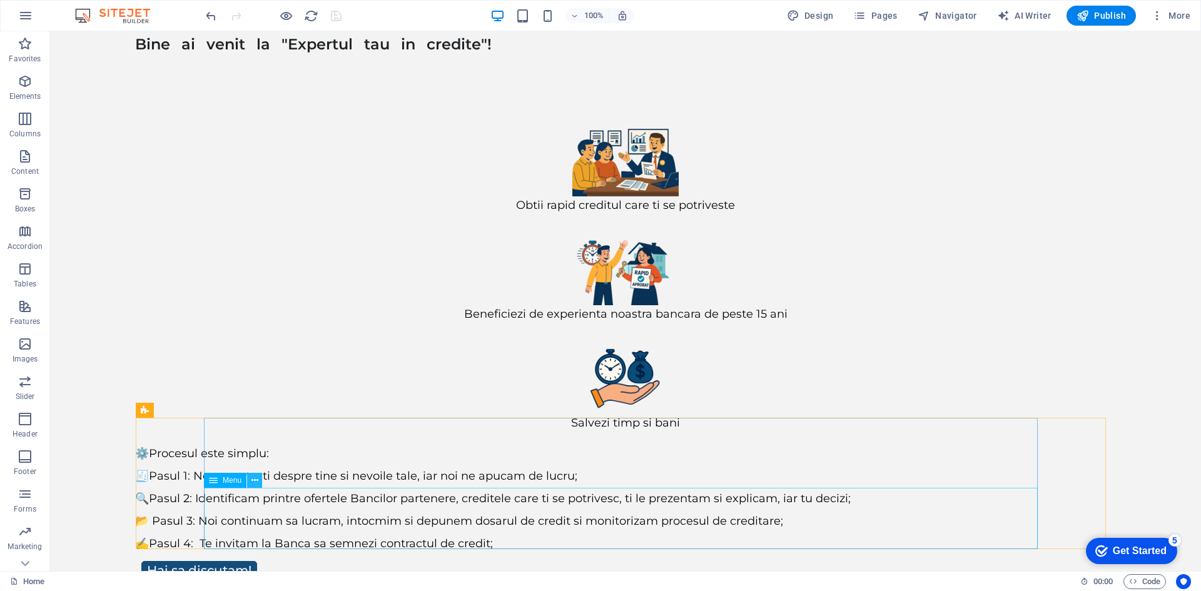
click at [255, 480] on icon at bounding box center [254, 480] width 7 height 13
click at [253, 483] on icon at bounding box center [254, 480] width 7 height 13
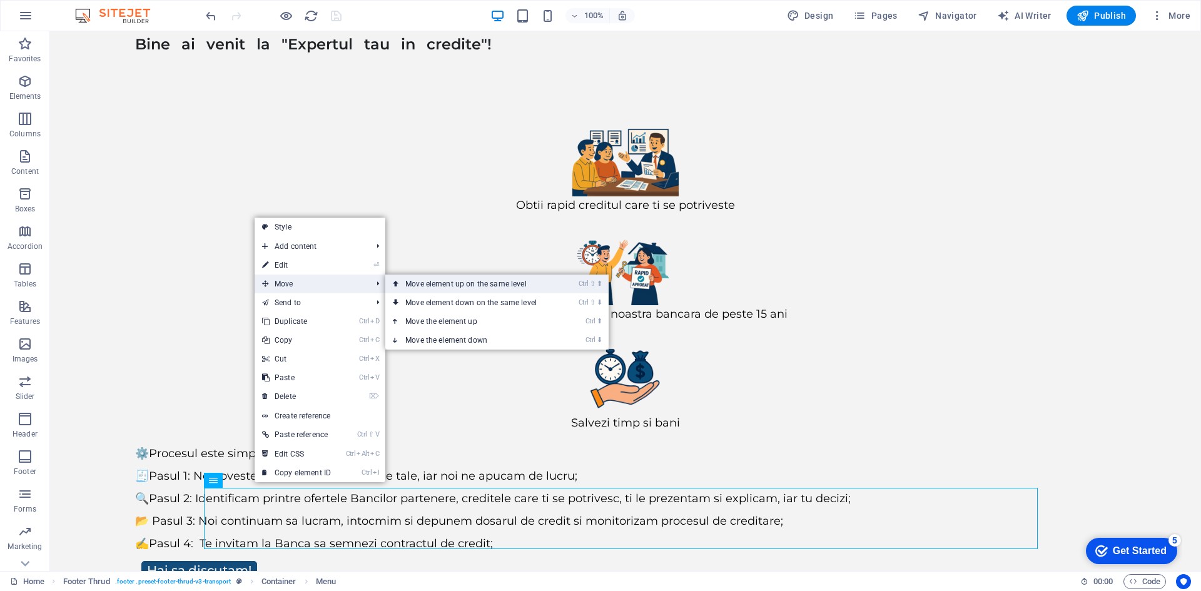
click at [467, 283] on link "Ctrl ⇧ ⬆ Move element up on the same level" at bounding box center [473, 284] width 176 height 19
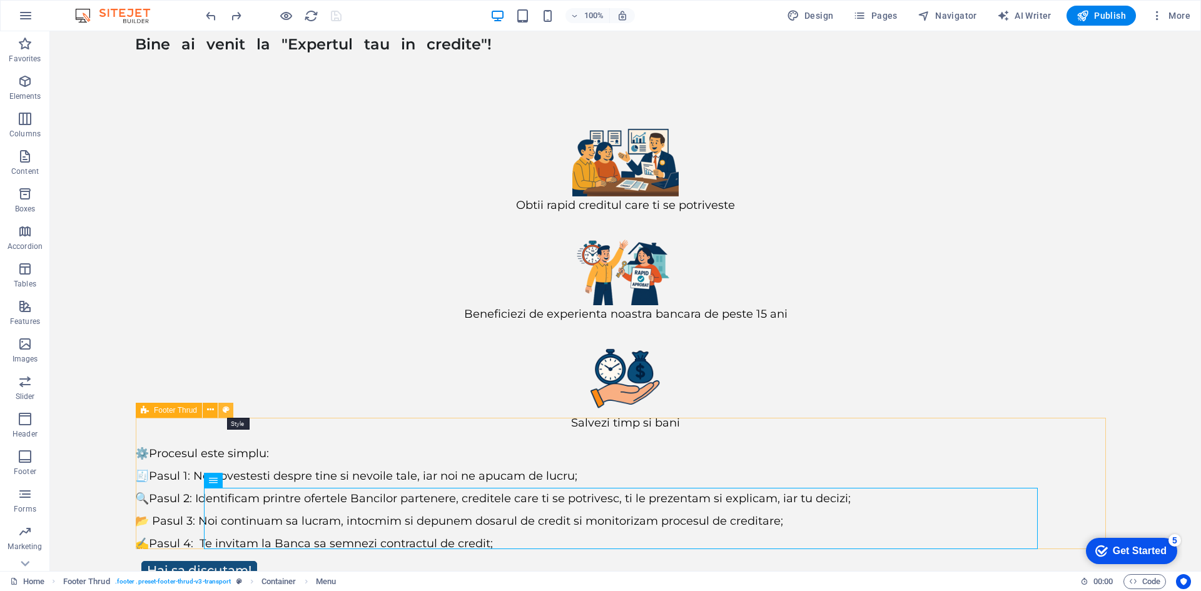
click at [229, 410] on icon at bounding box center [226, 409] width 7 height 13
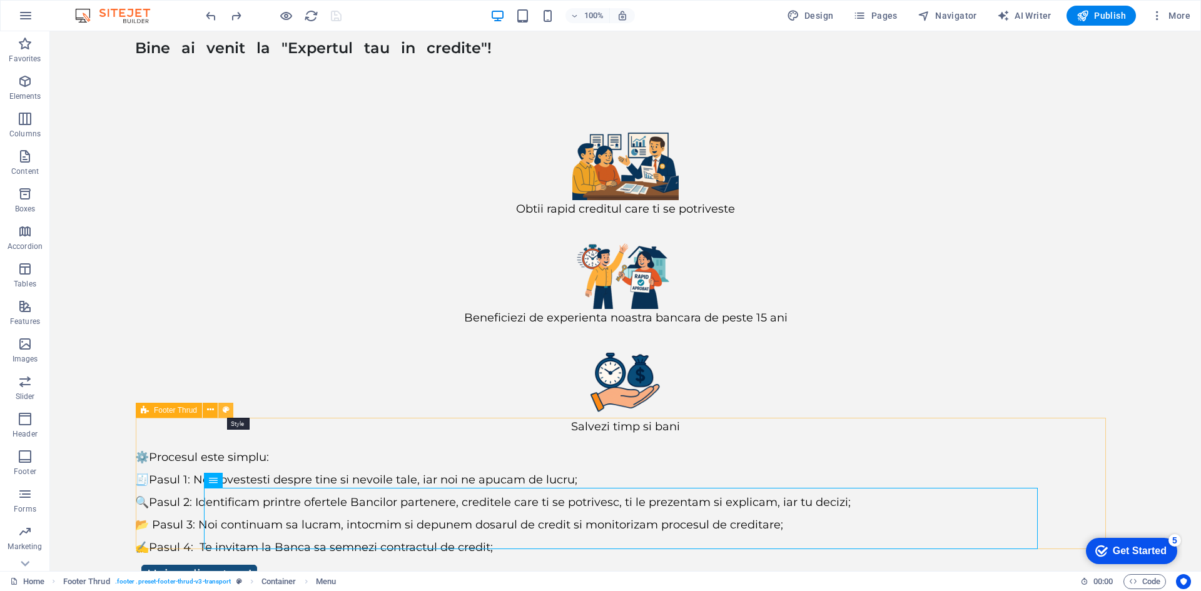
select select "rem"
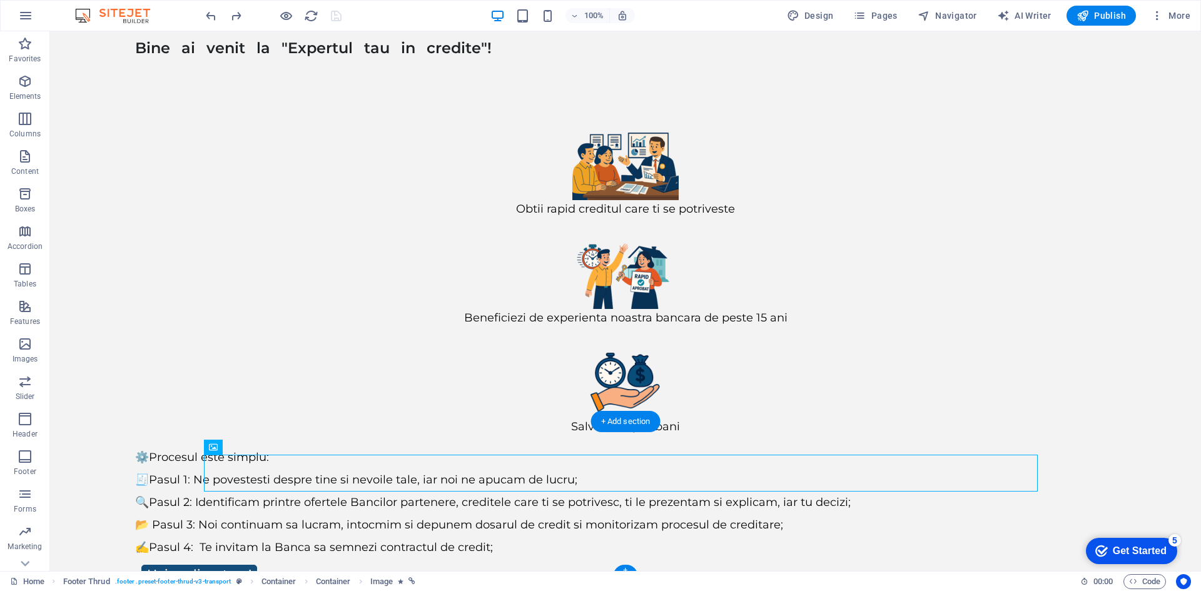
drag, startPoint x: 862, startPoint y: 470, endPoint x: 311, endPoint y: 478, distance: 550.3
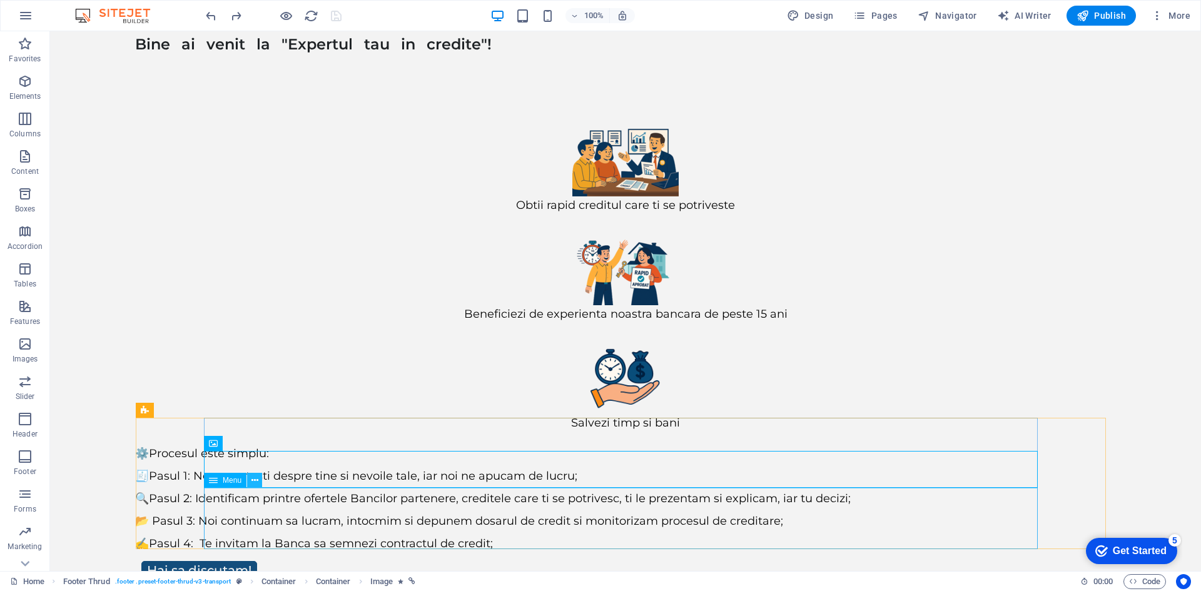
click at [256, 481] on icon at bounding box center [254, 480] width 7 height 13
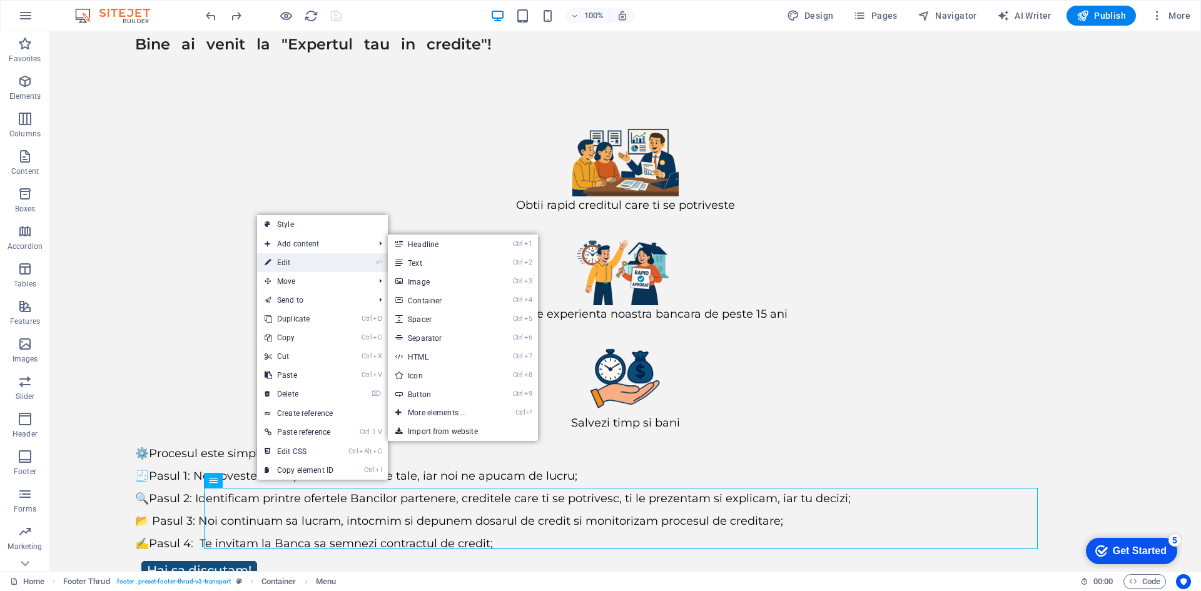
click at [293, 263] on link "⏎ Edit" at bounding box center [299, 262] width 84 height 19
select select "11"
select select
select select "10"
select select
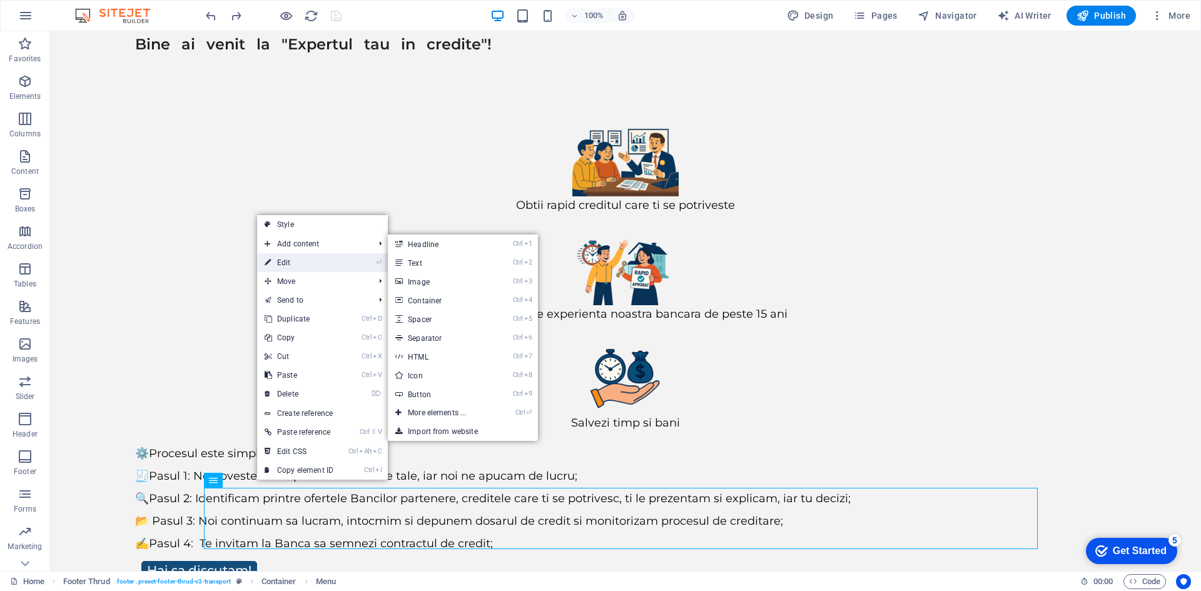
select select "12"
select select
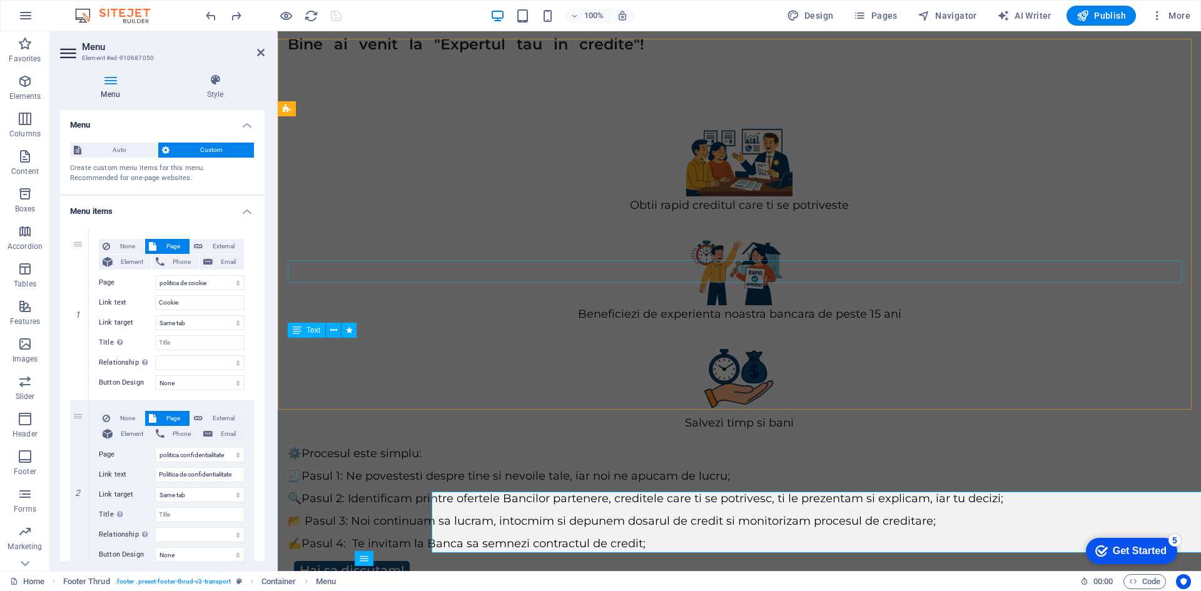
scroll to position [113, 0]
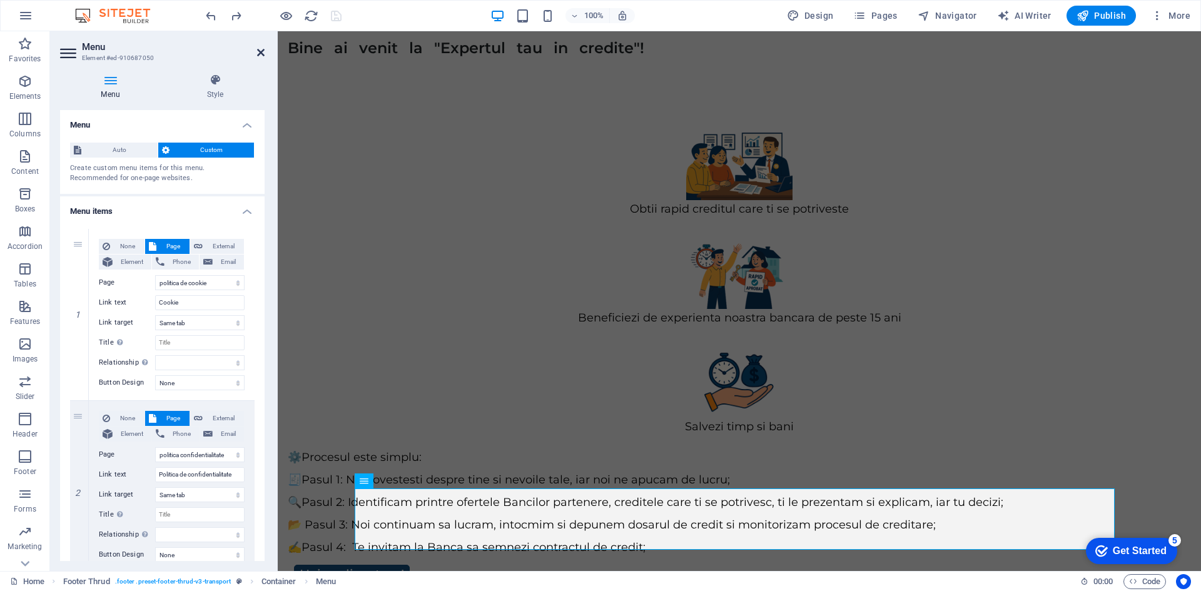
click at [258, 52] on icon at bounding box center [261, 53] width 8 height 10
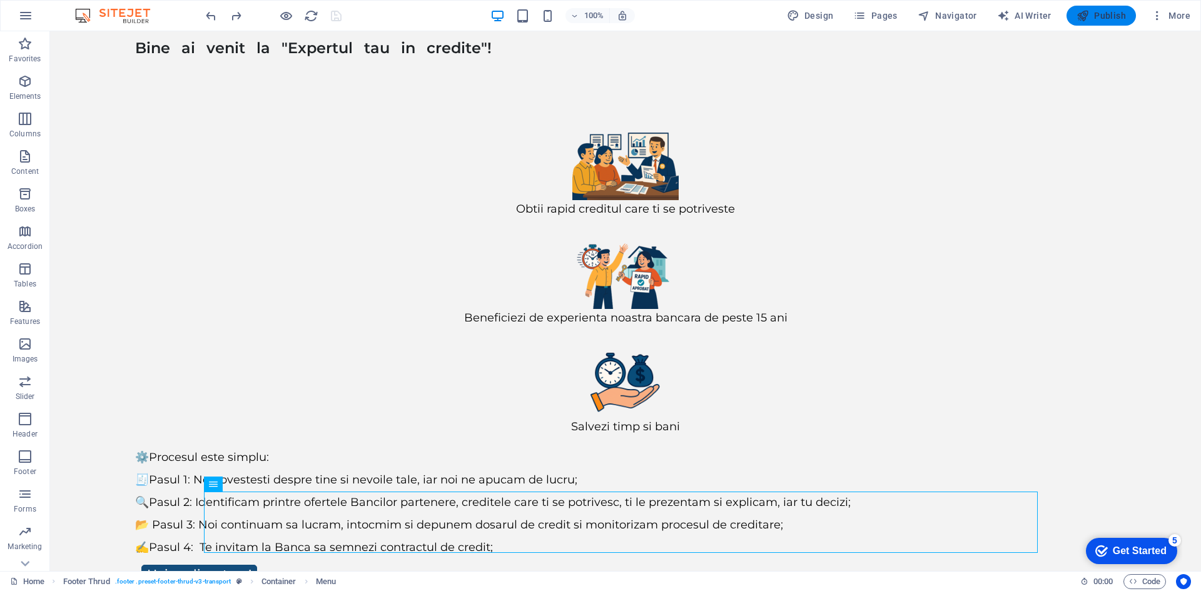
click at [1109, 9] on button "Publish" at bounding box center [1100, 16] width 69 height 20
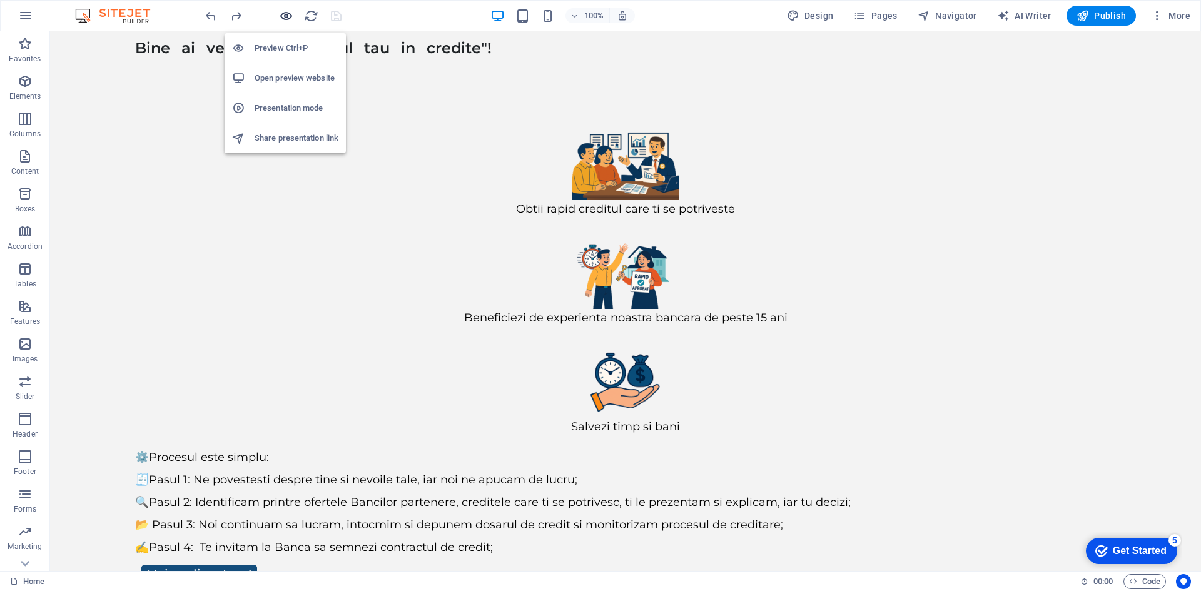
click at [288, 19] on icon "button" at bounding box center [286, 16] width 14 height 14
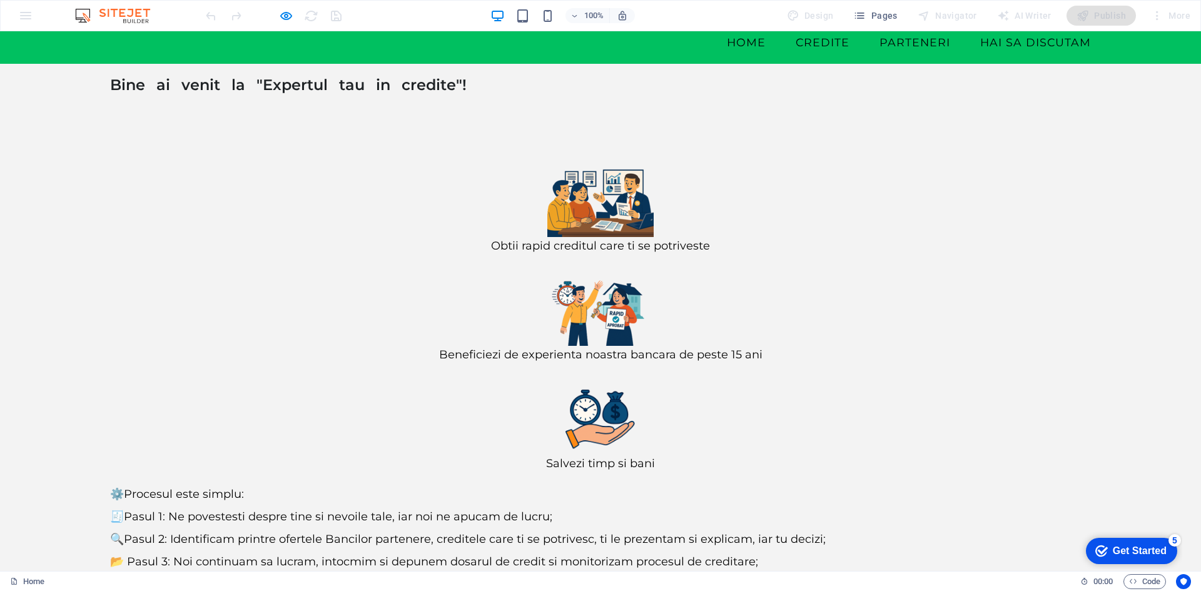
scroll to position [78, 0]
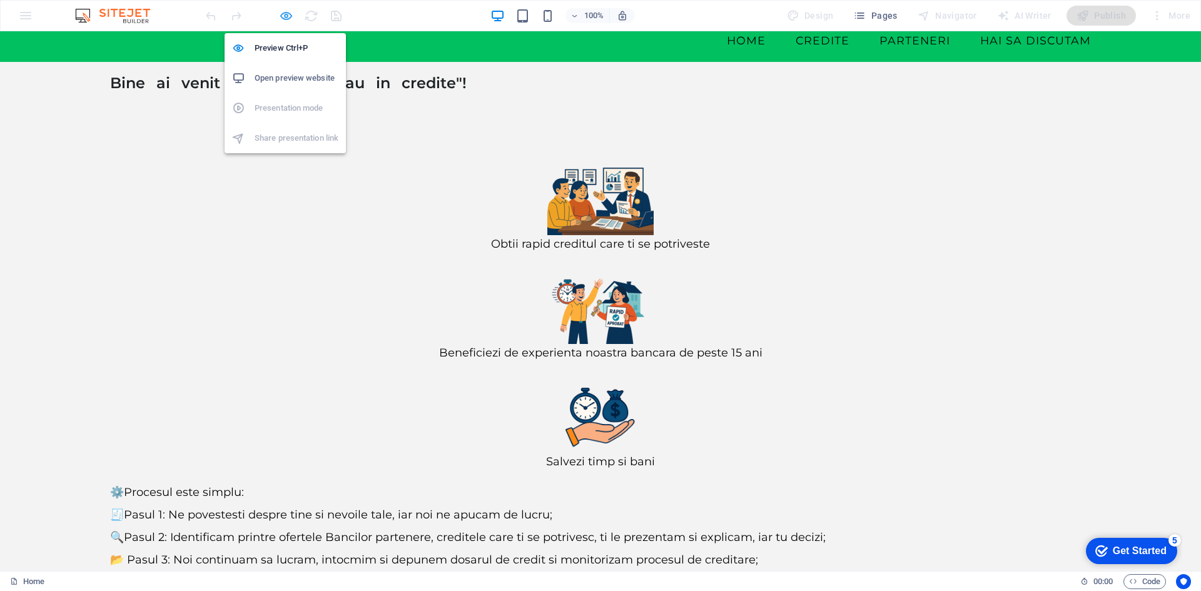
click at [288, 19] on icon "button" at bounding box center [286, 16] width 14 height 14
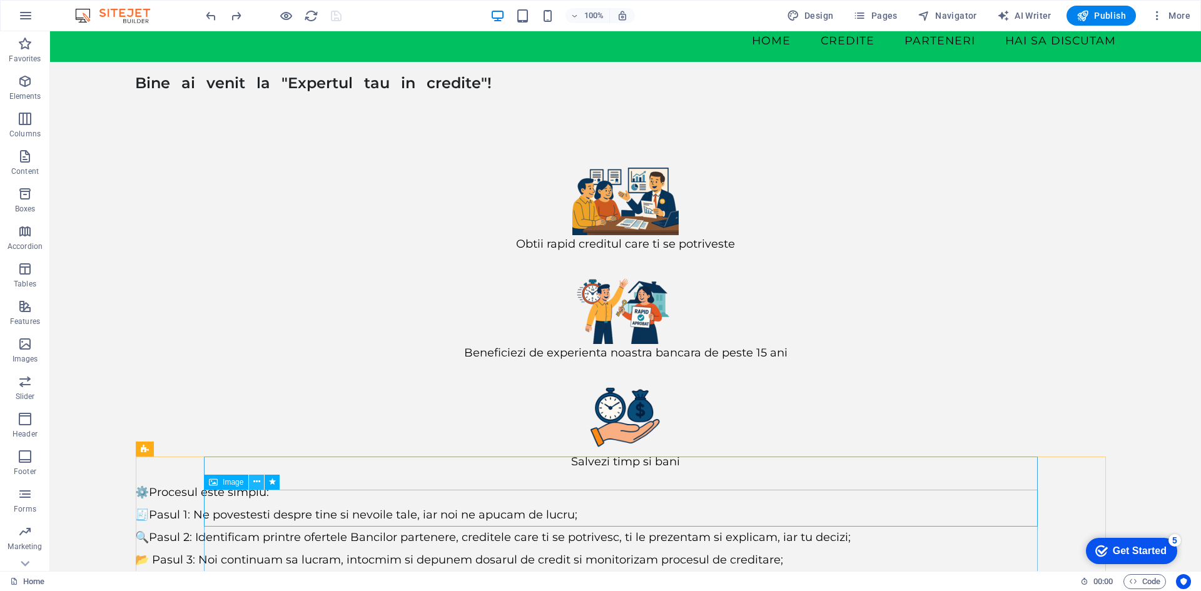
click at [255, 486] on icon at bounding box center [256, 481] width 7 height 13
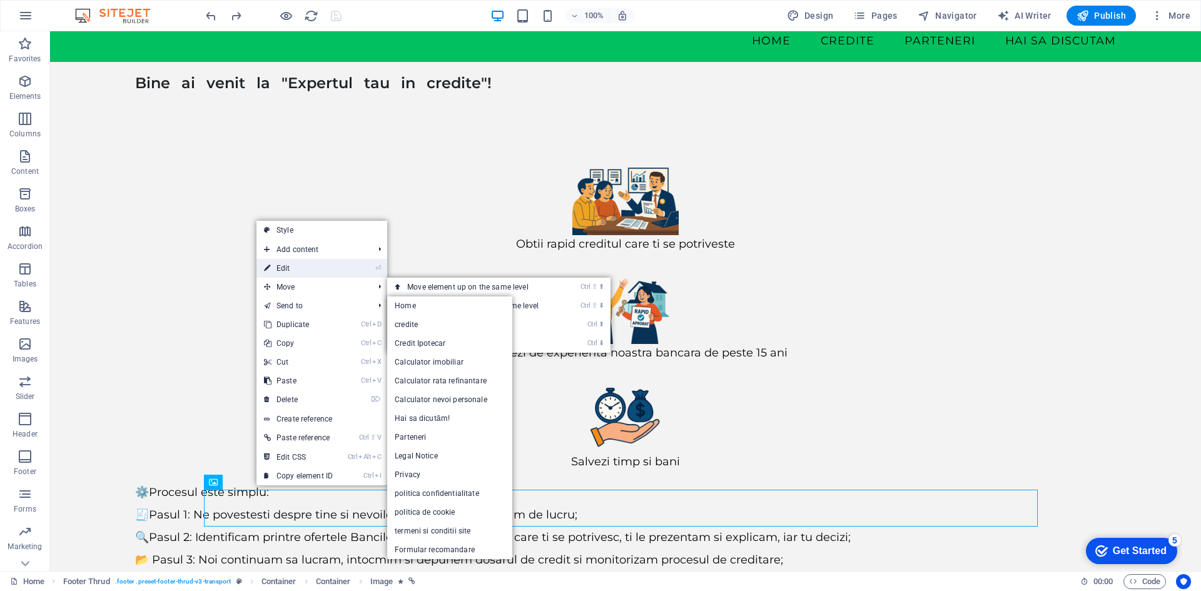
click at [293, 268] on link "⏎ Edit" at bounding box center [298, 268] width 84 height 19
select select "px"
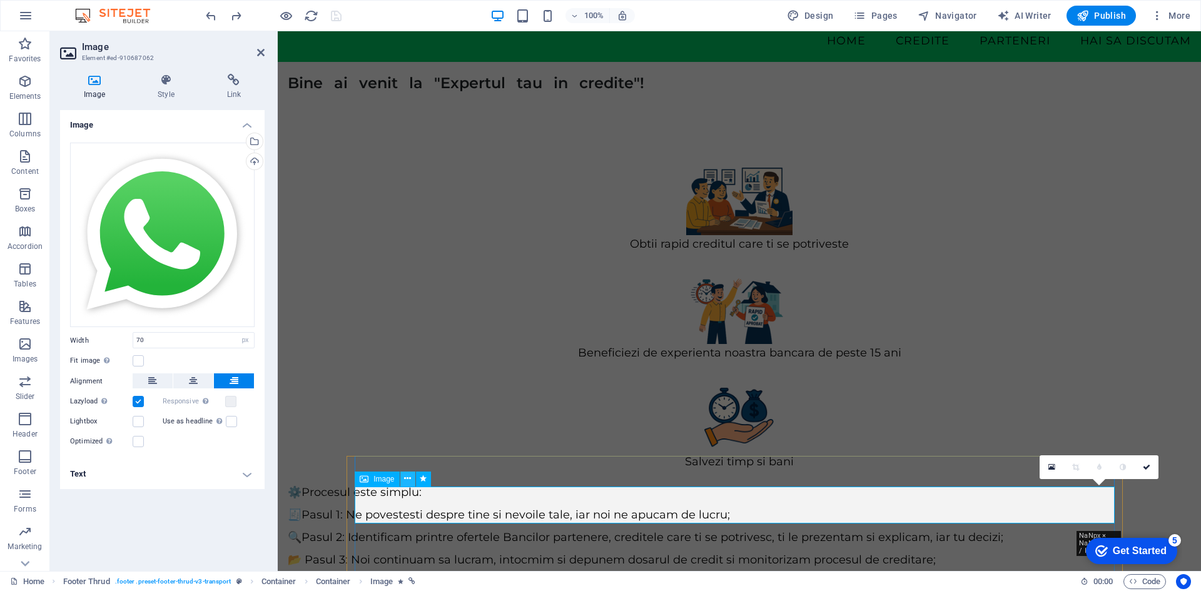
click at [410, 478] on icon at bounding box center [407, 478] width 7 height 13
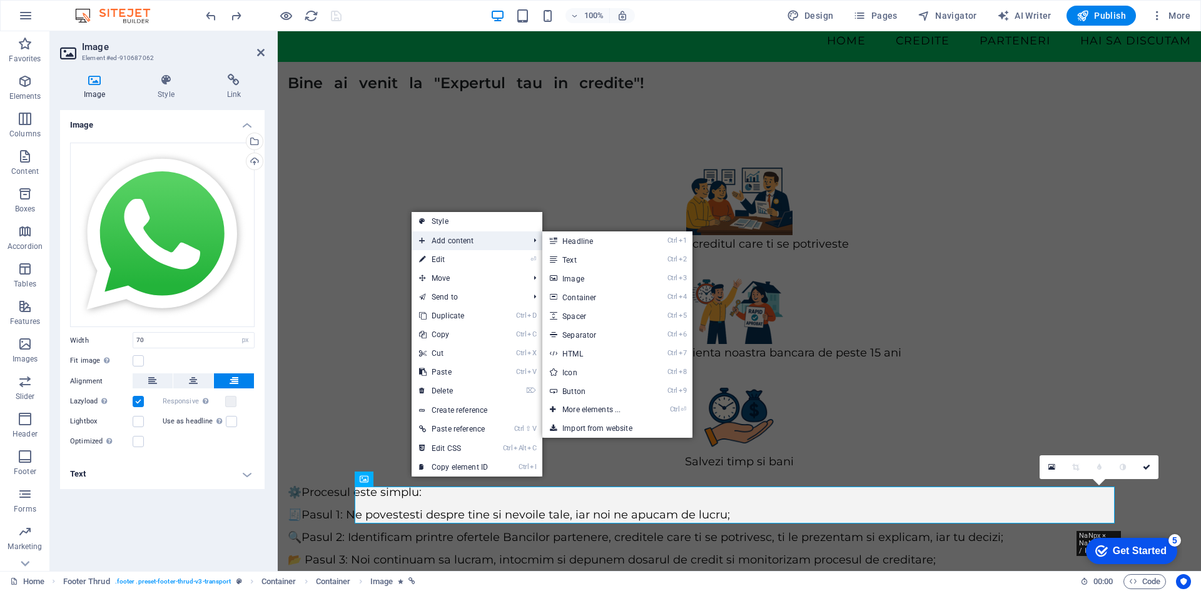
click at [468, 239] on span "Add content" at bounding box center [467, 240] width 112 height 19
click at [576, 279] on link "Ctrl 3 Image" at bounding box center [593, 278] width 103 height 19
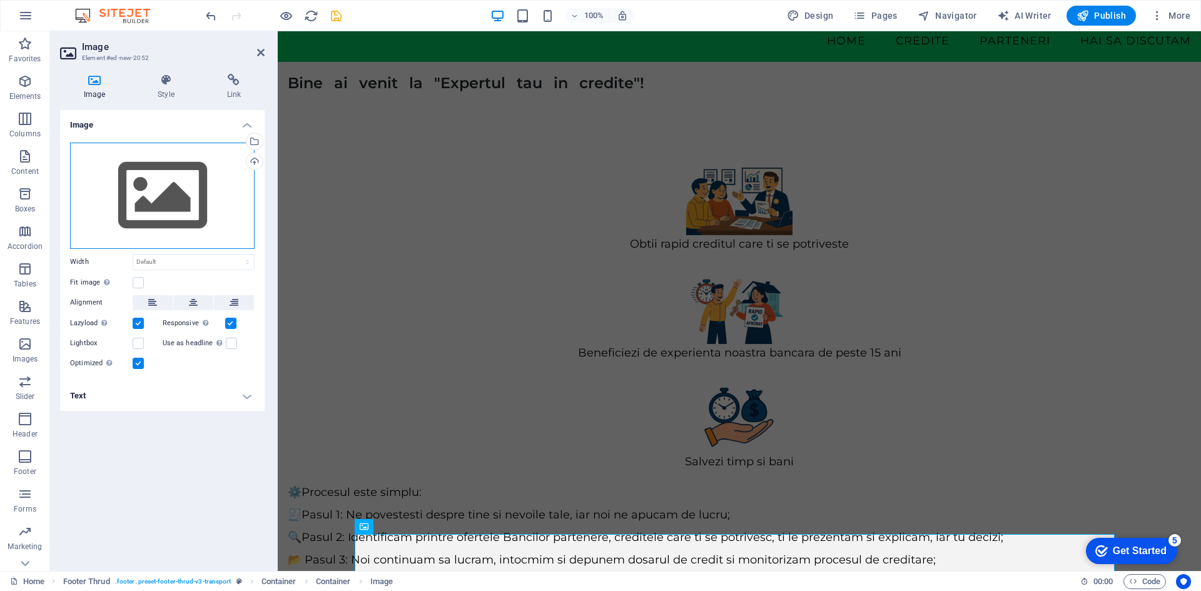
click at [220, 181] on div "Drag files here, click to choose files or select files from Files or our free s…" at bounding box center [162, 196] width 184 height 106
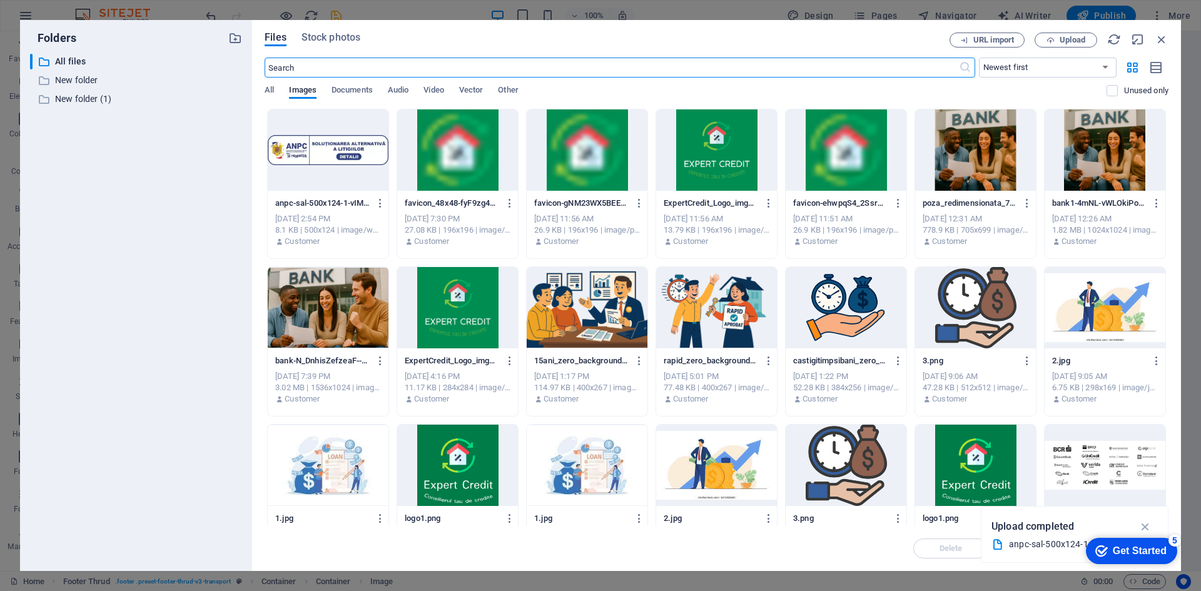
click at [345, 151] on div at bounding box center [328, 149] width 121 height 81
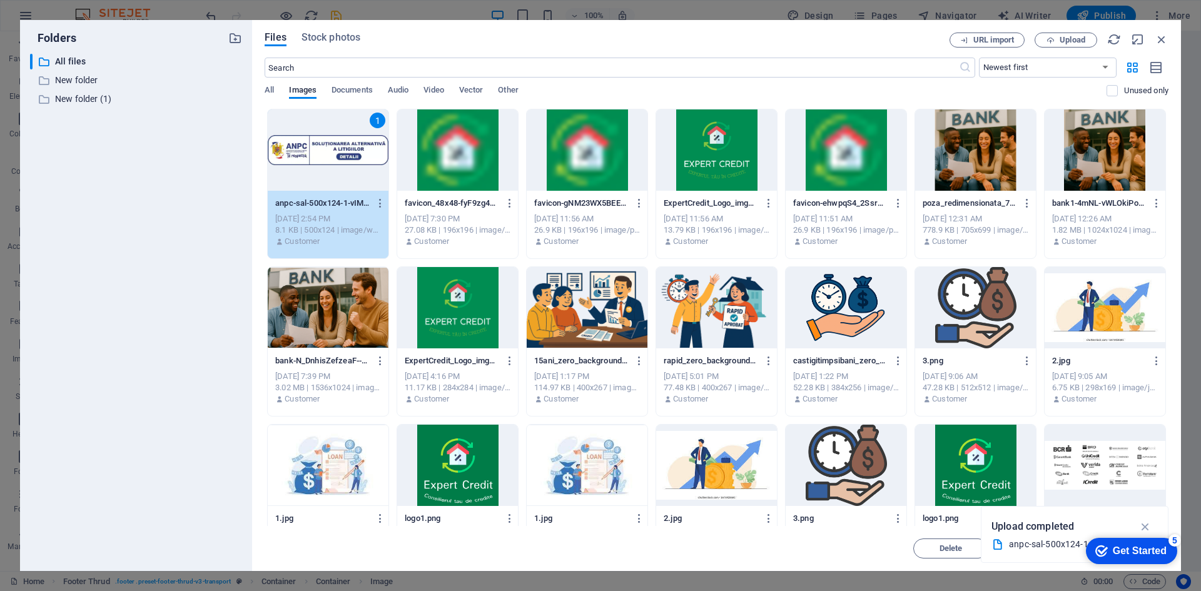
click at [331, 176] on div "1" at bounding box center [328, 149] width 121 height 81
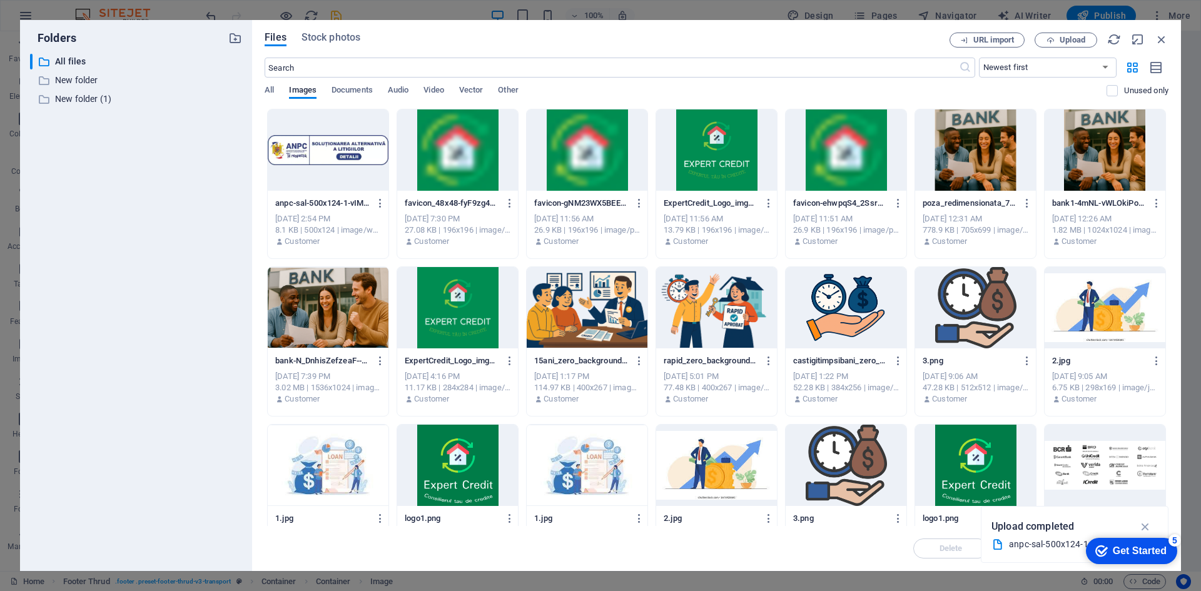
click at [331, 176] on div at bounding box center [328, 149] width 121 height 81
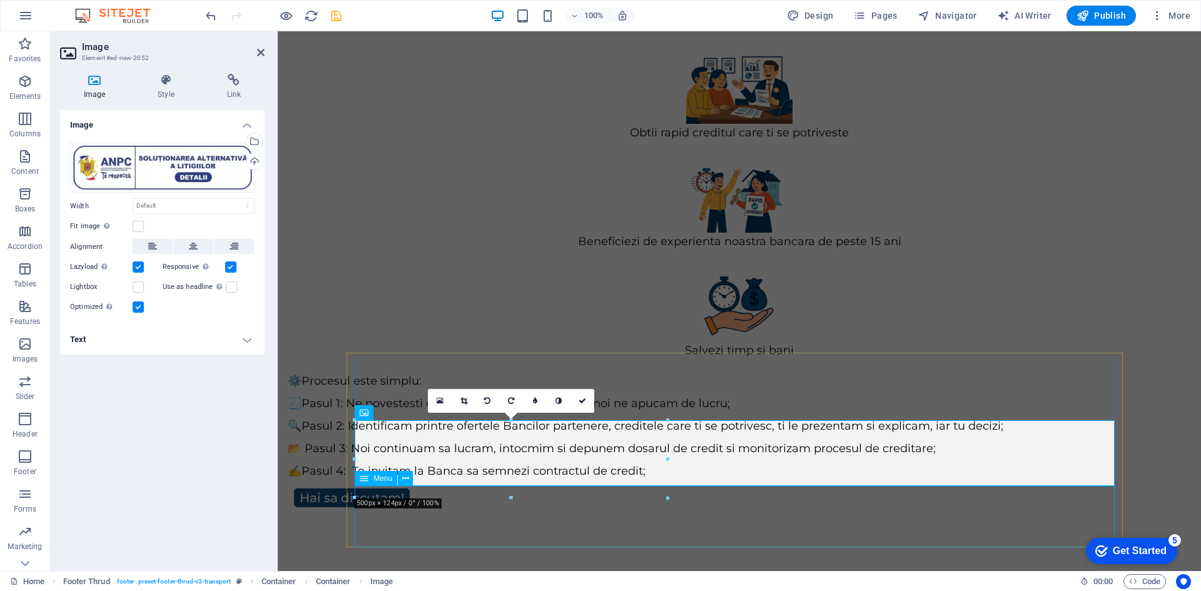
scroll to position [190, 0]
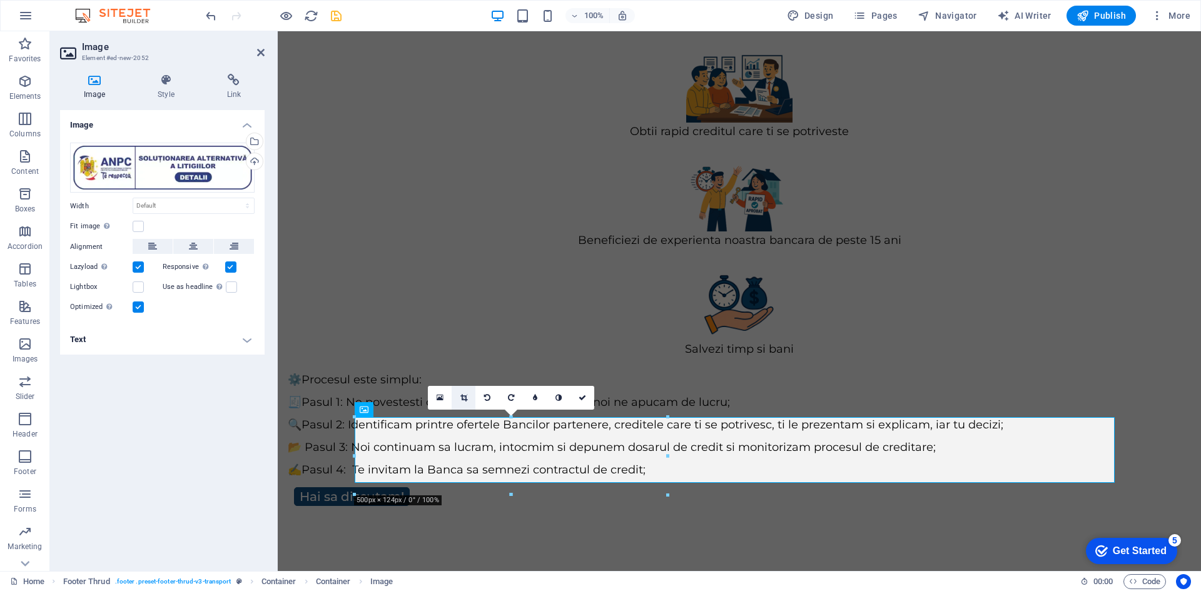
click at [464, 398] on icon at bounding box center [463, 398] width 7 height 8
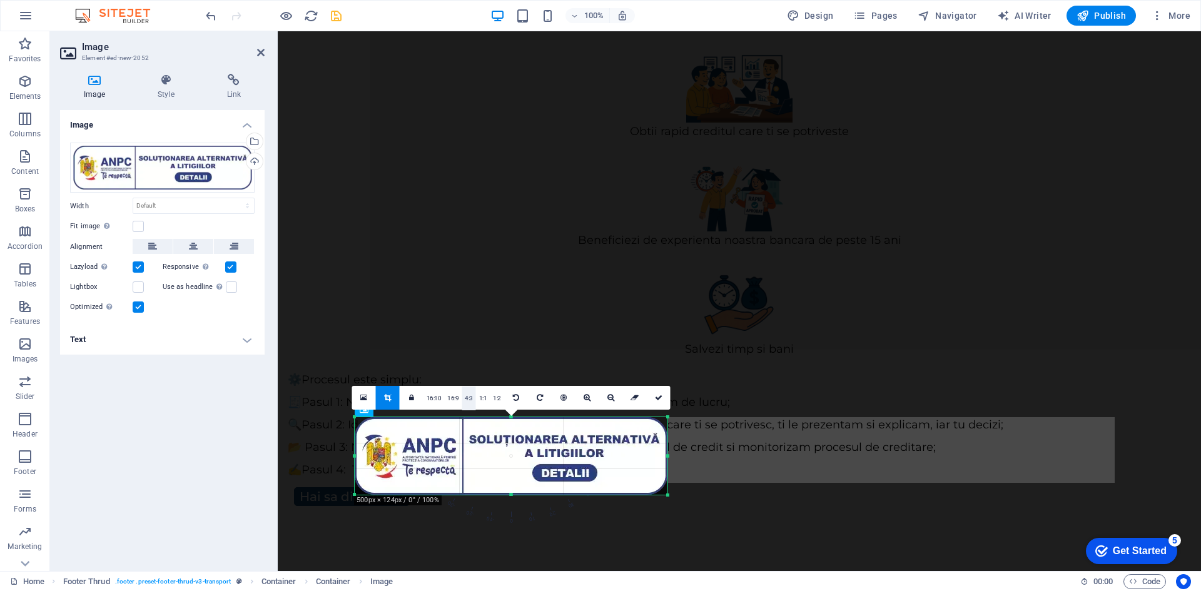
click at [470, 400] on link "4:3" at bounding box center [468, 398] width 14 height 24
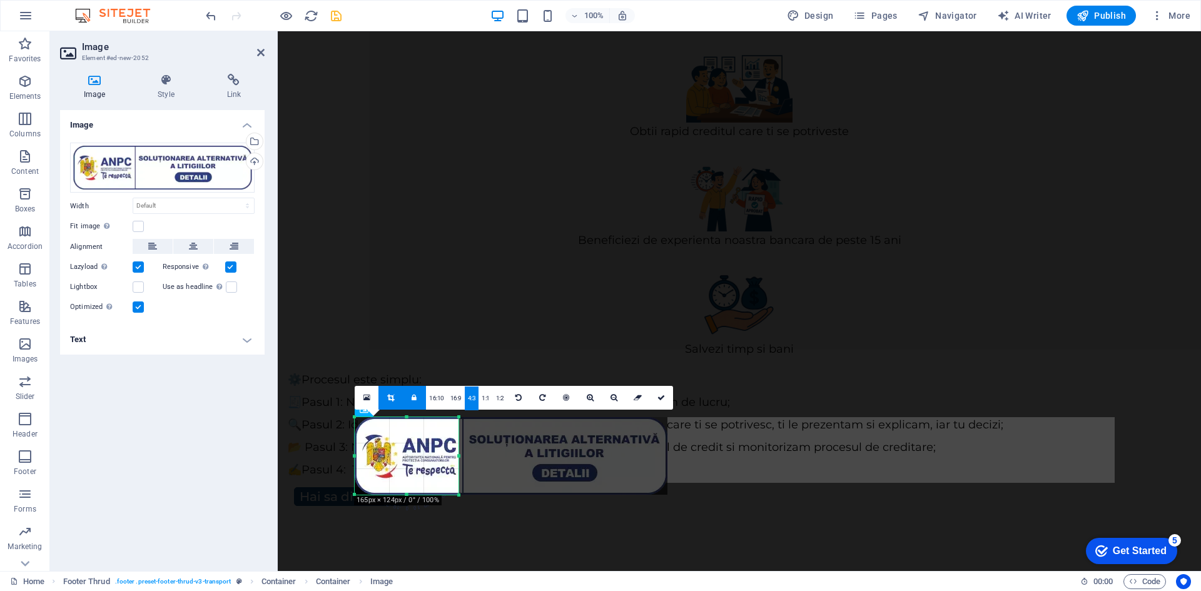
select select "DISABLED_OPTION_VALUE"
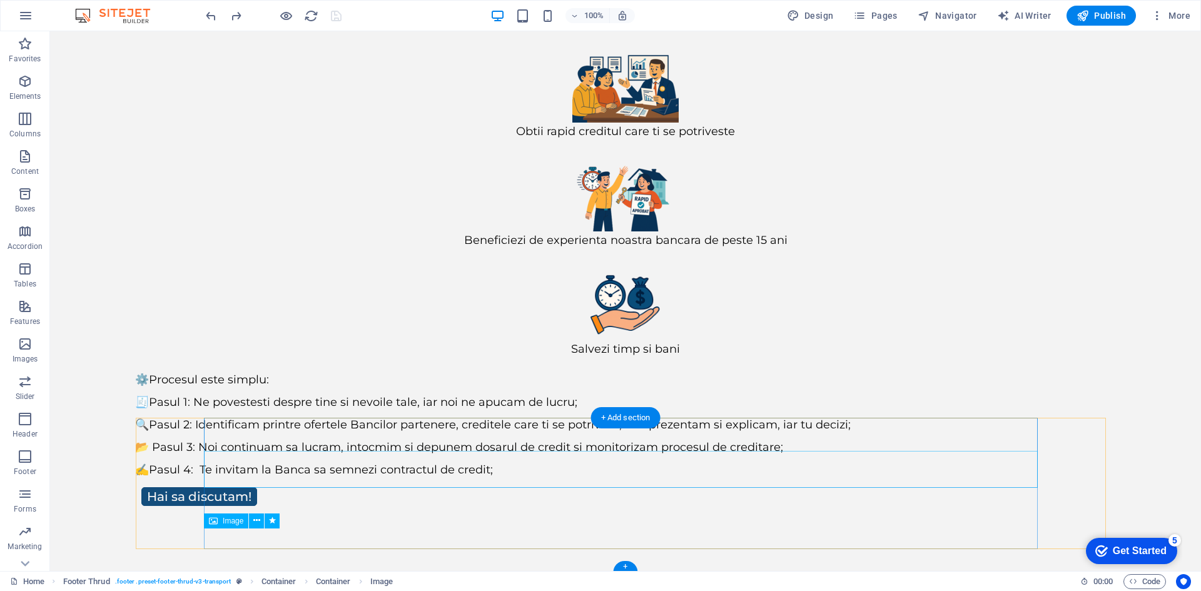
scroll to position [116, 0]
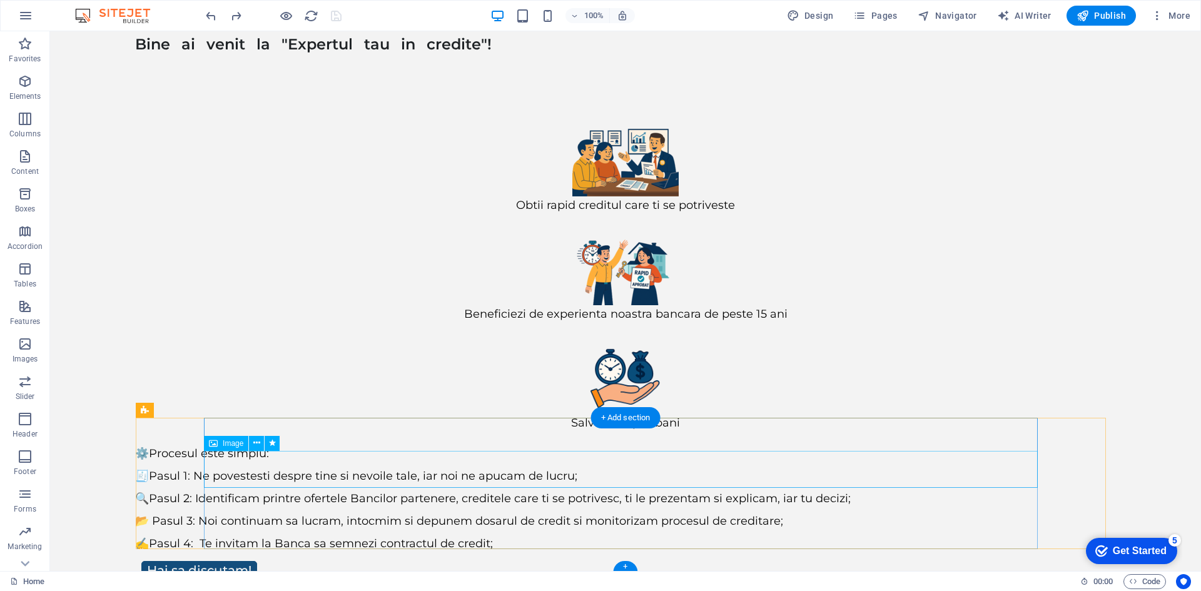
click at [256, 441] on icon at bounding box center [256, 442] width 7 height 13
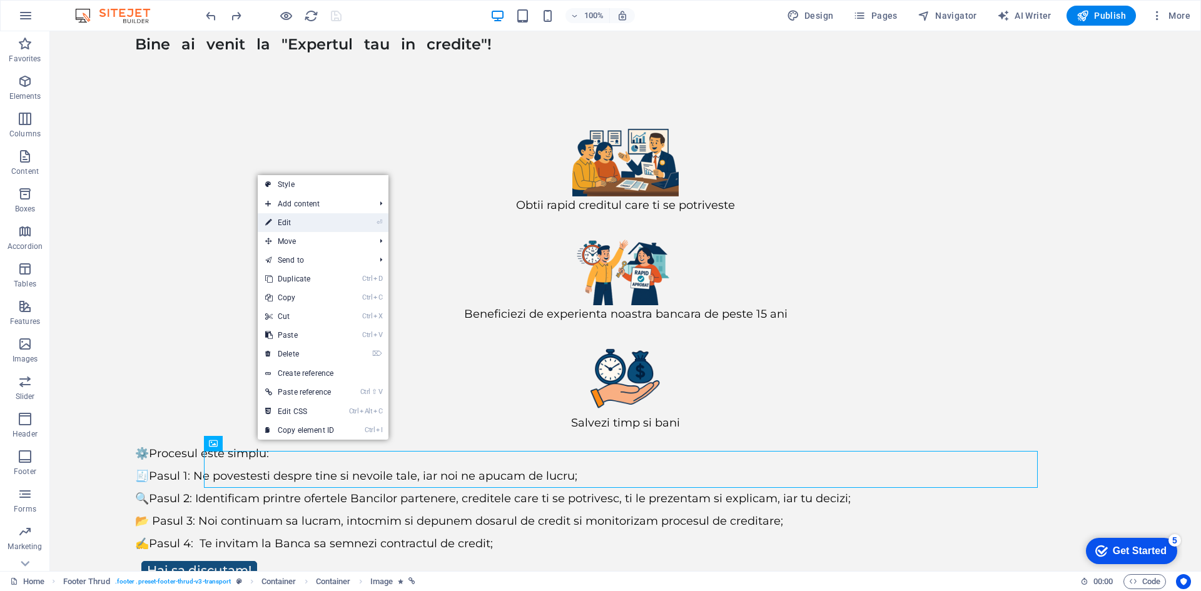
click at [308, 219] on link "⏎ Edit" at bounding box center [300, 222] width 84 height 19
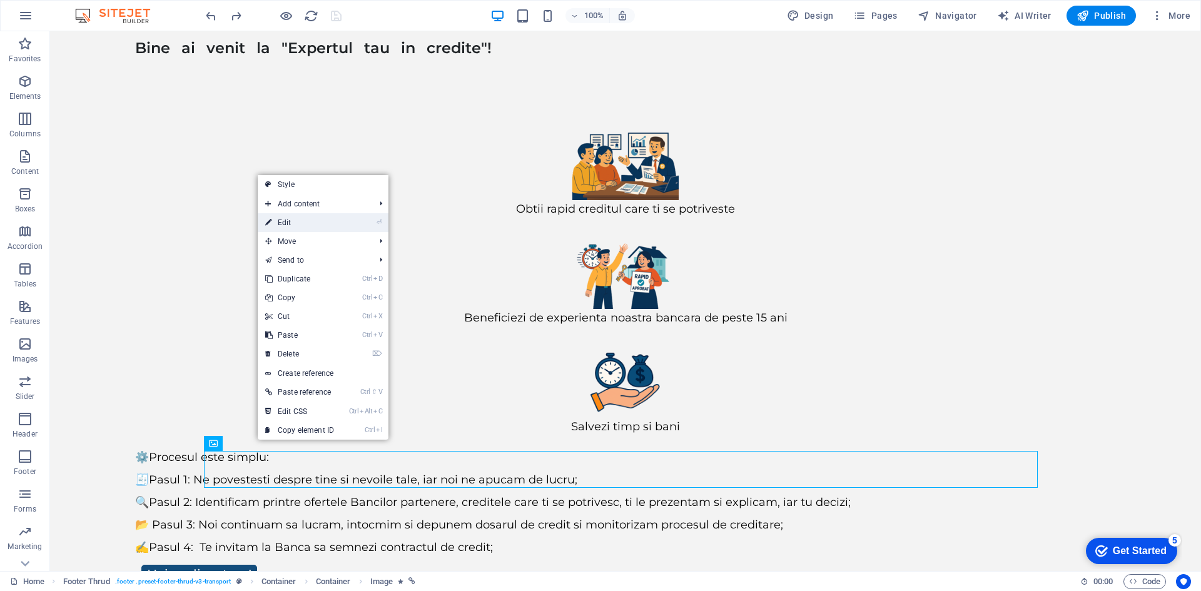
select select "px"
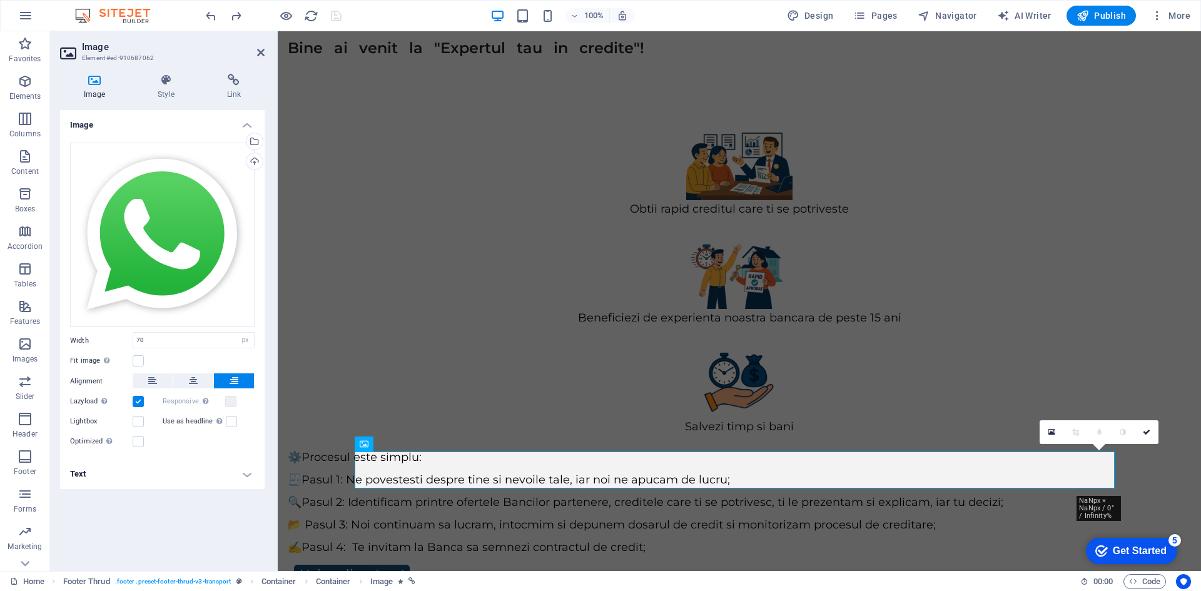
click at [244, 478] on h4 "Text" at bounding box center [162, 474] width 204 height 30
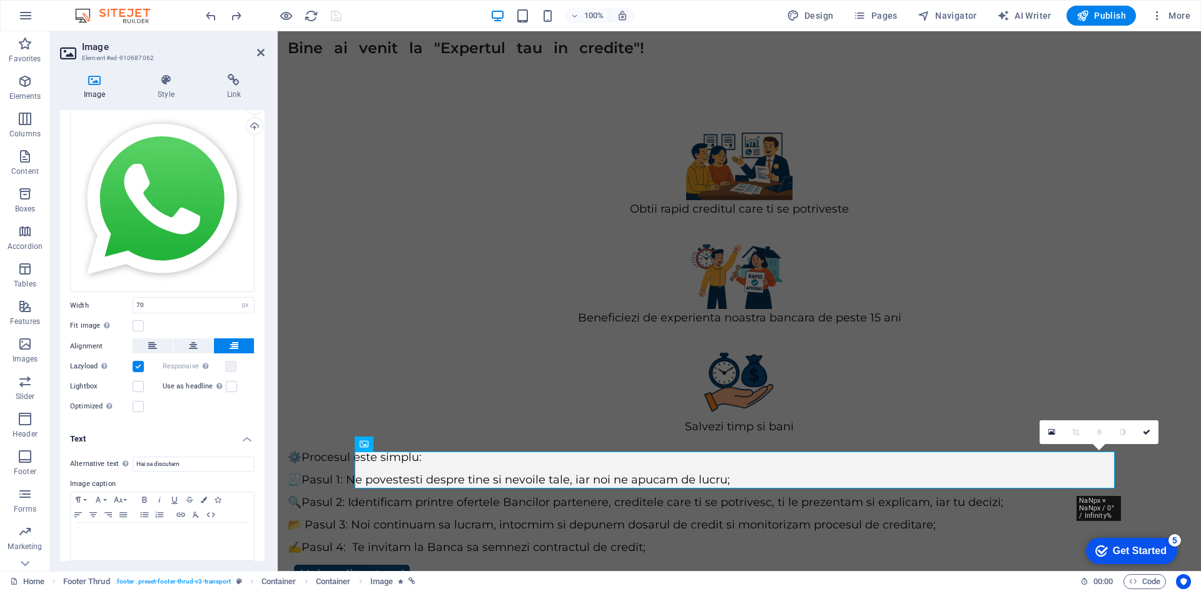
scroll to position [43, 0]
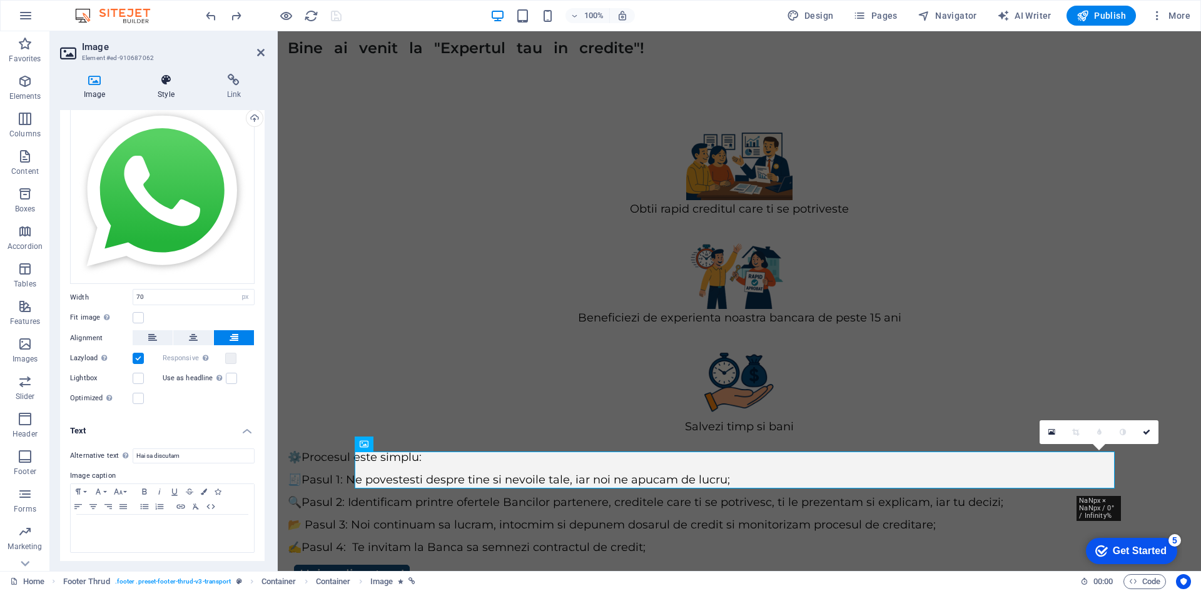
click at [169, 88] on h4 "Style" at bounding box center [168, 87] width 69 height 26
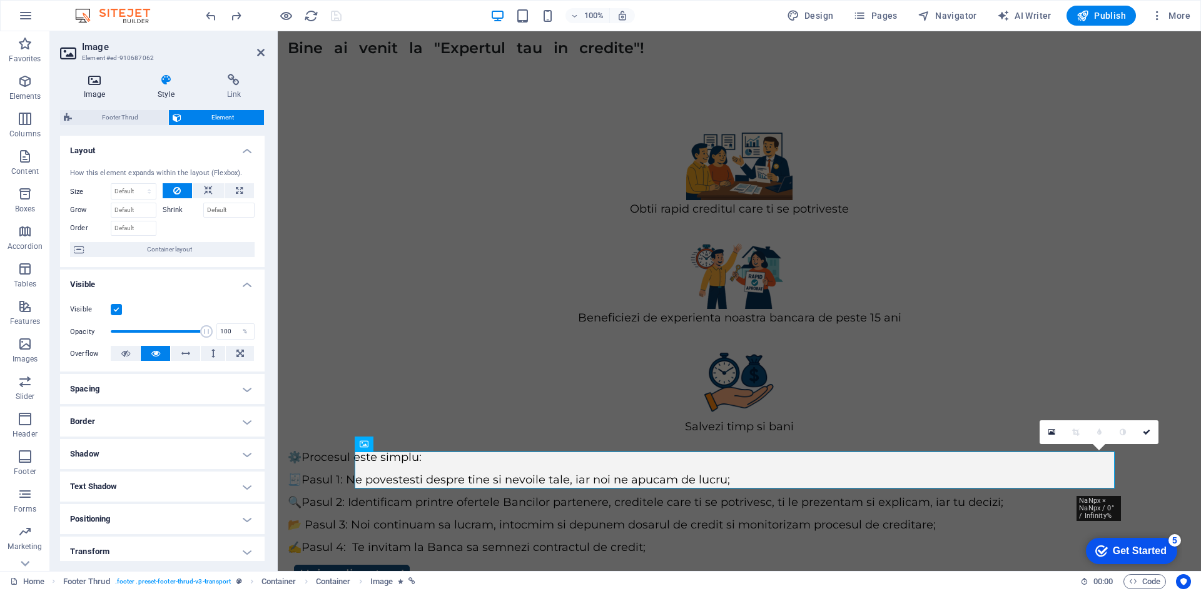
click at [95, 94] on h4 "Image" at bounding box center [97, 87] width 74 height 26
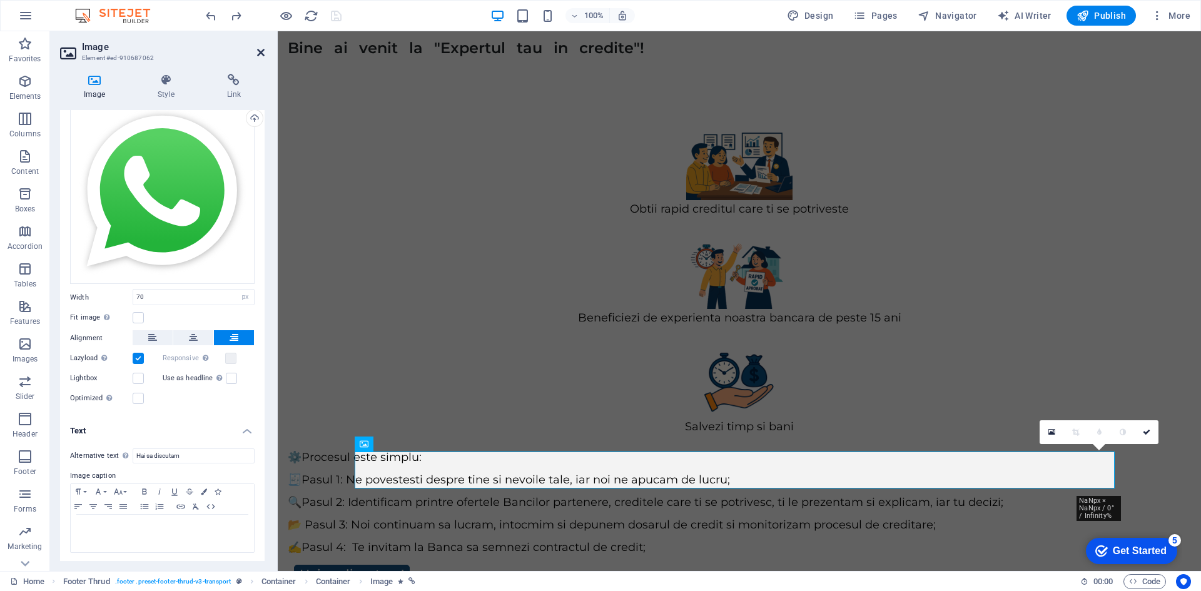
click at [257, 50] on icon at bounding box center [261, 53] width 8 height 10
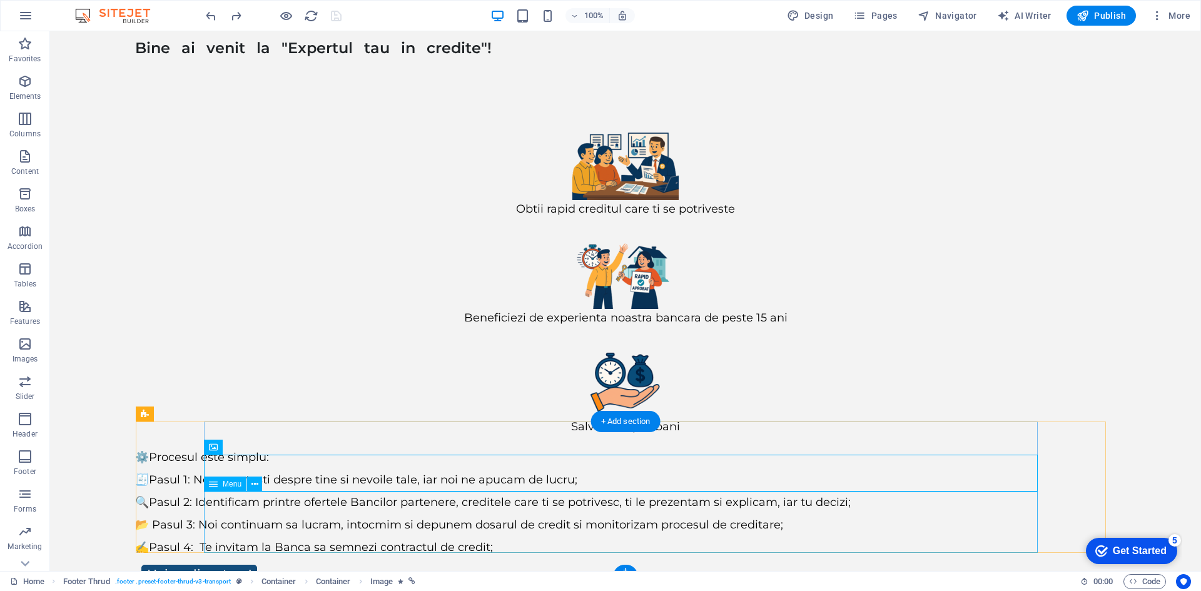
scroll to position [116, 0]
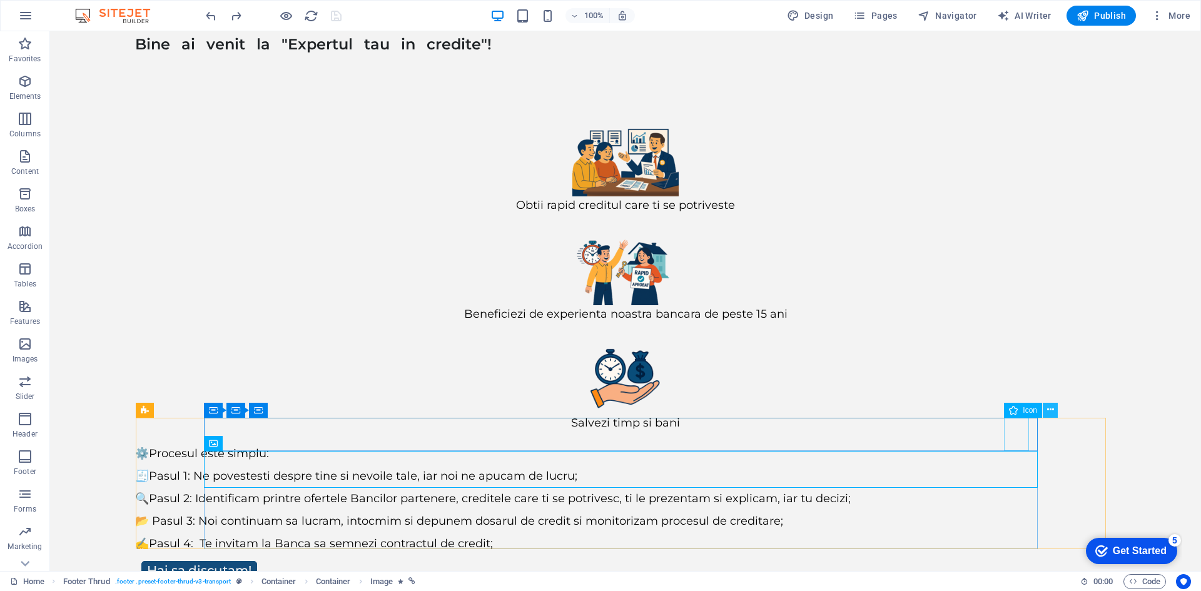
click at [1052, 407] on icon at bounding box center [1050, 409] width 7 height 13
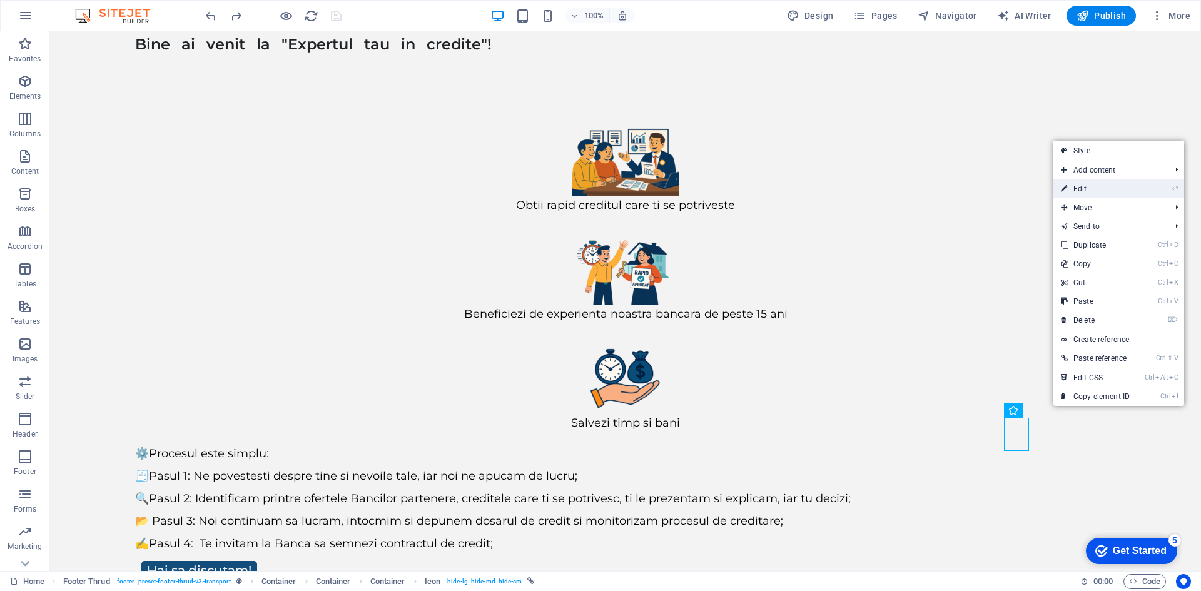
click at [1099, 193] on link "⏎ Edit" at bounding box center [1095, 188] width 84 height 19
select select "xMidYMid"
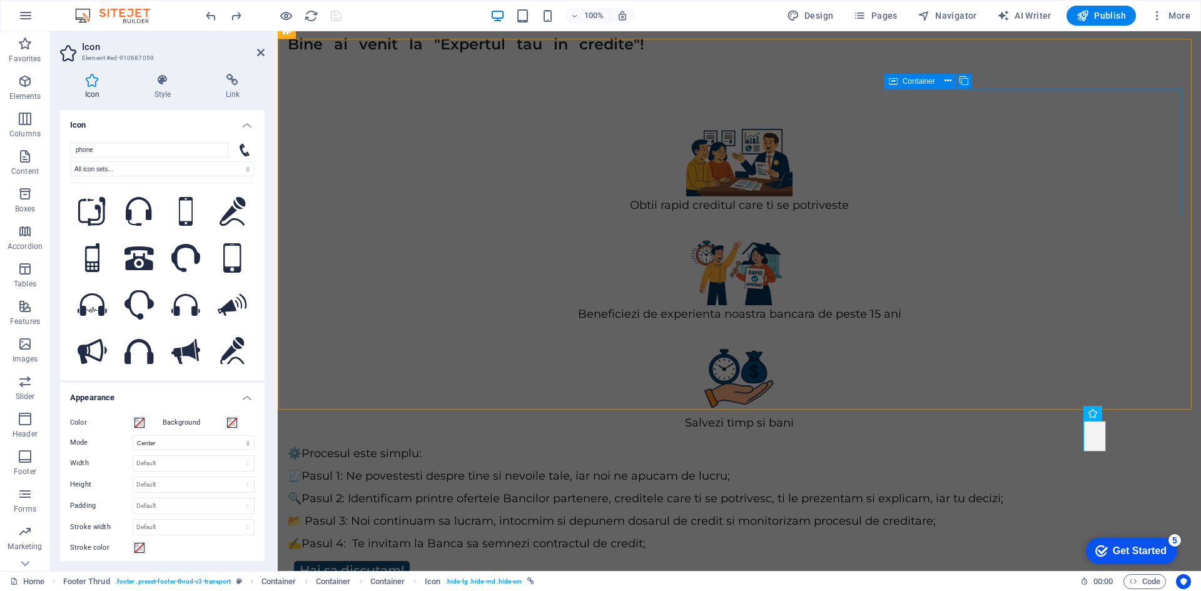
scroll to position [113, 0]
click at [259, 54] on icon at bounding box center [261, 53] width 8 height 10
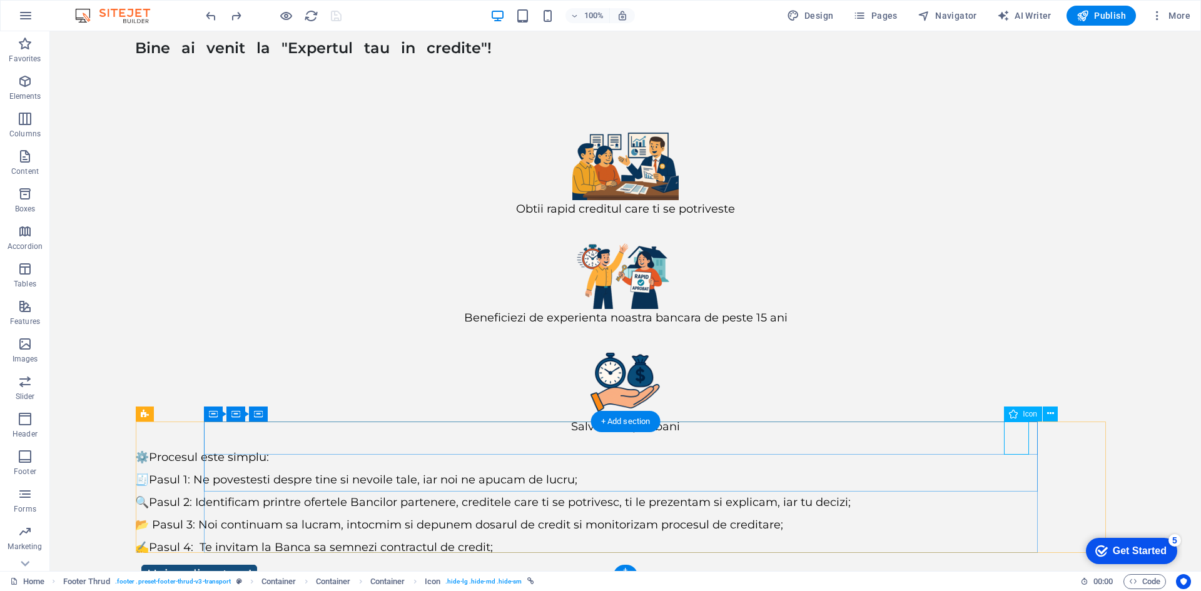
click at [1055, 413] on button at bounding box center [1049, 413] width 15 height 15
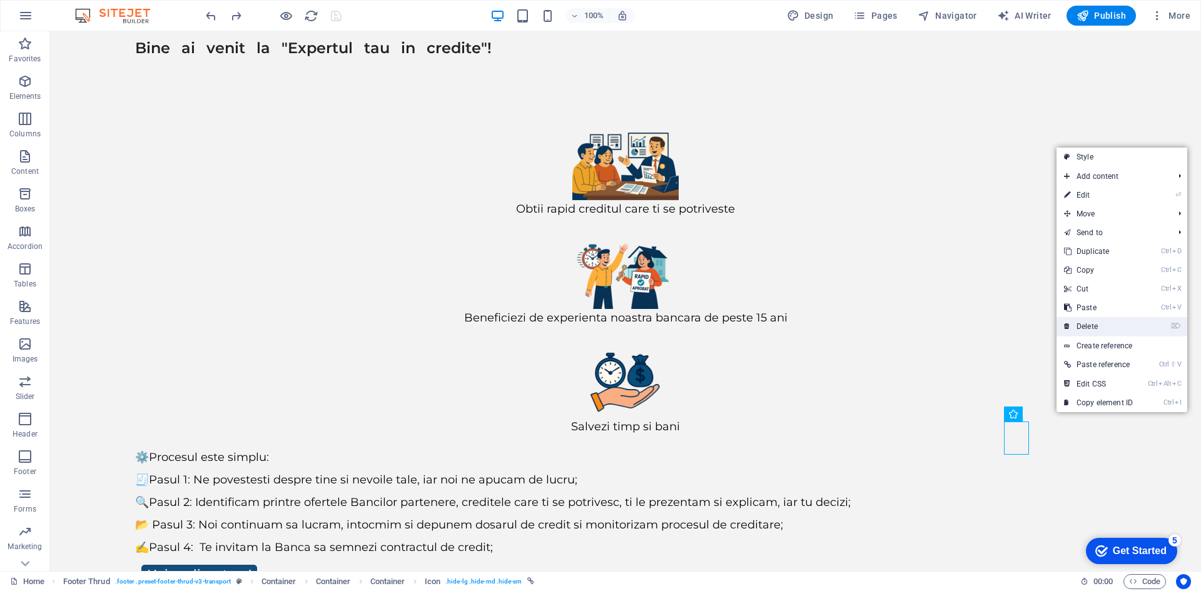
click at [1101, 321] on link "⌦ Delete" at bounding box center [1098, 326] width 84 height 19
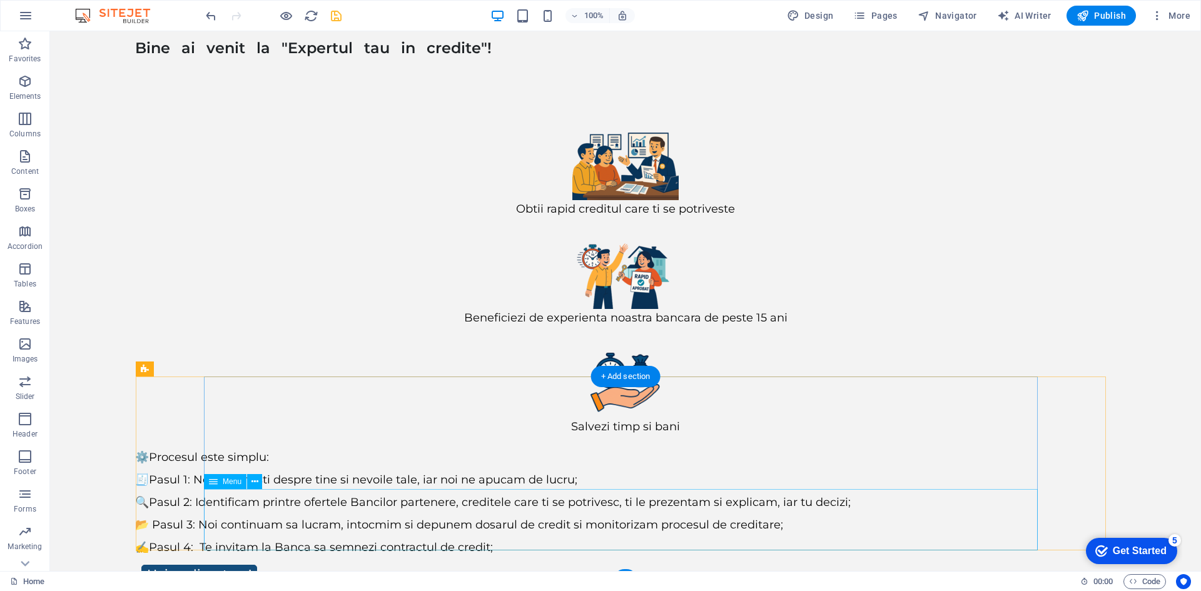
scroll to position [166, 0]
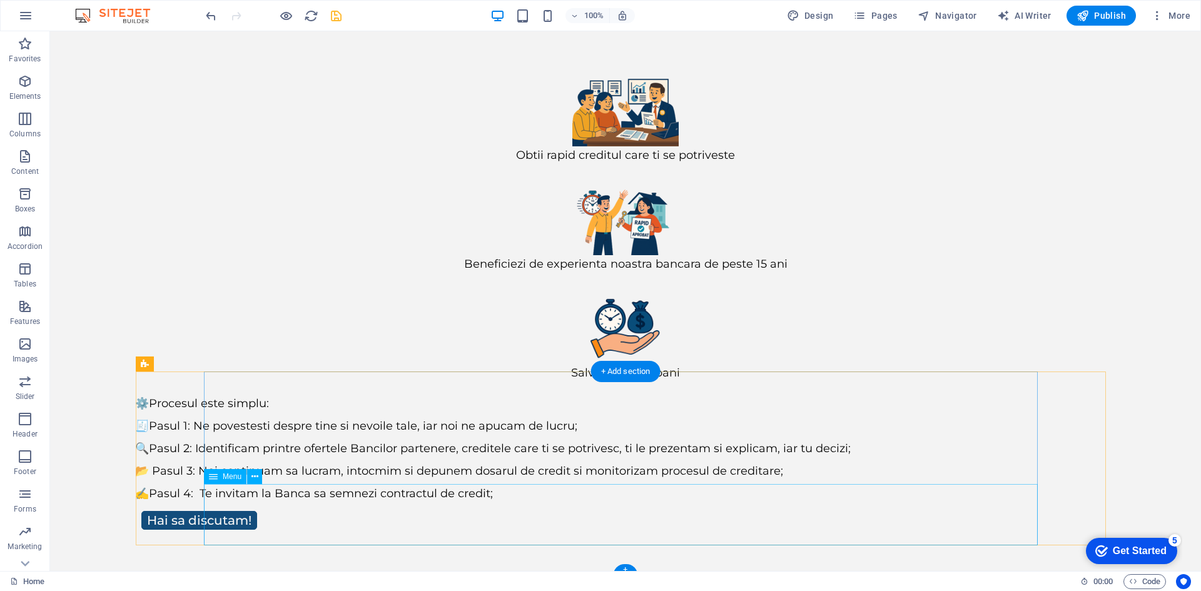
drag, startPoint x: 914, startPoint y: 468, endPoint x: 905, endPoint y: 420, distance: 49.4
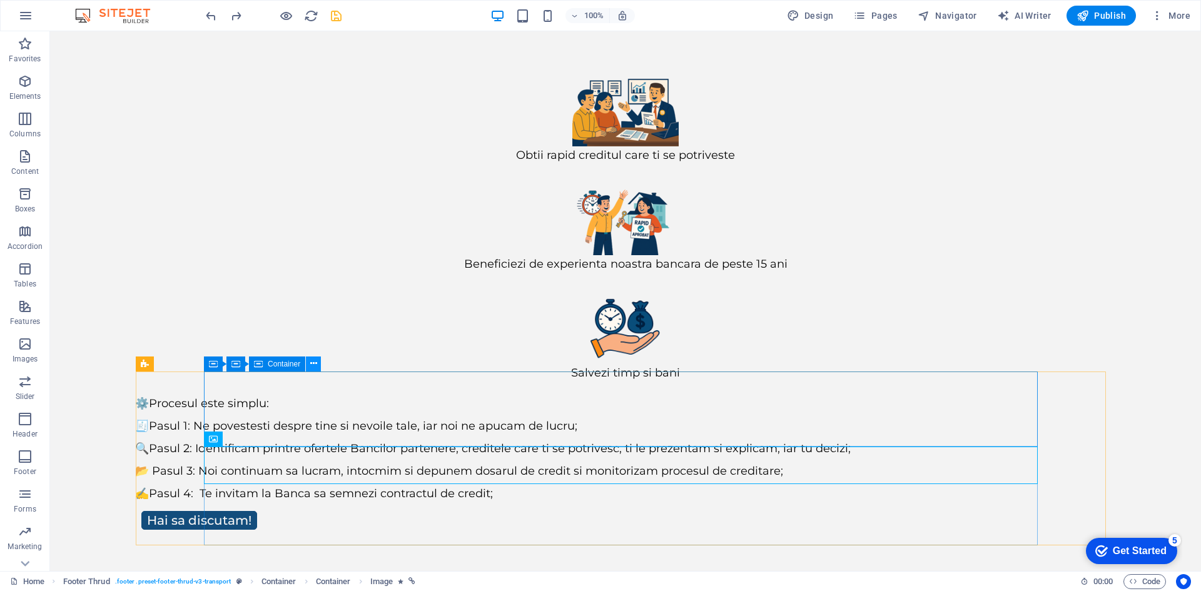
click at [311, 365] on icon at bounding box center [313, 363] width 7 height 13
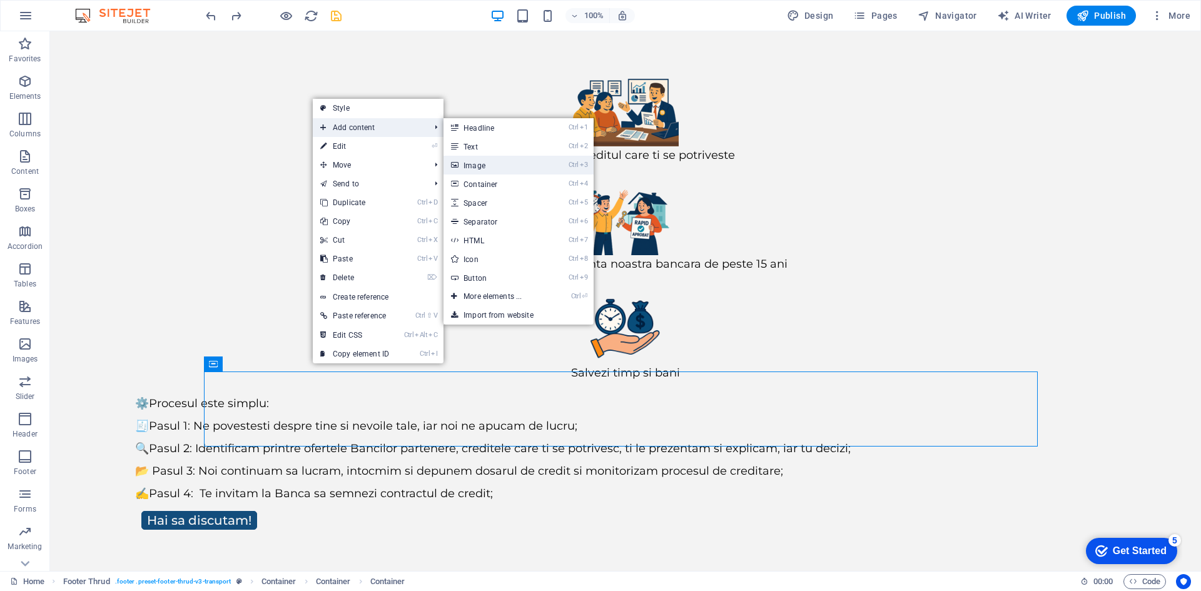
click at [476, 164] on link "Ctrl 3 Image" at bounding box center [494, 165] width 103 height 19
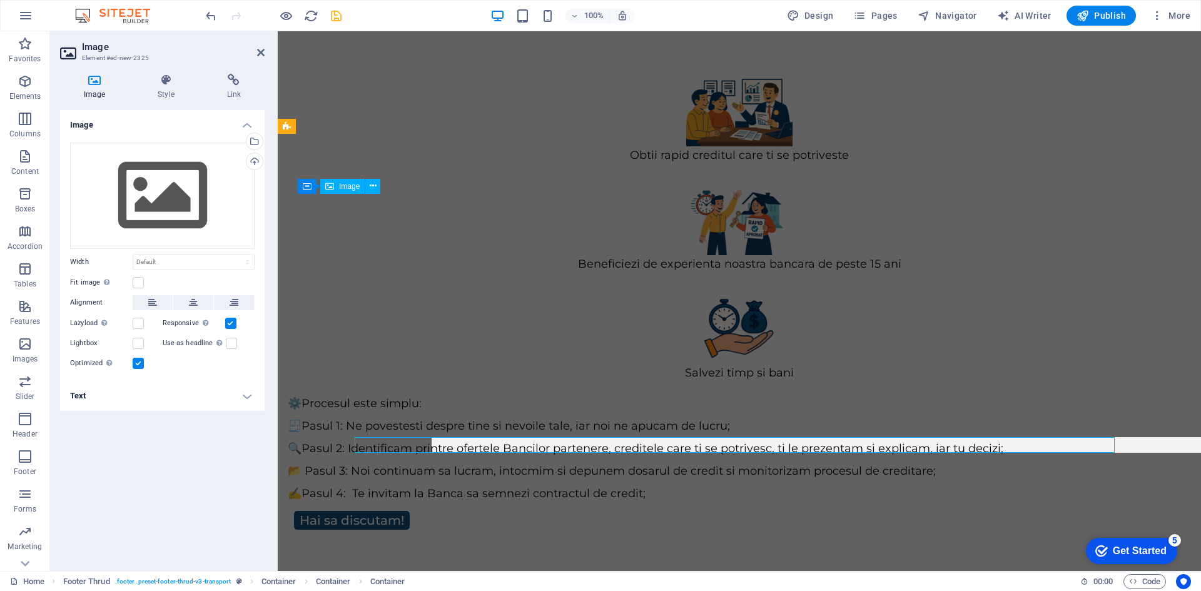
scroll to position [95, 0]
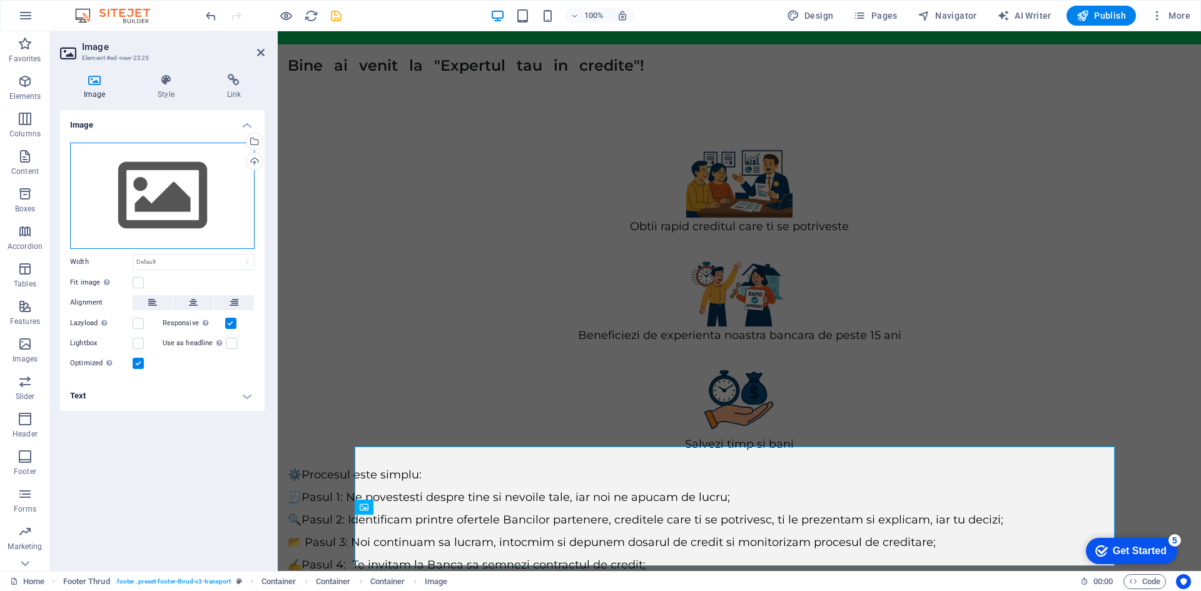
click at [166, 198] on div "Drag files here, click to choose files or select files from Files or our free s…" at bounding box center [162, 196] width 184 height 106
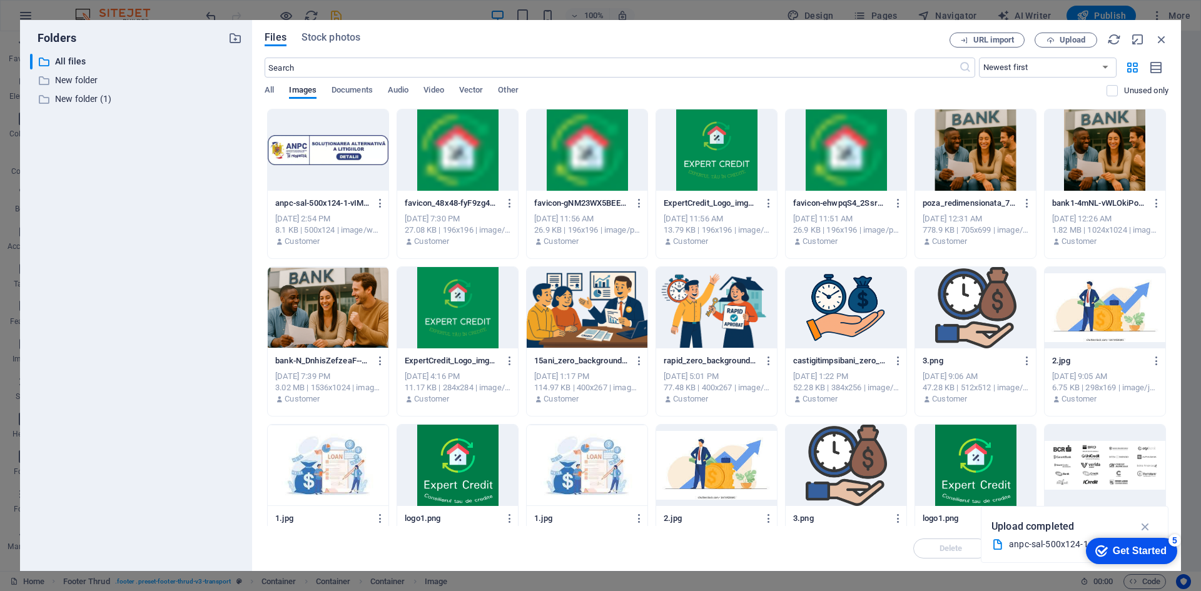
click at [293, 166] on div at bounding box center [328, 149] width 121 height 81
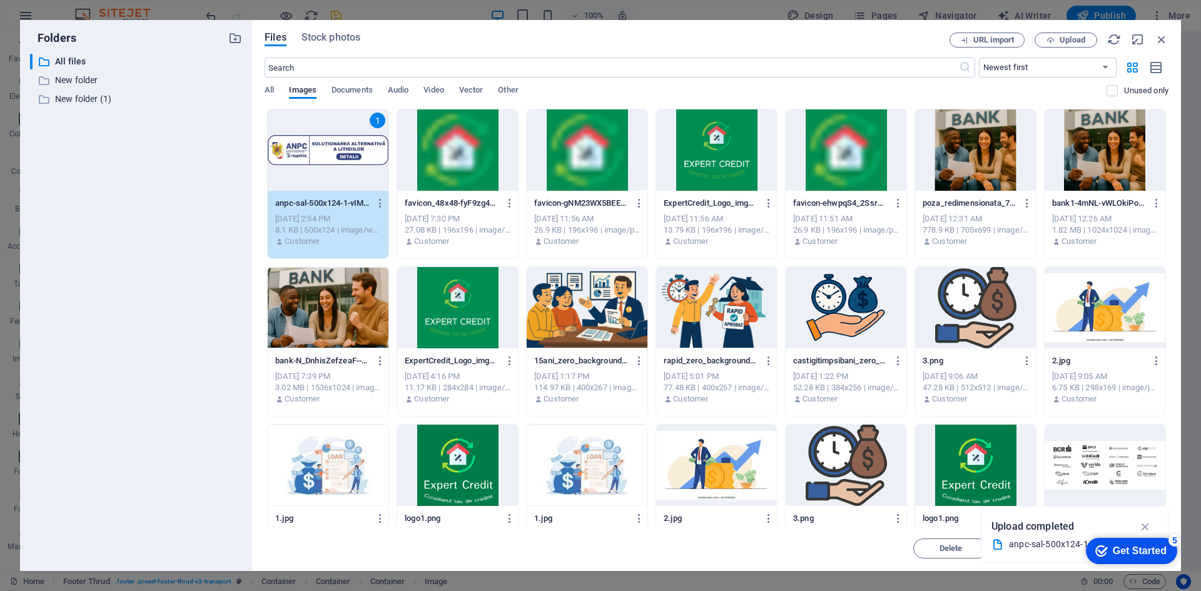
click at [340, 180] on div "1" at bounding box center [328, 149] width 121 height 81
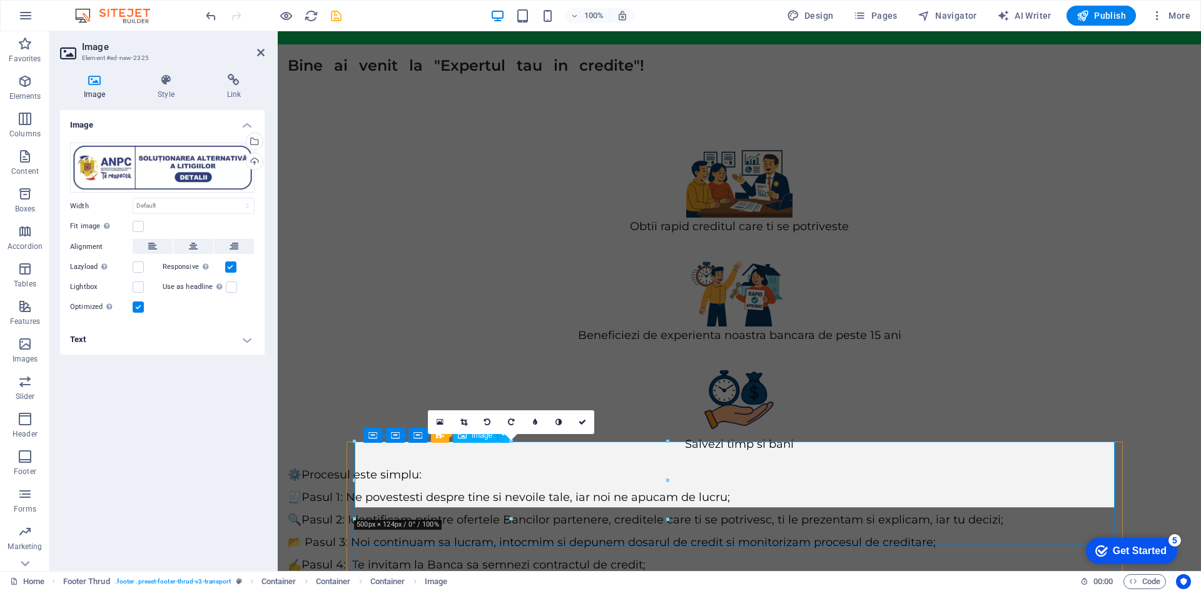
drag, startPoint x: 945, startPoint y: 509, endPoint x: 601, endPoint y: 480, distance: 345.7
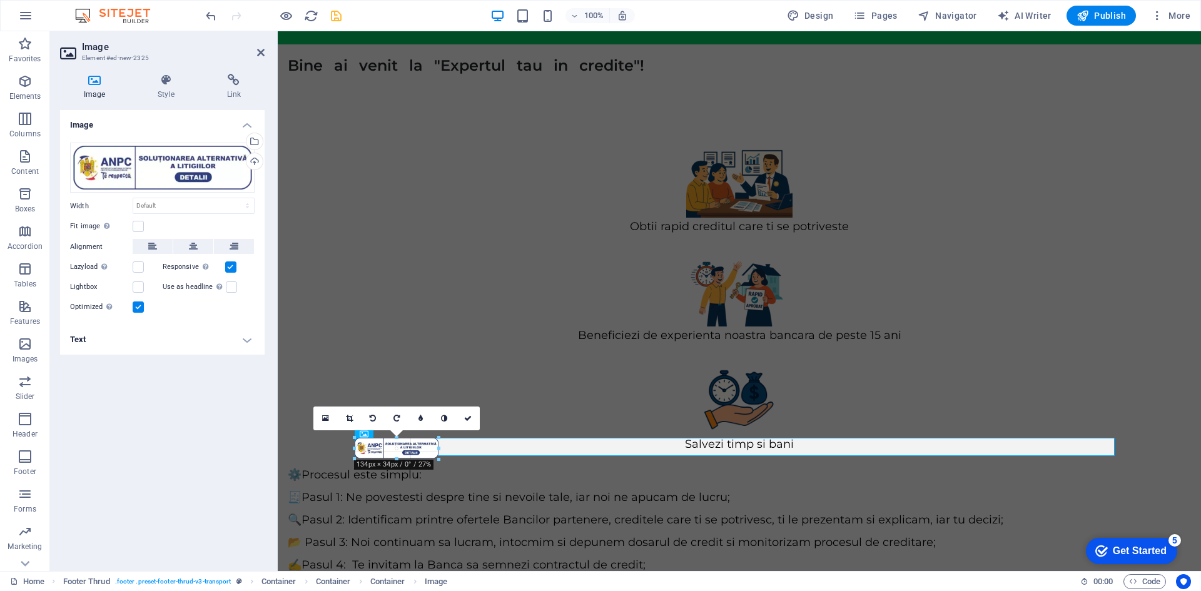
click at [610, 533] on div at bounding box center [735, 523] width 760 height 61
type input "130"
select select "px"
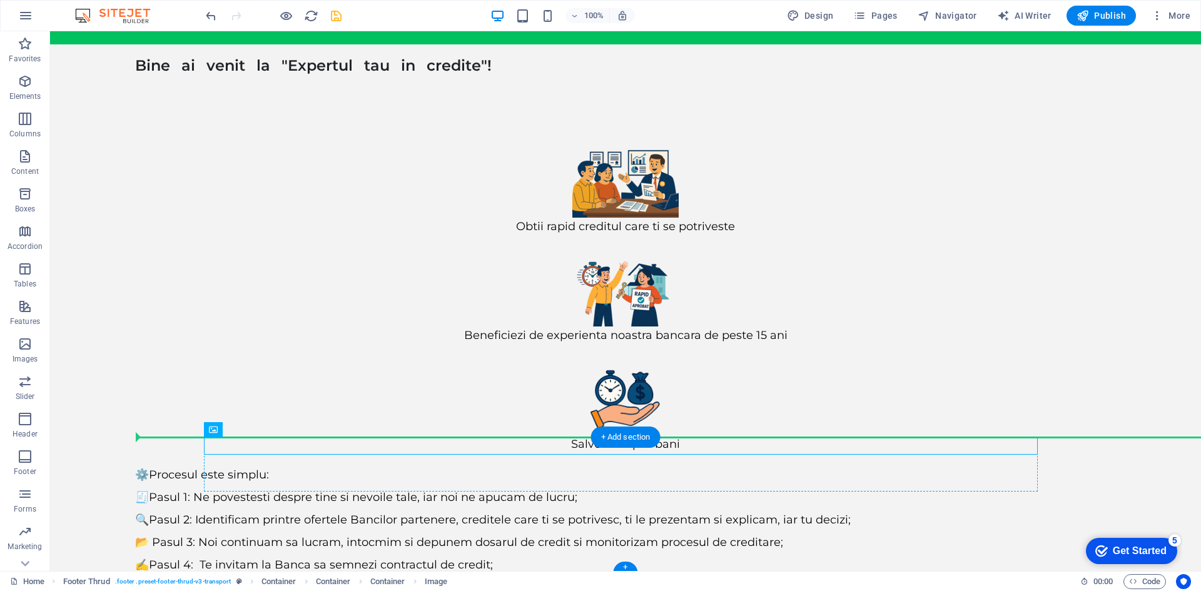
drag, startPoint x: 249, startPoint y: 446, endPoint x: 261, endPoint y: 473, distance: 29.1
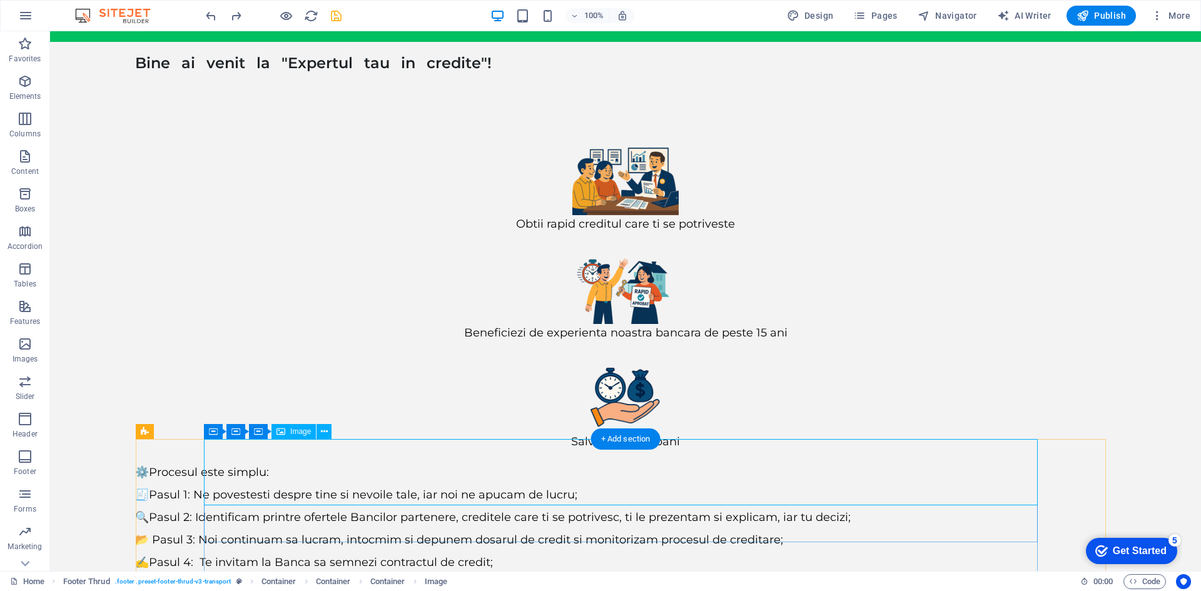
scroll to position [155, 0]
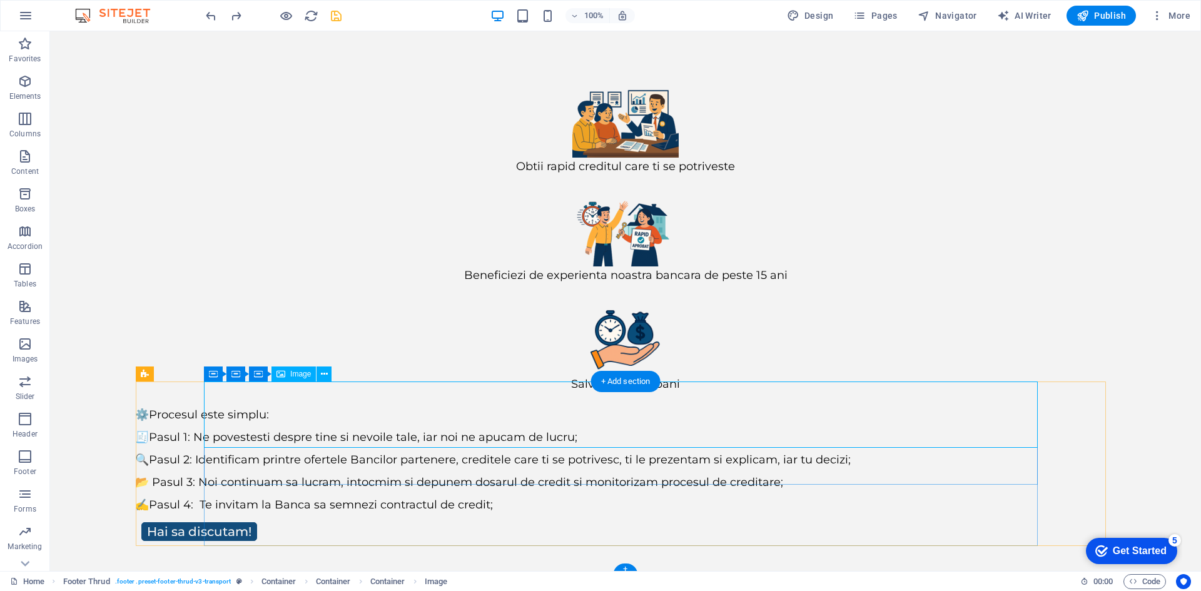
click at [328, 376] on icon at bounding box center [324, 374] width 7 height 13
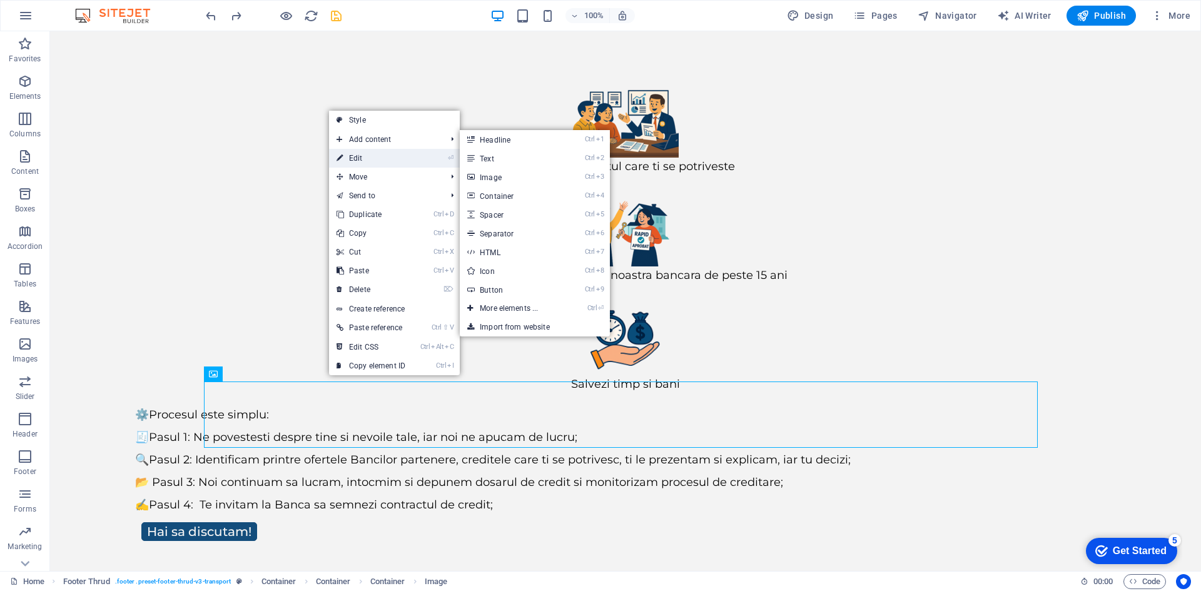
click at [361, 155] on link "⏎ Edit" at bounding box center [371, 158] width 84 height 19
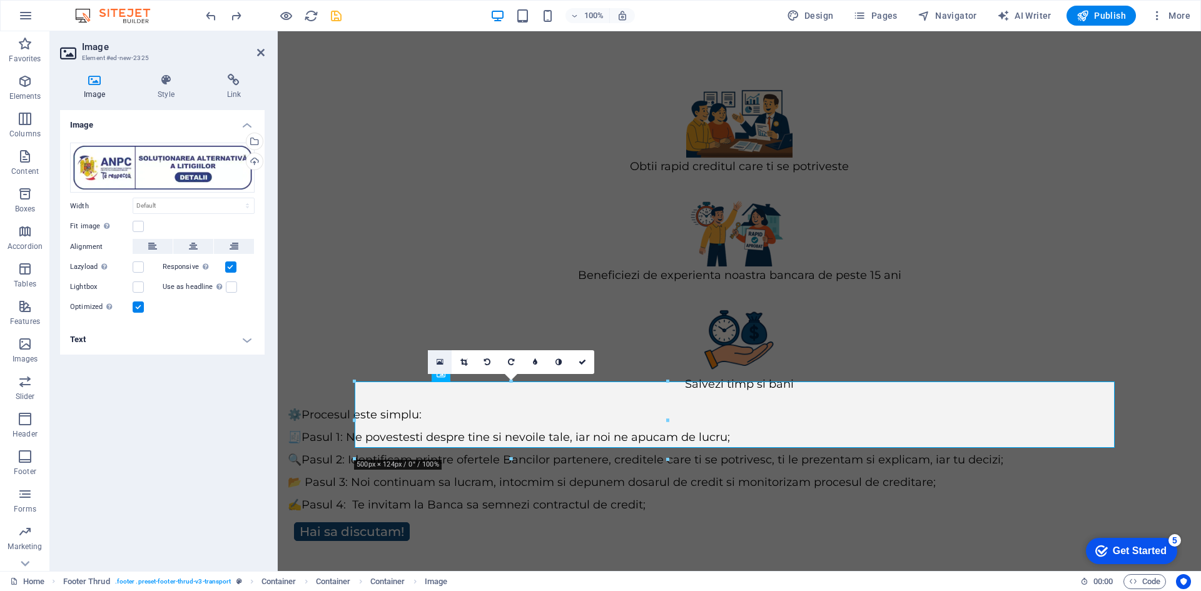
click at [441, 366] on icon at bounding box center [439, 362] width 7 height 9
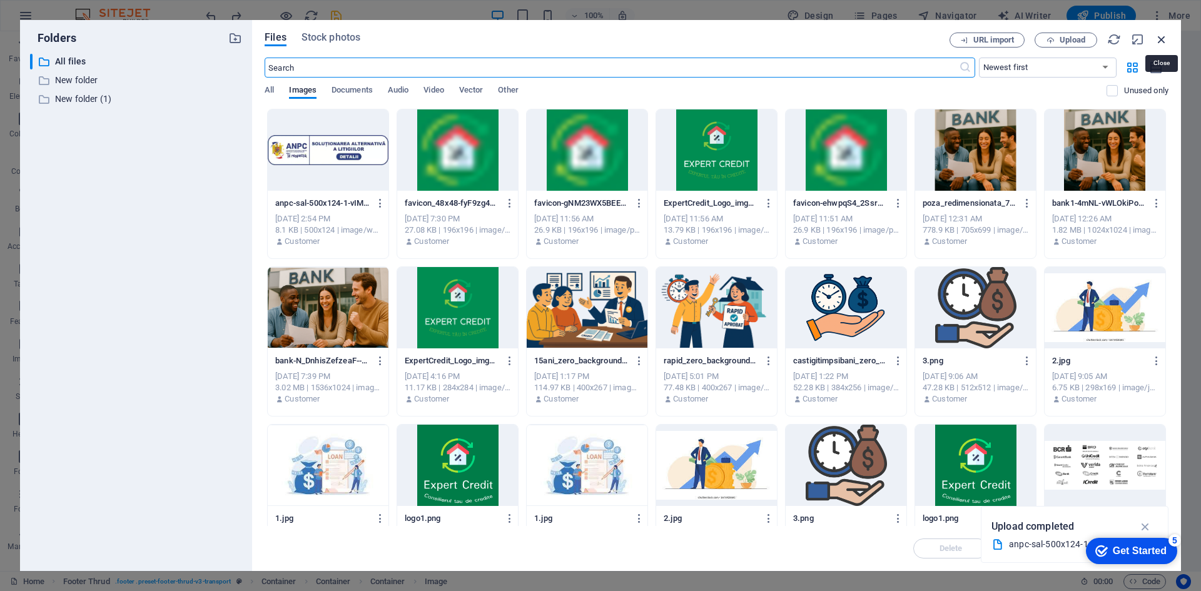
click at [1161, 40] on icon "button" at bounding box center [1161, 40] width 14 height 14
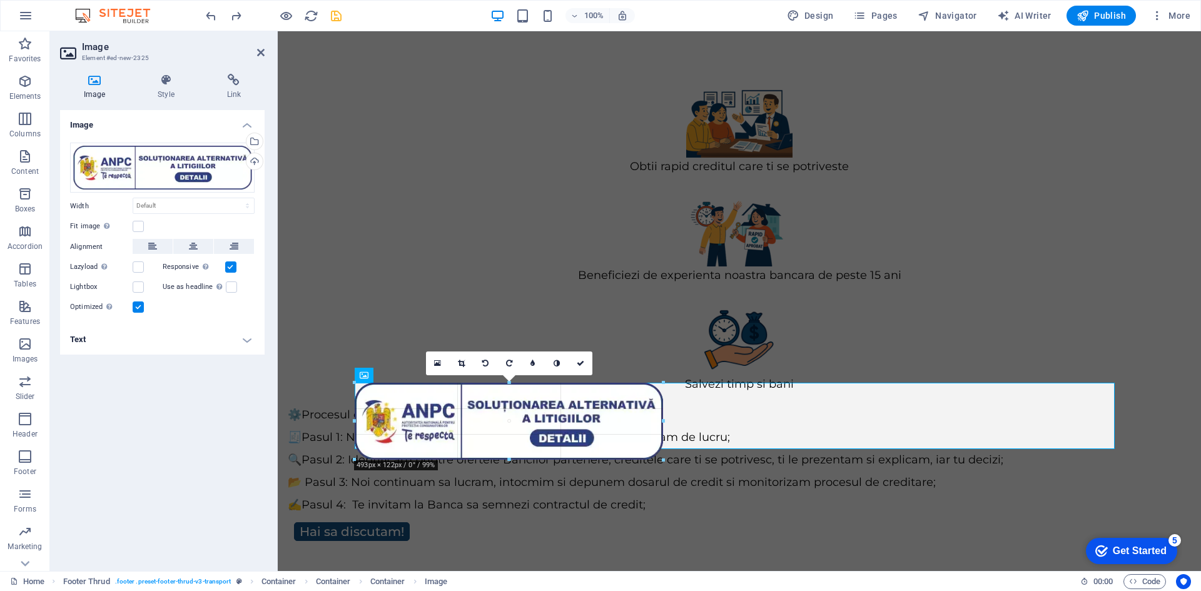
scroll to position [154, 0]
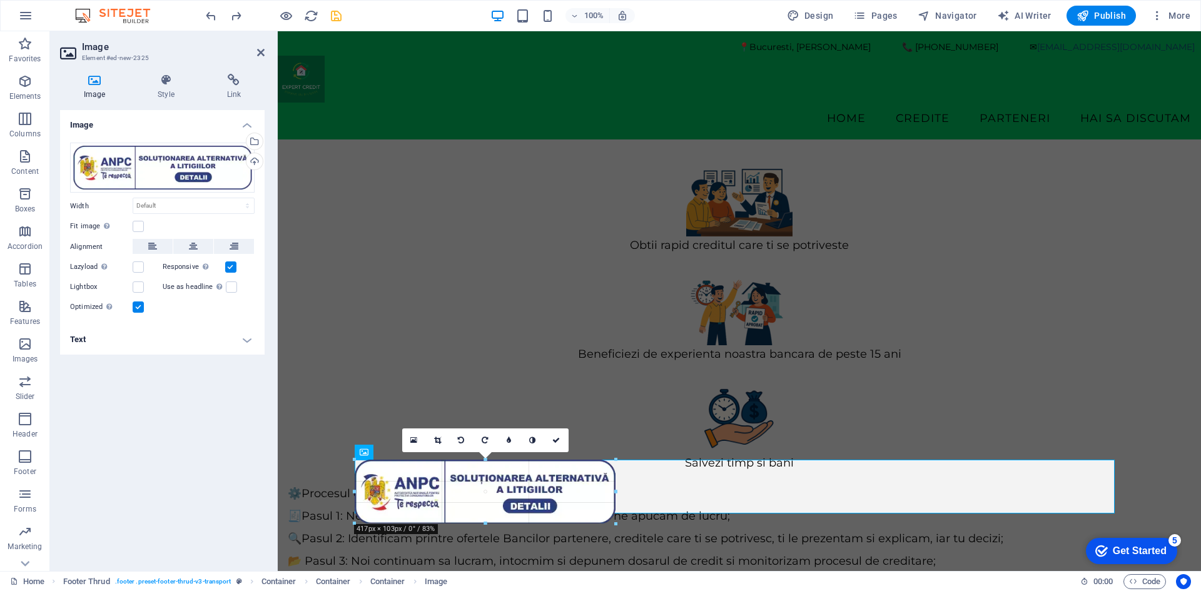
drag, startPoint x: 670, startPoint y: 460, endPoint x: 338, endPoint y: 439, distance: 333.3
type input "394"
select select "px"
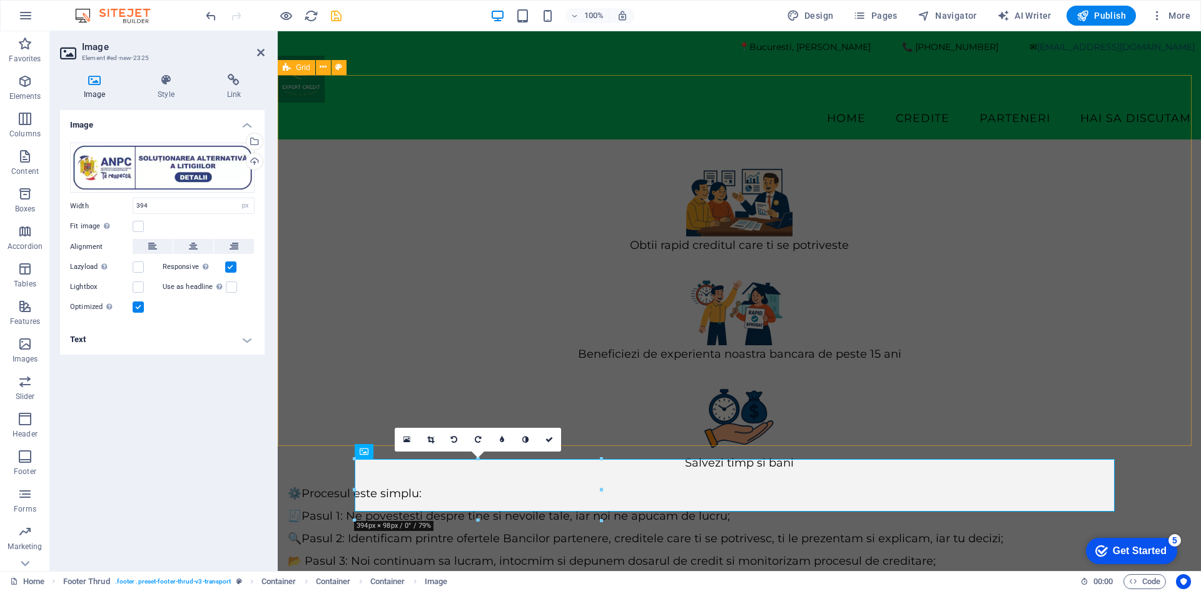
click at [913, 393] on div "Obtii rapid creditul care ti se potriveste Beneficiezi de experienta noastra ba…" at bounding box center [739, 391] width 923 height 571
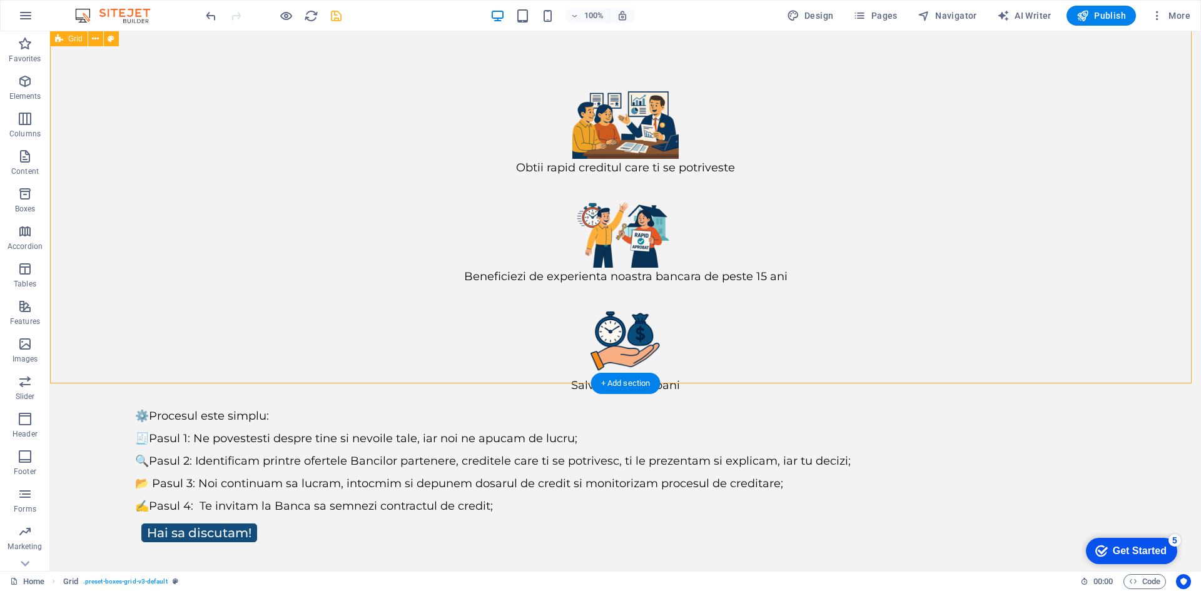
scroll to position [139, 0]
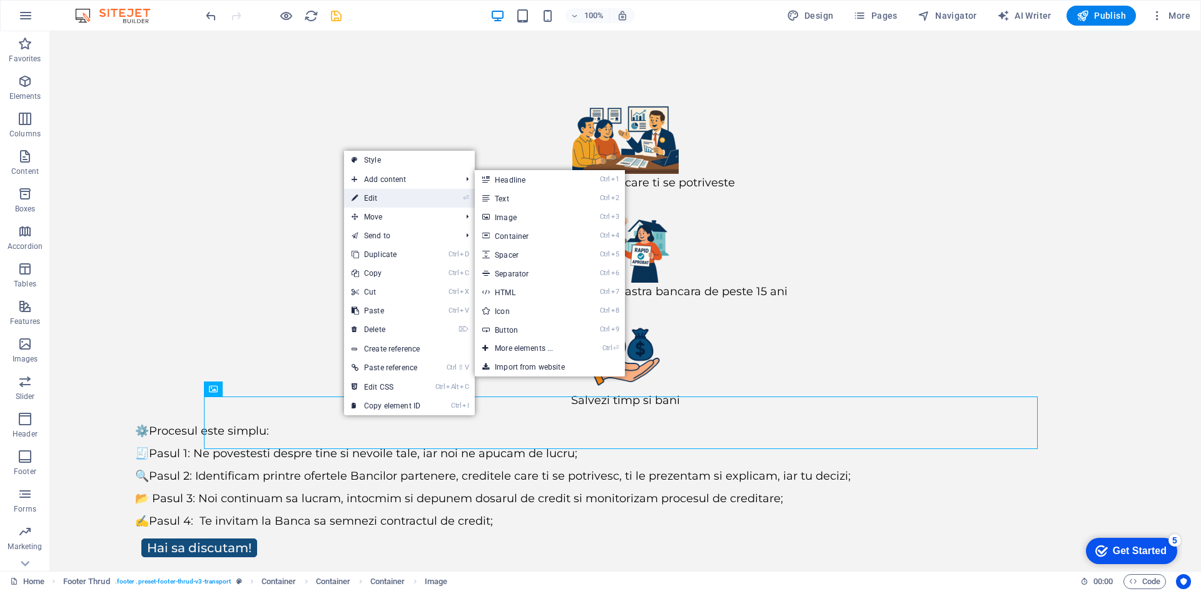
click at [403, 198] on link "⏎ Edit" at bounding box center [386, 198] width 84 height 19
select select "px"
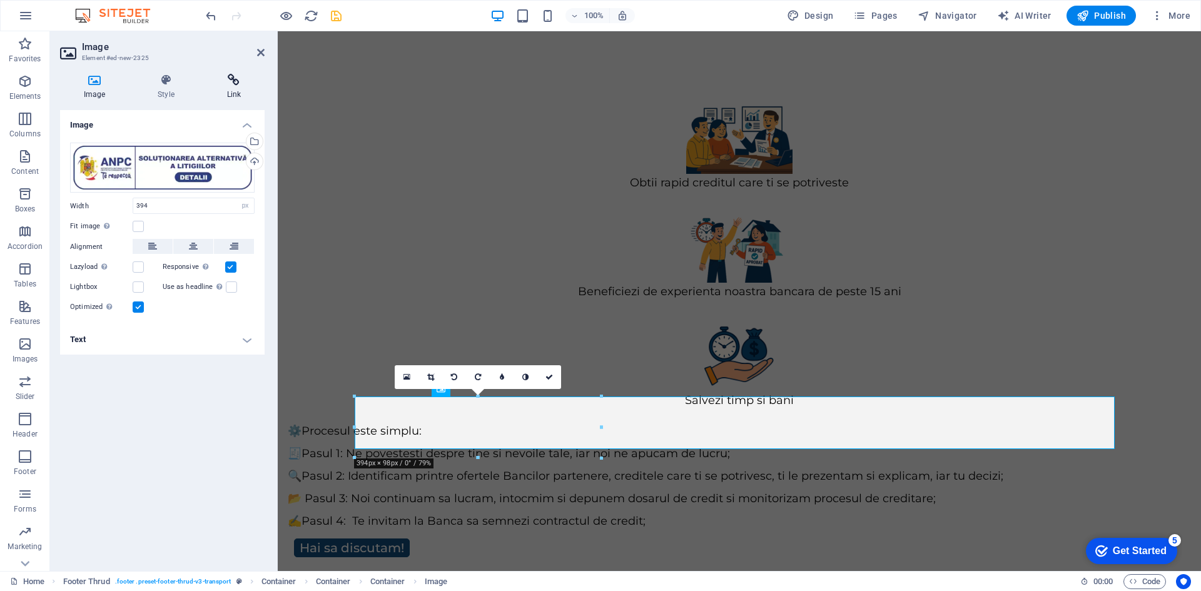
click at [228, 79] on icon at bounding box center [233, 80] width 61 height 13
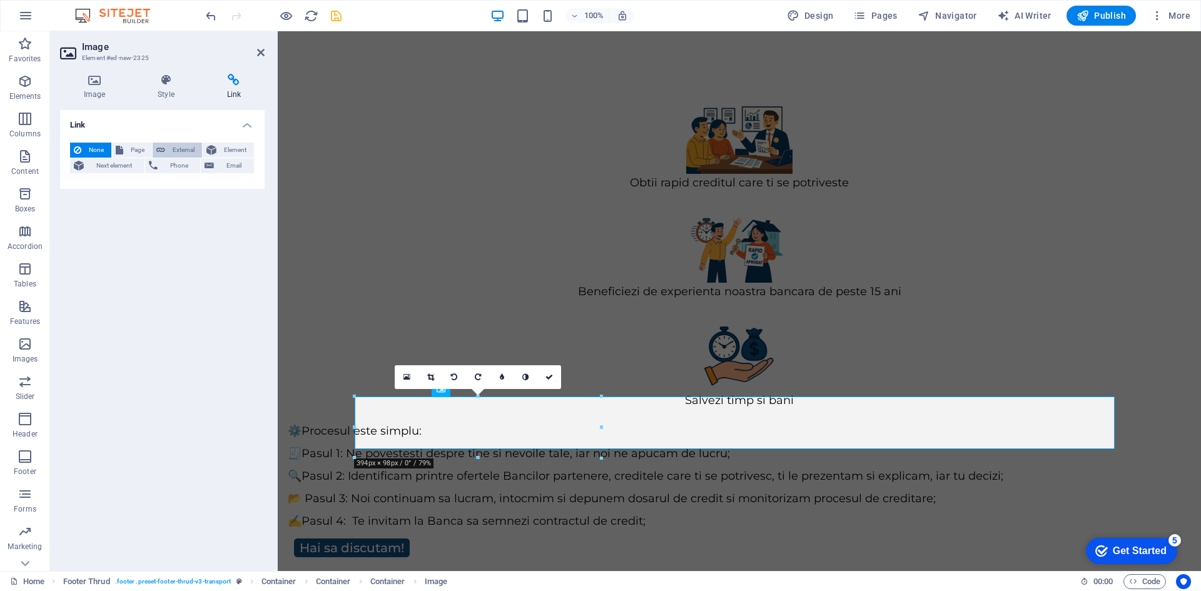
click at [181, 146] on span "External" at bounding box center [183, 150] width 29 height 15
select select "blank"
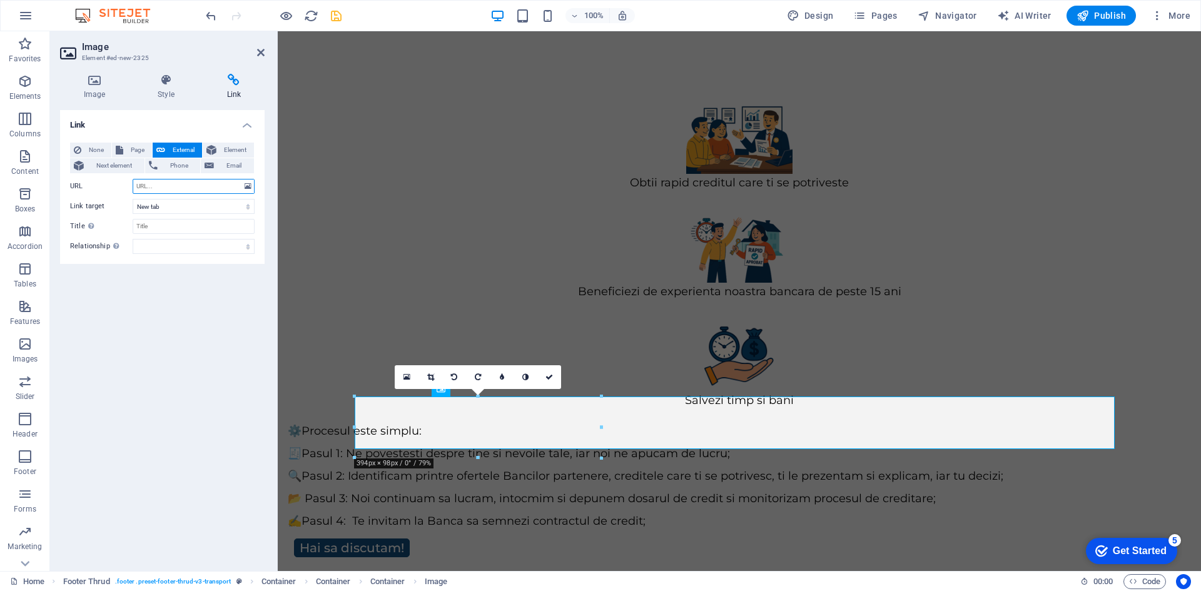
paste input "https://reclamatiisal.anpc.ro/"
type input "https://reclamatiisal.anpc.ro/"
click at [194, 320] on div "Link None Page External Element Next element Phone Email Page Home credite Cred…" at bounding box center [162, 335] width 204 height 451
click at [336, 14] on icon "save" at bounding box center [336, 16] width 14 height 14
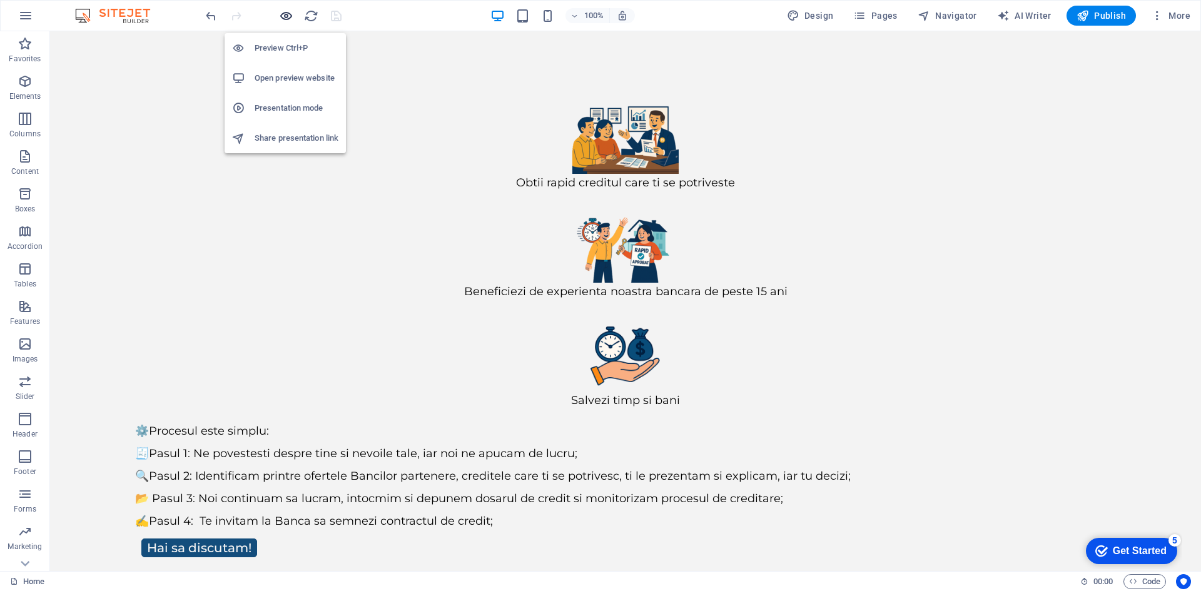
click at [285, 12] on icon "button" at bounding box center [286, 16] width 14 height 14
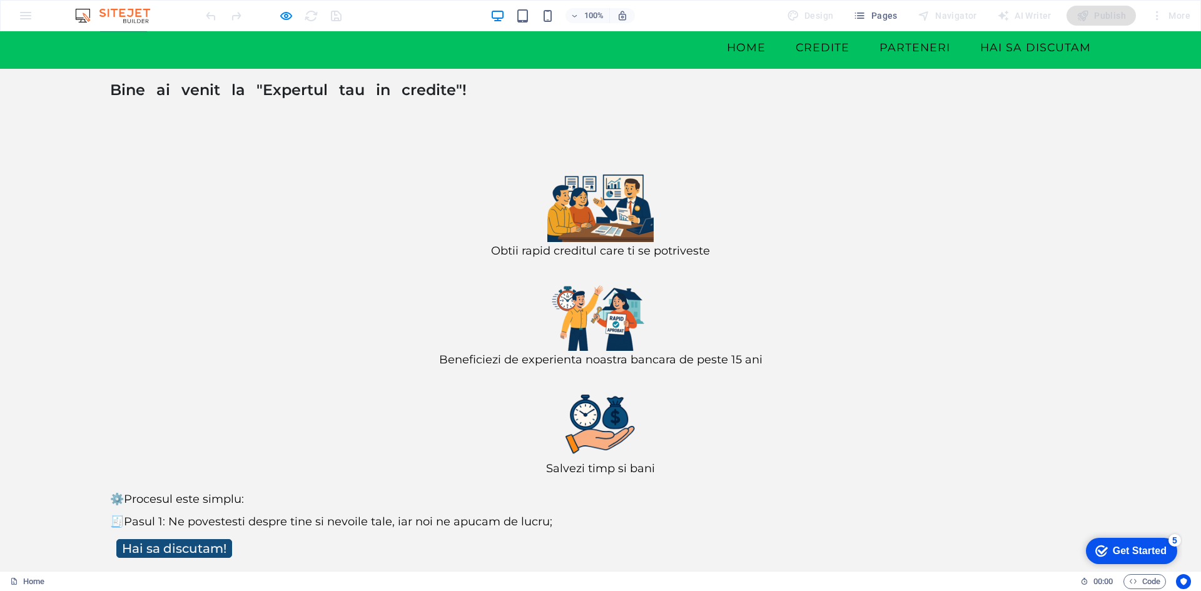
scroll to position [71, 0]
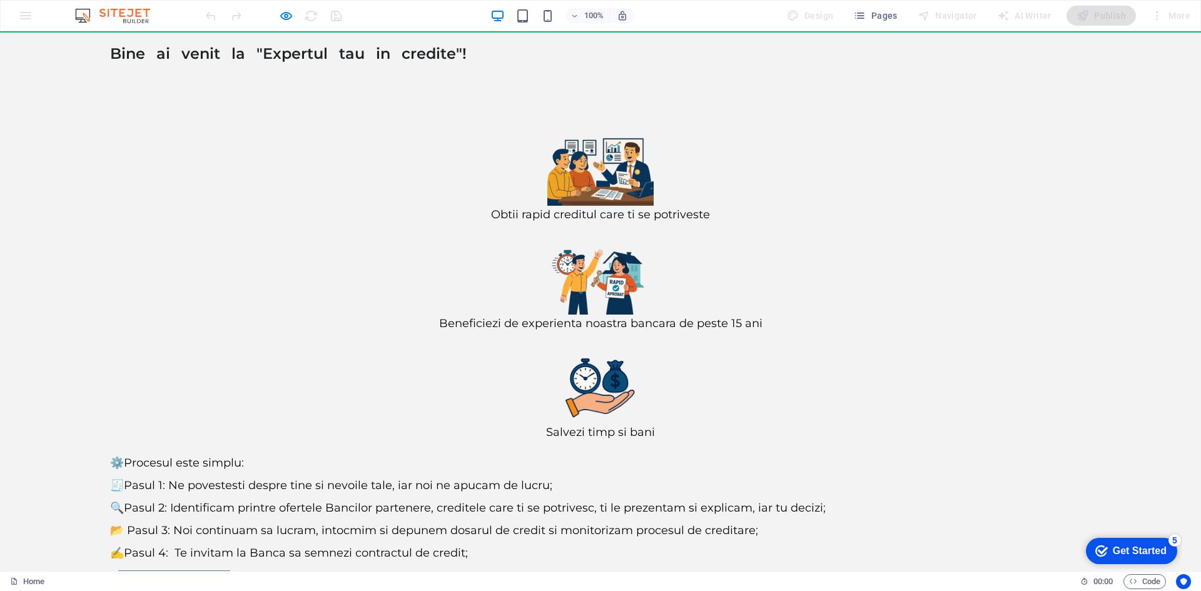
scroll to position [139, 0]
